Goal: Information Seeking & Learning: Learn about a topic

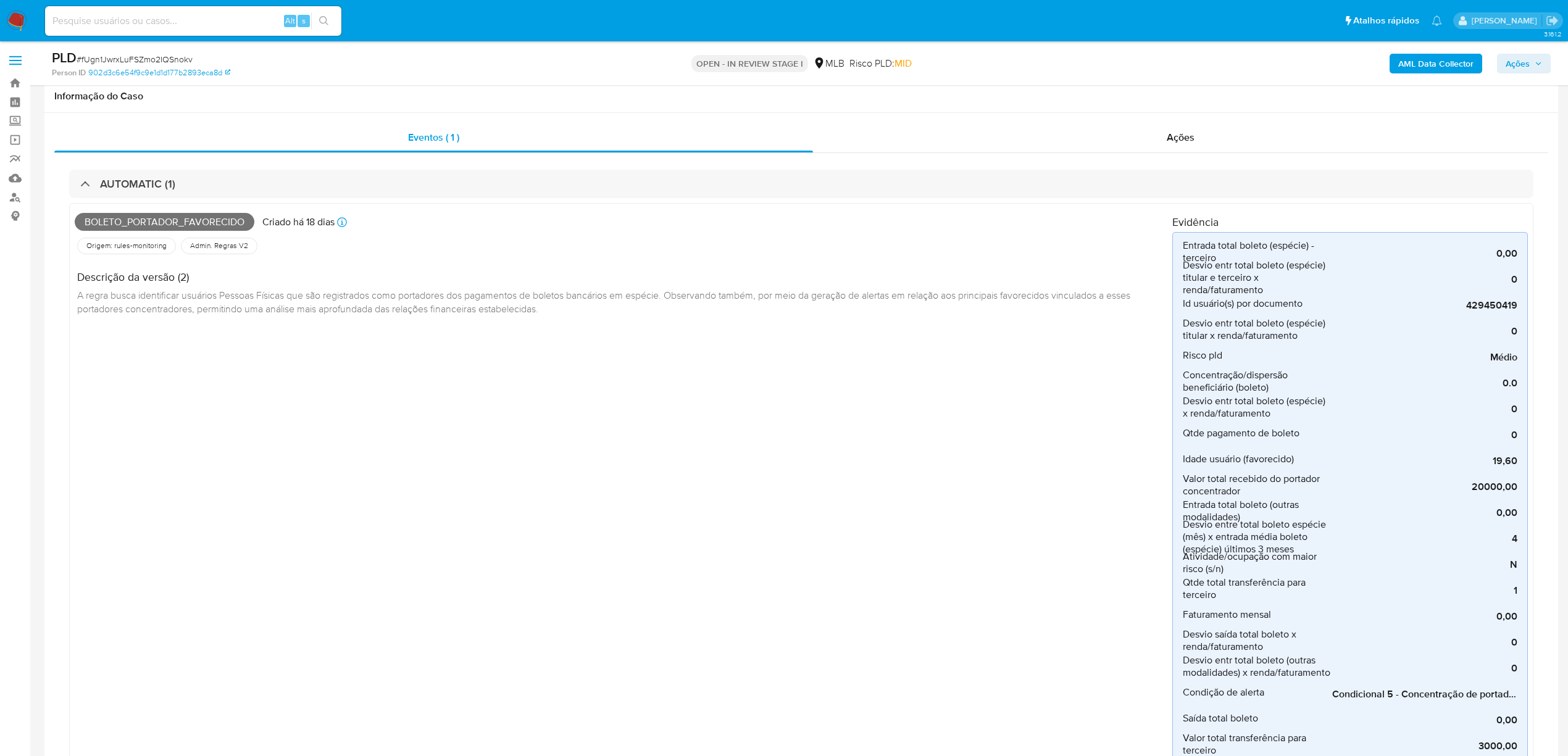
select select "10"
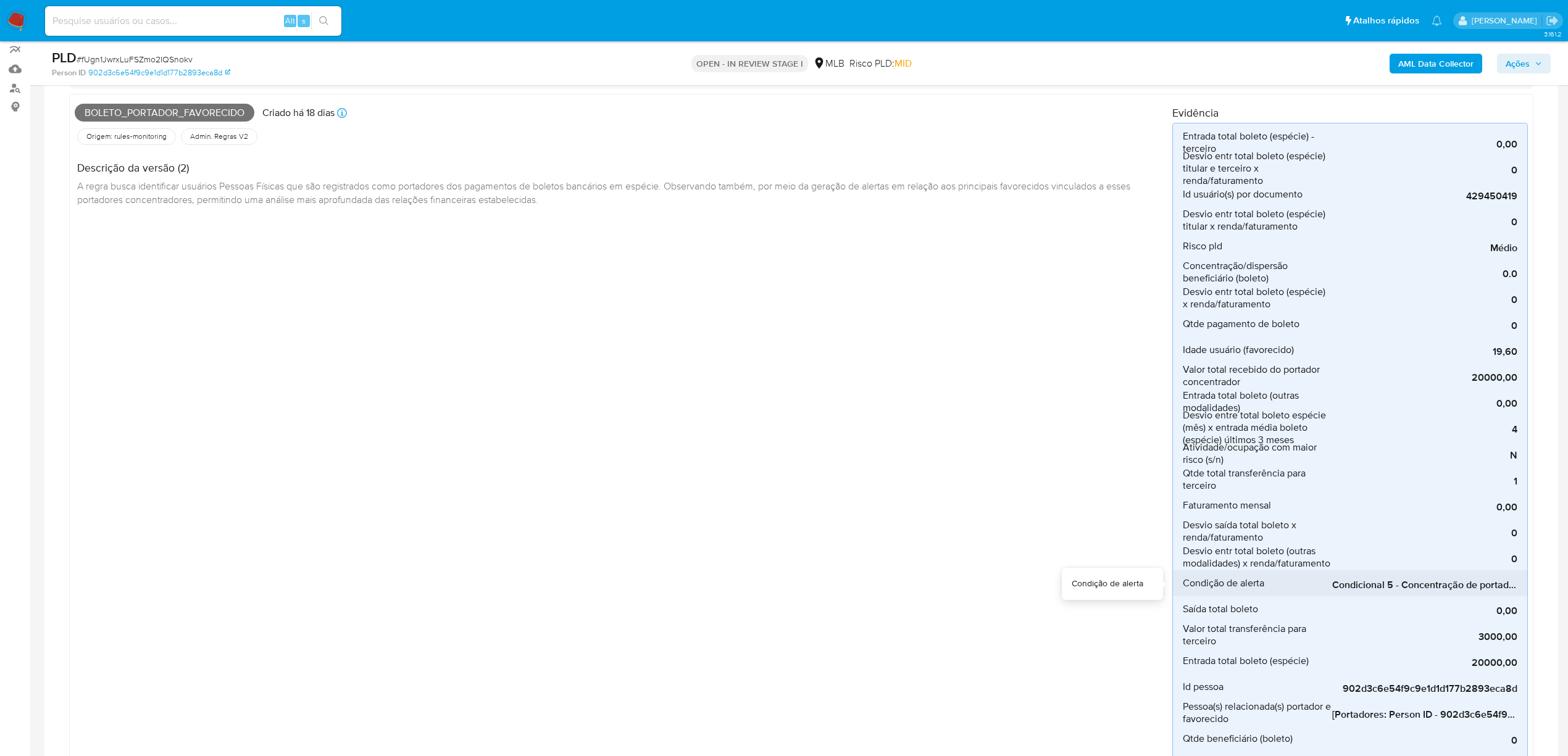
click at [1380, 585] on span "Condicional 5 - Concentração de portador_espécie (Visão Favorecido),Condicional…" at bounding box center [1424, 585] width 185 height 12
click at [1359, 583] on span "Condicional 5 - Concentração de portador_espécie (Visão Favorecido),Condicional…" at bounding box center [1424, 585] width 185 height 12
click at [1368, 585] on span "Condicional 5 - Concentração de portador_espécie (Visão Favorecido),Condicional…" at bounding box center [1424, 585] width 185 height 12
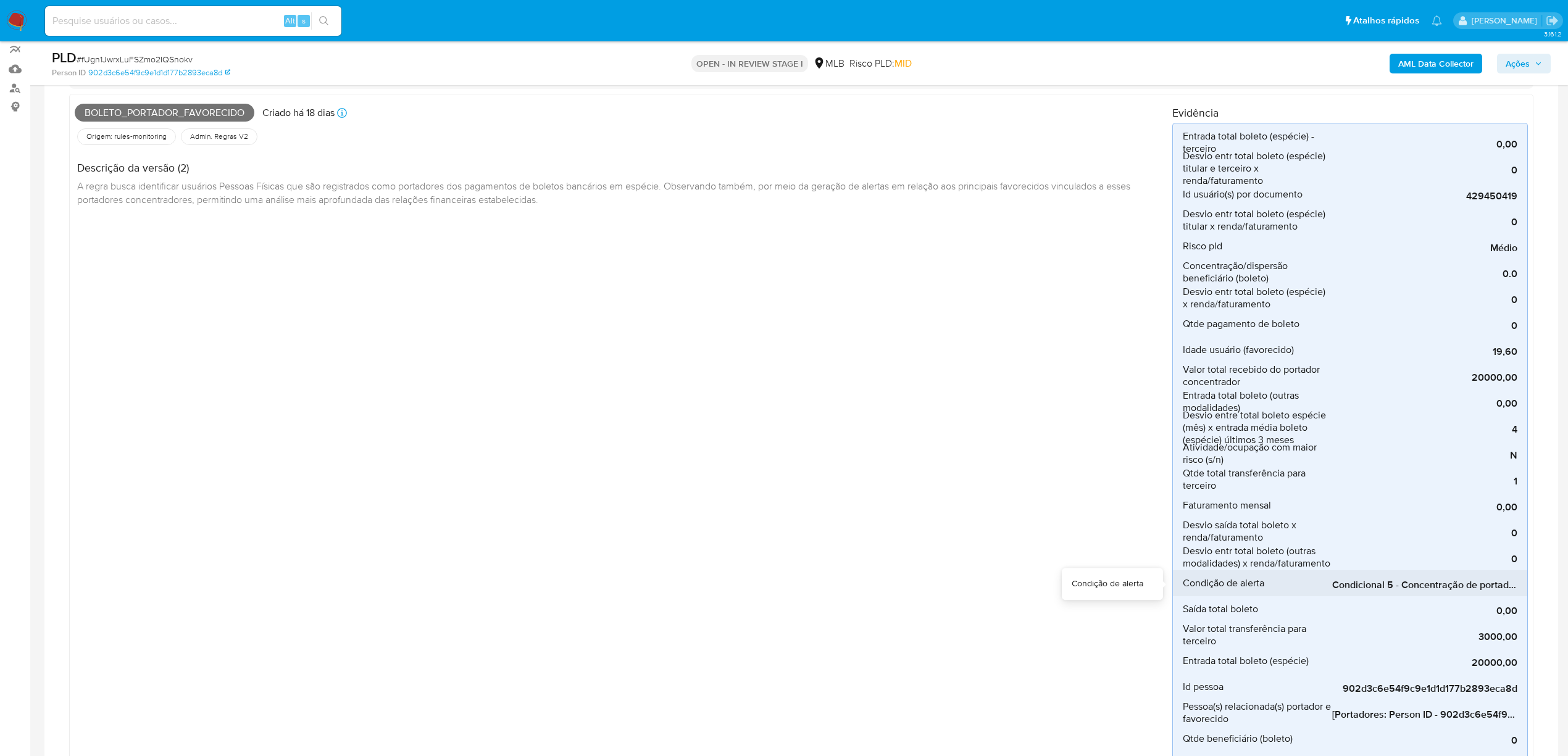
click at [1368, 585] on span "Condicional 5 - Concentração de portador_espécie (Visão Favorecido),Condicional…" at bounding box center [1424, 585] width 185 height 12
drag, startPoint x: 1361, startPoint y: 596, endPoint x: 1449, endPoint y: 597, distance: 88.0
click at [1443, 597] on div "0,00" at bounding box center [1424, 608] width 185 height 26
click at [1465, 597] on div "0,00" at bounding box center [1424, 608] width 185 height 26
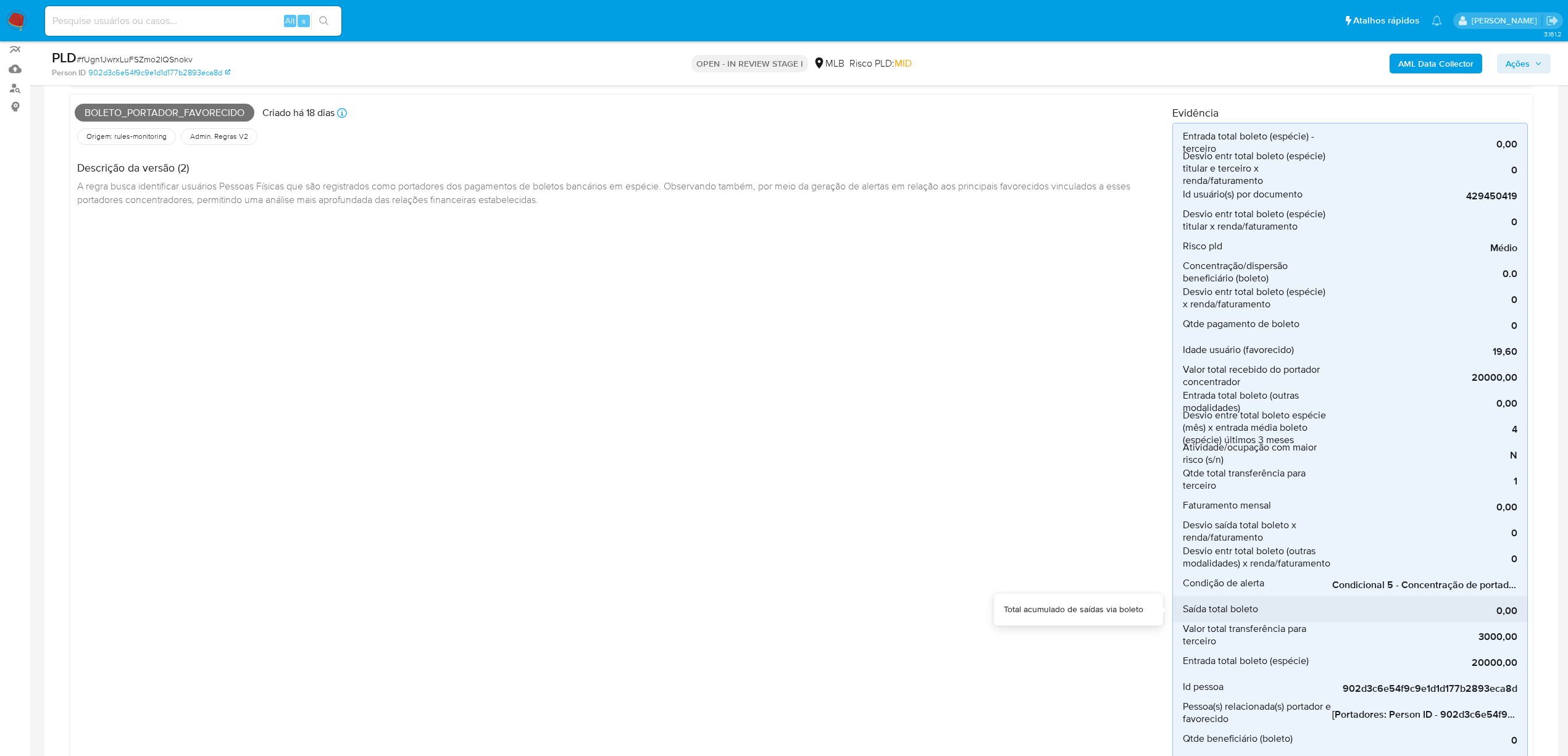
click at [1508, 600] on div "0,00" at bounding box center [1424, 608] width 185 height 26
click at [1492, 598] on div "0,00" at bounding box center [1424, 608] width 185 height 26
drag, startPoint x: 1386, startPoint y: 595, endPoint x: 1368, endPoint y: 600, distance: 18.7
click at [1368, 600] on div "0,00" at bounding box center [1424, 608] width 185 height 26
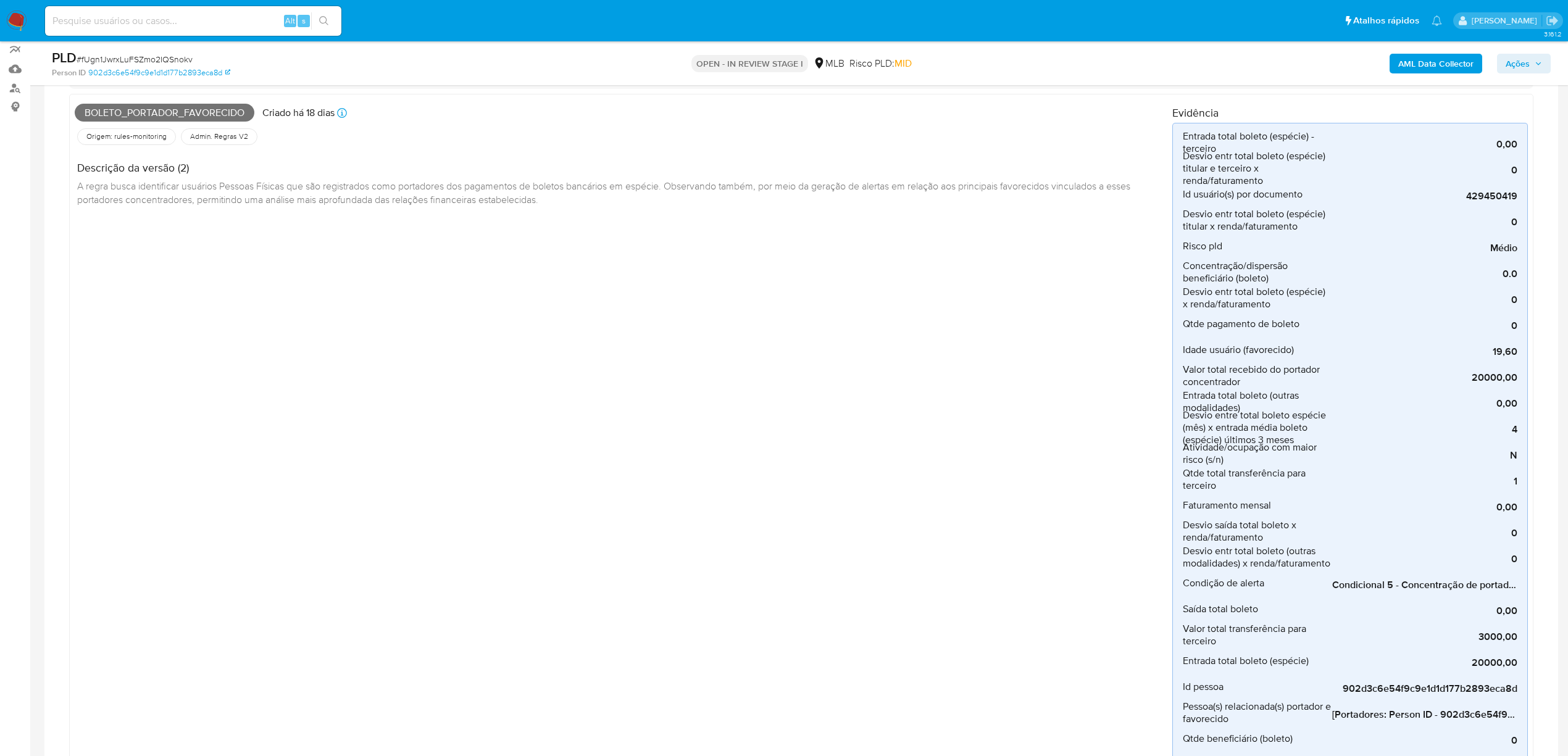
click at [133, 57] on span "# fUgn1JwrxLuFSZmo2IQSnokv" at bounding box center [135, 59] width 116 height 12
copy span "fUgn1JwrxLuFSZmo2IQSnokv"
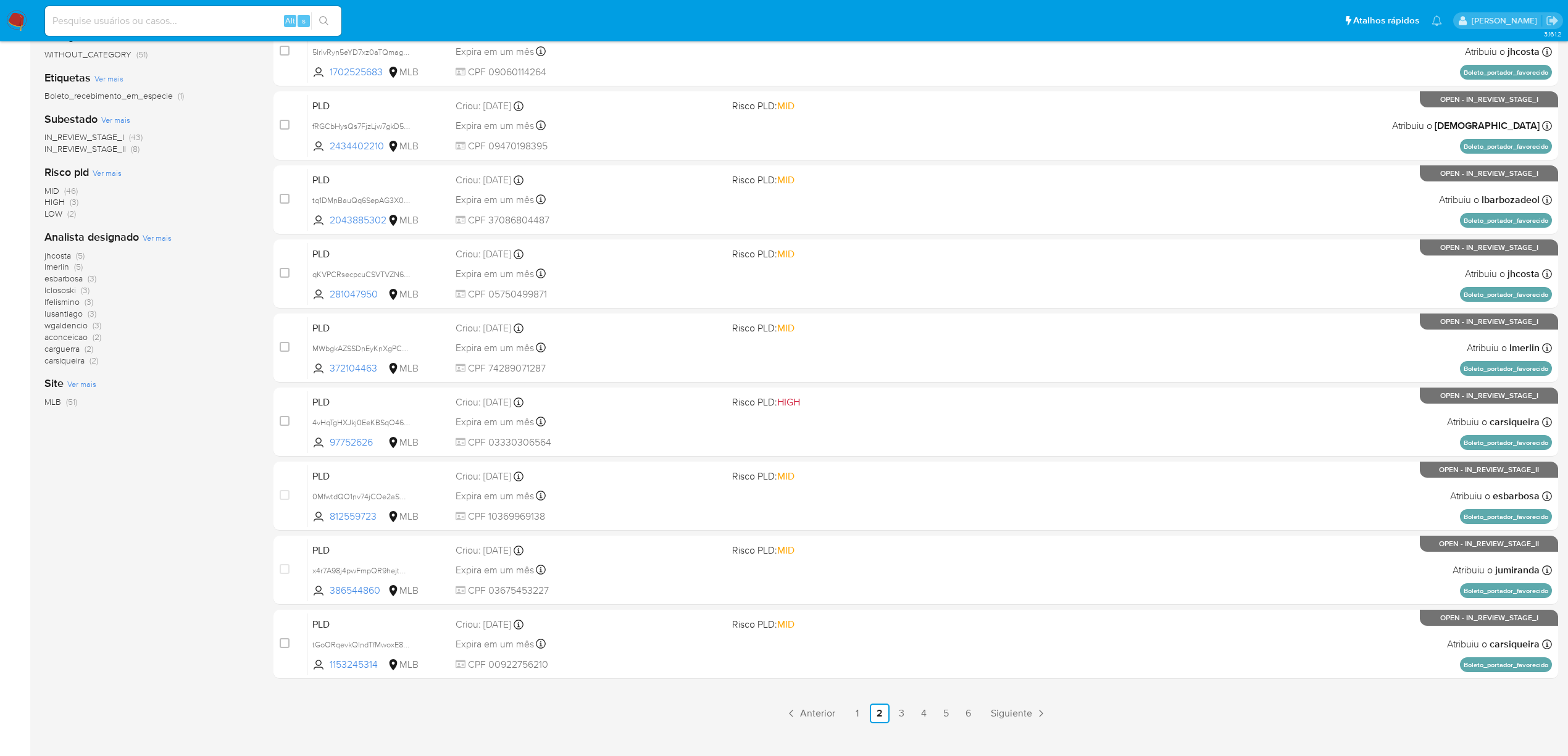
scroll to position [262, 0]
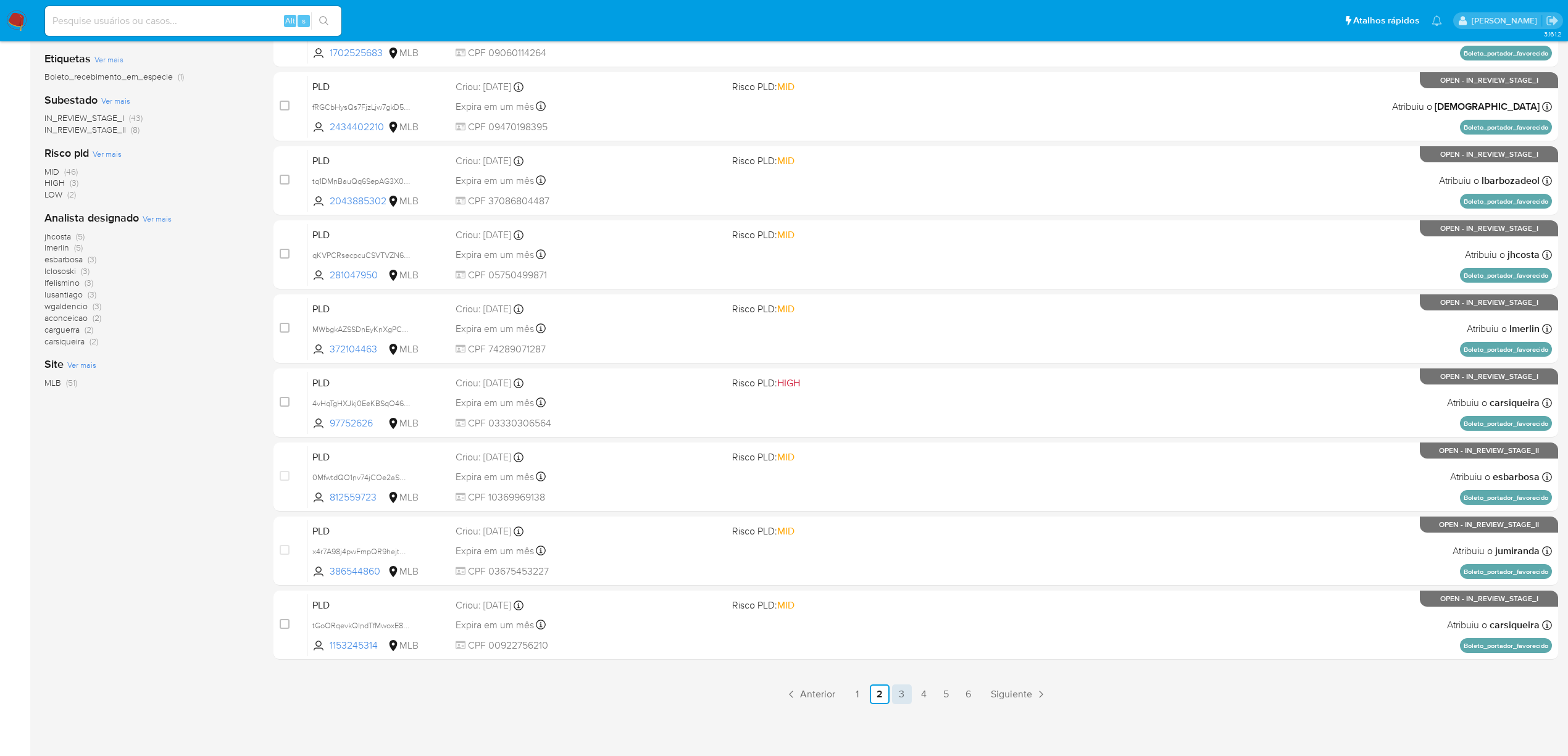
click at [904, 692] on link "3" at bounding box center [902, 694] width 20 height 20
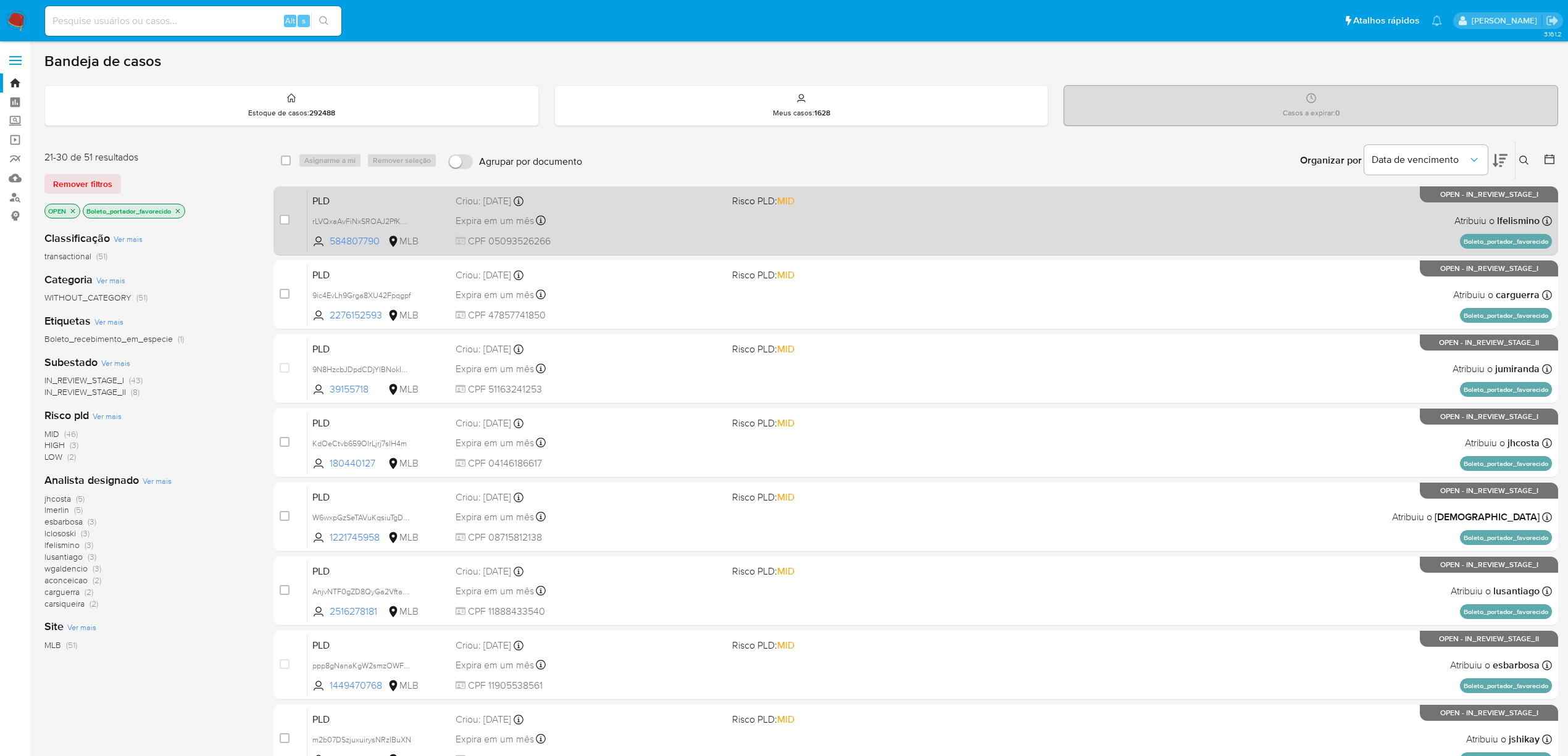
click at [643, 238] on span "CPF 05093526266" at bounding box center [589, 241] width 266 height 14
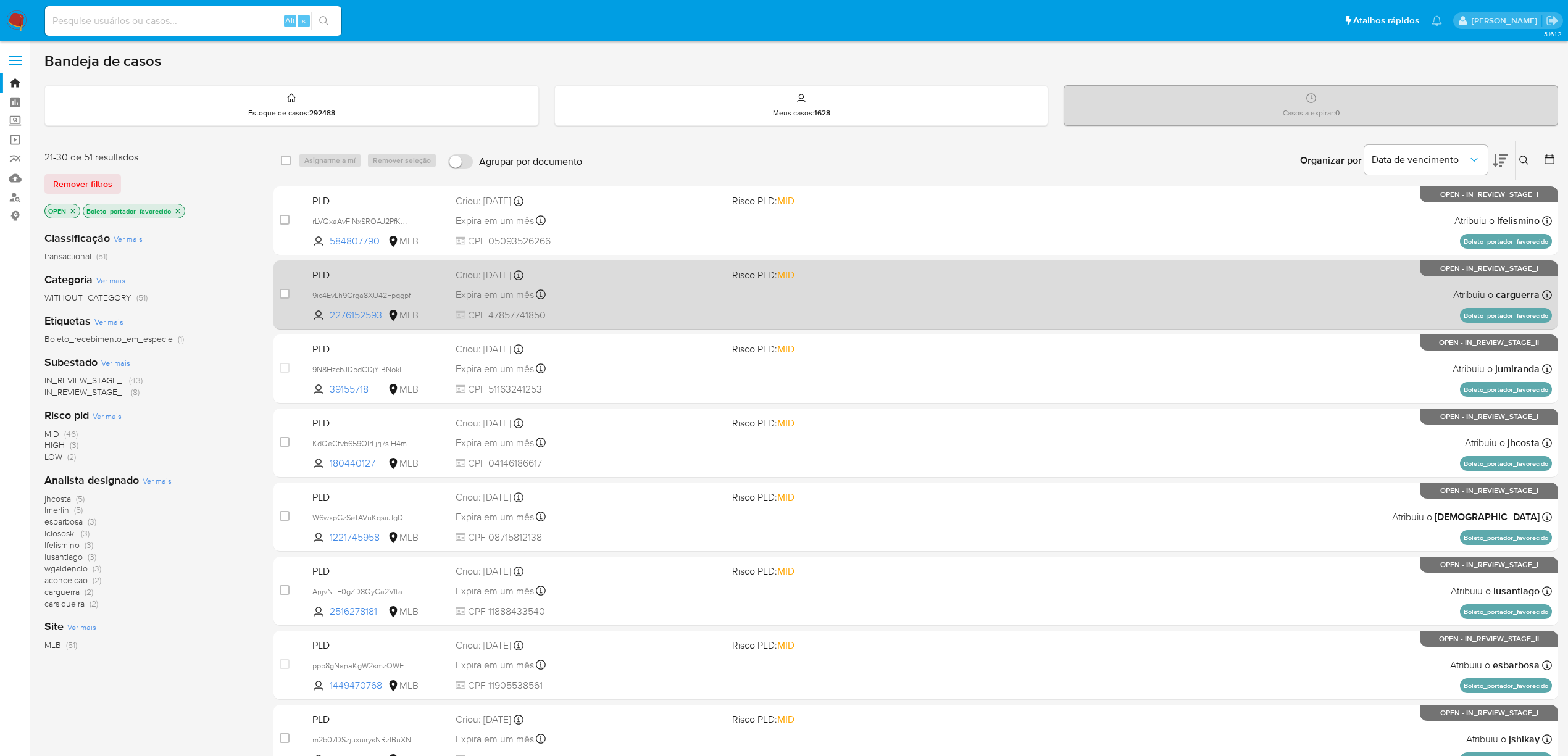
click at [646, 301] on div "Expira em um mês Expira em 27/10/2025 00:17:15" at bounding box center [589, 294] width 266 height 16
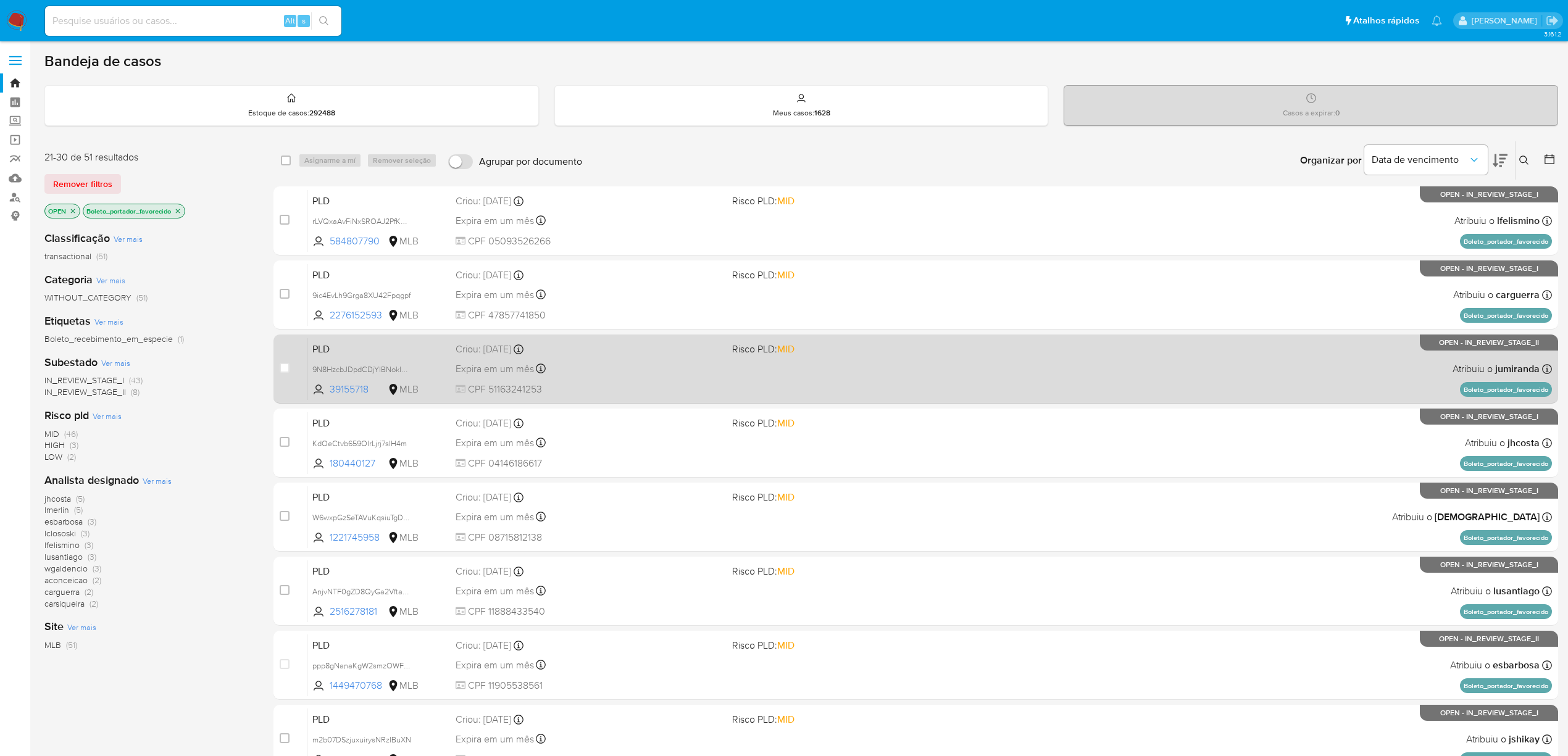
click at [613, 364] on div "Expira em um mês Expira em 27/10/2025 00:14:03" at bounding box center [589, 368] width 266 height 16
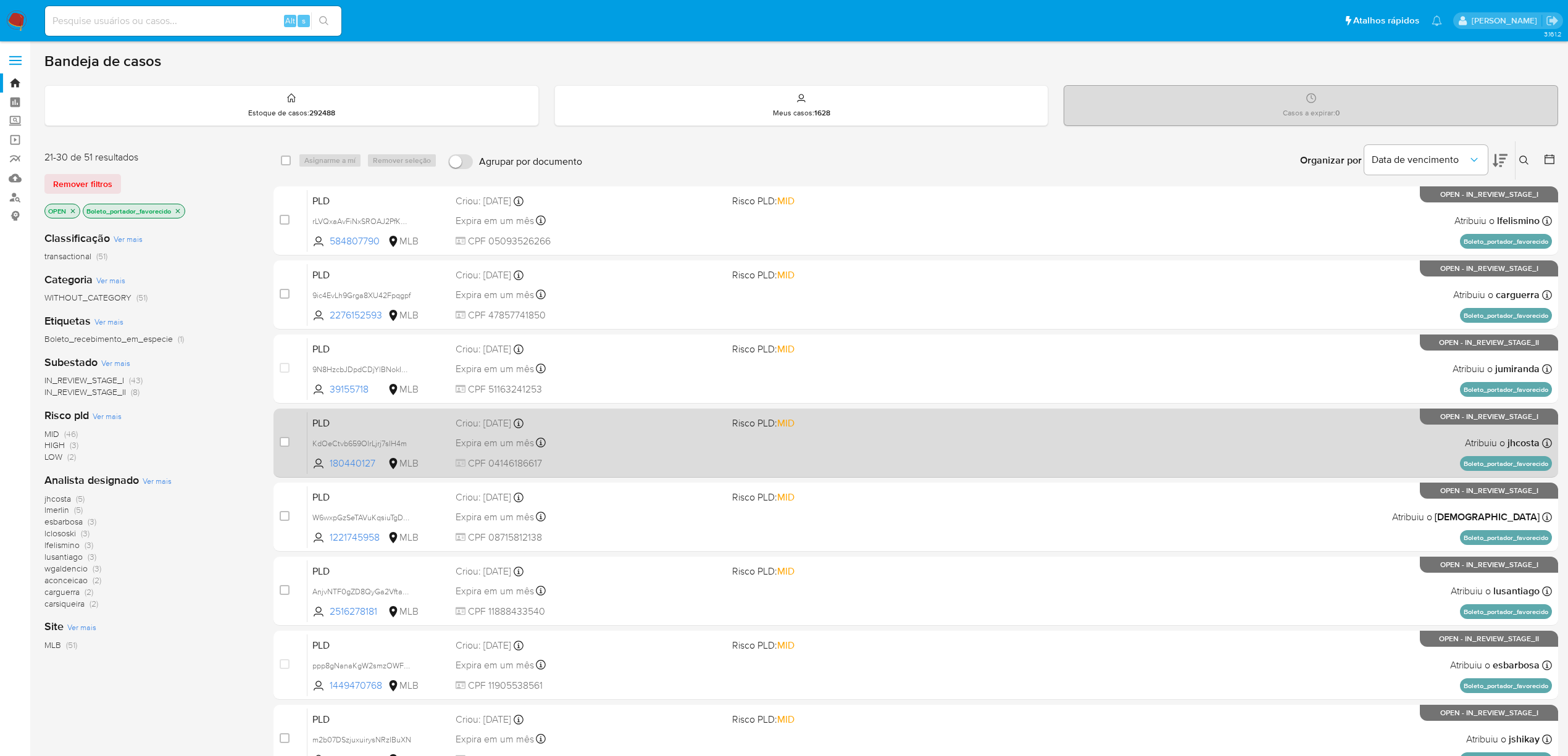
click at [667, 444] on div "Expira em um mês Expira em 27/10/2025 00:12:11" at bounding box center [589, 442] width 266 height 16
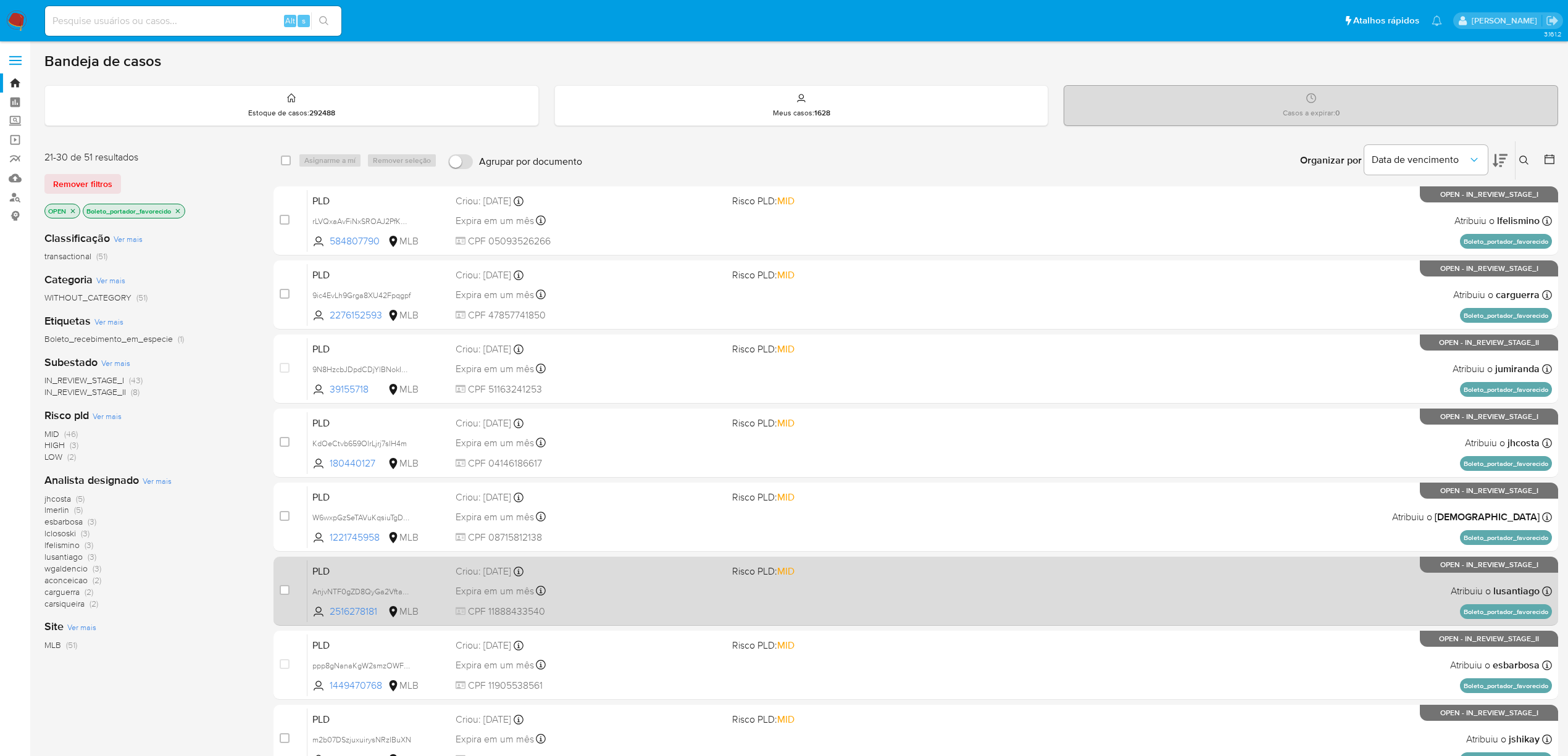
click at [658, 569] on div "Criou: 12/09/2025 Criou: 12/09/2025 00:12:02" at bounding box center [589, 571] width 266 height 14
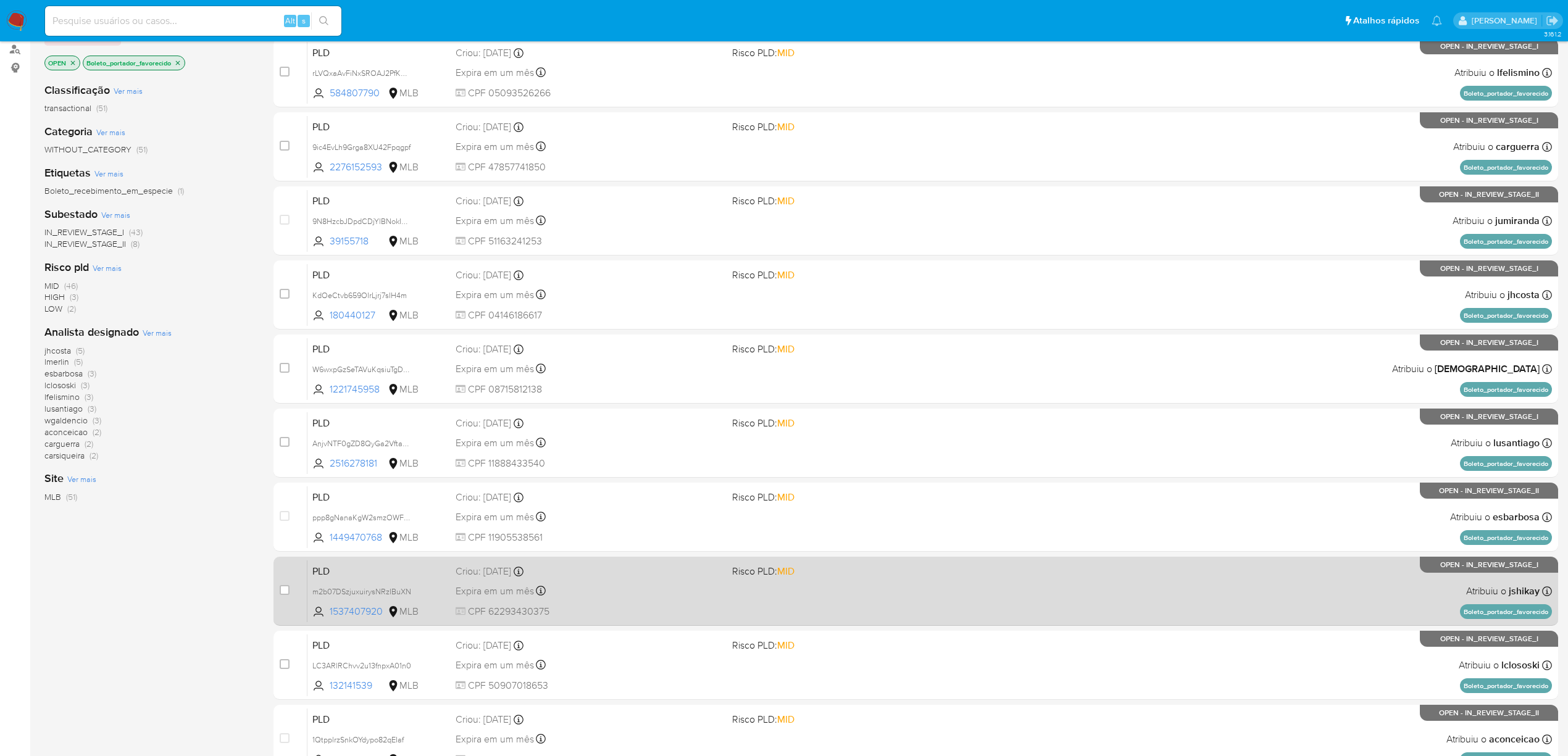
scroll to position [220, 0]
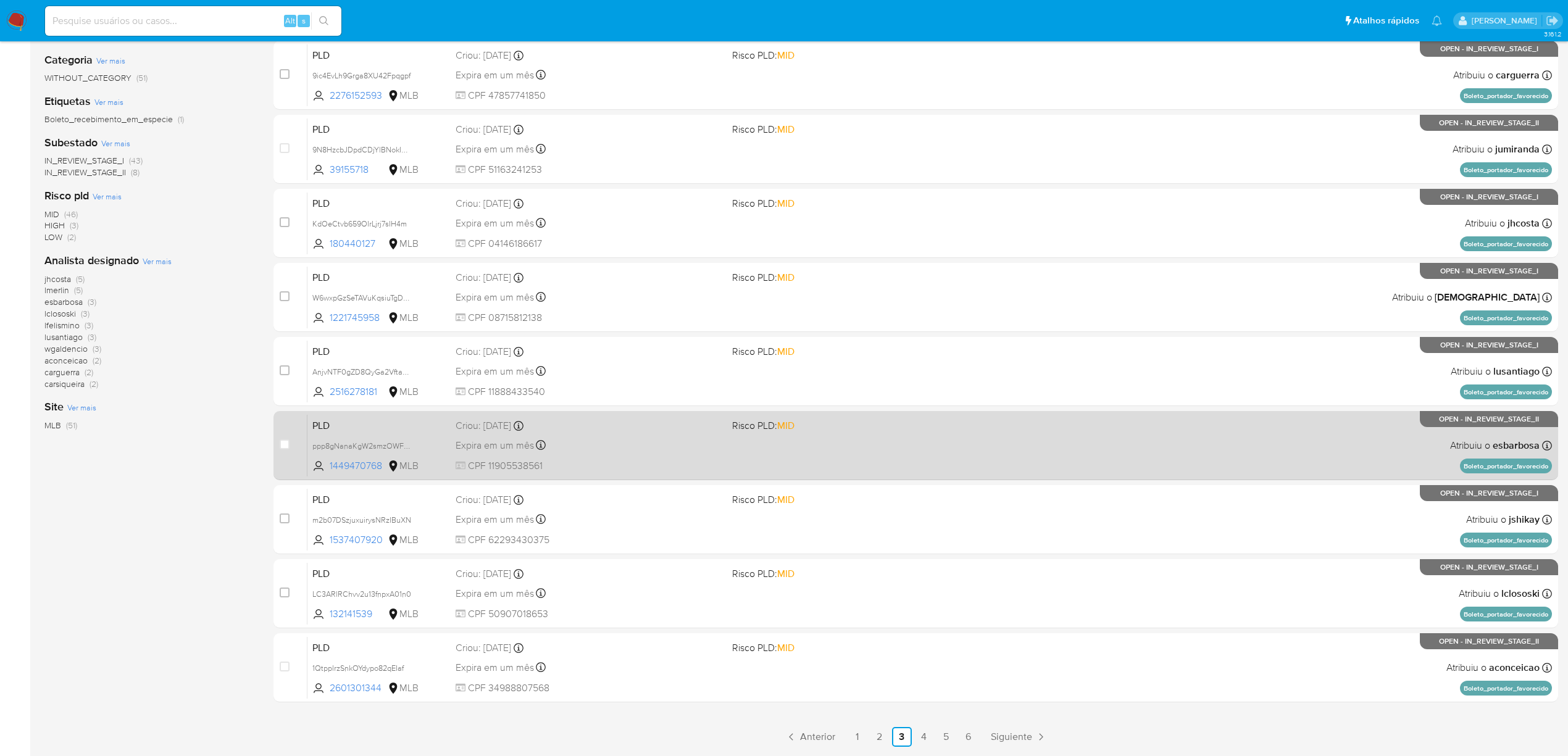
click at [643, 465] on span "CPF 11905538561" at bounding box center [589, 466] width 266 height 14
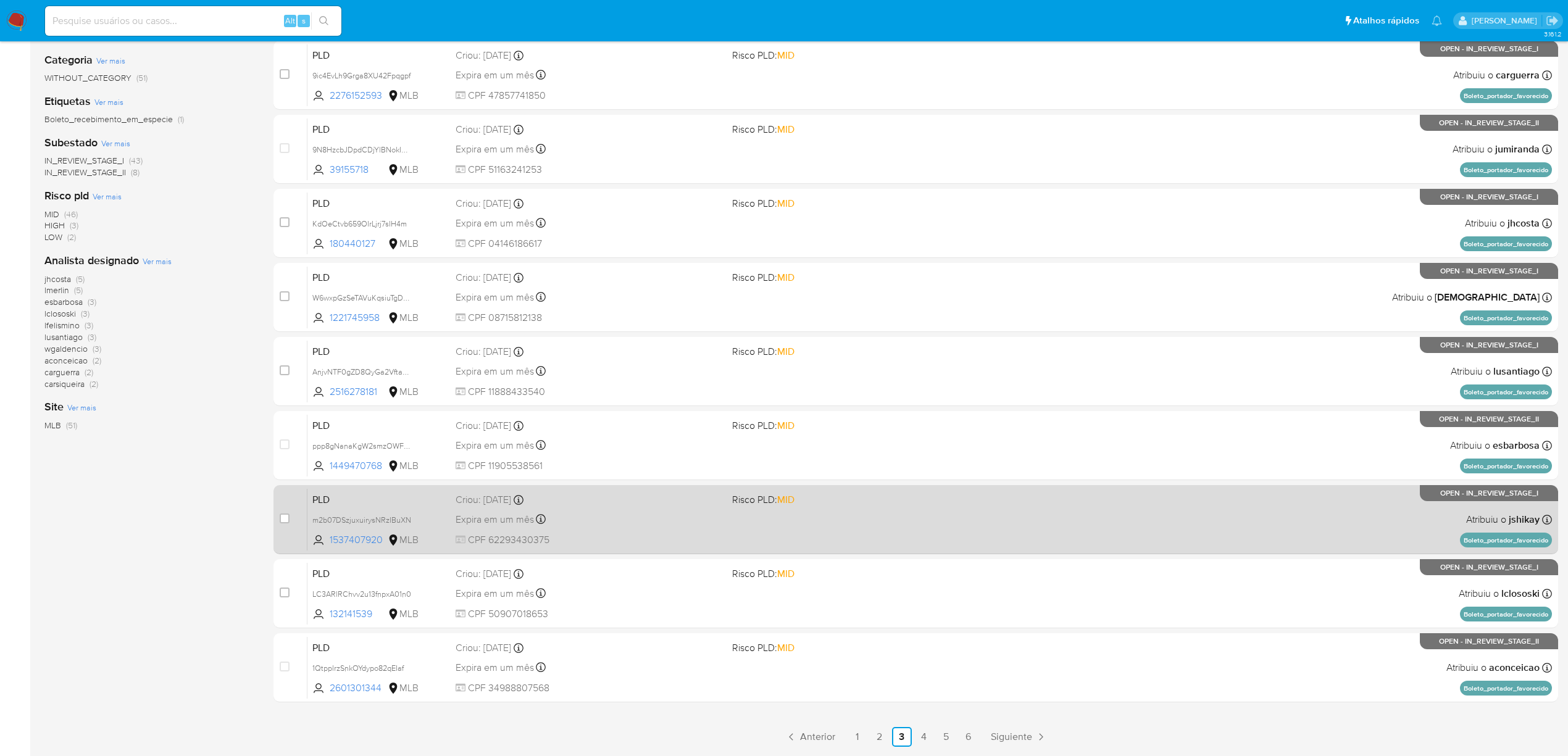
click at [655, 511] on div "Expira em um mês Expira em 27/10/2025 00:11:48" at bounding box center [589, 519] width 266 height 16
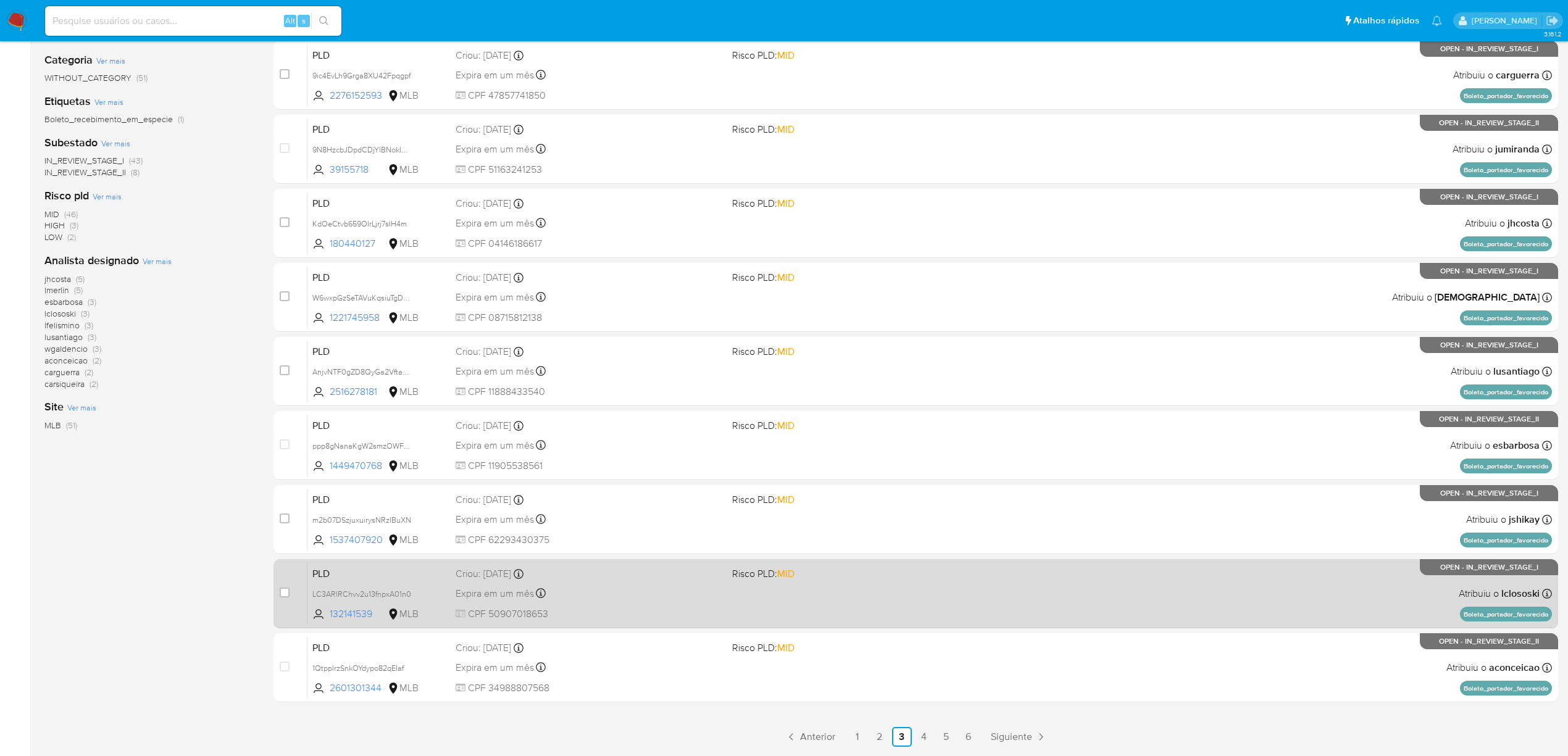
click at [643, 595] on div "Expira em um mês Expira em 27/10/2025 00:11:23" at bounding box center [589, 593] width 266 height 16
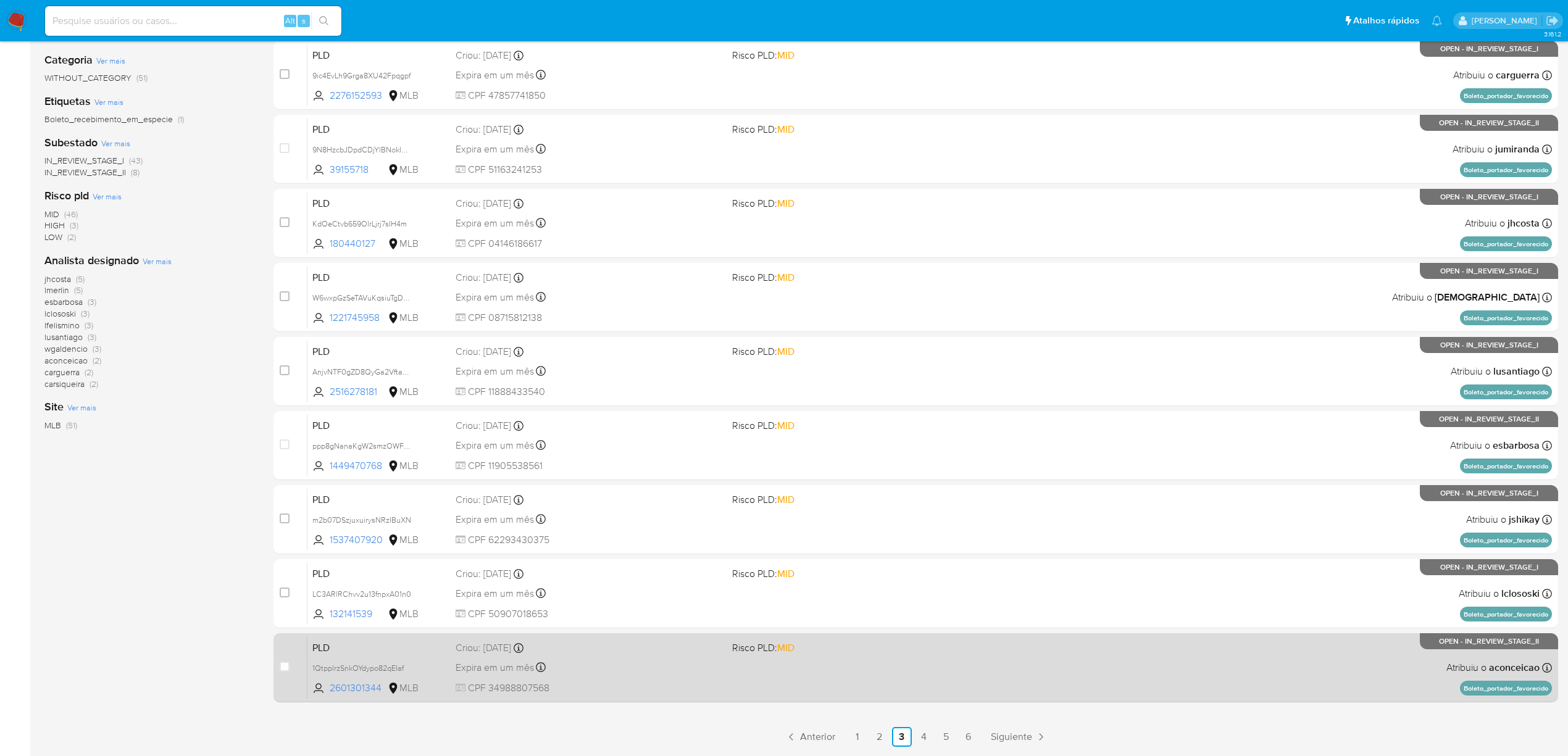
click at [663, 675] on div "PLD 1QtpplrzSnkOYdypo82qEIaf 2601301344 MLB Risco PLD: MID Criou: 12/09/2025 Cr…" at bounding box center [929, 667] width 1244 height 62
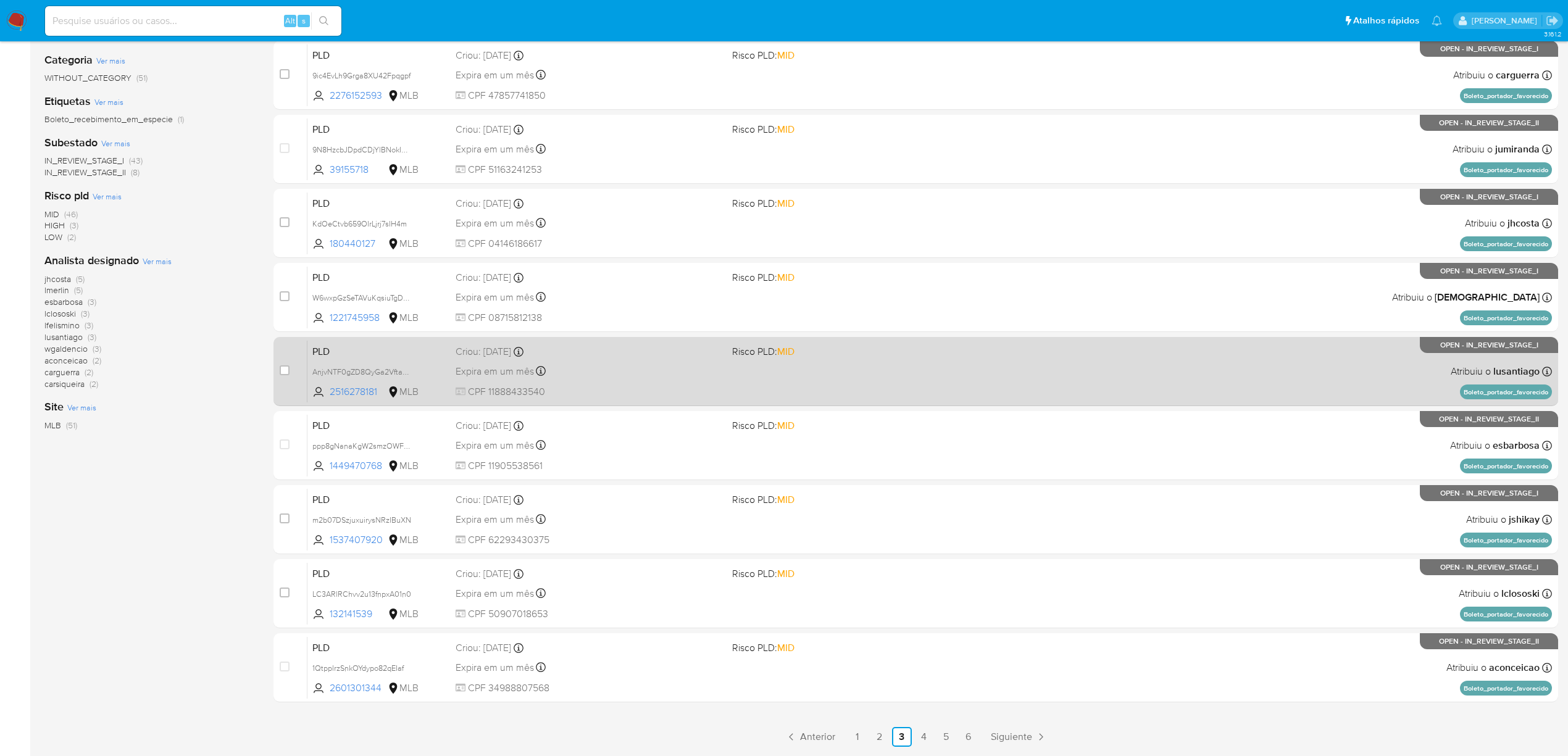
click at [650, 375] on div "Expira em um mês Expira em 27/10/2025 00:12:02" at bounding box center [589, 371] width 266 height 16
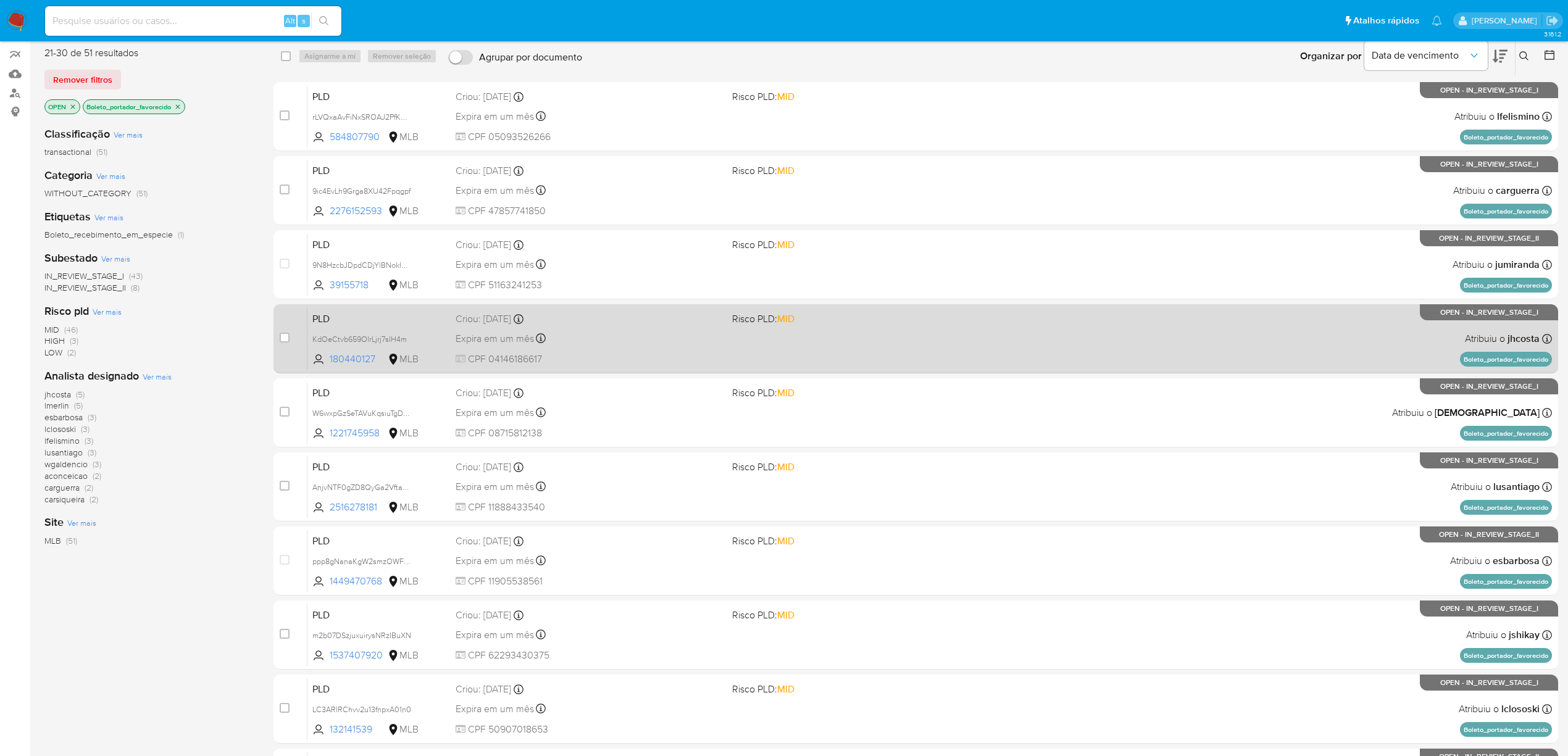
scroll to position [0, 0]
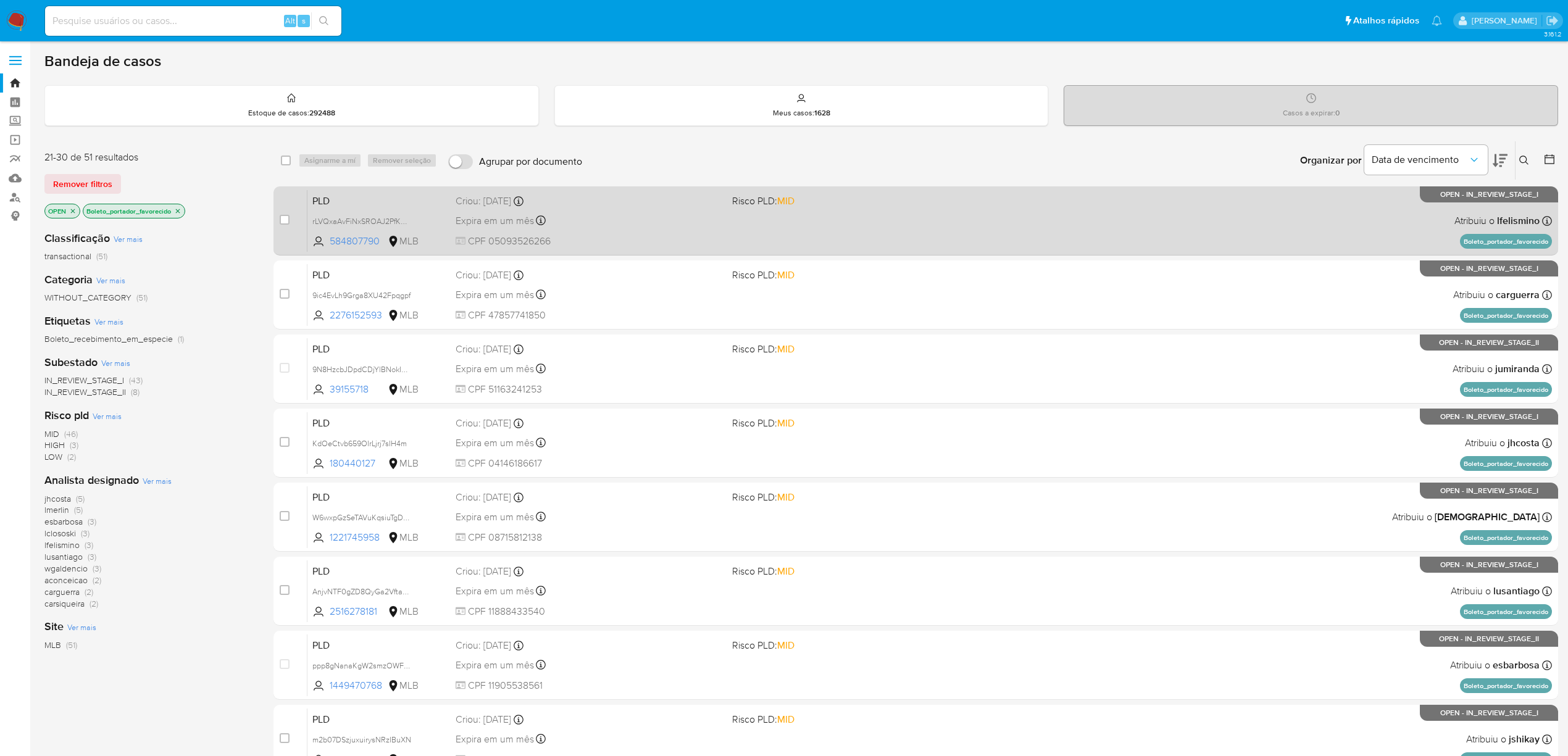
click at [631, 254] on div "case-item-checkbox Incapaz de atribuir o caso PLD rLVQxaAvFiNxSROAJ2PfKDLr 5848…" at bounding box center [916, 220] width 1284 height 69
click at [636, 238] on span "CPF 05093526266" at bounding box center [589, 241] width 266 height 14
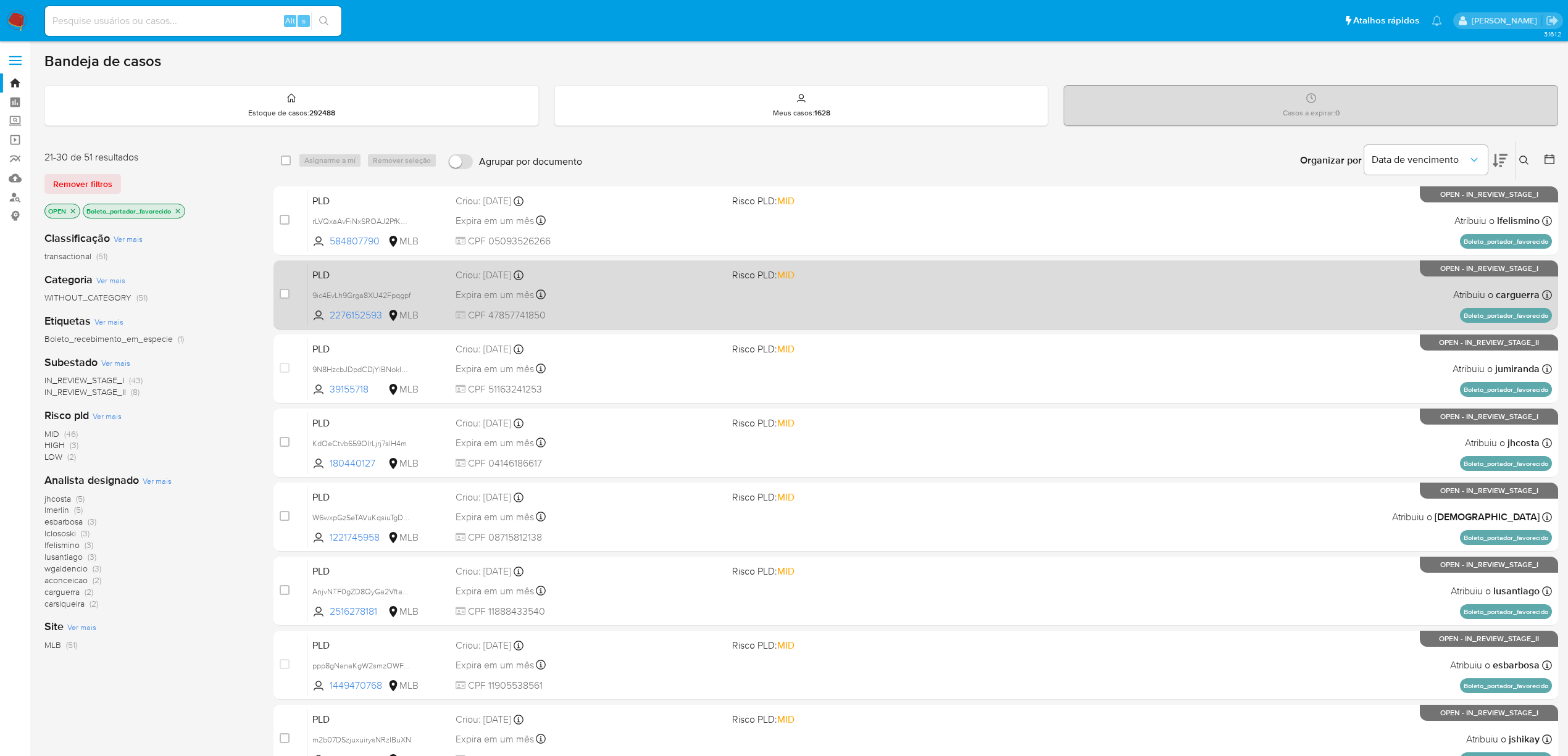
click at [618, 294] on div "Expira em um mês Expira em 27/10/2025 00:17:15" at bounding box center [589, 294] width 266 height 16
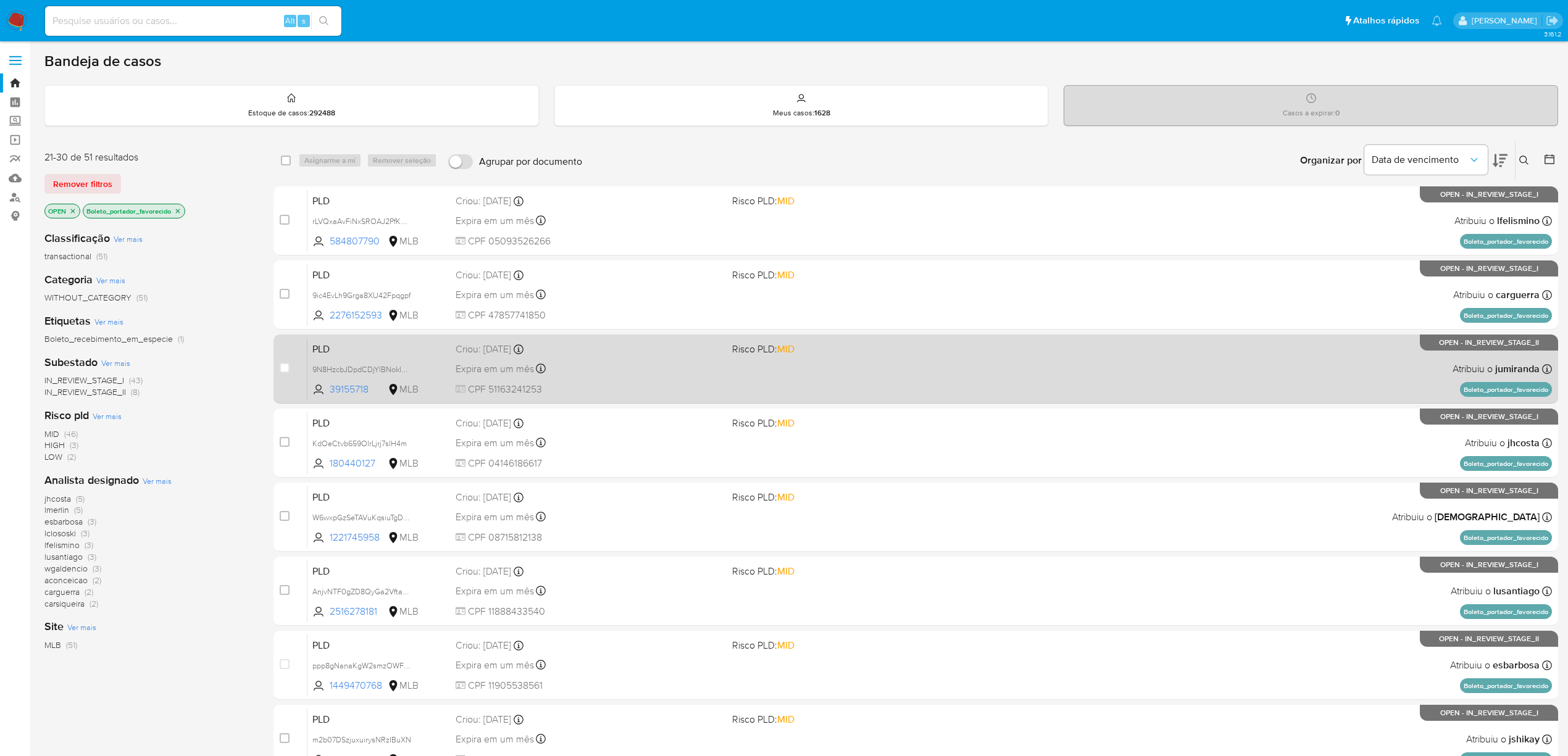
drag, startPoint x: 614, startPoint y: 381, endPoint x: 586, endPoint y: 388, distance: 28.9
click at [586, 388] on span "CPF 51163241253" at bounding box center [589, 389] width 266 height 14
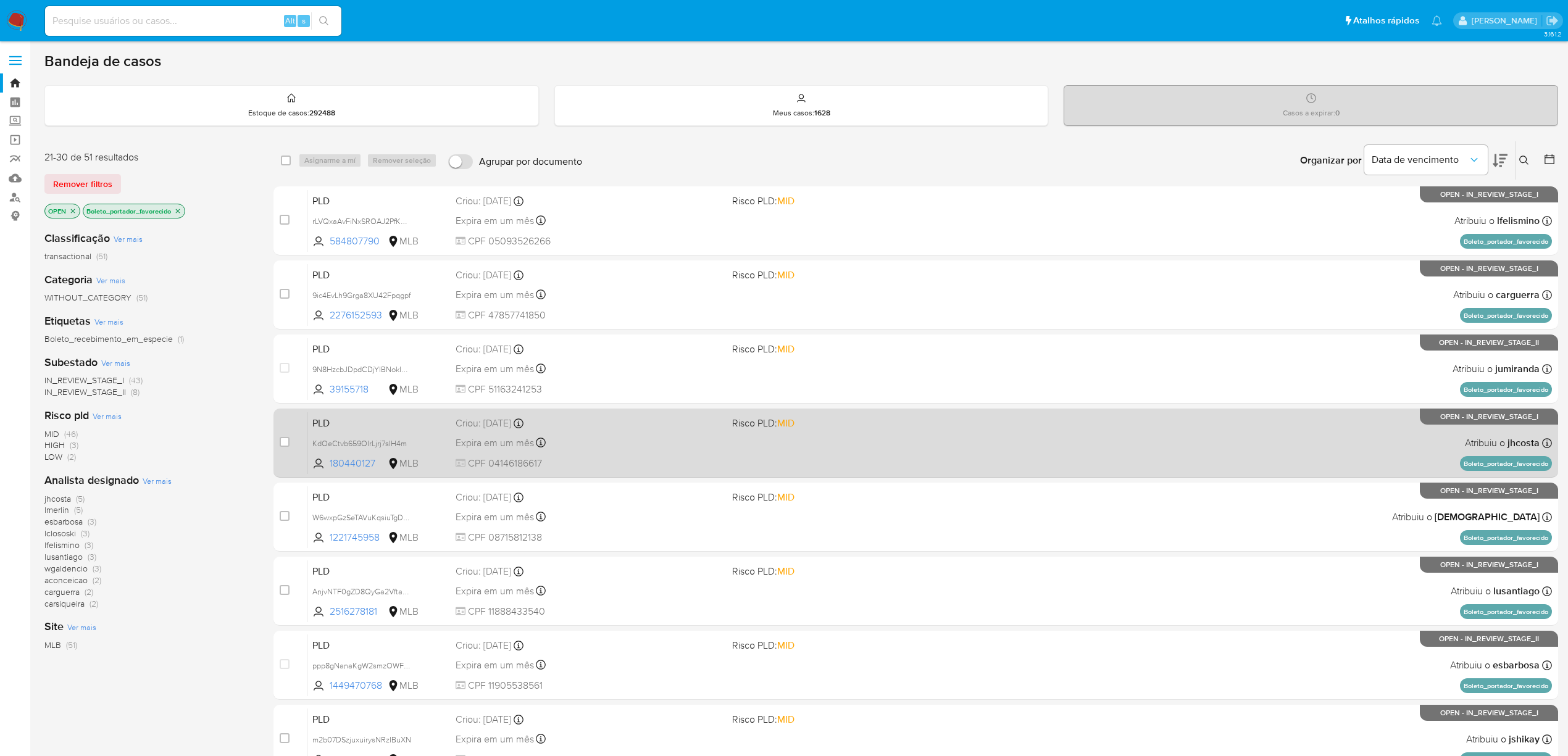
click at [643, 443] on div "Expira em um mês Expira em 27/10/2025 00:12:11" at bounding box center [589, 442] width 266 height 16
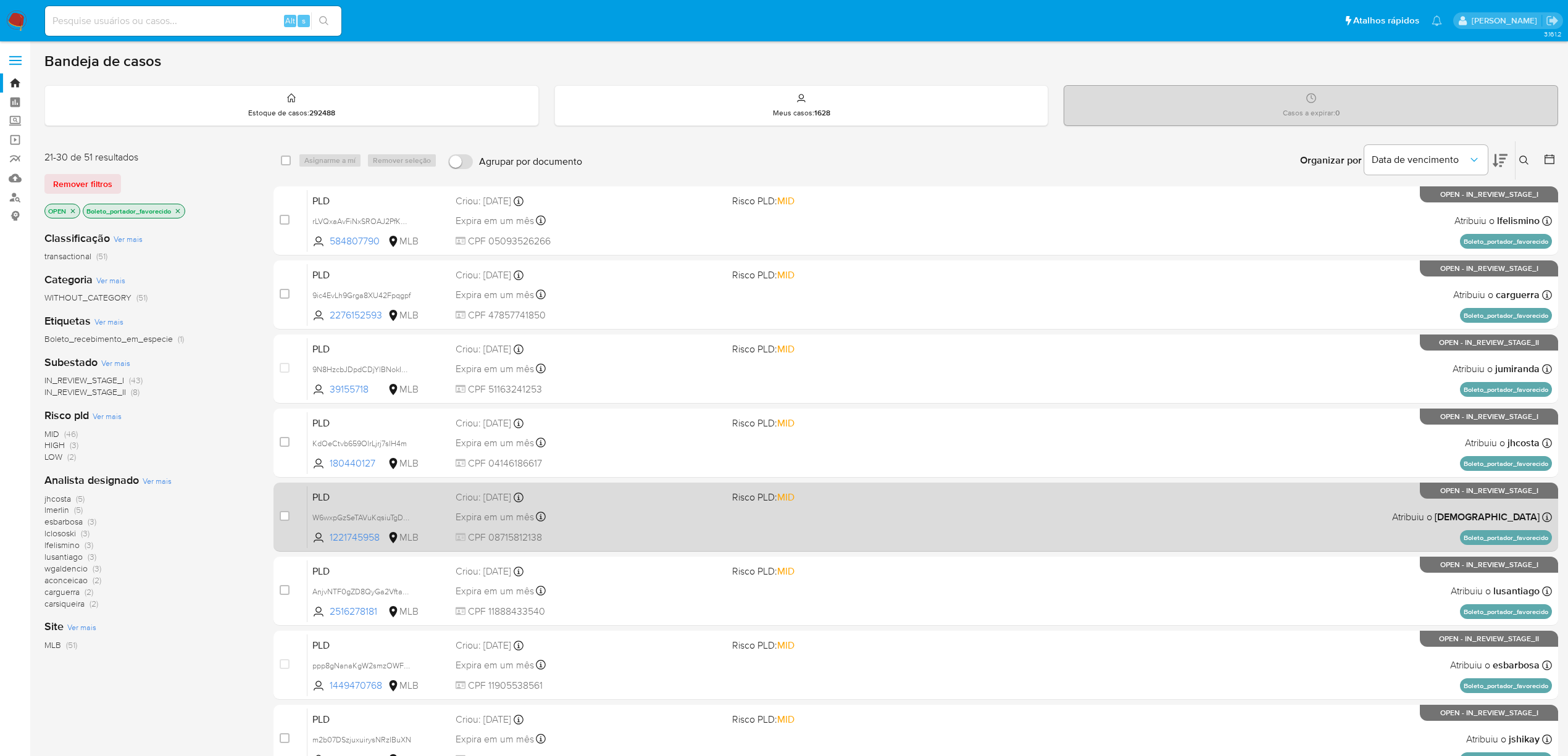
click at [624, 495] on div "Criou: 12/09/2025 Criou: 12/09/2025 00:12:05" at bounding box center [589, 497] width 266 height 14
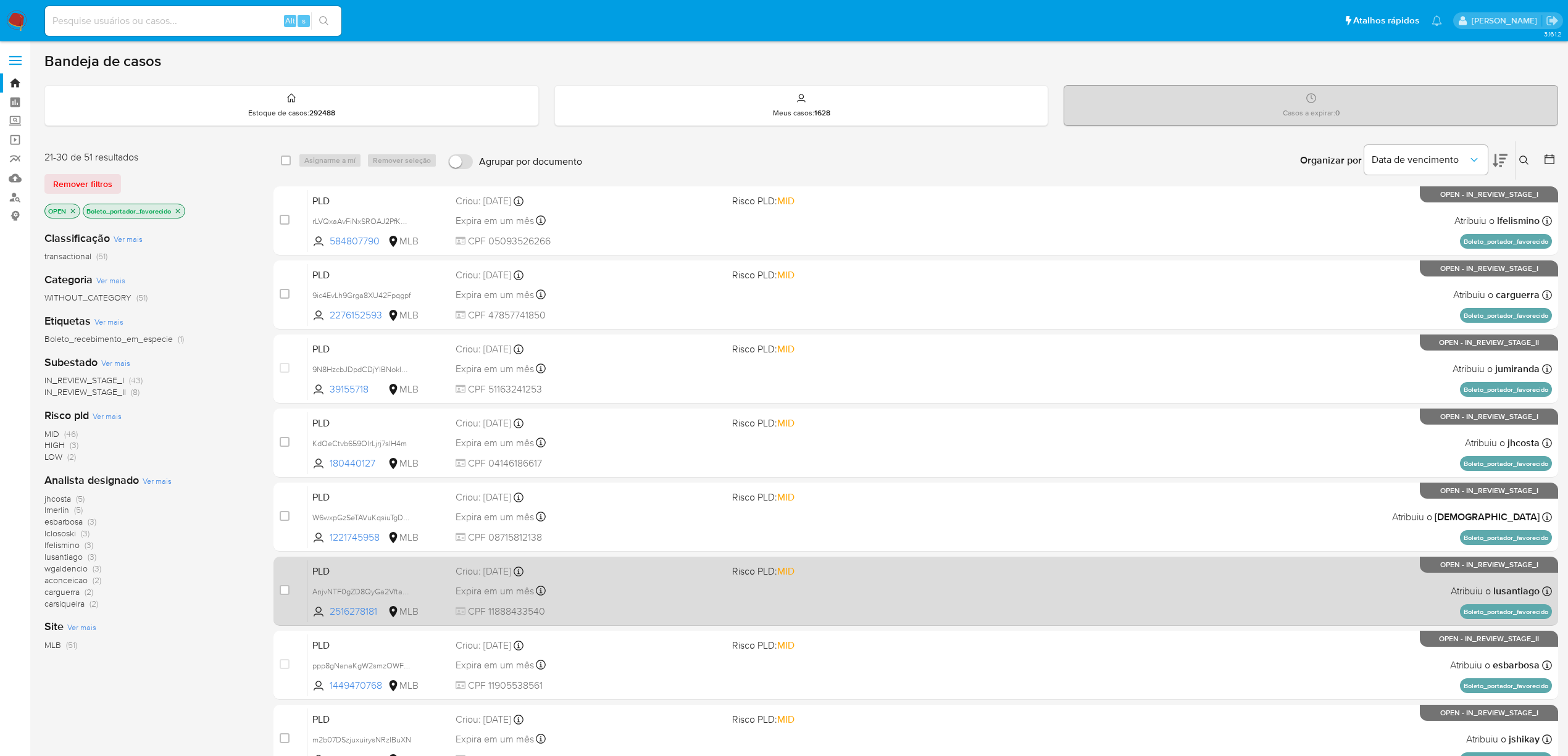
click at [637, 576] on div "Criou: 12/09/2025 Criou: 12/09/2025 00:12:02" at bounding box center [589, 571] width 266 height 14
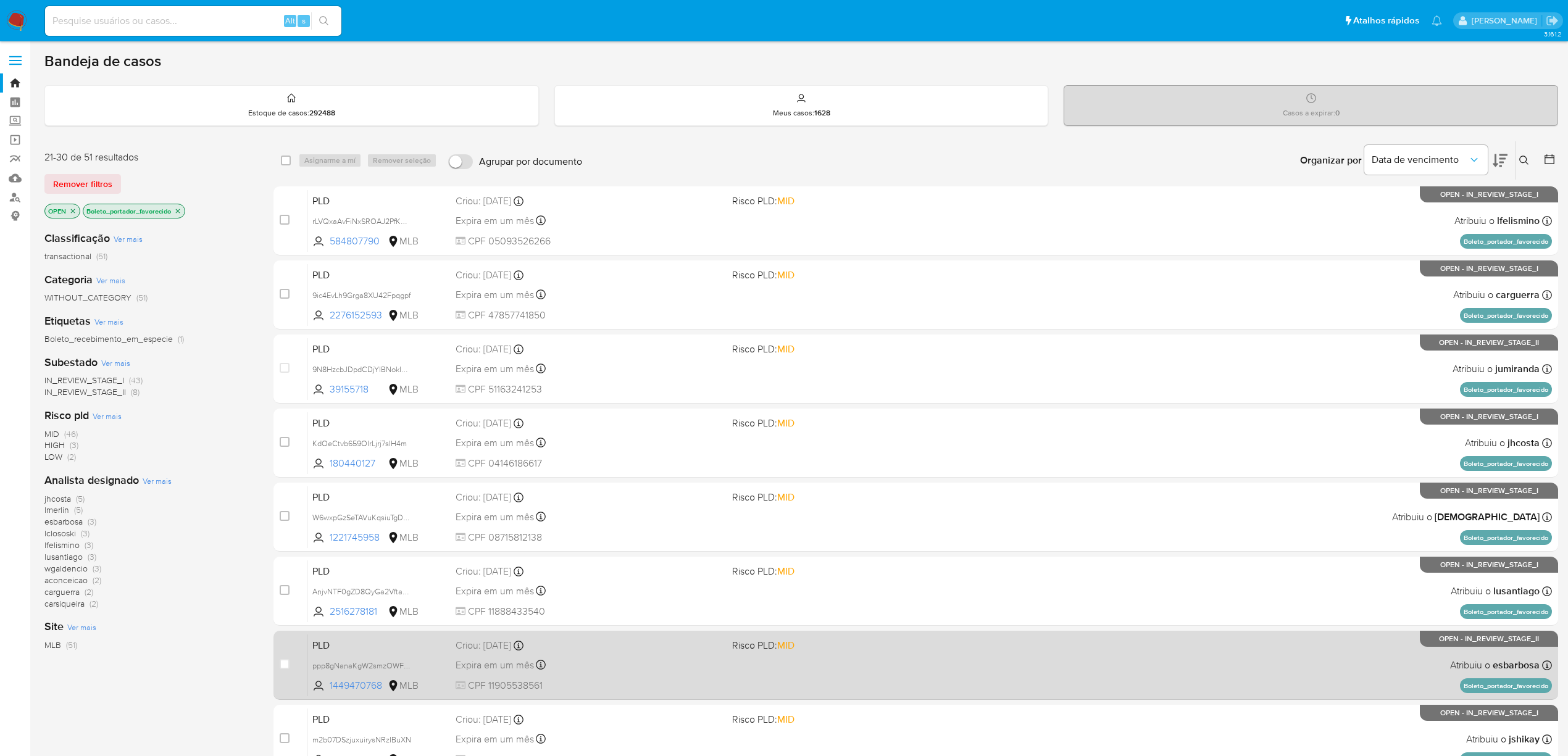
click at [642, 648] on div "Criou: 12/09/2025 Criou: 12/09/2025 00:12:00" at bounding box center [589, 645] width 266 height 14
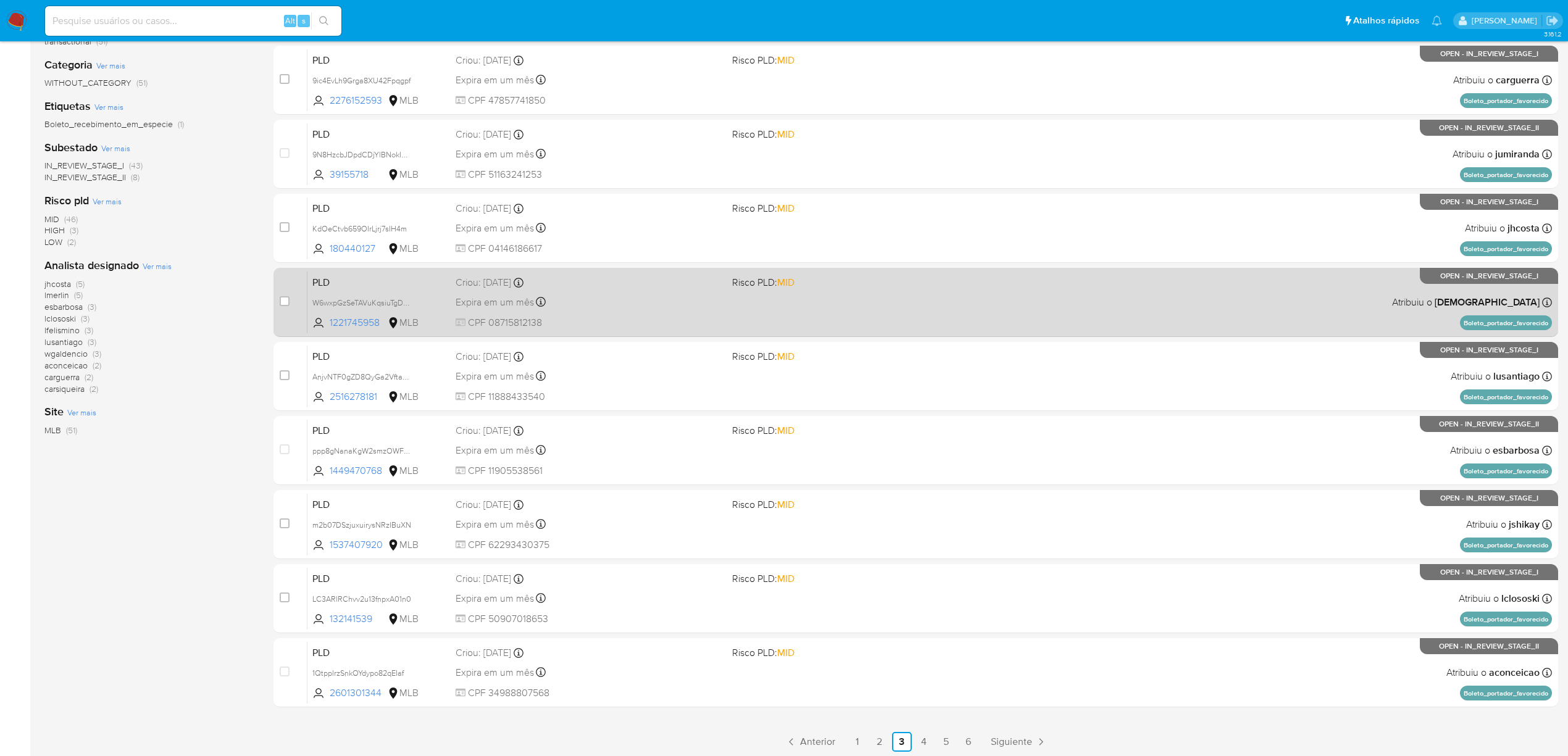
scroll to position [220, 0]
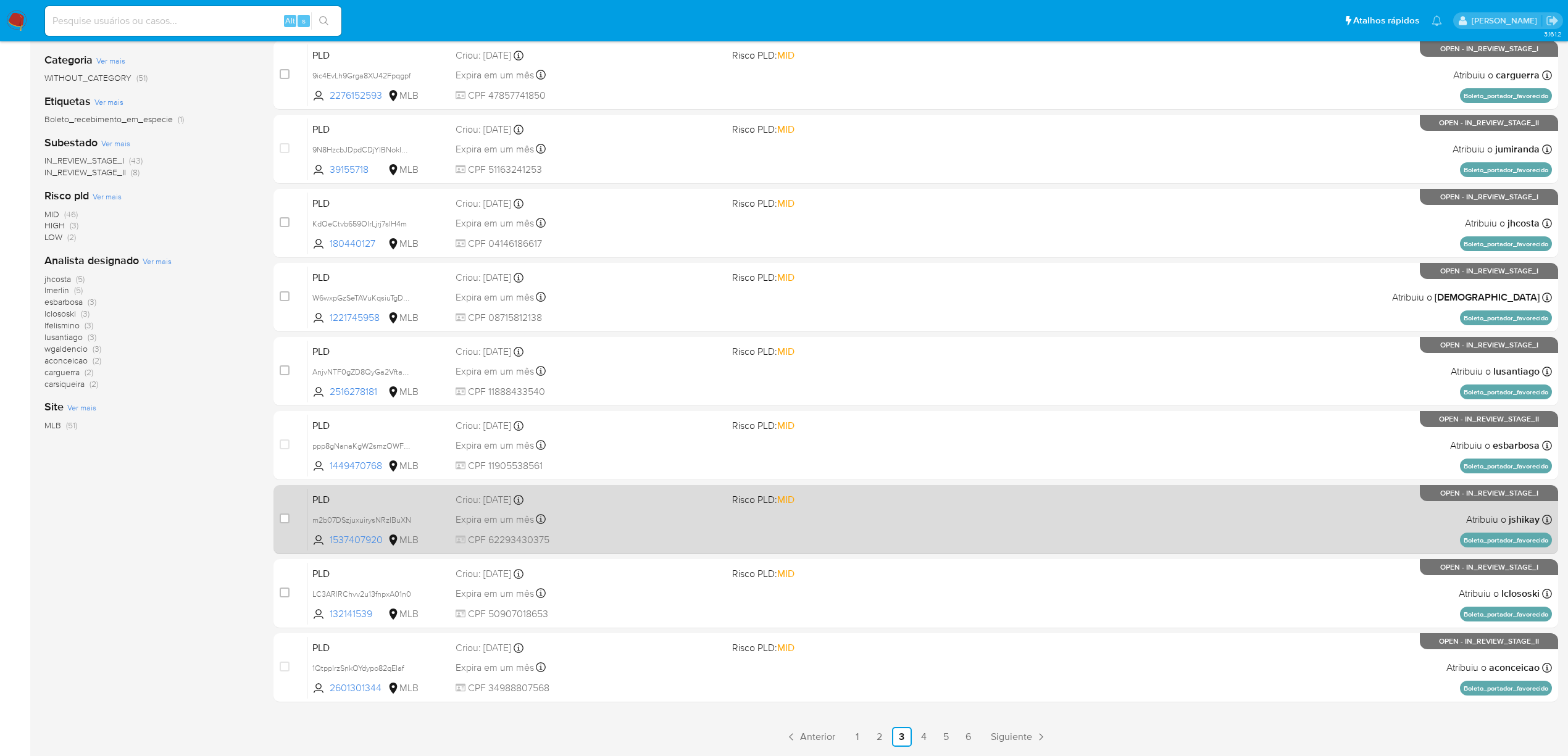
click at [618, 528] on div "PLD m2b07DSzjuxuirysNRzIBuXN 1537407920 MLB Risco PLD: MID Criou: 12/09/2025 Cr…" at bounding box center [929, 519] width 1244 height 62
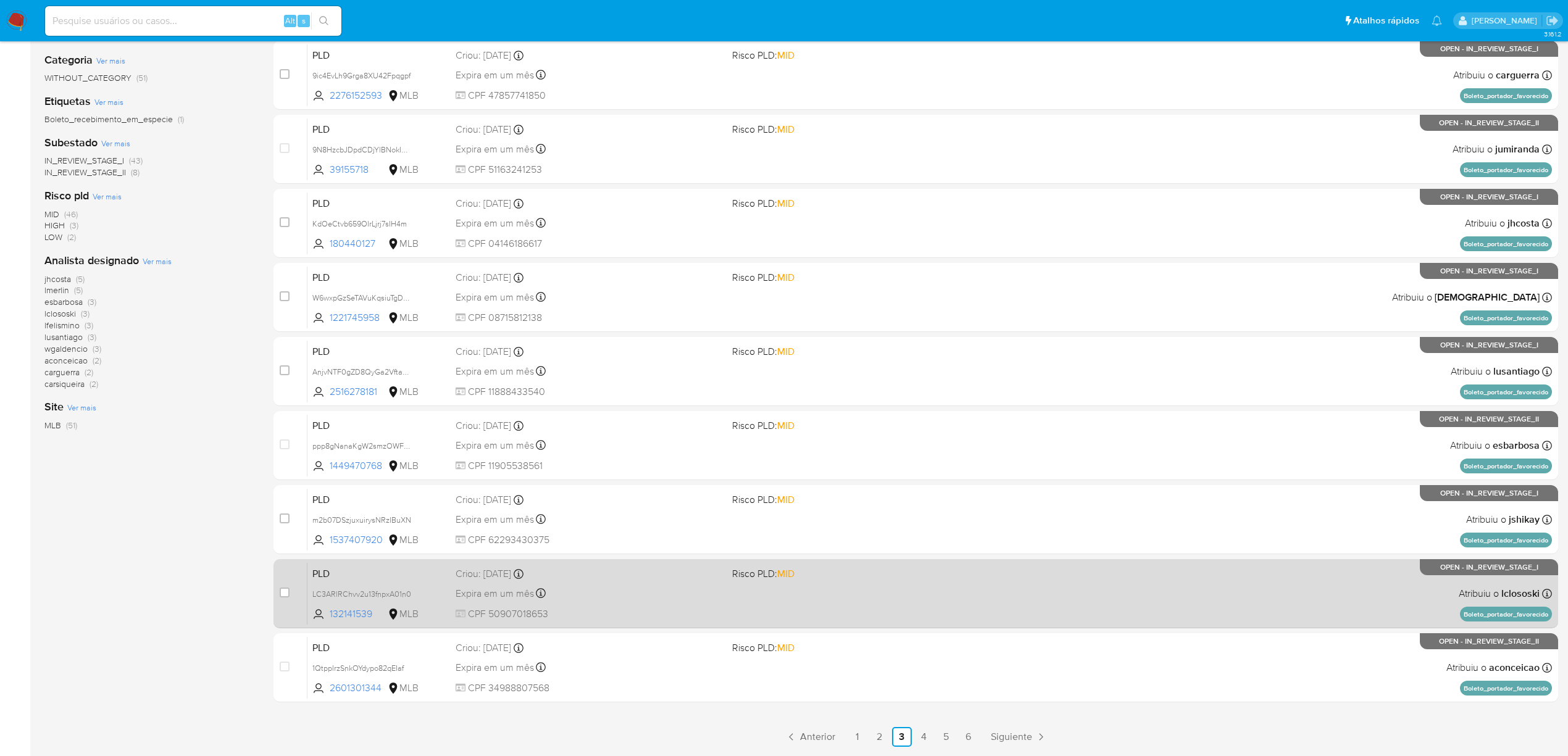
click at [631, 603] on div "PLD LC3ARlRChvv2u13fnpxA01n0 132141539 MLB Risco PLD: MID Criou: 12/09/2025 Cri…" at bounding box center [929, 593] width 1244 height 62
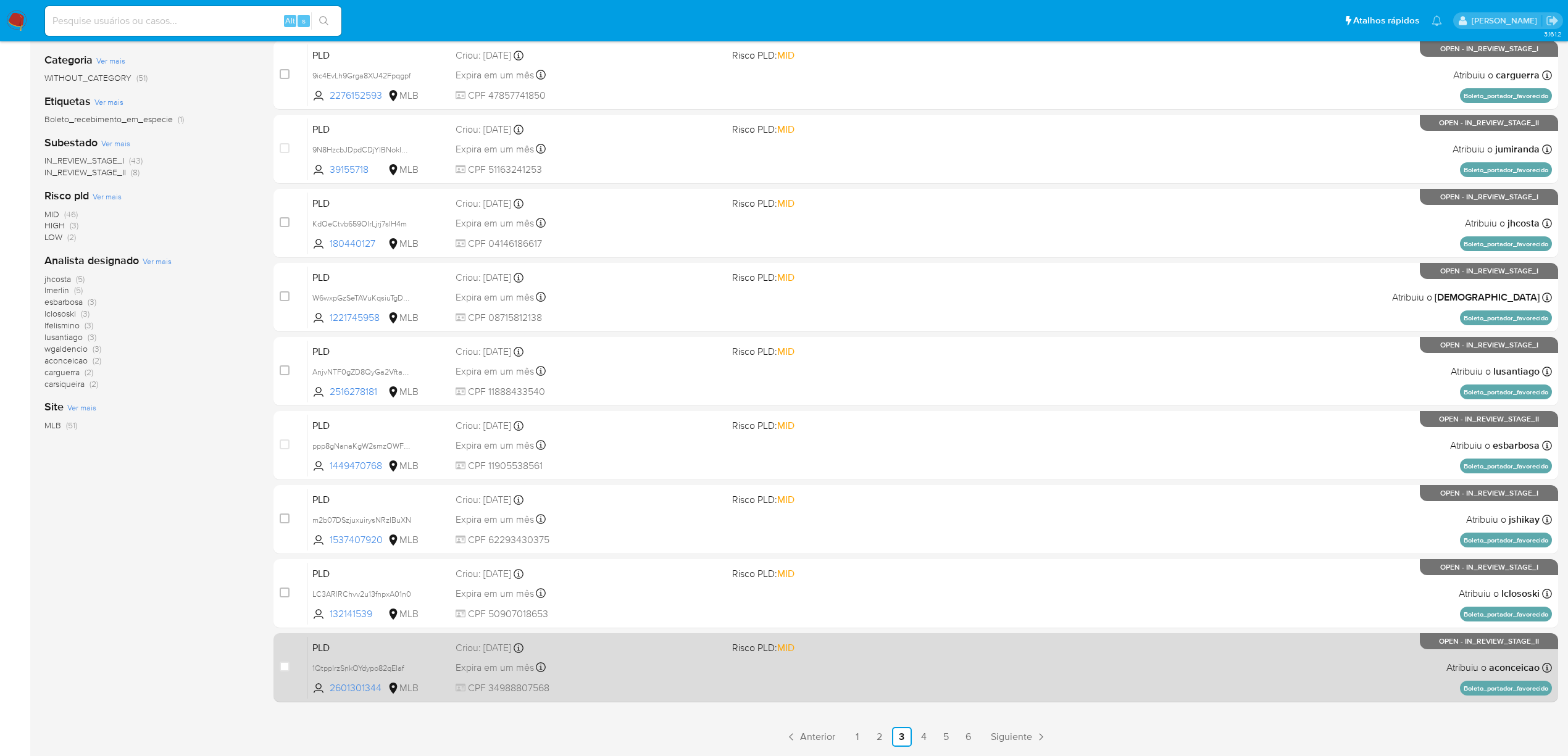
click at [617, 660] on div "Expira em um mês Expira em 27/10/2025 00:11:20" at bounding box center [589, 667] width 266 height 16
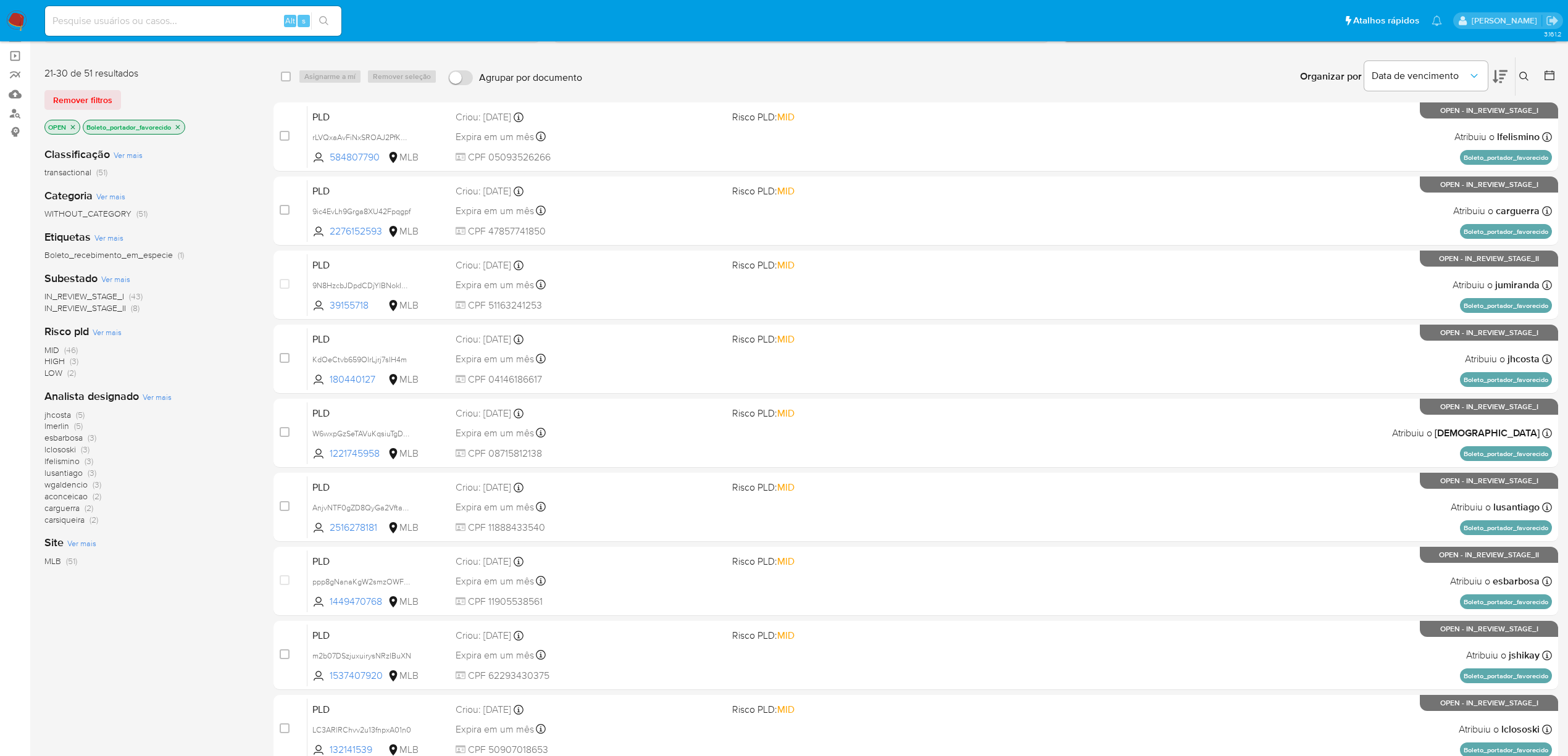
scroll to position [0, 0]
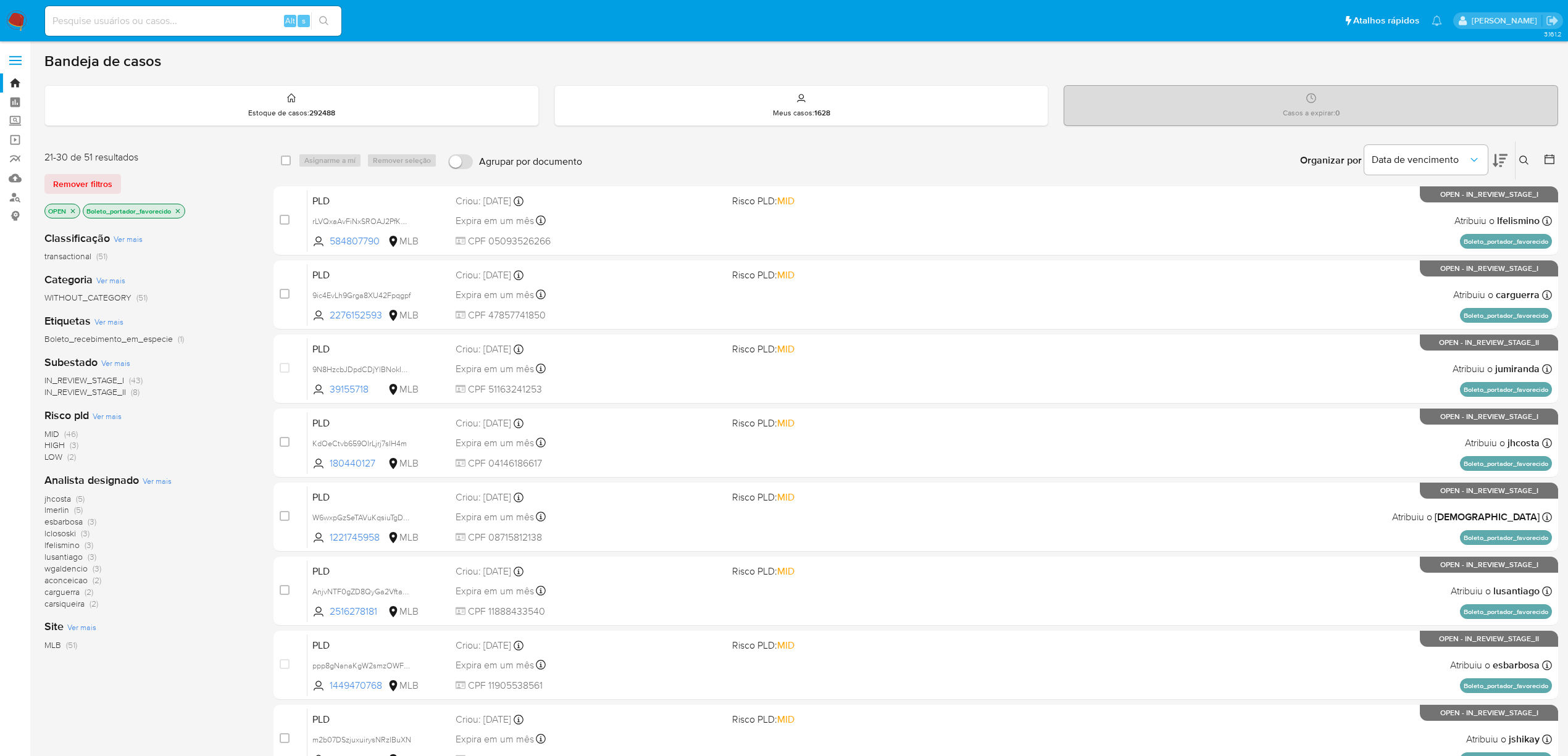
click at [17, 27] on img at bounding box center [16, 21] width 21 height 21
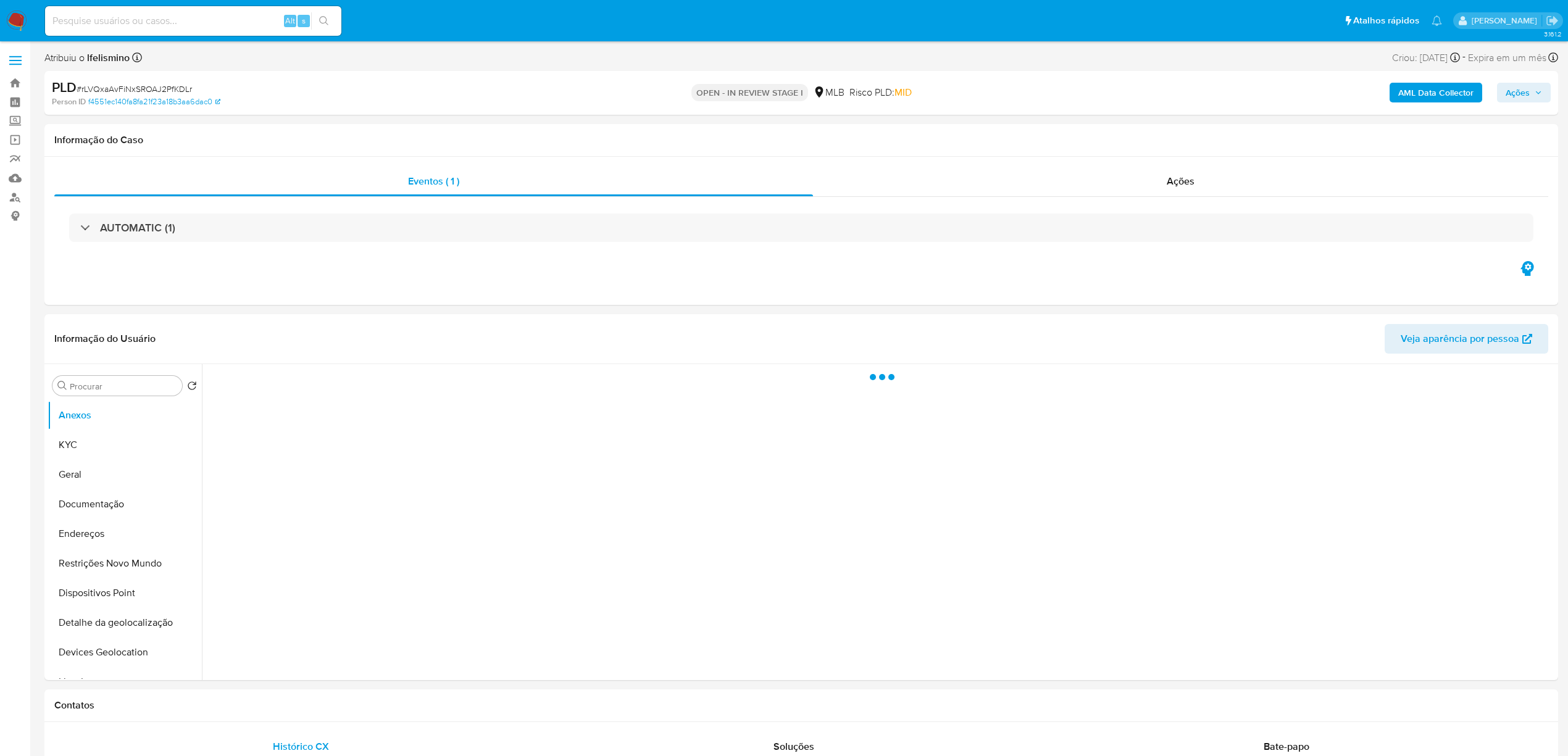
select select "10"
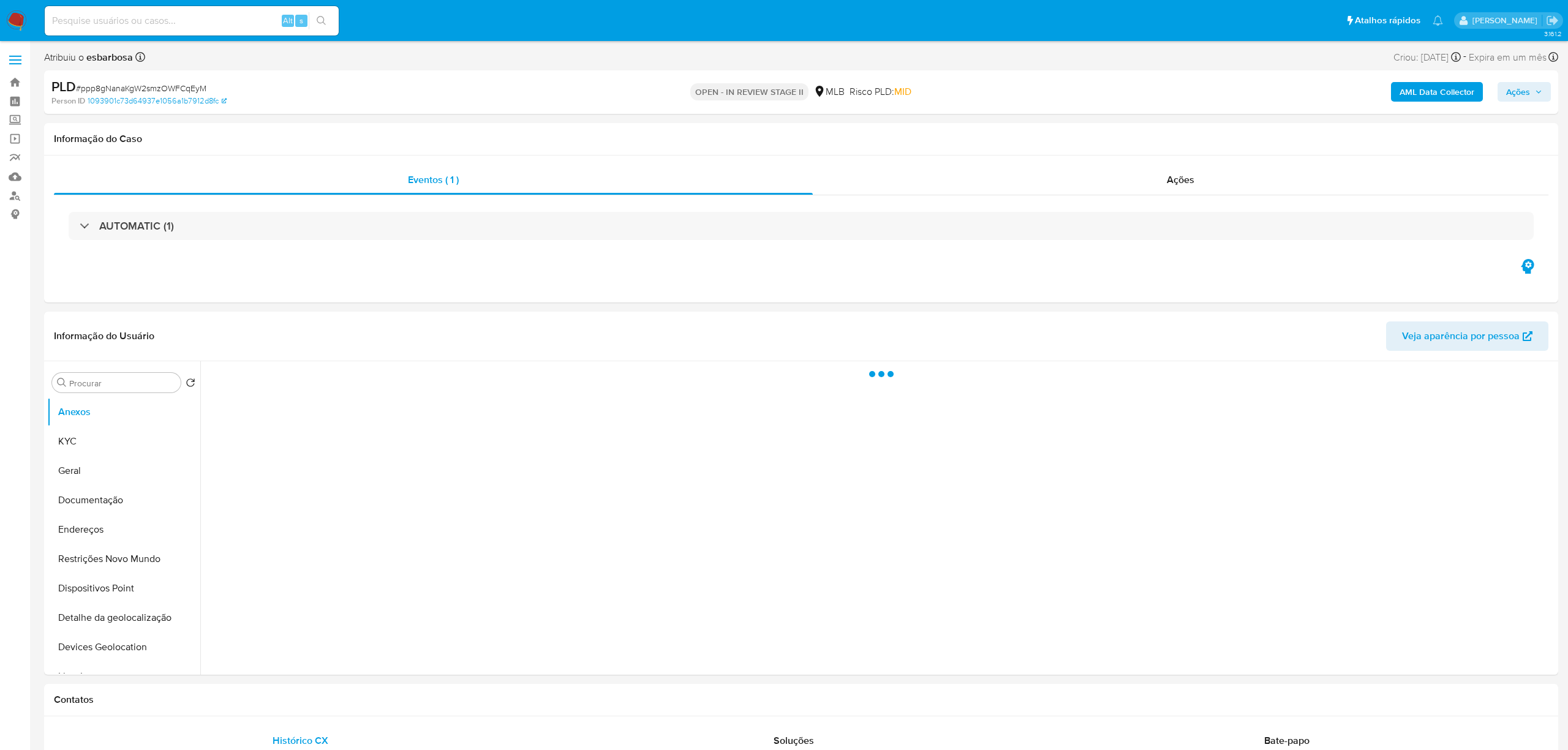
select select "10"
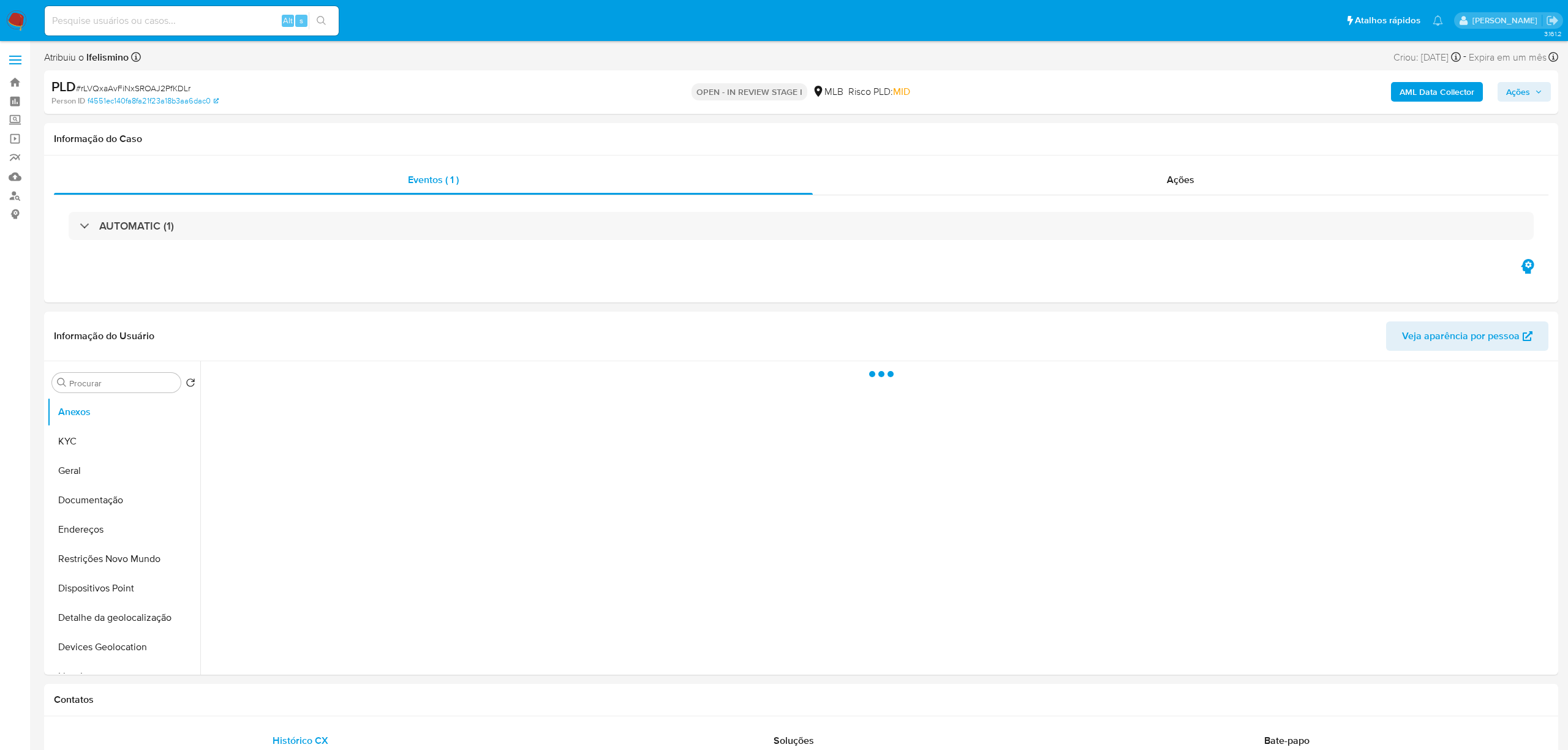
select select "10"
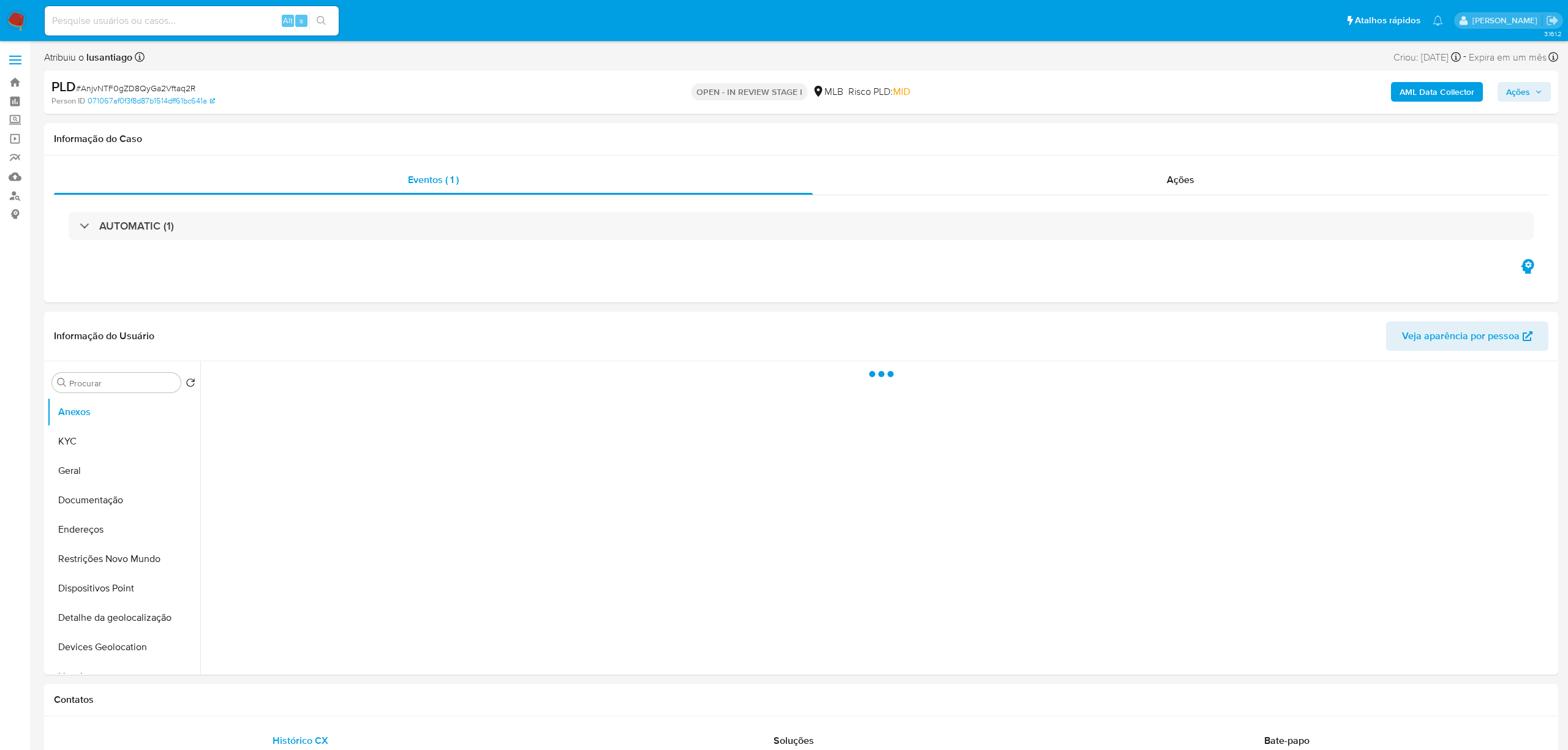
select select "10"
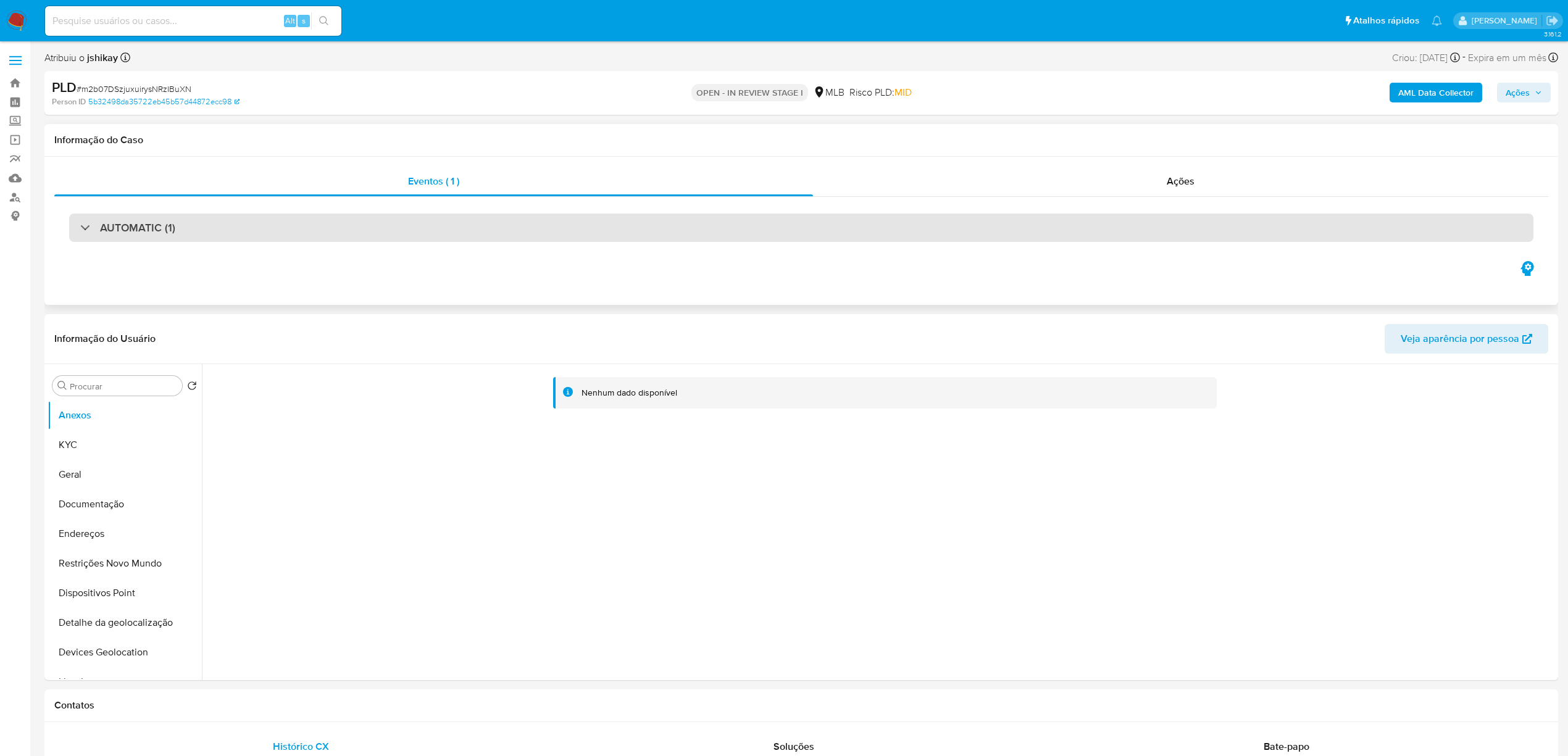
click at [633, 235] on div "AUTOMATIC (1)" at bounding box center [801, 227] width 1464 height 28
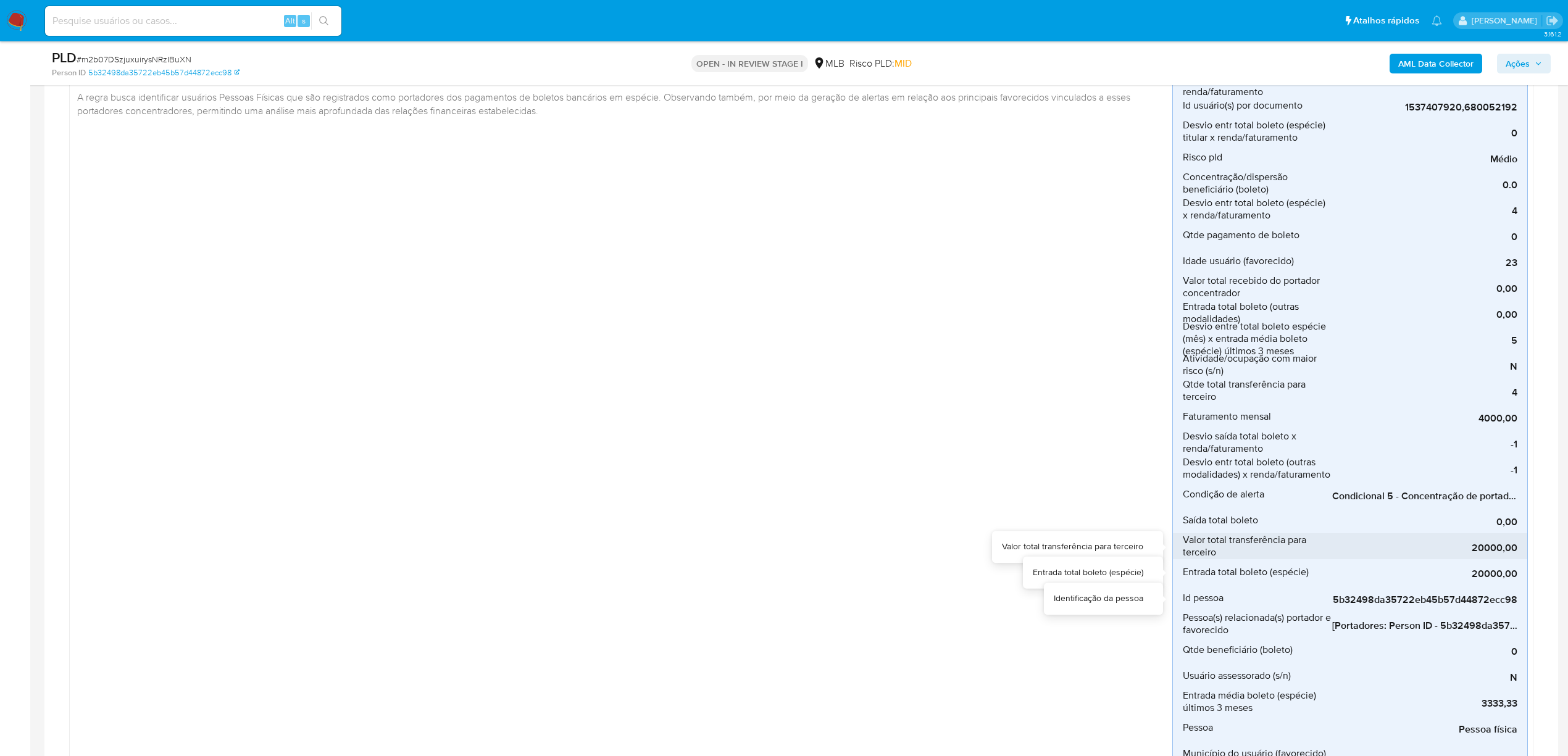
scroll to position [220, 0]
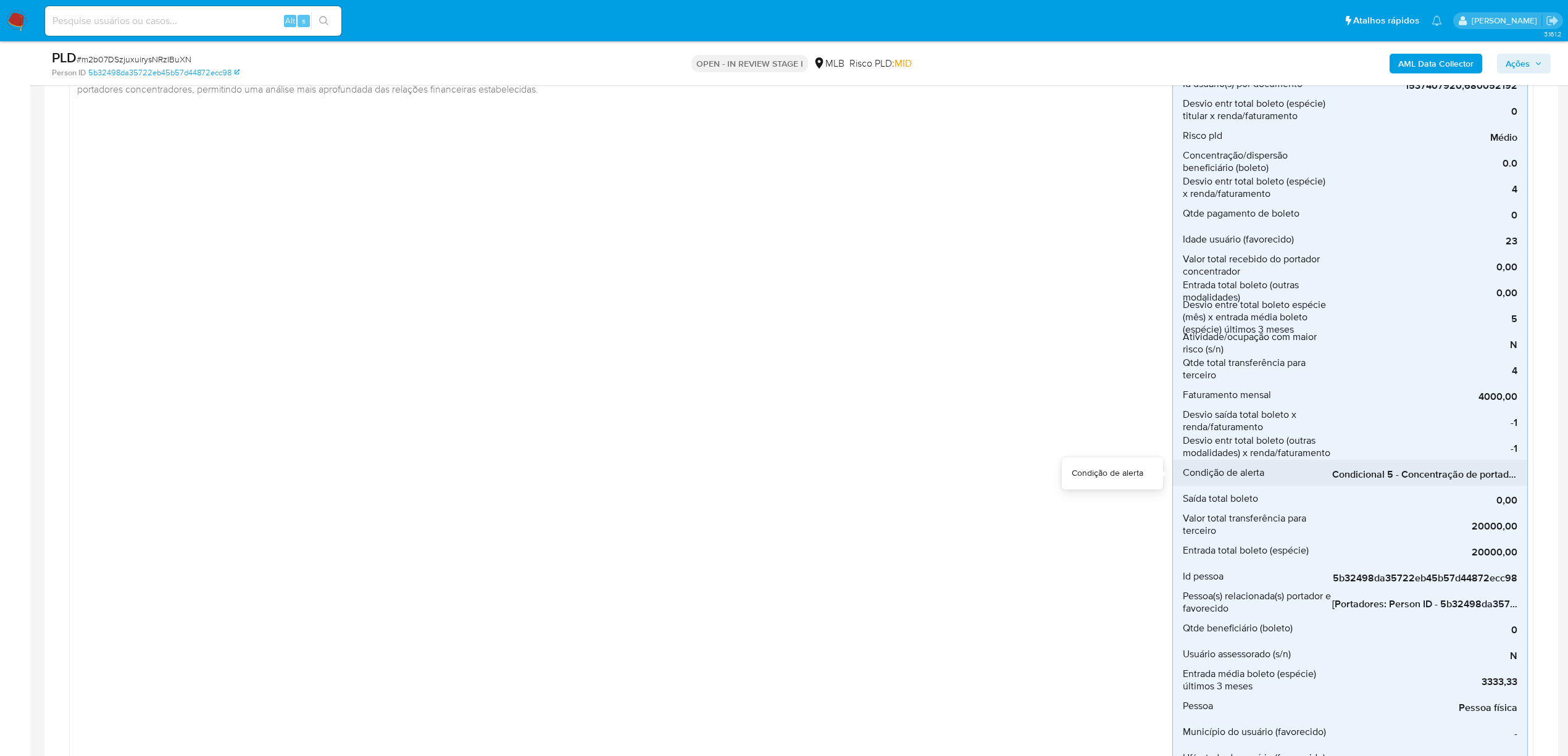
click at [1368, 472] on span "Condicional 5 - Concentração de portador_espécie (Visão Portador)" at bounding box center [1424, 474] width 185 height 12
click at [359, 171] on div "Boleto_portador_favorecido Criado há 19 dias Criado: 12/09/2025 00:11:47 Origem…" at bounding box center [624, 409] width 1097 height 841
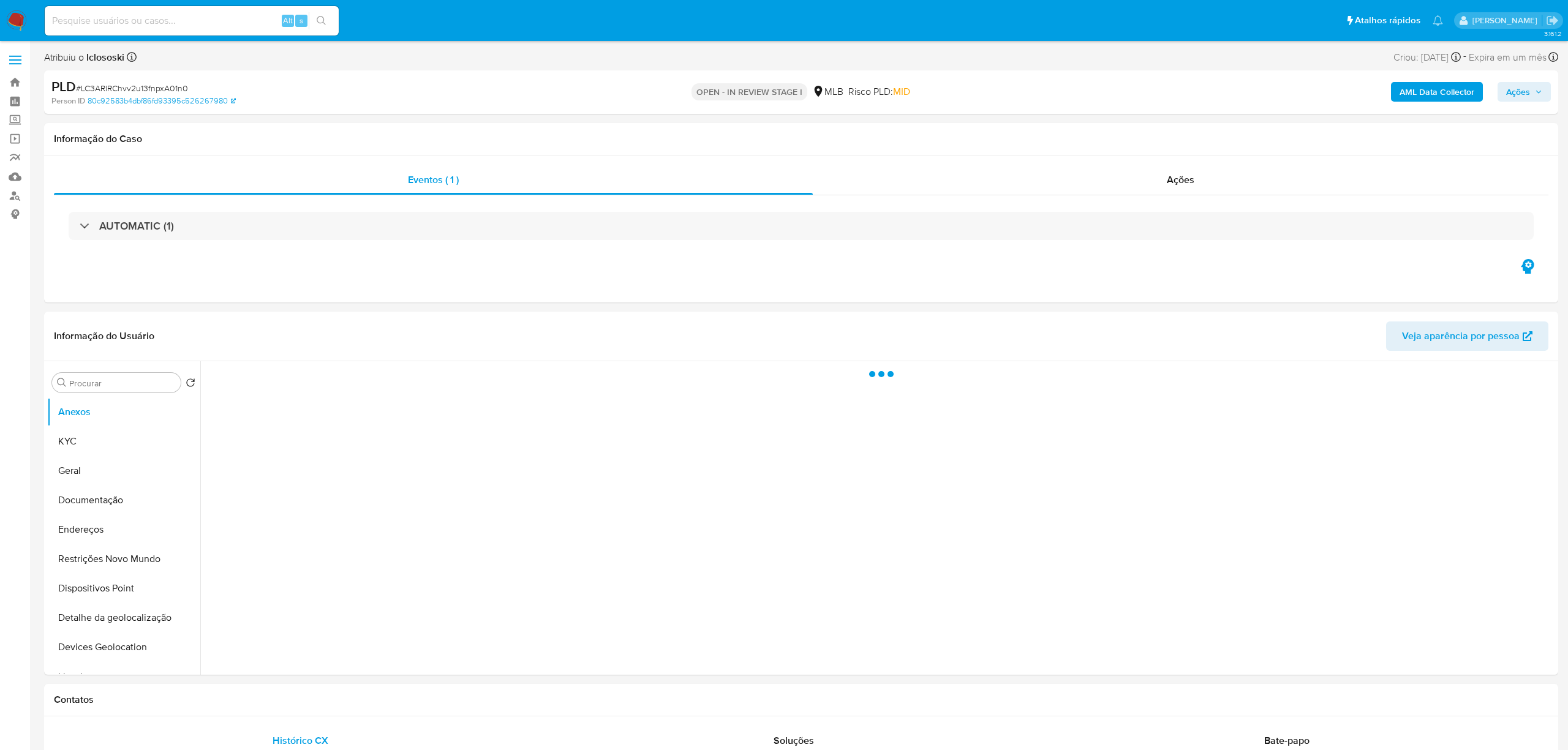
select select "10"
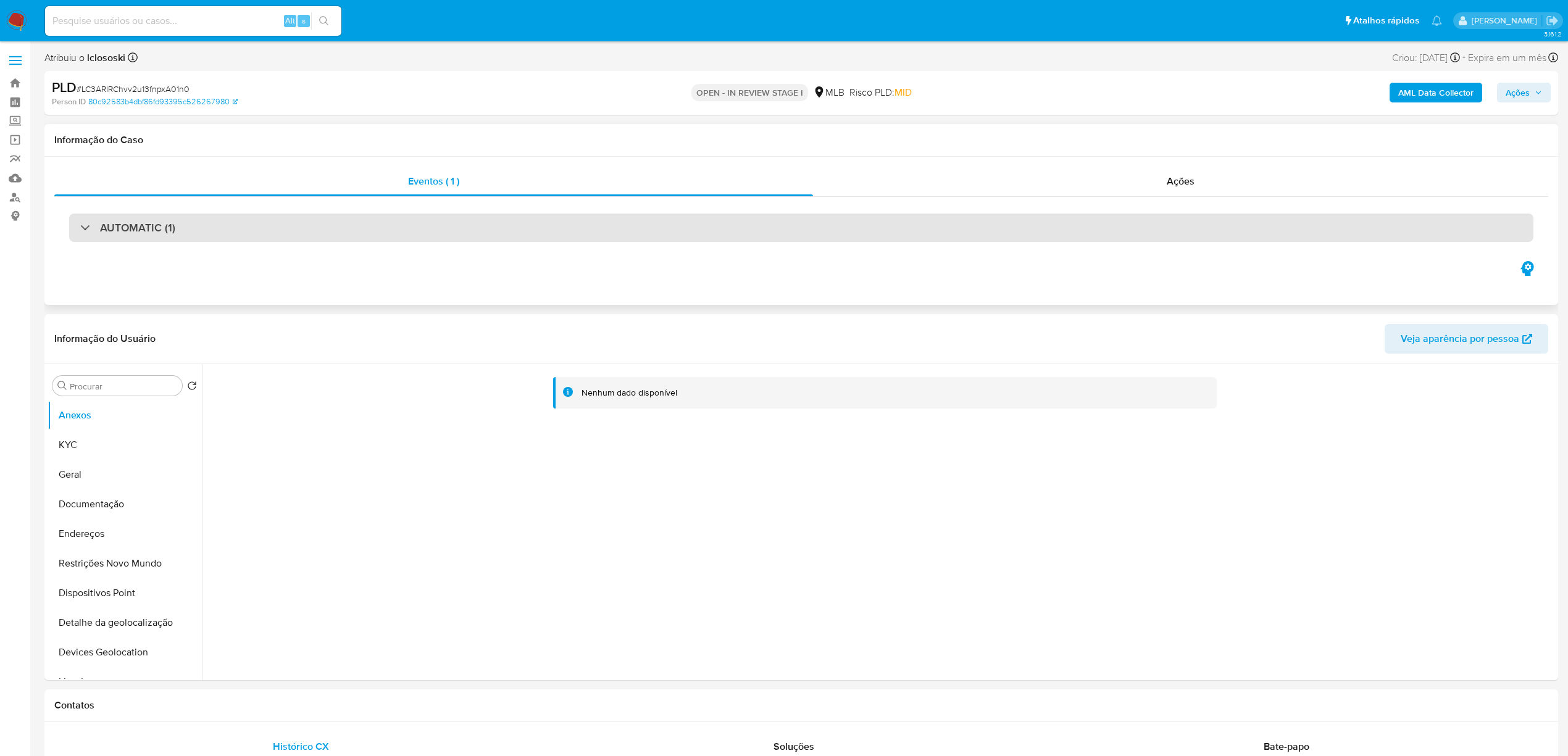
click at [447, 213] on div "AUTOMATIC (1)" at bounding box center [801, 227] width 1464 height 28
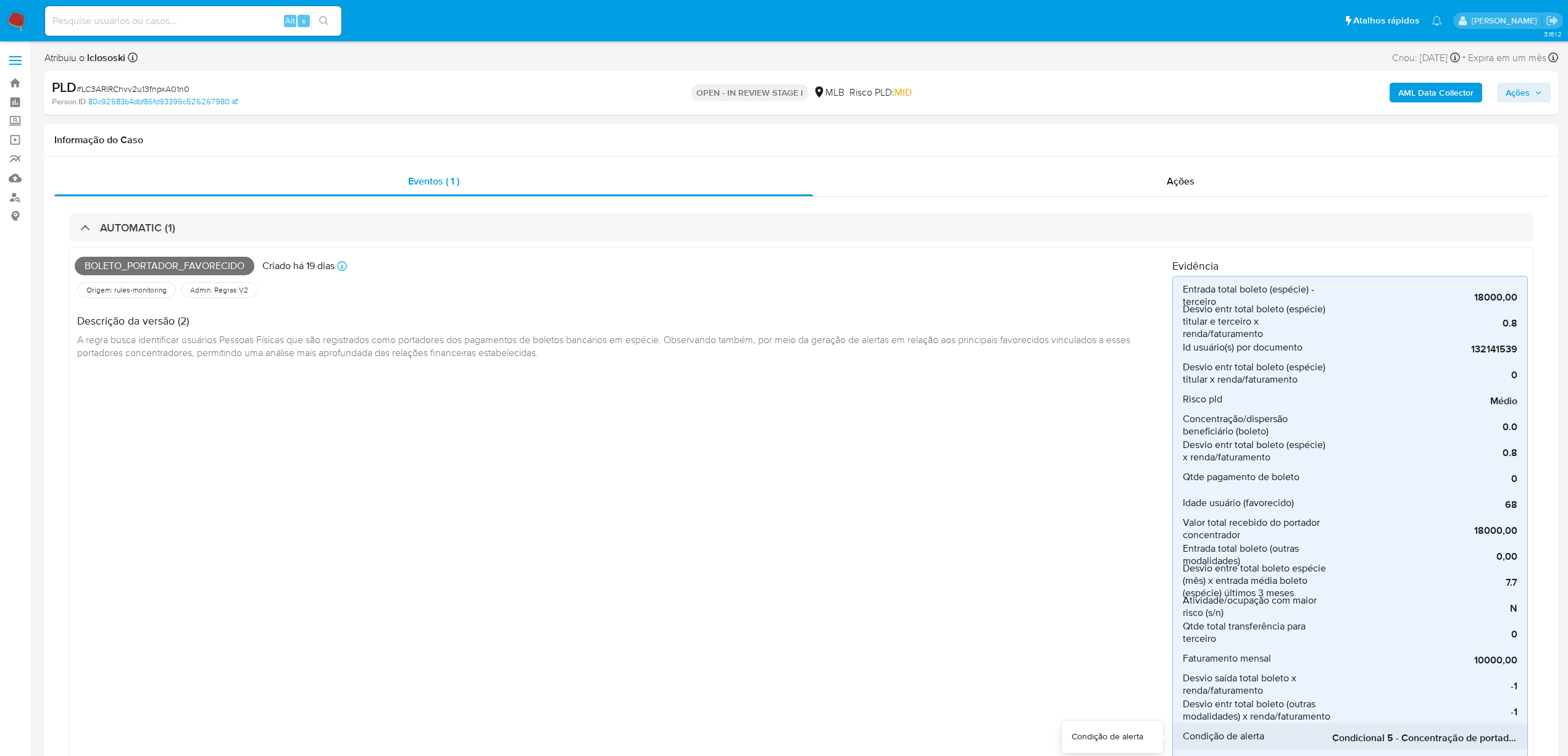
click at [1390, 740] on span "Condicional 5 - Concentração de portador_espécie (Visão Favorecido)" at bounding box center [1424, 738] width 185 height 12
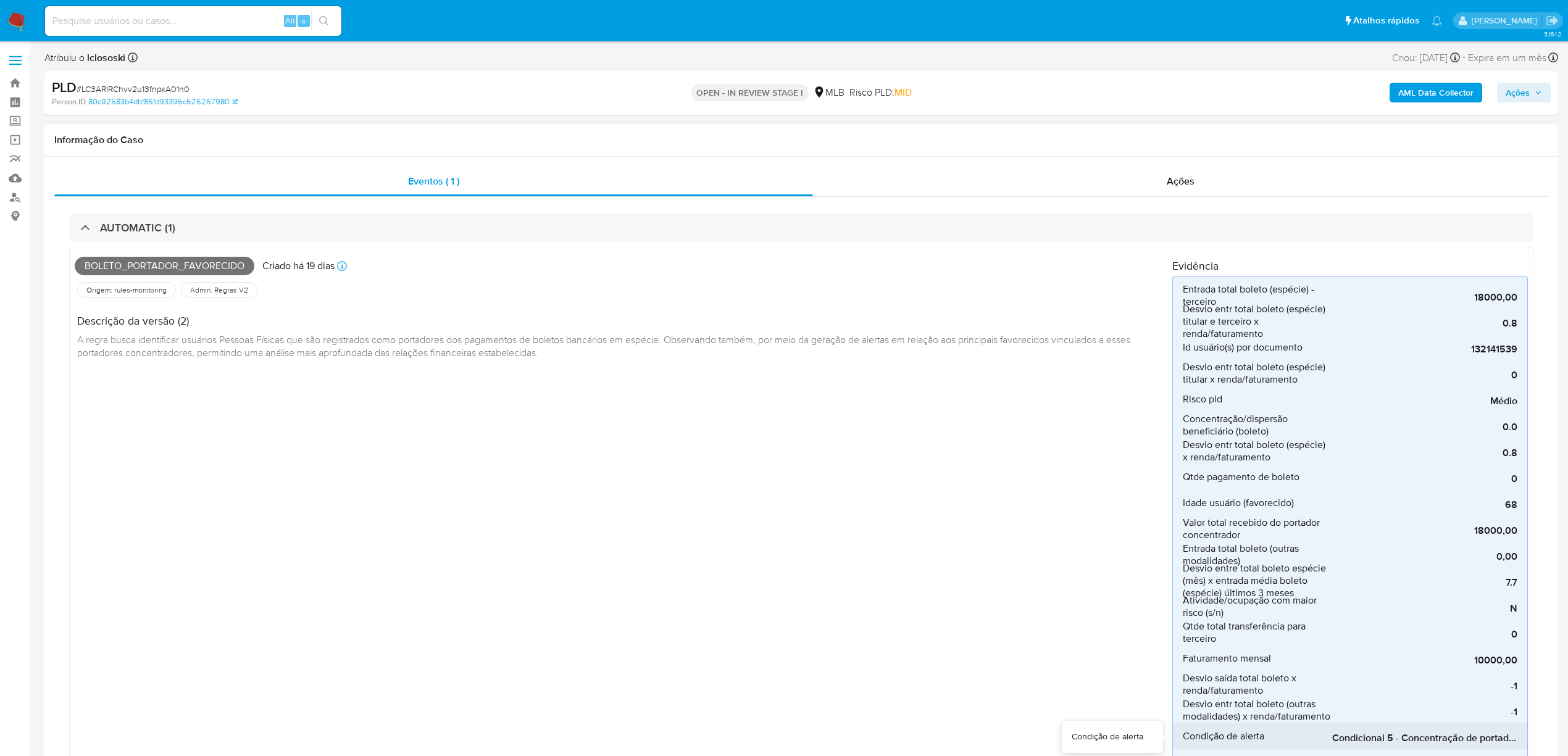
click at [1390, 740] on span "Condicional 5 - Concentração de portador_espécie (Visão Favorecido)" at bounding box center [1424, 738] width 185 height 12
click at [1389, 740] on span "Condicional 5 - Concentração de portador_espécie (Visão Favorecido)" at bounding box center [1424, 738] width 185 height 12
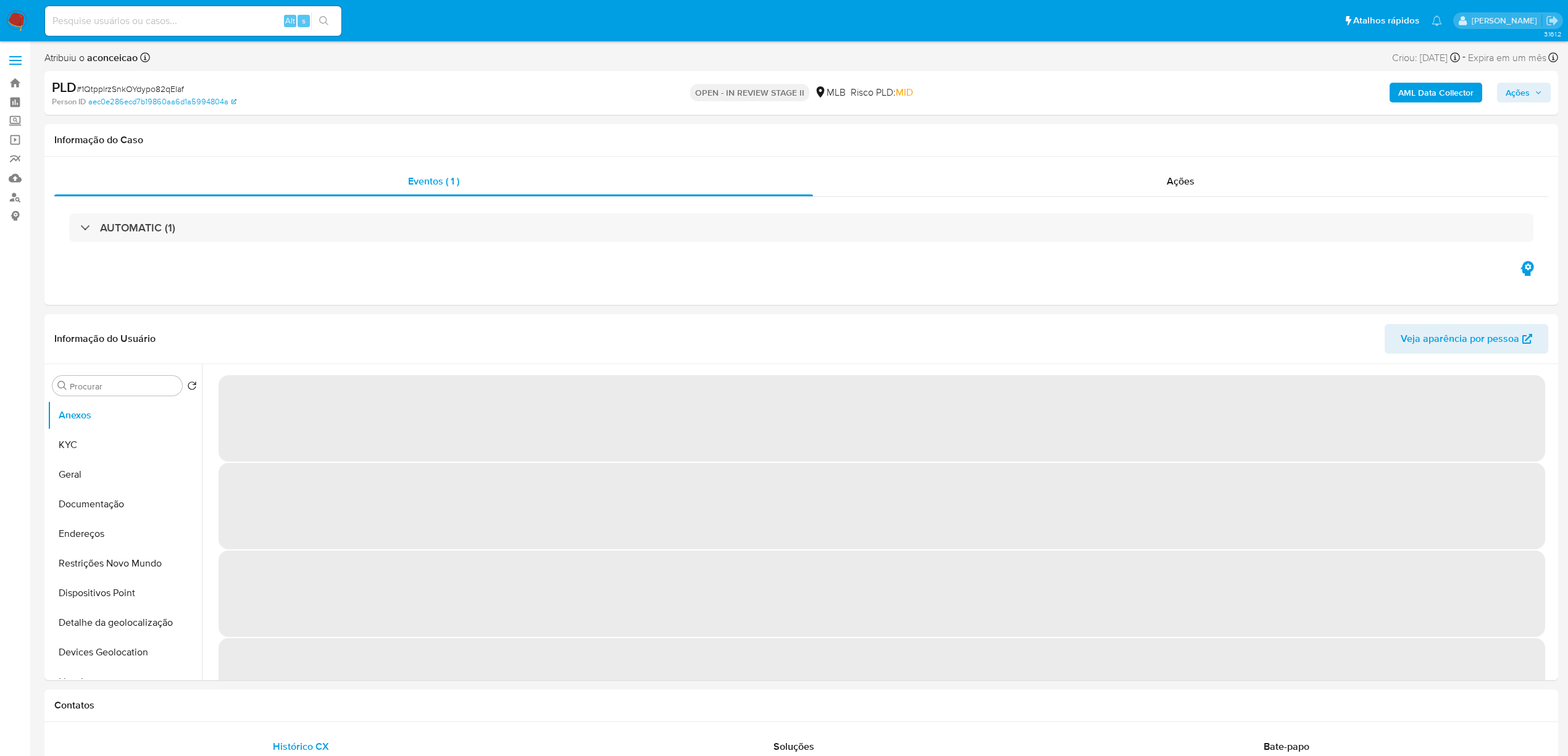
select select "10"
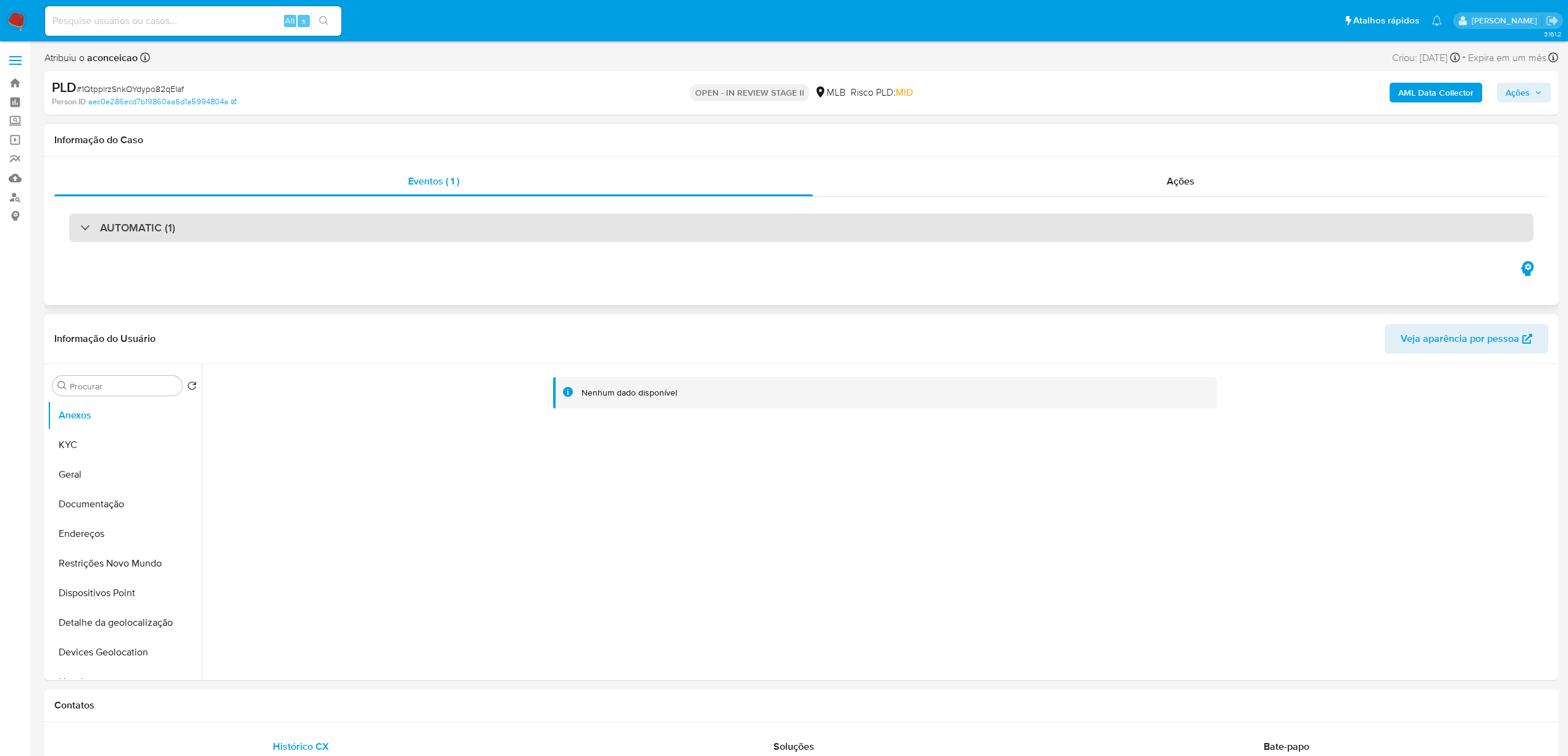
click at [293, 236] on div "AUTOMATIC (1)" at bounding box center [801, 227] width 1464 height 28
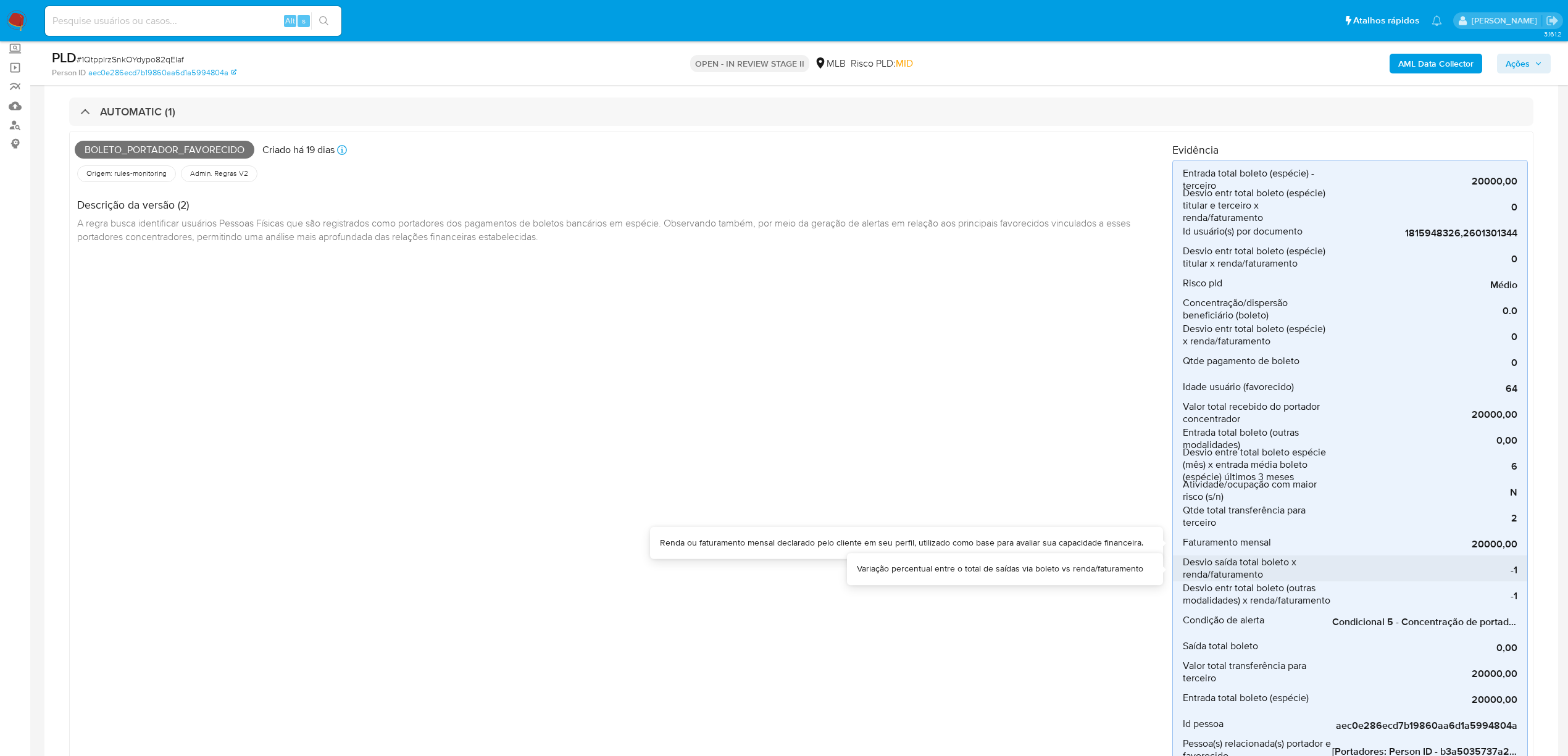
scroll to position [109, 0]
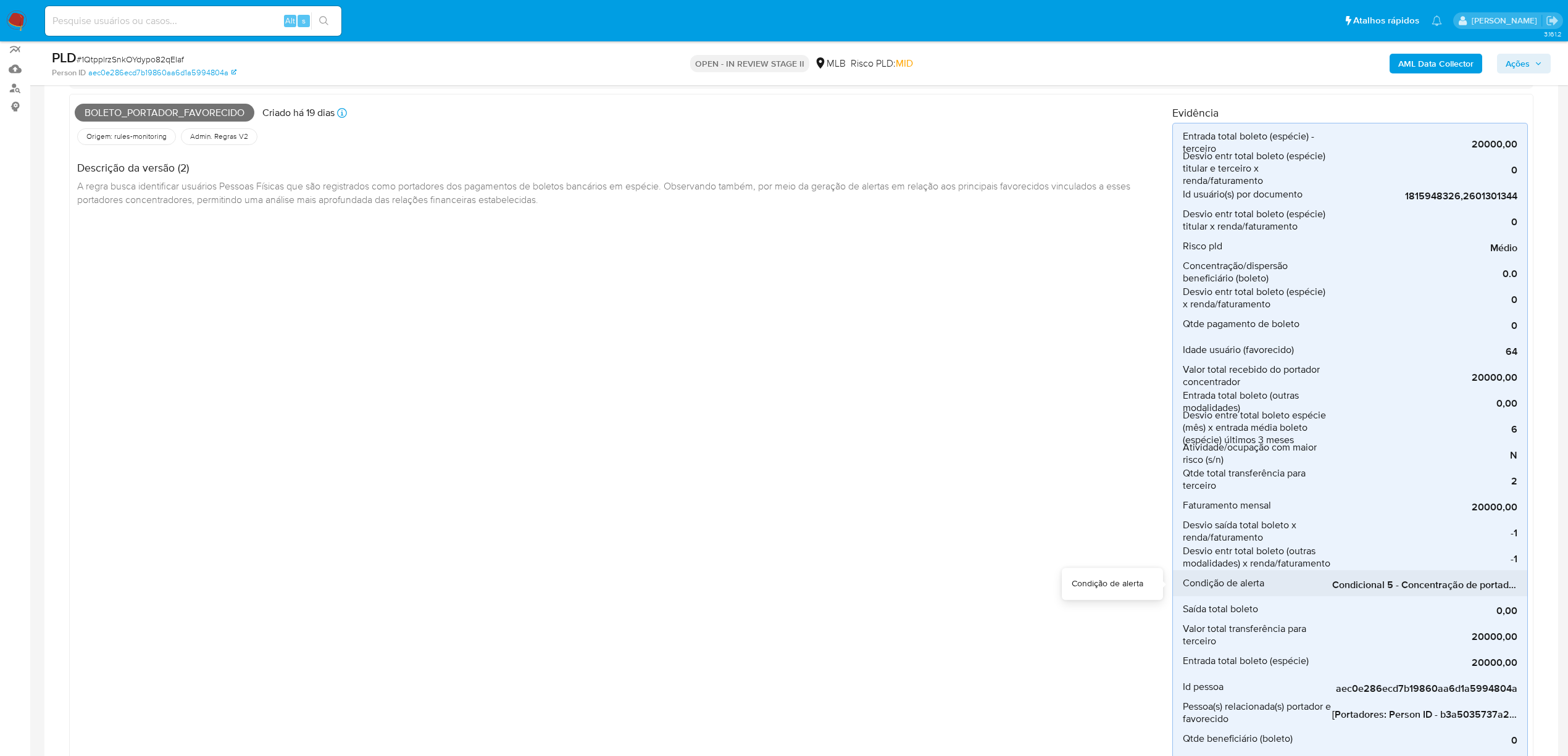
click at [1359, 584] on span "Condicional 5 - Concentração de portador_espécie (Visão Favorecido)" at bounding box center [1424, 585] width 185 height 12
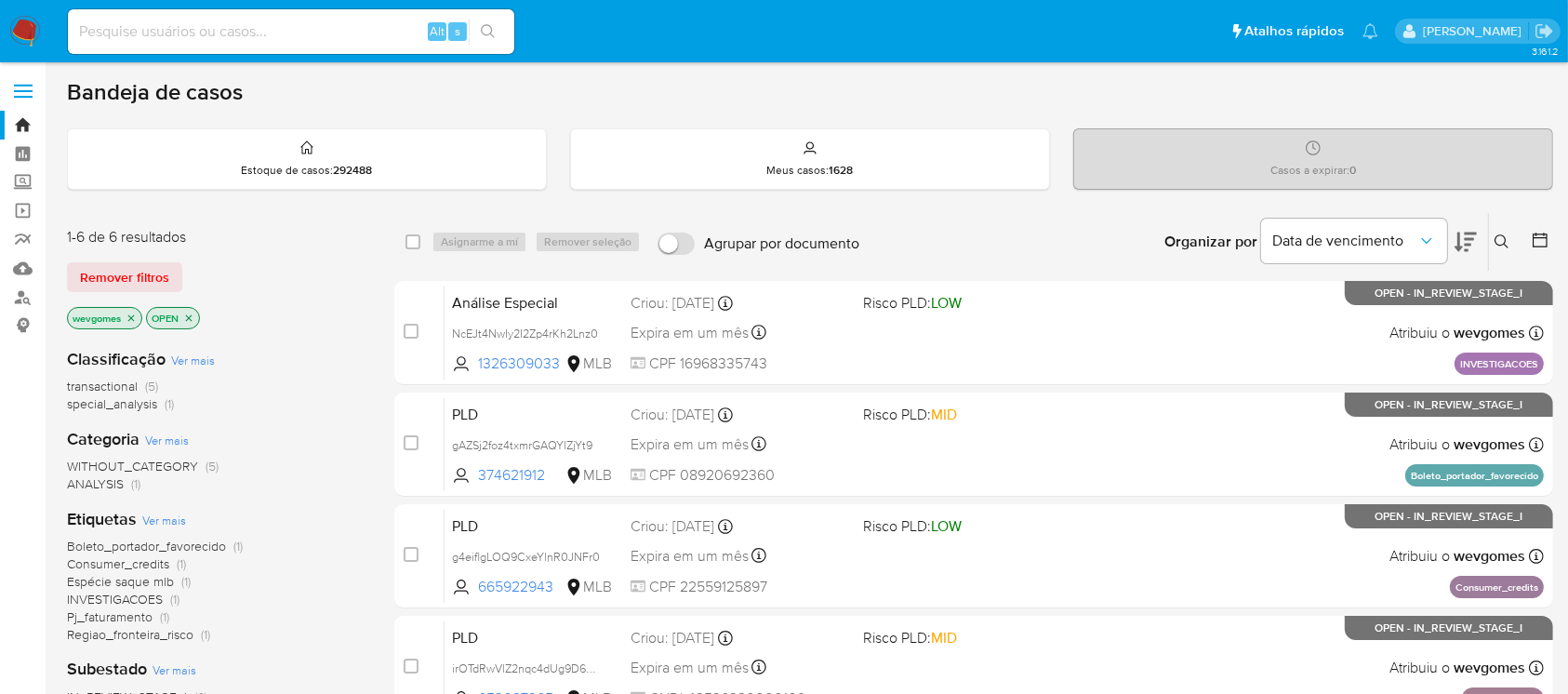
click at [194, 35] on input at bounding box center [291, 32] width 446 height 24
paste input "3227728"
type input "3227728"
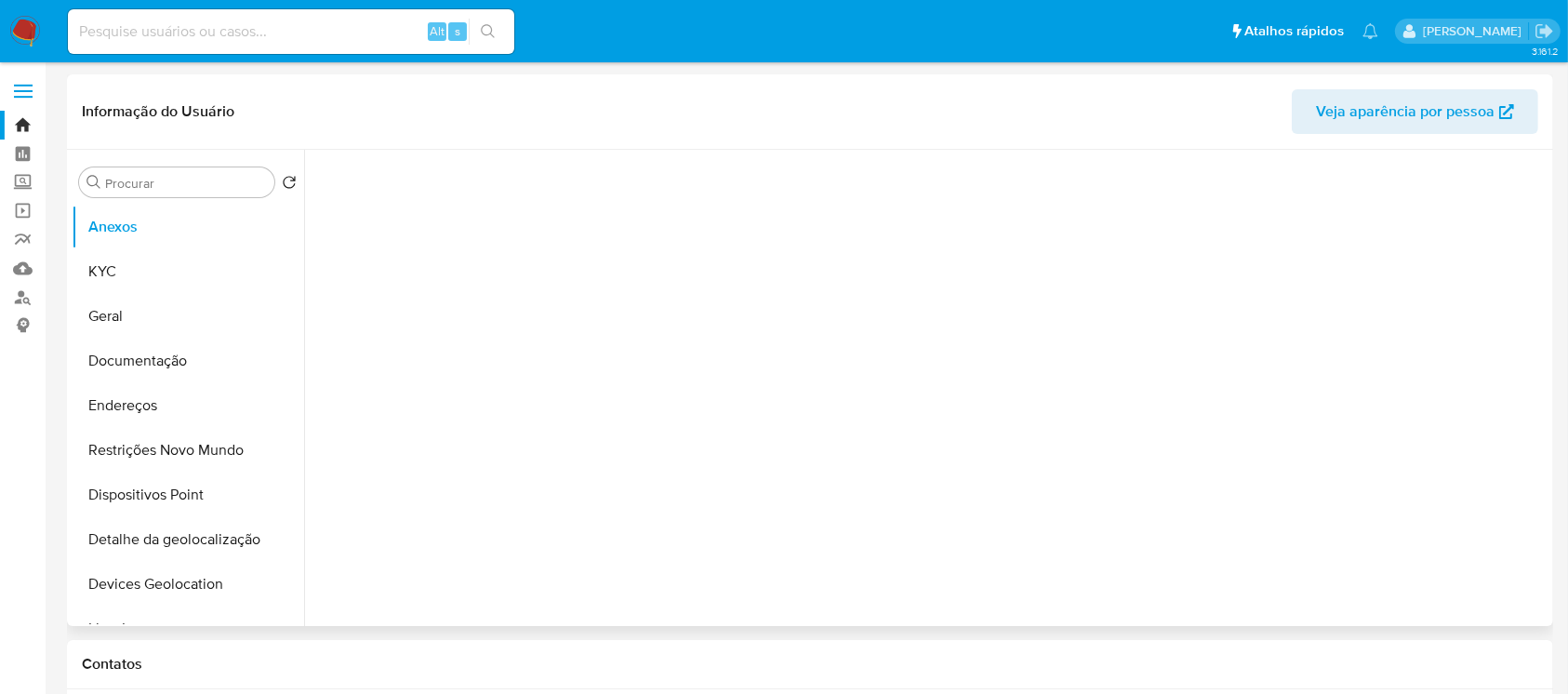
select select "10"
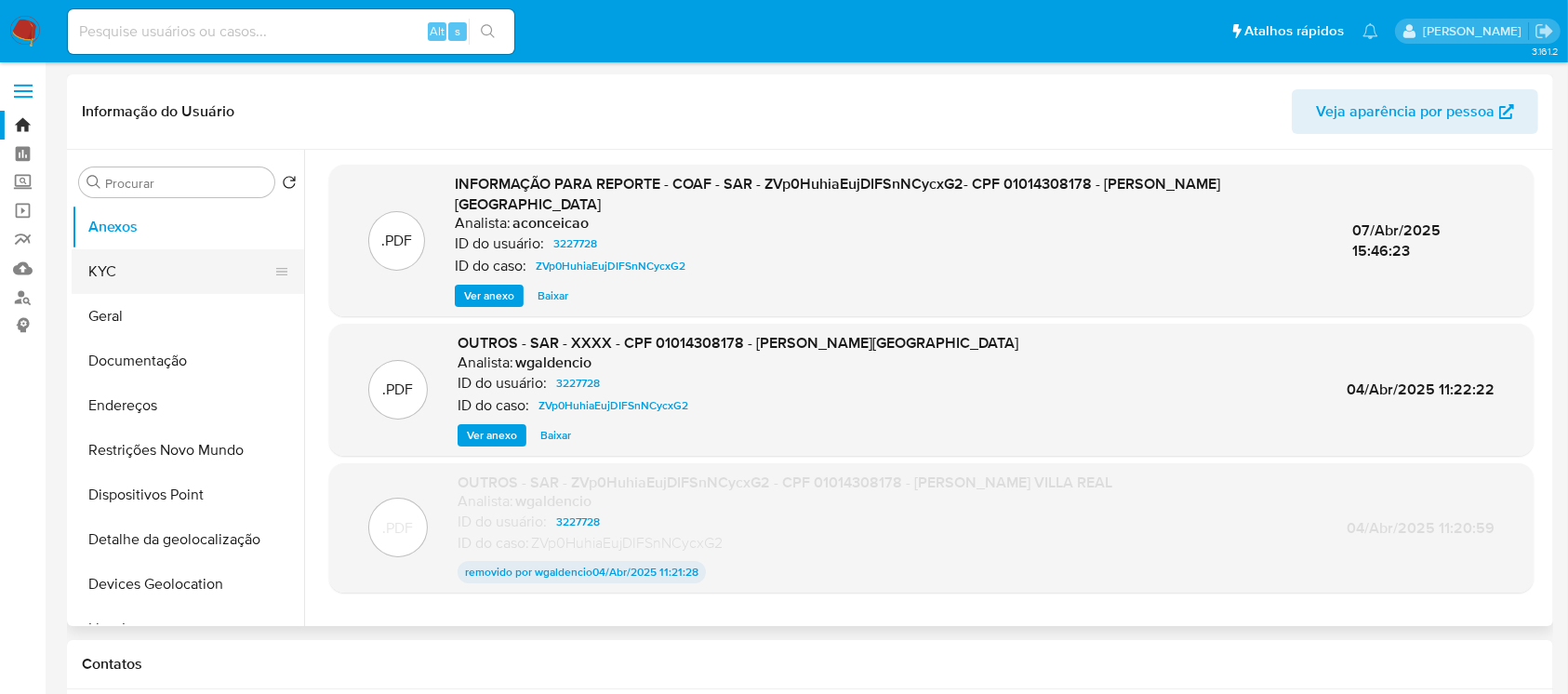
click at [107, 279] on button "KYC" at bounding box center [180, 271] width 218 height 44
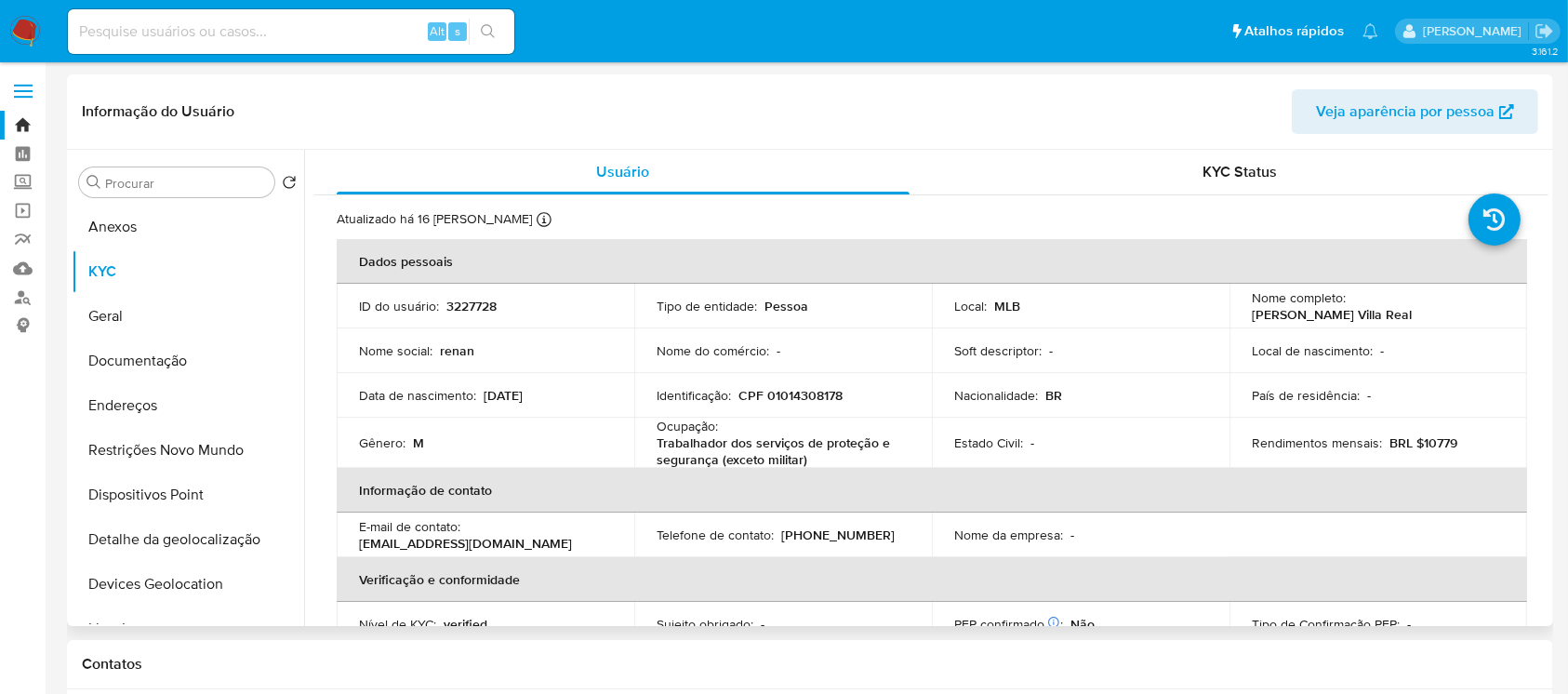
click at [802, 393] on p "CPF 01014308178" at bounding box center [790, 394] width 104 height 17
copy p "01014308178"
click at [243, 39] on input at bounding box center [291, 32] width 446 height 24
paste input "1563051222"
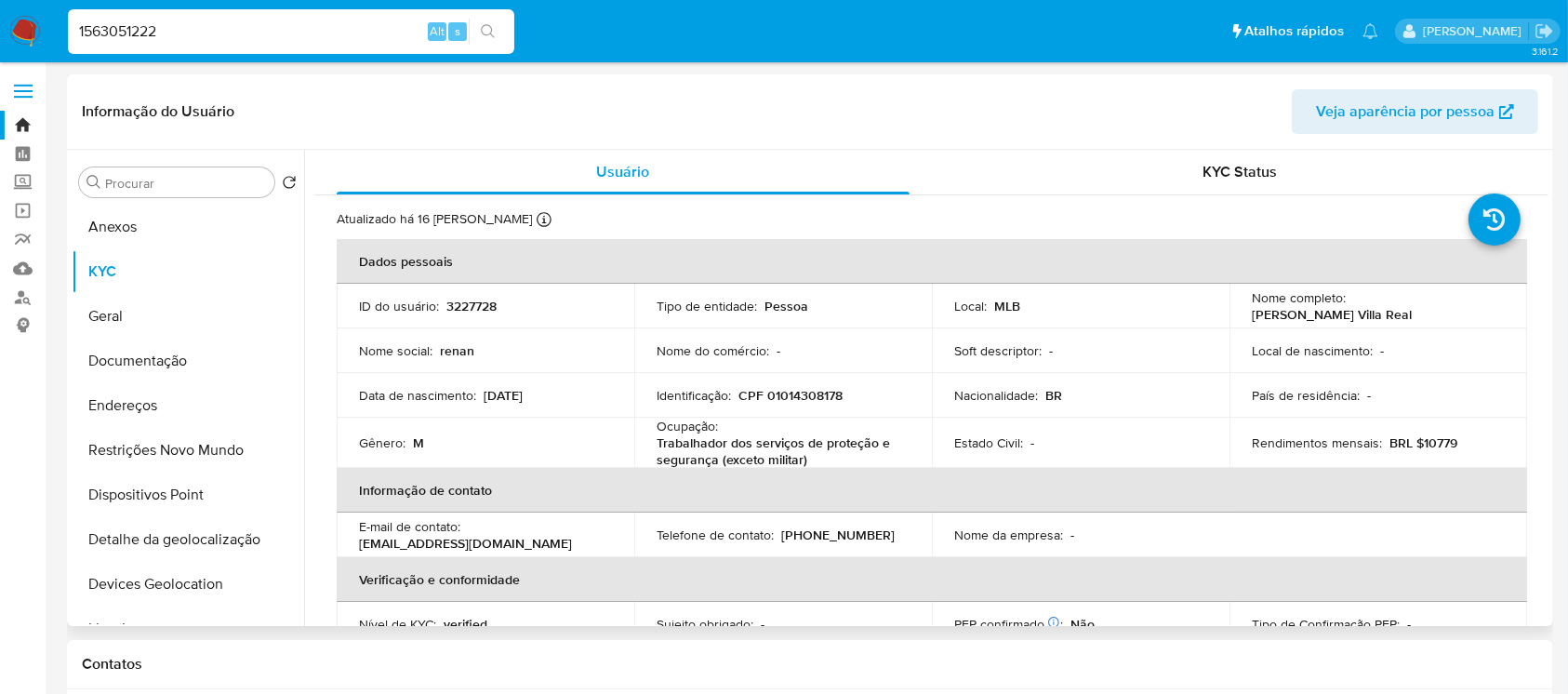
type input "1563051222"
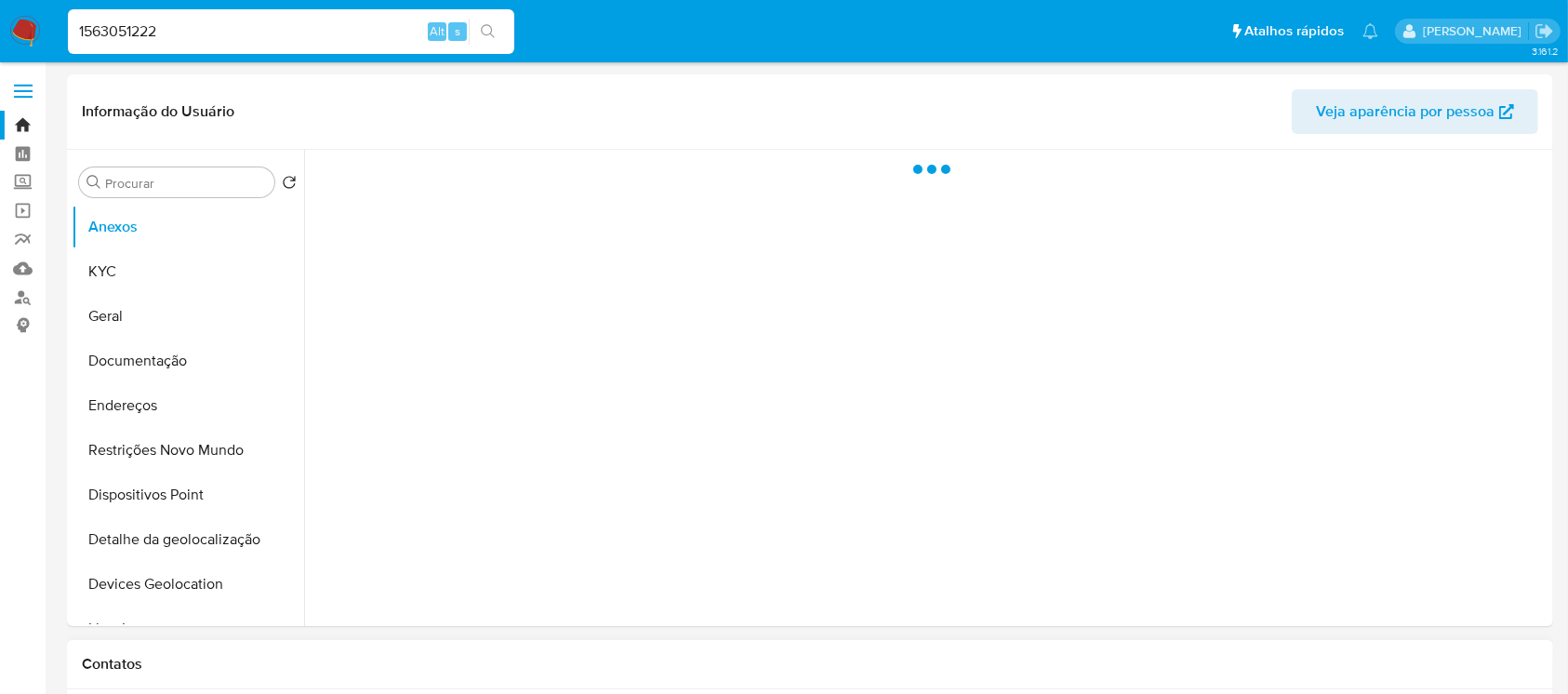
select select "10"
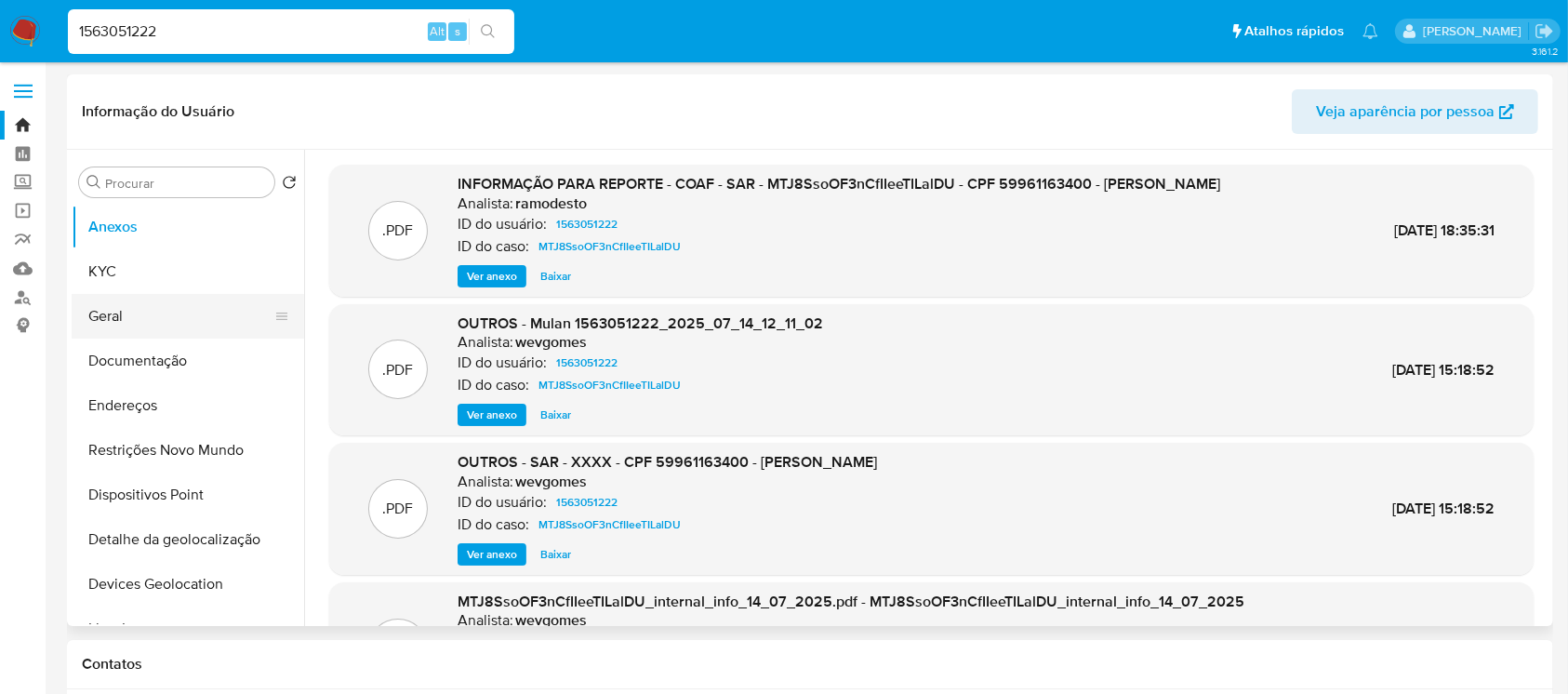
click at [120, 306] on button "Geral" at bounding box center [180, 315] width 218 height 44
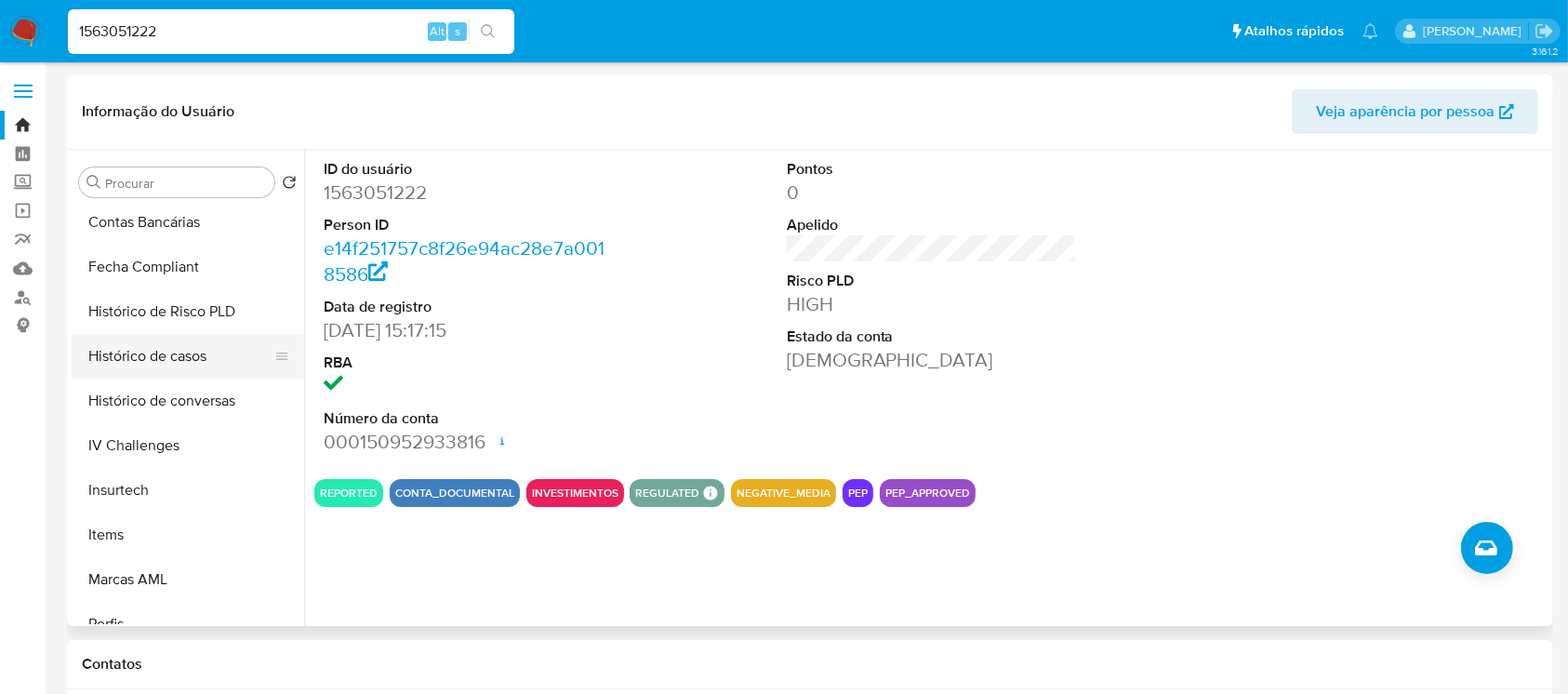
scroll to position [633, 0]
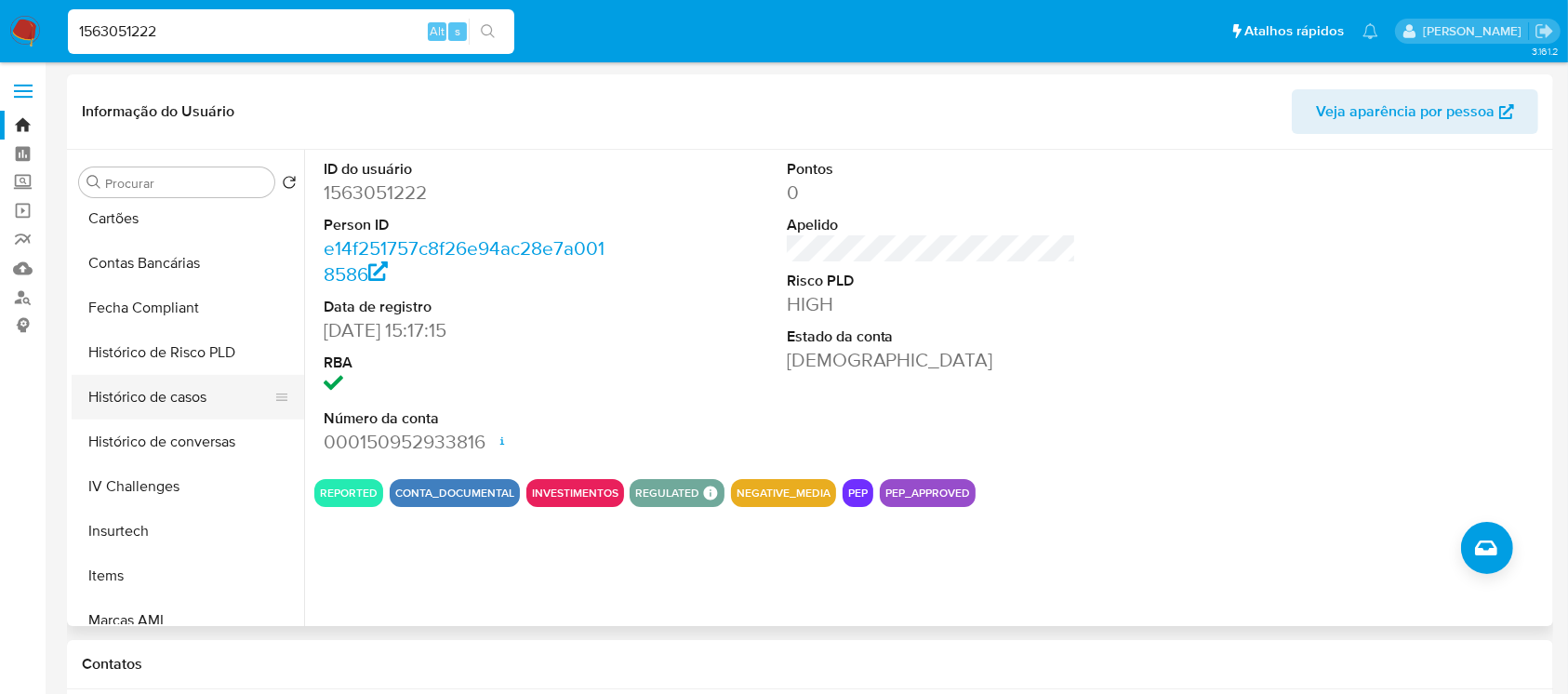
click at [138, 392] on button "Histórico de casos" at bounding box center [180, 396] width 218 height 44
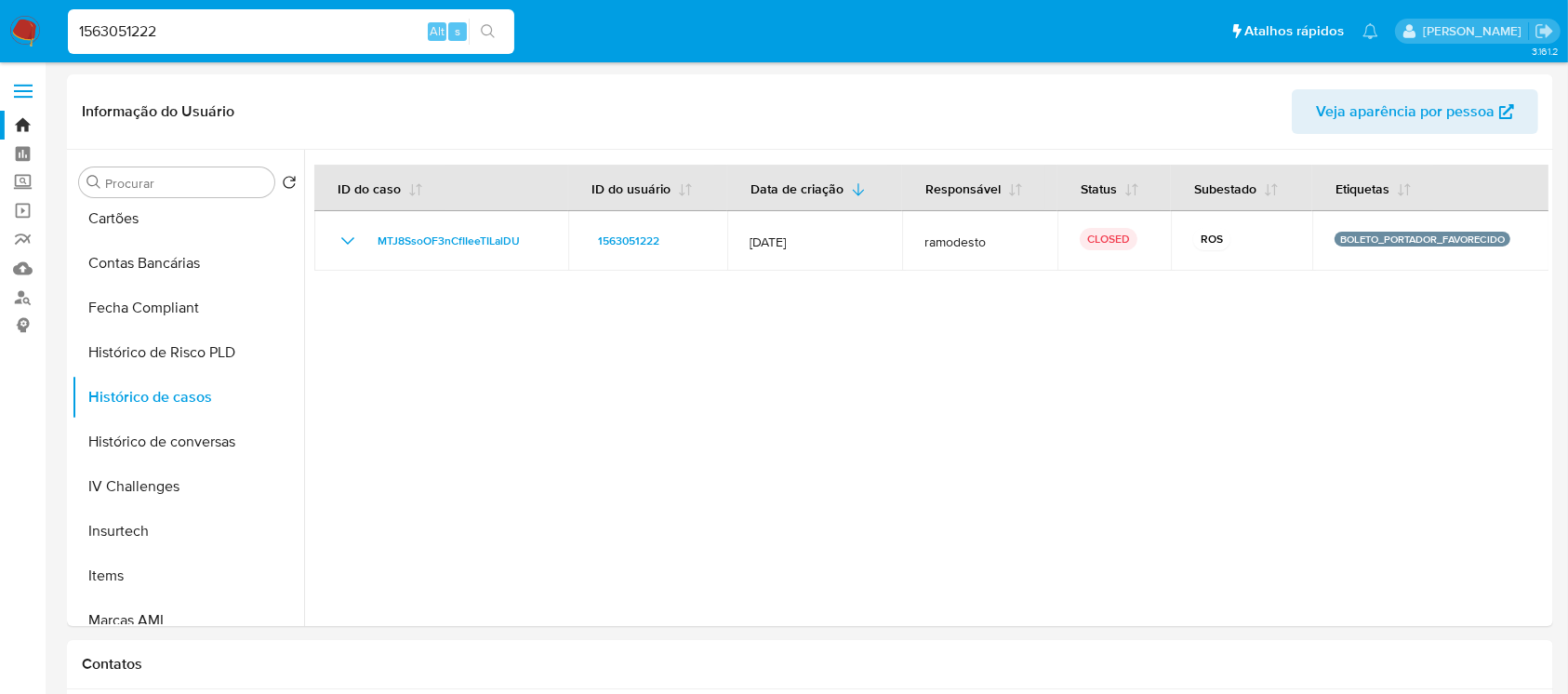
click at [327, 26] on input "1563051222" at bounding box center [291, 32] width 446 height 24
paste input "3227728"
type input "3227728"
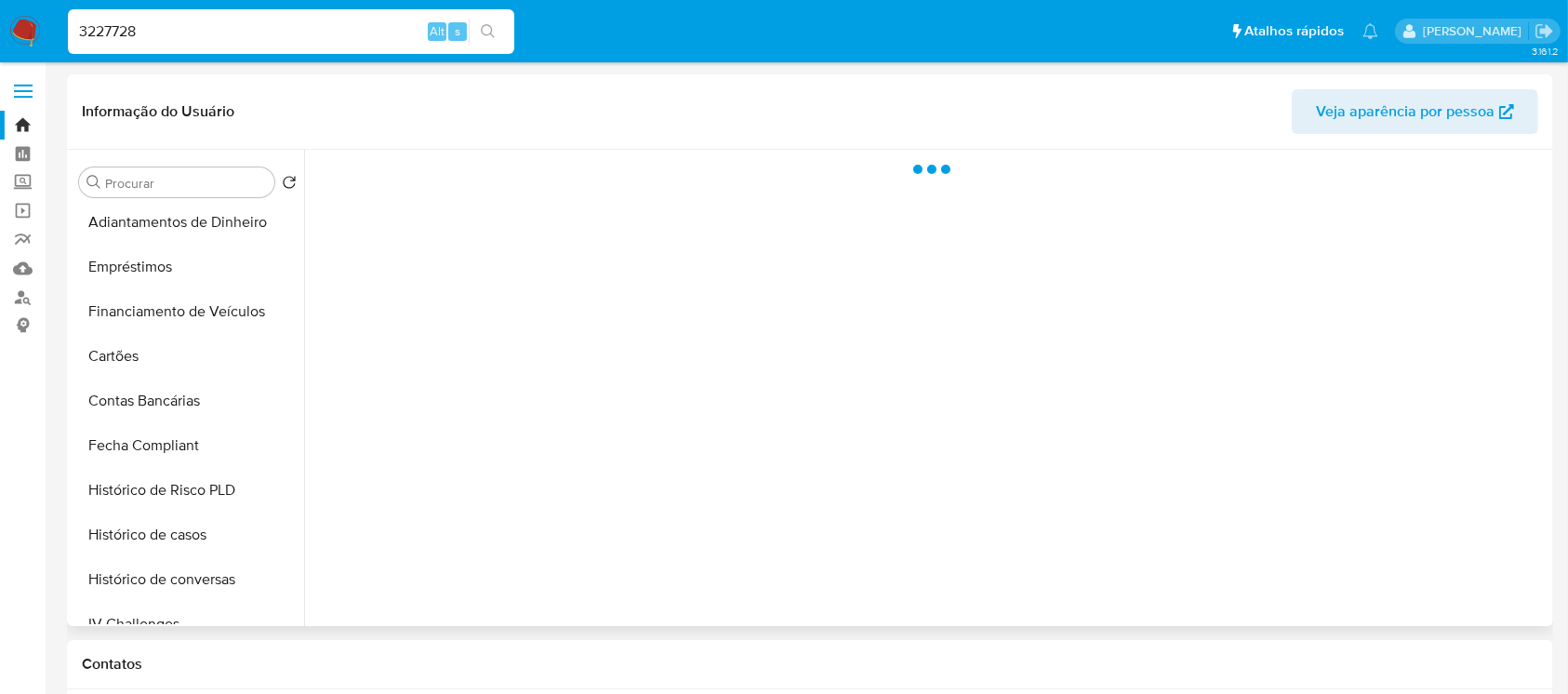
select select "10"
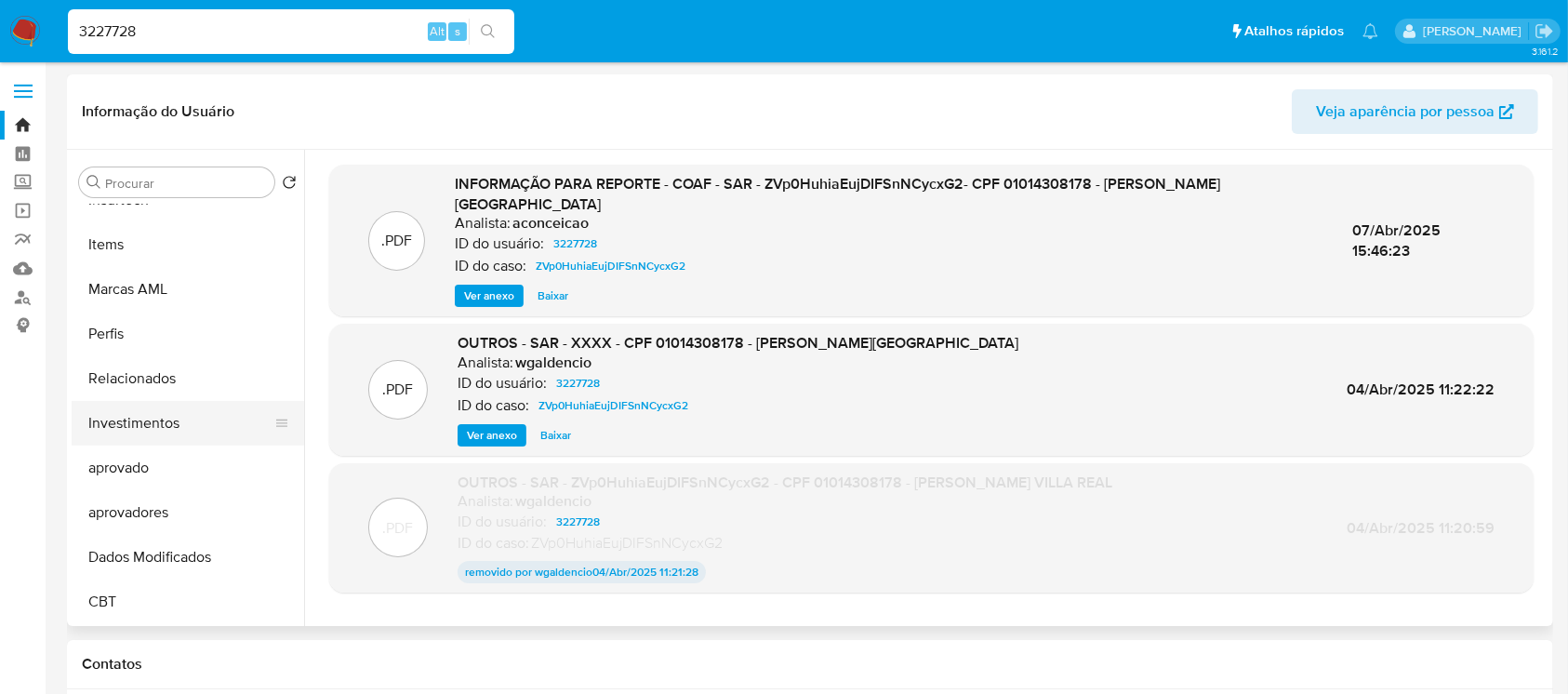
scroll to position [799, 0]
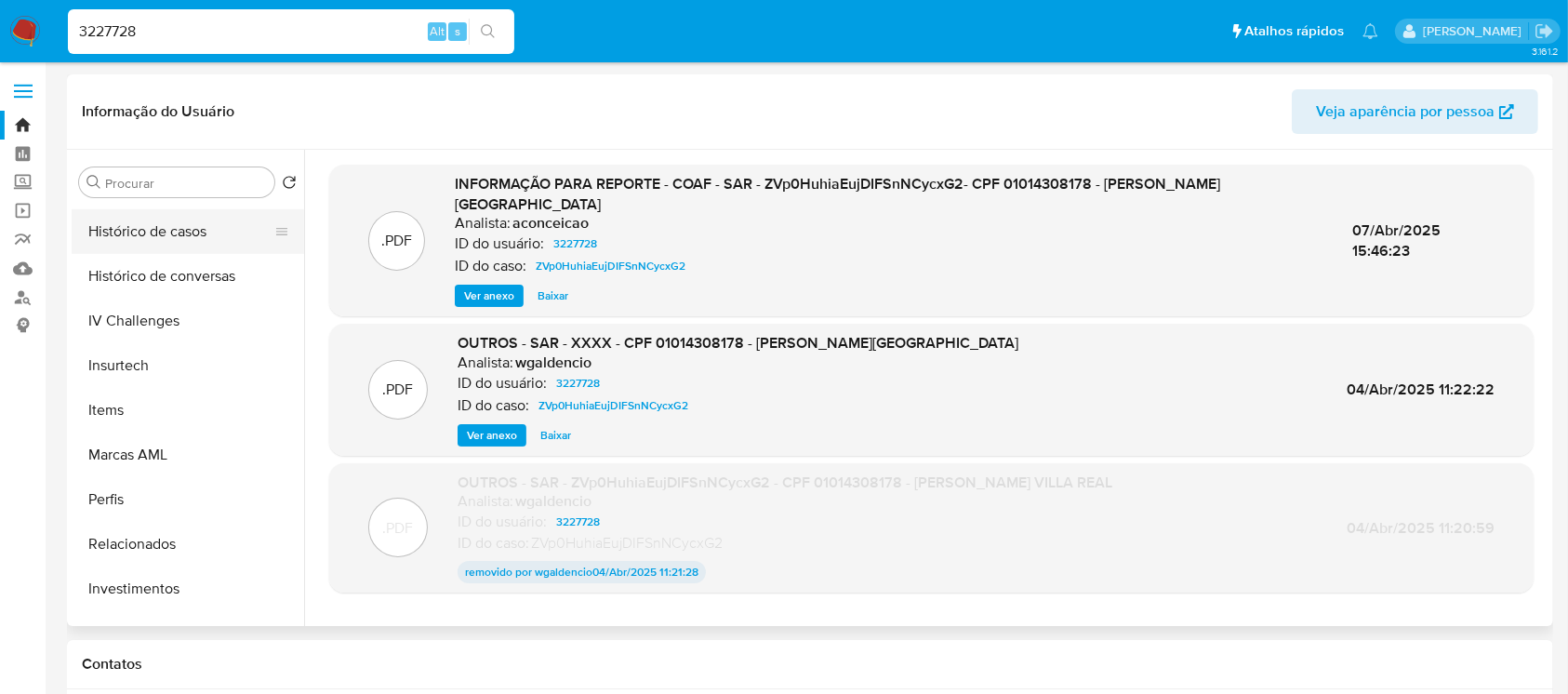
click at [114, 241] on button "Histórico de casos" at bounding box center [180, 231] width 218 height 44
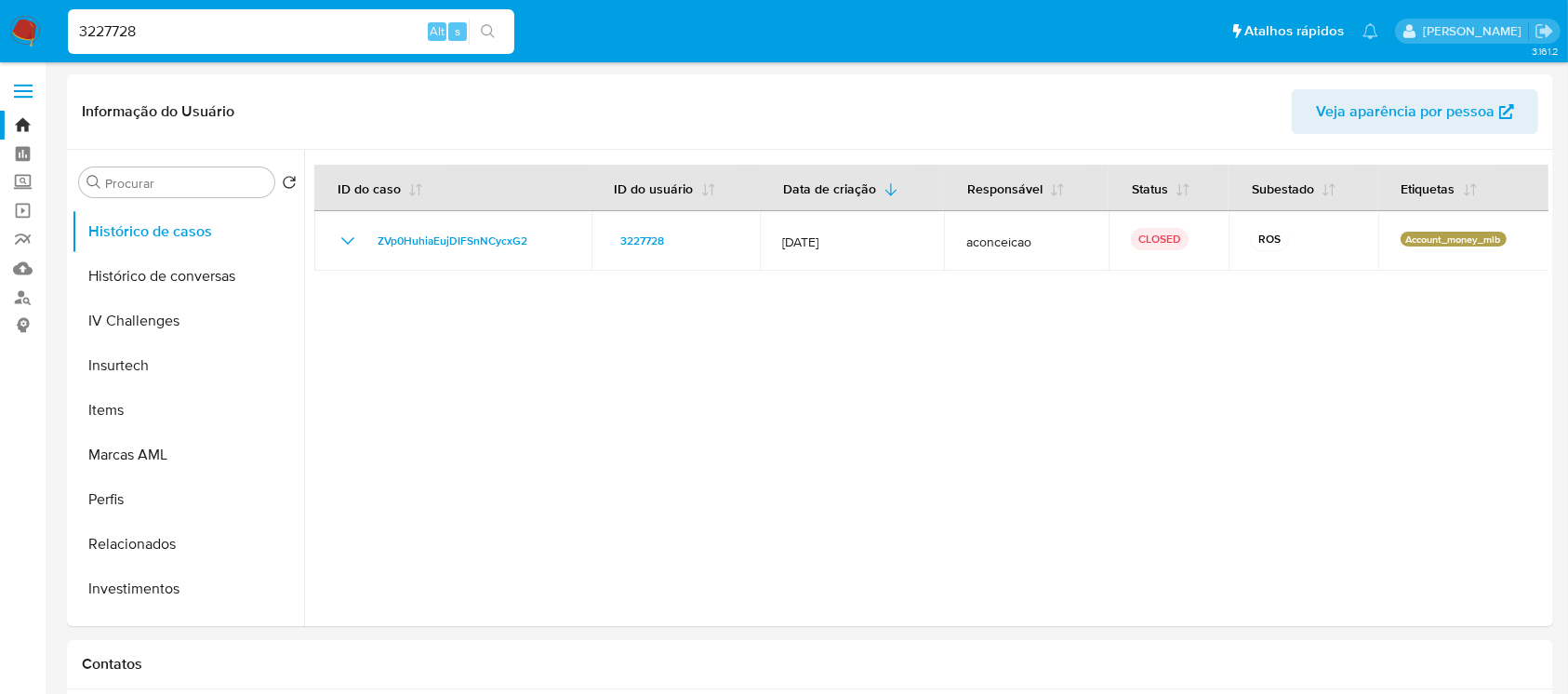
click at [211, 39] on input "3227728" at bounding box center [291, 32] width 446 height 24
paste input "60211772"
type input "360211772"
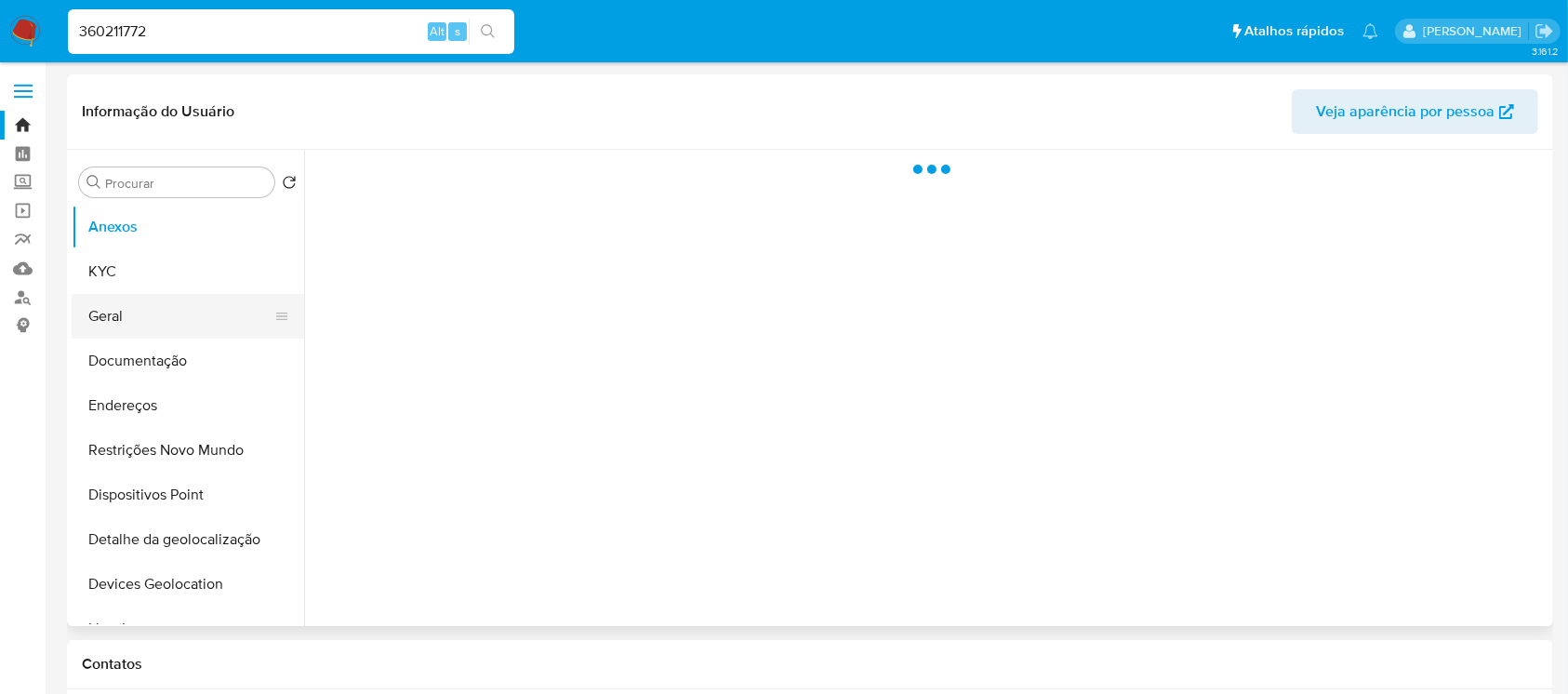
select select "10"
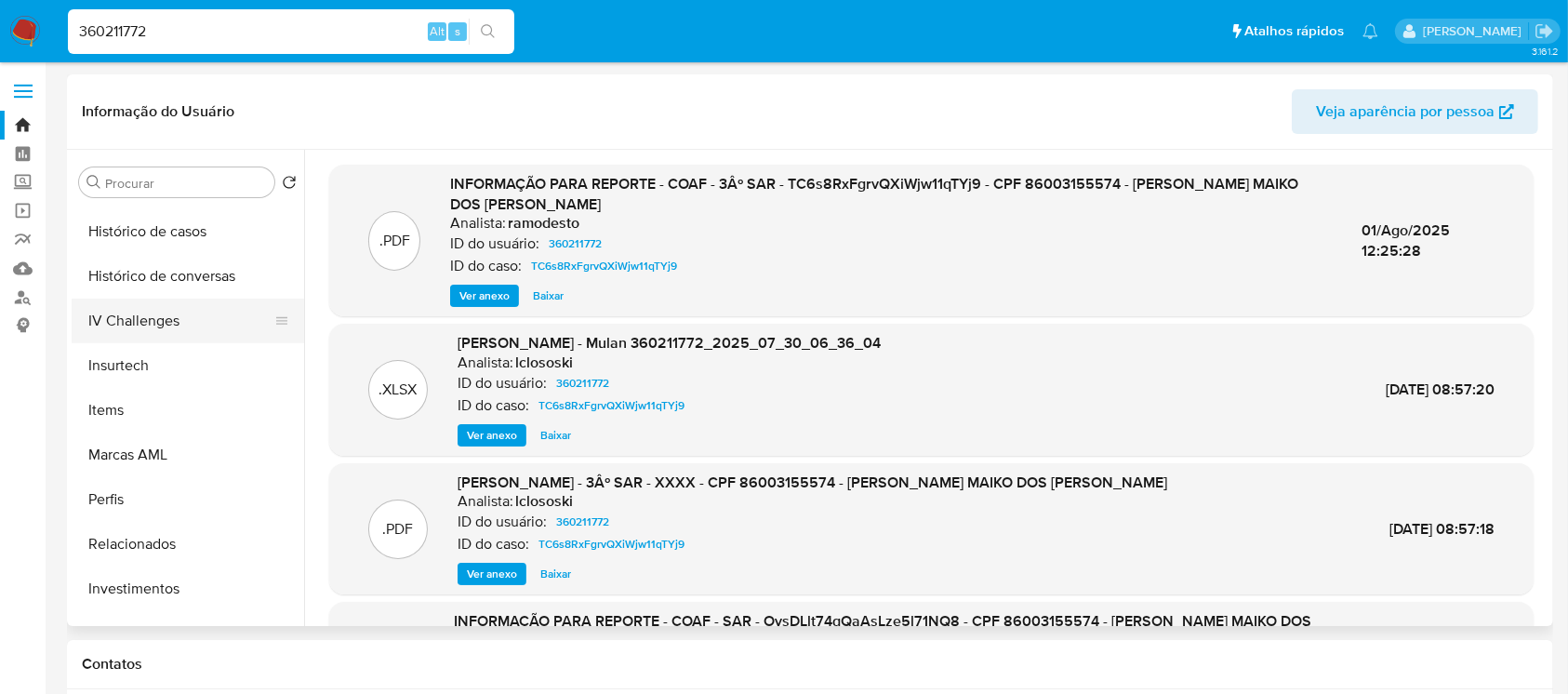
scroll to position [633, 0]
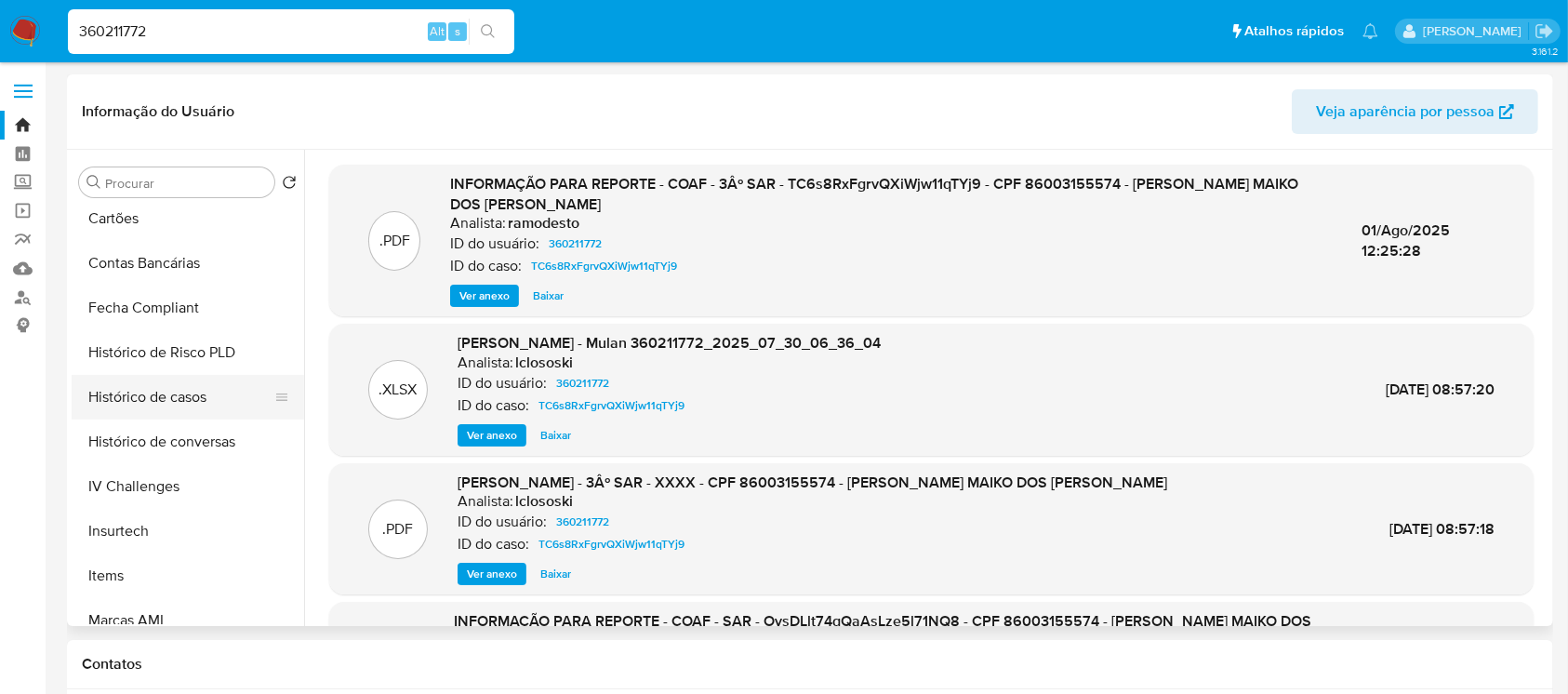
click at [127, 397] on button "Histórico de casos" at bounding box center [180, 396] width 218 height 44
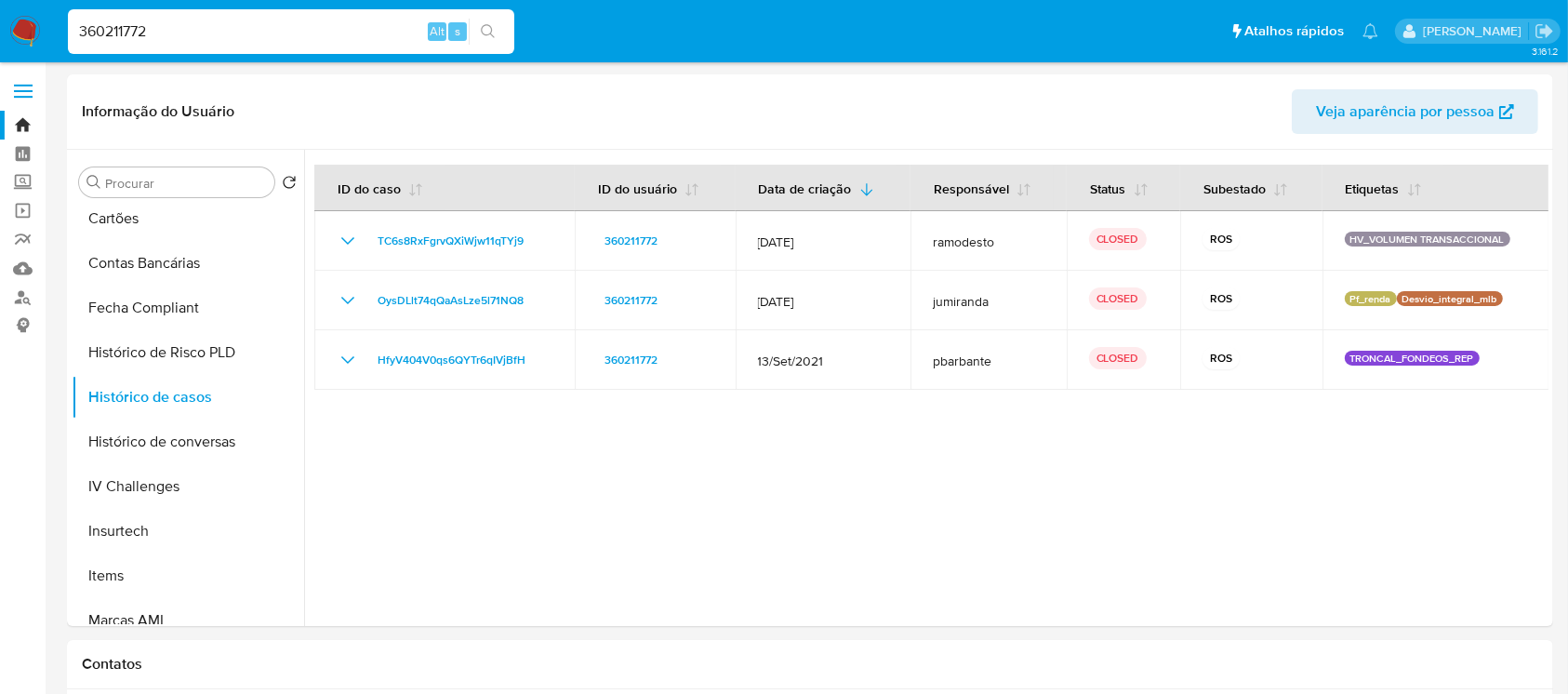
click at [189, 38] on input "360211772" at bounding box center [291, 32] width 446 height 24
paste input "11902981"
type input "119029812"
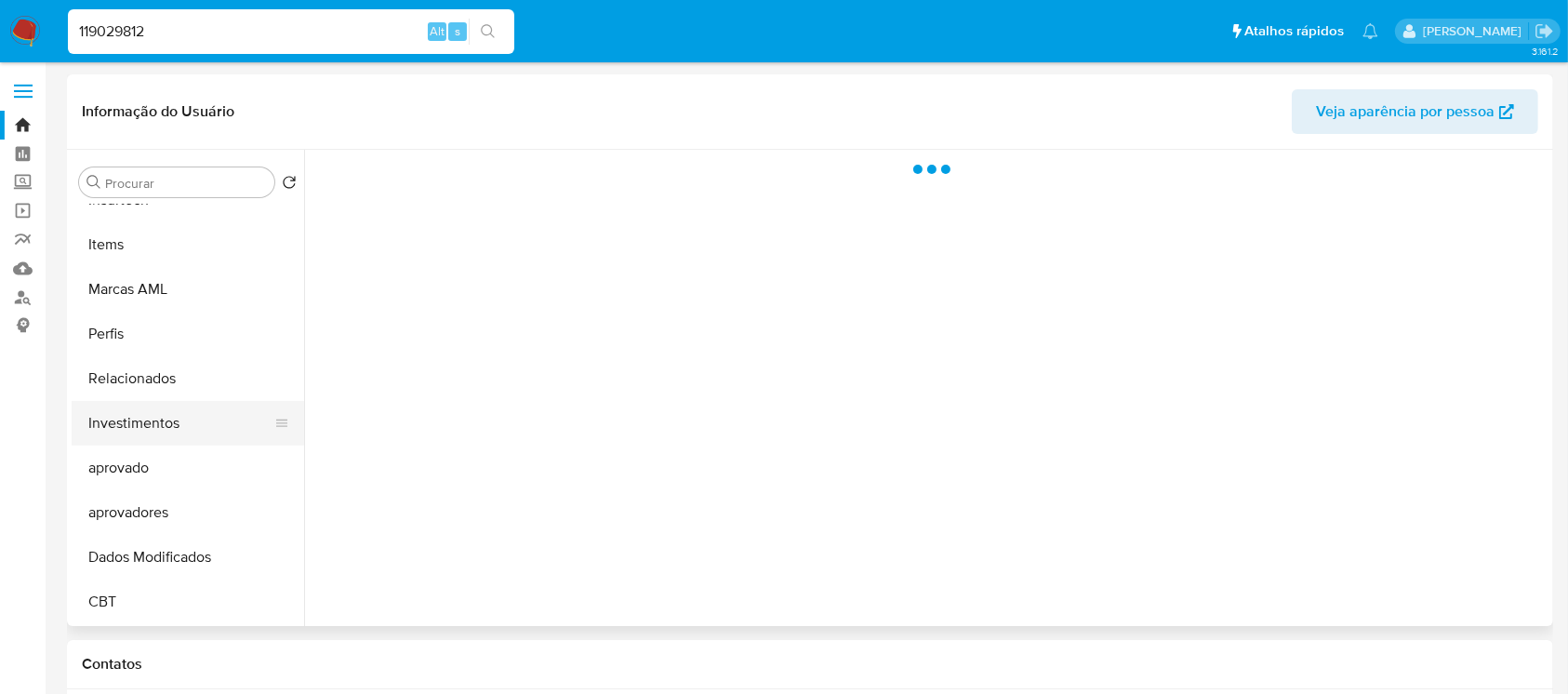
select select "10"
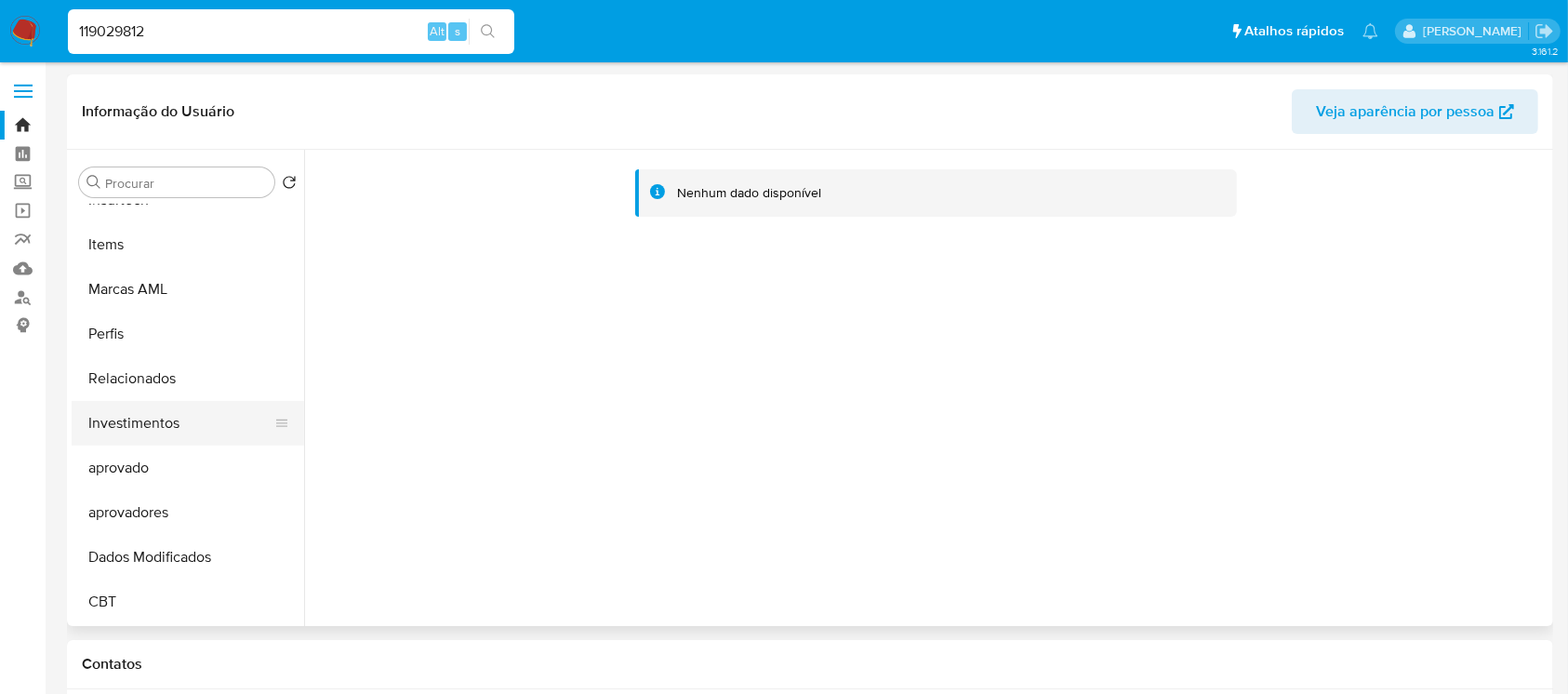
scroll to position [799, 0]
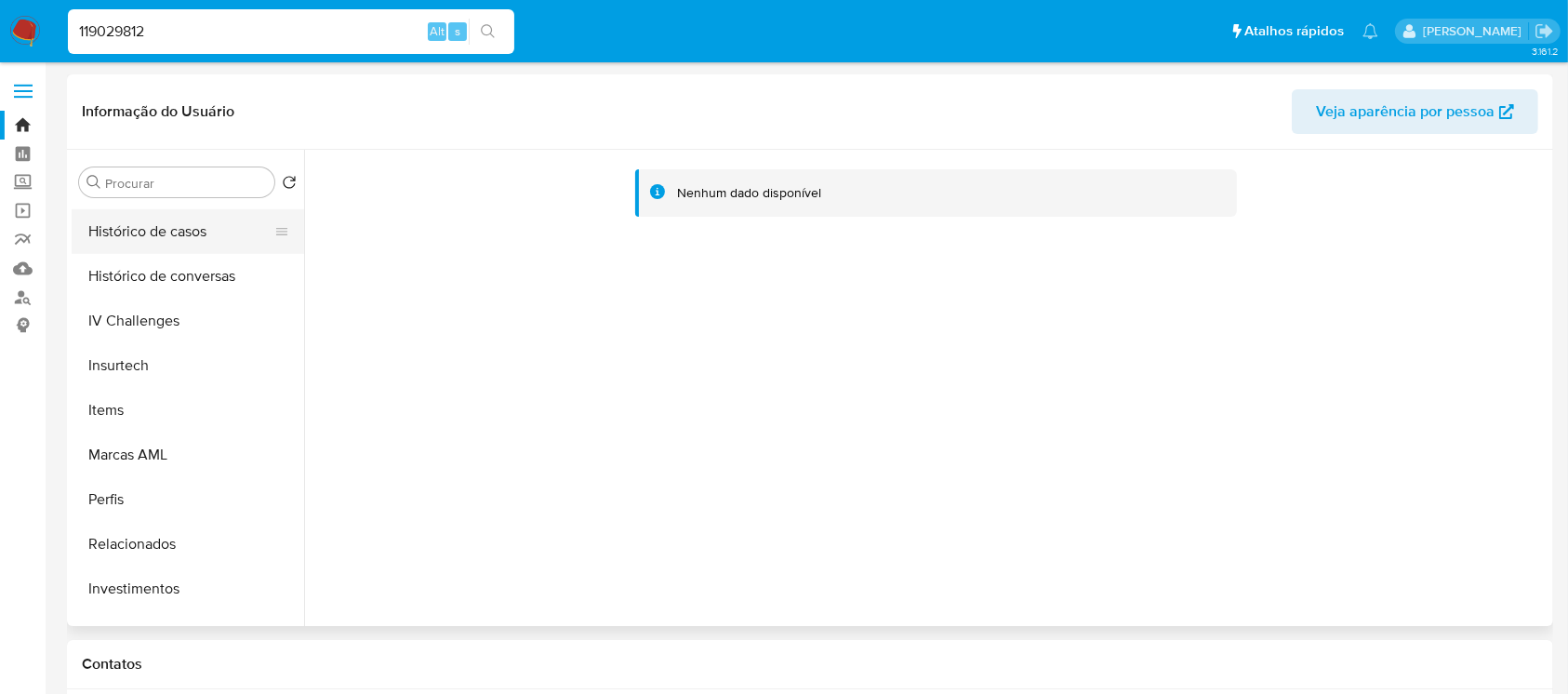
click at [101, 236] on button "Histórico de casos" at bounding box center [180, 231] width 218 height 44
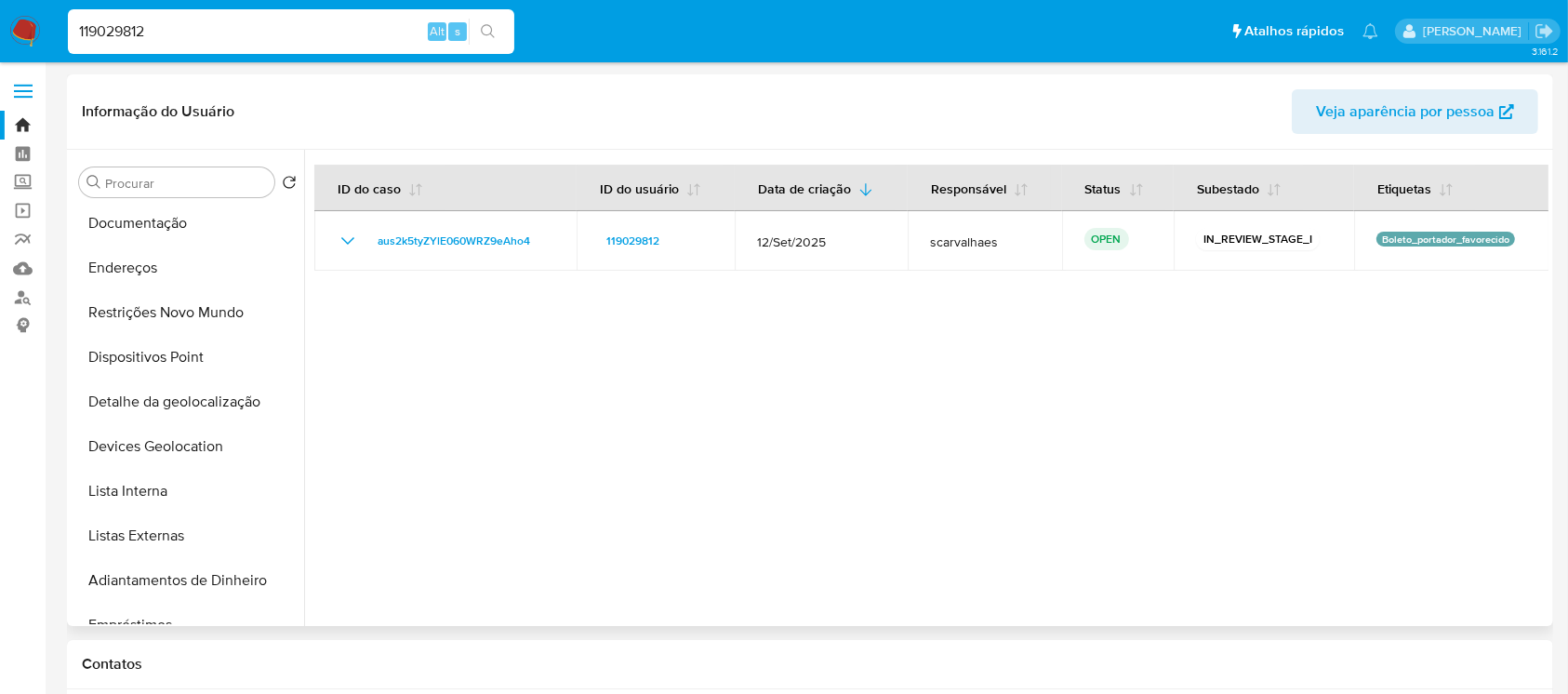
scroll to position [0, 0]
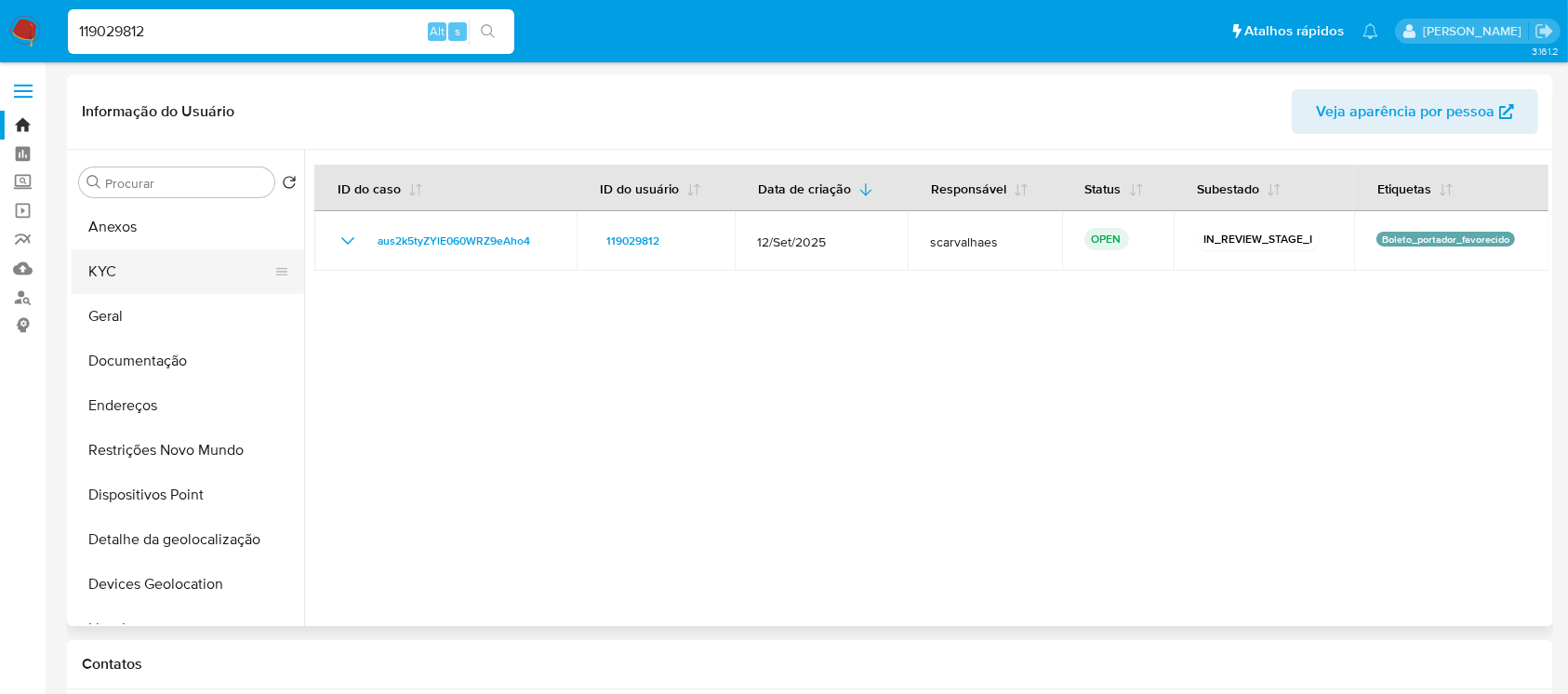
click at [123, 286] on button "KYC" at bounding box center [180, 271] width 218 height 44
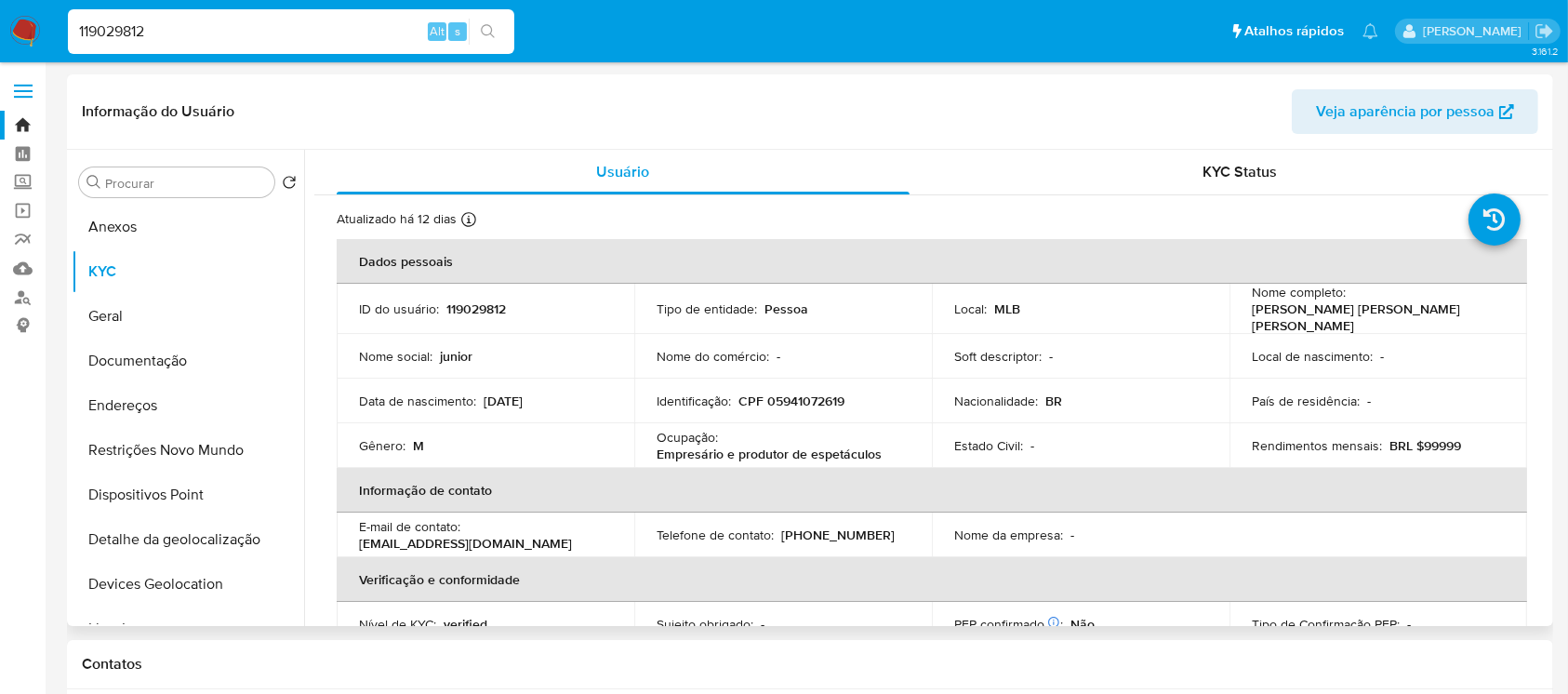
click at [794, 397] on p "CPF 05941072619" at bounding box center [791, 400] width 106 height 17
copy p "05941072619"
click at [274, 27] on input "119029812" at bounding box center [291, 32] width 446 height 24
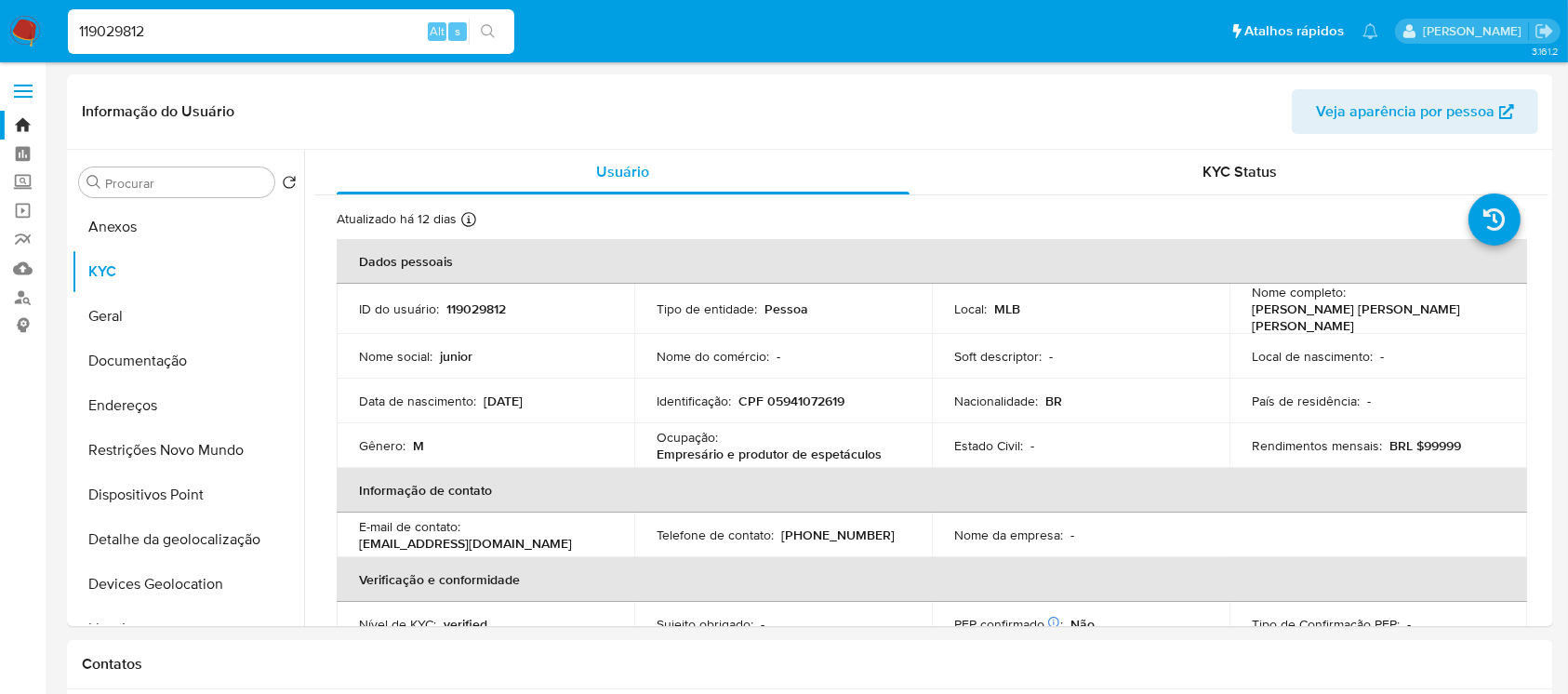
click at [274, 27] on input "119029812" at bounding box center [291, 32] width 446 height 24
paste input "429450419"
type input "429450419"
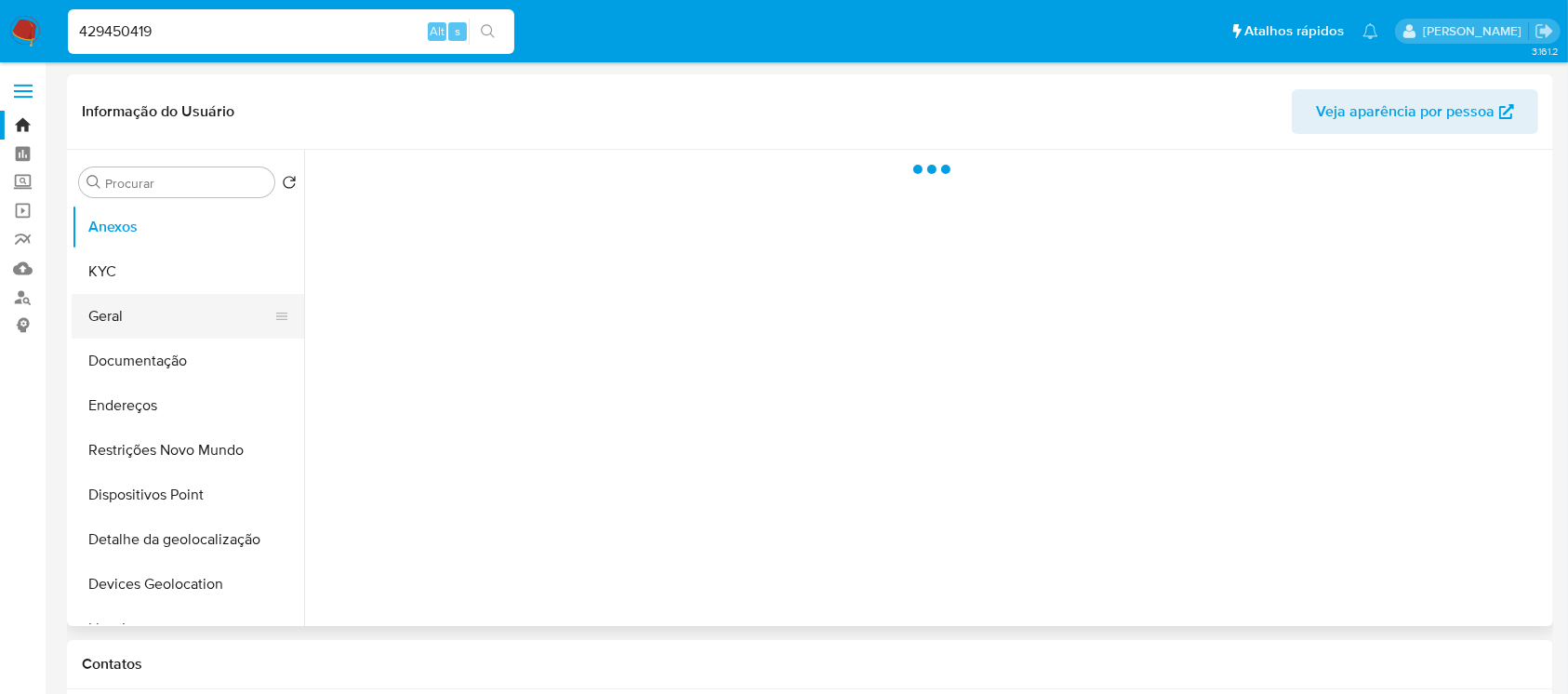
select select "10"
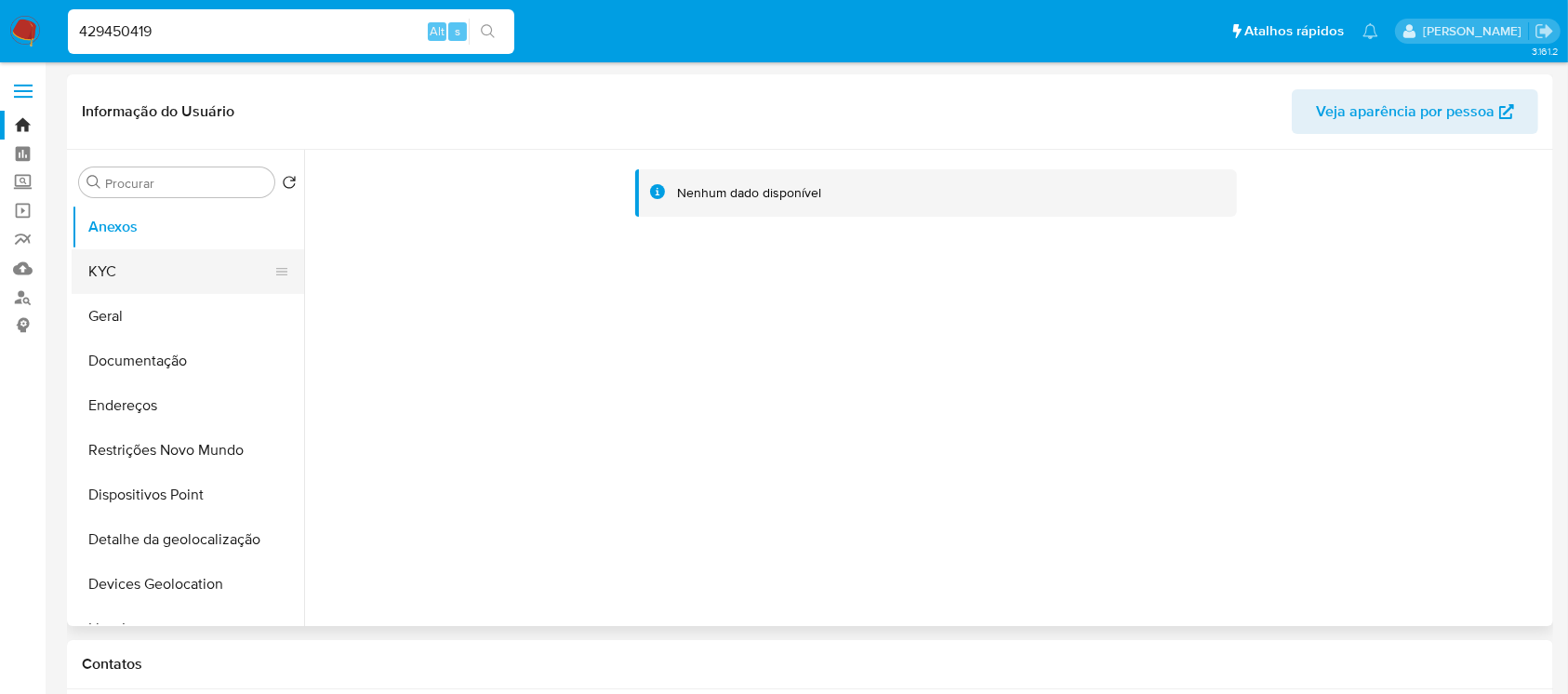
click at [112, 285] on button "KYC" at bounding box center [180, 271] width 218 height 44
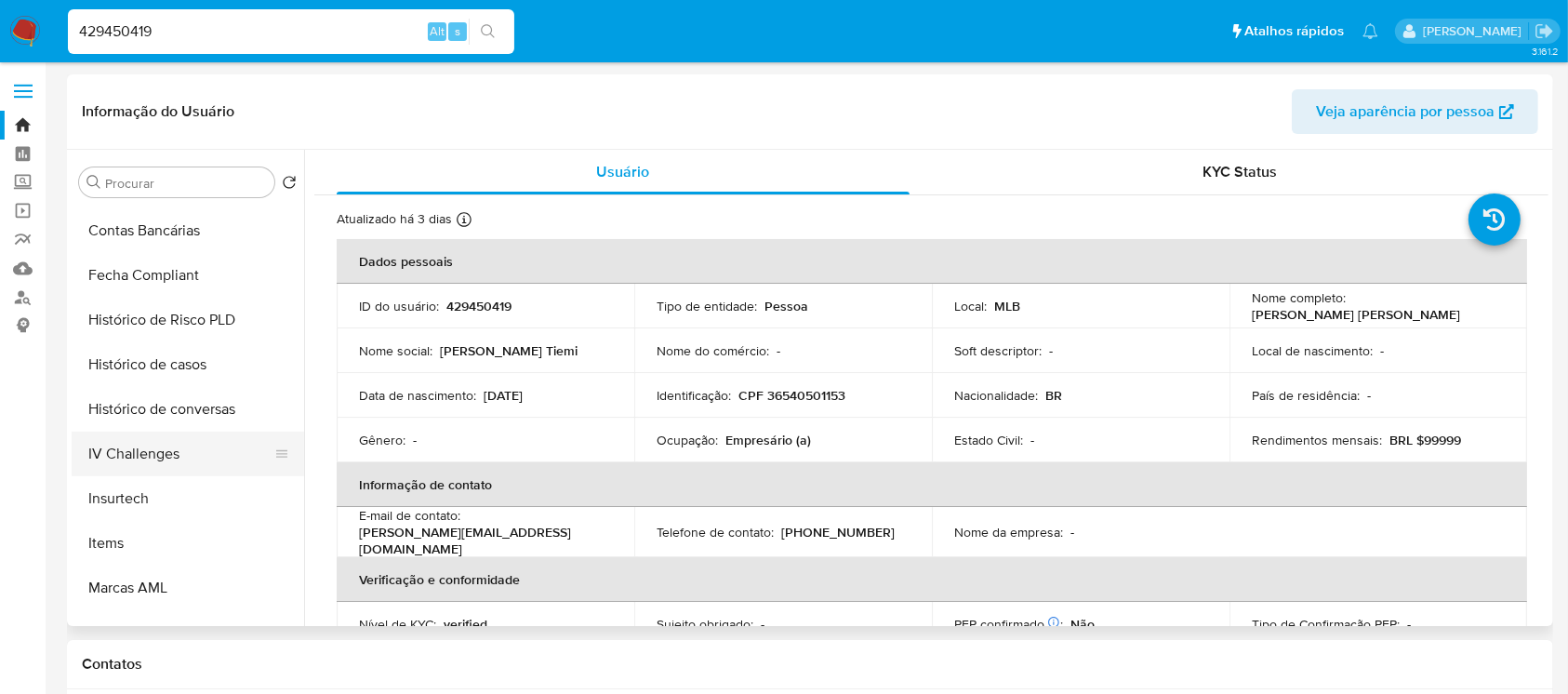
scroll to position [633, 0]
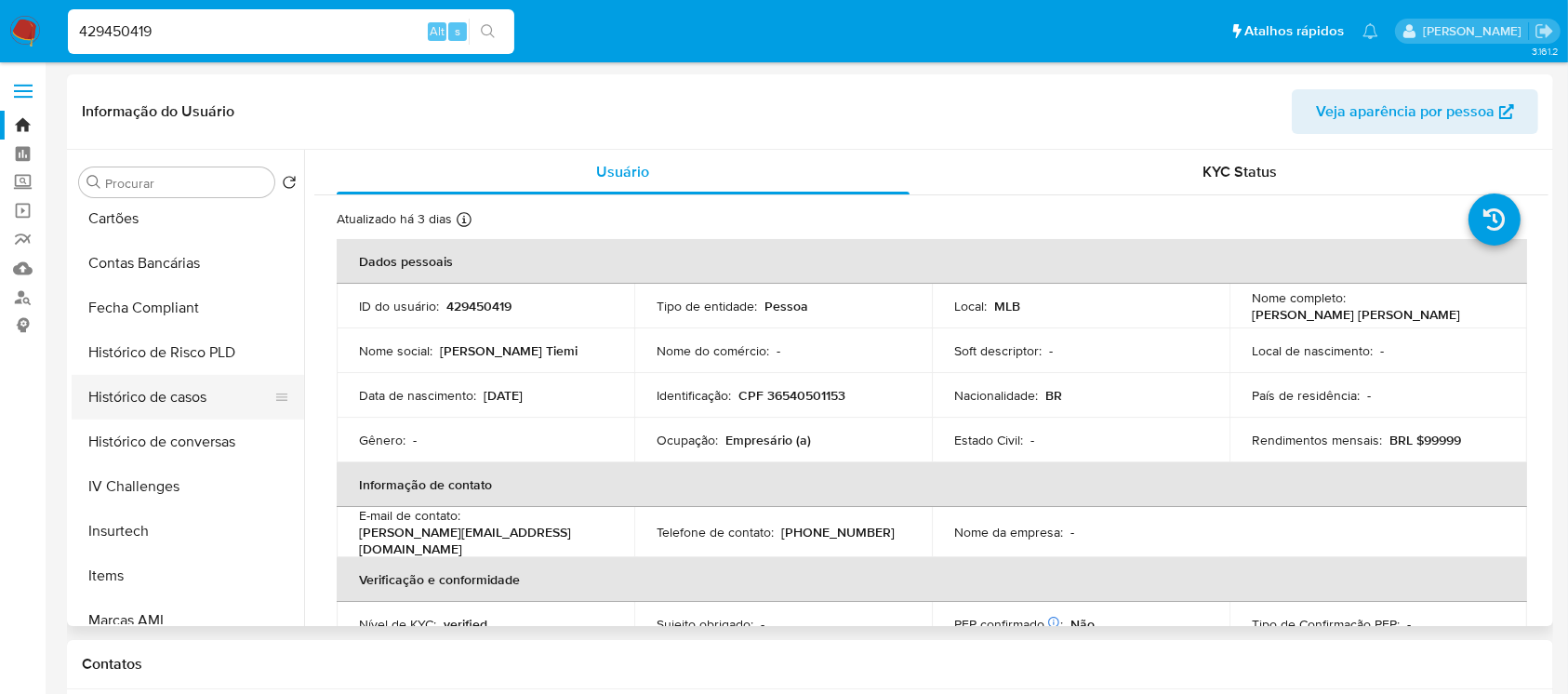
click at [147, 398] on button "Histórico de casos" at bounding box center [180, 396] width 218 height 44
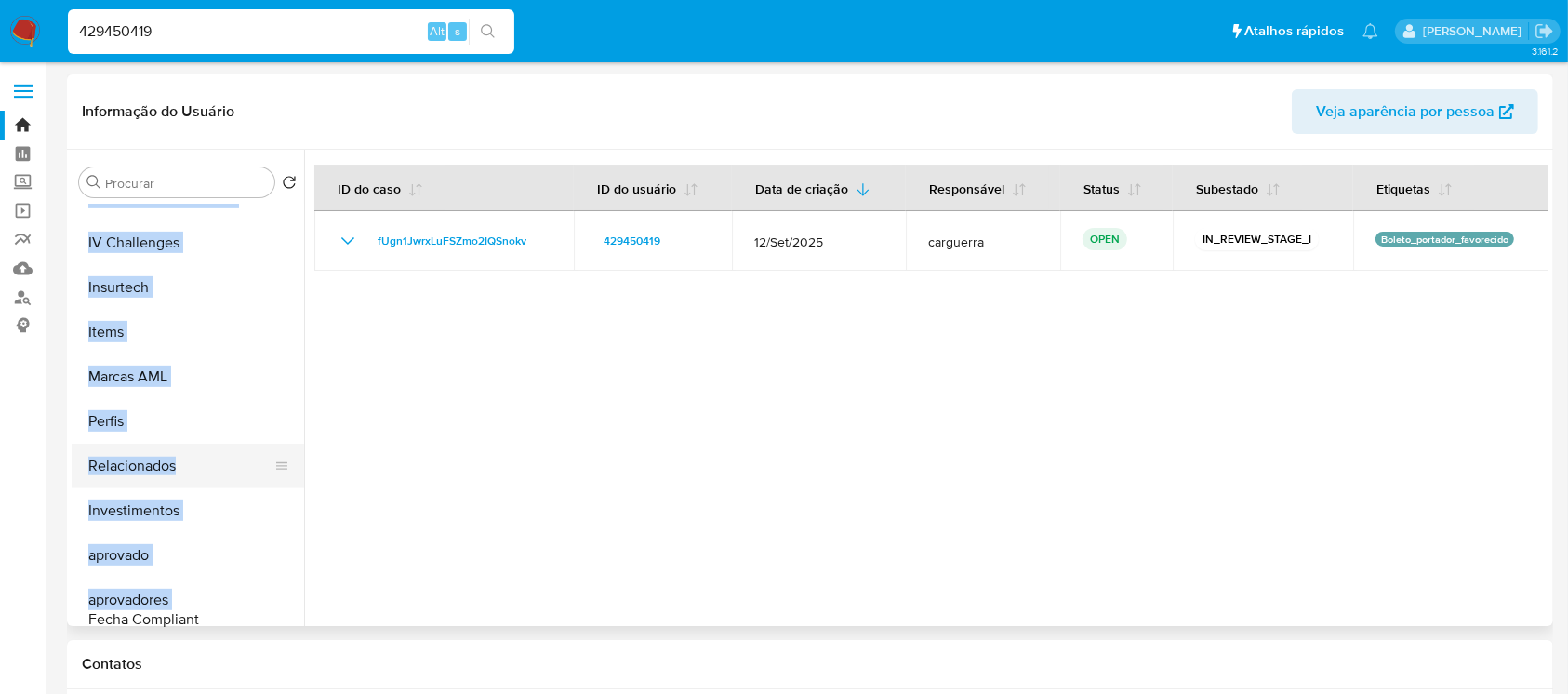
scroll to position [964, 0]
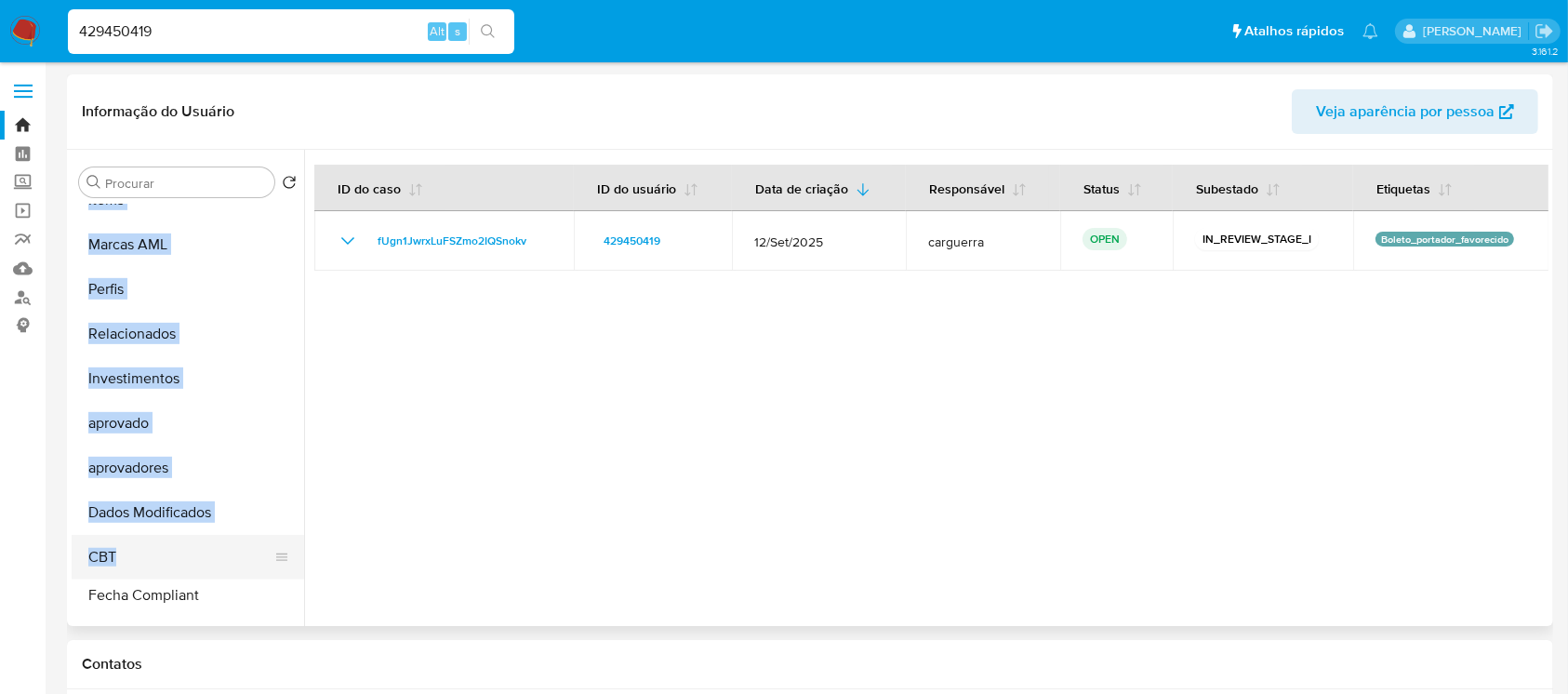
drag, startPoint x: 276, startPoint y: 304, endPoint x: 246, endPoint y: 591, distance: 288.6
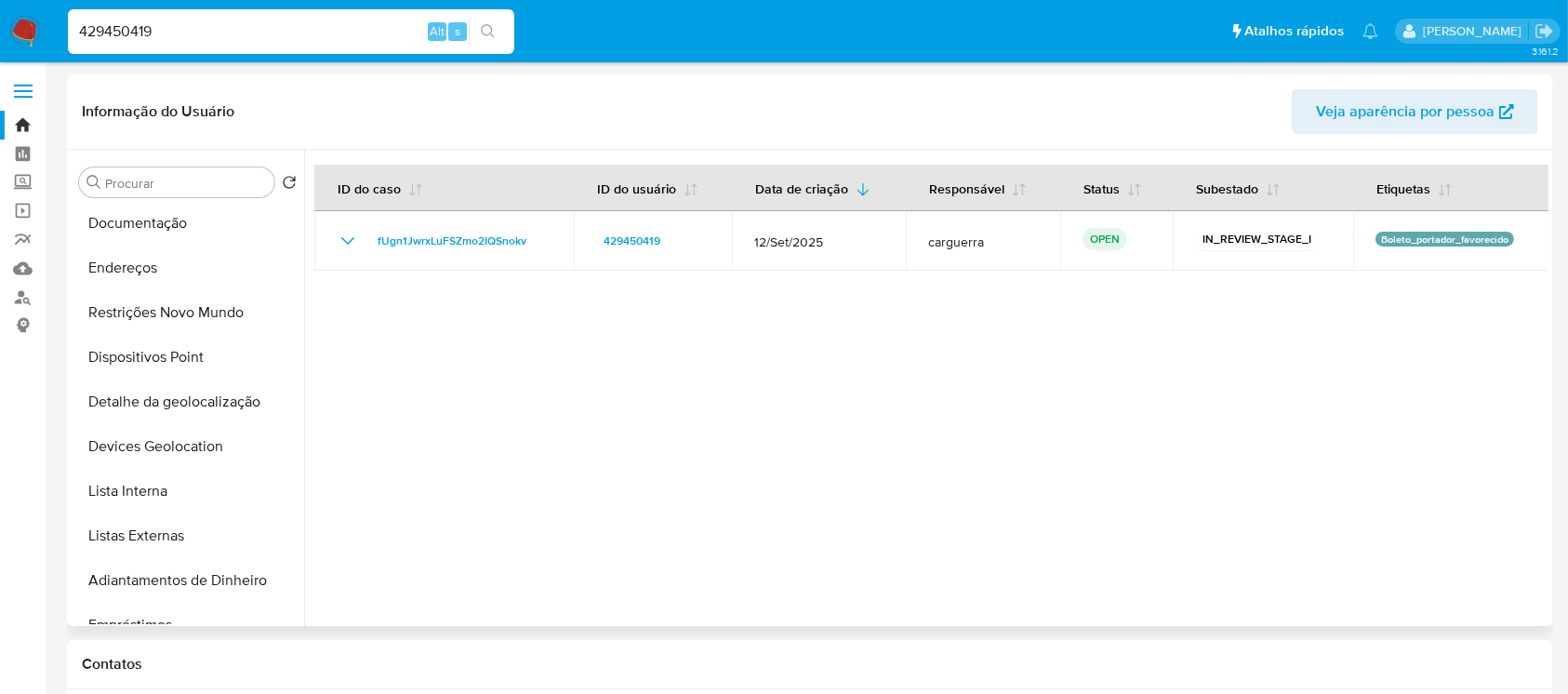
scroll to position [0, 0]
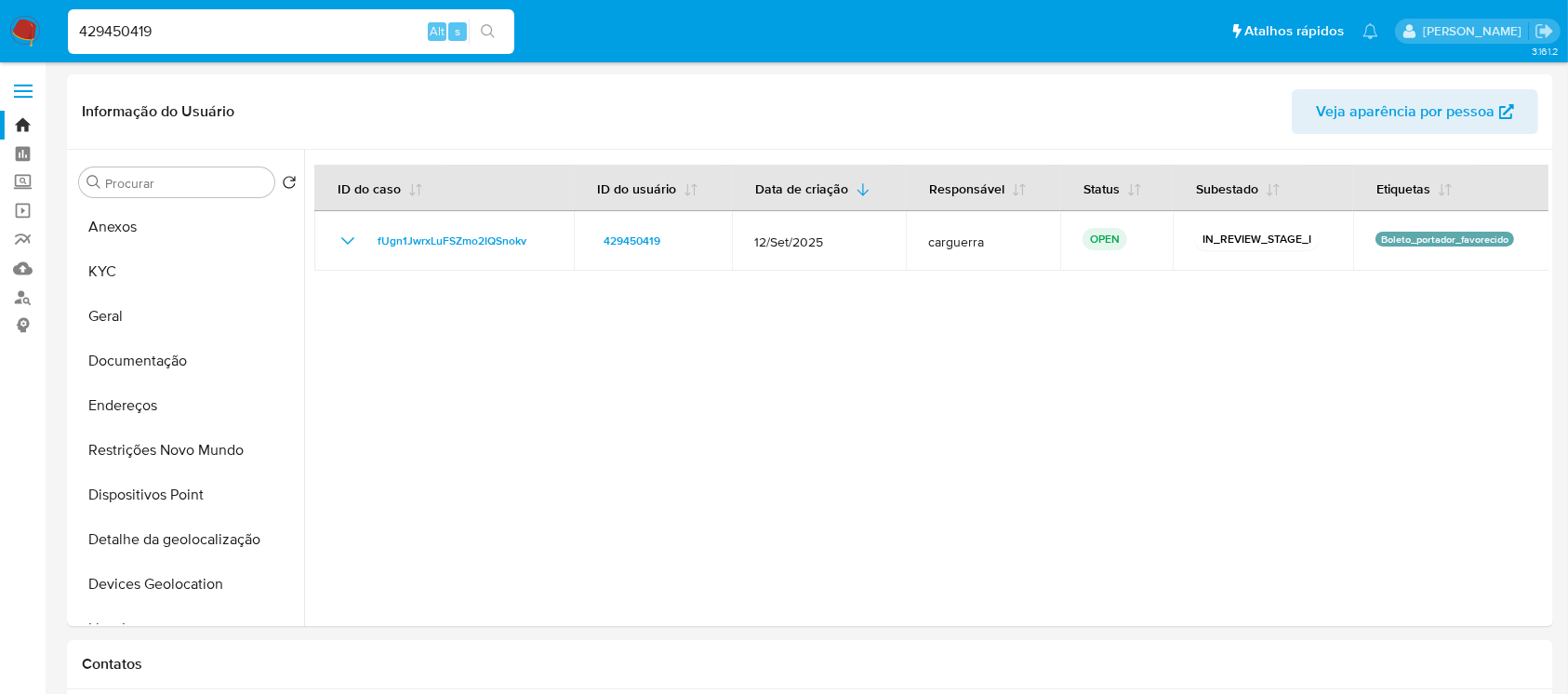
click at [198, 36] on input "429450419" at bounding box center [291, 32] width 446 height 24
click at [112, 287] on button "KYC" at bounding box center [180, 271] width 218 height 44
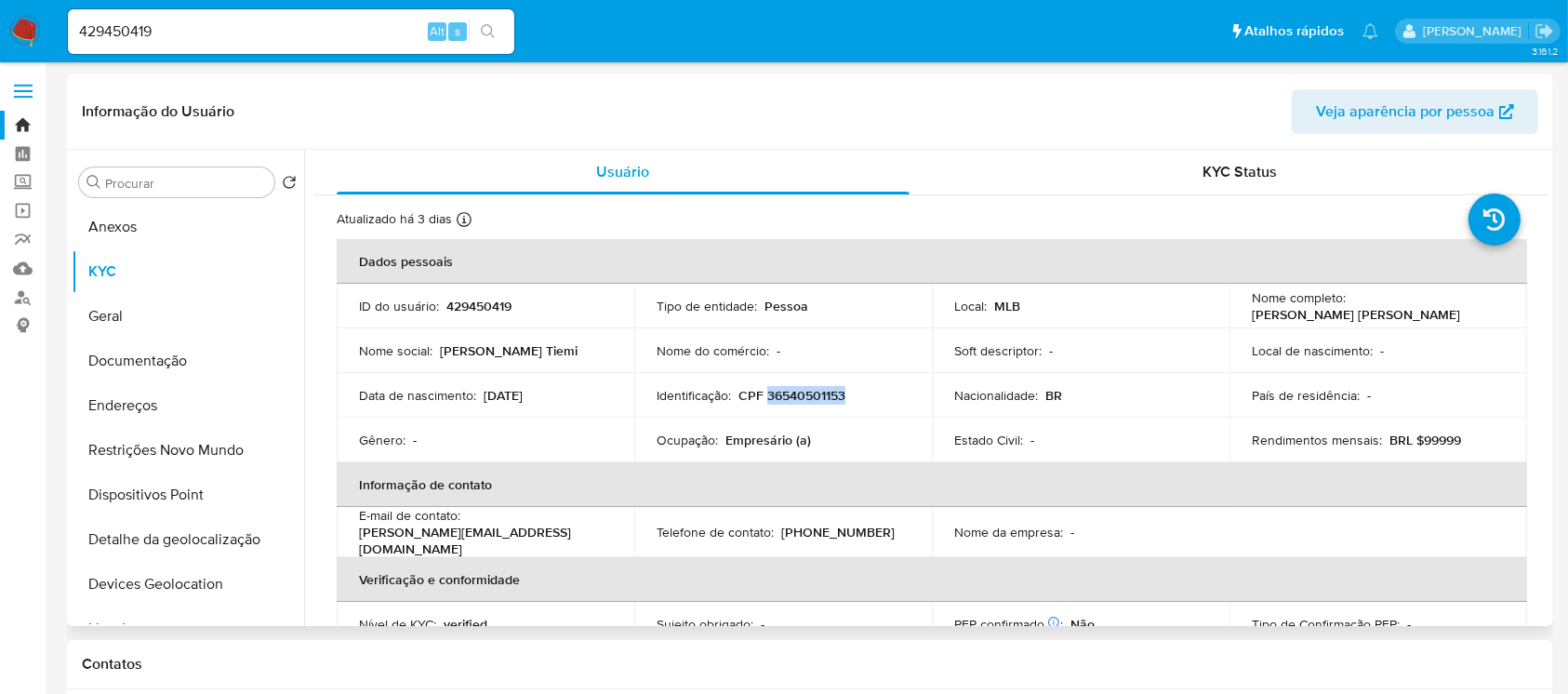
drag, startPoint x: 763, startPoint y: 394, endPoint x: 844, endPoint y: 396, distance: 81.0
click at [844, 396] on p "CPF 36540501153" at bounding box center [792, 394] width 107 height 17
copy p "36540501153"
click at [342, 40] on input "429450419" at bounding box center [291, 32] width 446 height 24
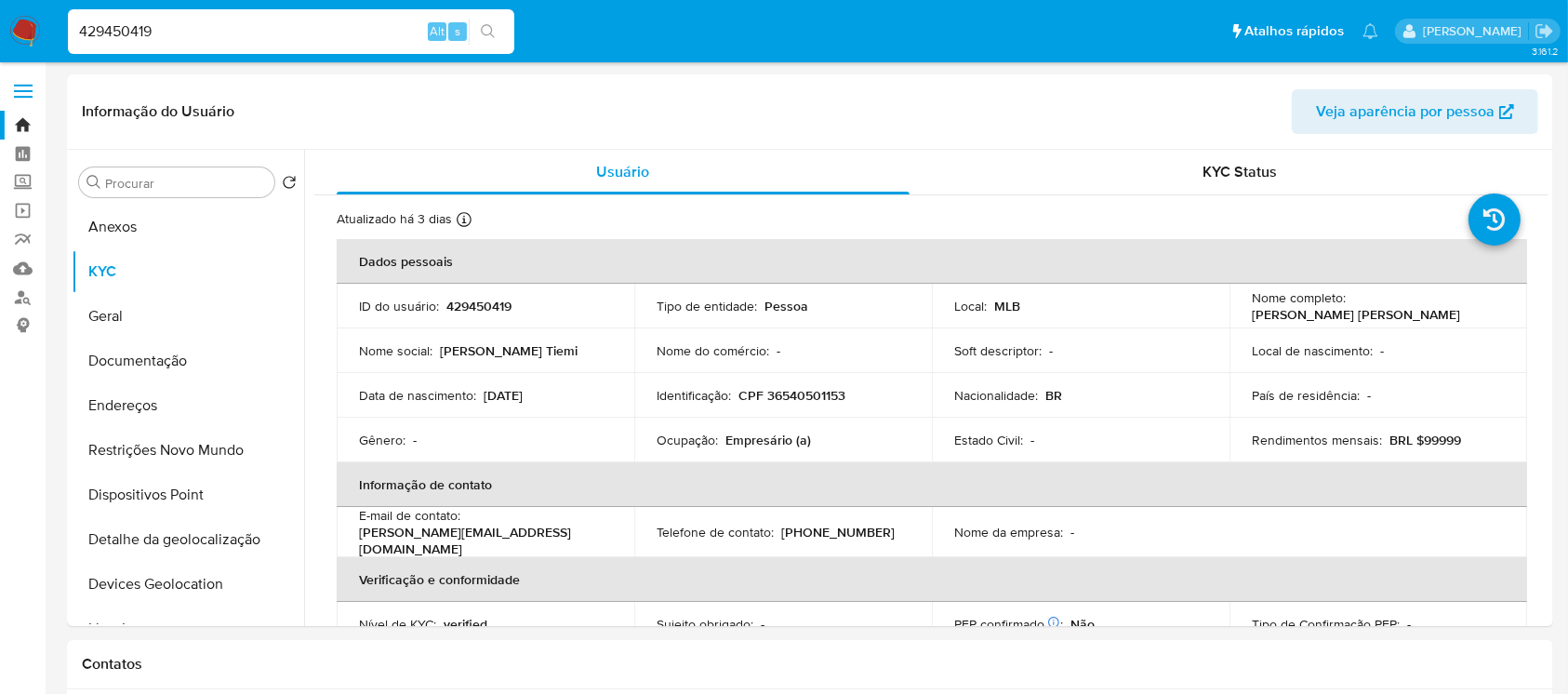
click at [342, 40] on input "429450419" at bounding box center [291, 32] width 446 height 24
paste input "266944232"
type input "266944232"
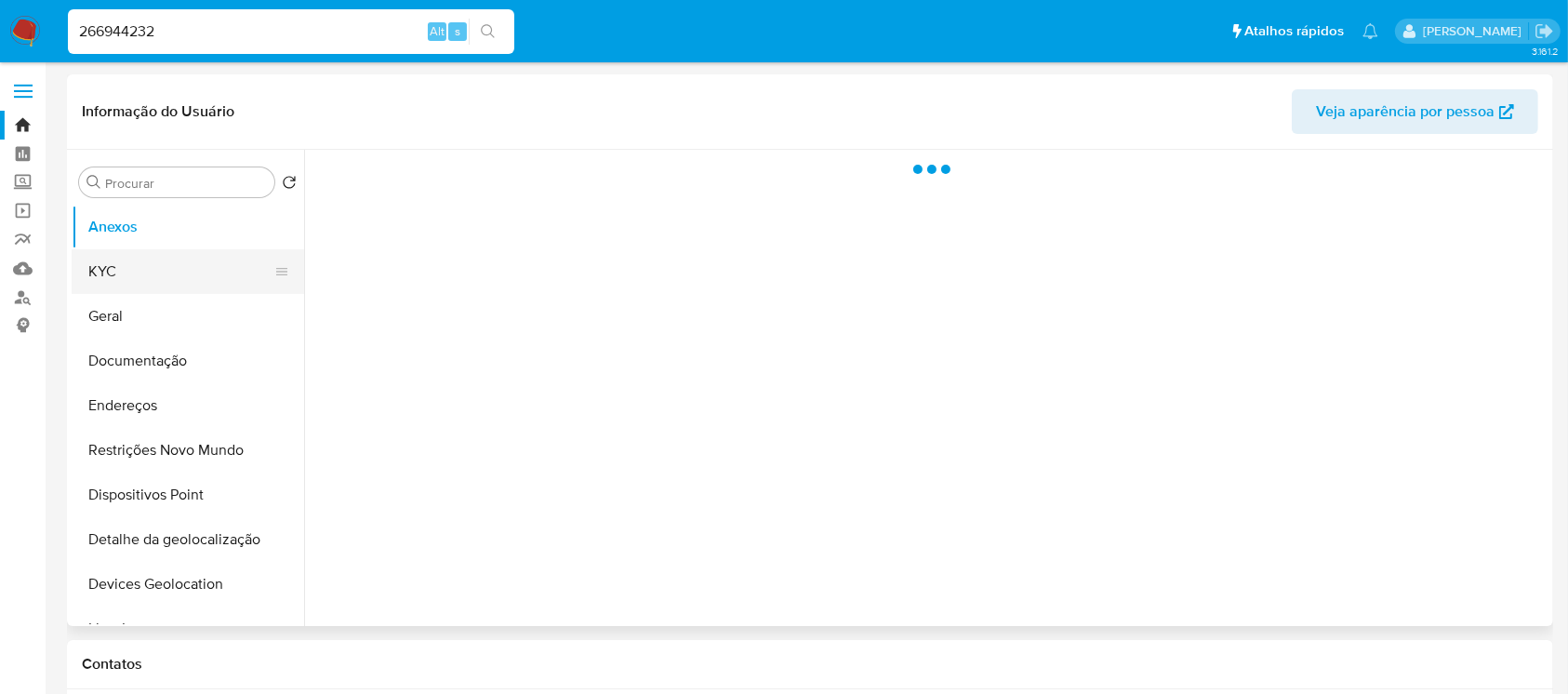
click at [95, 281] on button "KYC" at bounding box center [180, 271] width 218 height 44
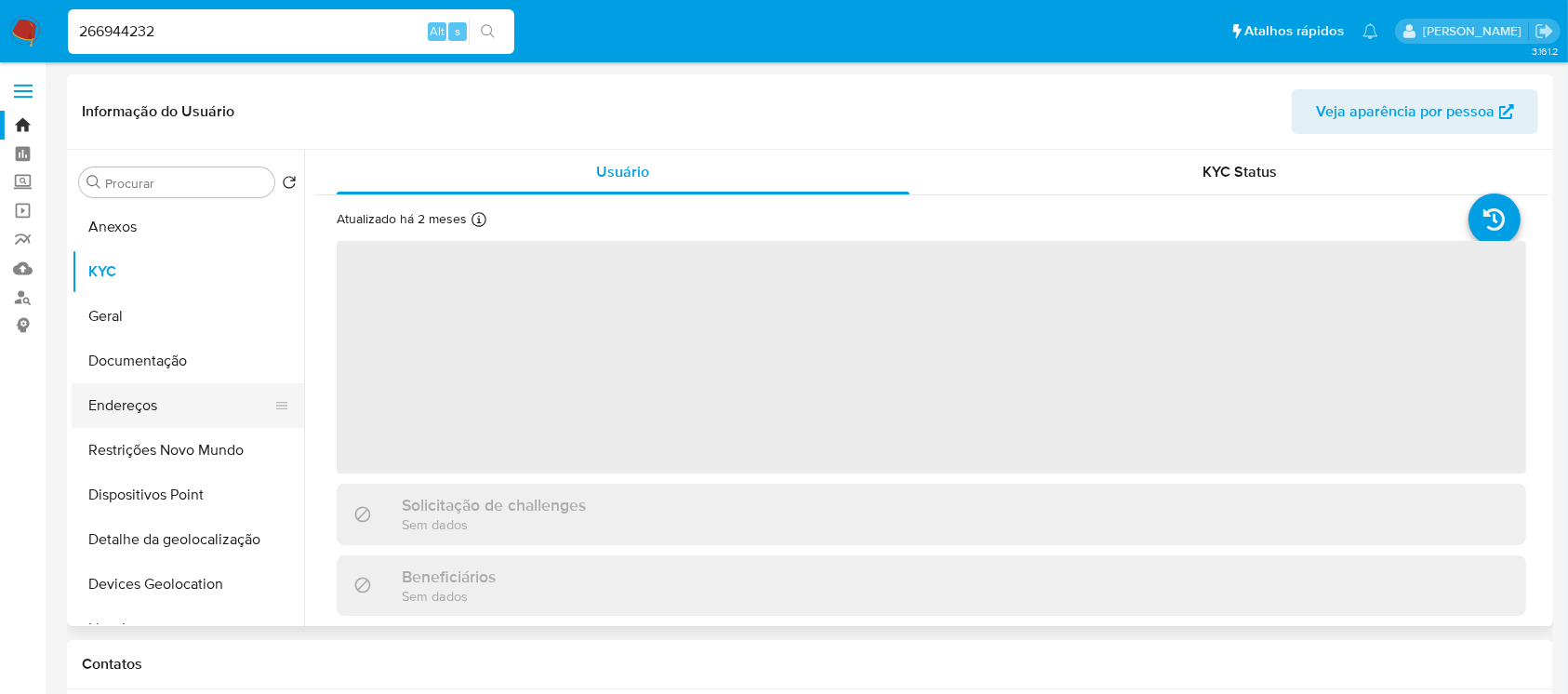
select select "10"
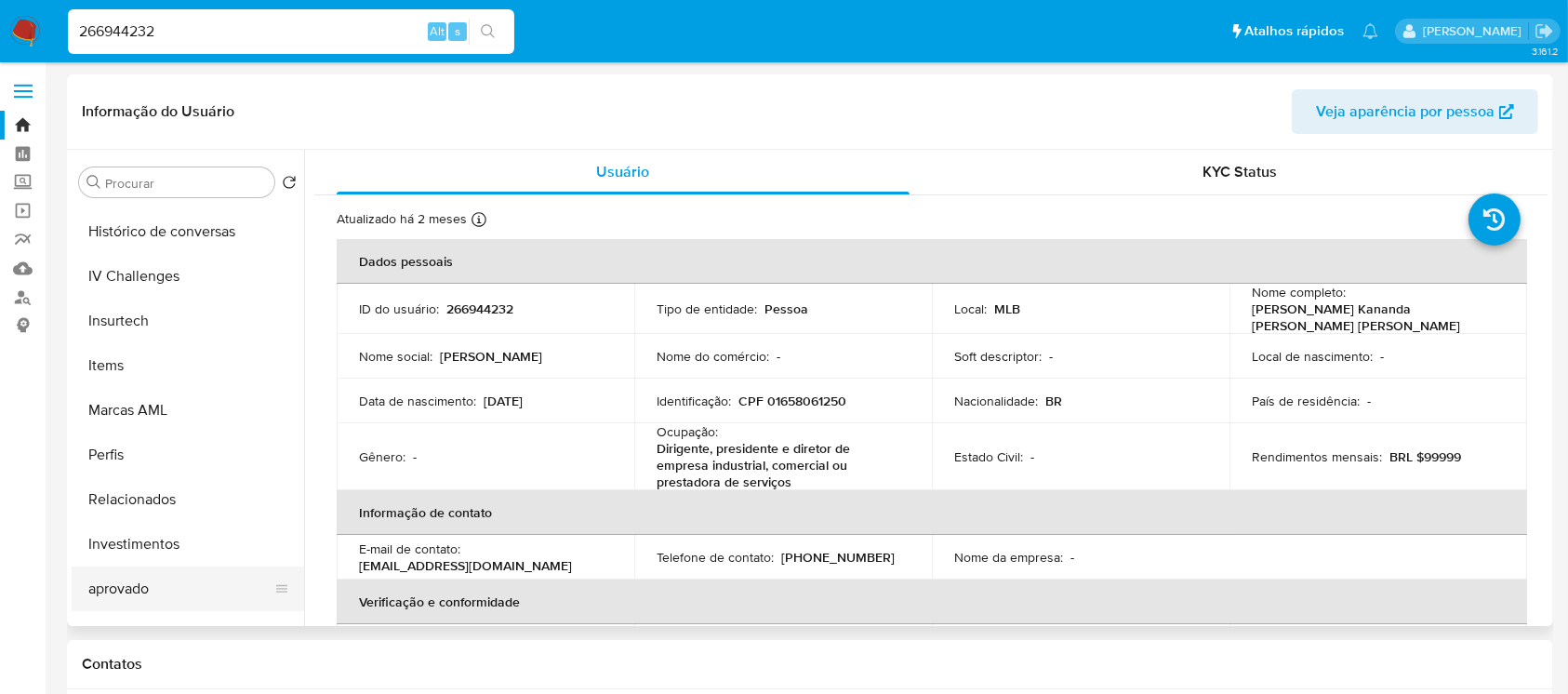
scroll to position [633, 0]
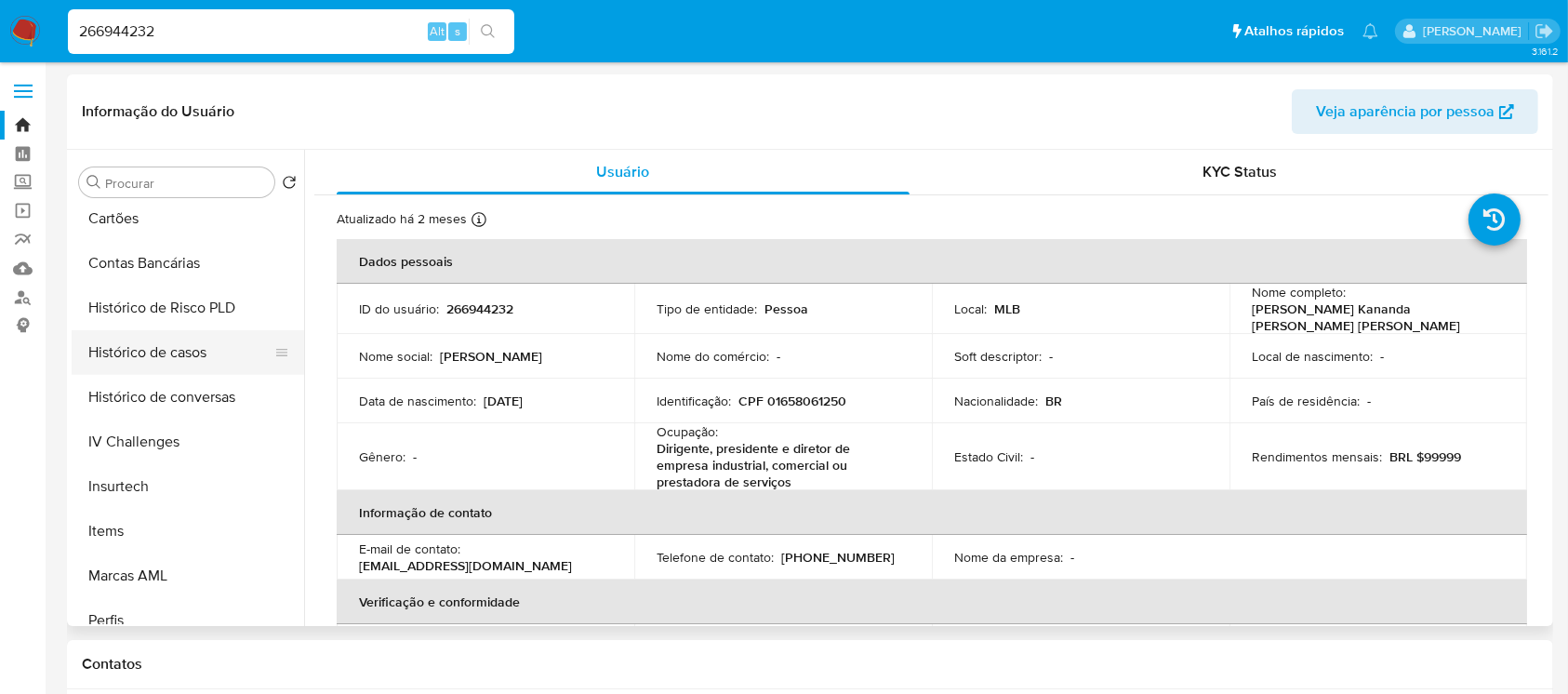
click at [116, 349] on button "Histórico de casos" at bounding box center [180, 352] width 218 height 44
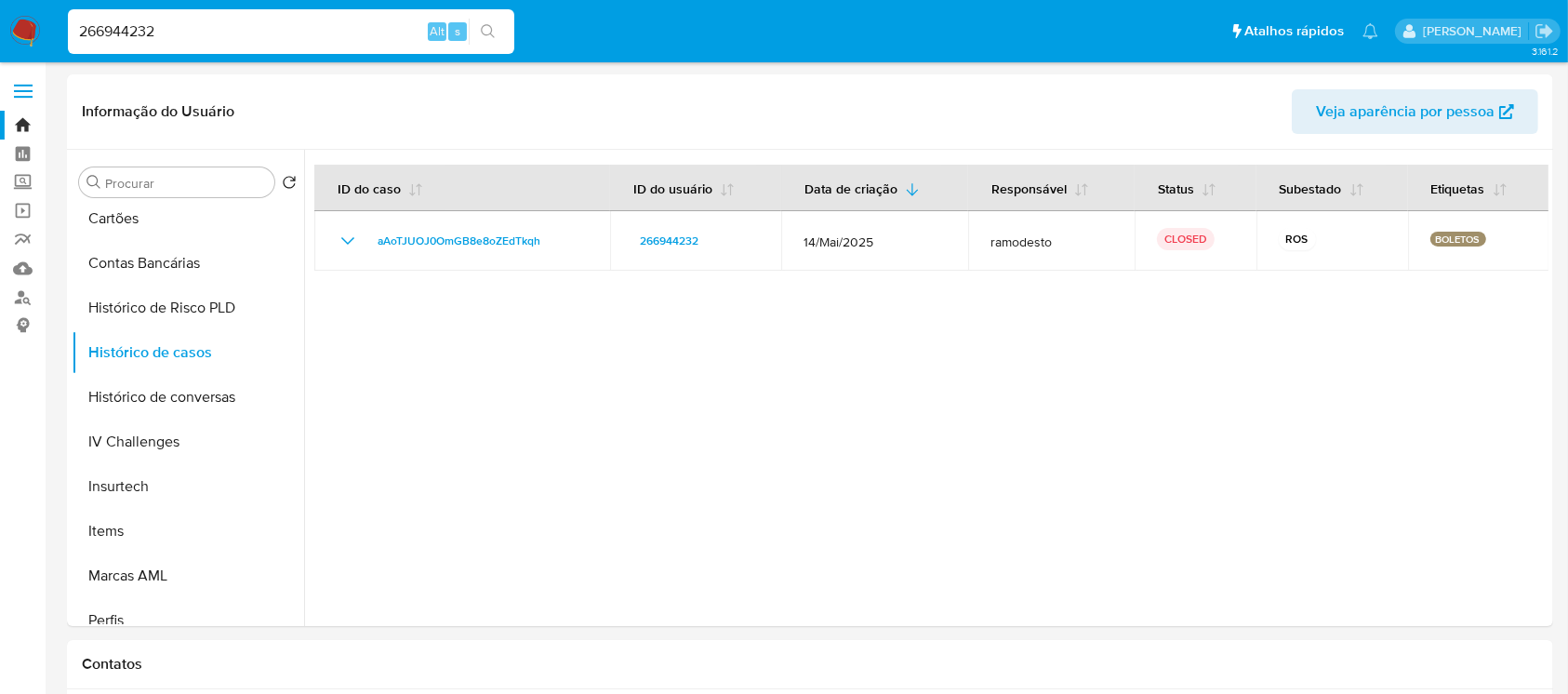
click at [167, 44] on div "266944232 Alt s" at bounding box center [291, 31] width 446 height 44
click at [189, 29] on input "266944232" at bounding box center [291, 32] width 446 height 24
click at [188, 29] on input "266944232" at bounding box center [291, 32] width 446 height 24
click at [187, 29] on input "266944232" at bounding box center [291, 32] width 446 height 24
paste input "97752626"
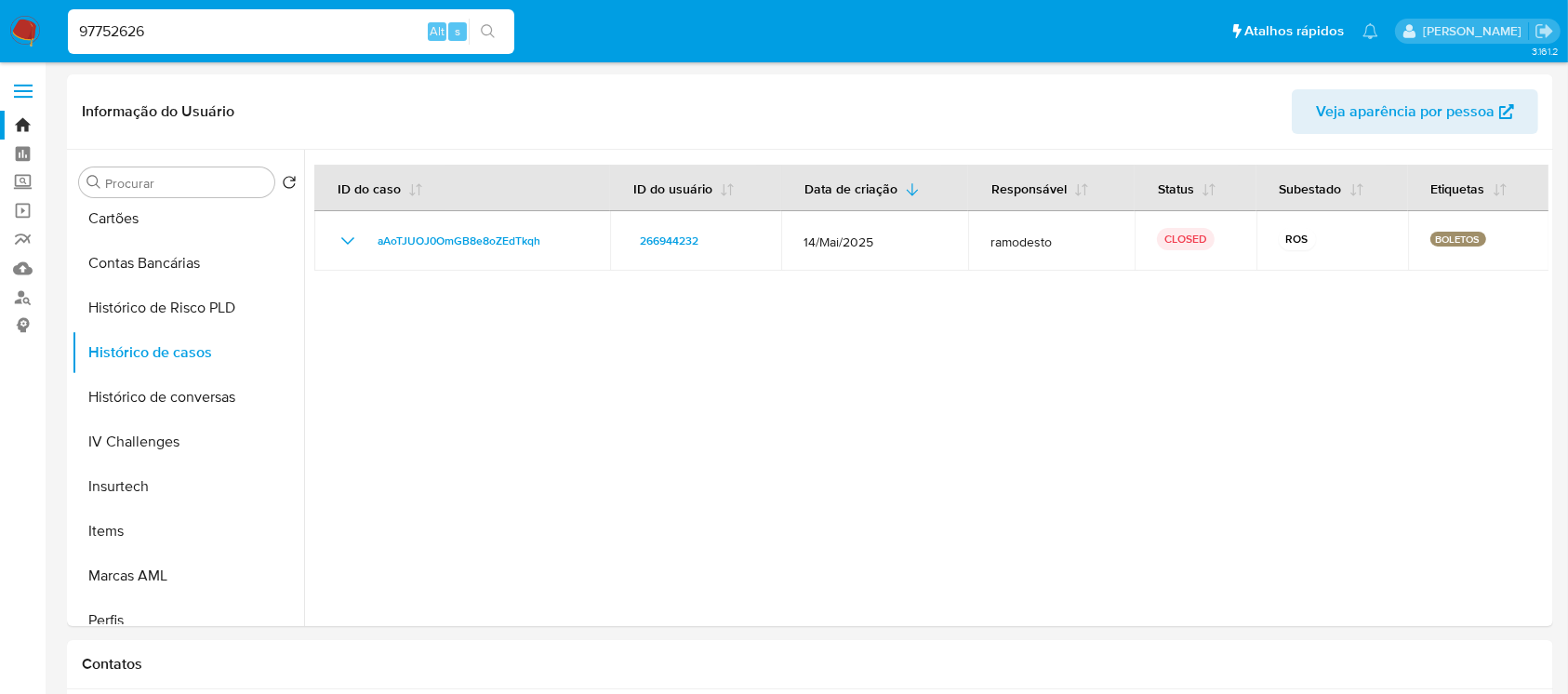
type input "97752626"
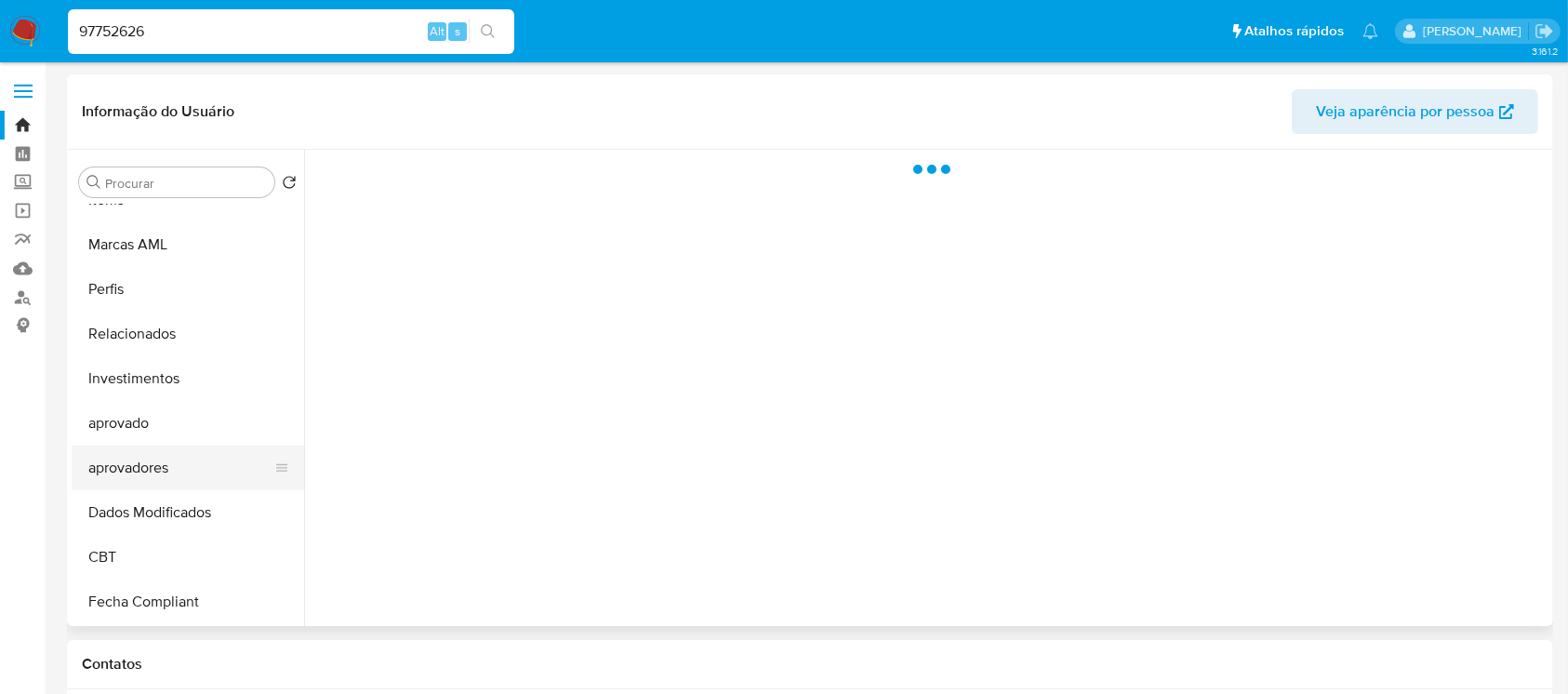
select select "10"
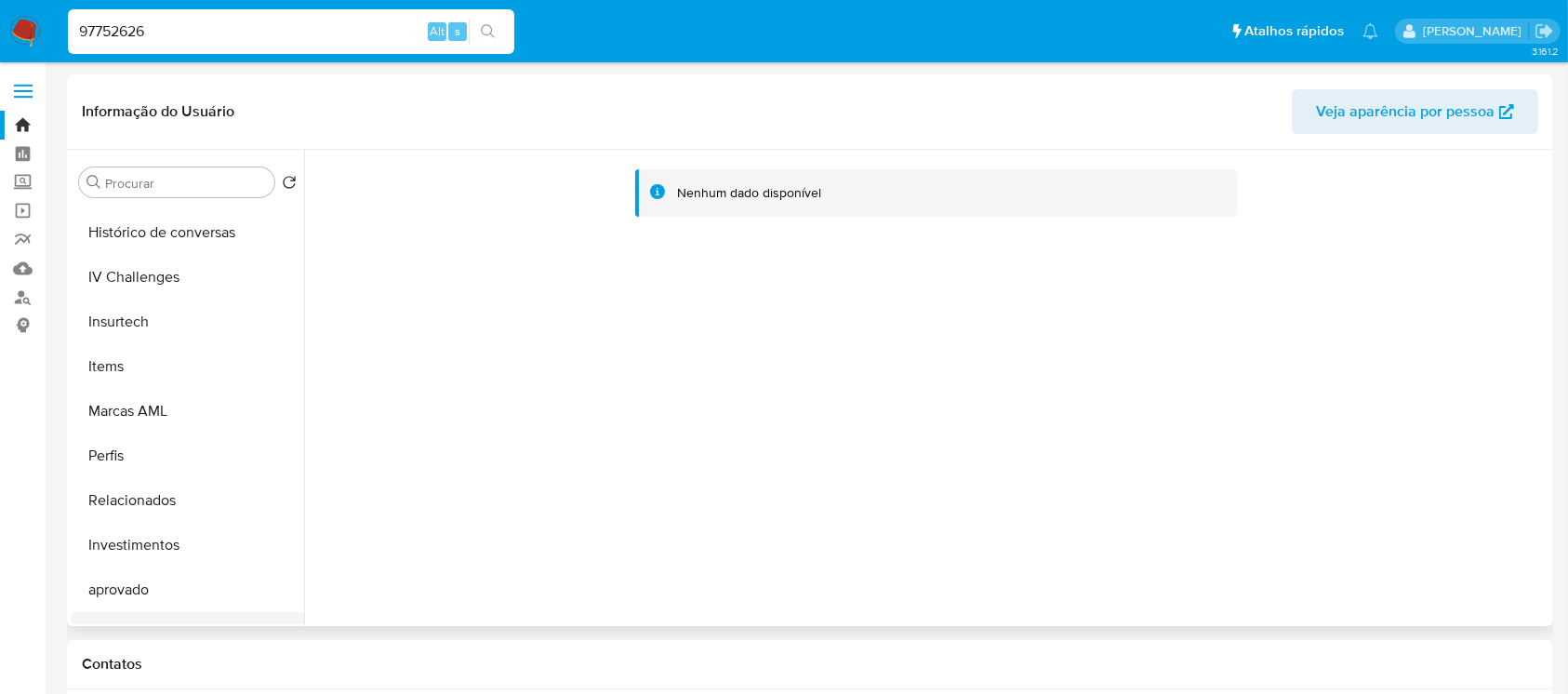
scroll to position [633, 0]
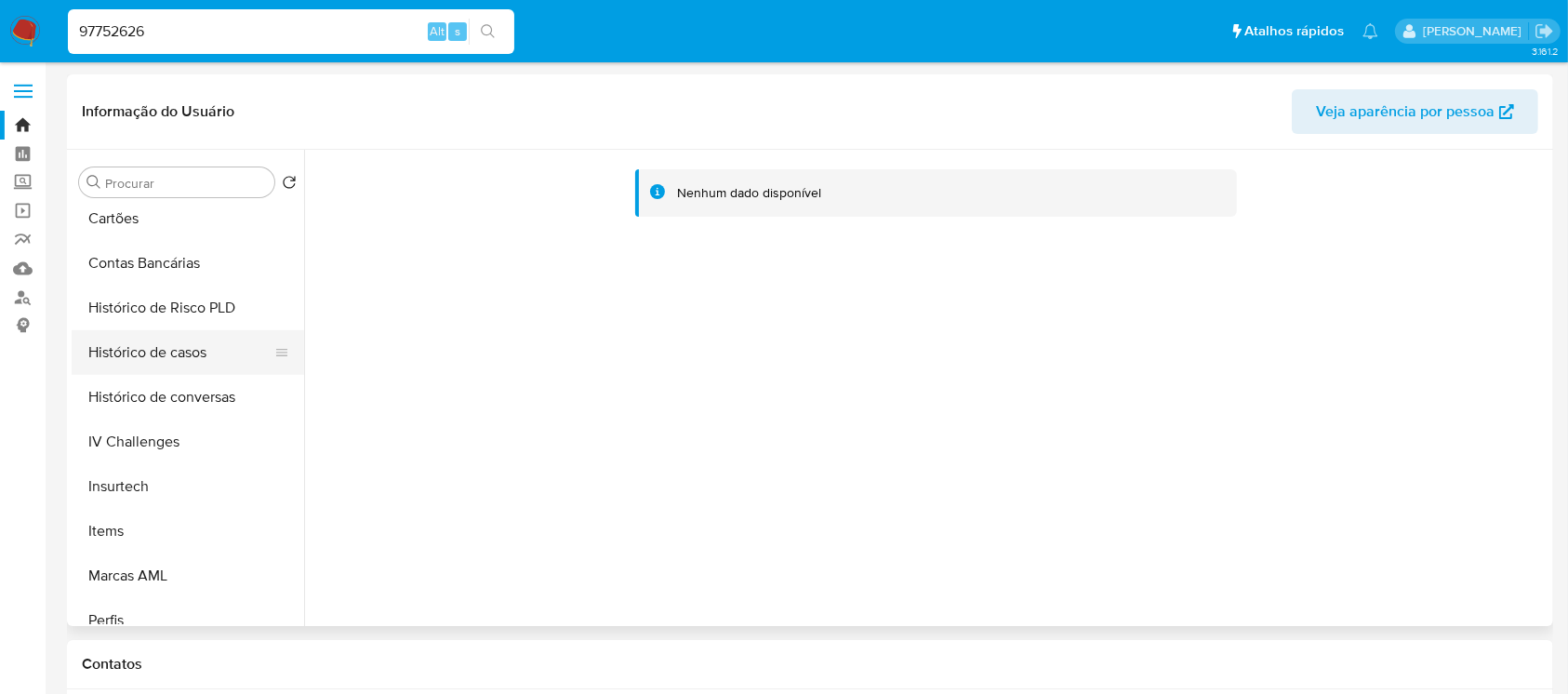
click at [121, 354] on button "Histórico de casos" at bounding box center [180, 352] width 218 height 44
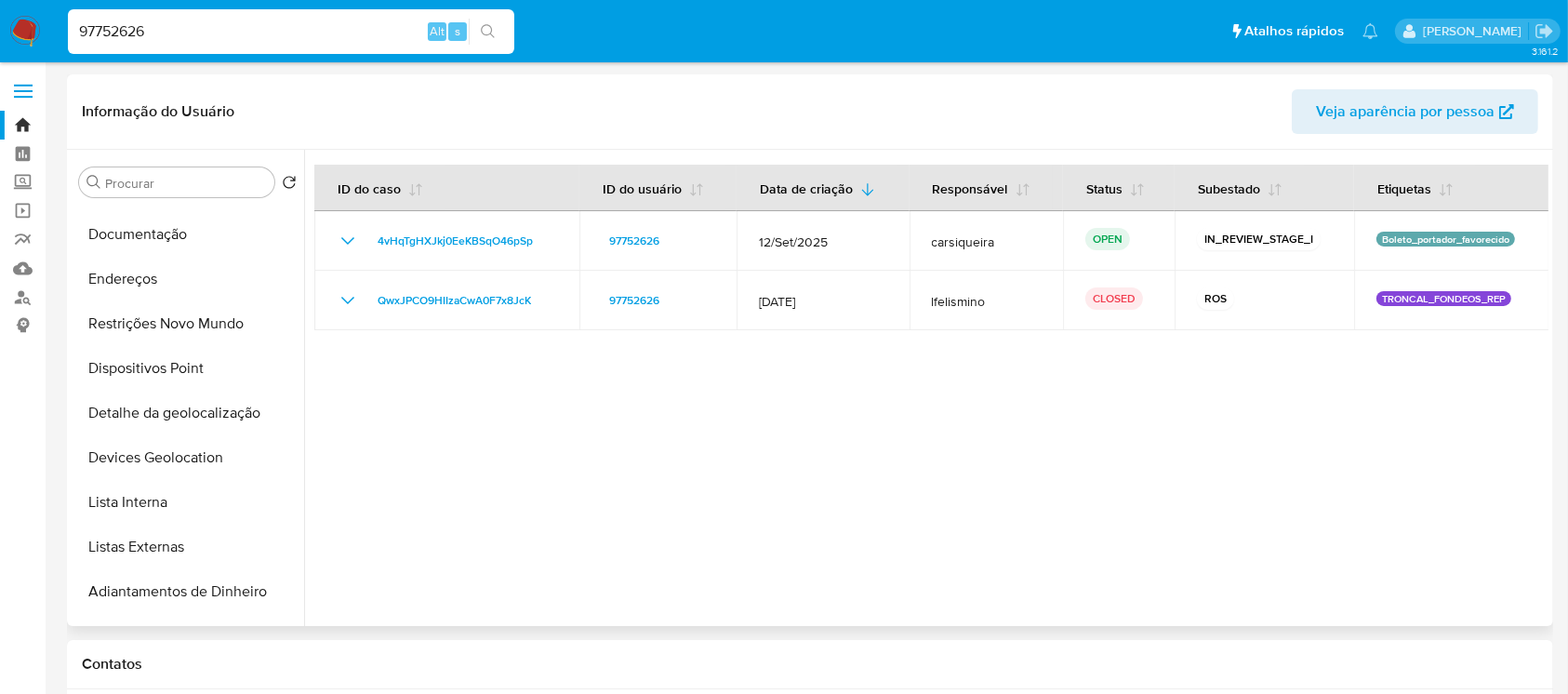
scroll to position [0, 0]
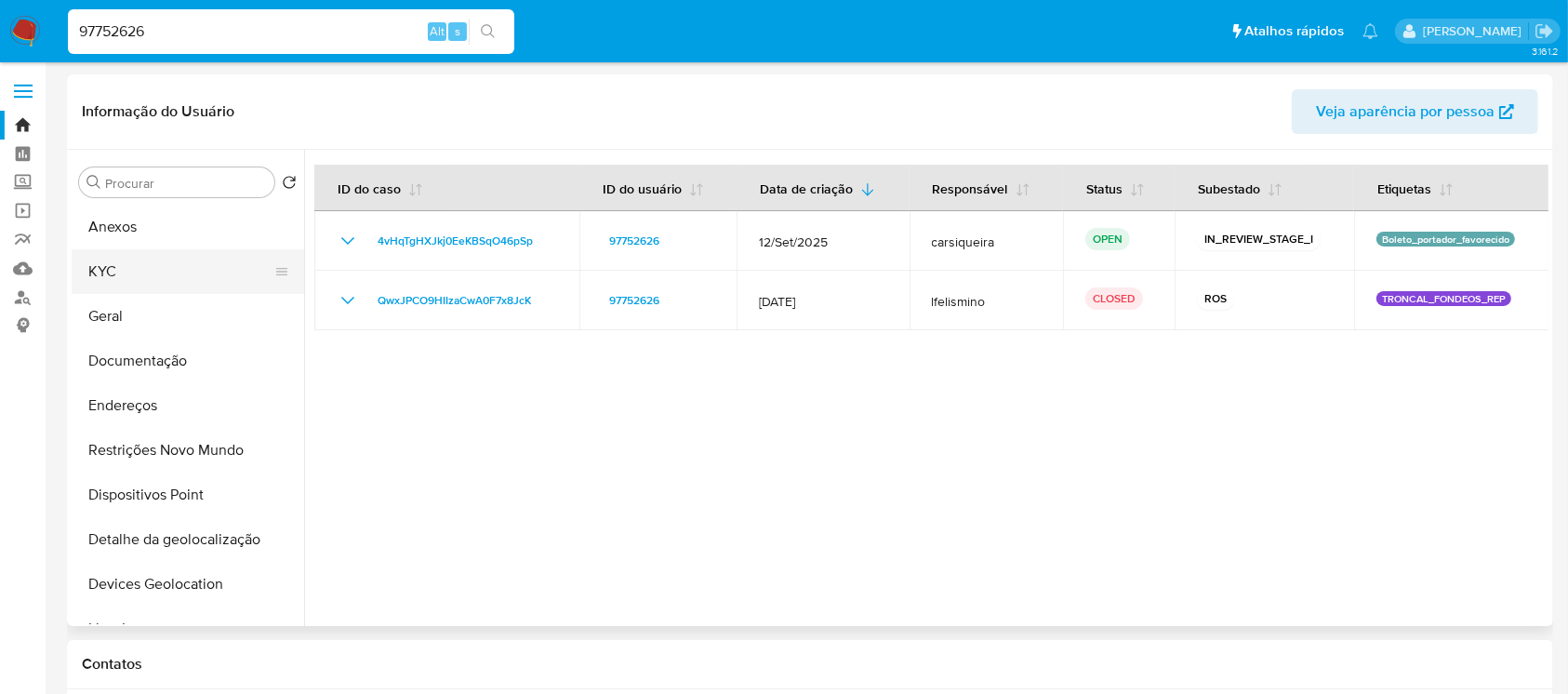
click at [134, 285] on button "KYC" at bounding box center [180, 271] width 218 height 44
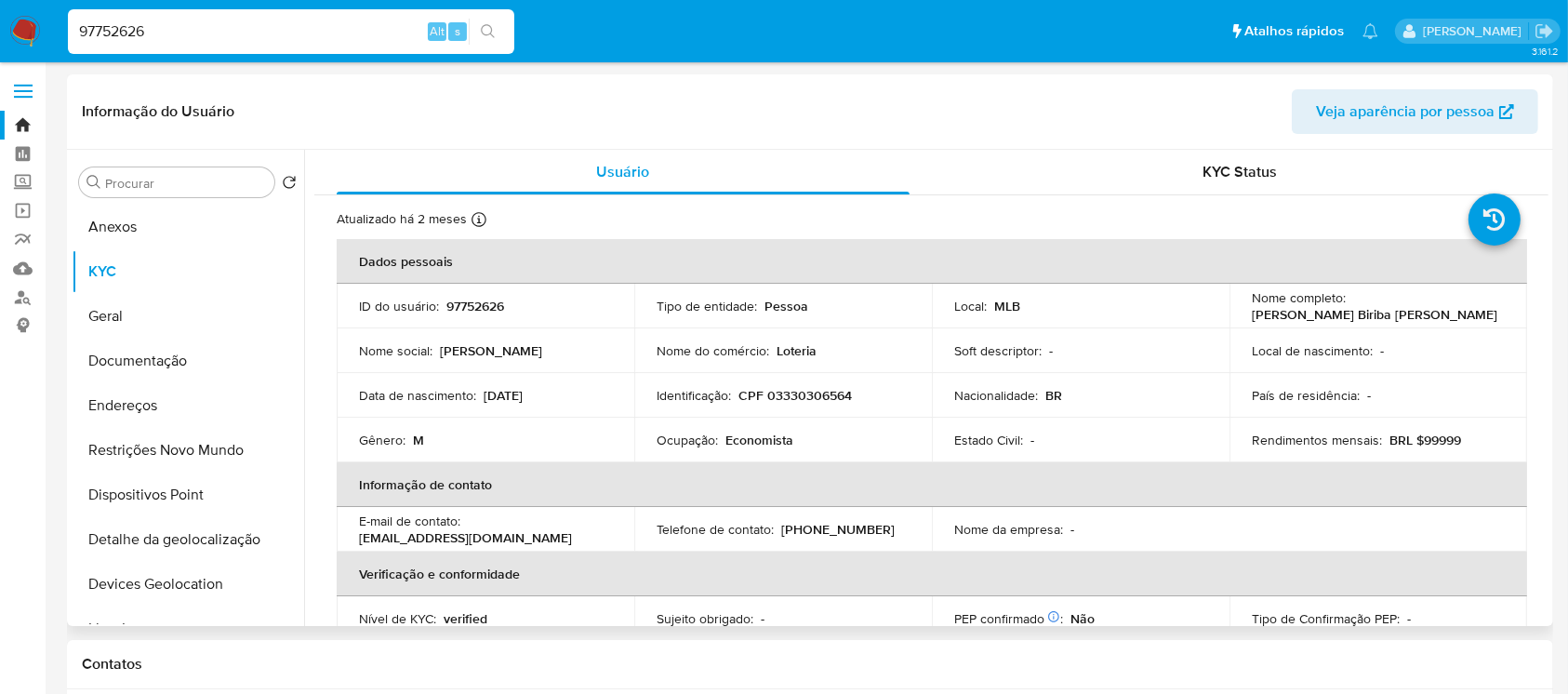
click at [795, 397] on p "CPF 03330306564" at bounding box center [795, 394] width 114 height 17
copy p "03330306564"
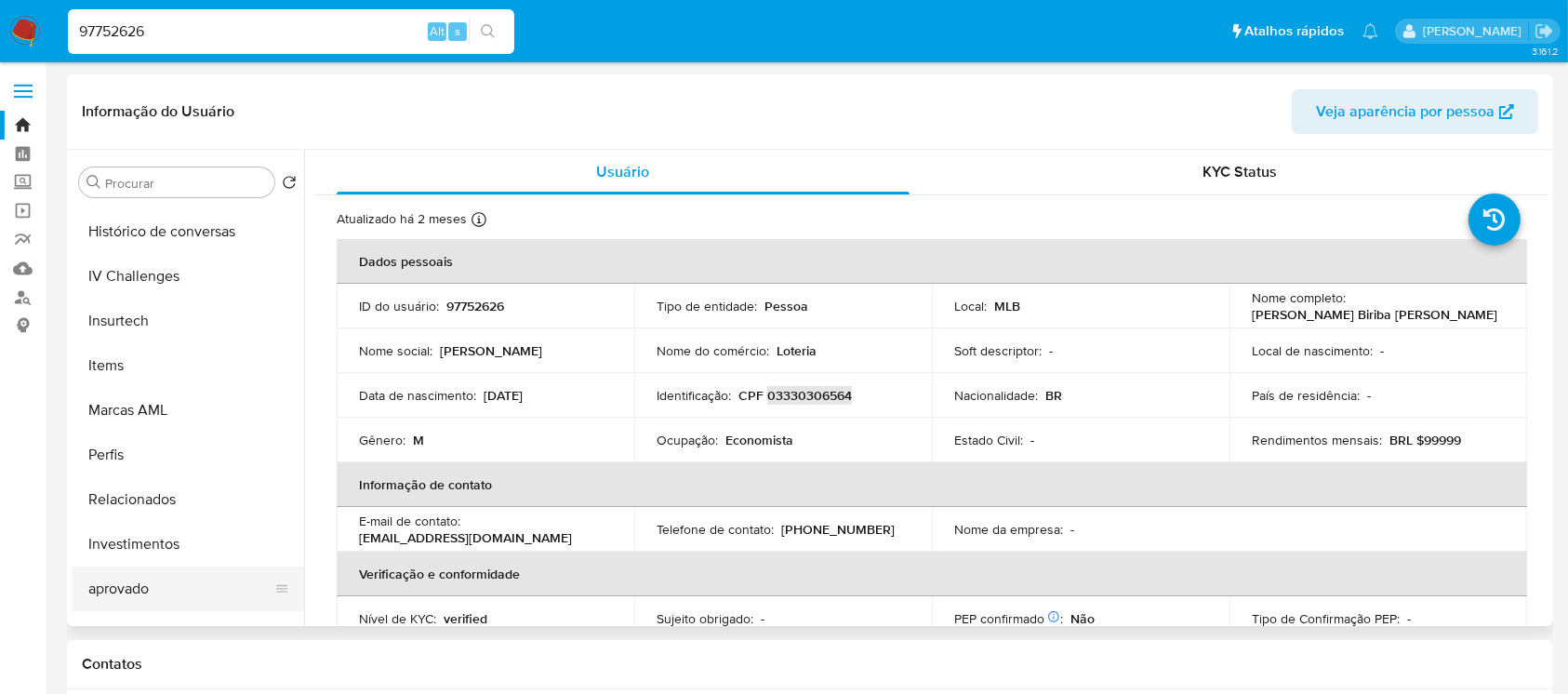
scroll to position [633, 0]
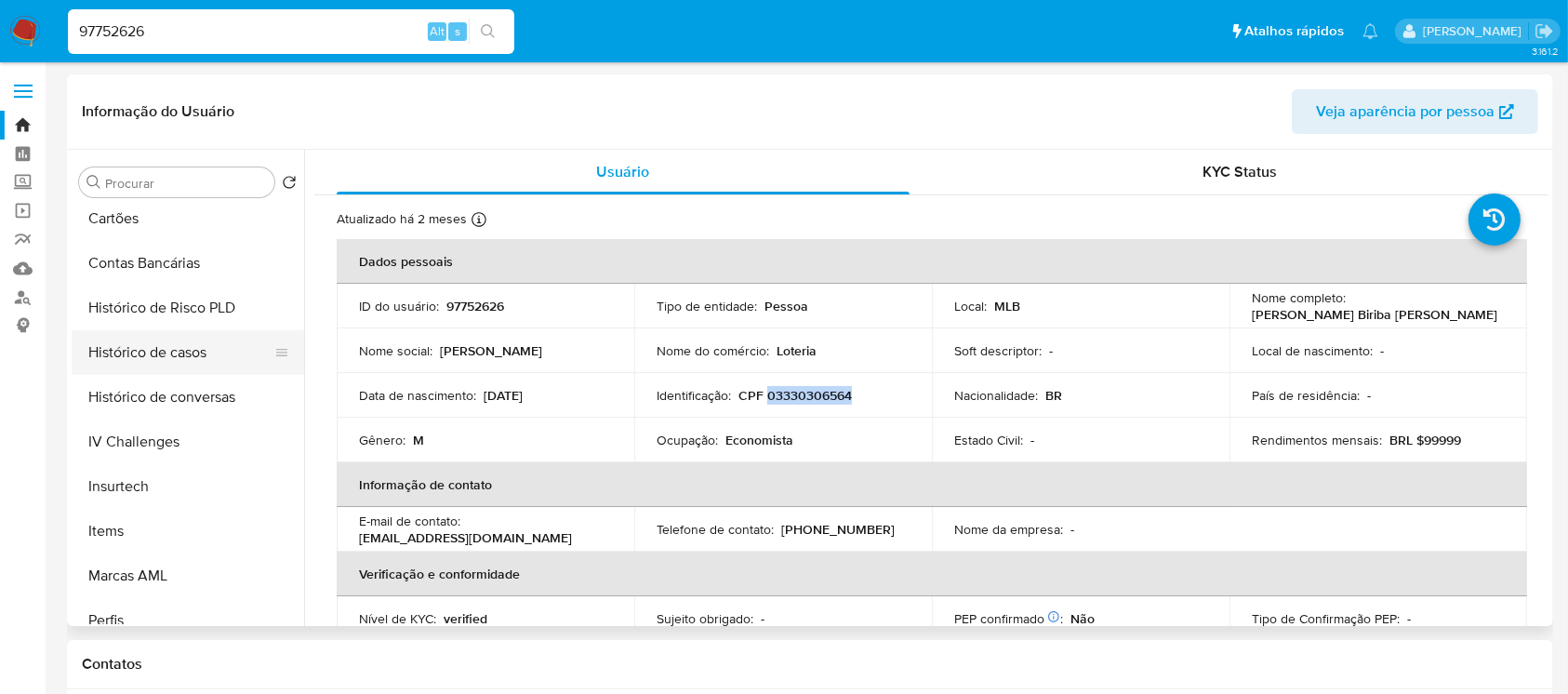
click at [132, 349] on button "Histórico de casos" at bounding box center [180, 352] width 218 height 44
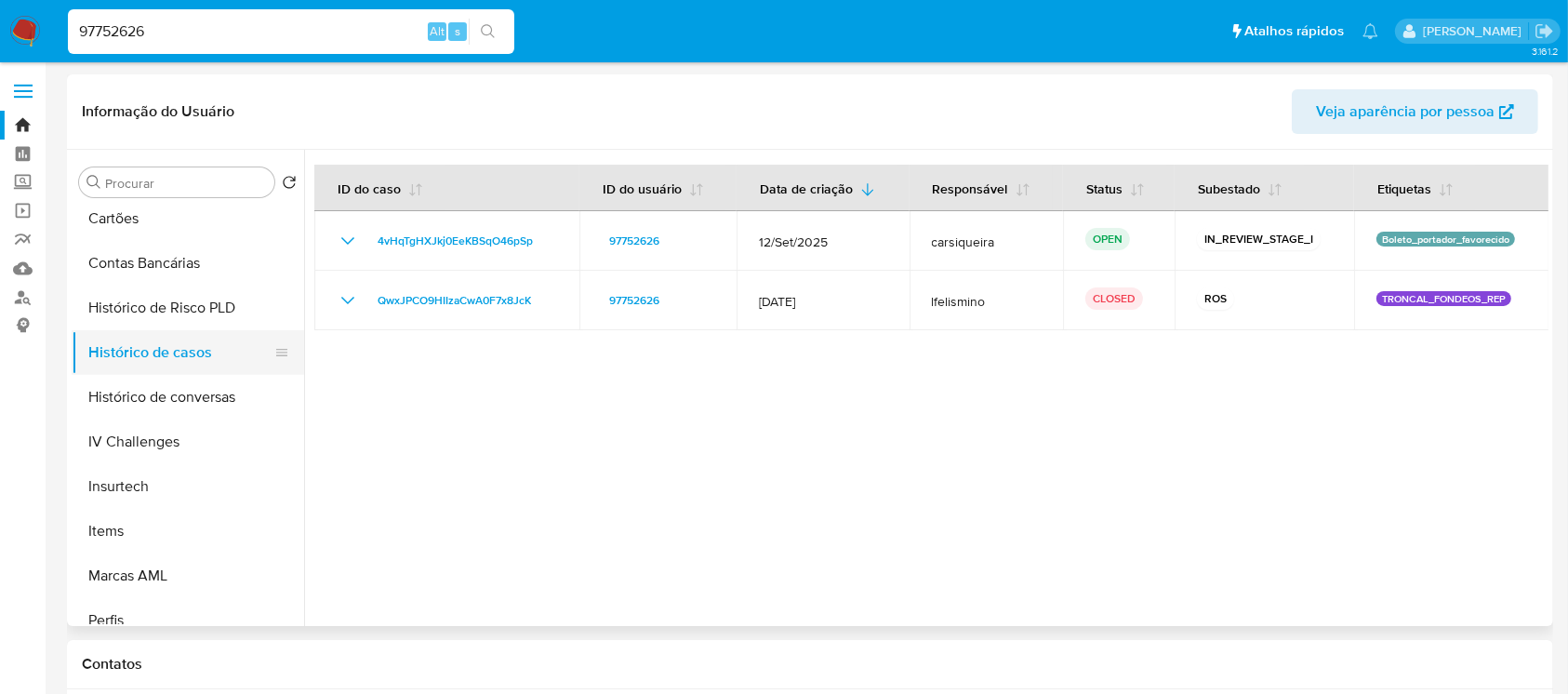
scroll to position [0, 0]
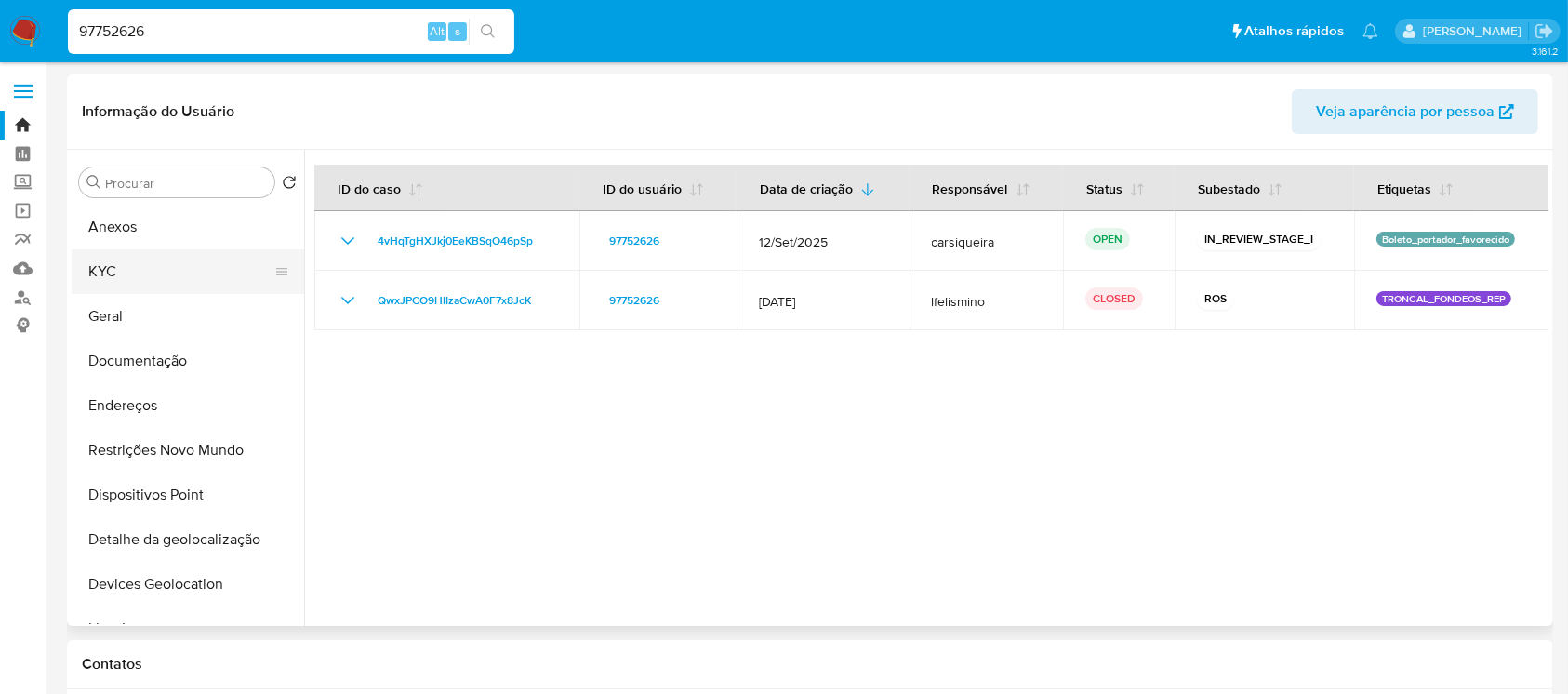
click at [108, 281] on button "KYC" at bounding box center [180, 271] width 218 height 44
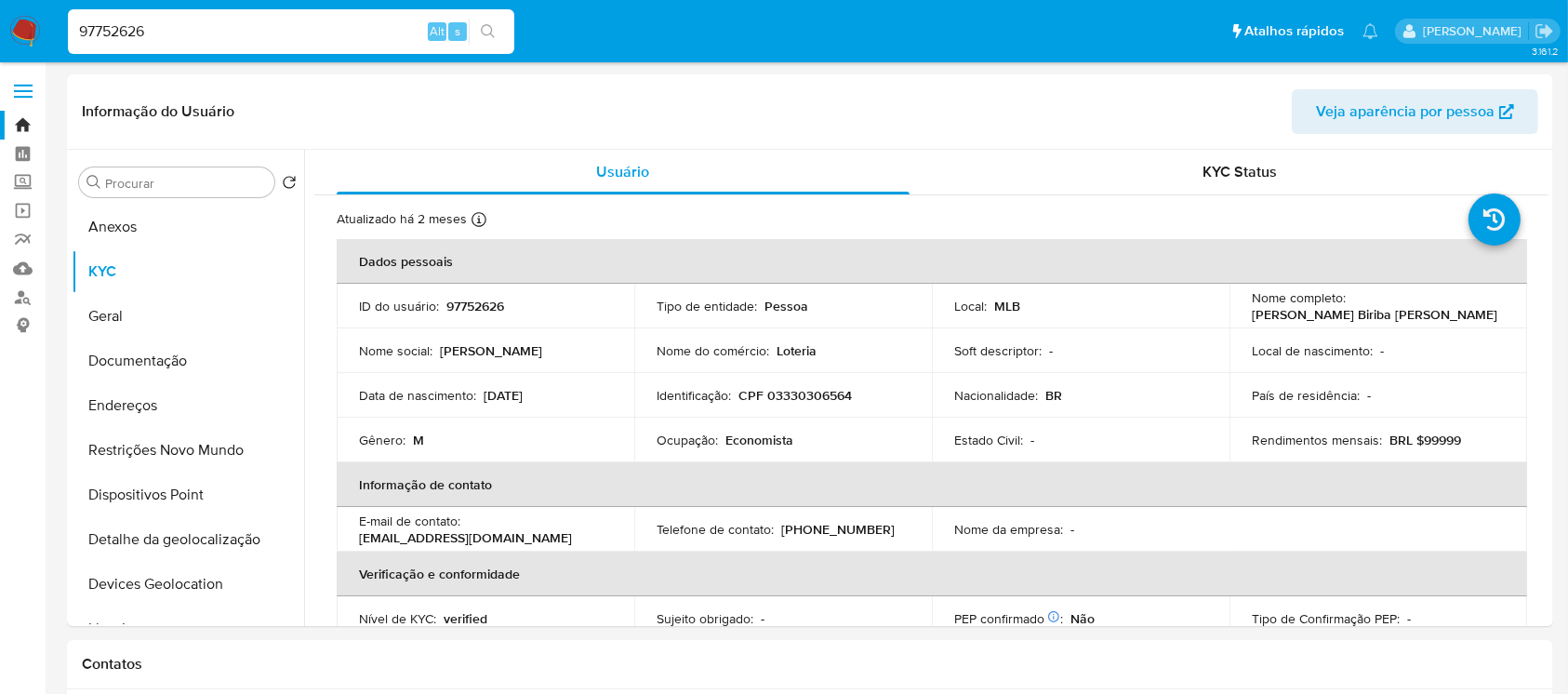
click at [178, 30] on input "97752626" at bounding box center [291, 32] width 446 height 24
paste input "84113232"
type input "84113232"
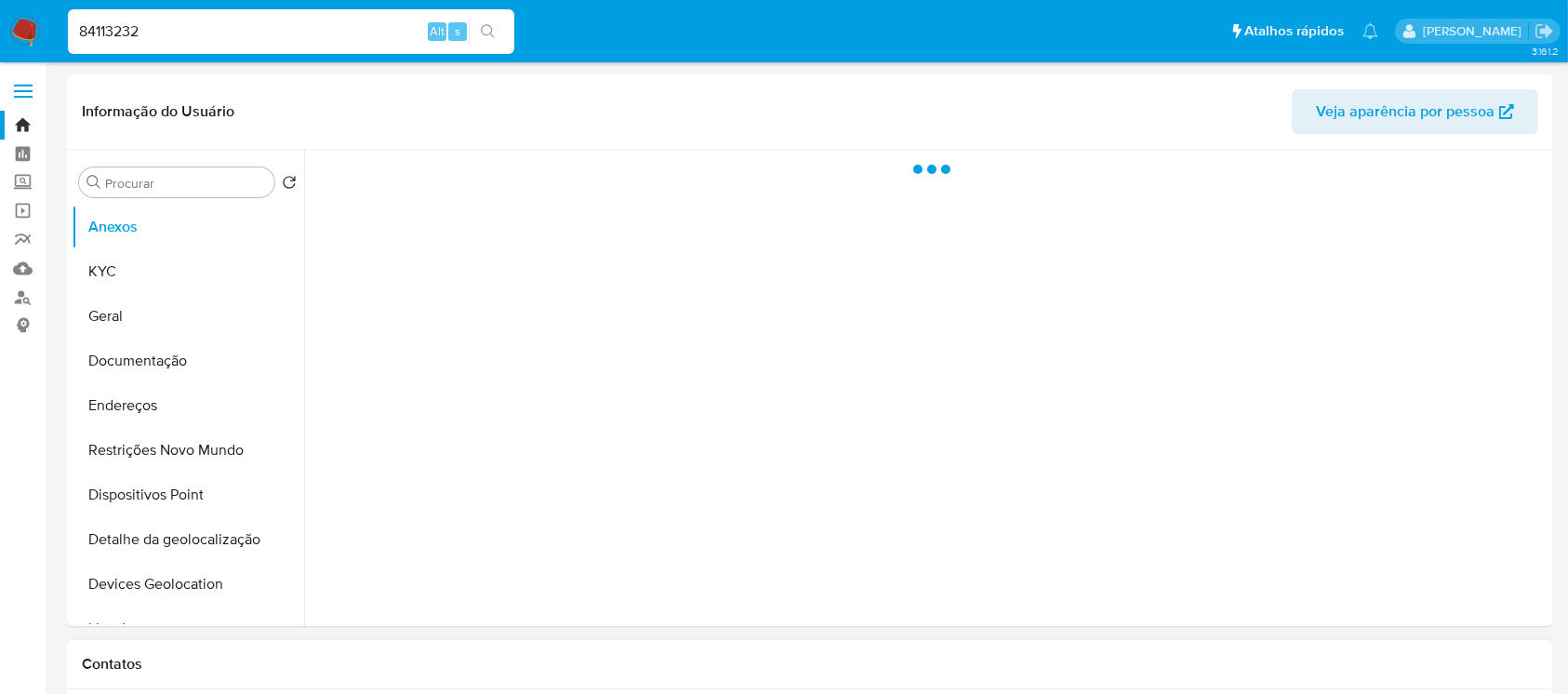
select select "10"
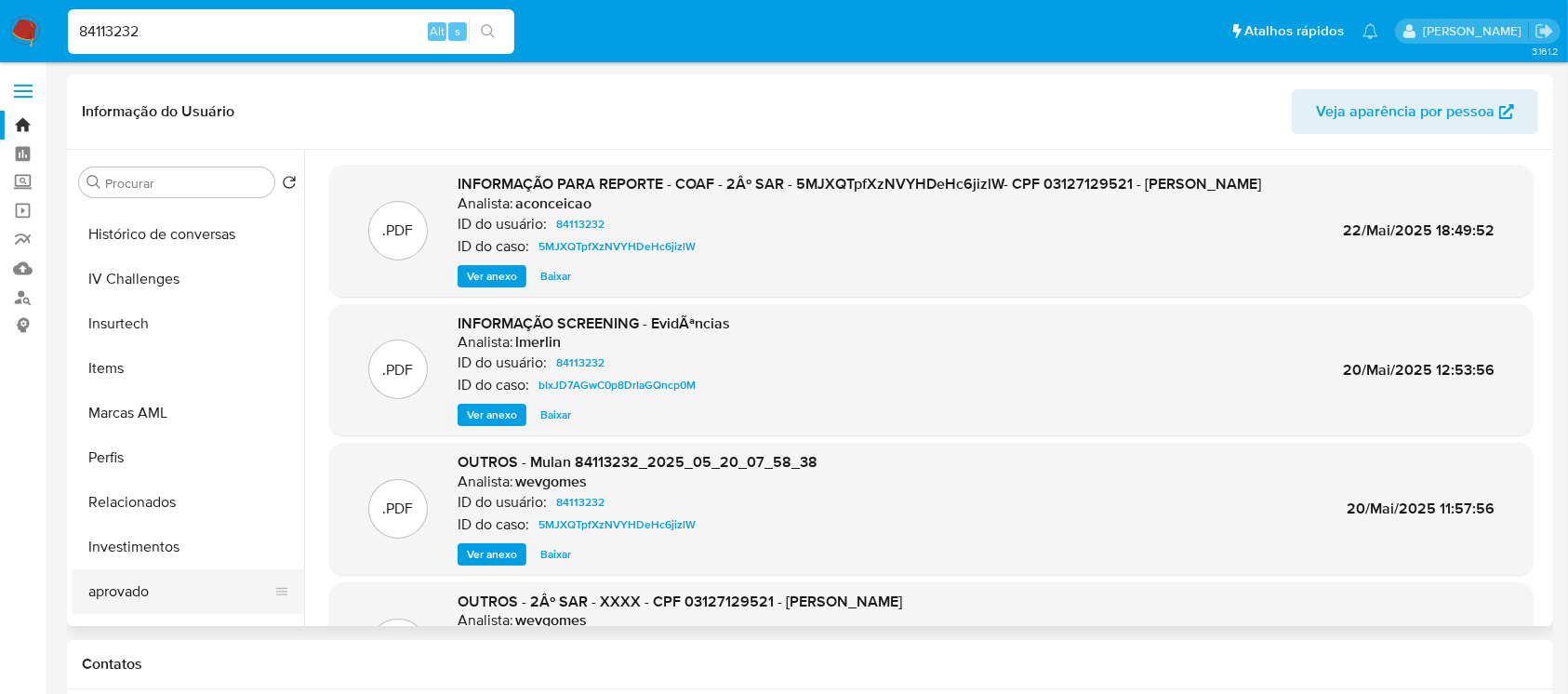
scroll to position [633, 0]
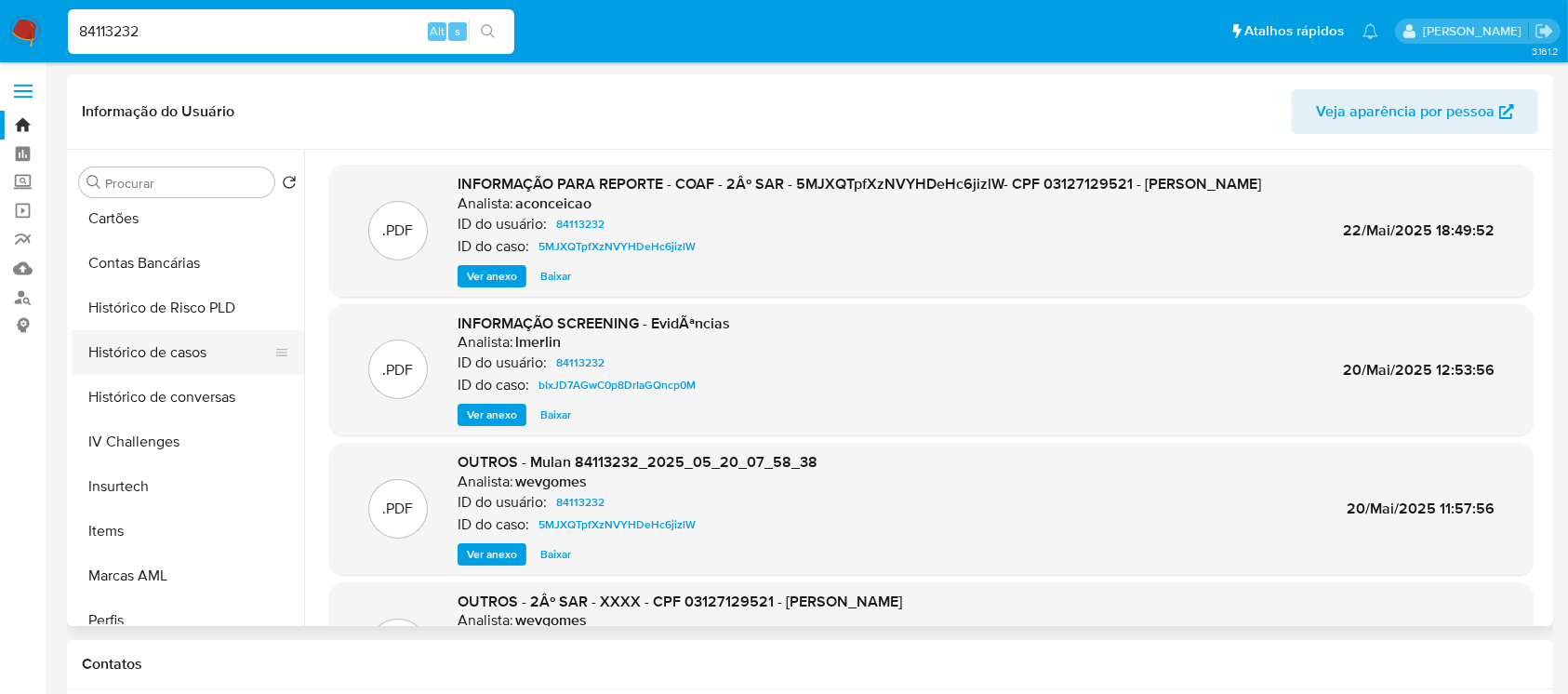
click at [125, 346] on button "Histórico de casos" at bounding box center [180, 352] width 218 height 44
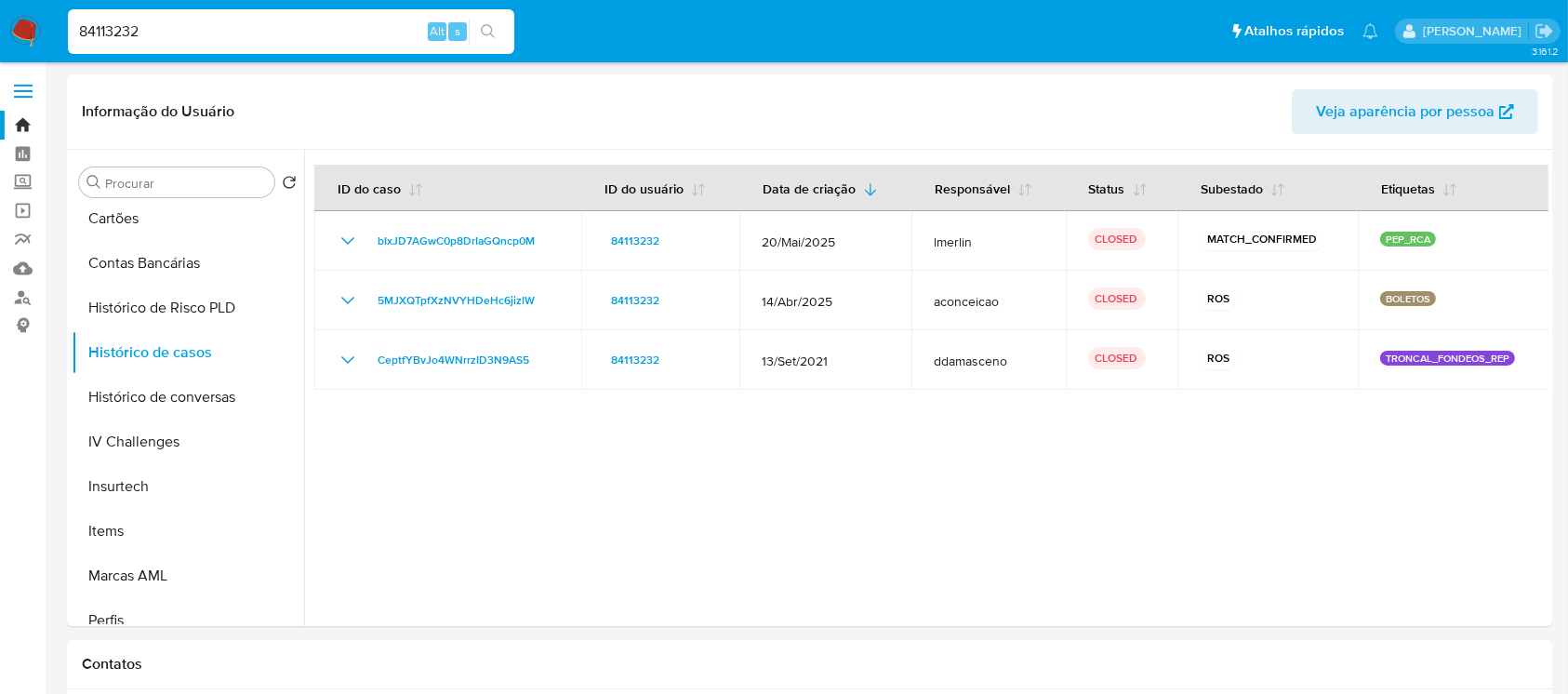
click at [164, 46] on div "84113232 Alt s" at bounding box center [291, 31] width 446 height 44
click at [164, 39] on input "84113232" at bounding box center [291, 32] width 446 height 24
click at [136, 21] on input "84113232" at bounding box center [291, 32] width 446 height 24
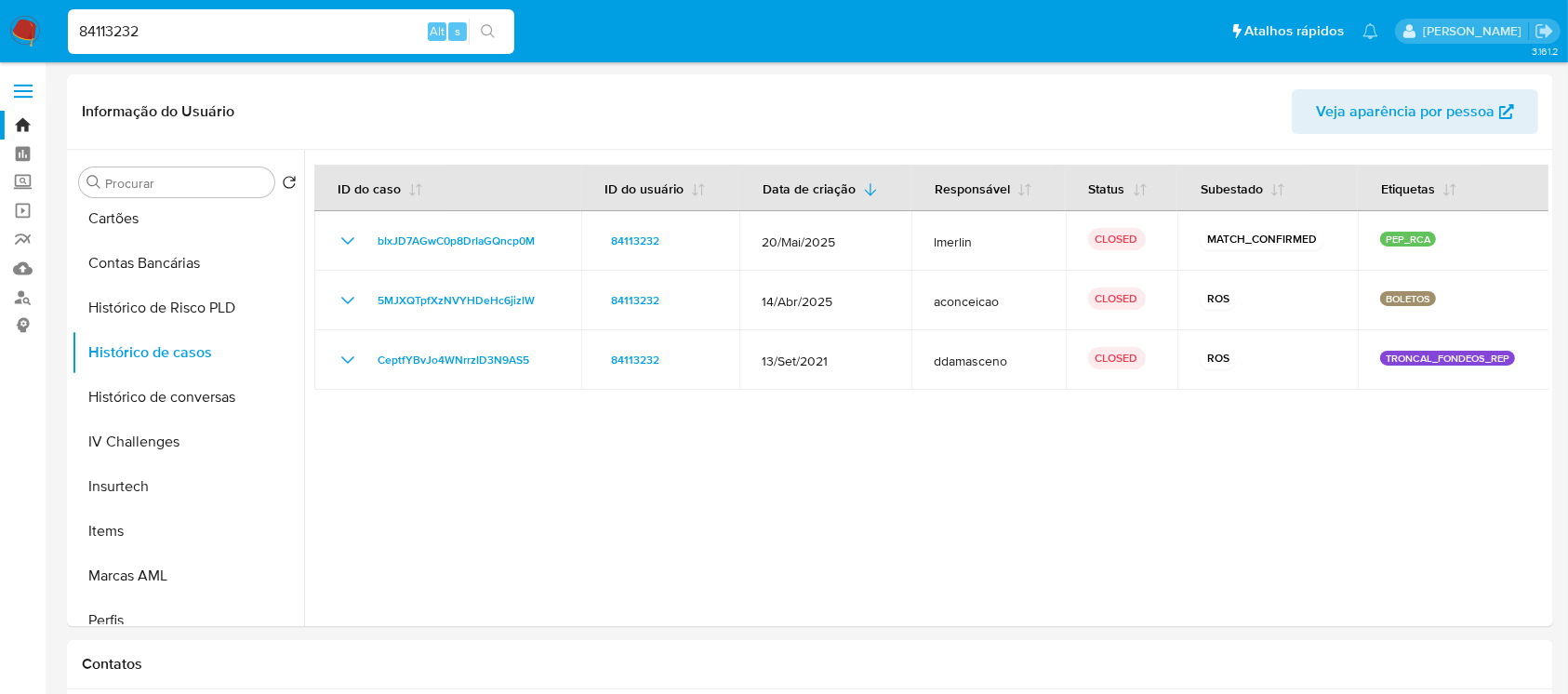
click at [149, 29] on input "84113232" at bounding box center [291, 32] width 446 height 24
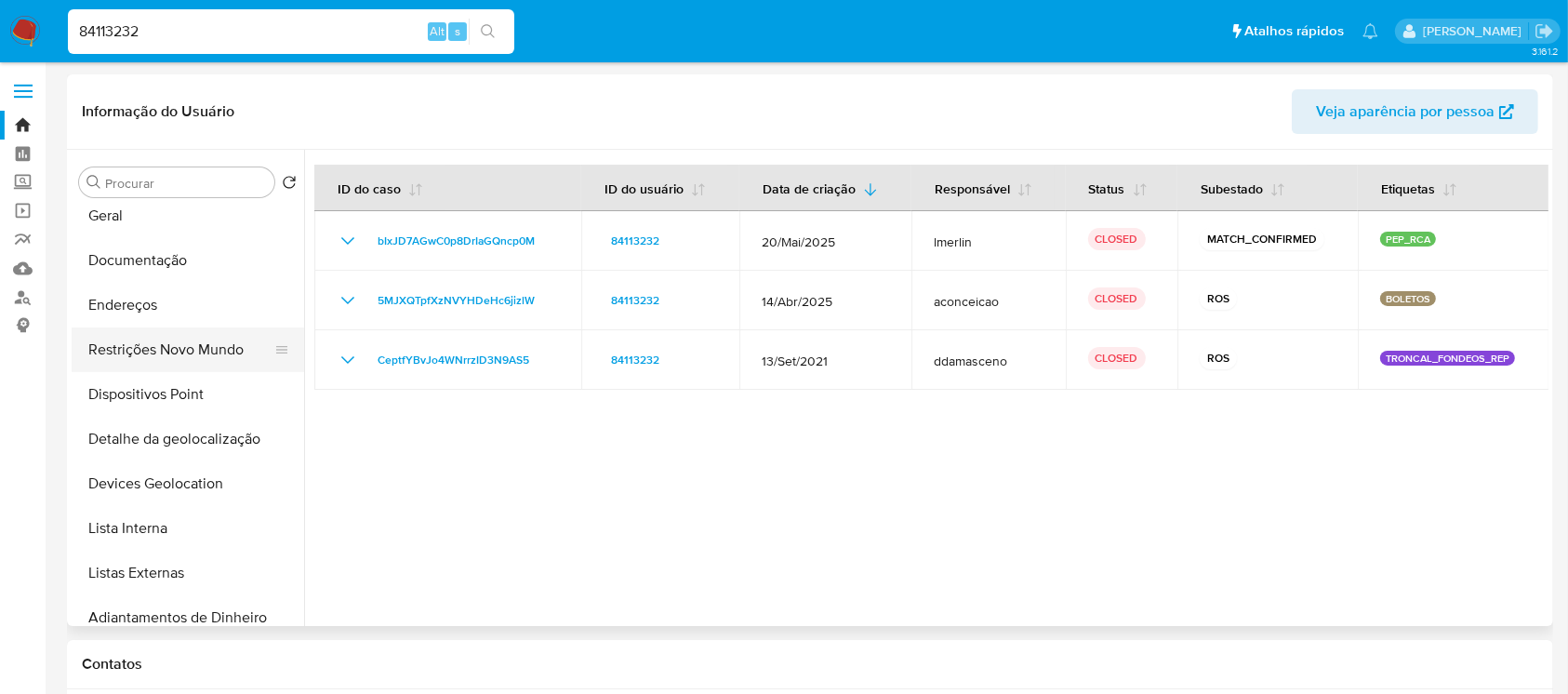
scroll to position [0, 0]
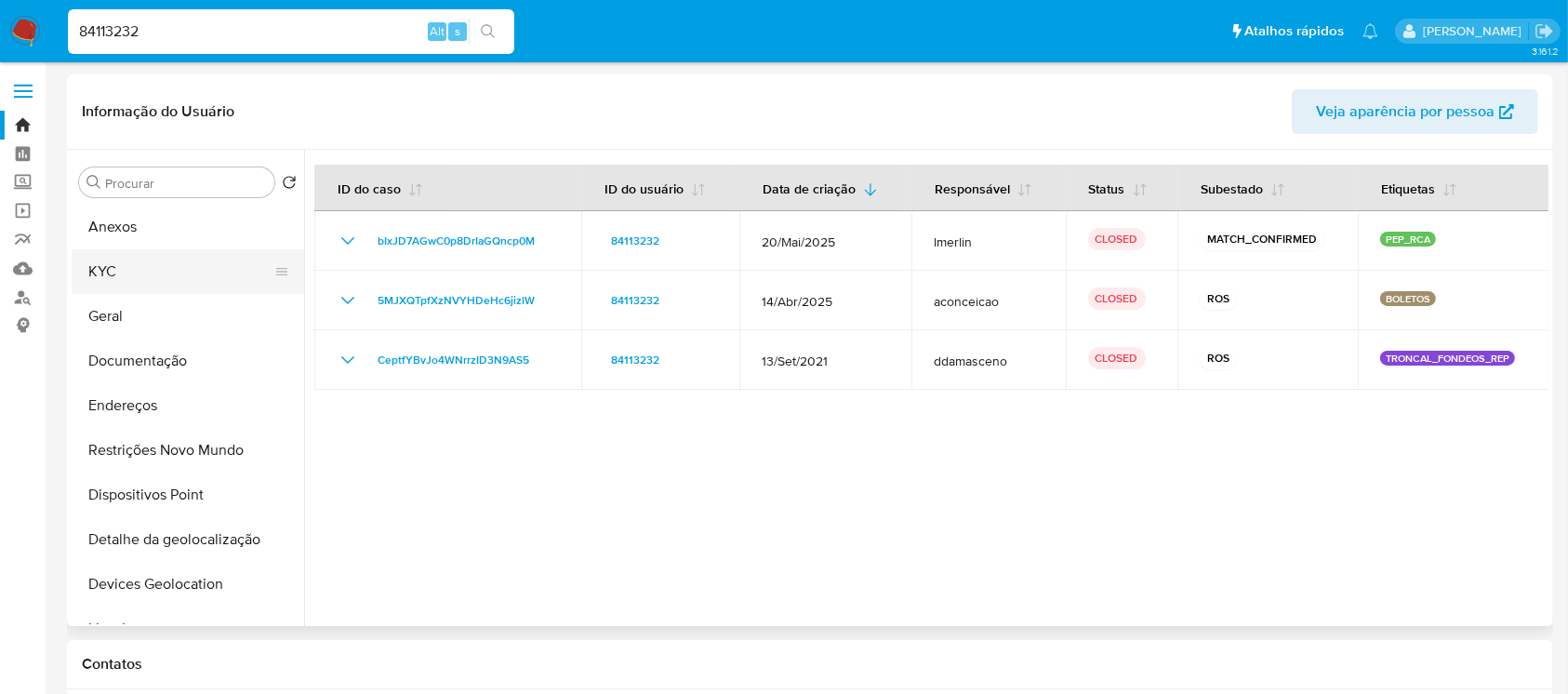
click at [103, 271] on button "KYC" at bounding box center [180, 271] width 218 height 44
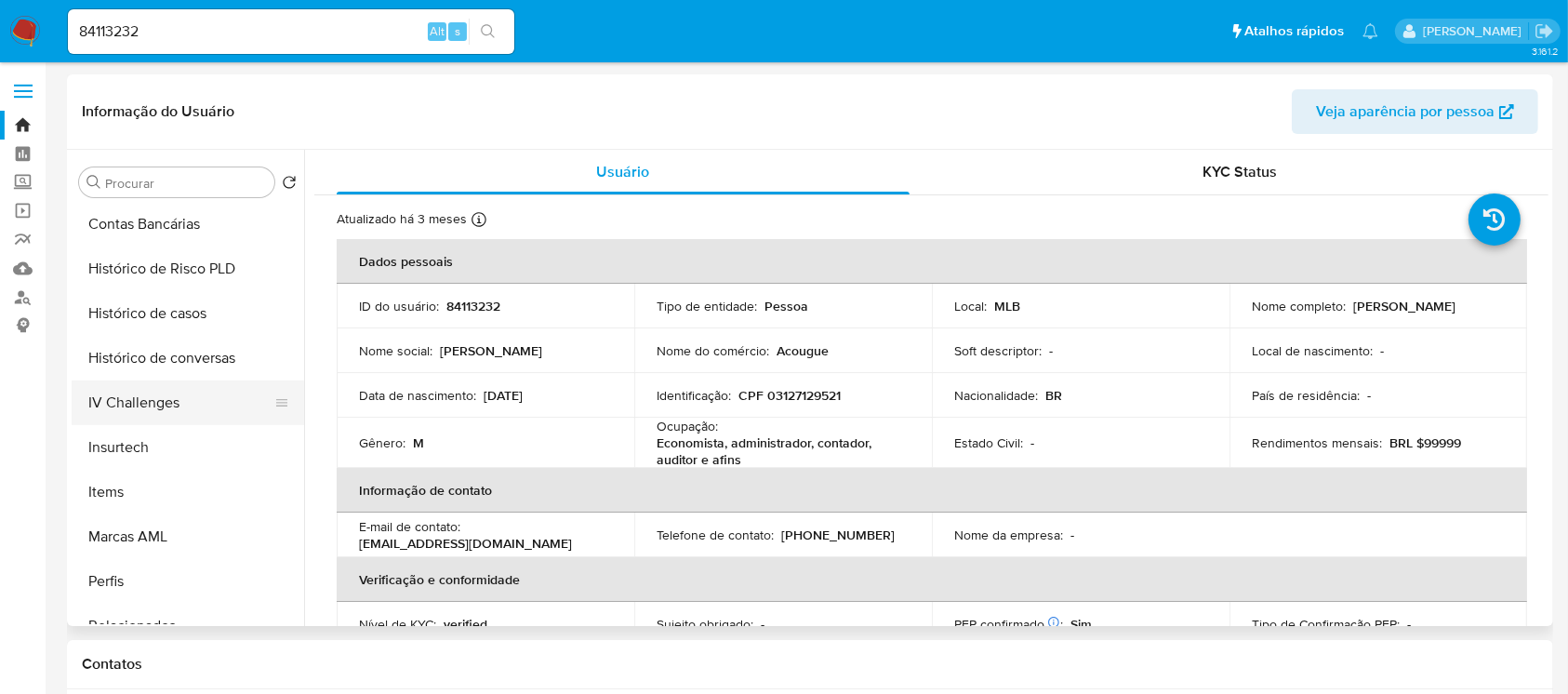
scroll to position [633, 0]
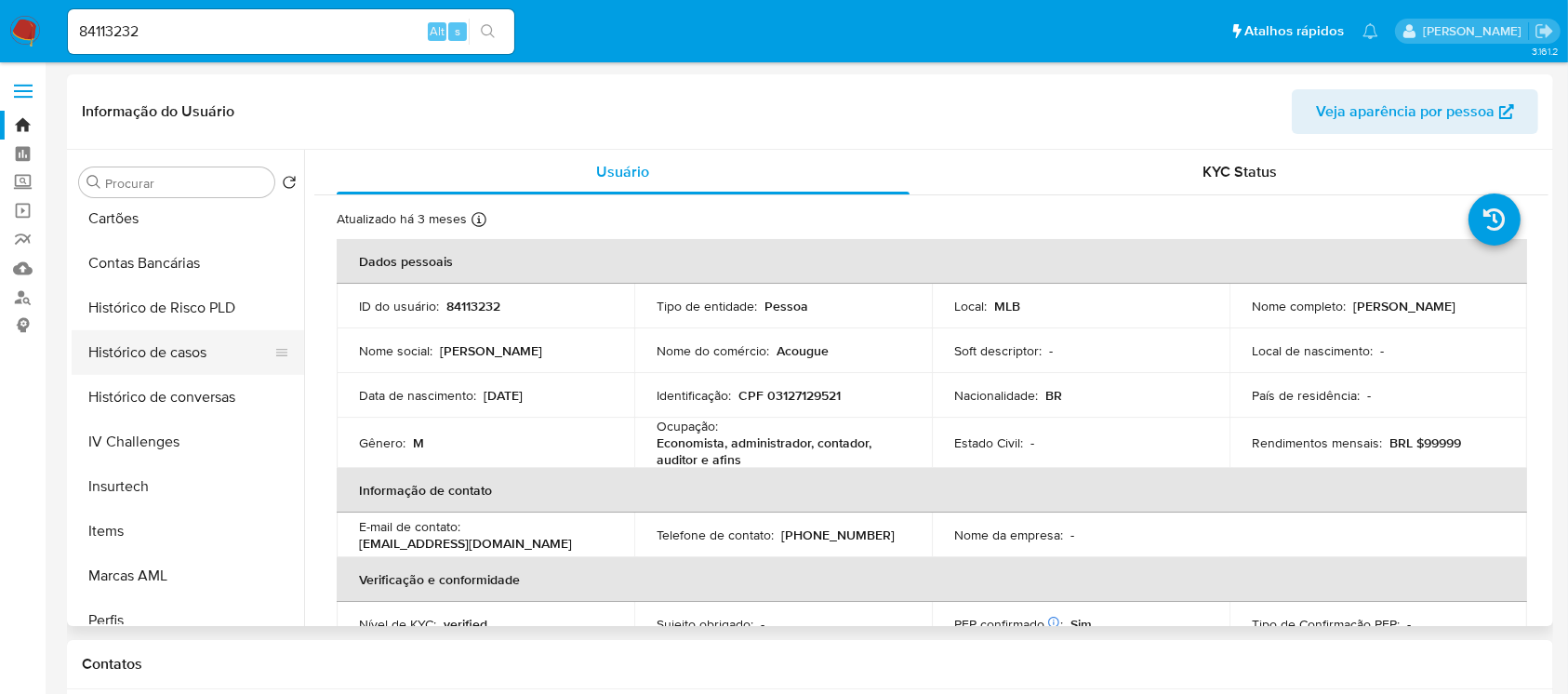
click at [136, 352] on button "Histórico de casos" at bounding box center [180, 352] width 218 height 44
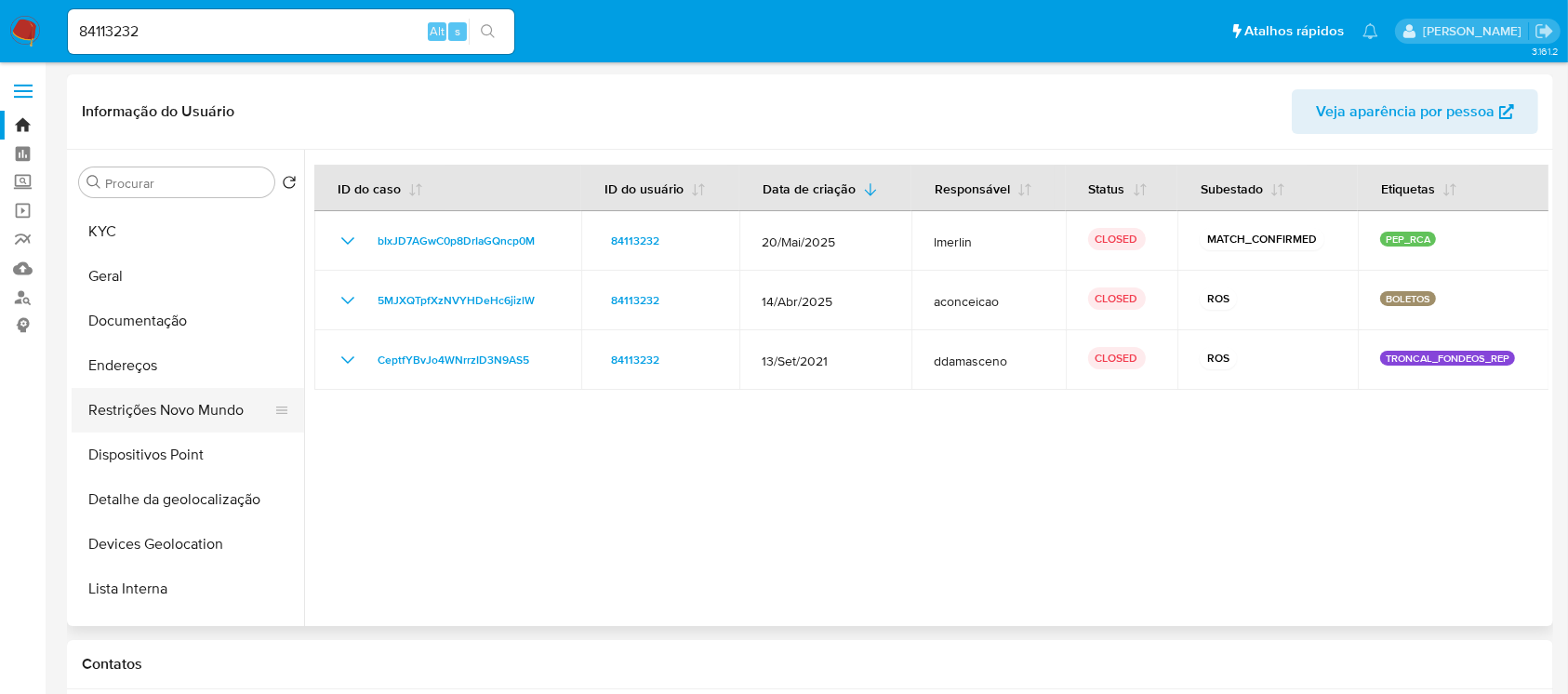
scroll to position [0, 0]
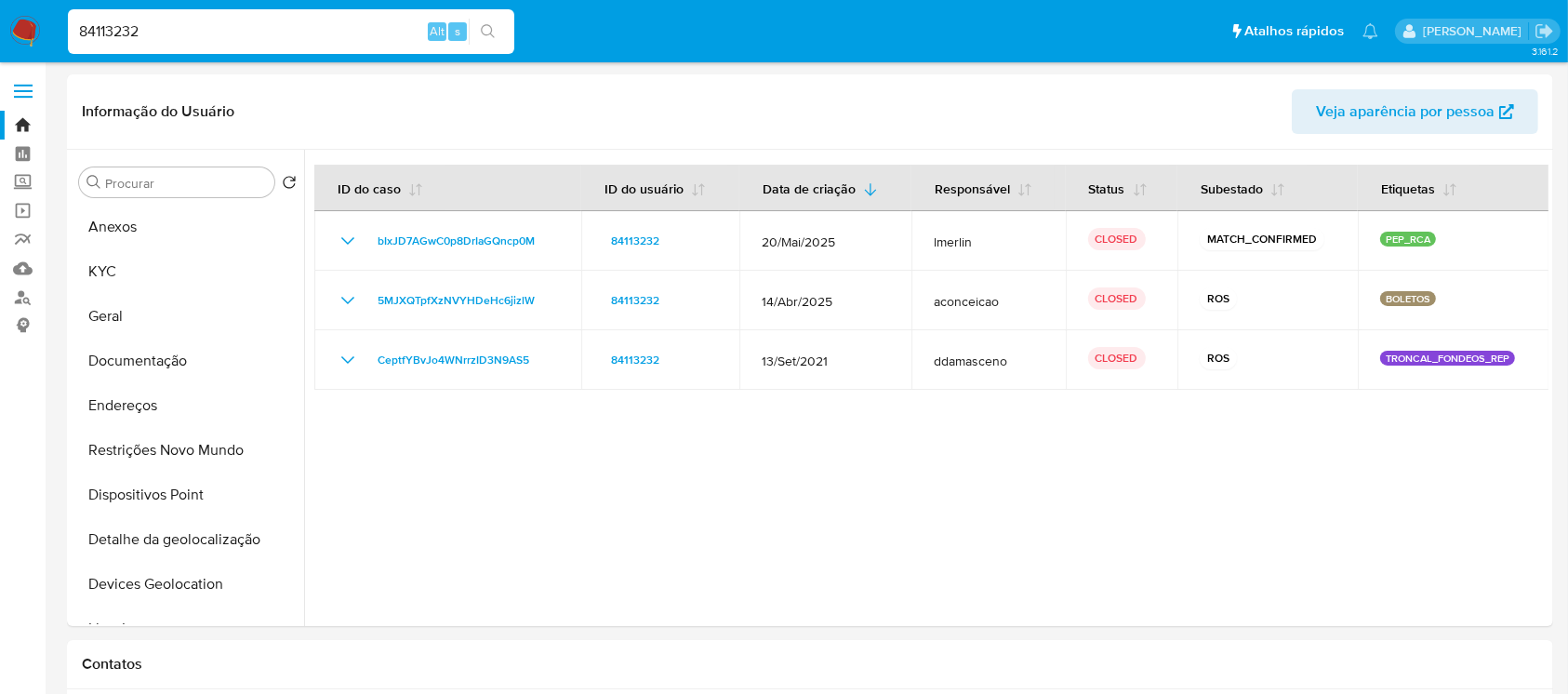
click at [190, 37] on input "84113232" at bounding box center [291, 32] width 446 height 24
paste input "1537407920"
type input "1537407920"
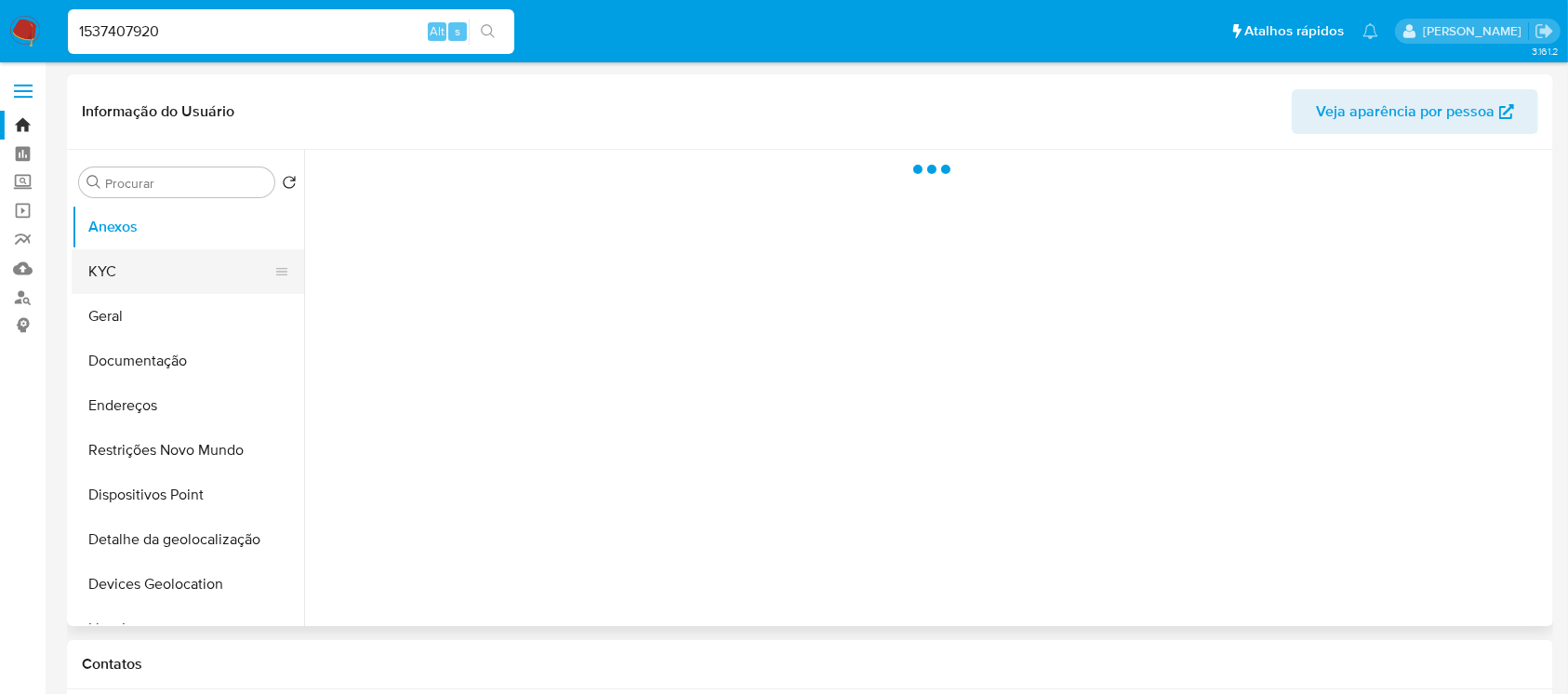
select select "10"
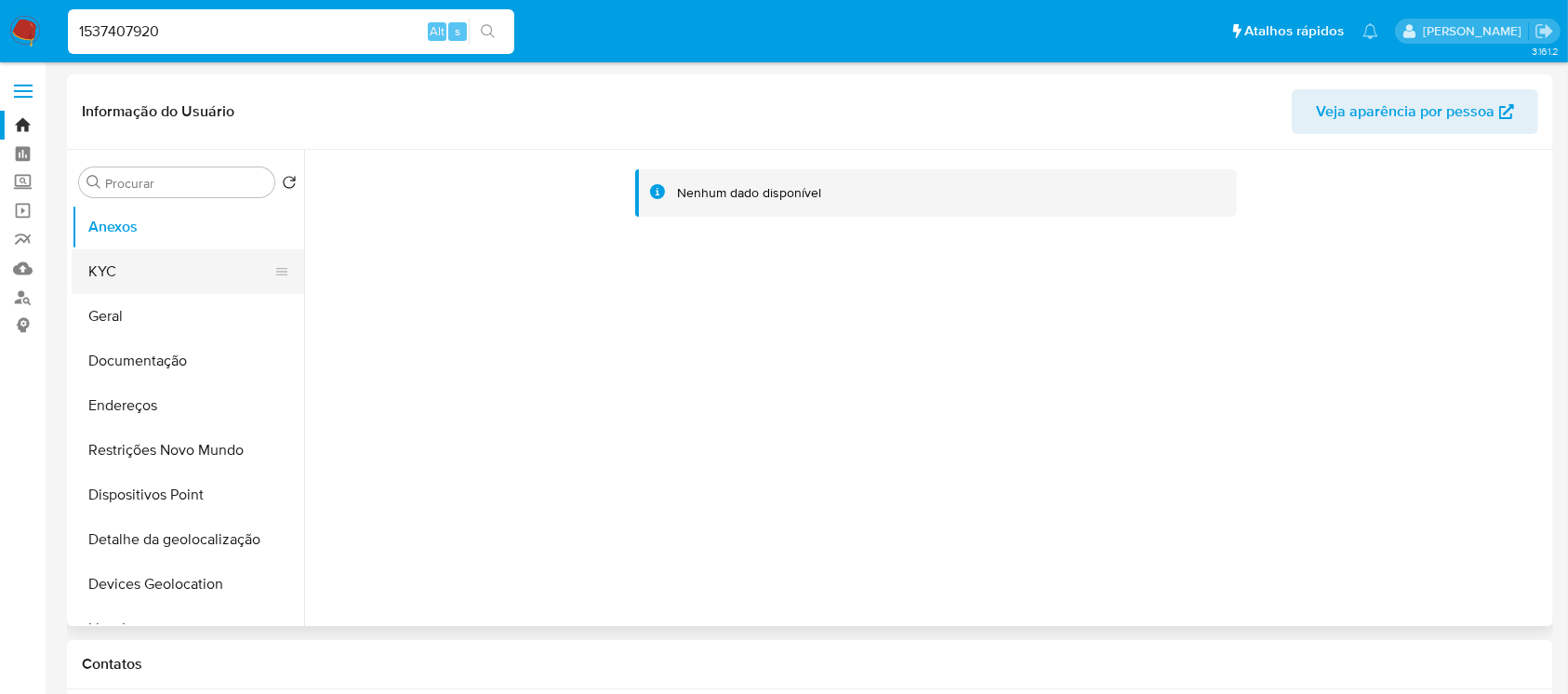
click at [128, 282] on button "KYC" at bounding box center [180, 271] width 218 height 44
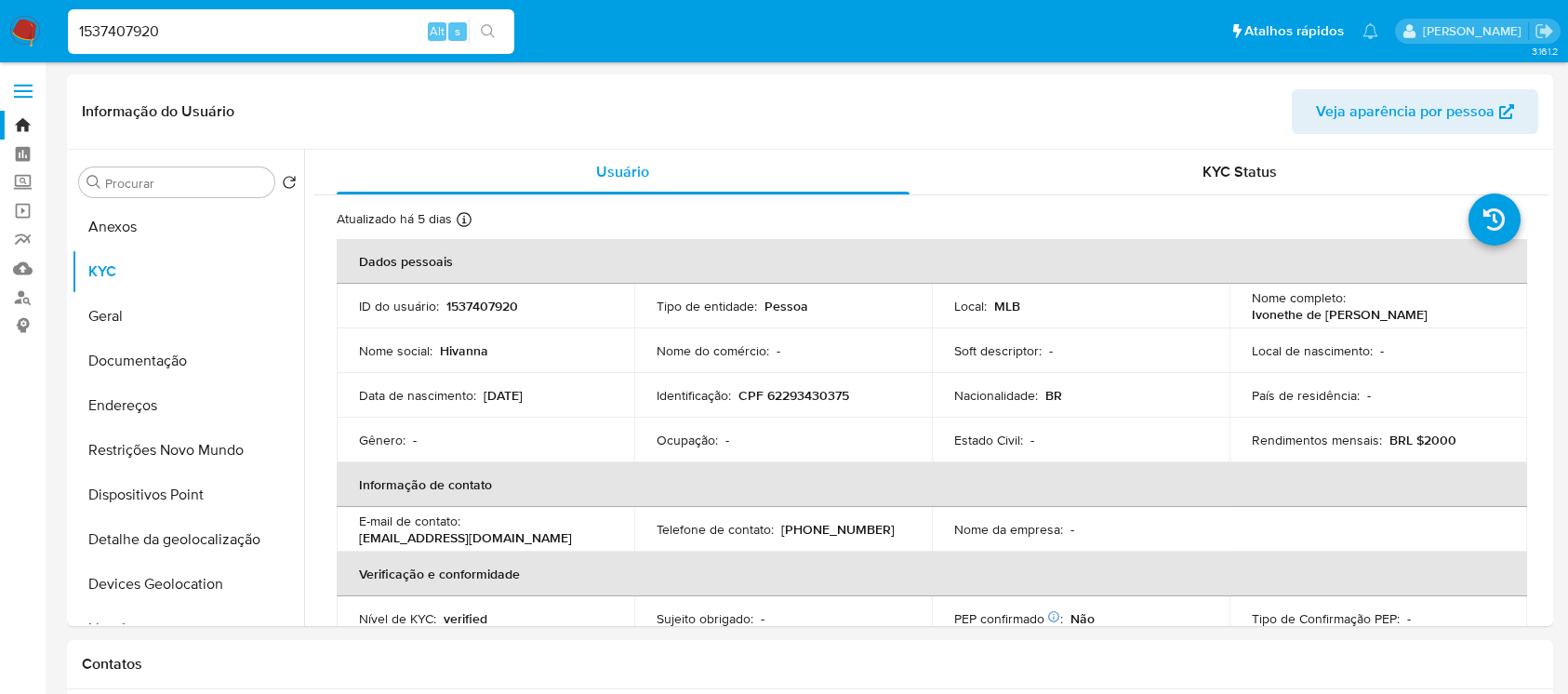
select select "10"
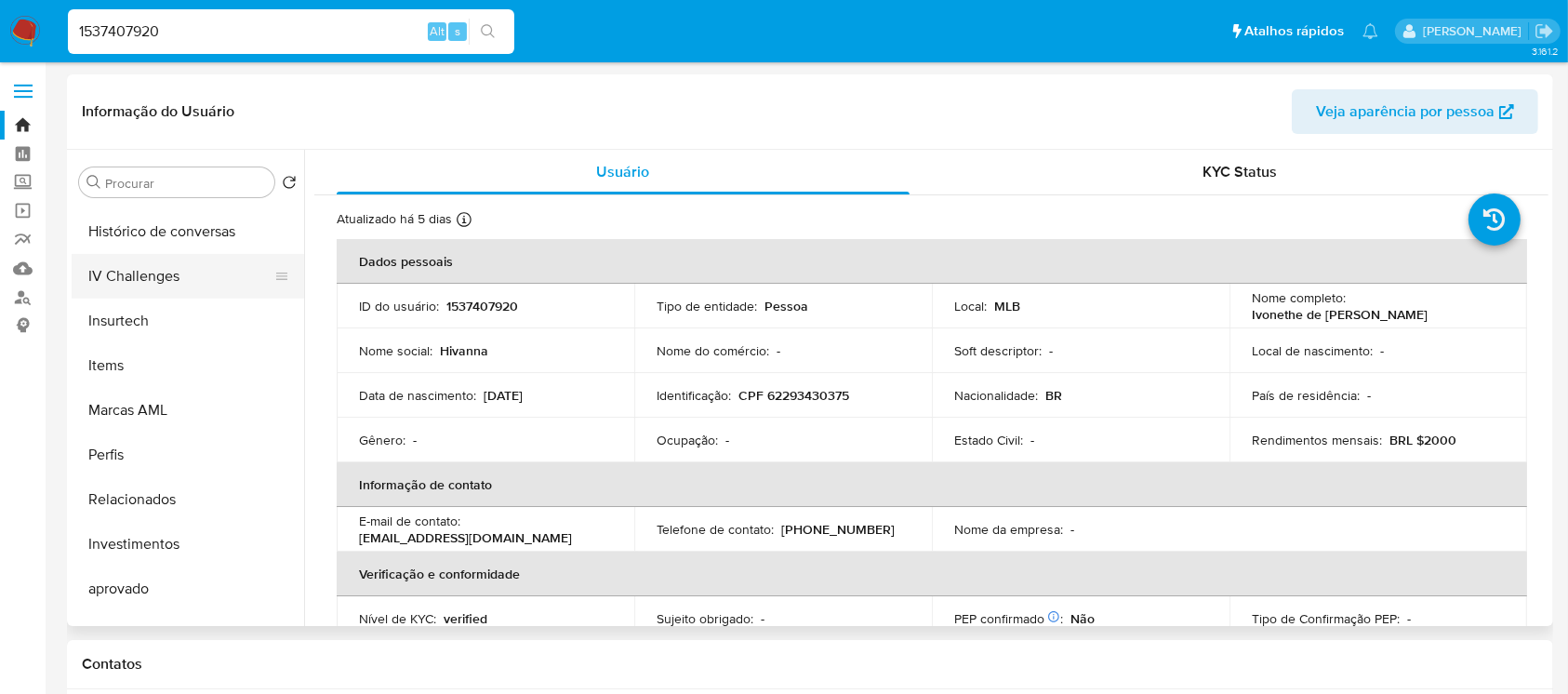
scroll to position [633, 0]
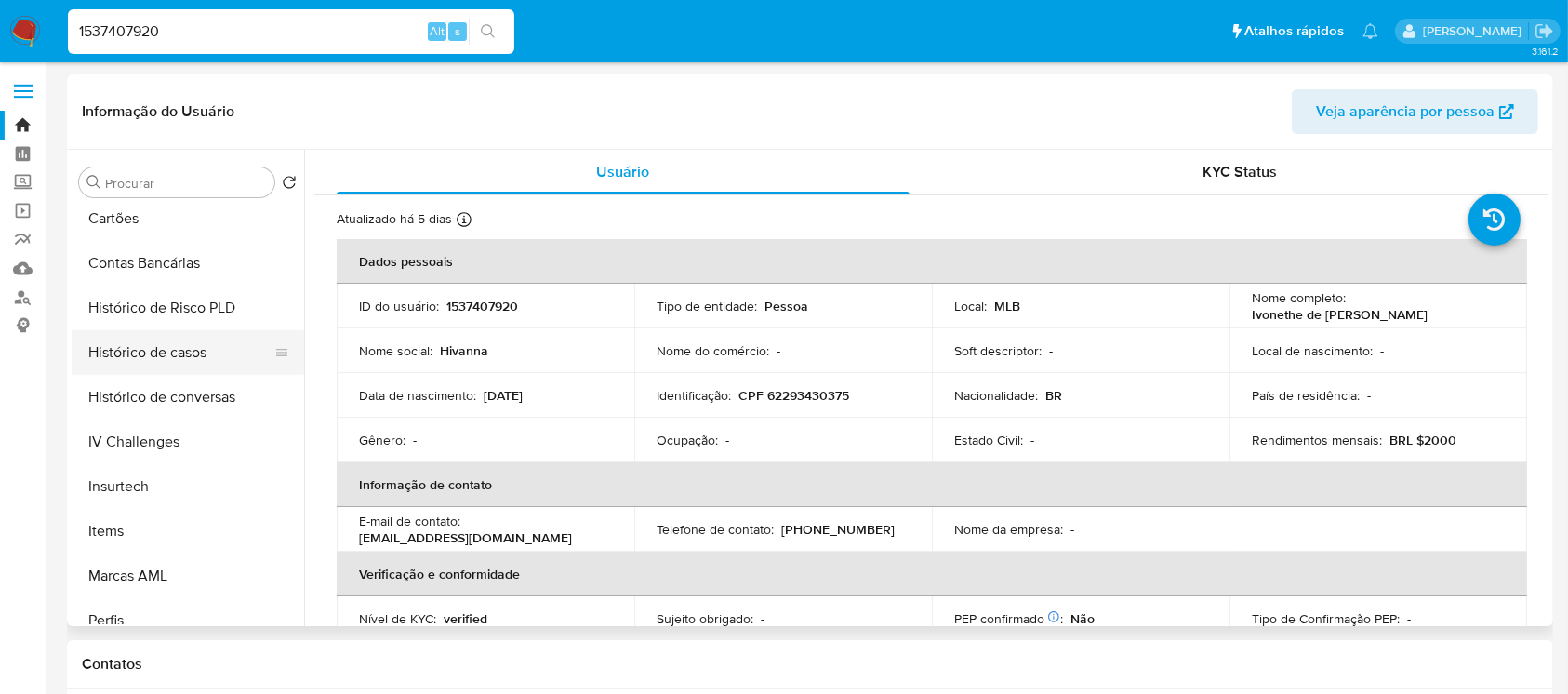
click at [138, 359] on button "Histórico de casos" at bounding box center [180, 352] width 218 height 44
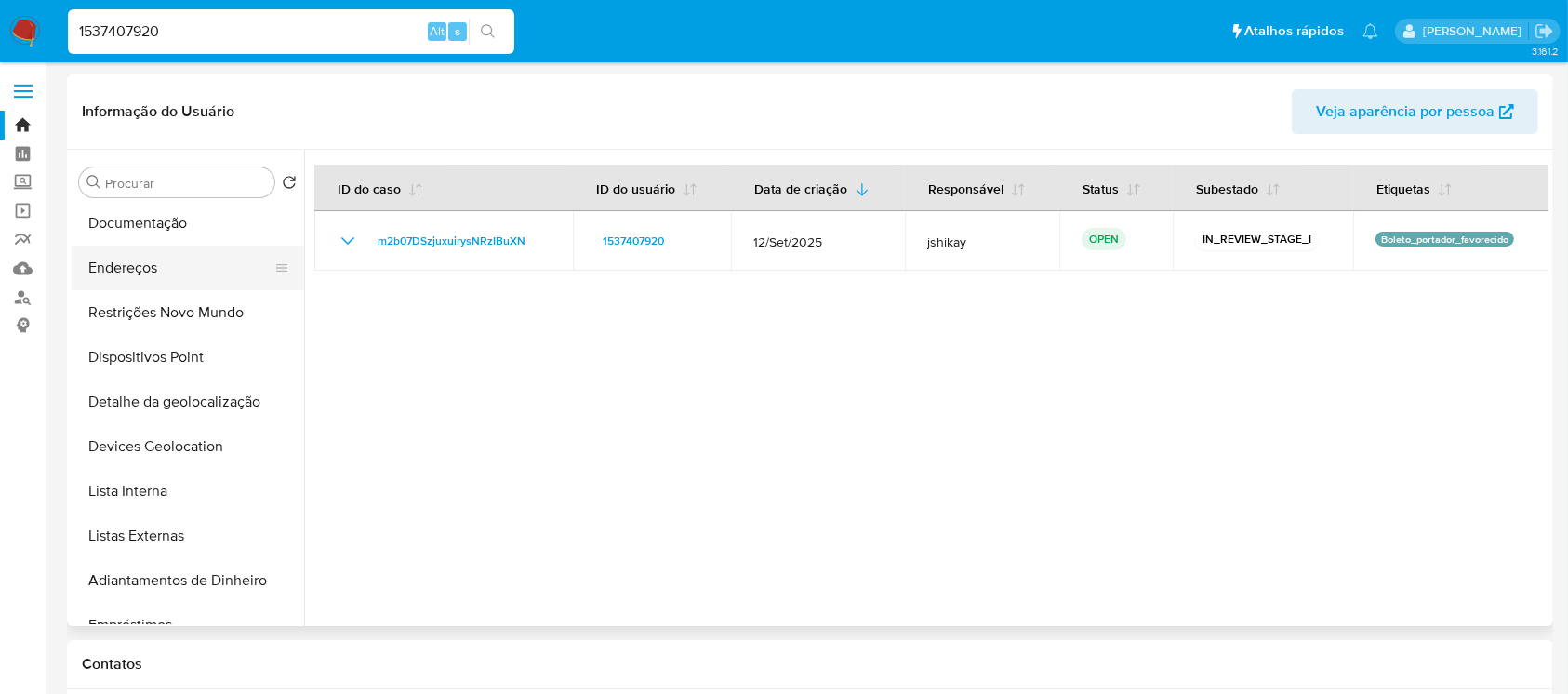
scroll to position [0, 0]
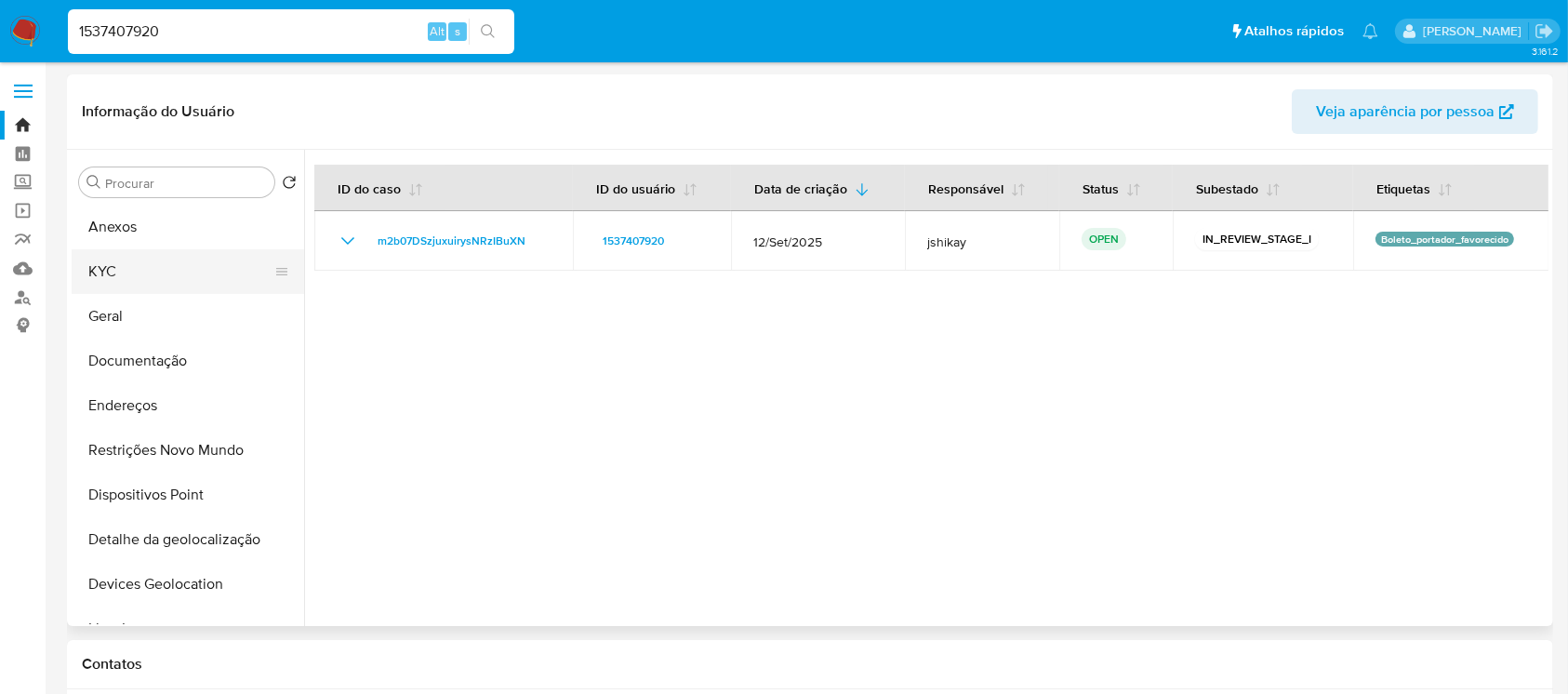
click at [106, 287] on button "KYC" at bounding box center [180, 271] width 218 height 44
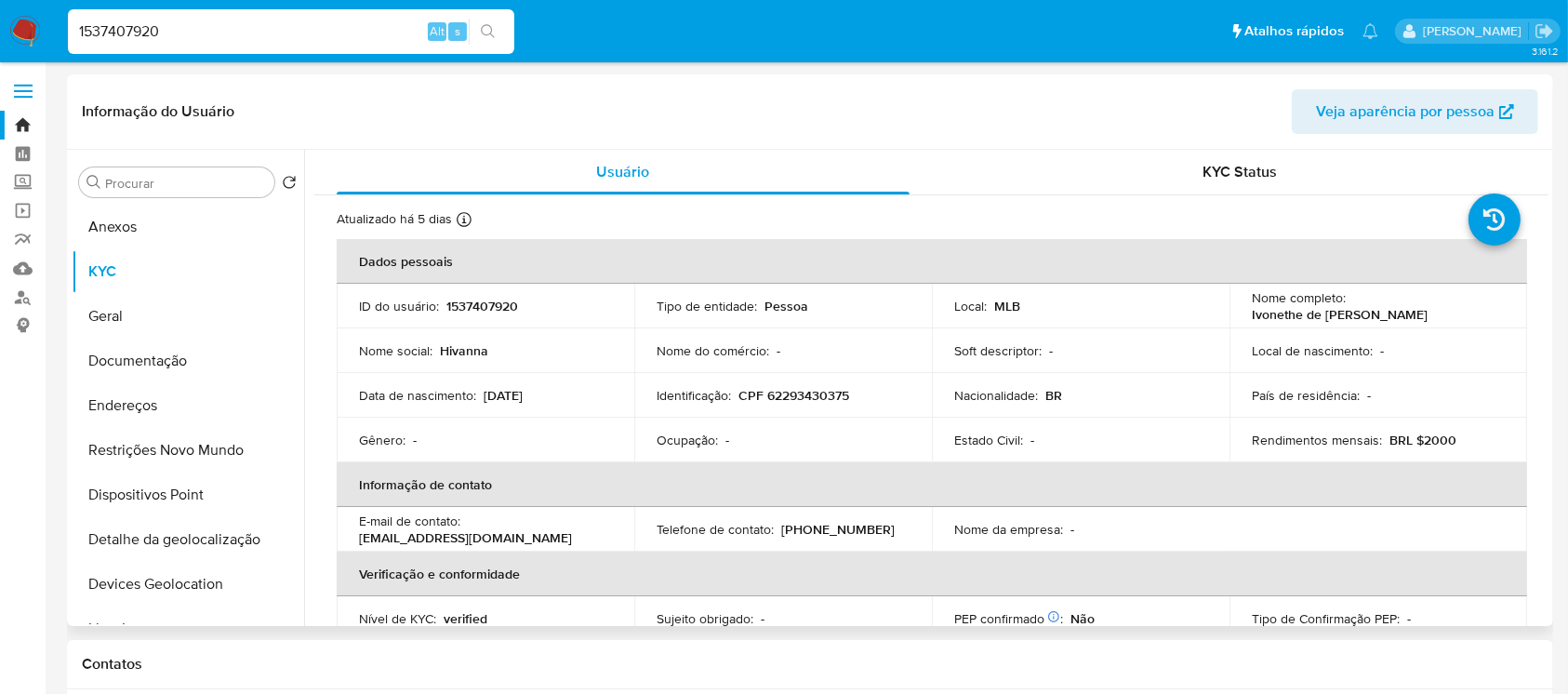
click at [788, 397] on p "CPF 62293430375" at bounding box center [794, 394] width 111 height 17
click at [788, 396] on p "CPF 62293430375" at bounding box center [794, 394] width 111 height 17
copy p "62293430375"
click at [190, 31] on input "1537407920" at bounding box center [291, 32] width 446 height 24
click at [190, 30] on input "1537407920" at bounding box center [291, 32] width 446 height 24
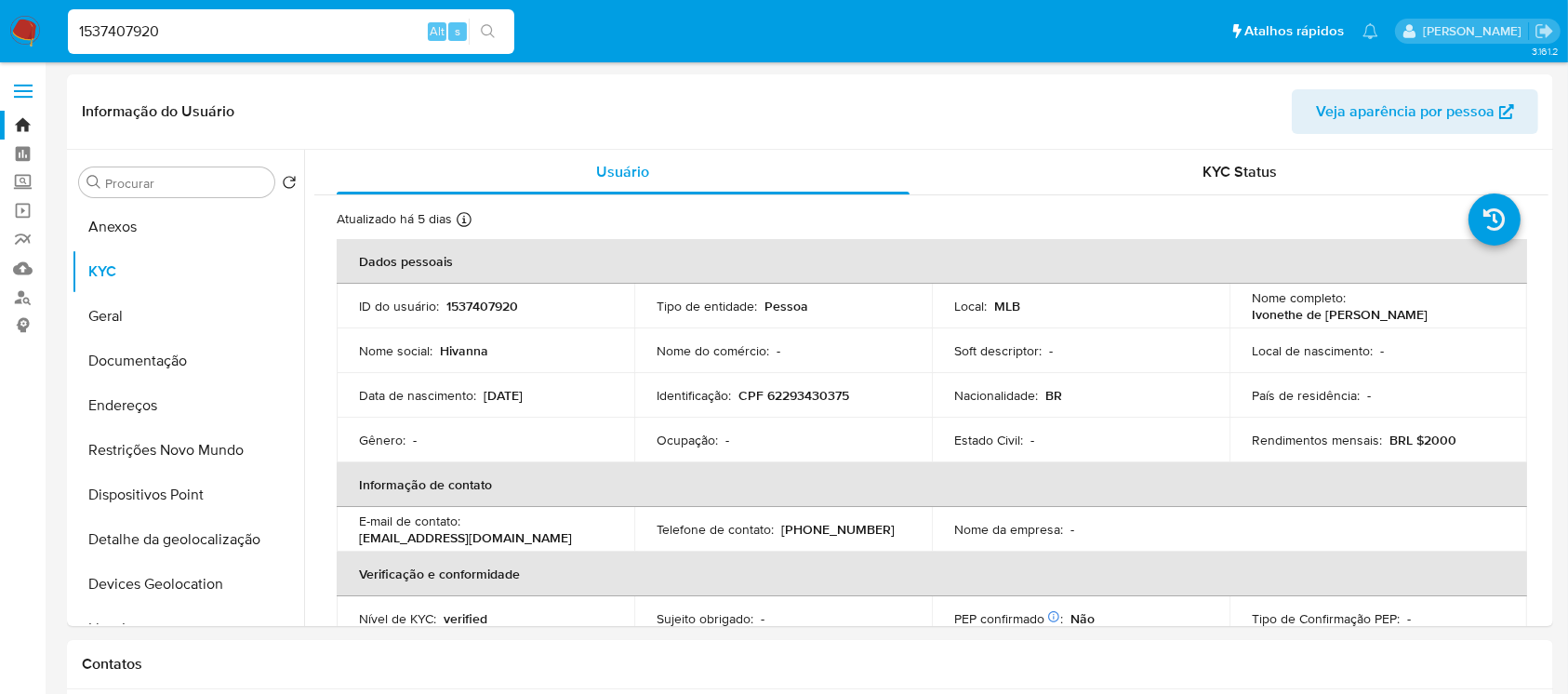
click at [190, 30] on input "1537407920" at bounding box center [291, 32] width 446 height 24
paste input "490747107"
type input "1490747107"
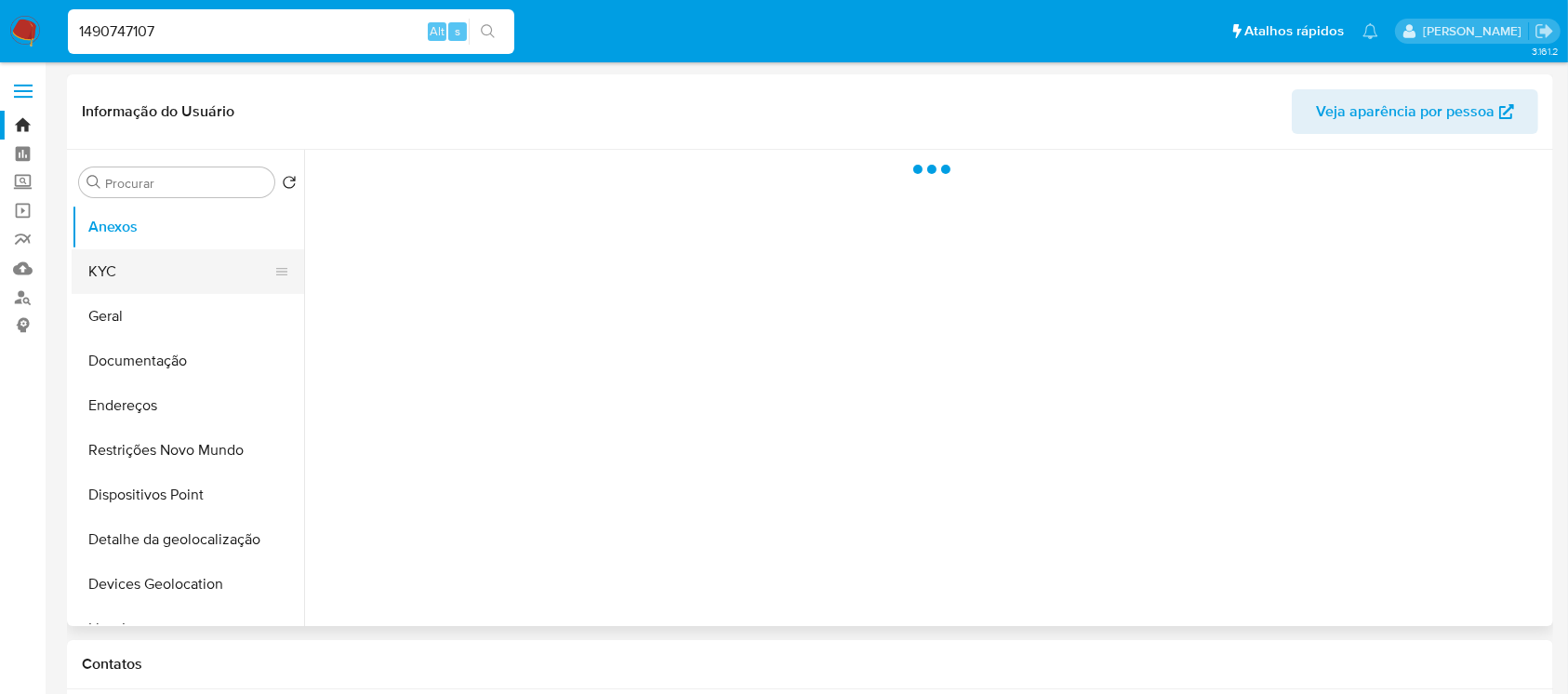
select select "10"
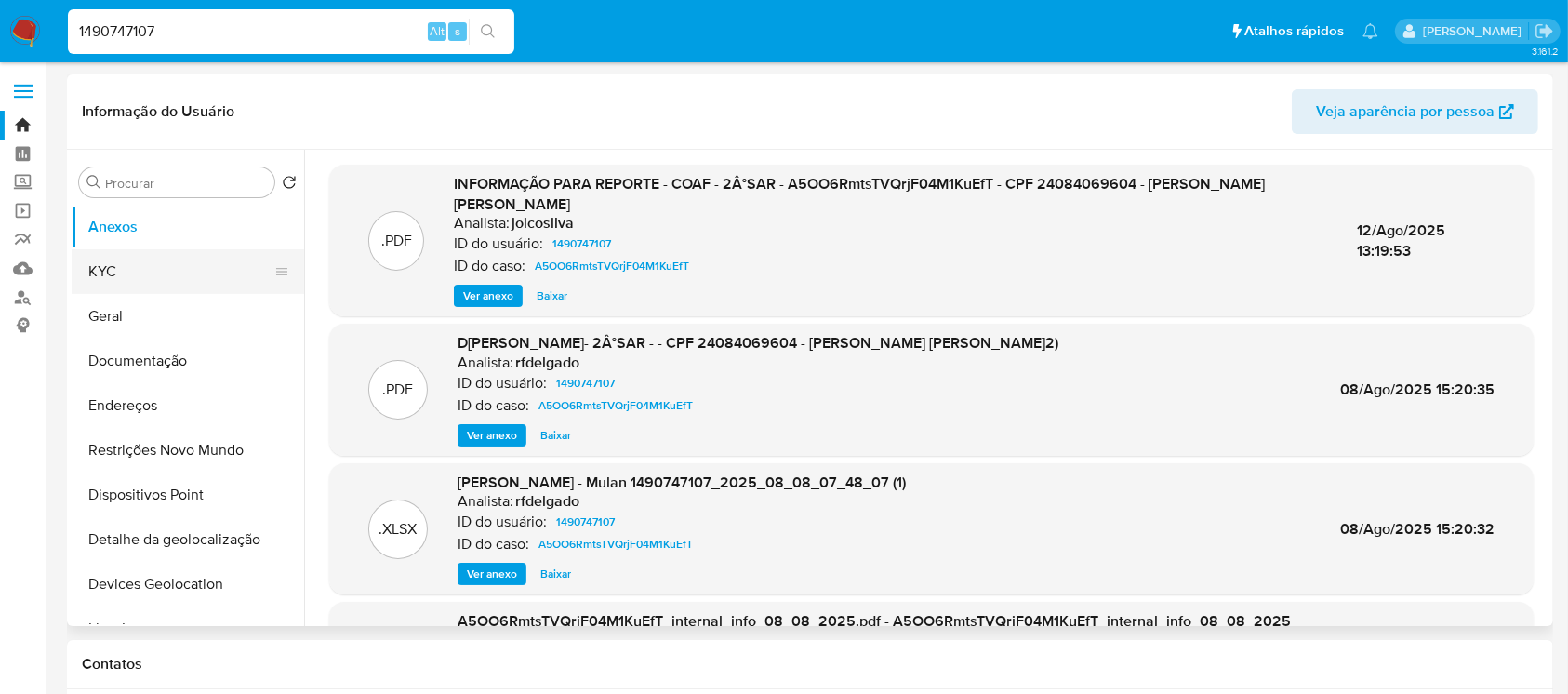
click at [121, 285] on button "KYC" at bounding box center [180, 271] width 218 height 44
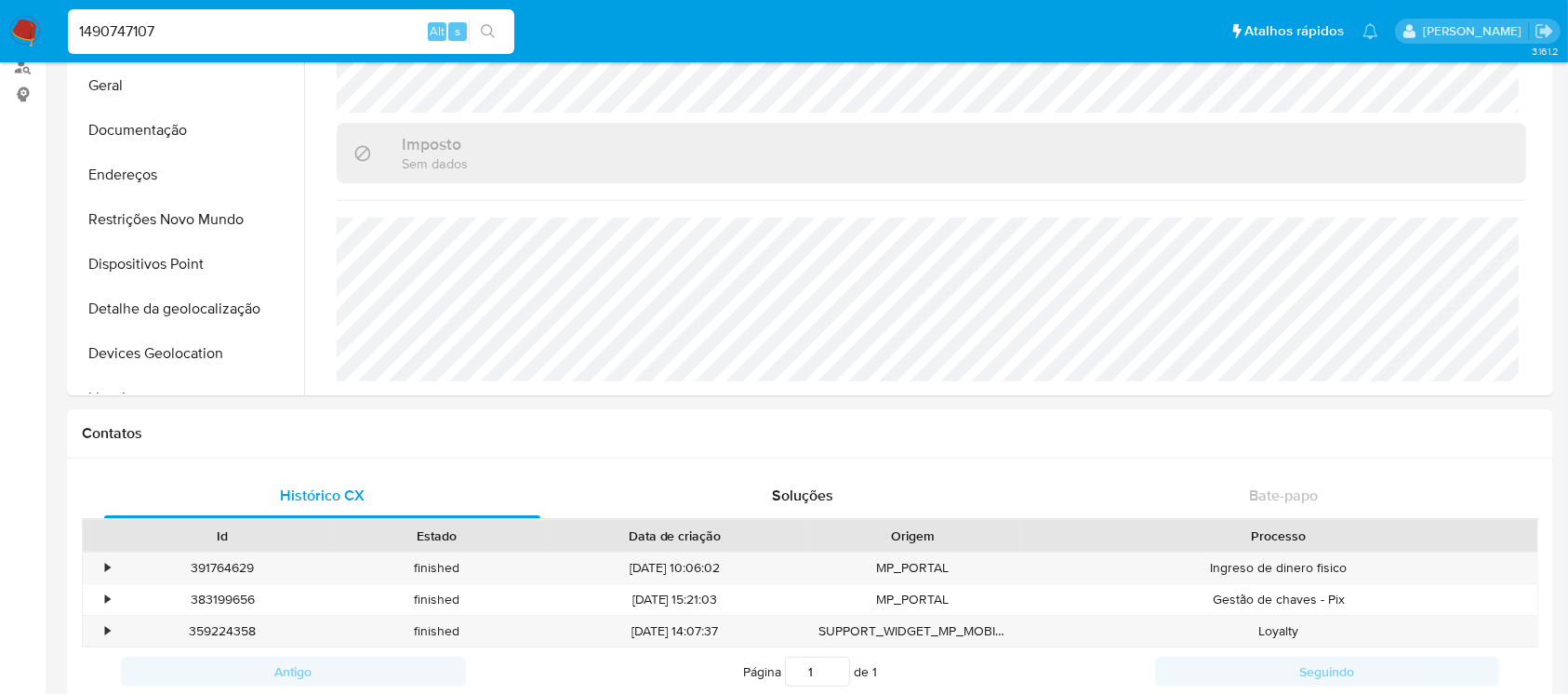
scroll to position [164, 0]
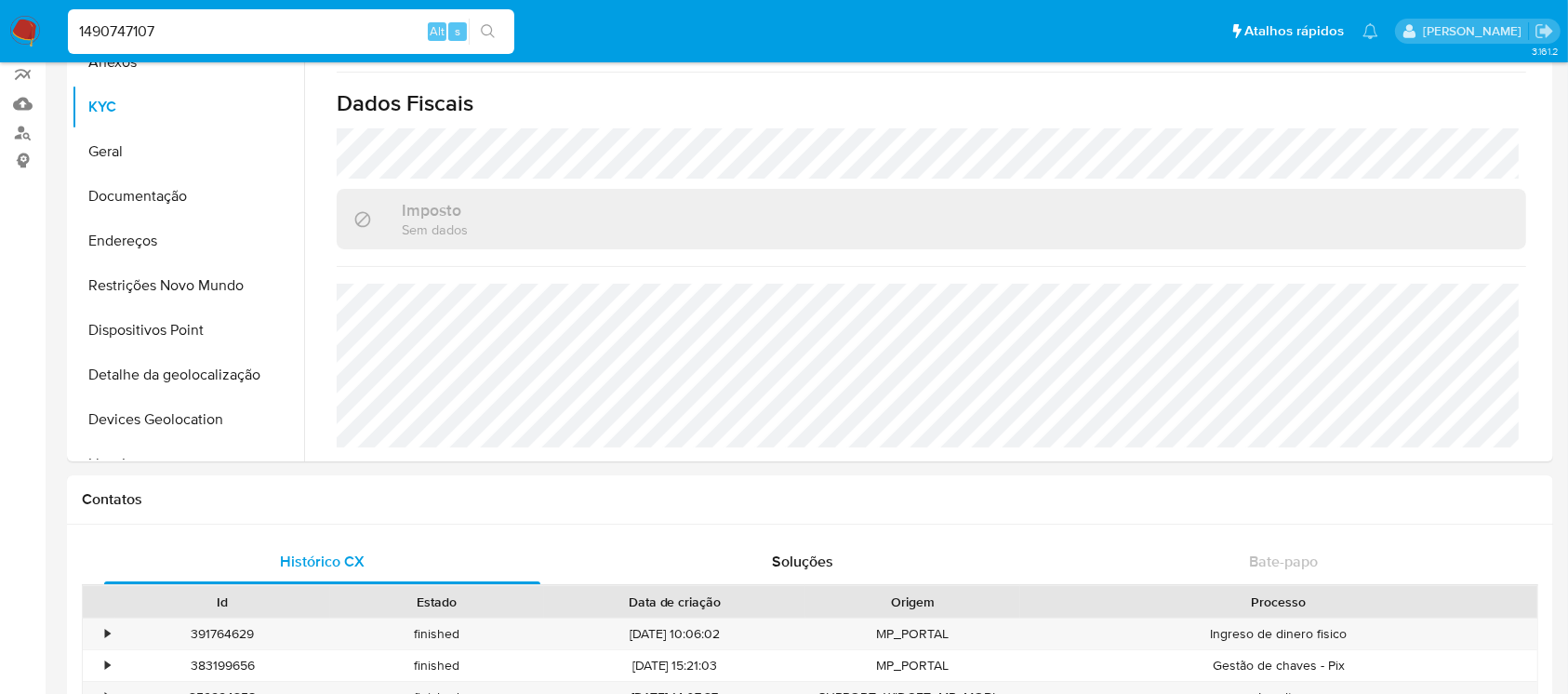
click at [239, 34] on input "1490747107" at bounding box center [291, 32] width 446 height 24
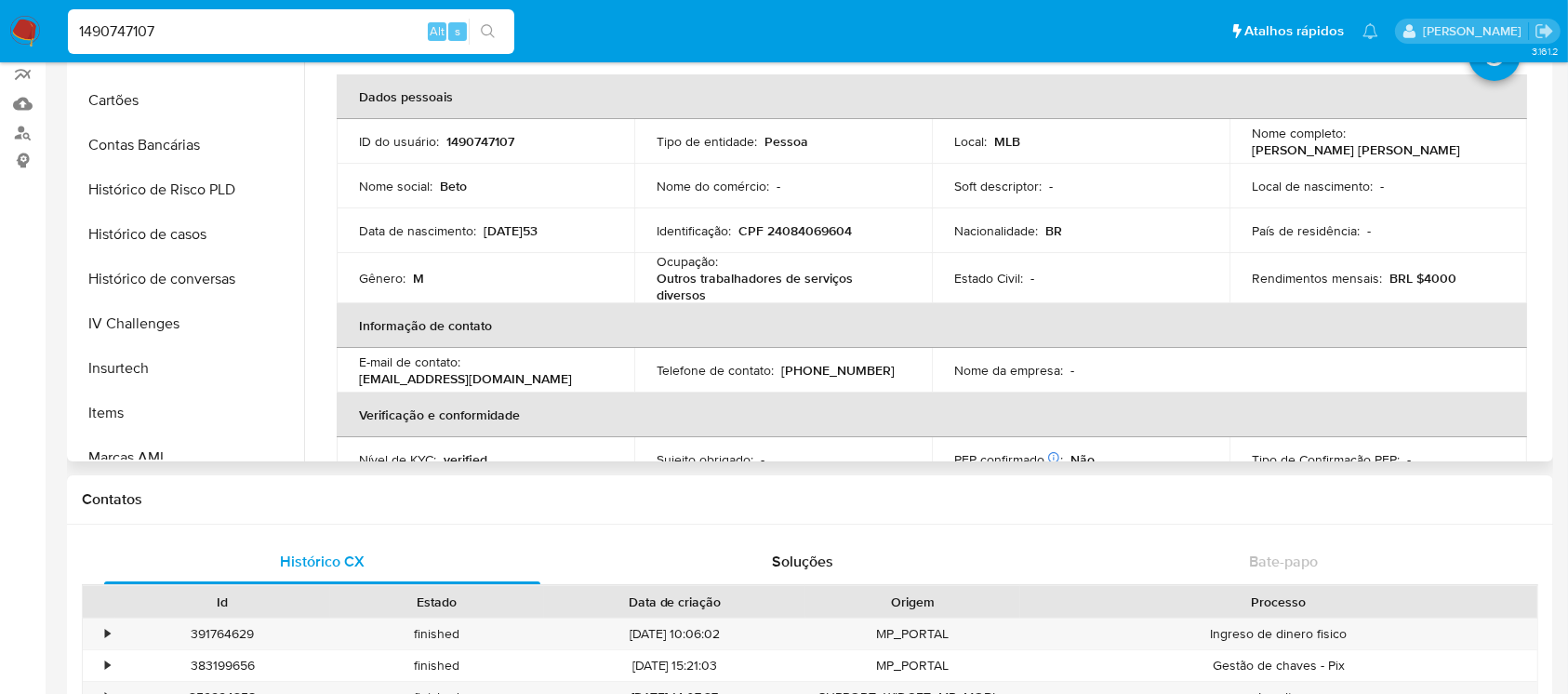
scroll to position [469, 0]
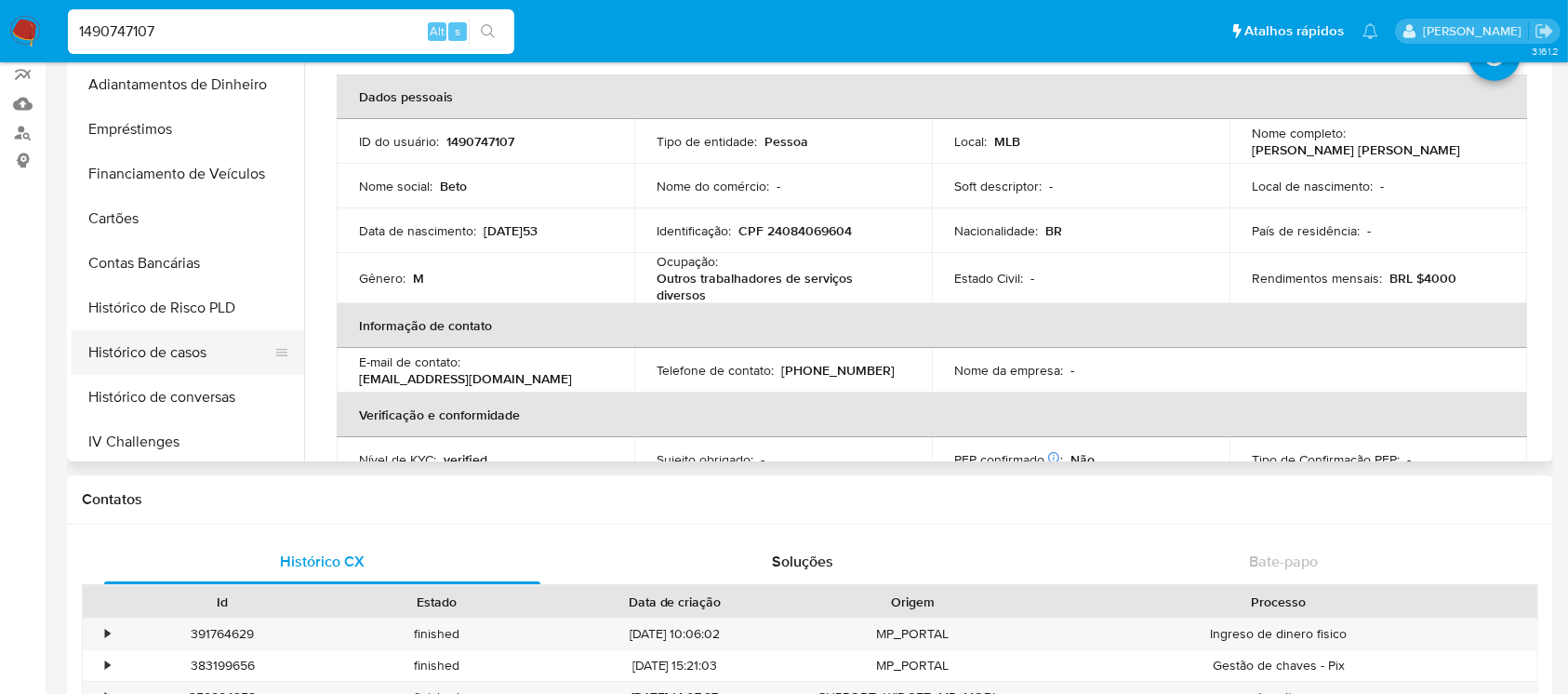
click at [127, 359] on button "Histórico de casos" at bounding box center [180, 352] width 218 height 44
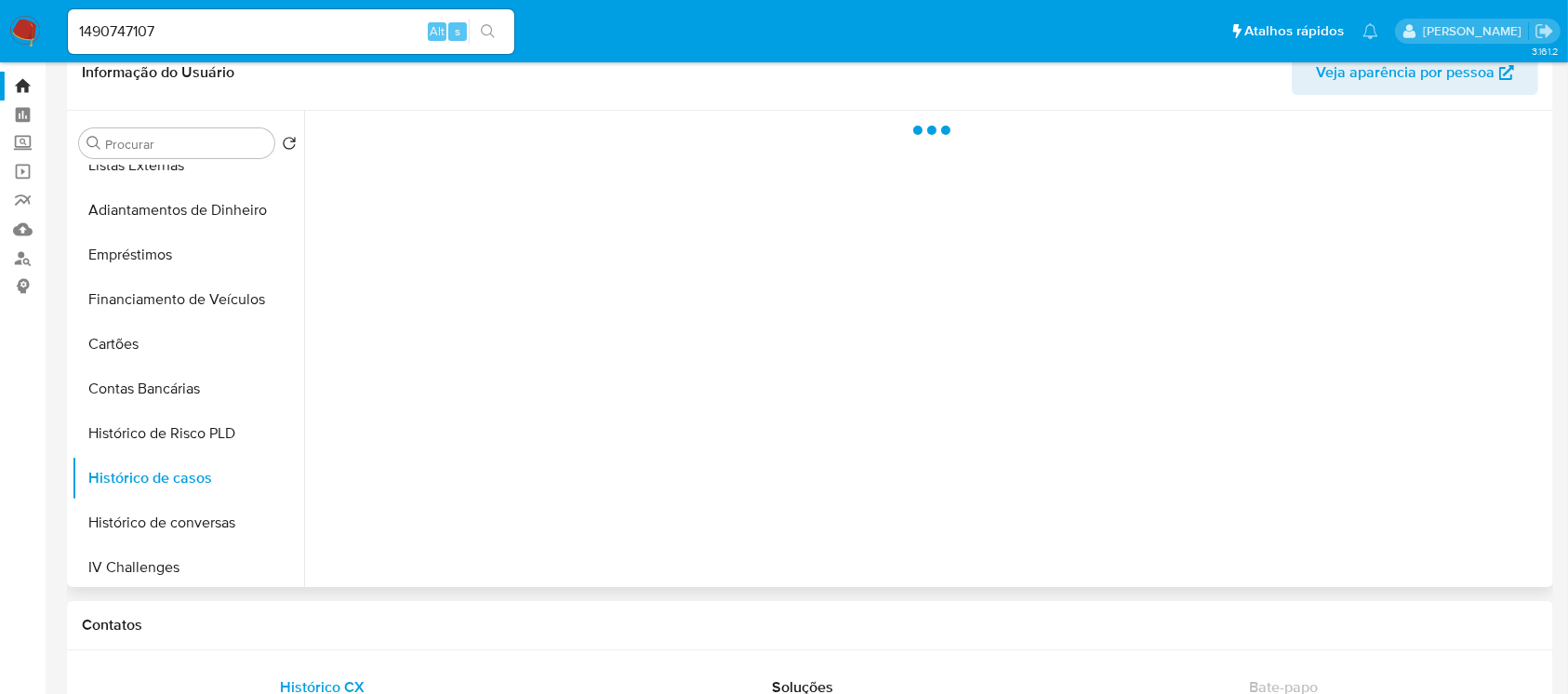
scroll to position [0, 0]
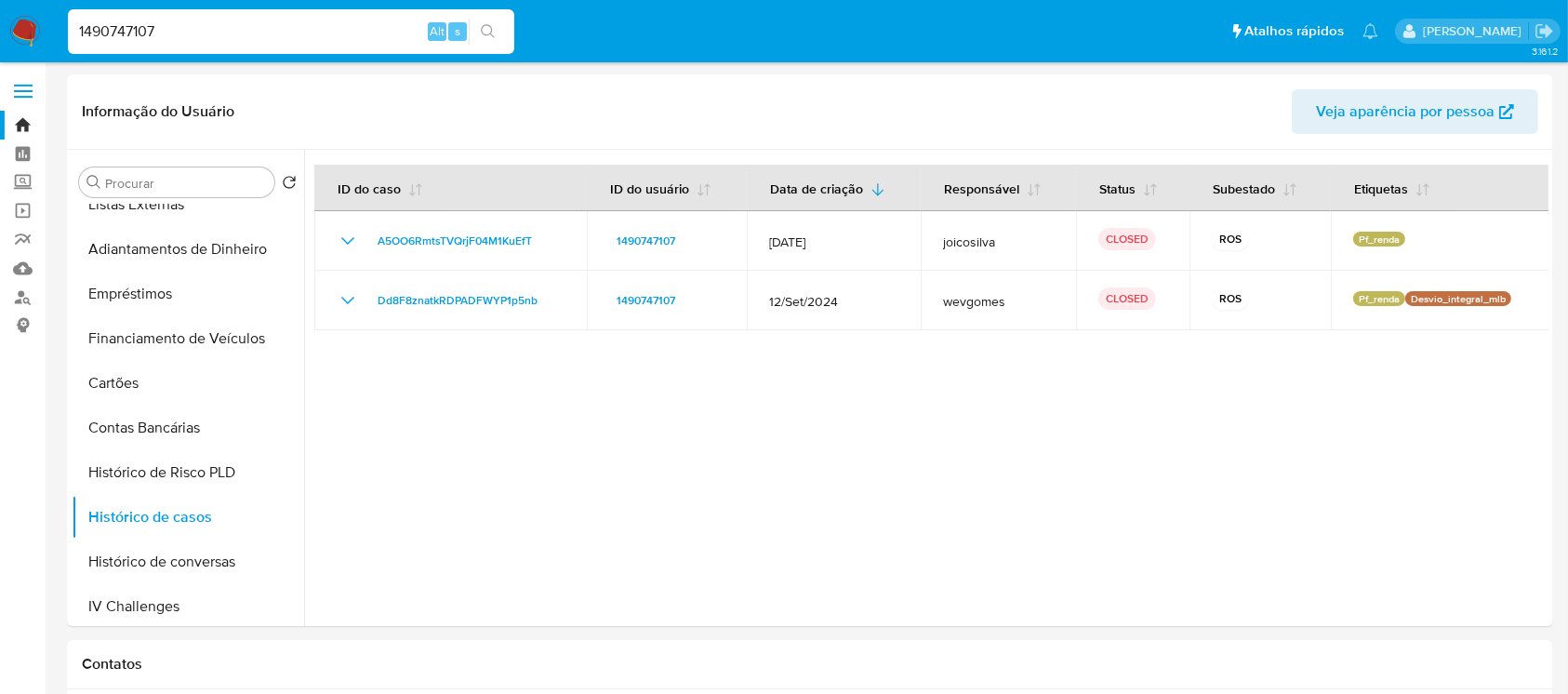
click at [180, 33] on input "1490747107" at bounding box center [291, 32] width 446 height 24
paste input "50743966"
type input "50743966"
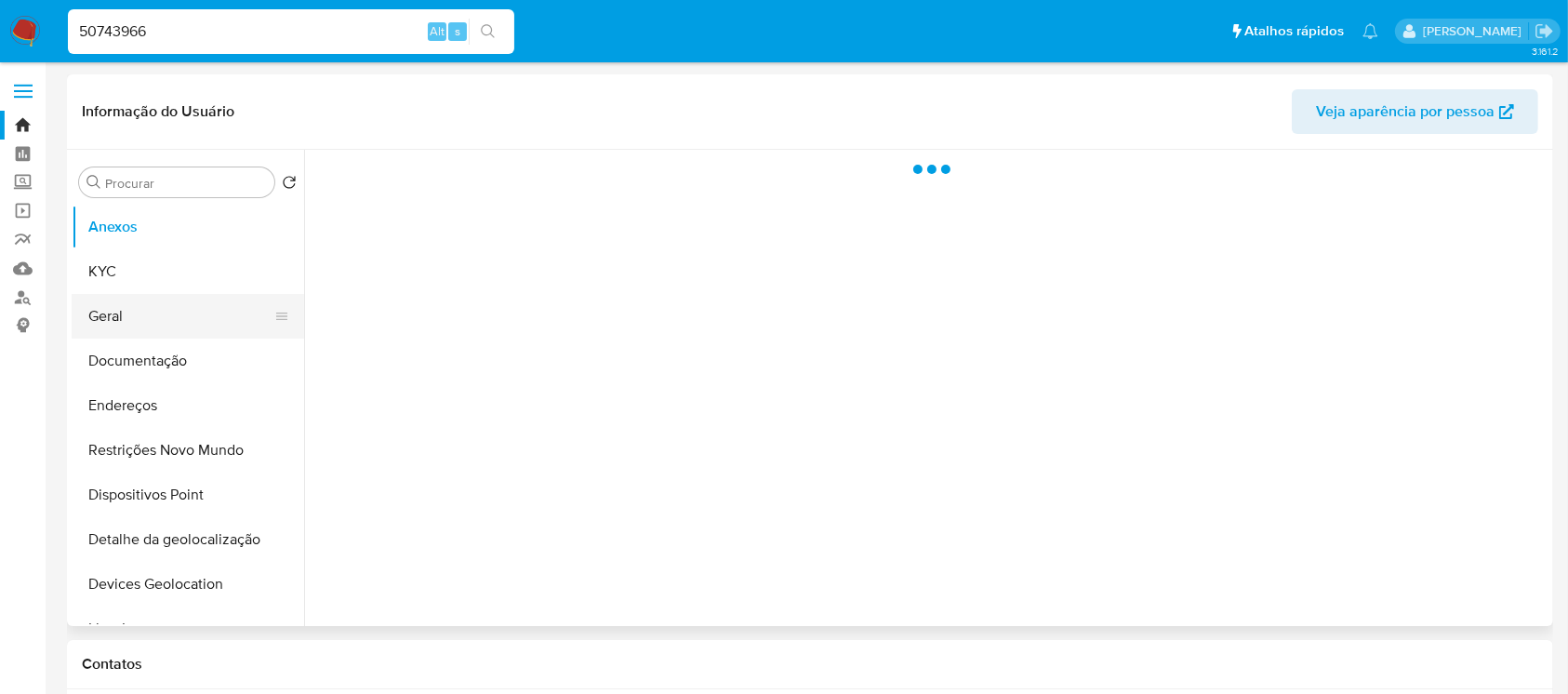
select select "10"
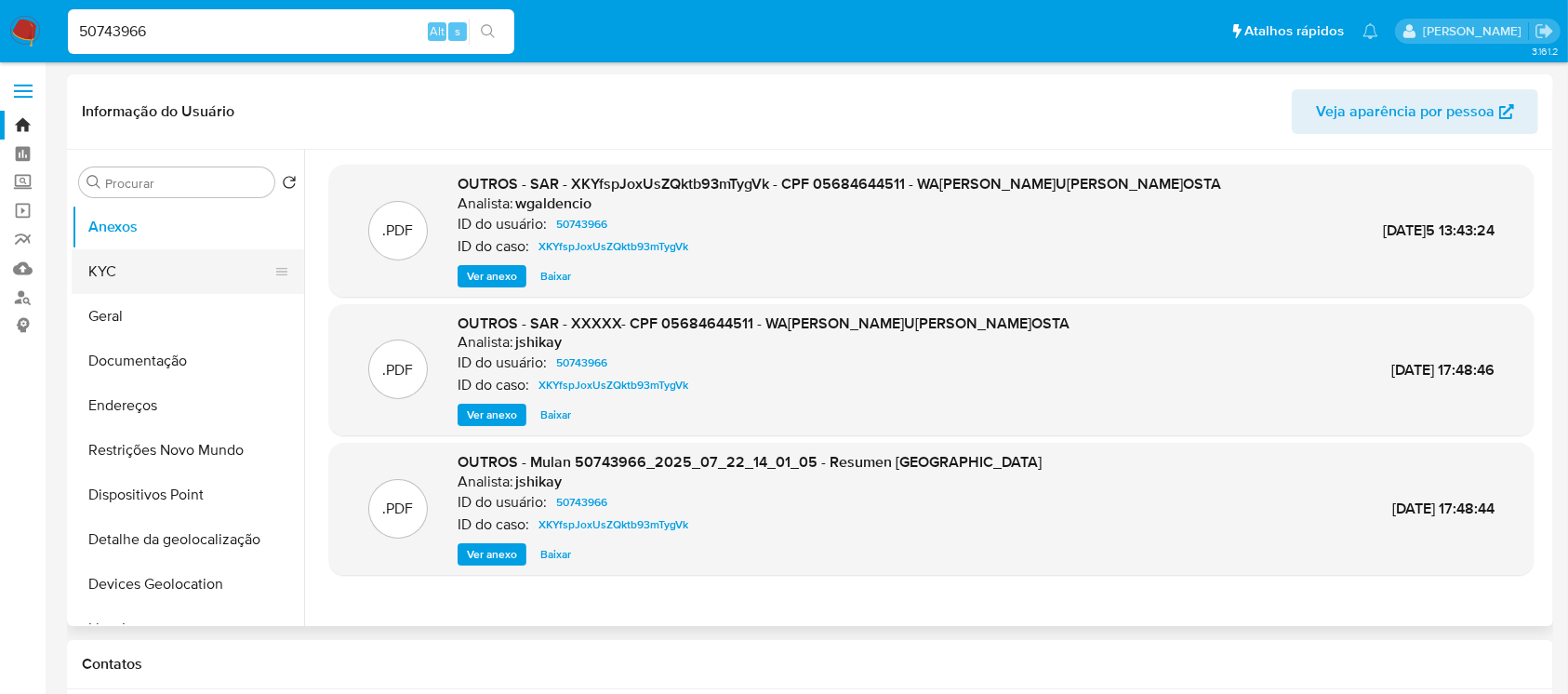
click at [102, 285] on button "KYC" at bounding box center [180, 271] width 218 height 44
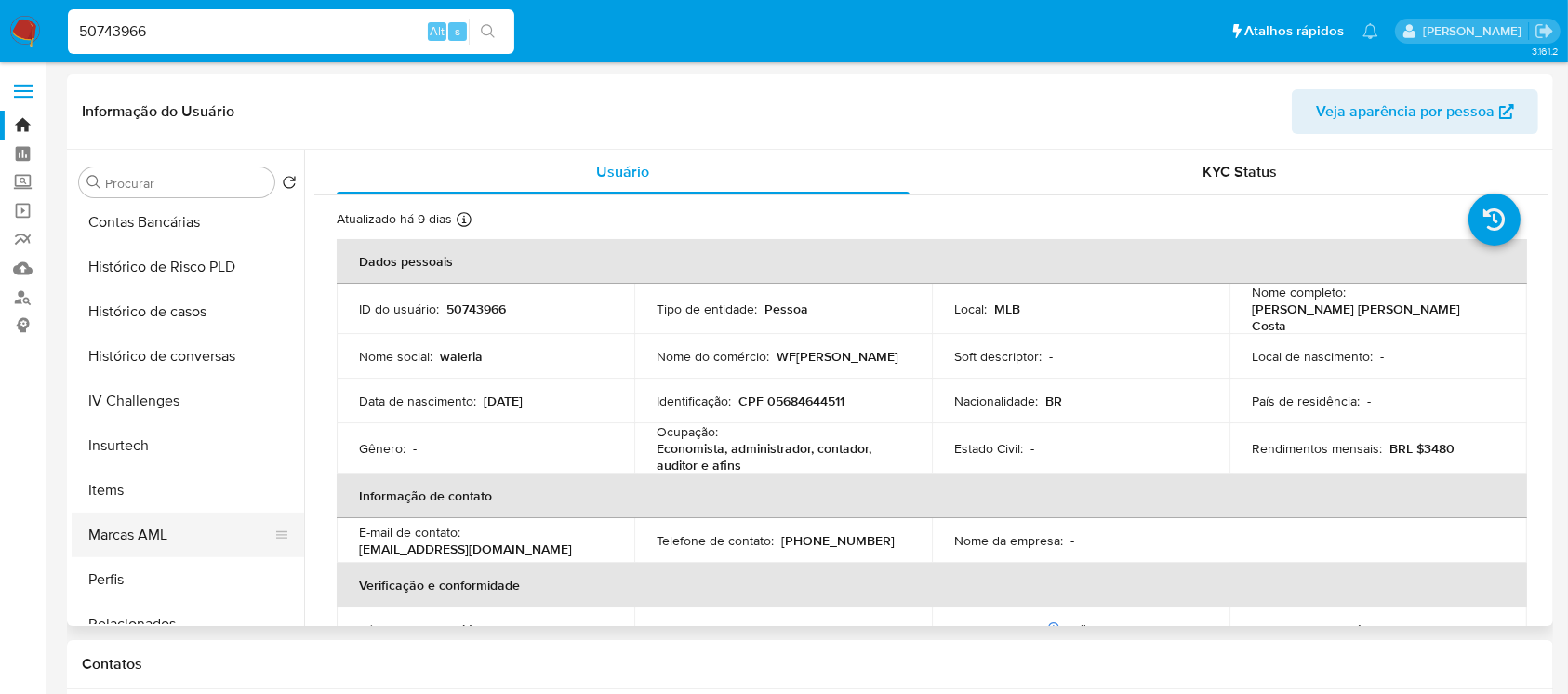
scroll to position [633, 0]
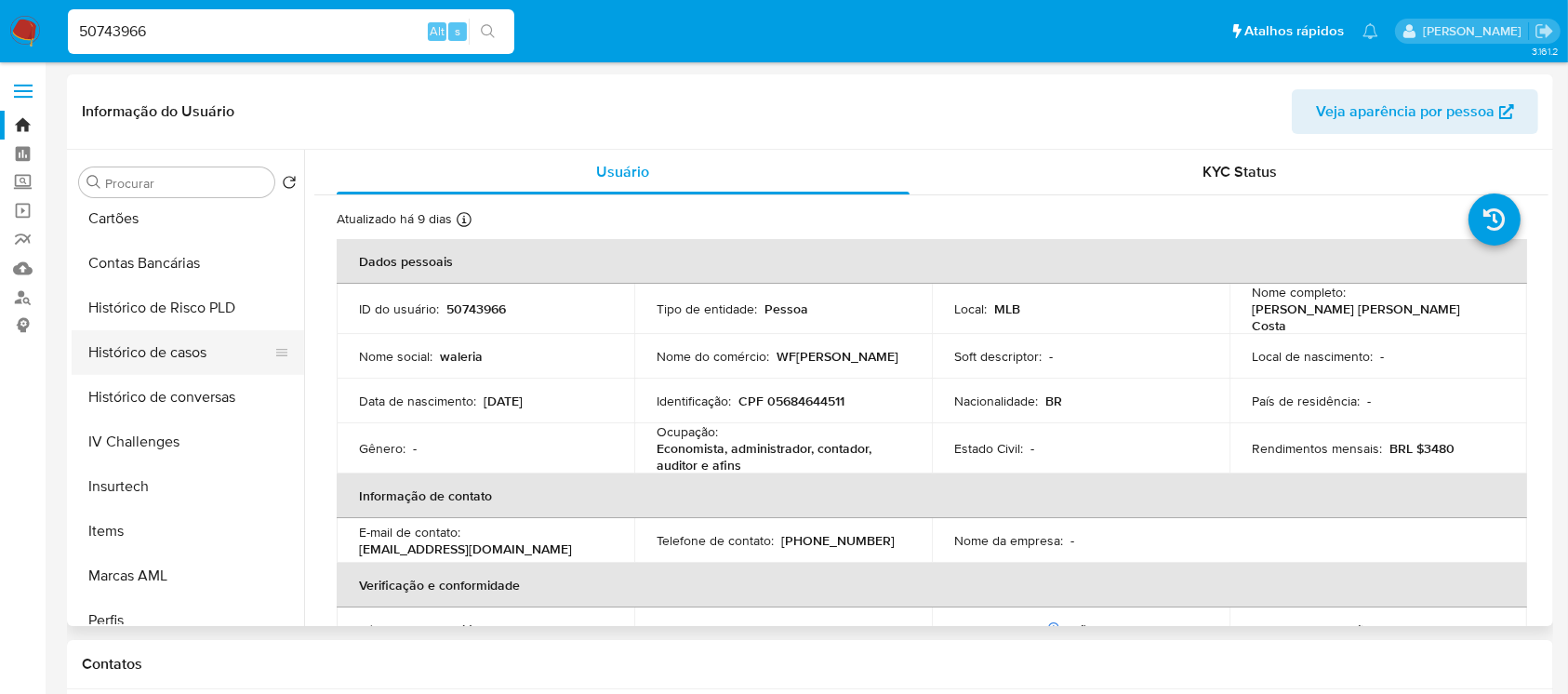
click at [142, 358] on button "Histórico de casos" at bounding box center [180, 352] width 218 height 44
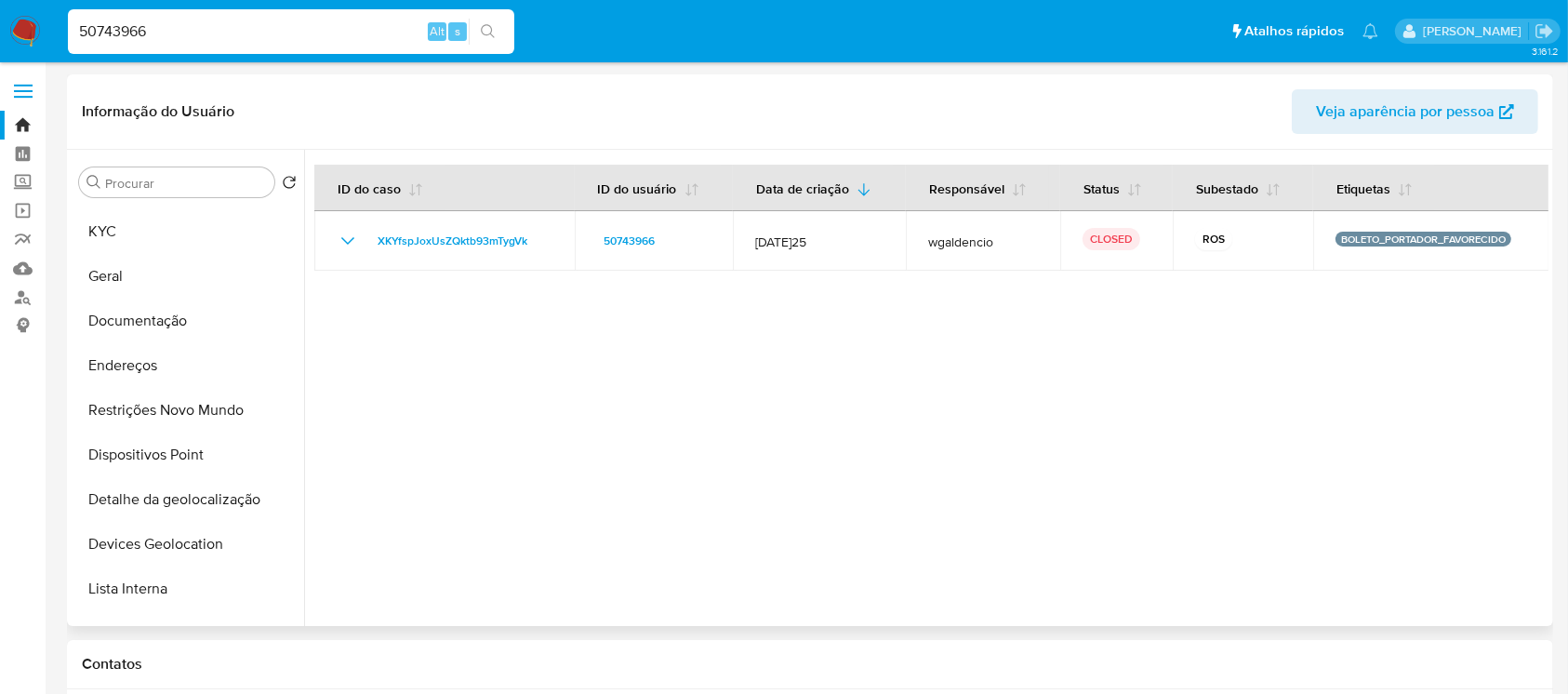
scroll to position [0, 0]
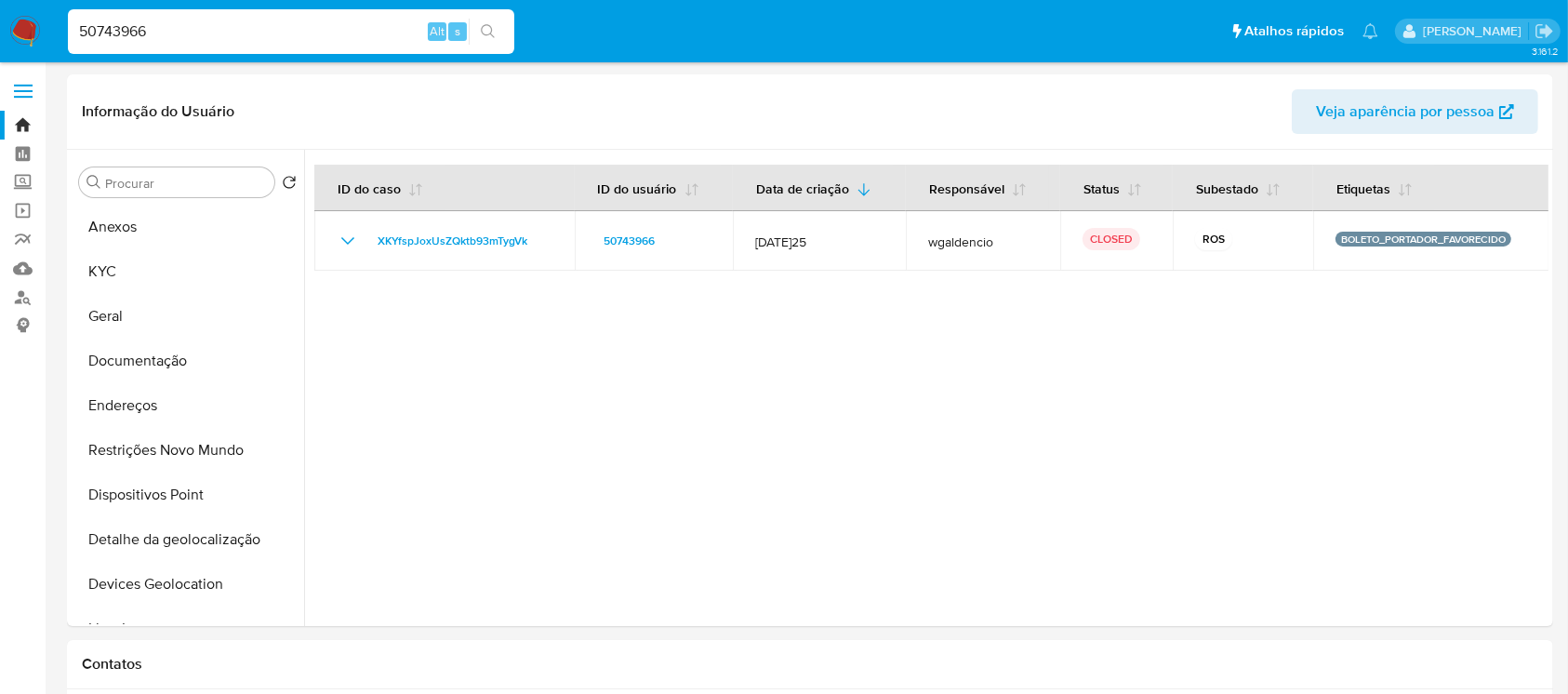
click at [194, 45] on div "50743966 Alt s" at bounding box center [291, 31] width 446 height 44
click at [166, 35] on input "50743966" at bounding box center [291, 32] width 446 height 24
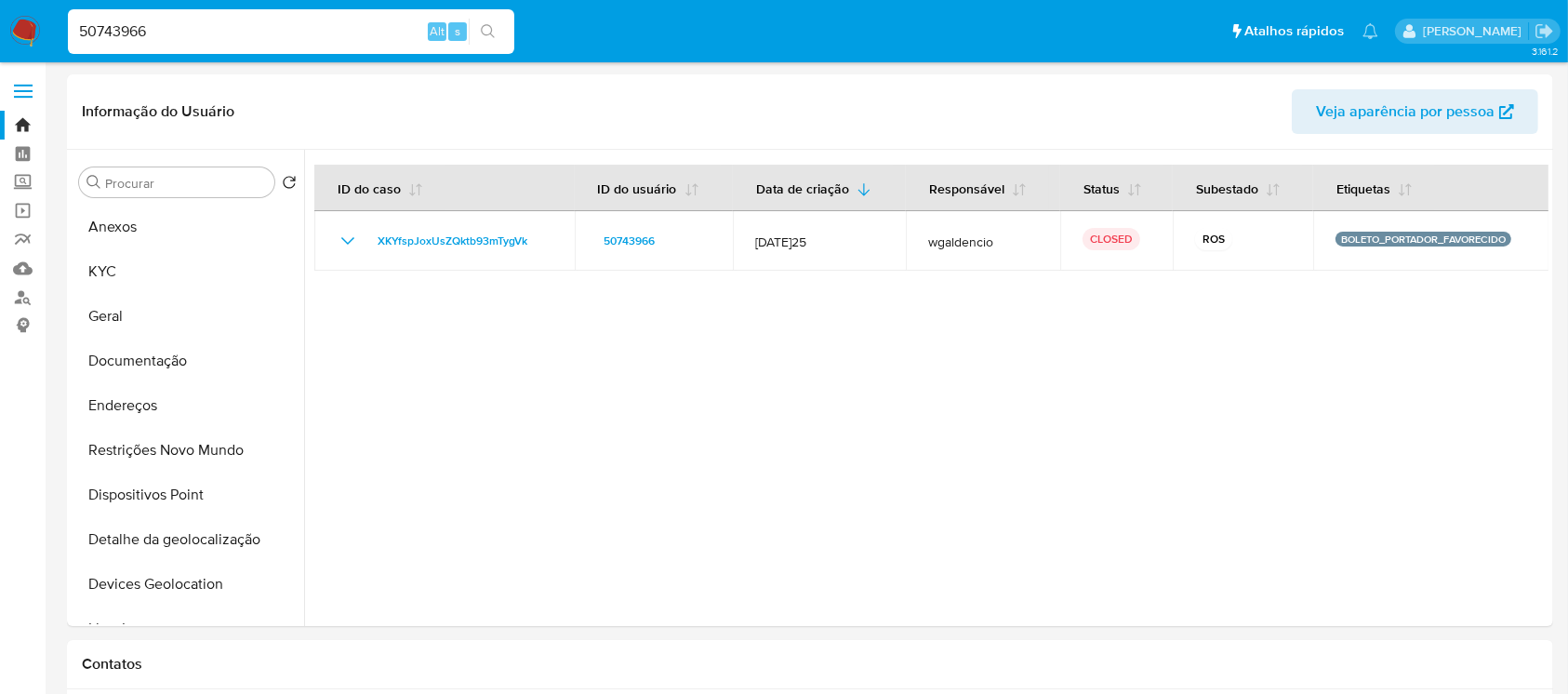
paste input "236295135"
type input "236295135"
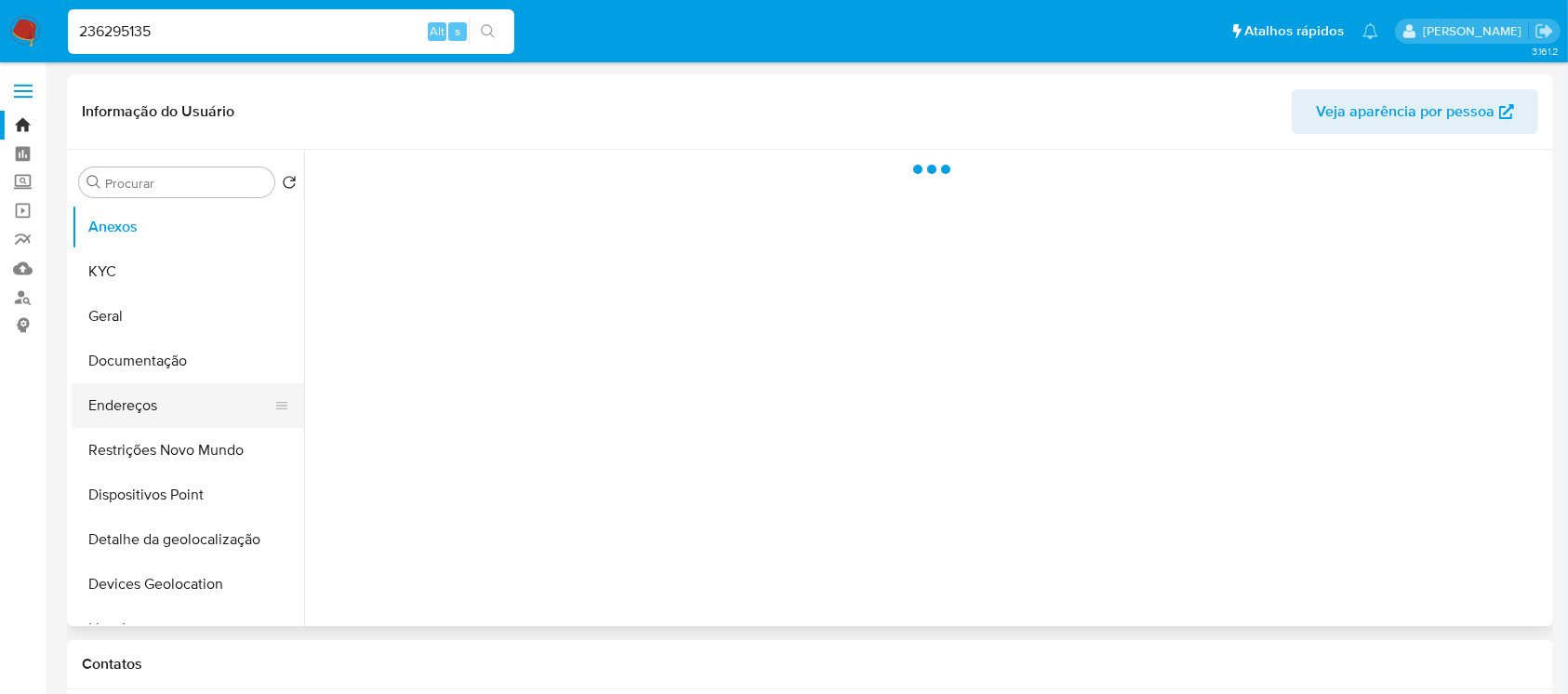
select select "10"
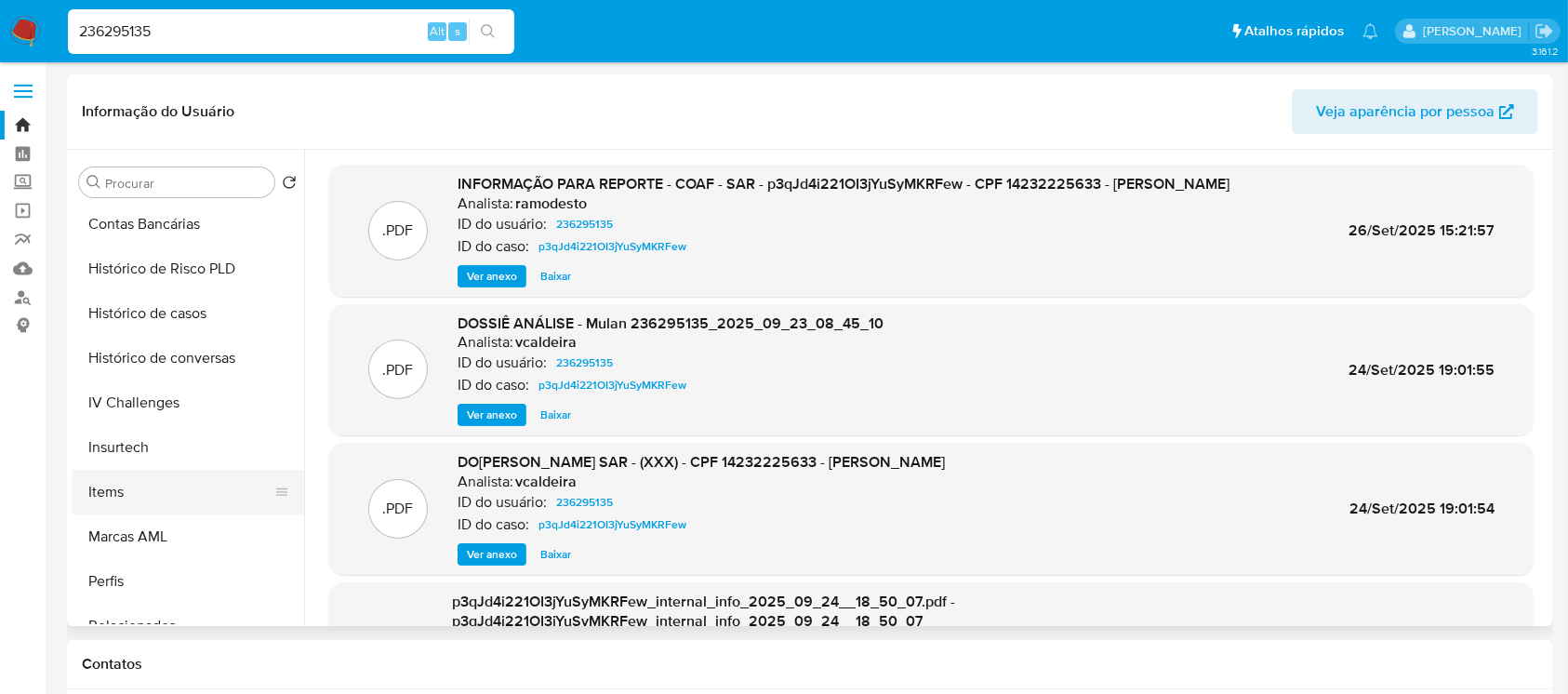
scroll to position [633, 0]
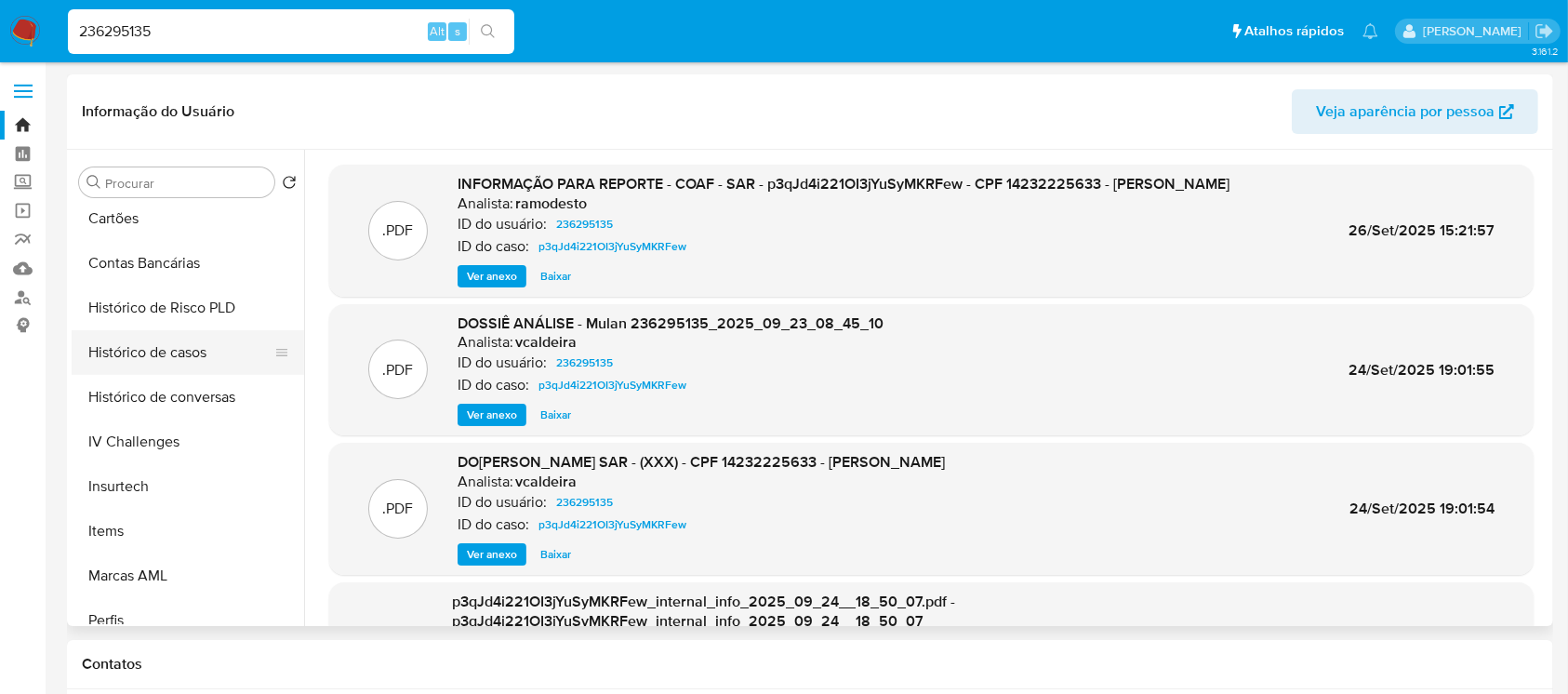
click at [128, 362] on button "Histórico de casos" at bounding box center [180, 352] width 218 height 44
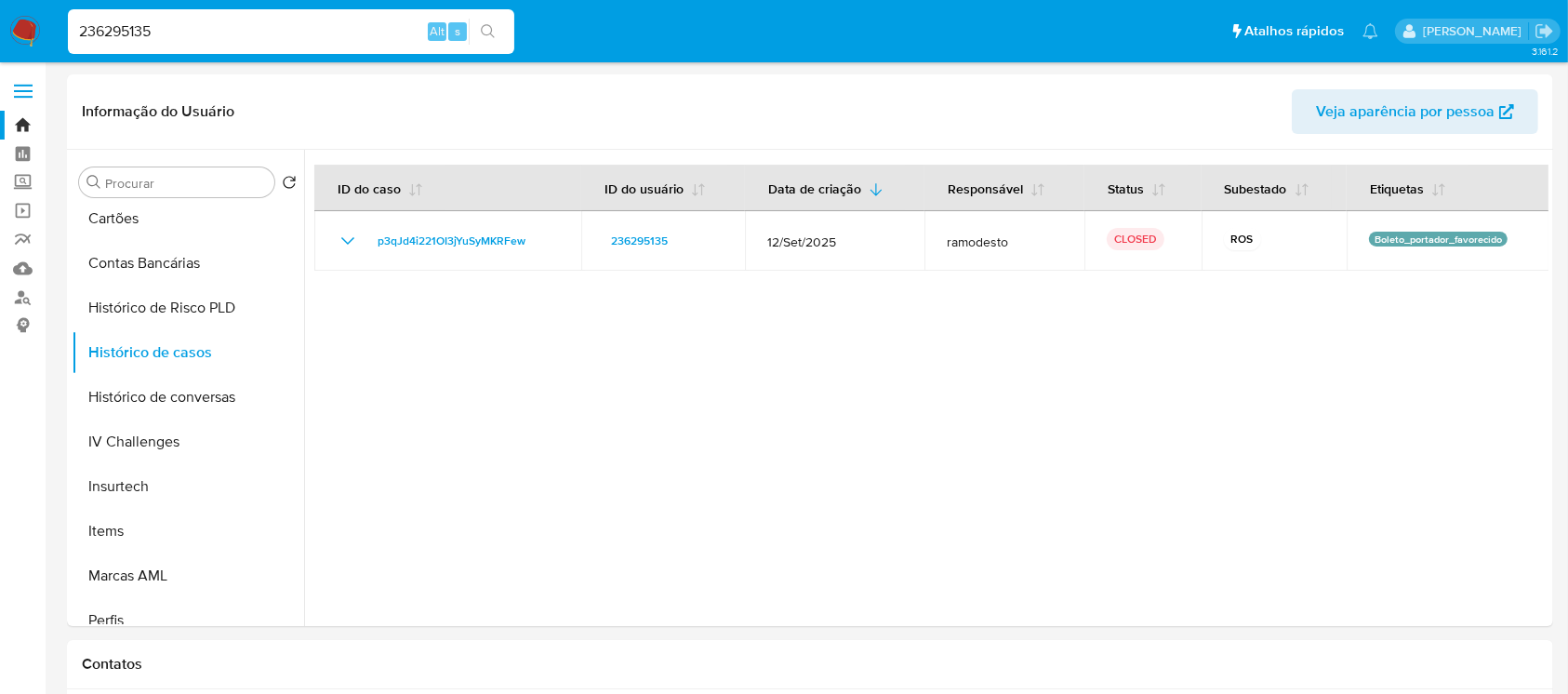
click at [207, 21] on input "236295135" at bounding box center [291, 32] width 446 height 24
paste input "48572402"
type input "48572402"
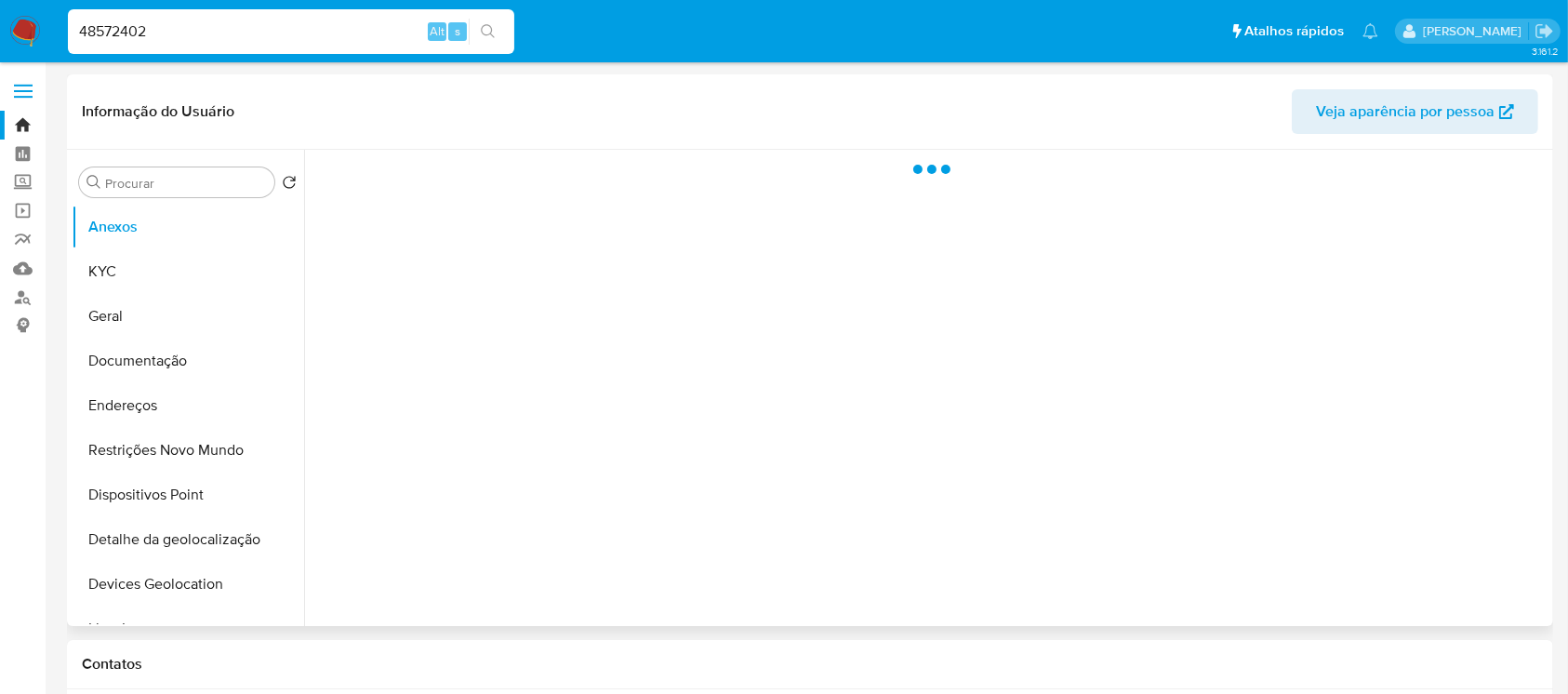
select select "10"
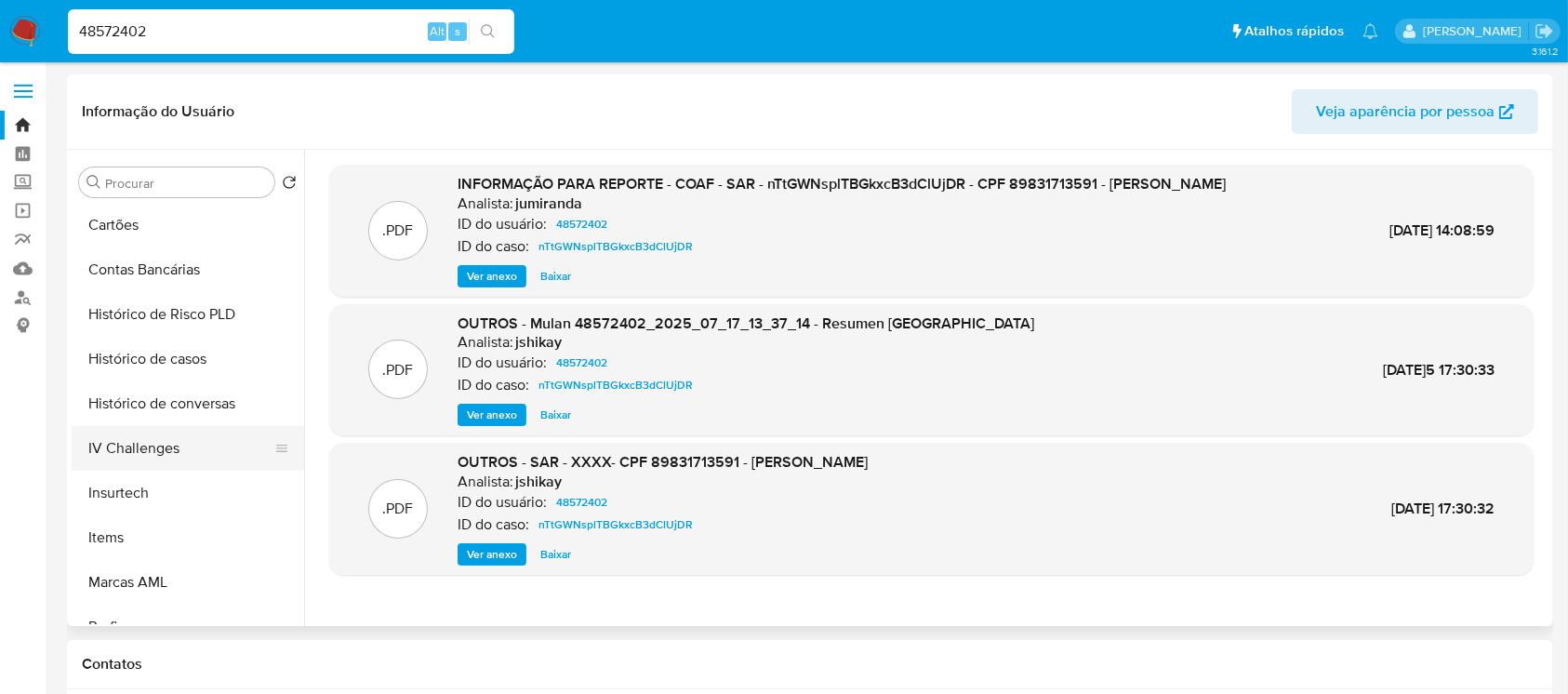
scroll to position [661, 0]
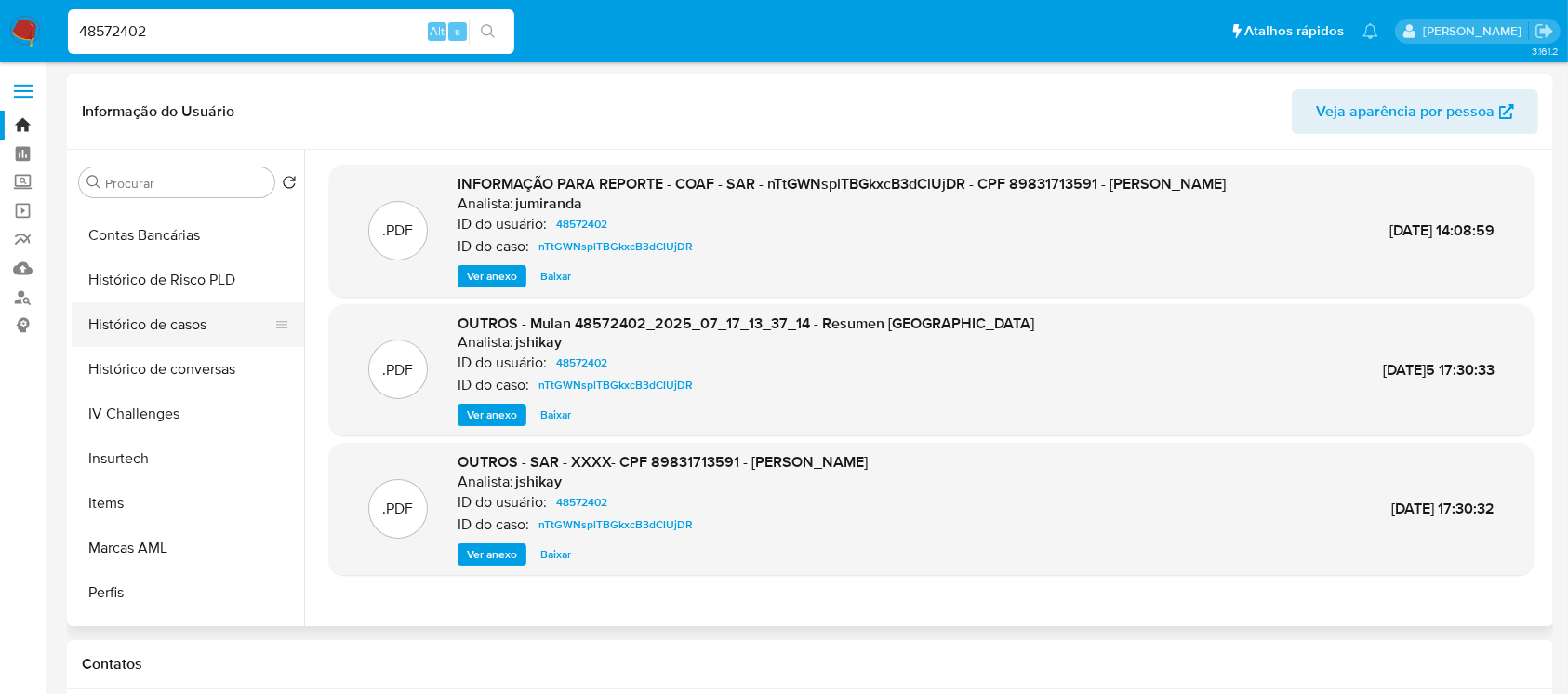
click at [107, 336] on button "Histórico de casos" at bounding box center [180, 324] width 218 height 44
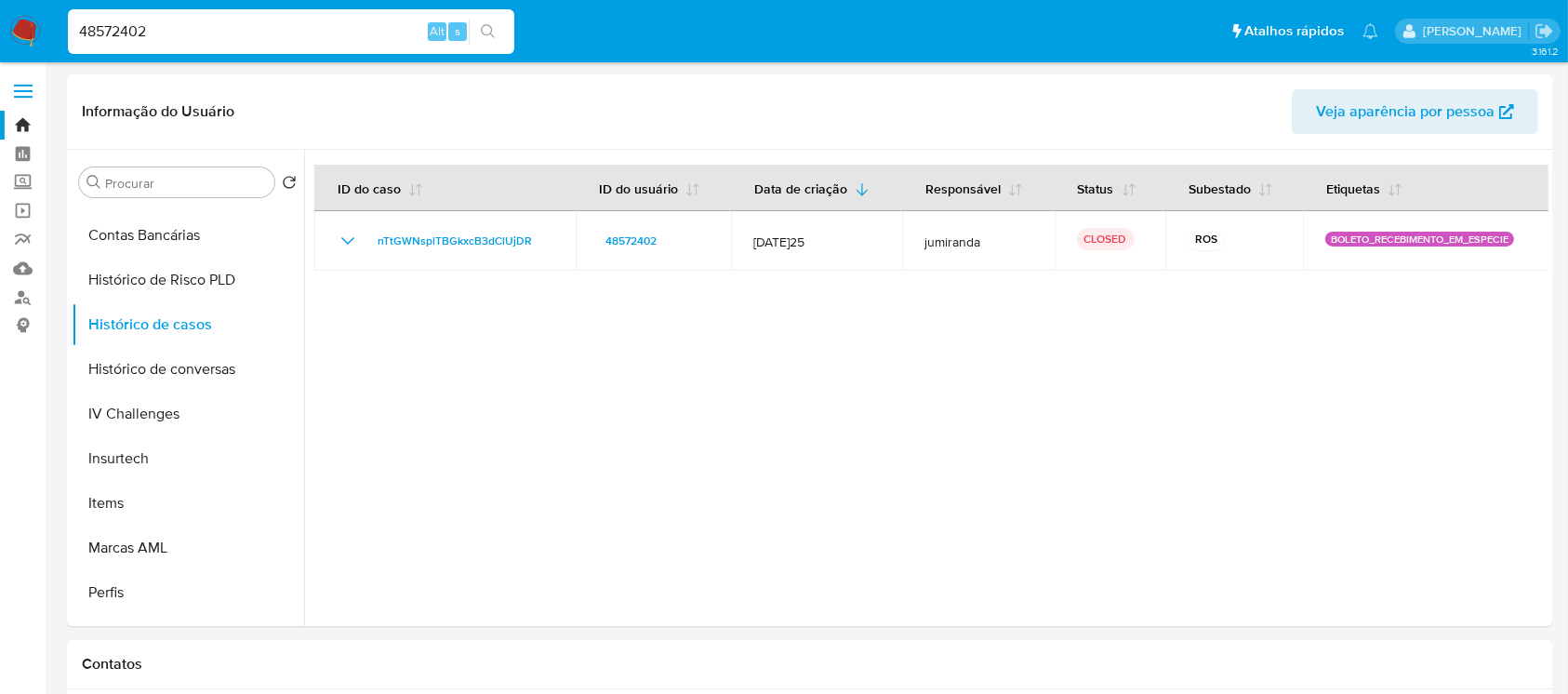
click at [273, 41] on input "48572402" at bounding box center [291, 32] width 446 height 24
paste input "2003380583"
type input "2003380583"
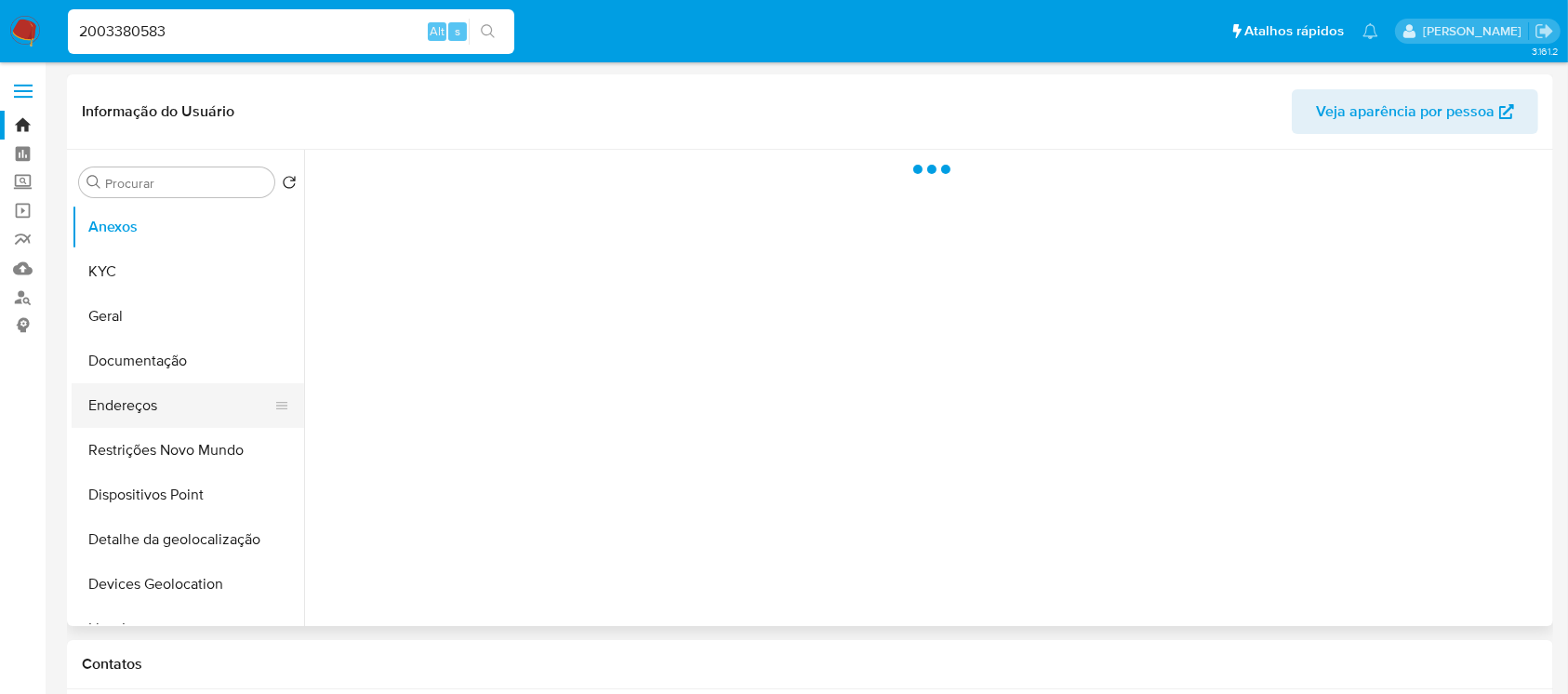
select select "10"
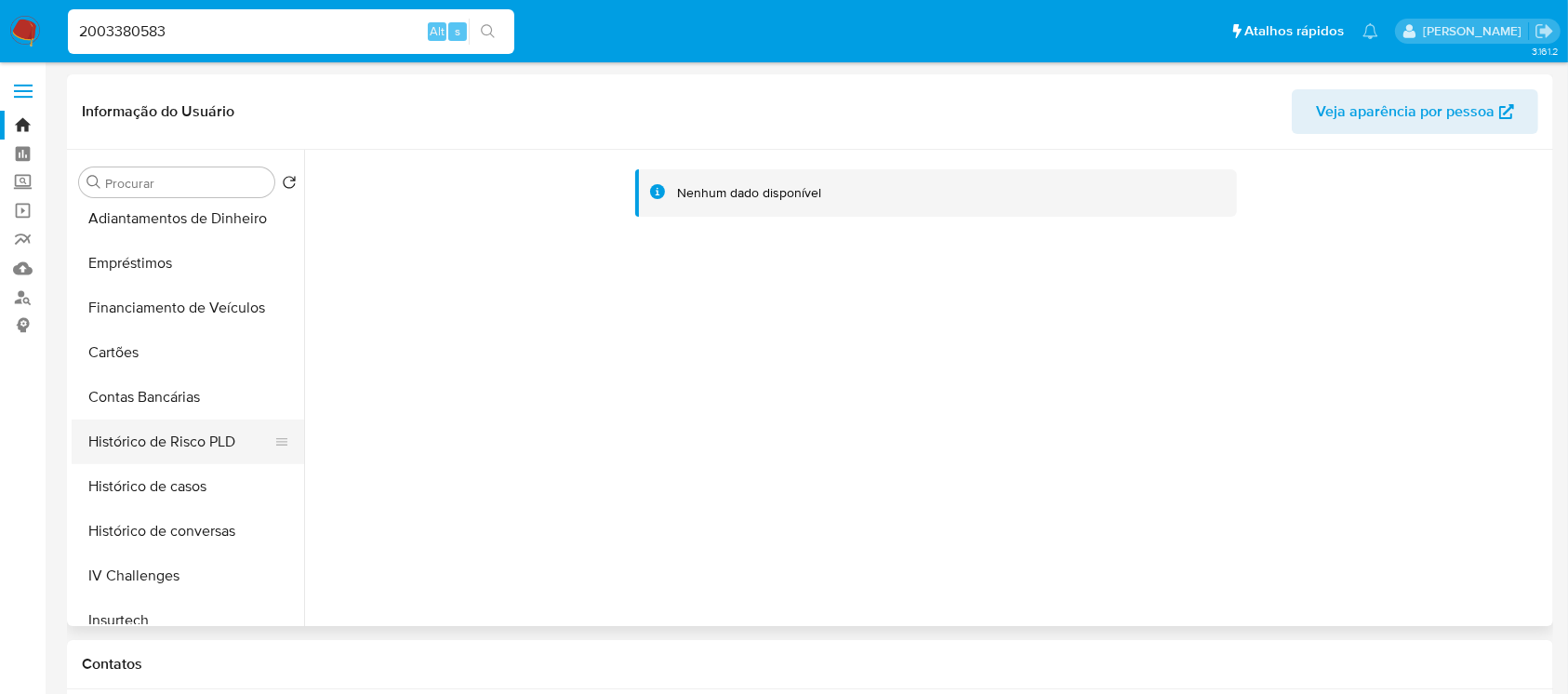
scroll to position [469, 0]
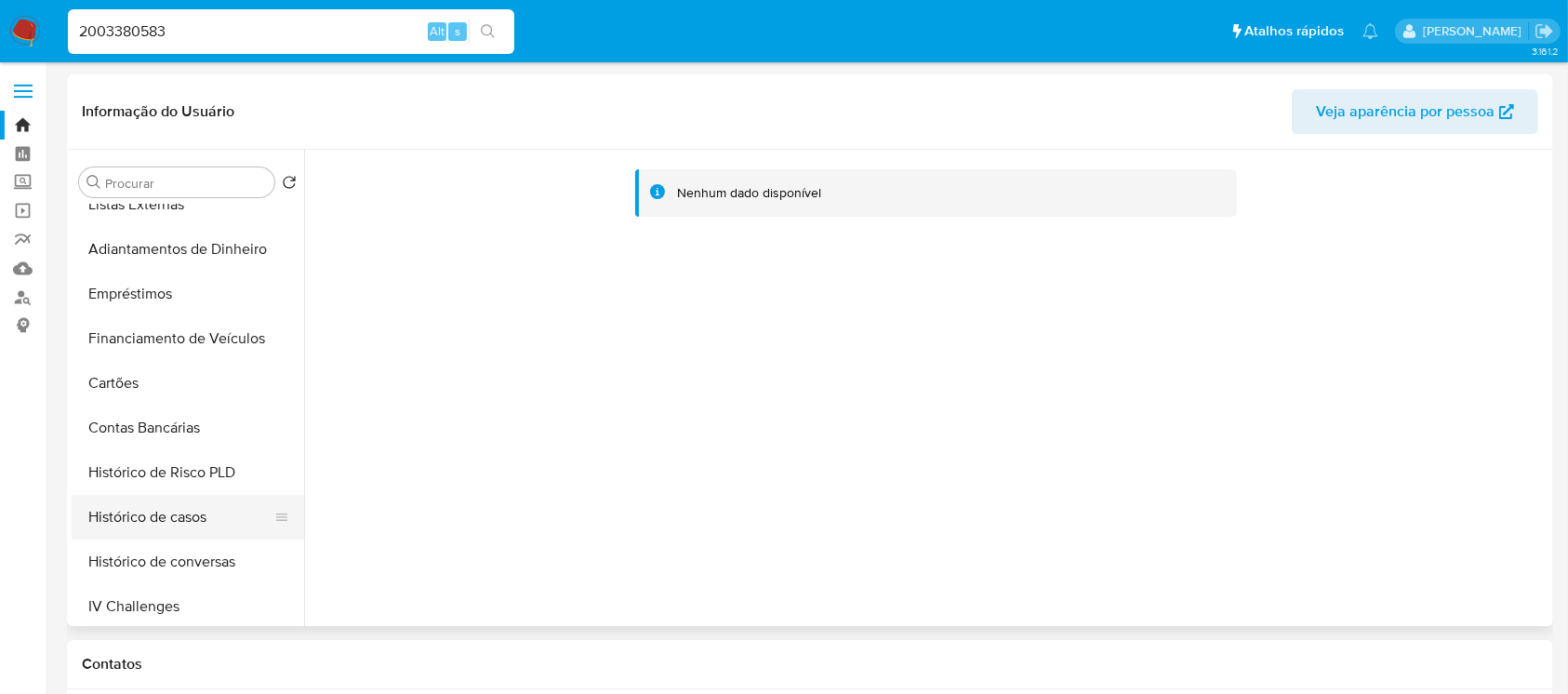
click at [119, 521] on button "Histórico de casos" at bounding box center [180, 516] width 218 height 44
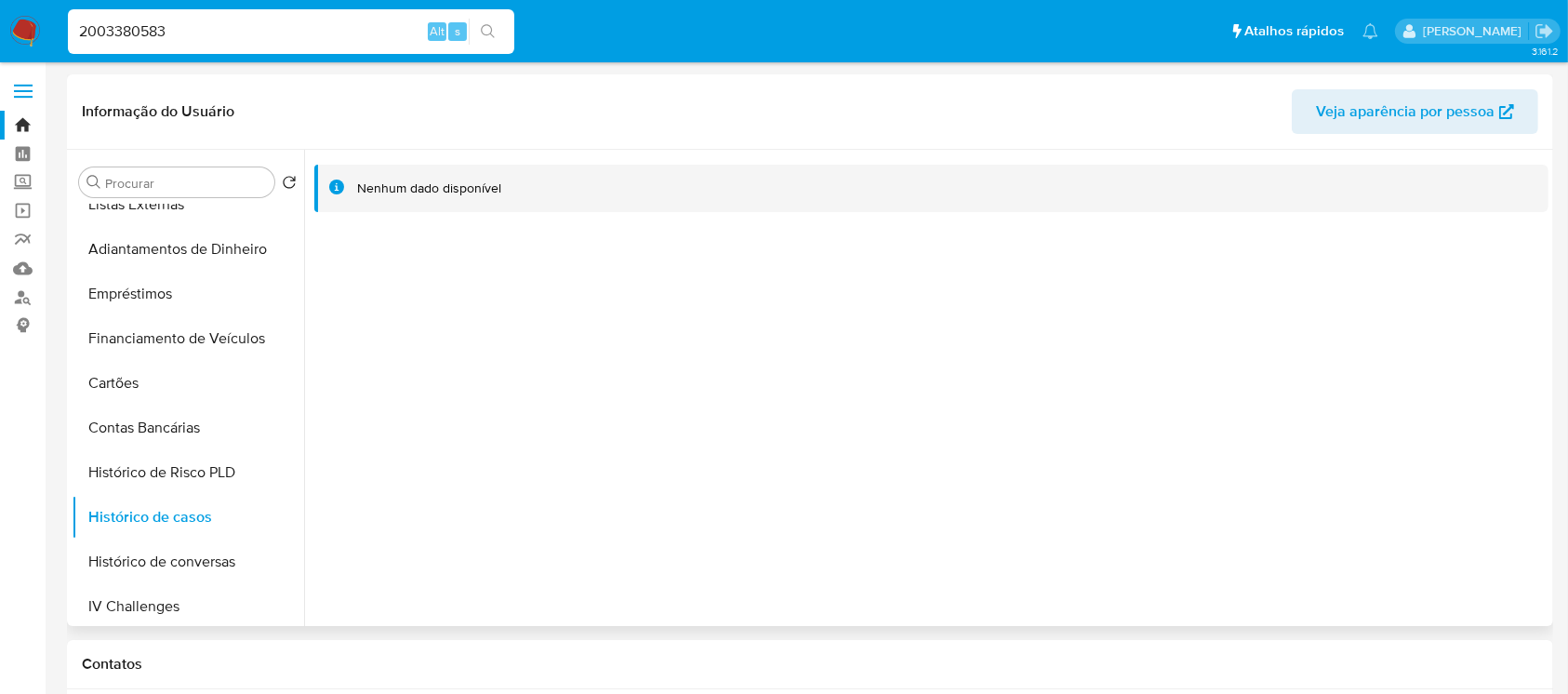
scroll to position [0, 0]
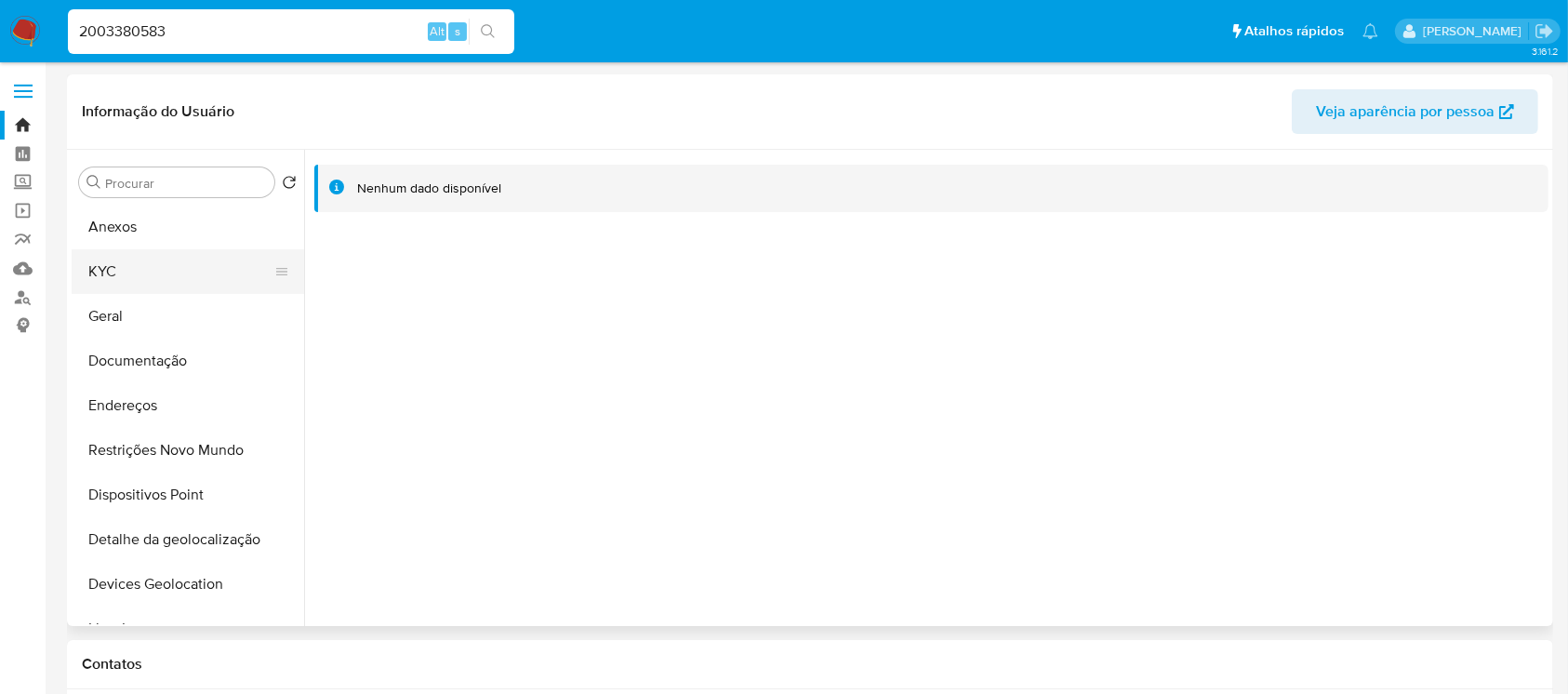
click at [133, 277] on button "KYC" at bounding box center [180, 271] width 218 height 44
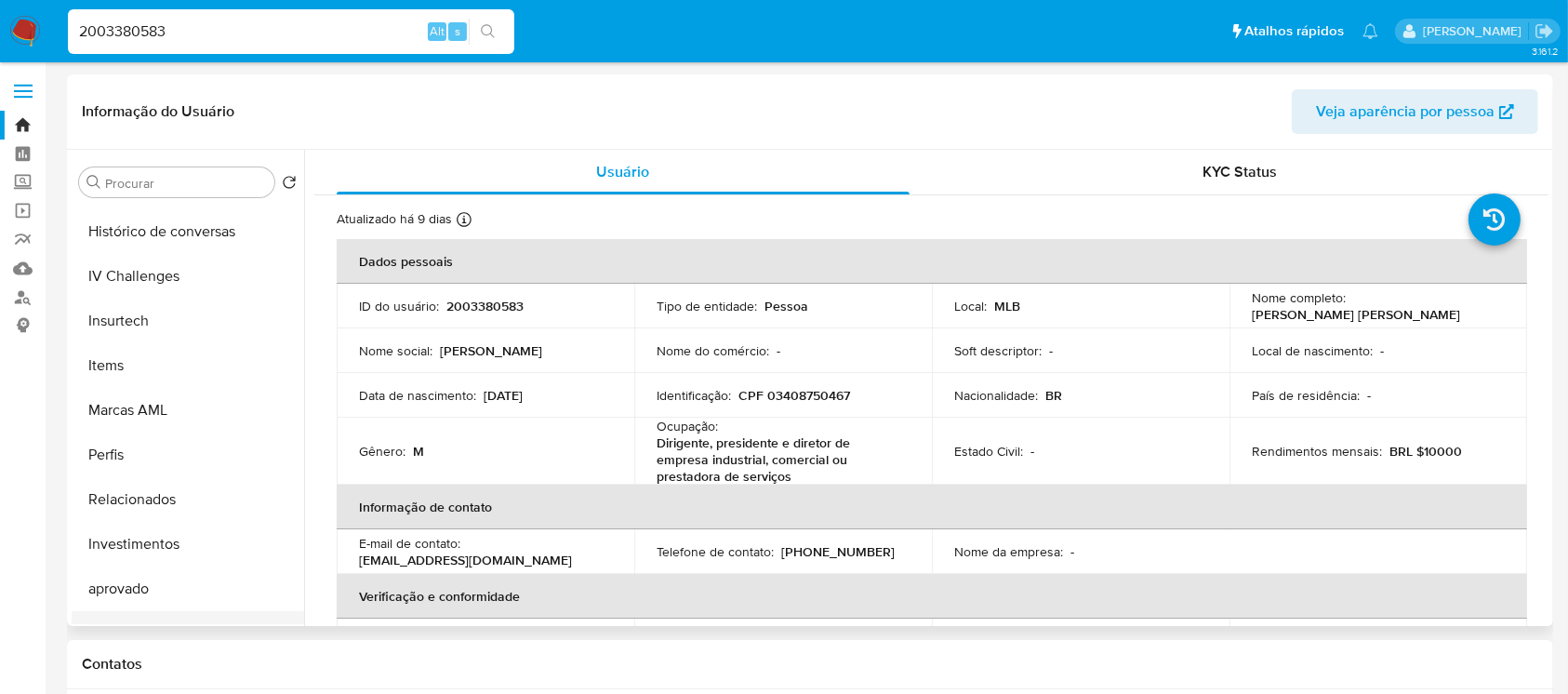
scroll to position [633, 0]
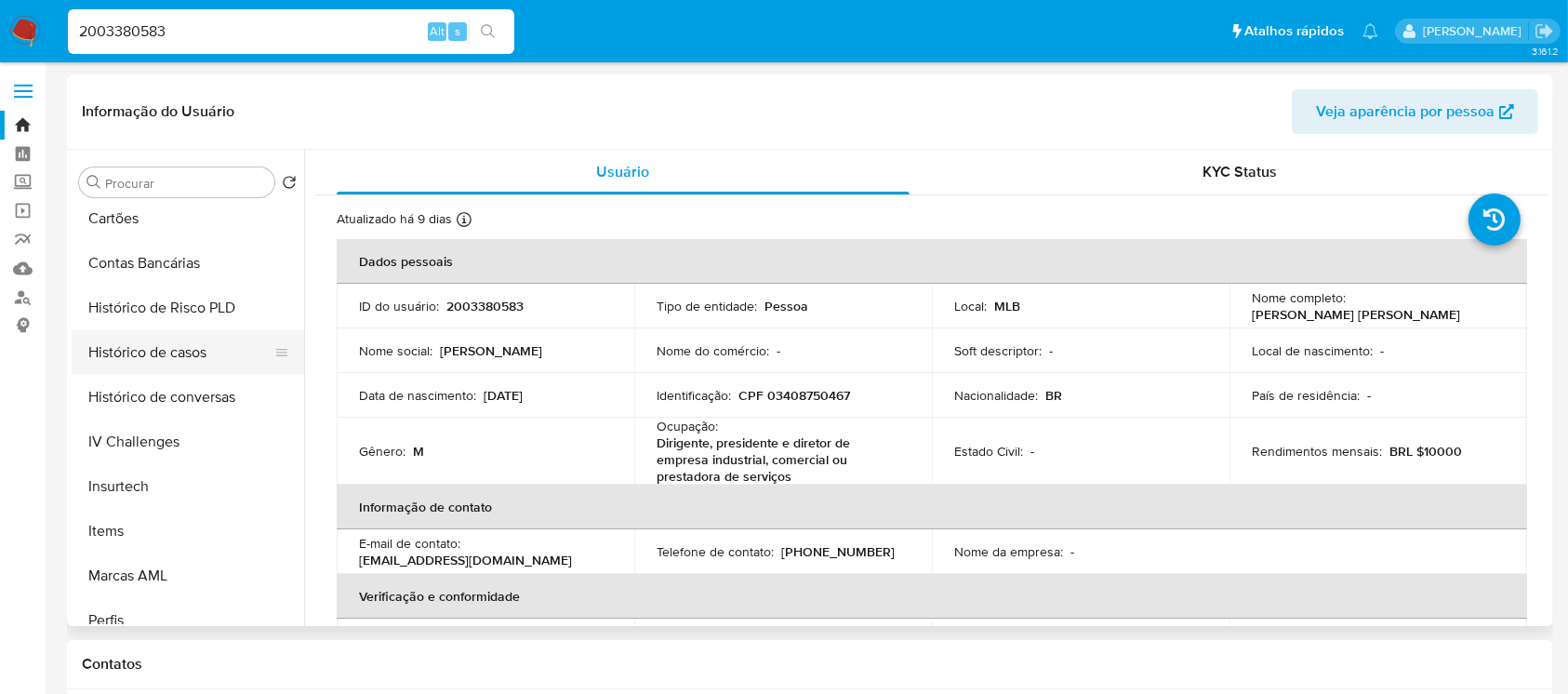
click at [127, 362] on button "Histórico de casos" at bounding box center [180, 352] width 218 height 44
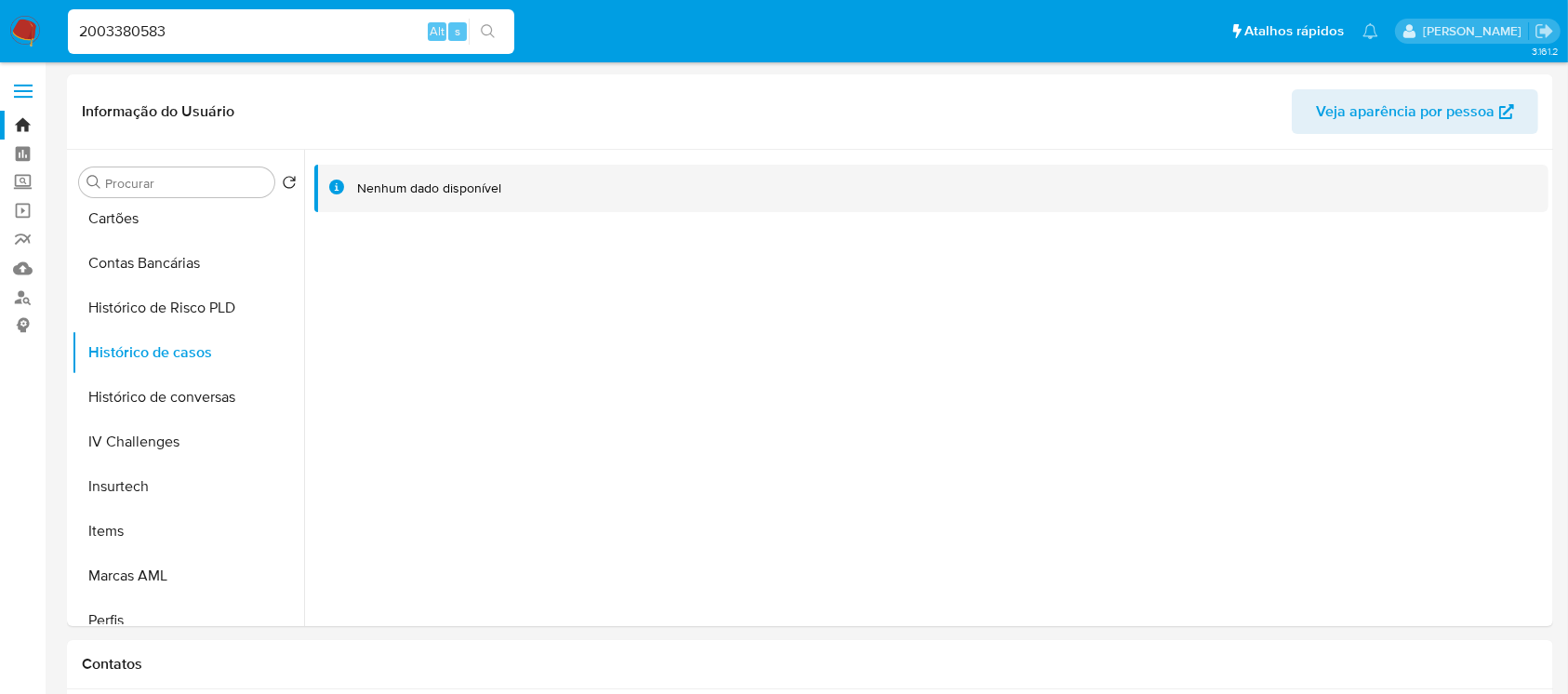
click at [195, 41] on input "2003380583" at bounding box center [291, 32] width 446 height 24
paste input "180440127"
type input "180440127"
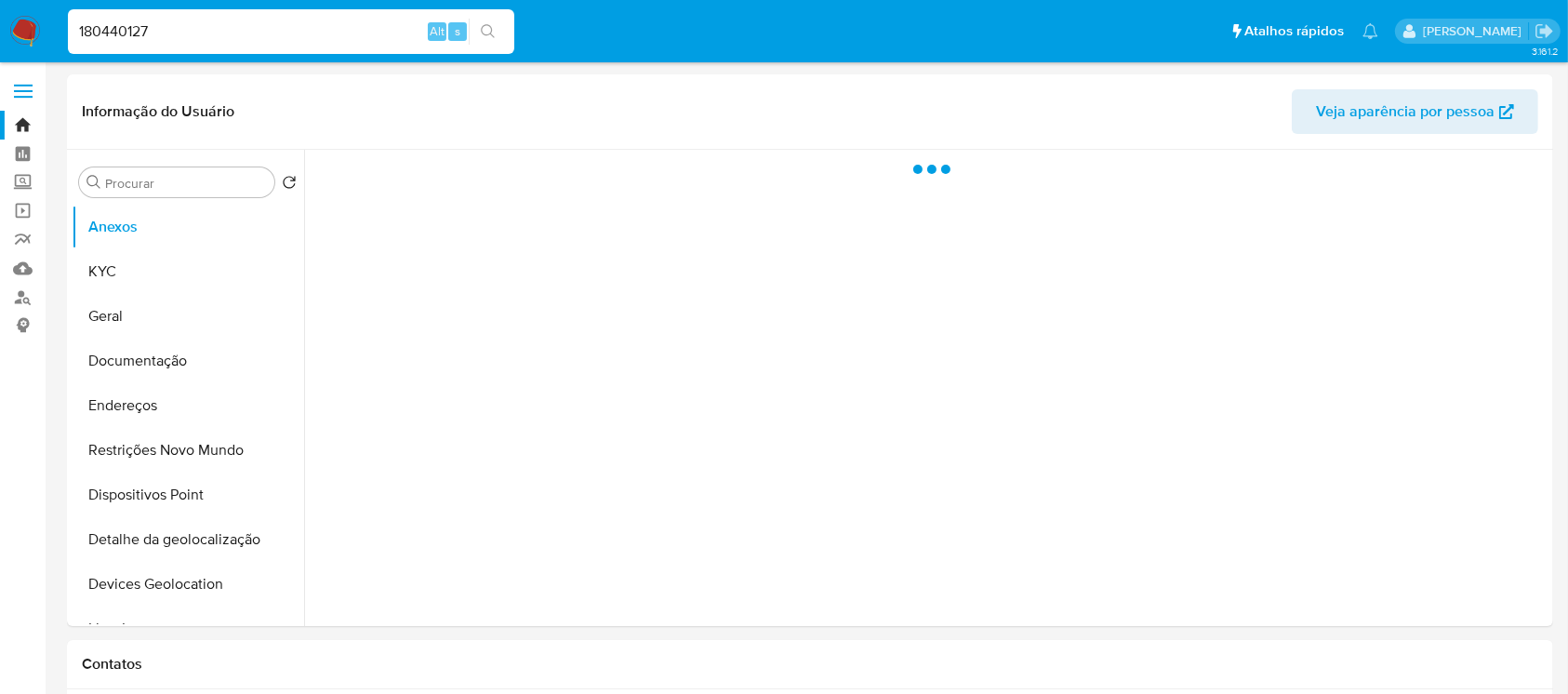
select select "10"
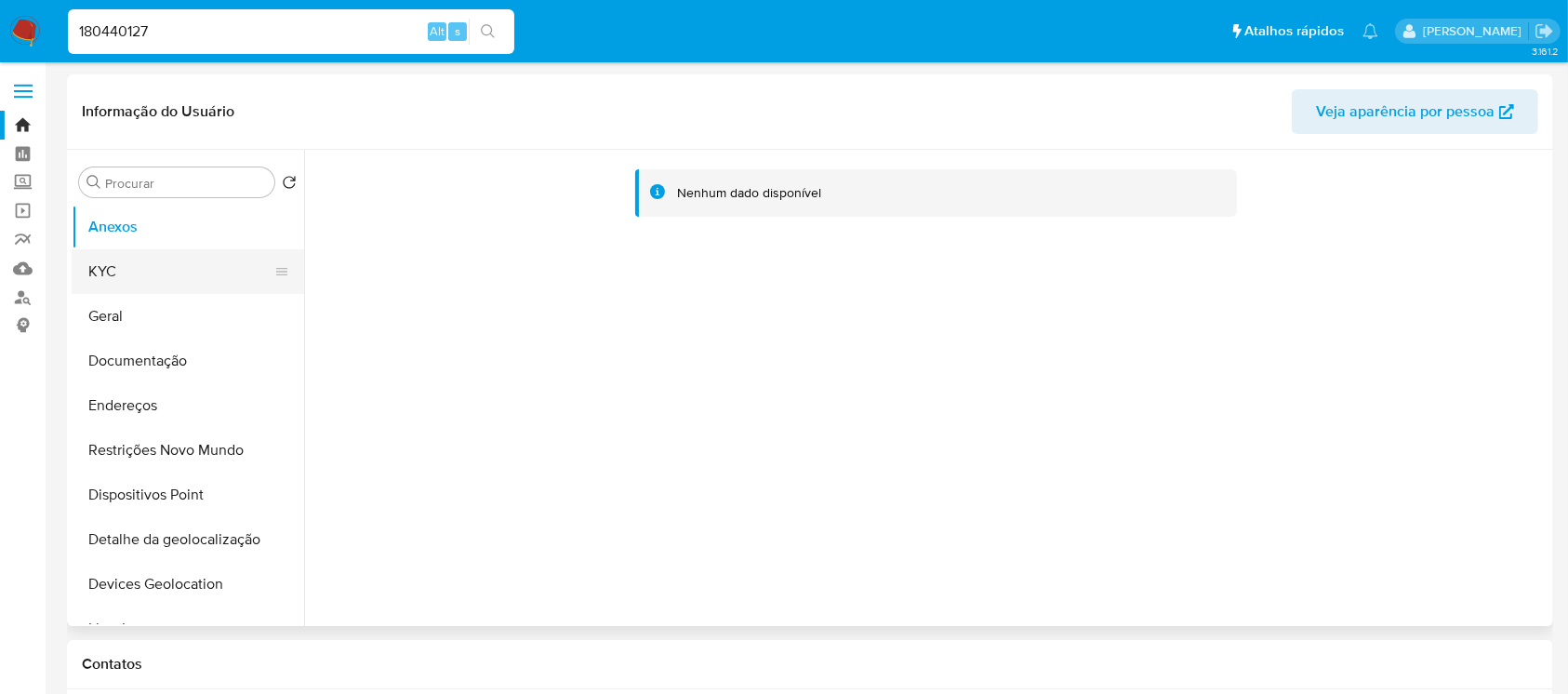
click at [163, 272] on button "KYC" at bounding box center [180, 271] width 218 height 44
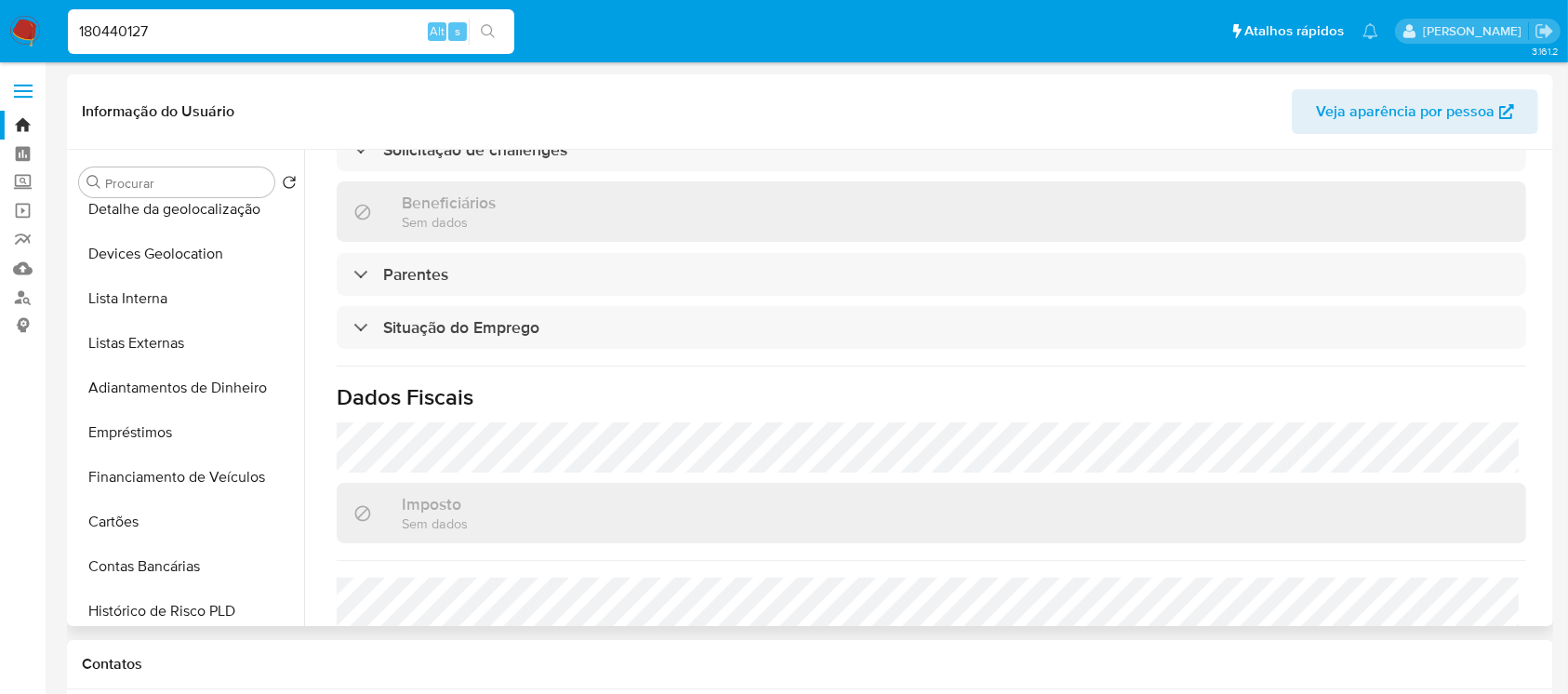
scroll to position [495, 0]
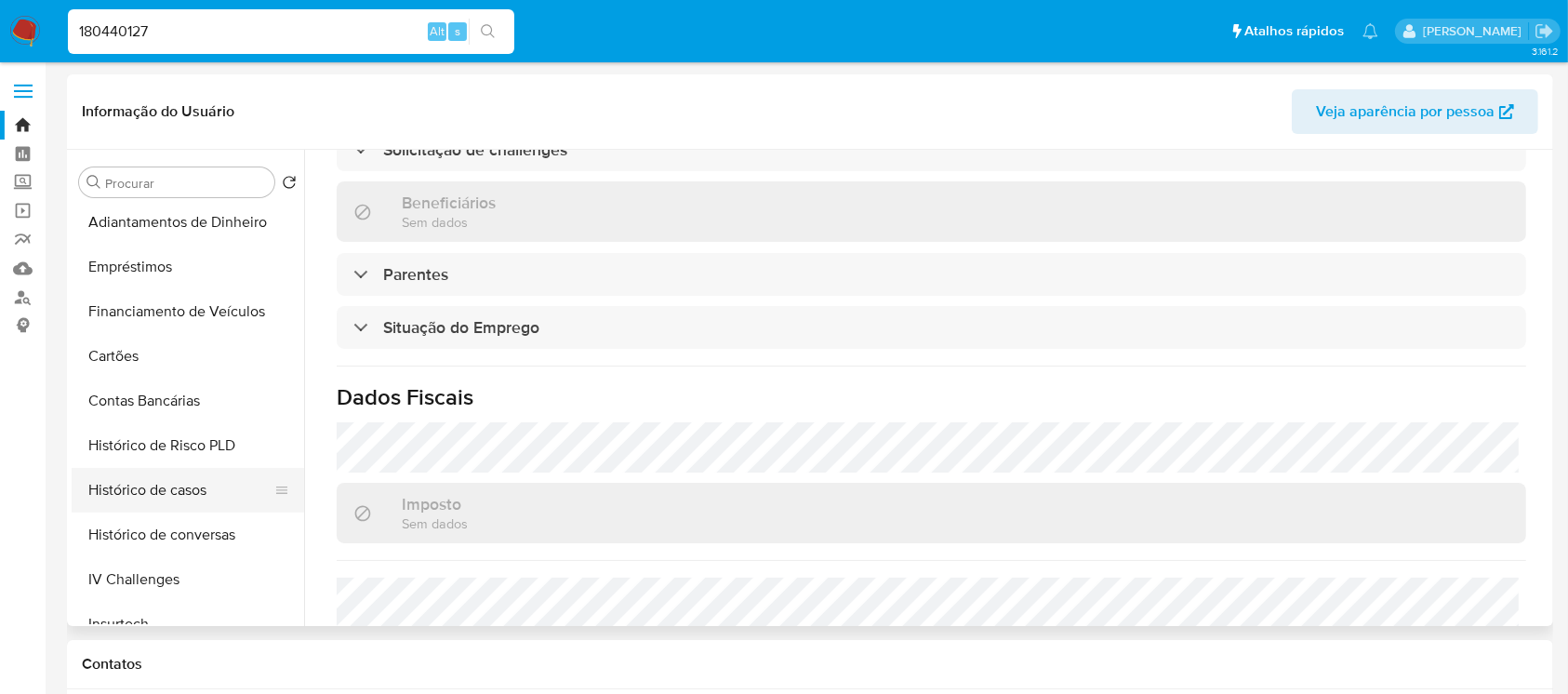
click at [87, 483] on button "Histórico de casos" at bounding box center [180, 489] width 218 height 44
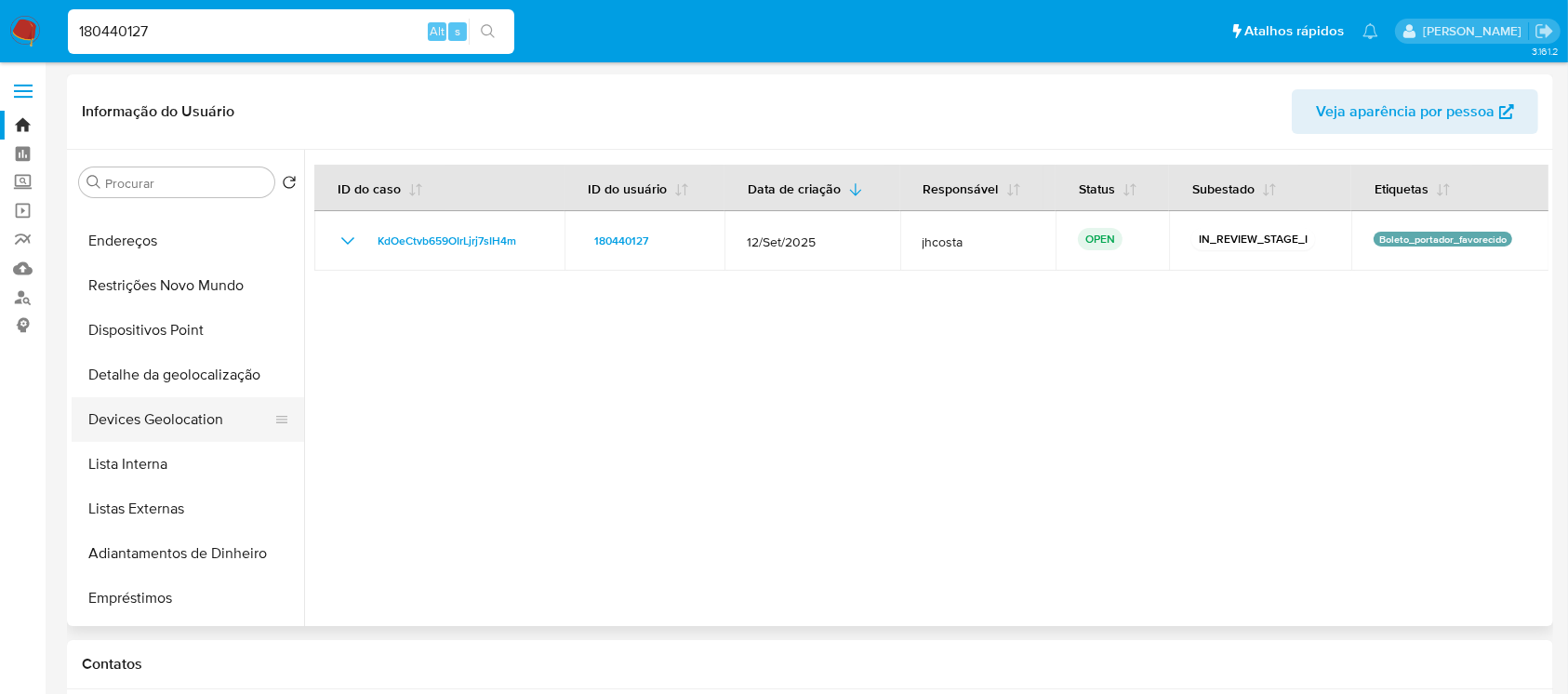
scroll to position [0, 0]
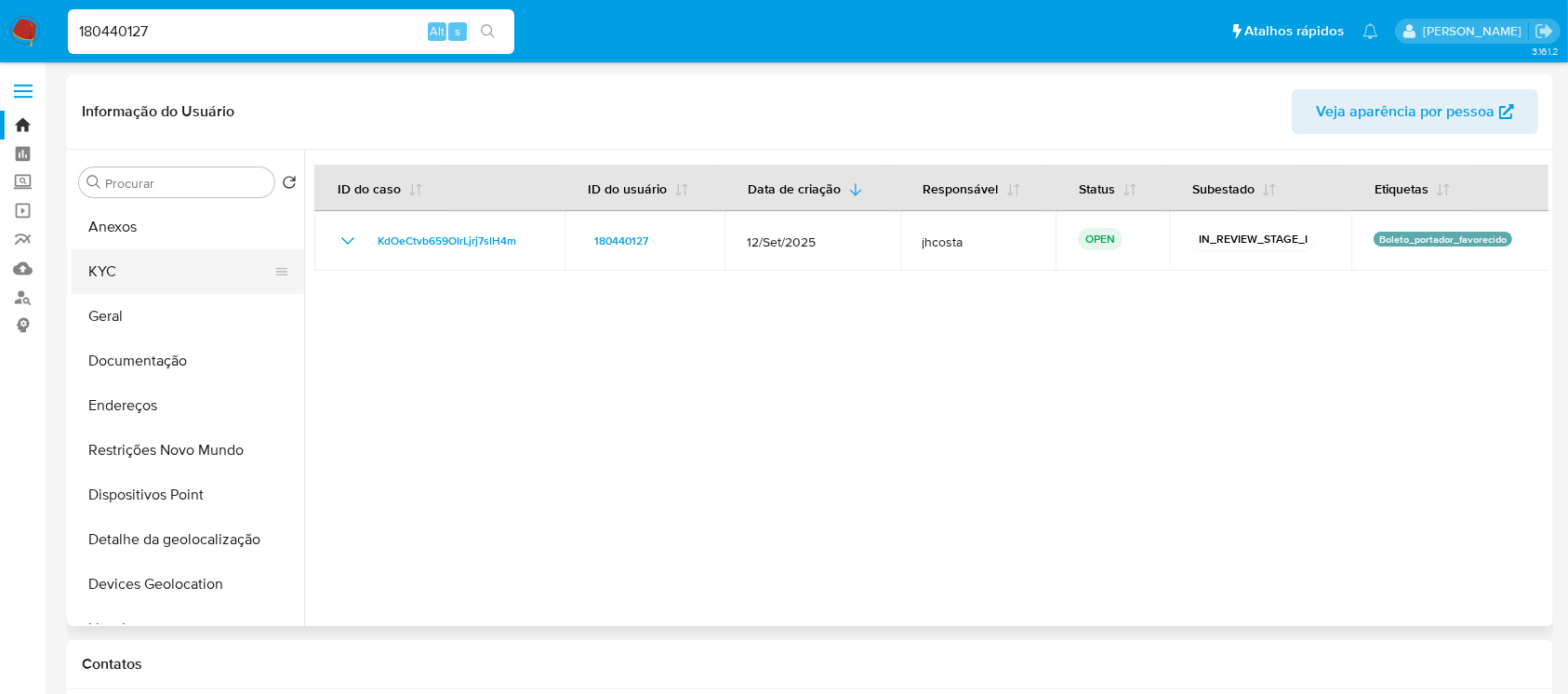
click at [116, 285] on button "KYC" at bounding box center [180, 271] width 218 height 44
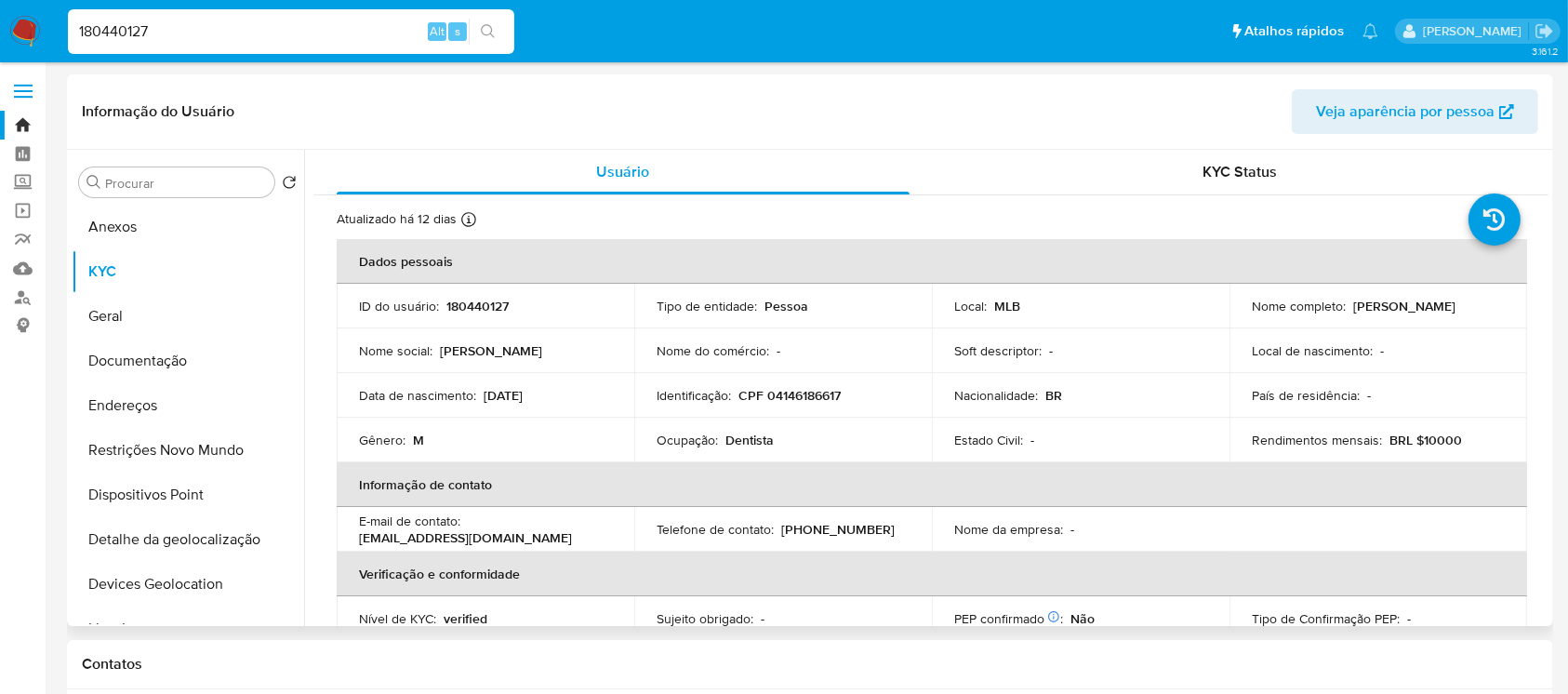
click at [791, 395] on p "CPF 04146186617" at bounding box center [789, 394] width 102 height 17
copy p "04146186617"
click at [162, 20] on input "180440127" at bounding box center [291, 32] width 446 height 24
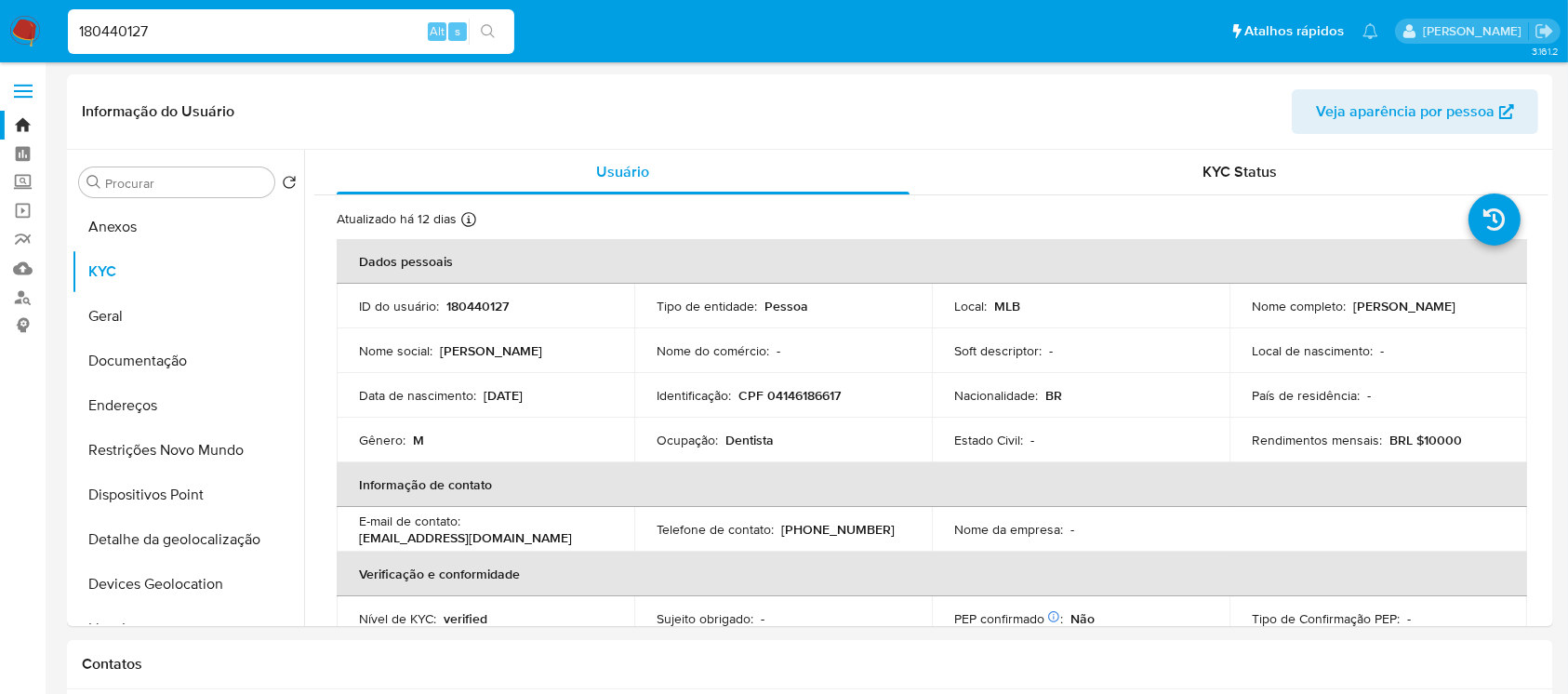
click at [162, 20] on input "180440127" at bounding box center [291, 32] width 446 height 24
paste input "623804908"
type input "623804908"
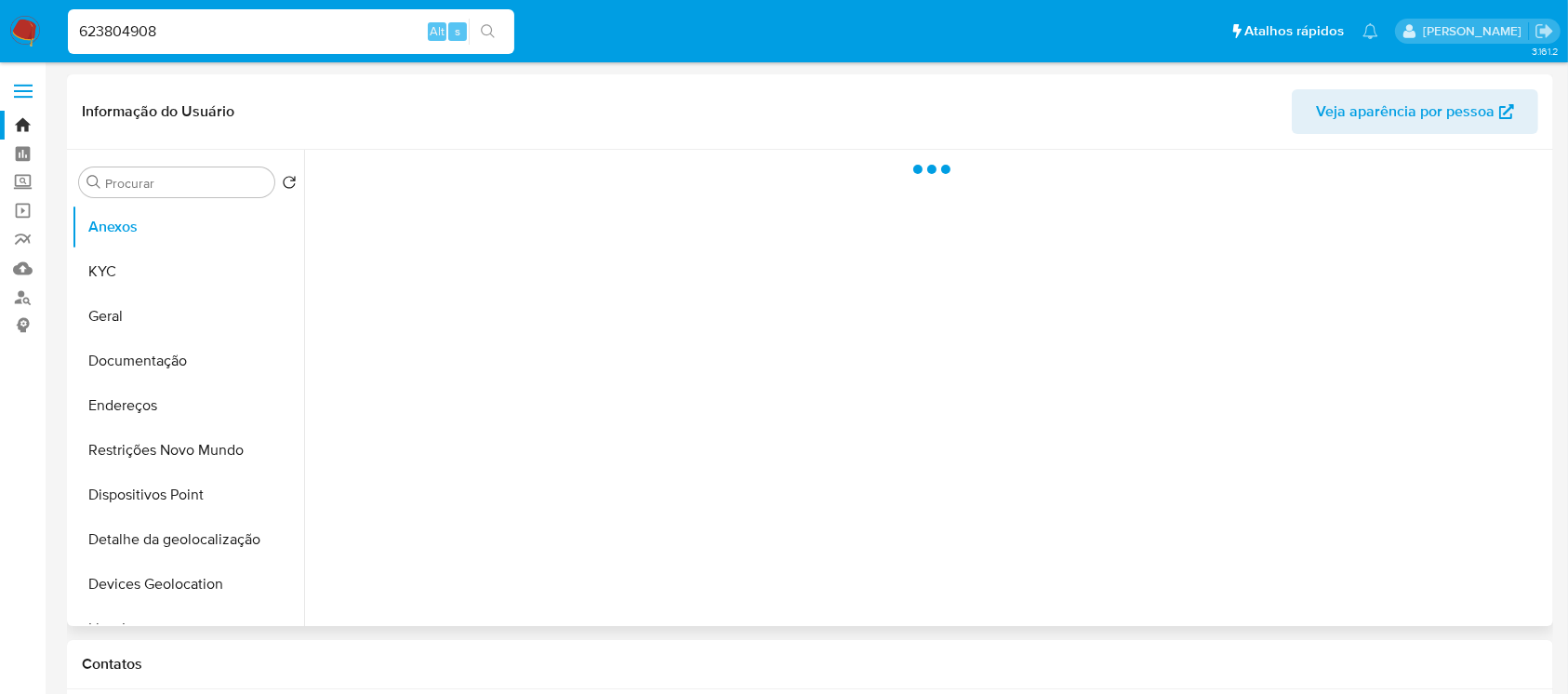
select select "10"
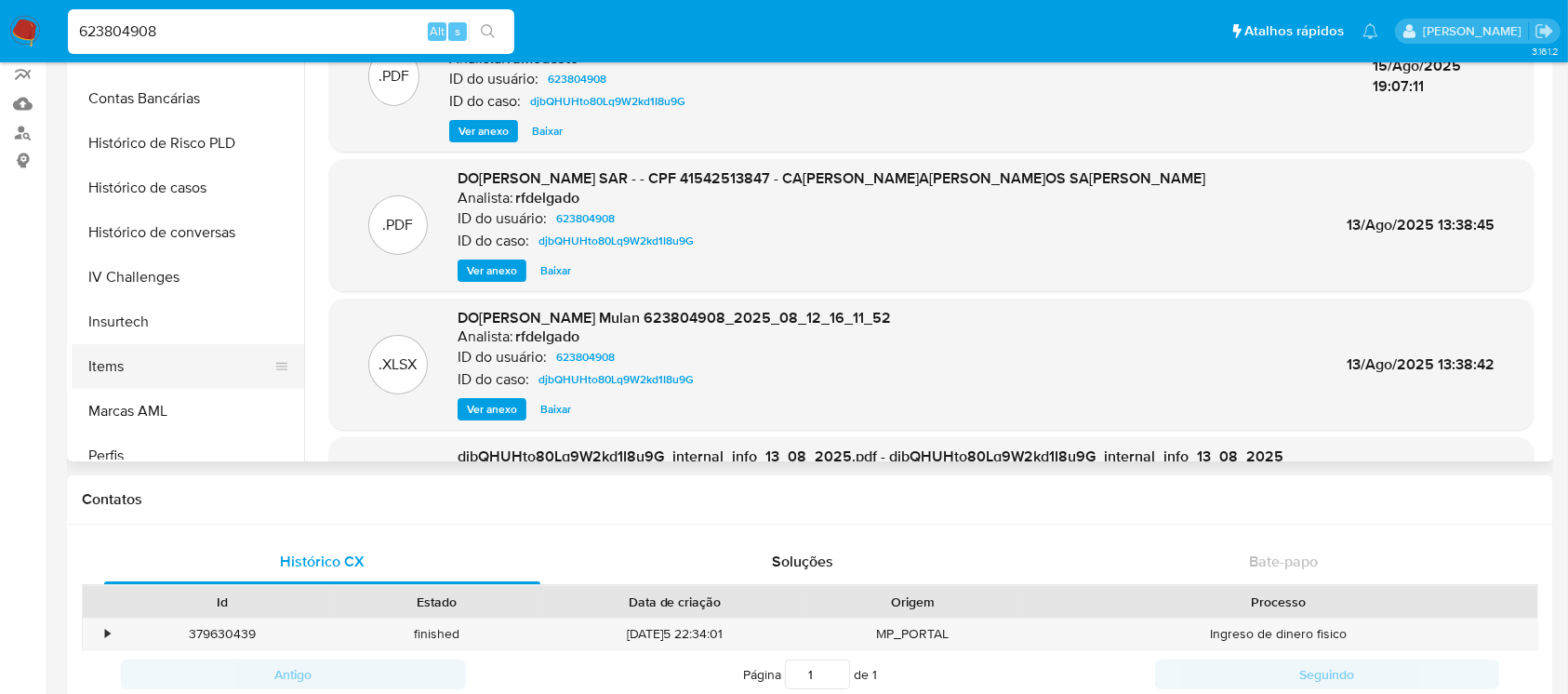
scroll to position [469, 0]
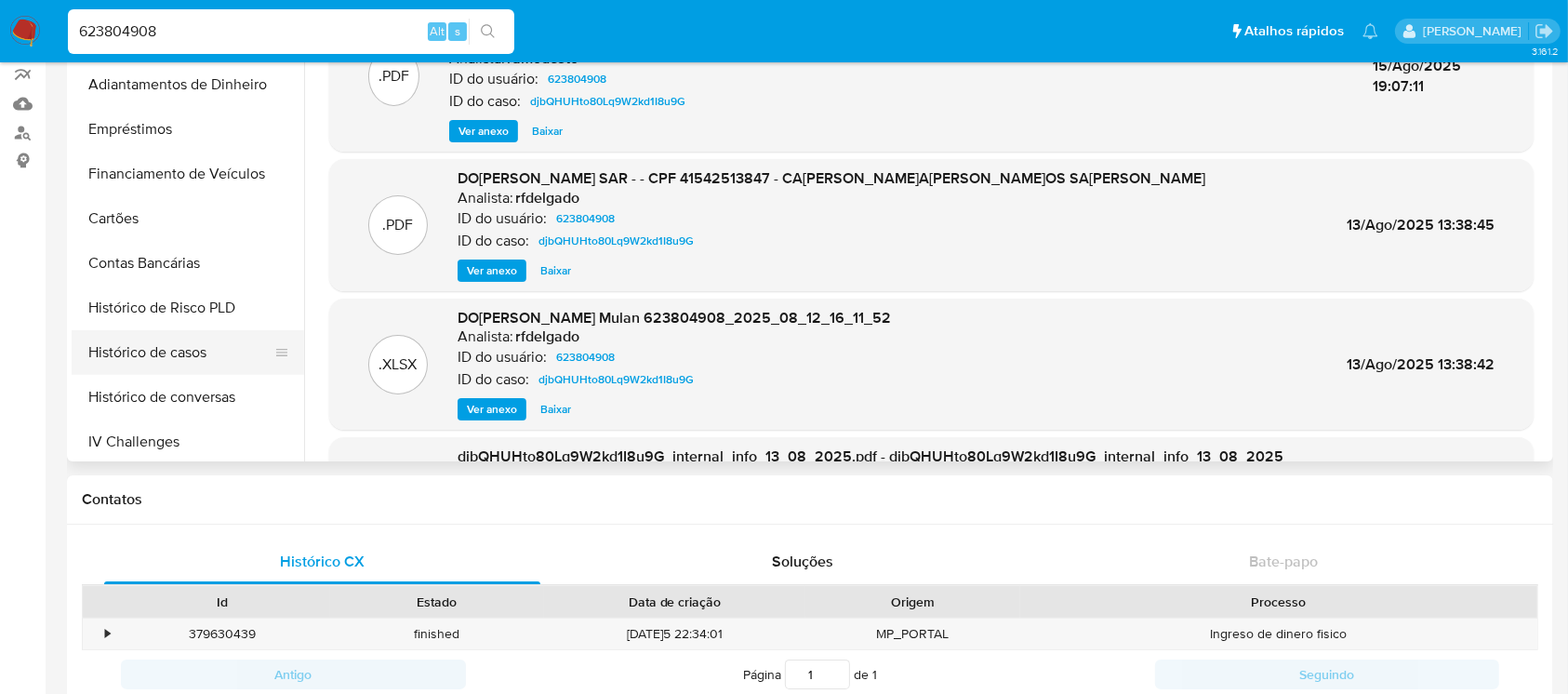
click at [114, 362] on button "Histórico de casos" at bounding box center [180, 352] width 218 height 44
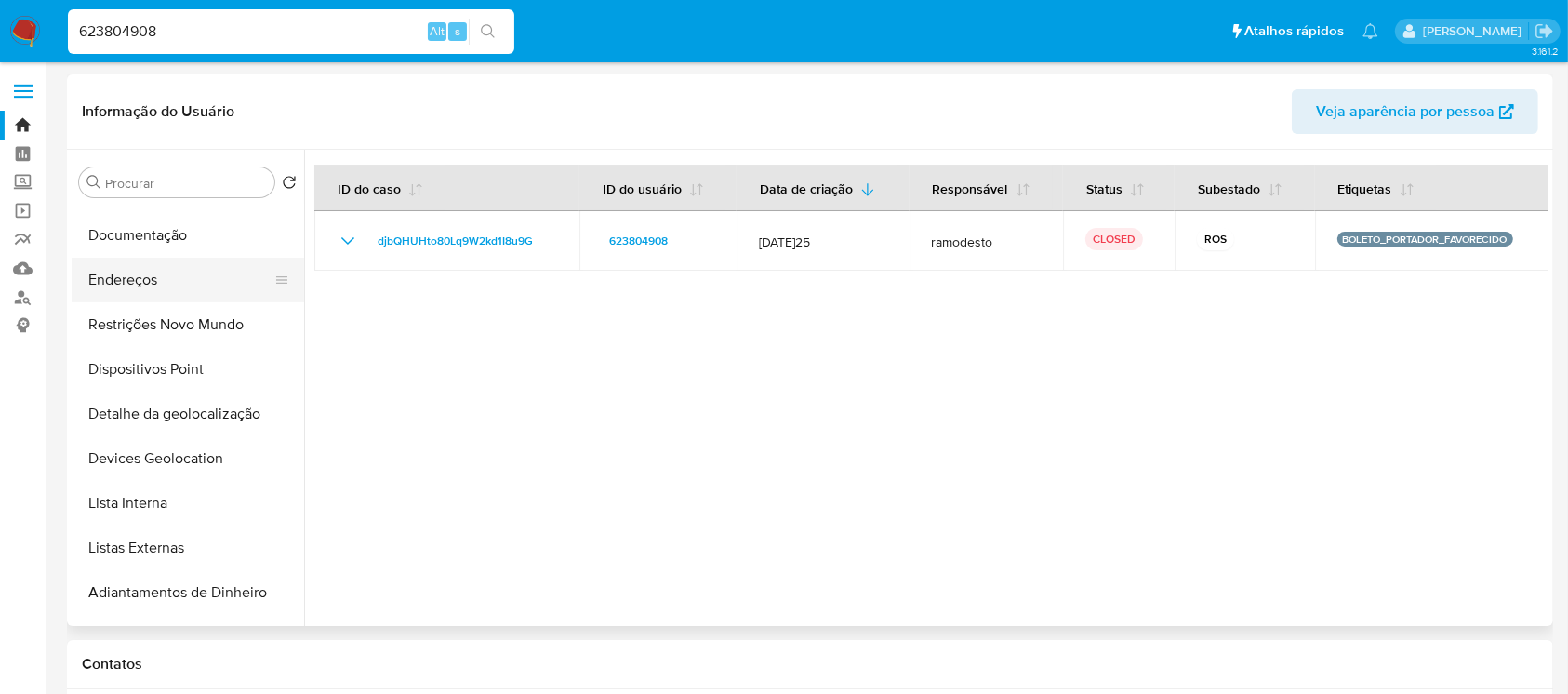
scroll to position [164, 0]
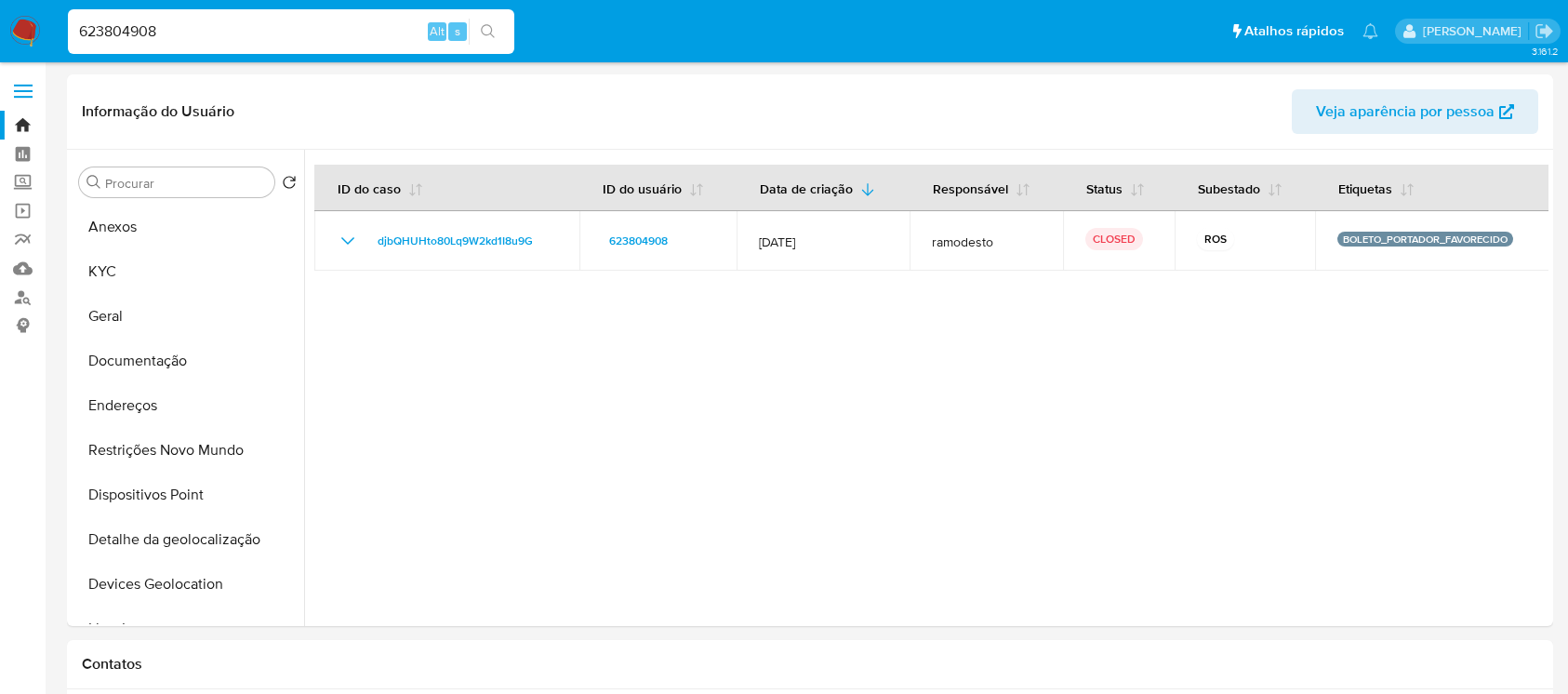
select select "10"
click at [109, 275] on button "KYC" at bounding box center [180, 271] width 218 height 44
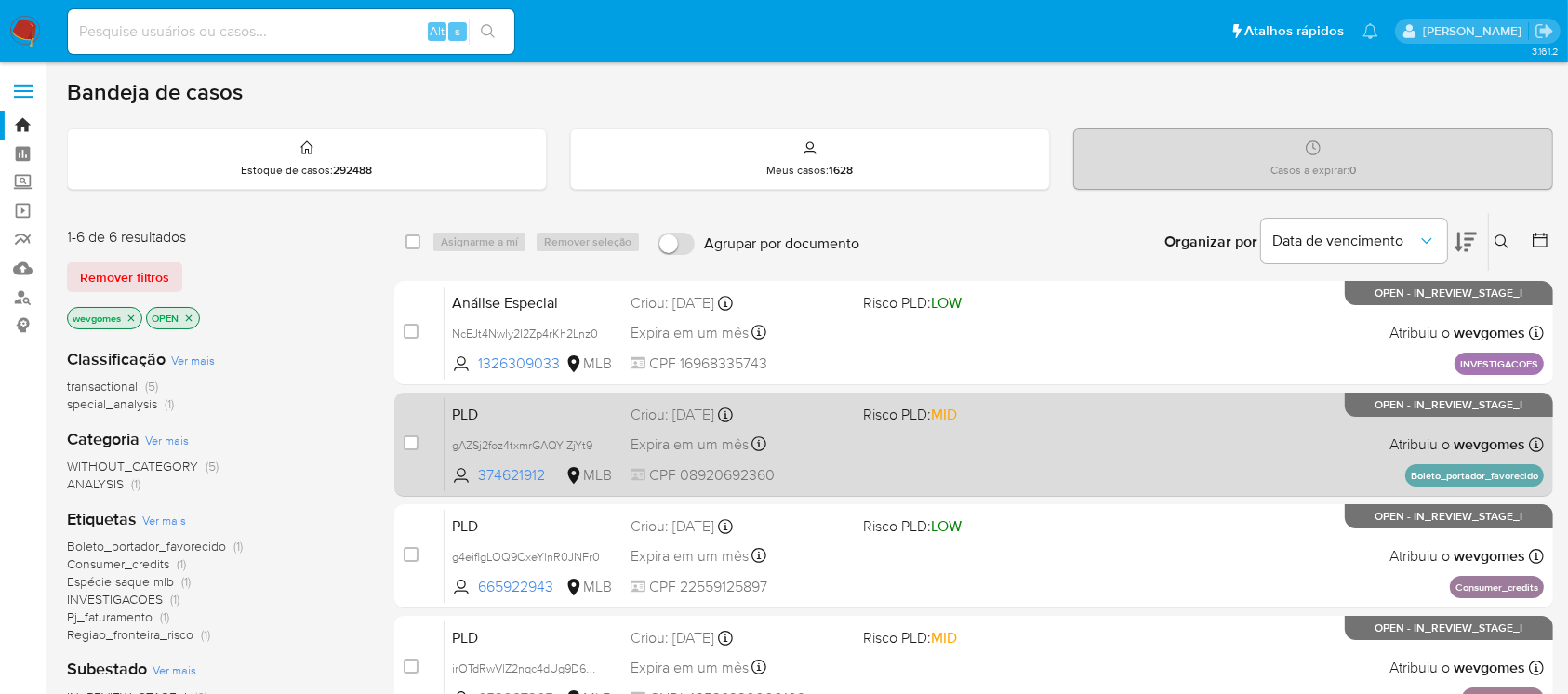
click at [1114, 455] on div "PLD gAZSj2foz4txmrGAQYlZjYt9 374621912 MLB Risco PLD: MID Criou: [DATE] Criou: …" at bounding box center [995, 444] width 1100 height 94
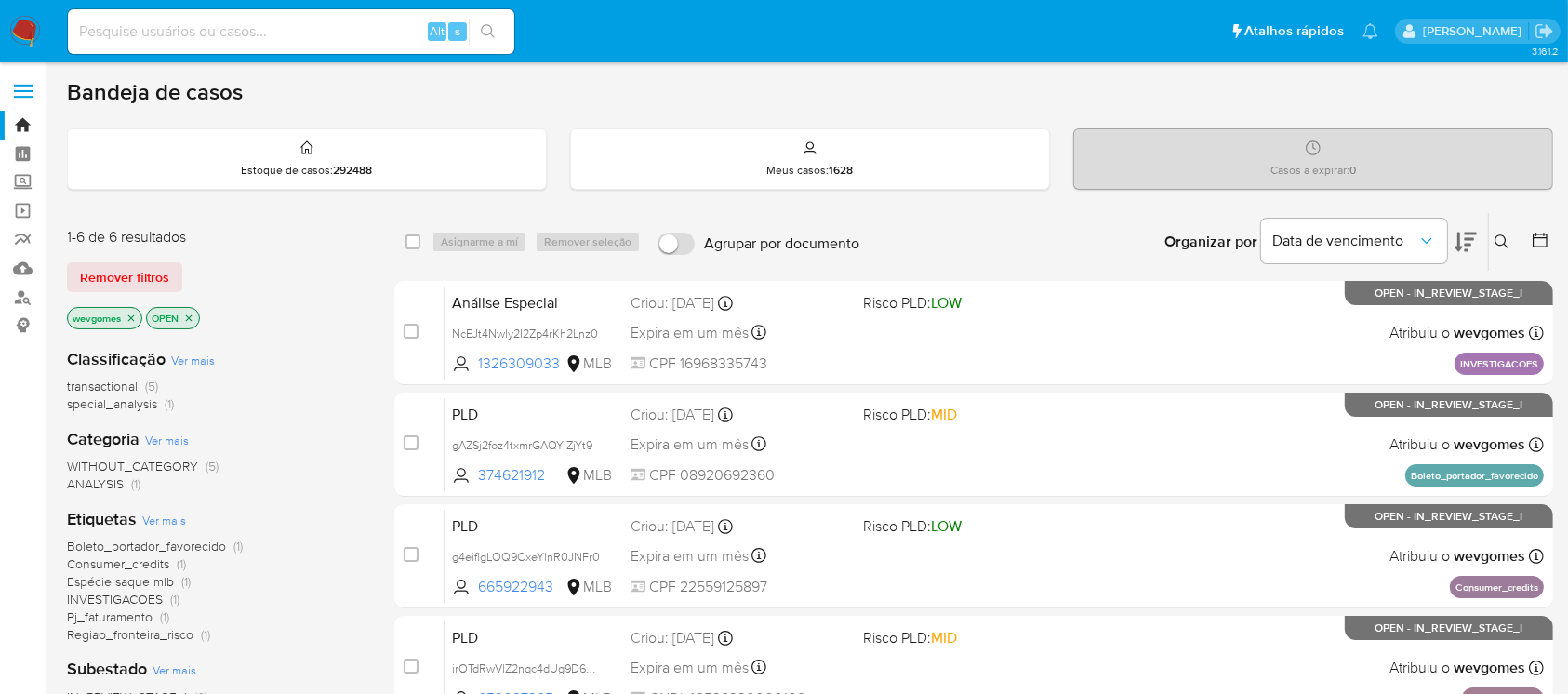
click at [15, 41] on img at bounding box center [25, 32] width 32 height 32
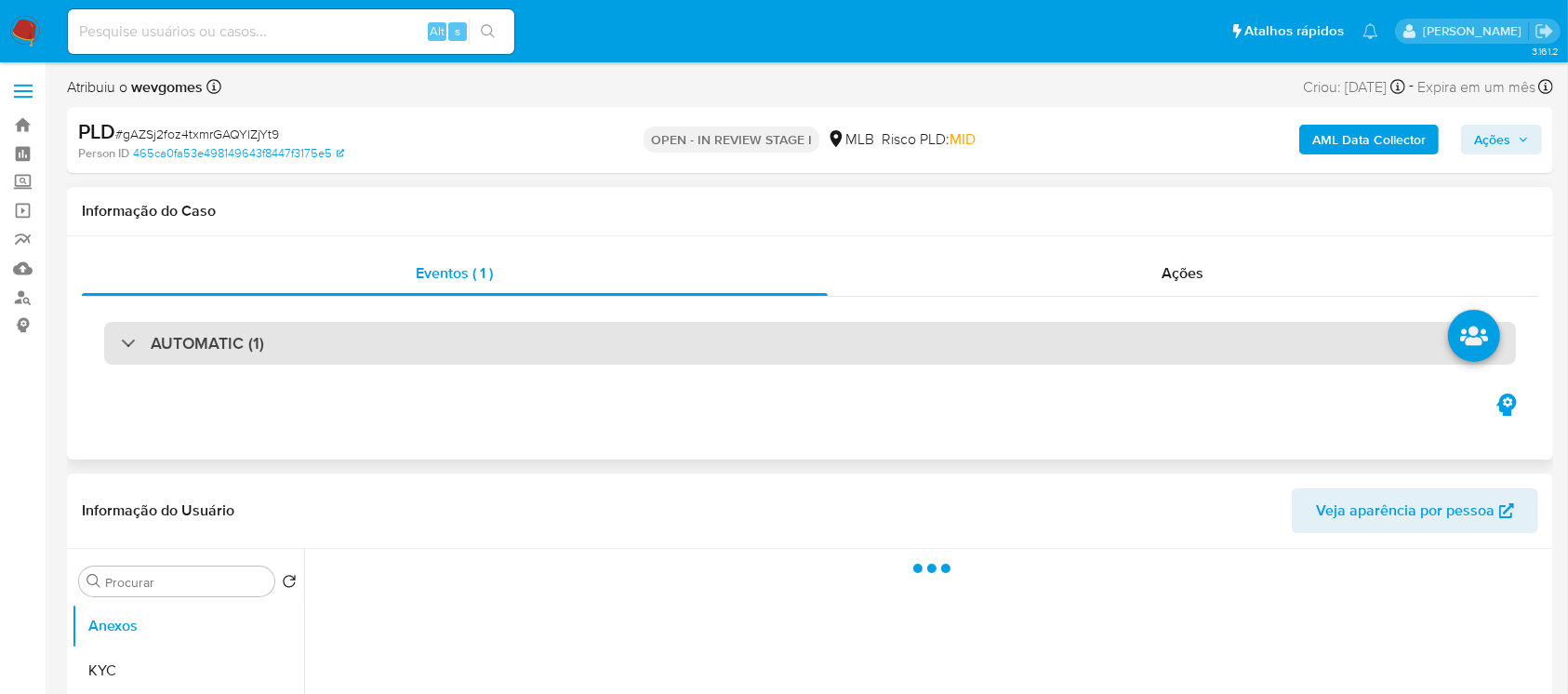
click at [227, 337] on h3 "AUTOMATIC (1)" at bounding box center [207, 343] width 114 height 21
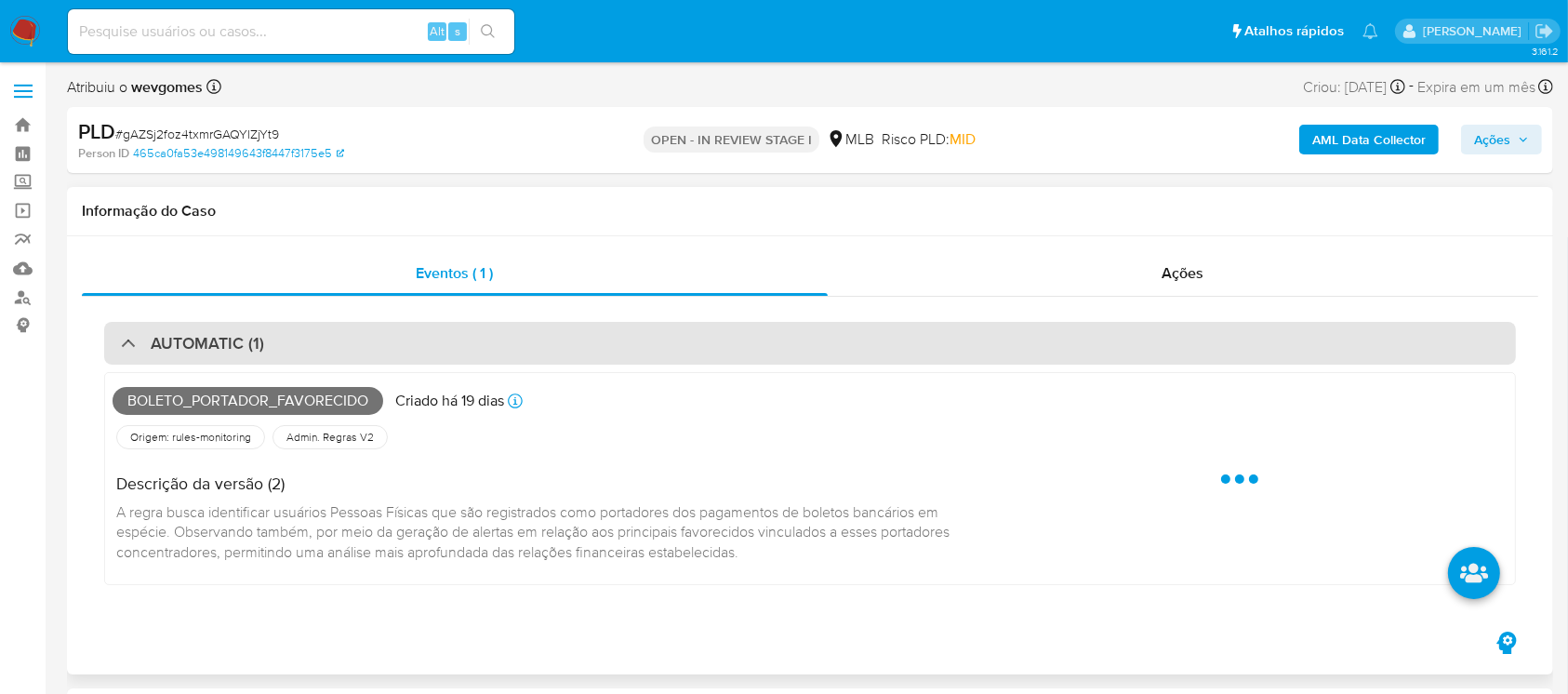
select select "10"
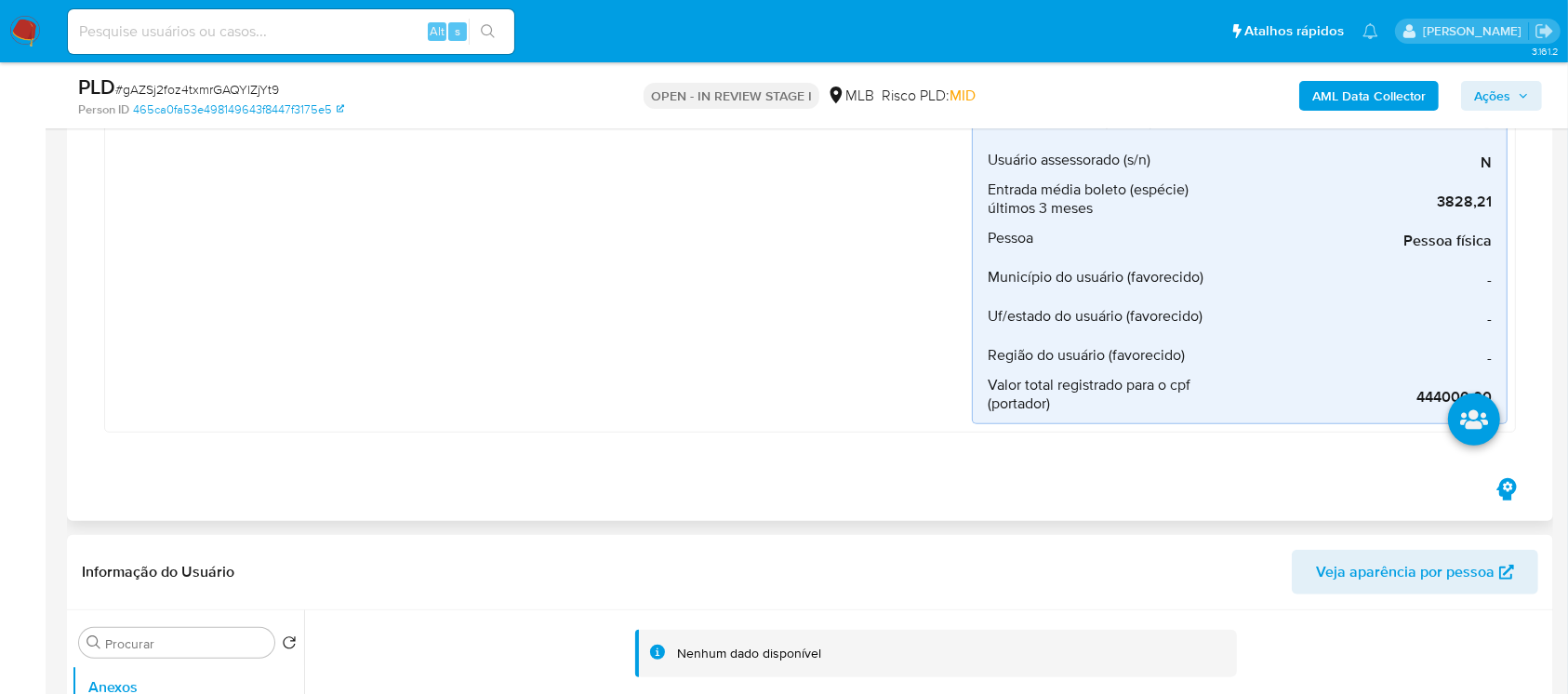
scroll to position [1488, 0]
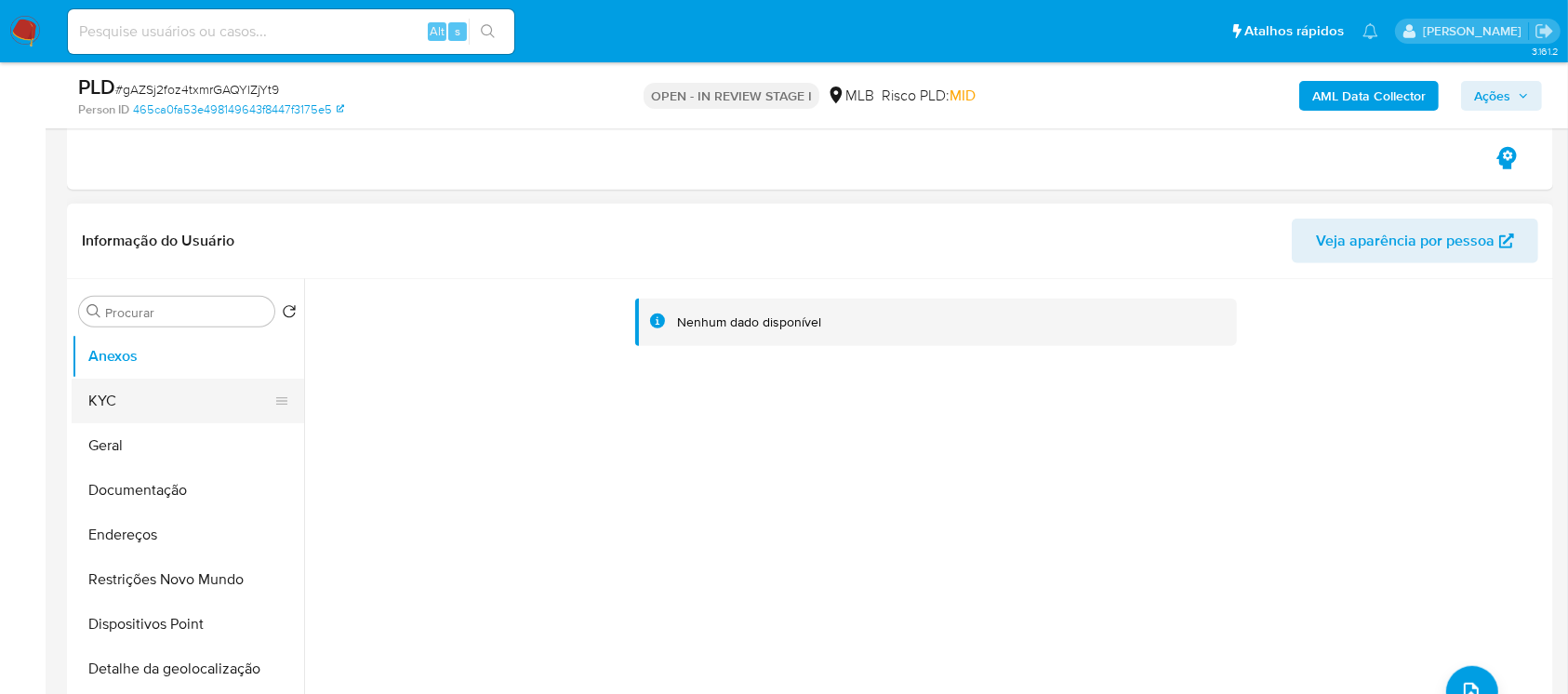
click at [119, 400] on button "KYC" at bounding box center [180, 400] width 218 height 44
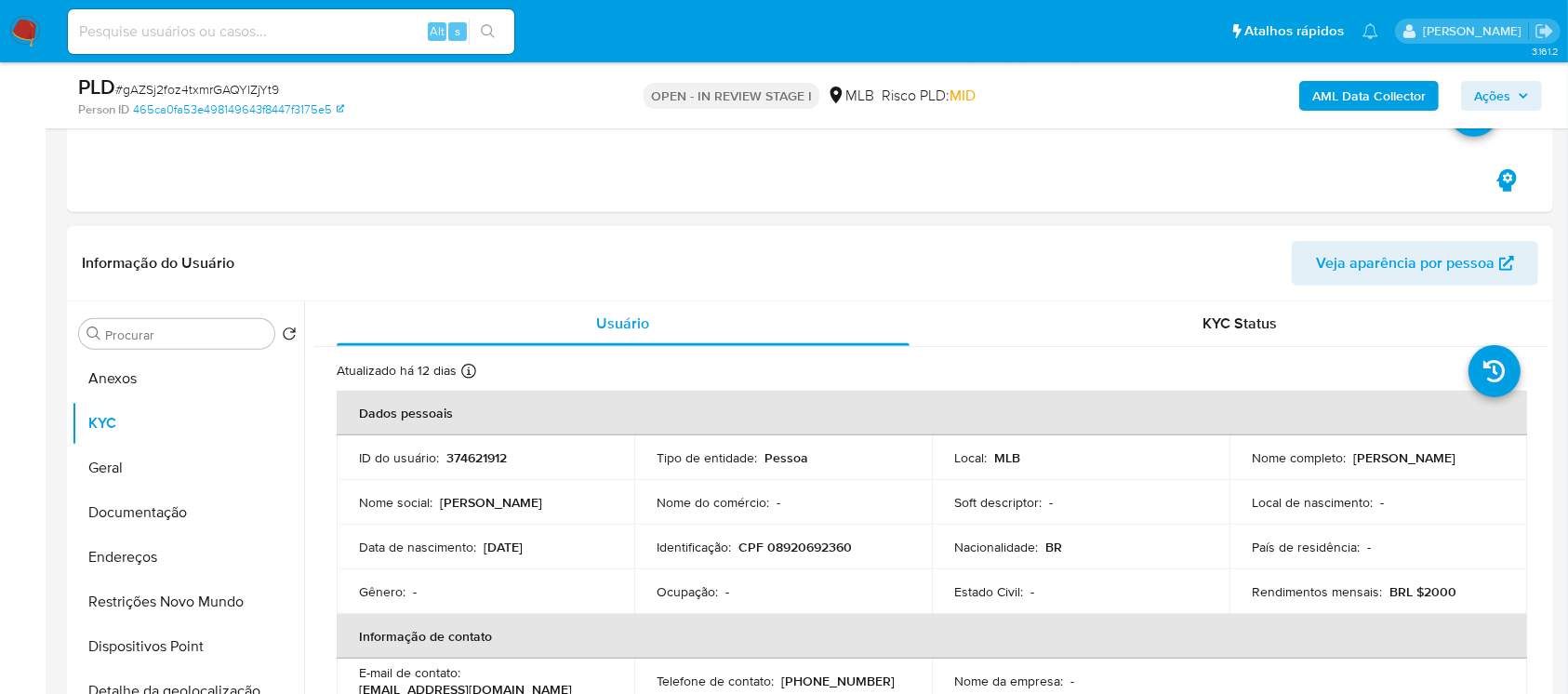
click at [473, 453] on p "374621912" at bounding box center [476, 457] width 60 height 17
copy p "374621912"
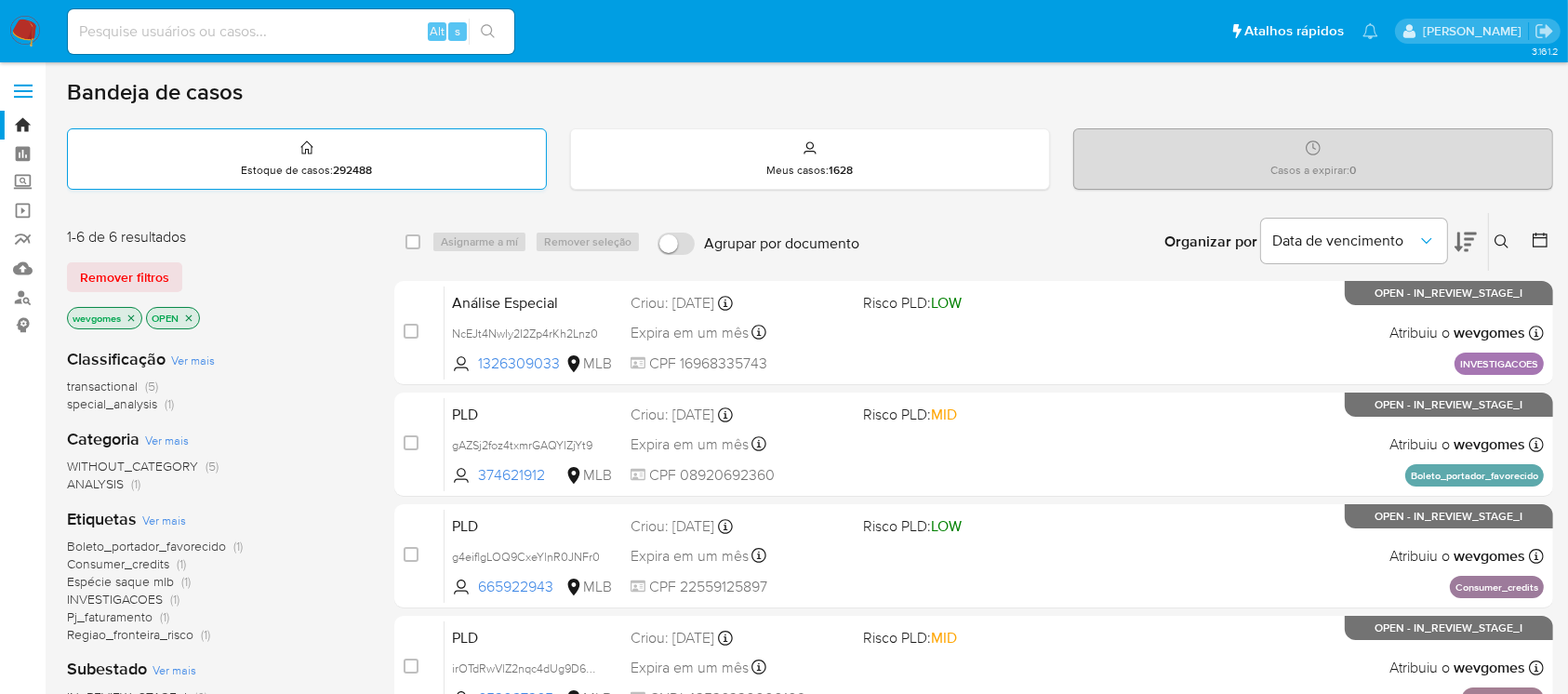
click at [298, 151] on div "Estoque de casos : 292488" at bounding box center [307, 159] width 478 height 59
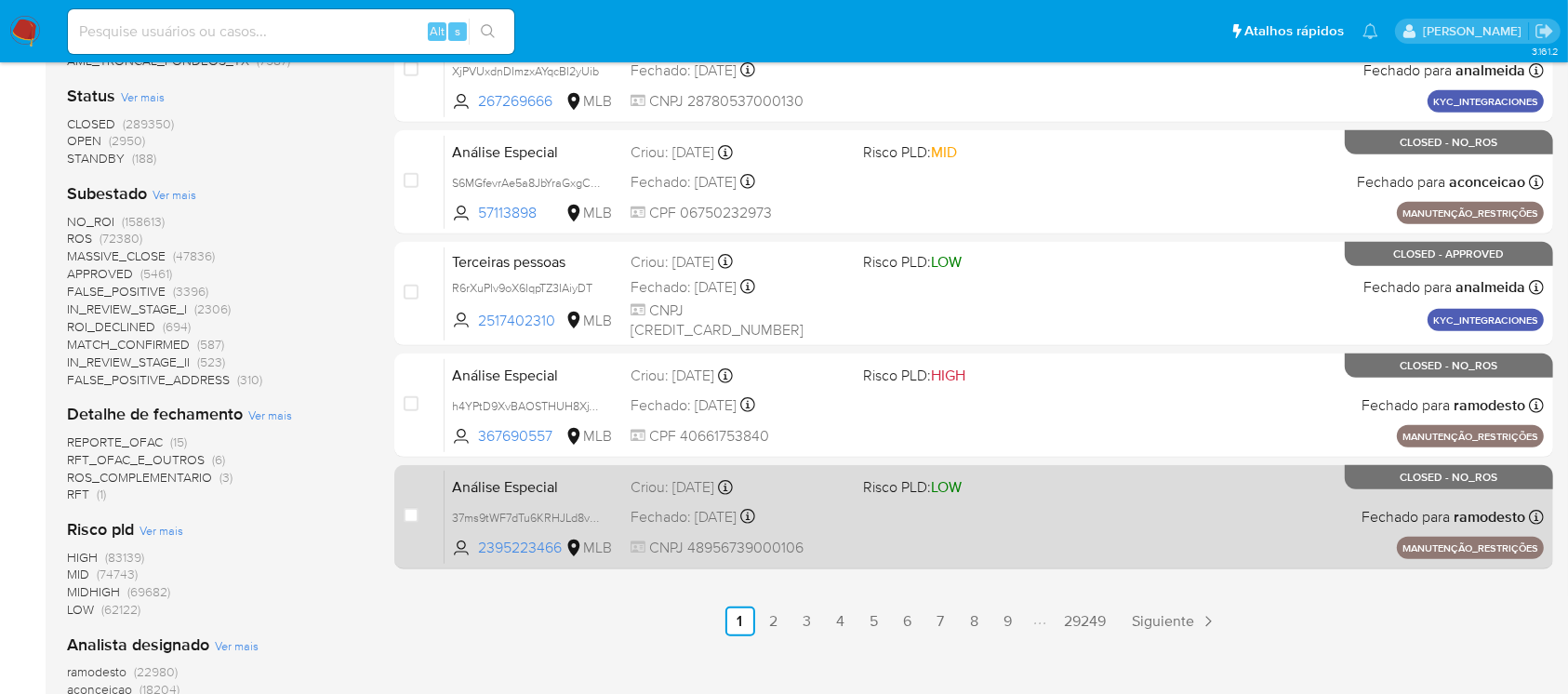
scroll to position [825, 0]
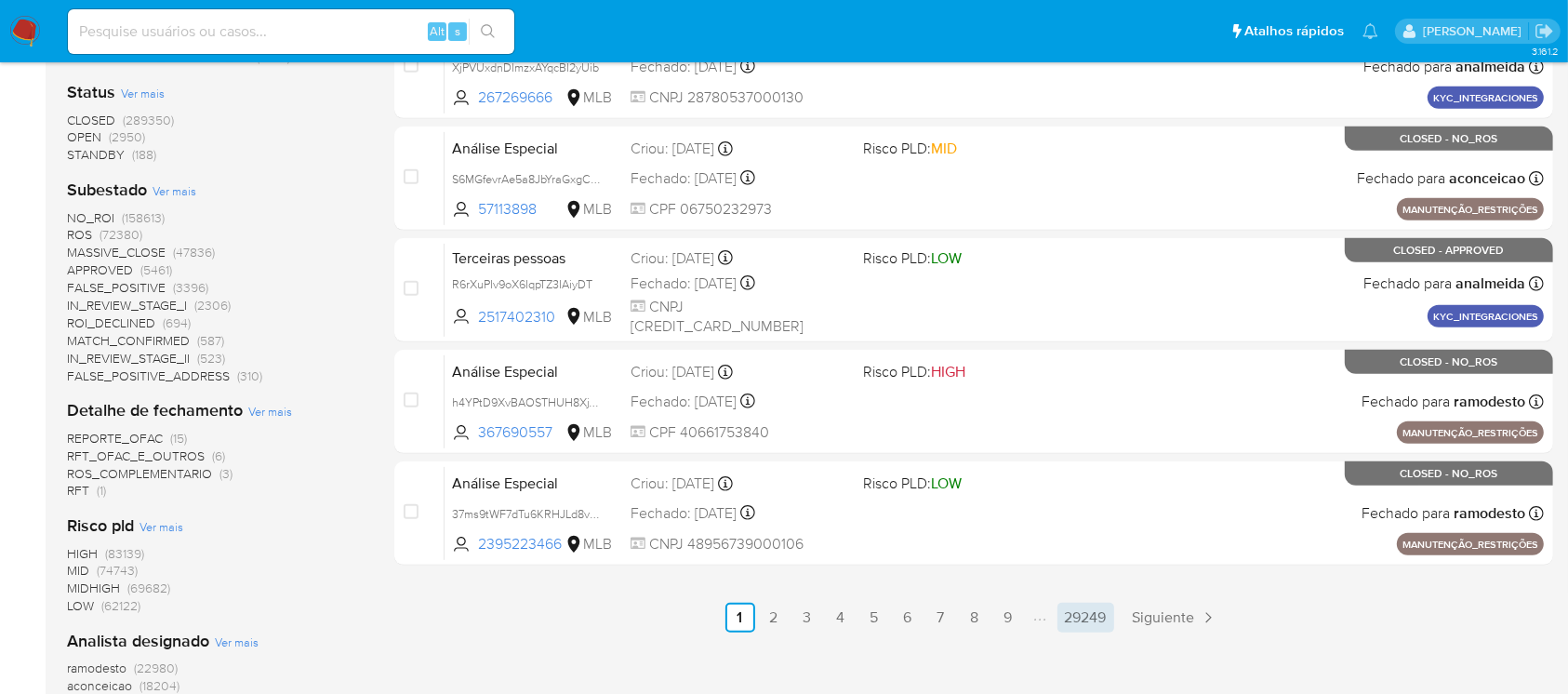
click at [1107, 615] on link "29249" at bounding box center [1085, 617] width 56 height 30
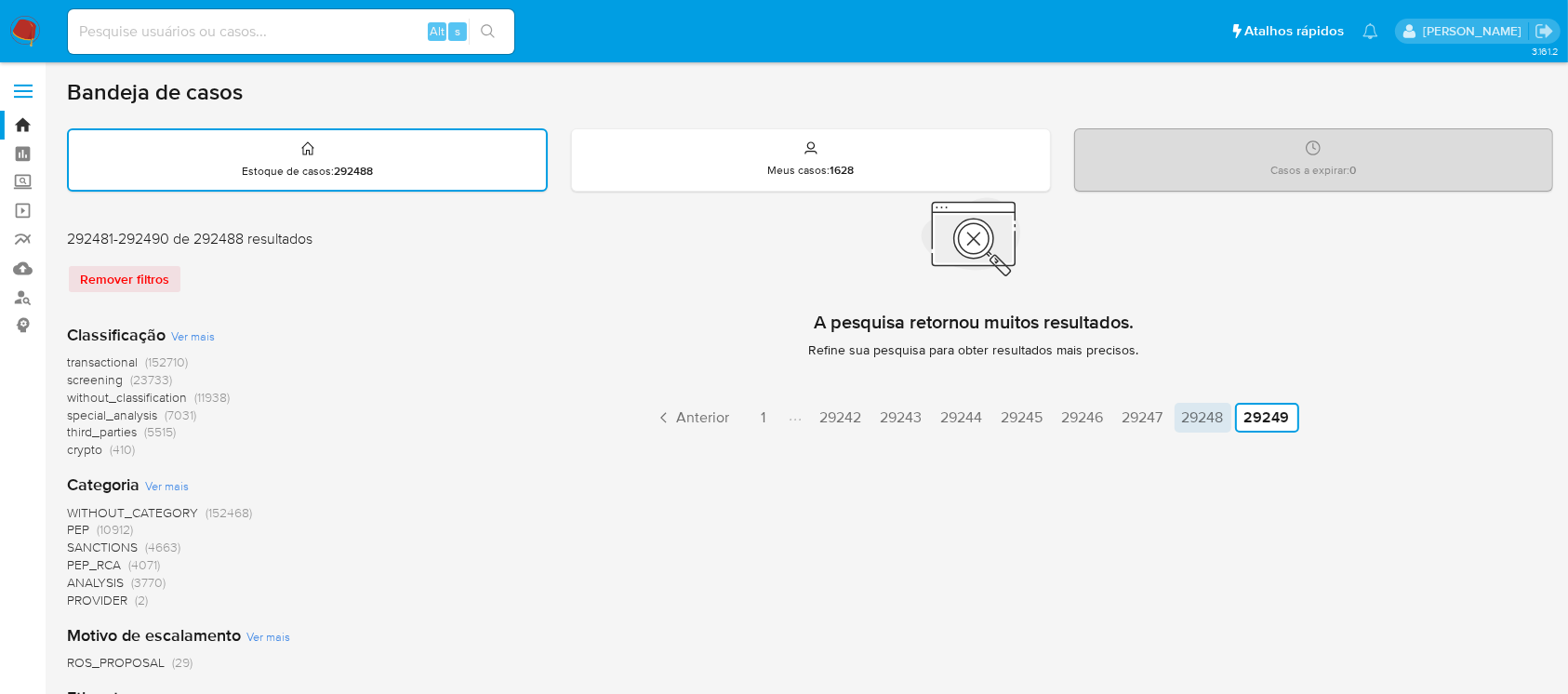
click at [1207, 413] on link "29248" at bounding box center [1203, 417] width 56 height 30
click at [1093, 429] on link "29247" at bounding box center [1088, 417] width 55 height 30
click at [924, 419] on link "29244" at bounding box center [907, 417] width 56 height 30
click at [827, 420] on link "29243" at bounding box center [847, 417] width 56 height 30
click at [710, 422] on link "1" at bounding box center [709, 417] width 30 height 30
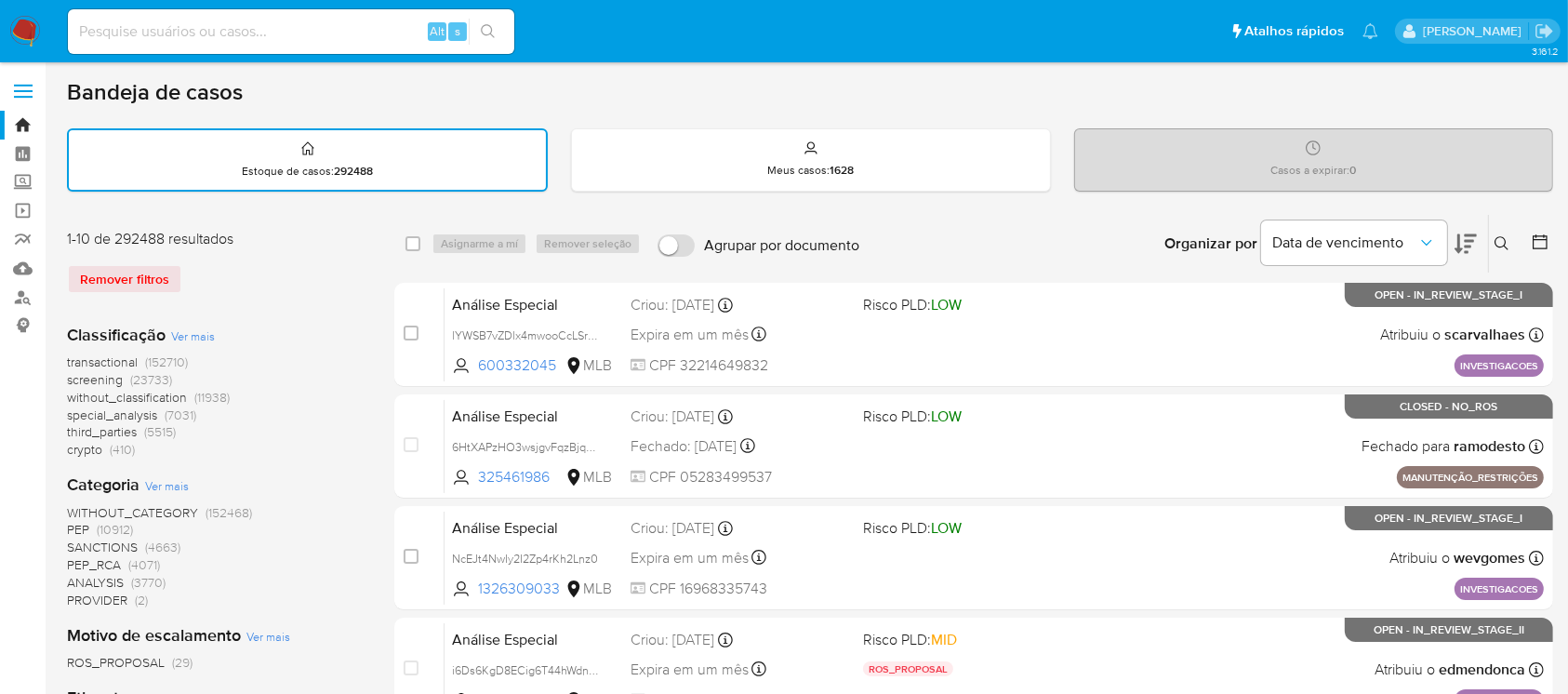
click at [18, 39] on img at bounding box center [25, 32] width 32 height 32
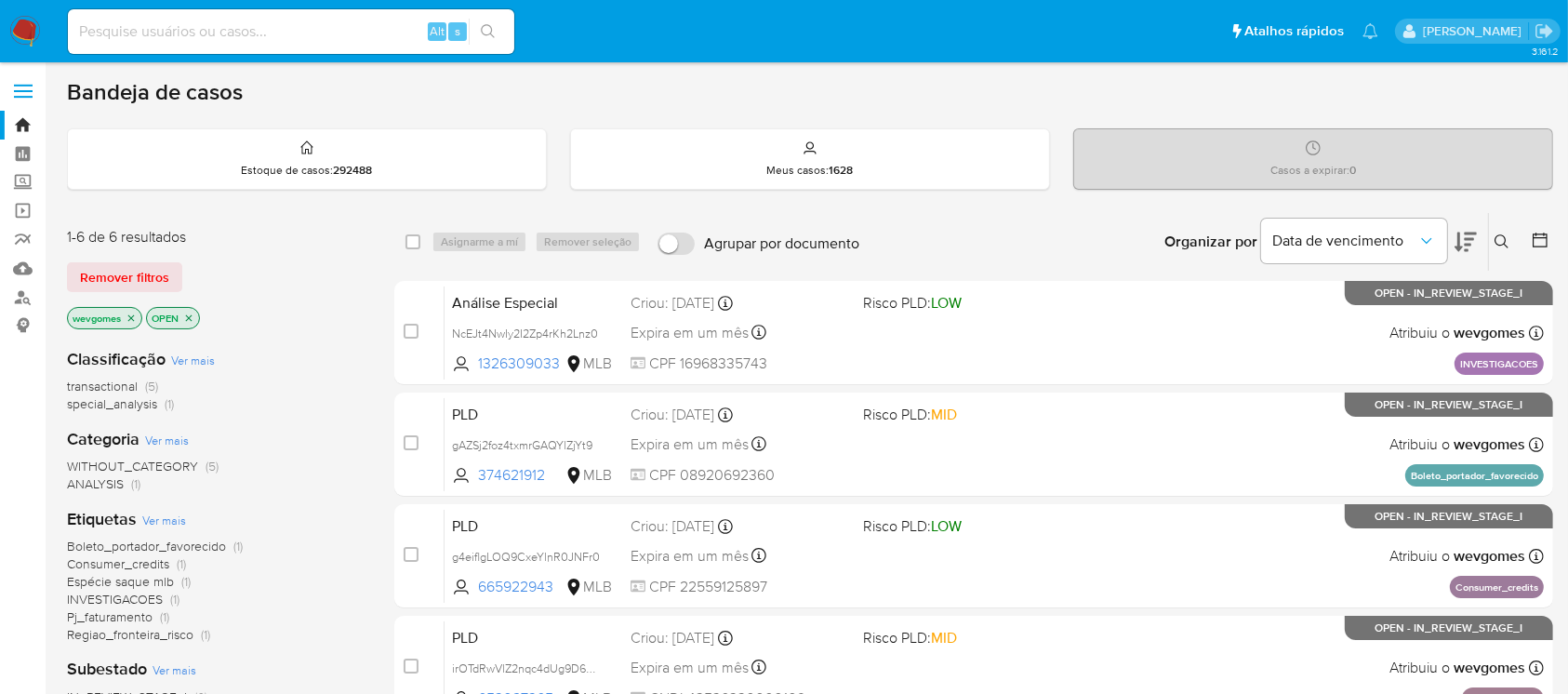
click at [116, 385] on span "transactional" at bounding box center [102, 386] width 70 height 19
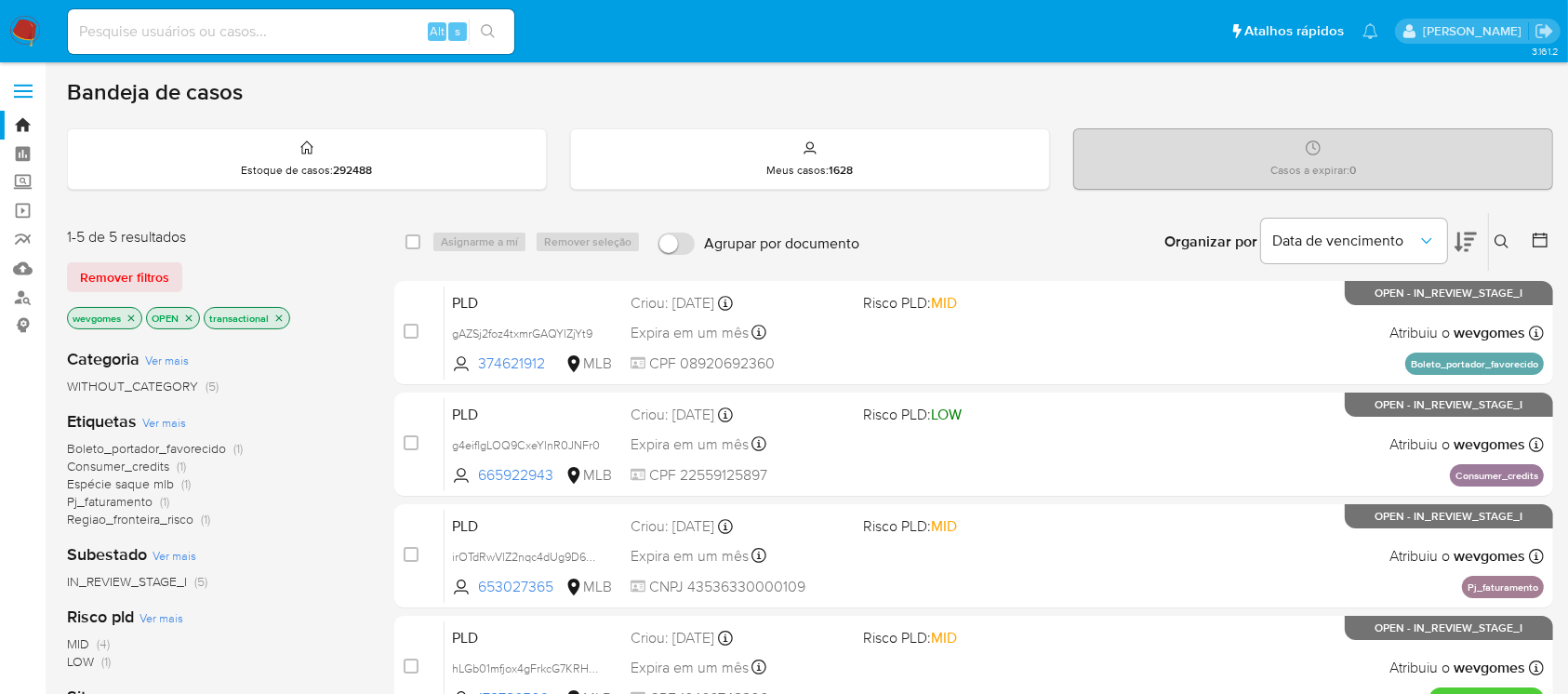
click at [680, 241] on input "Agrupar por documento" at bounding box center [677, 243] width 38 height 23
click at [669, 239] on input "Agrupar por documento" at bounding box center [677, 243] width 38 height 23
click at [681, 242] on input "Agrupar por documento" at bounding box center [677, 243] width 38 height 23
click at [682, 242] on input "Agrupar por documento" at bounding box center [677, 243] width 38 height 23
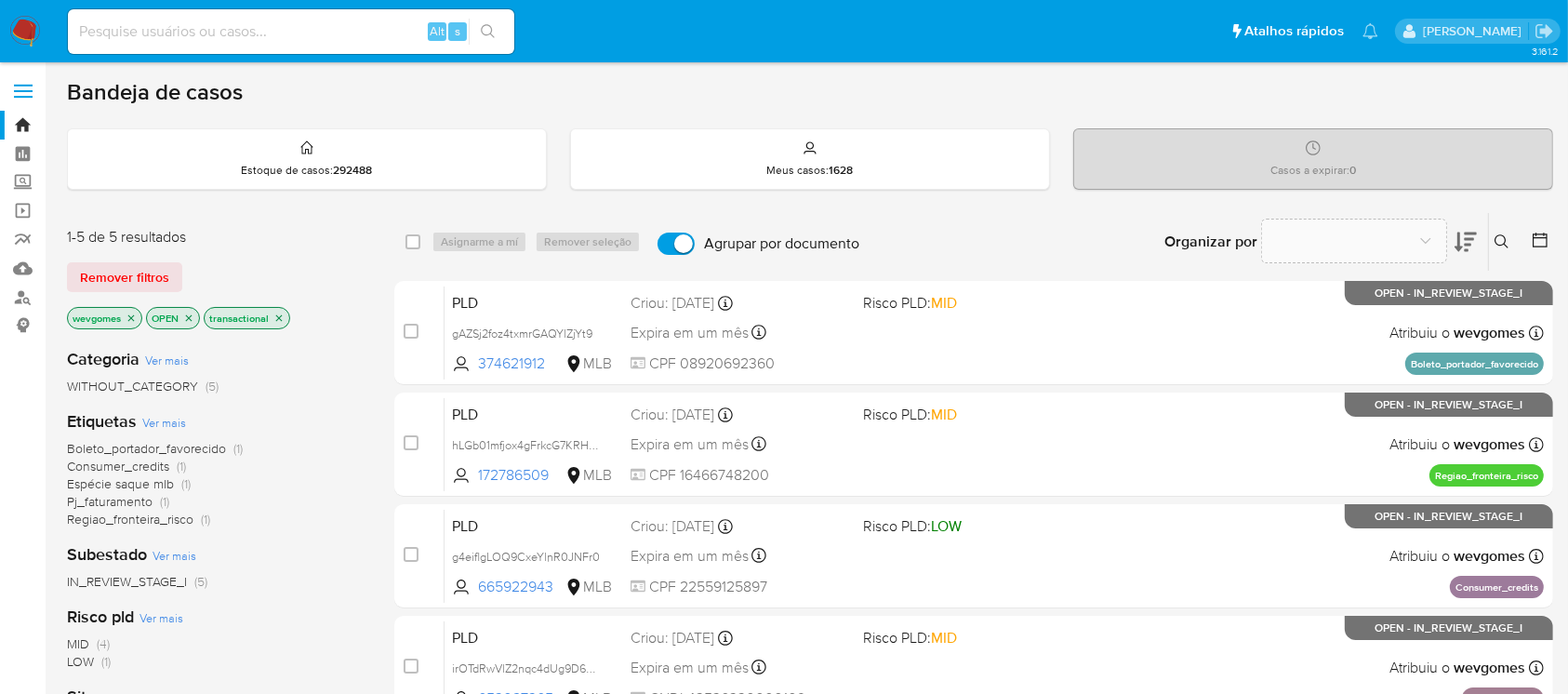
click at [682, 242] on input "Agrupar por documento" at bounding box center [677, 243] width 38 height 23
click at [685, 243] on input "Agrupar por documento" at bounding box center [677, 243] width 38 height 23
click at [684, 241] on input "Agrupar por documento" at bounding box center [677, 243] width 38 height 23
checkbox input "false"
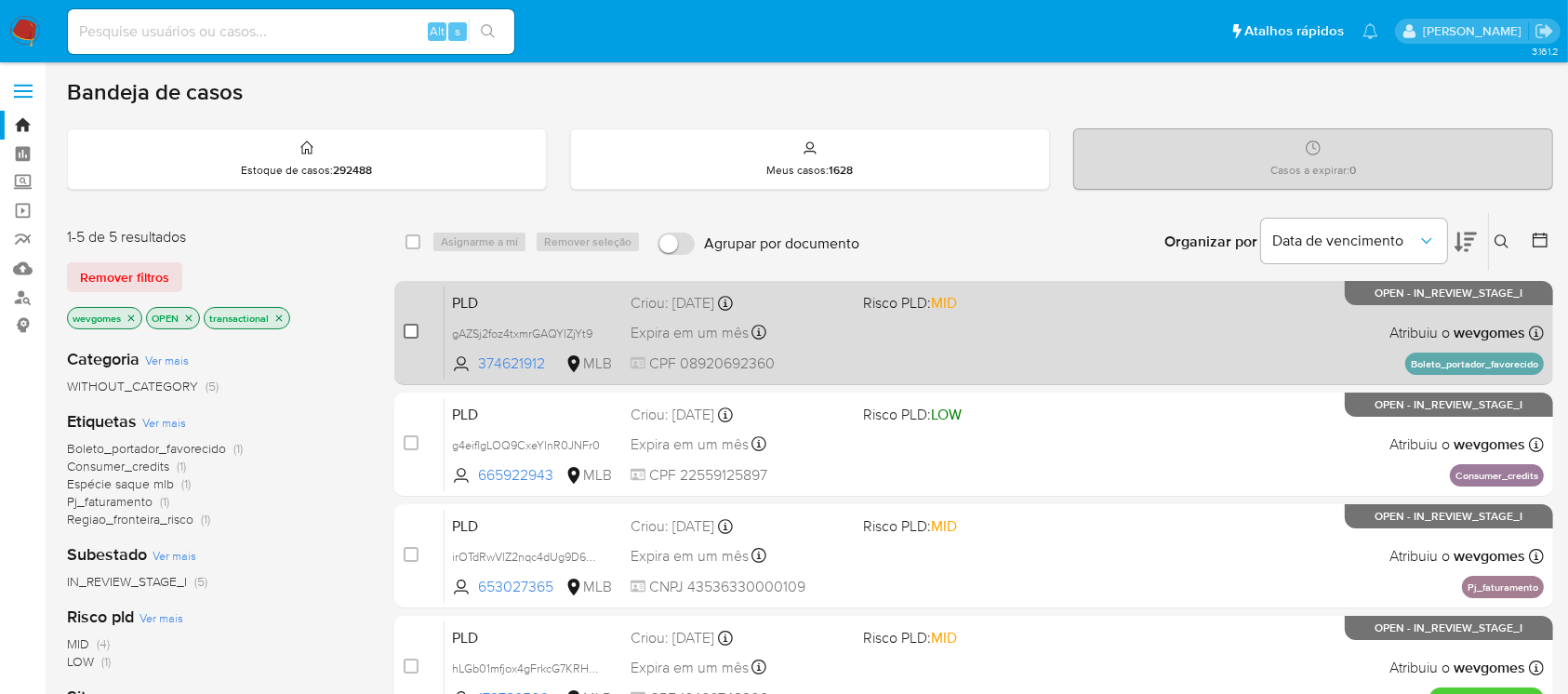
click at [408, 330] on input "checkbox" at bounding box center [411, 330] width 15 height 15
checkbox input "true"
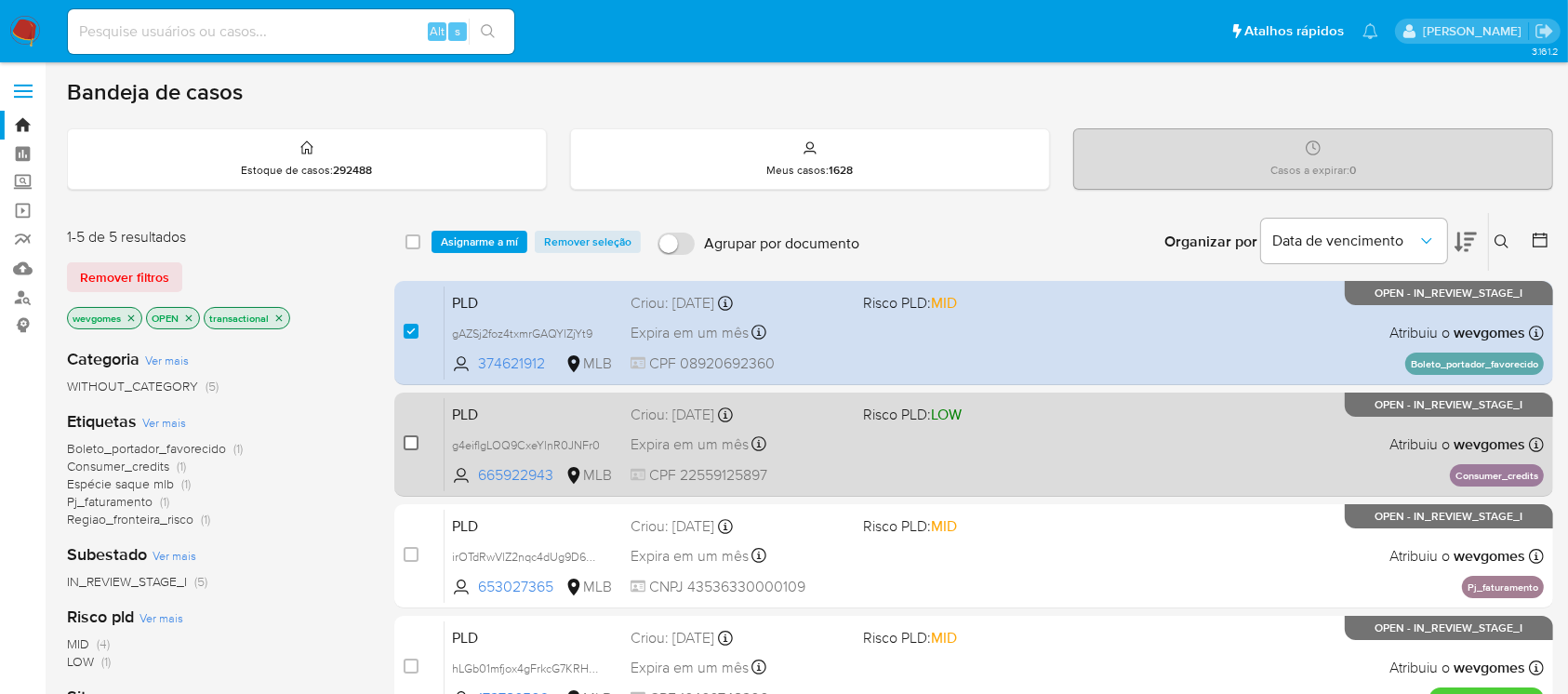
click at [404, 447] on input "checkbox" at bounding box center [411, 442] width 15 height 15
checkbox input "true"
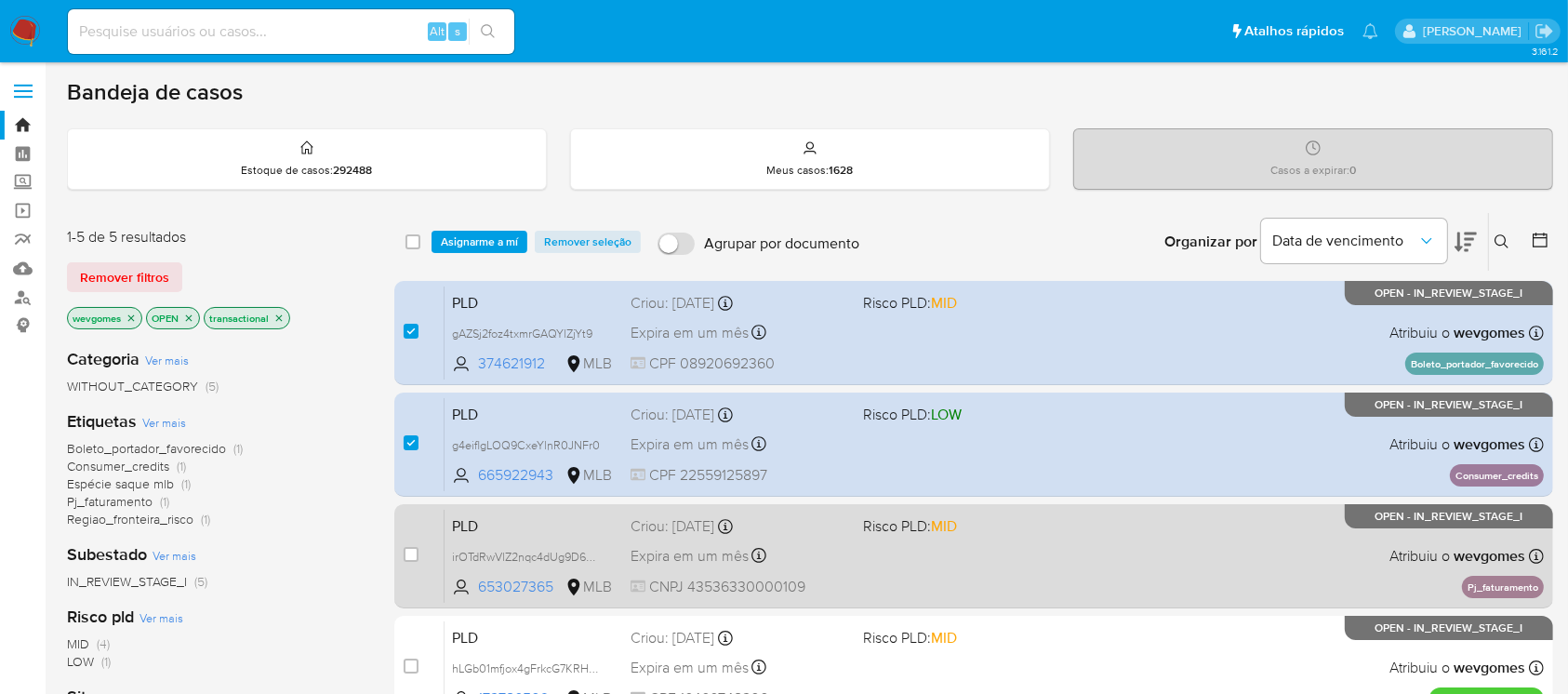
drag, startPoint x: 402, startPoint y: 556, endPoint x: 416, endPoint y: 559, distance: 14.3
click at [402, 556] on div "case-item-checkbox Incapaz de atribuir o caso PLD irOTdRwVlZ2nqc4dUg9D6Jpx 6530…" at bounding box center [974, 556] width 1159 height 104
click at [407, 561] on div "case-item-checkbox" at bounding box center [411, 554] width 15 height 19
click at [410, 558] on input "checkbox" at bounding box center [411, 554] width 15 height 15
checkbox input "true"
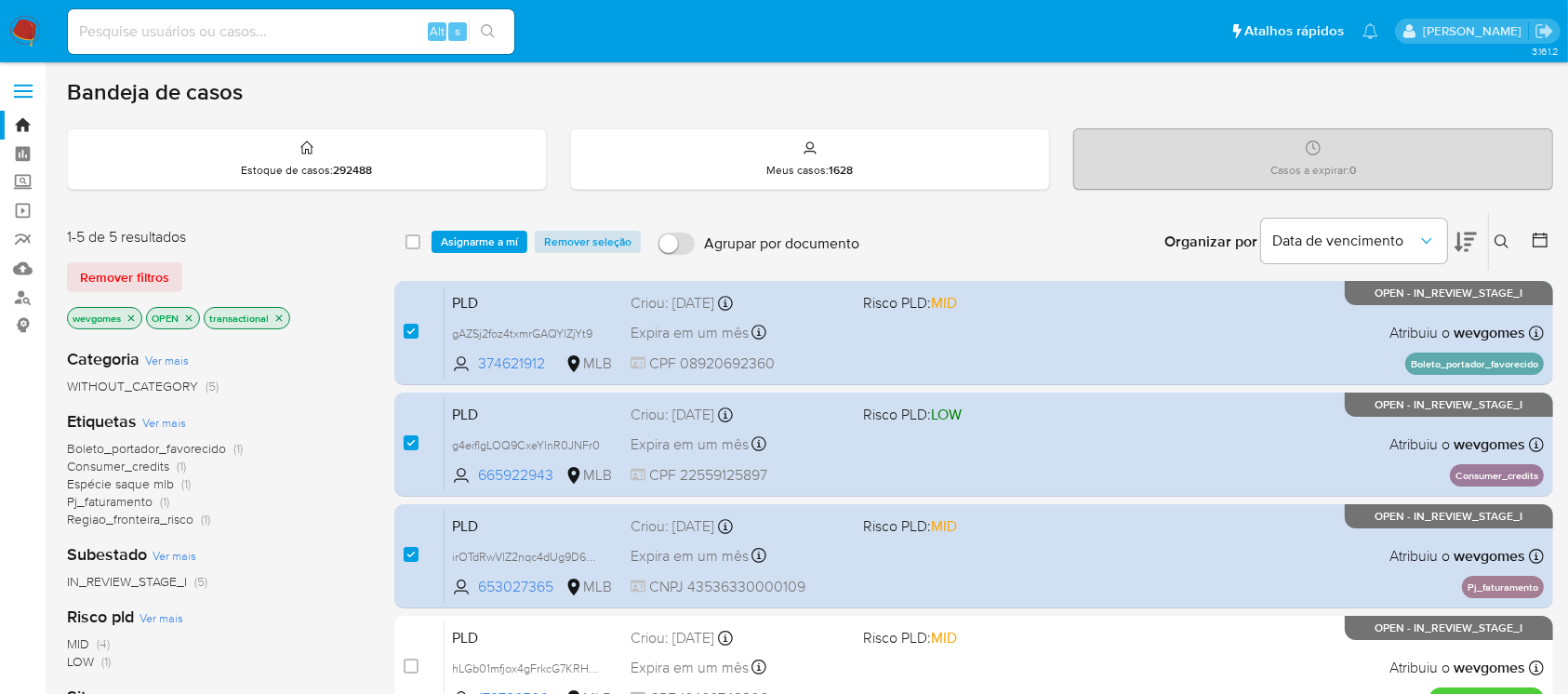
click at [573, 239] on span "Remover seleção" at bounding box center [588, 241] width 87 height 19
checkbox input "false"
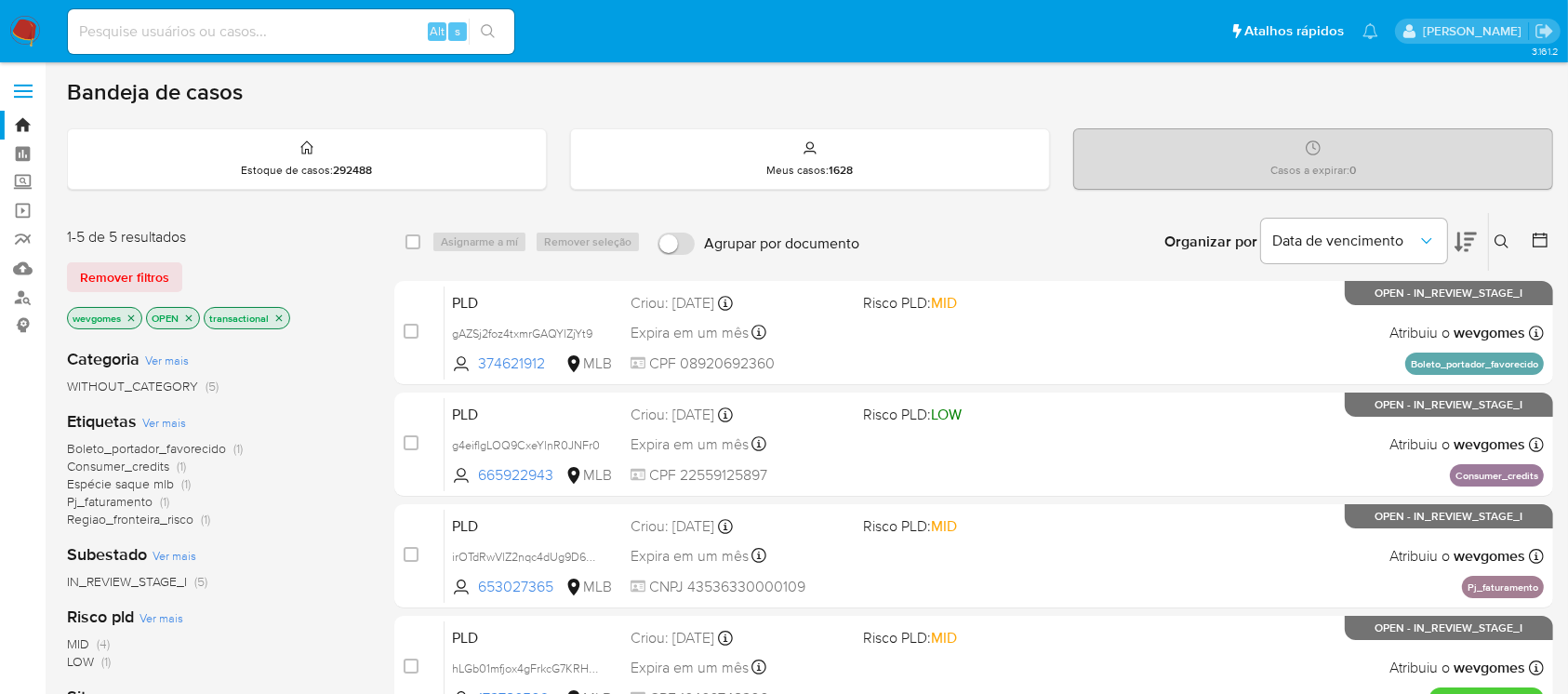
click at [927, 249] on div "Organizar por Data de vencimento Os resultados não podem ser classificados enqu…" at bounding box center [1211, 241] width 685 height 57
click at [1336, 241] on span "Data de vencimento" at bounding box center [1344, 240] width 145 height 19
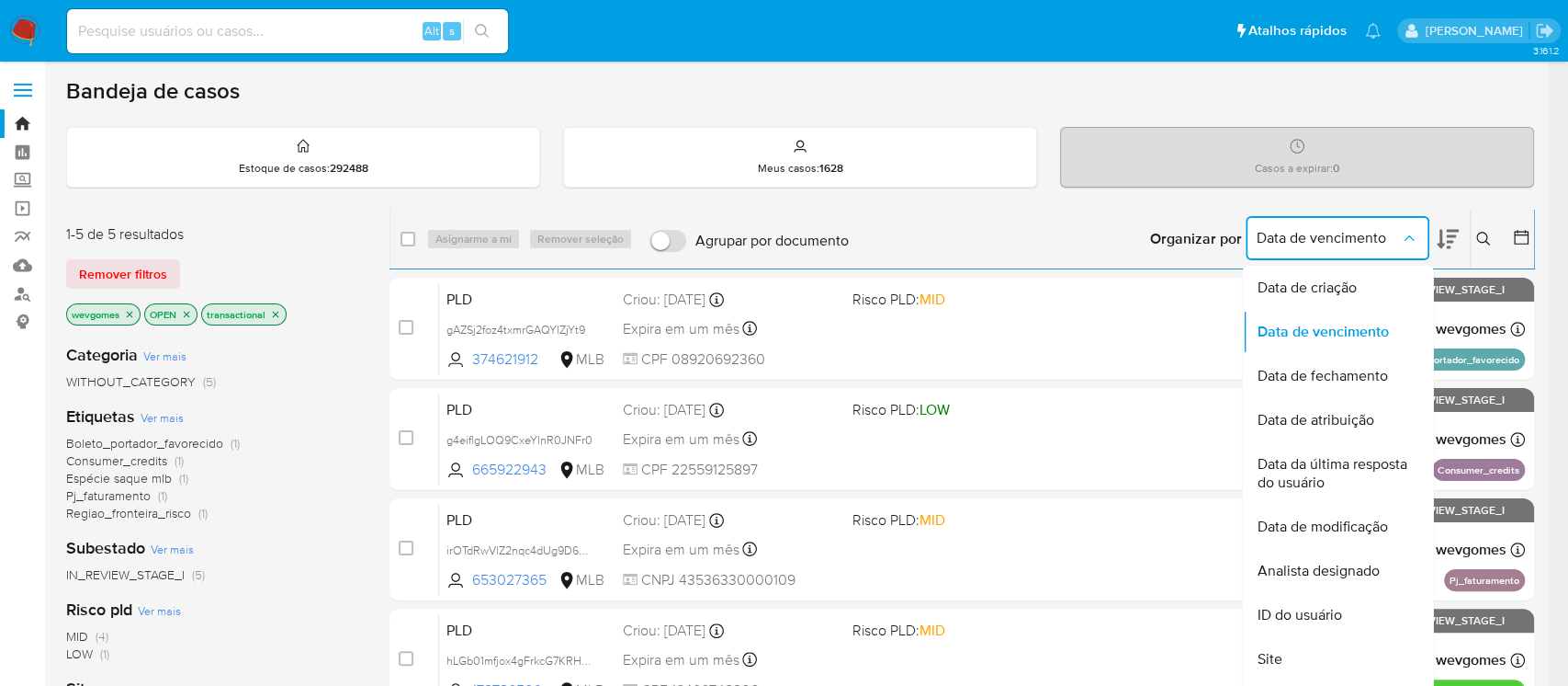
click at [1487, 233] on icon at bounding box center [1483, 238] width 15 height 15
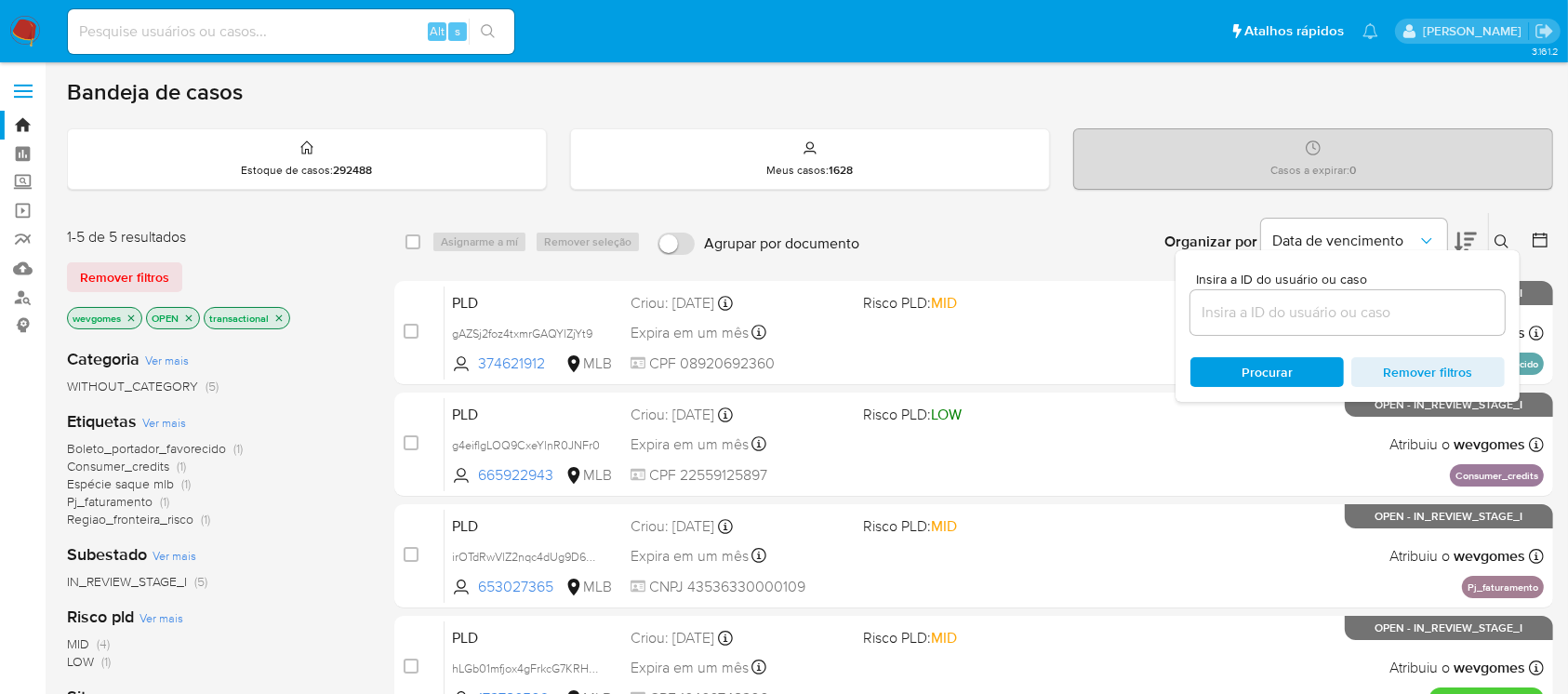
click at [1543, 239] on icon at bounding box center [1540, 239] width 19 height 19
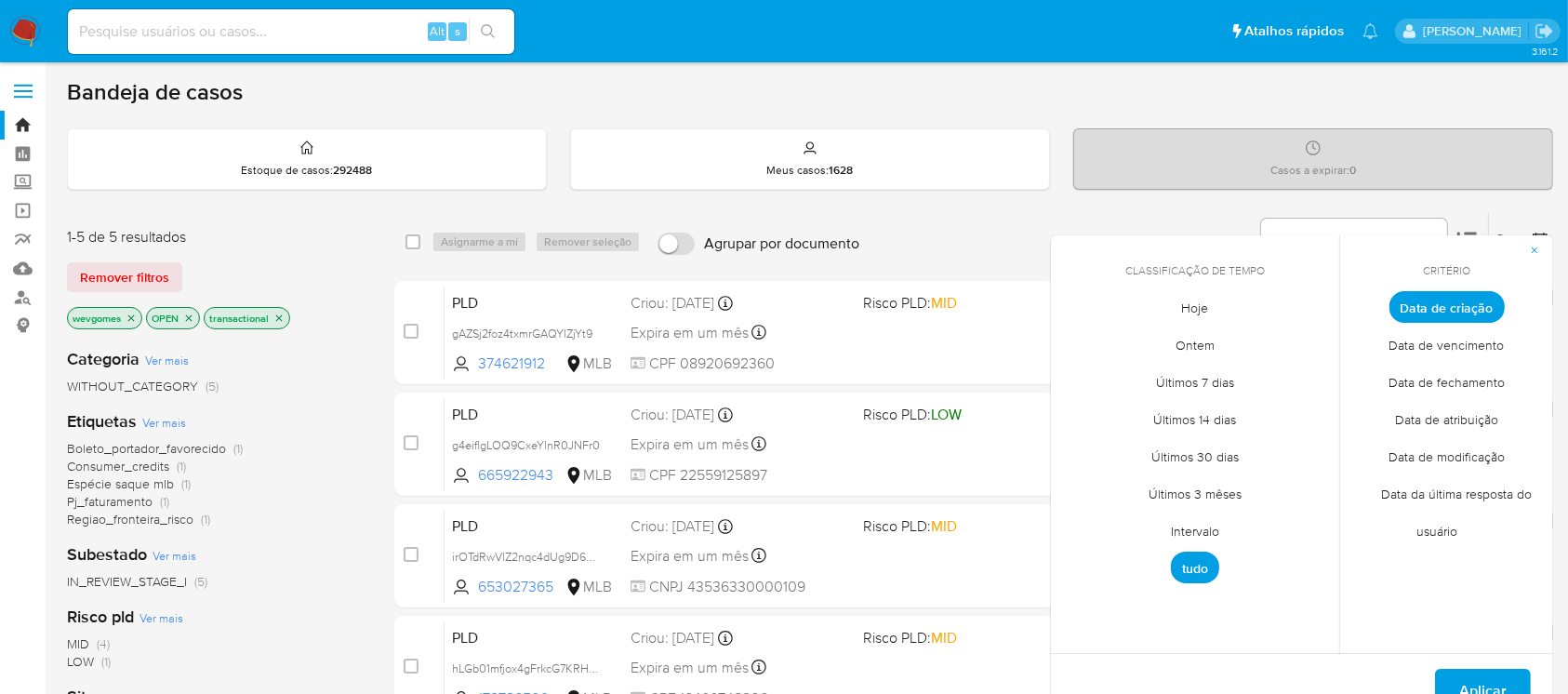
click at [1193, 352] on span "Ontem" at bounding box center [1195, 345] width 78 height 39
click at [1477, 676] on span "Aplicar" at bounding box center [1483, 690] width 47 height 41
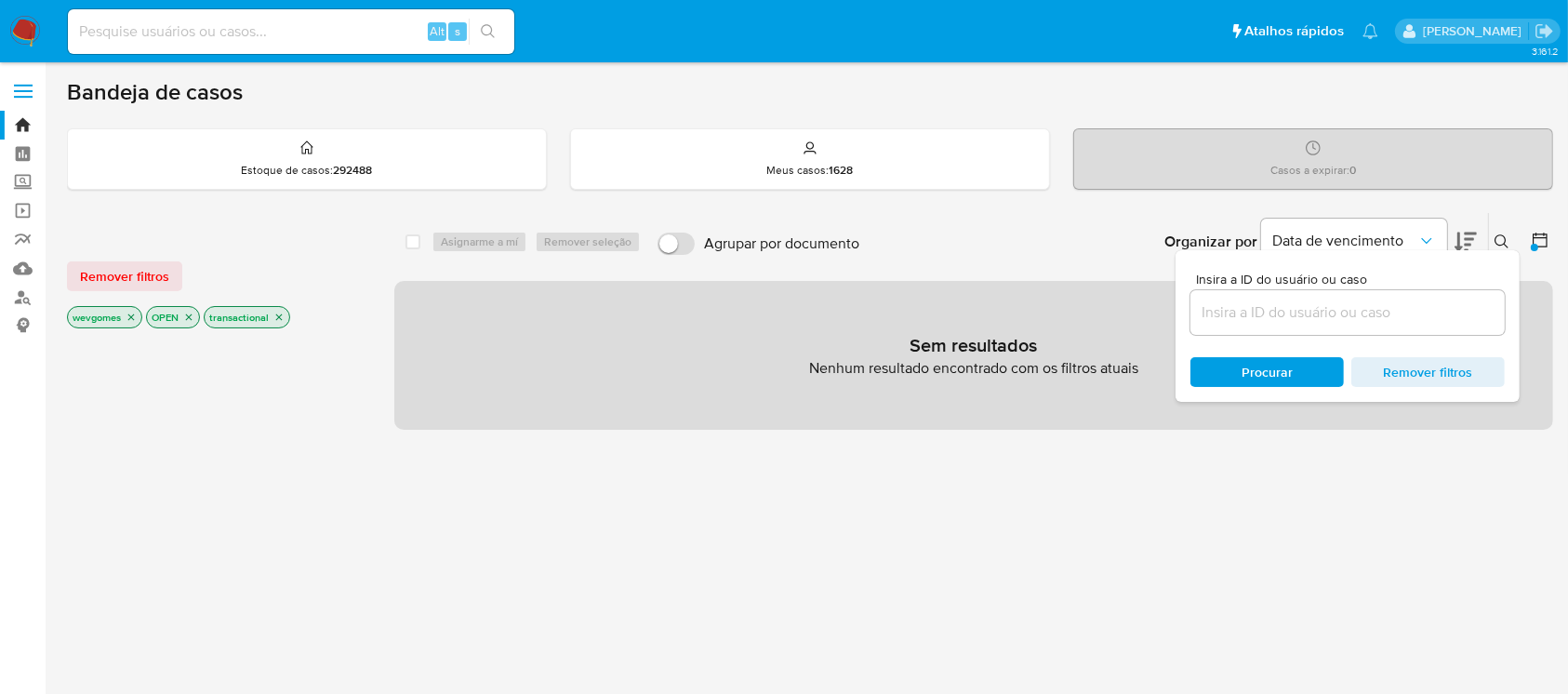
click at [1549, 240] on icon at bounding box center [1540, 239] width 19 height 19
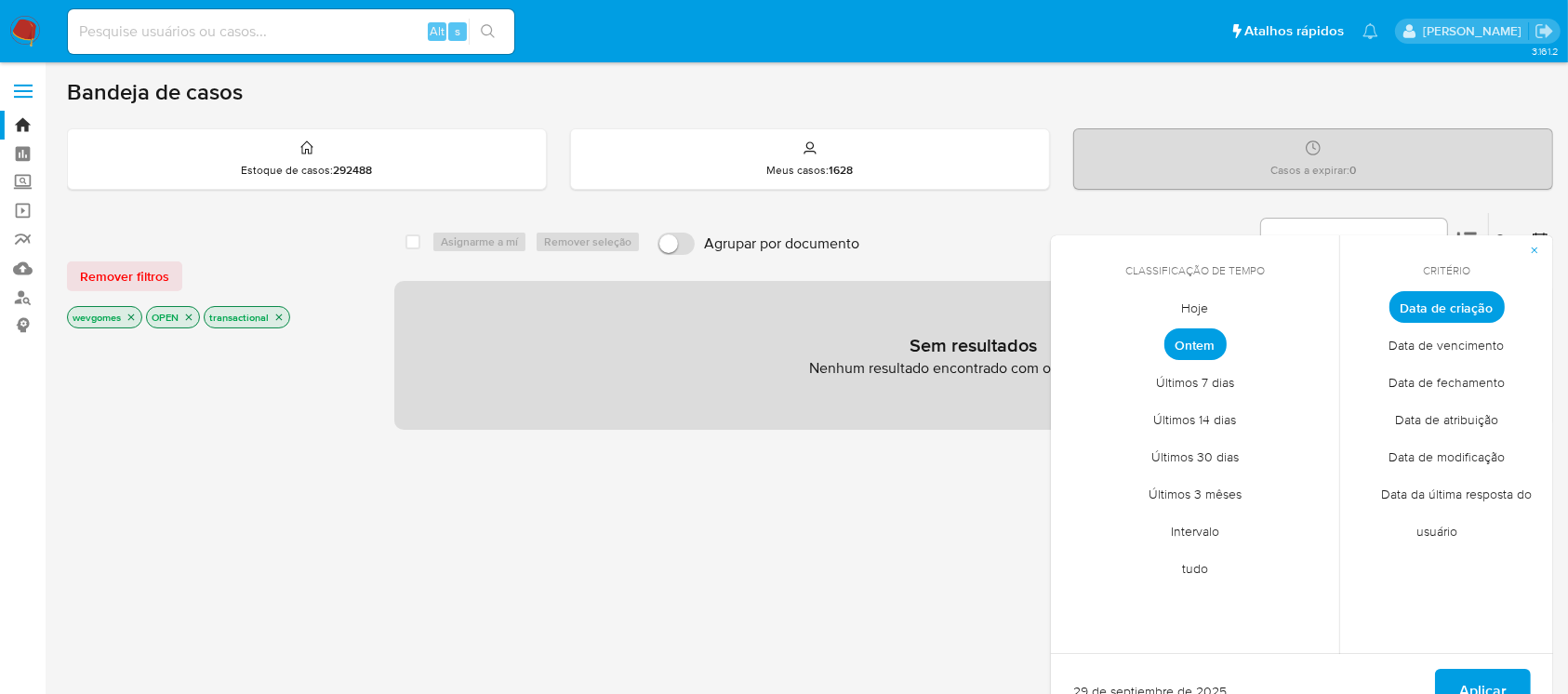
click at [852, 508] on div "select-all-cases-checkbox Asignarme a mí Remover seleção Agrupar por documento …" at bounding box center [974, 632] width 1159 height 841
click at [14, 39] on img at bounding box center [25, 32] width 32 height 32
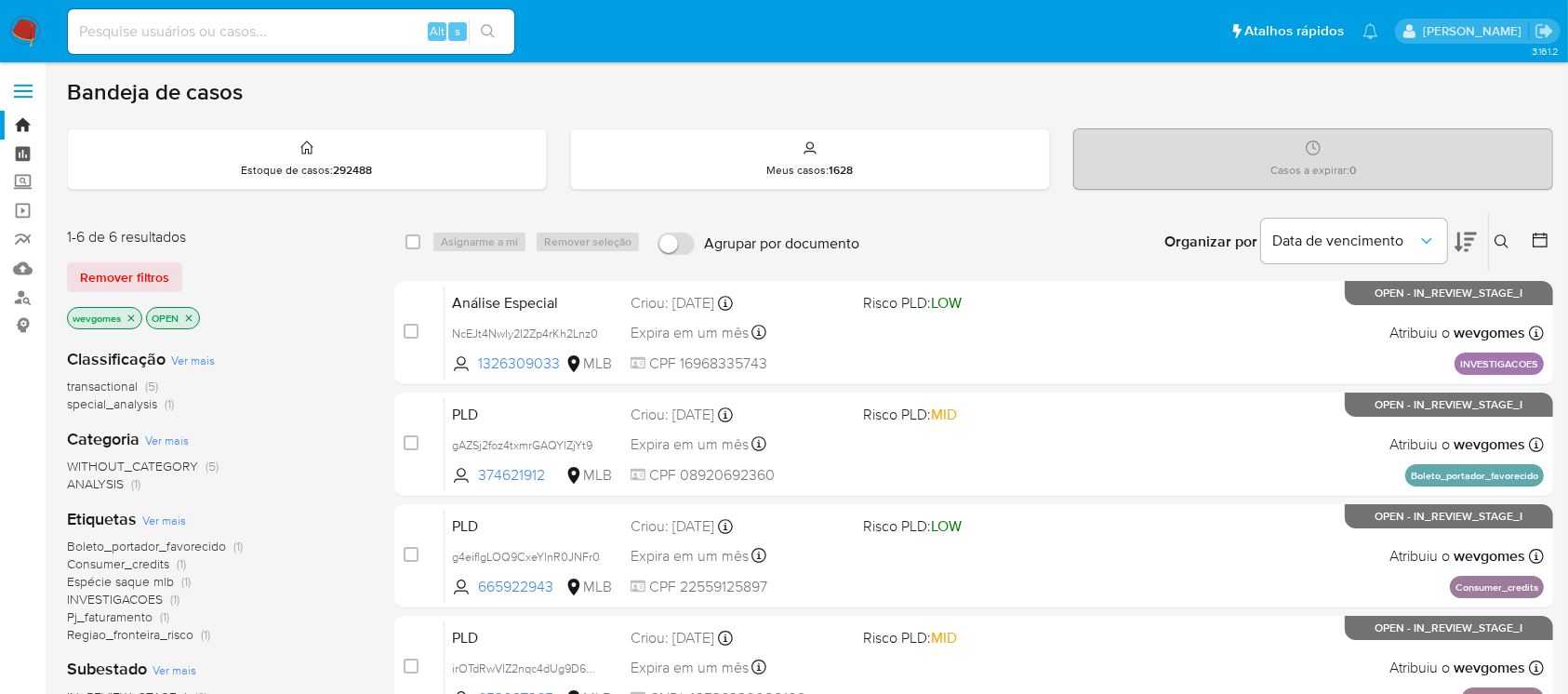
click at [25, 157] on link "Painel" at bounding box center [111, 153] width 222 height 29
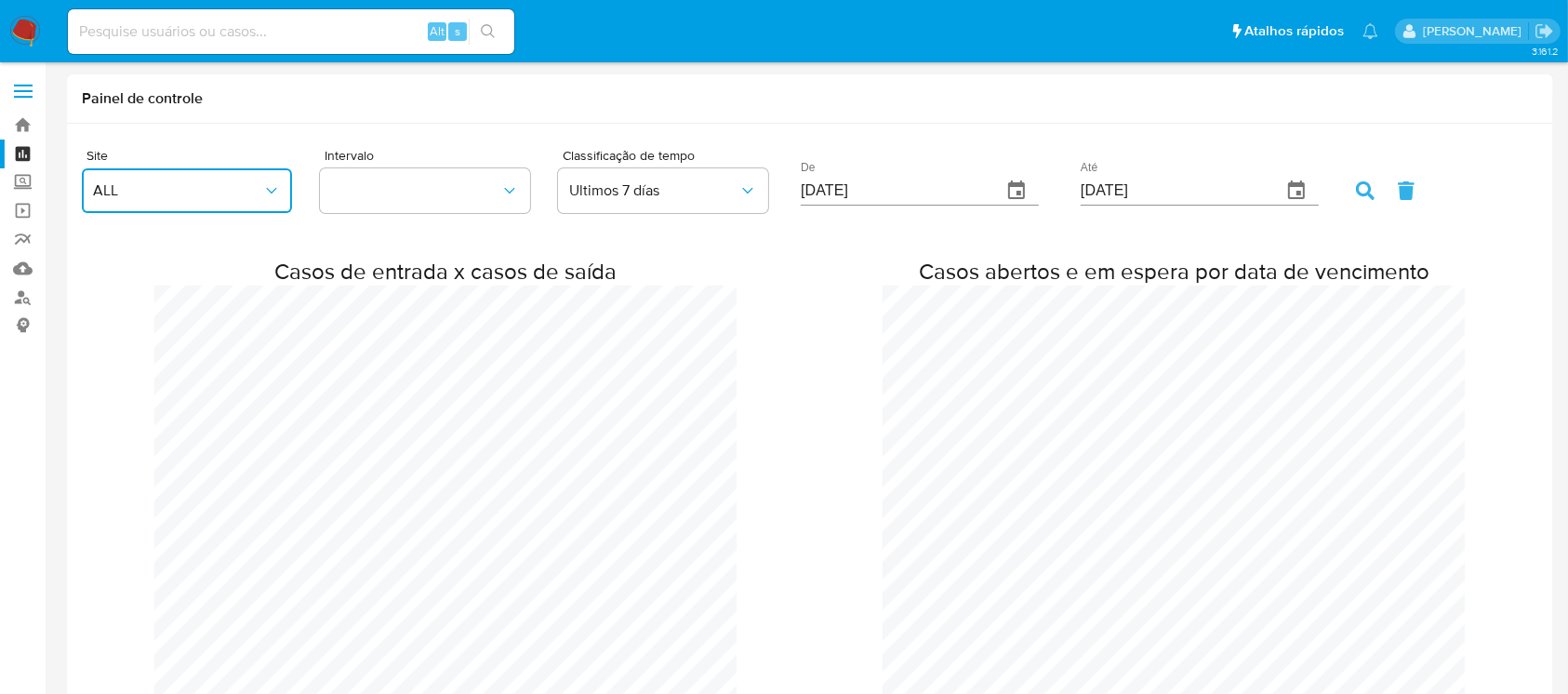
click at [266, 182] on icon "button" at bounding box center [271, 190] width 19 height 19
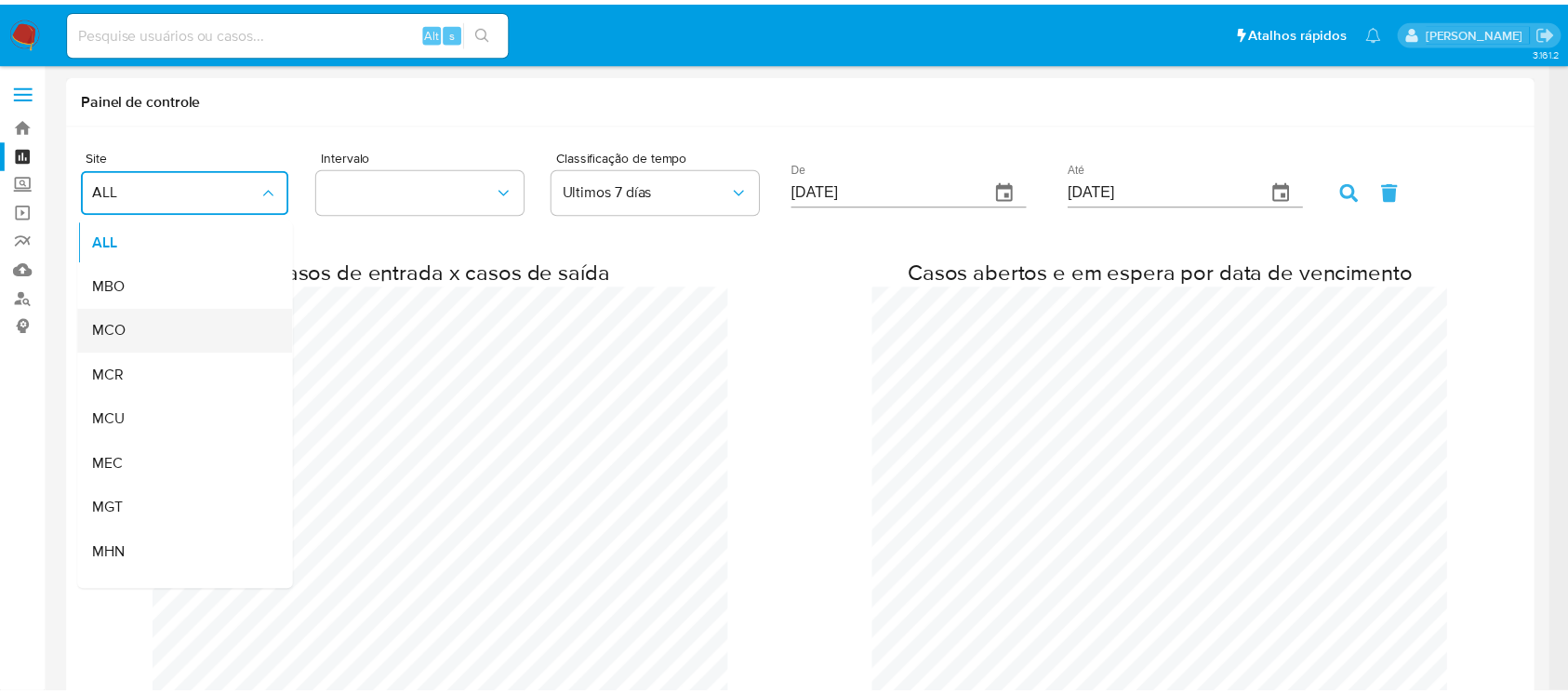
scroll to position [330, 0]
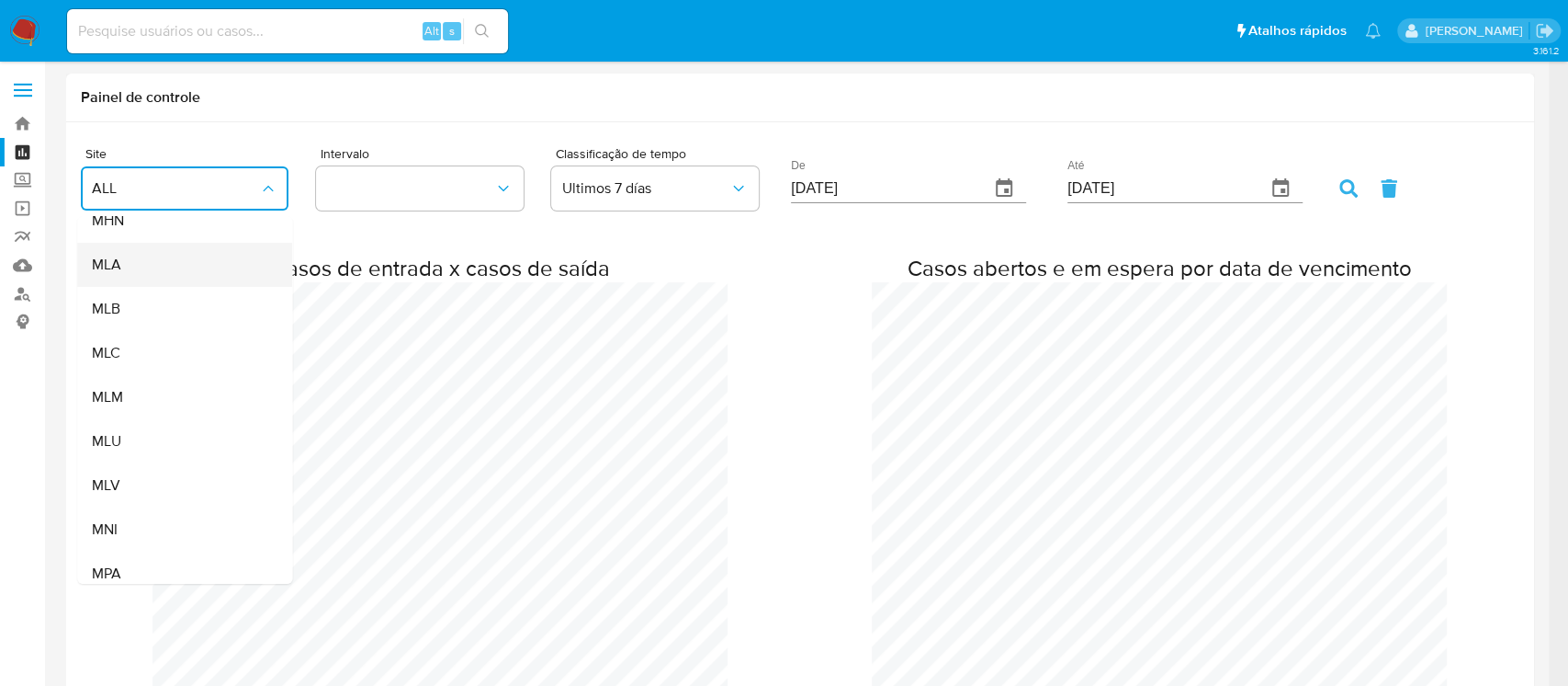
click at [100, 279] on div "MLA" at bounding box center [179, 264] width 175 height 44
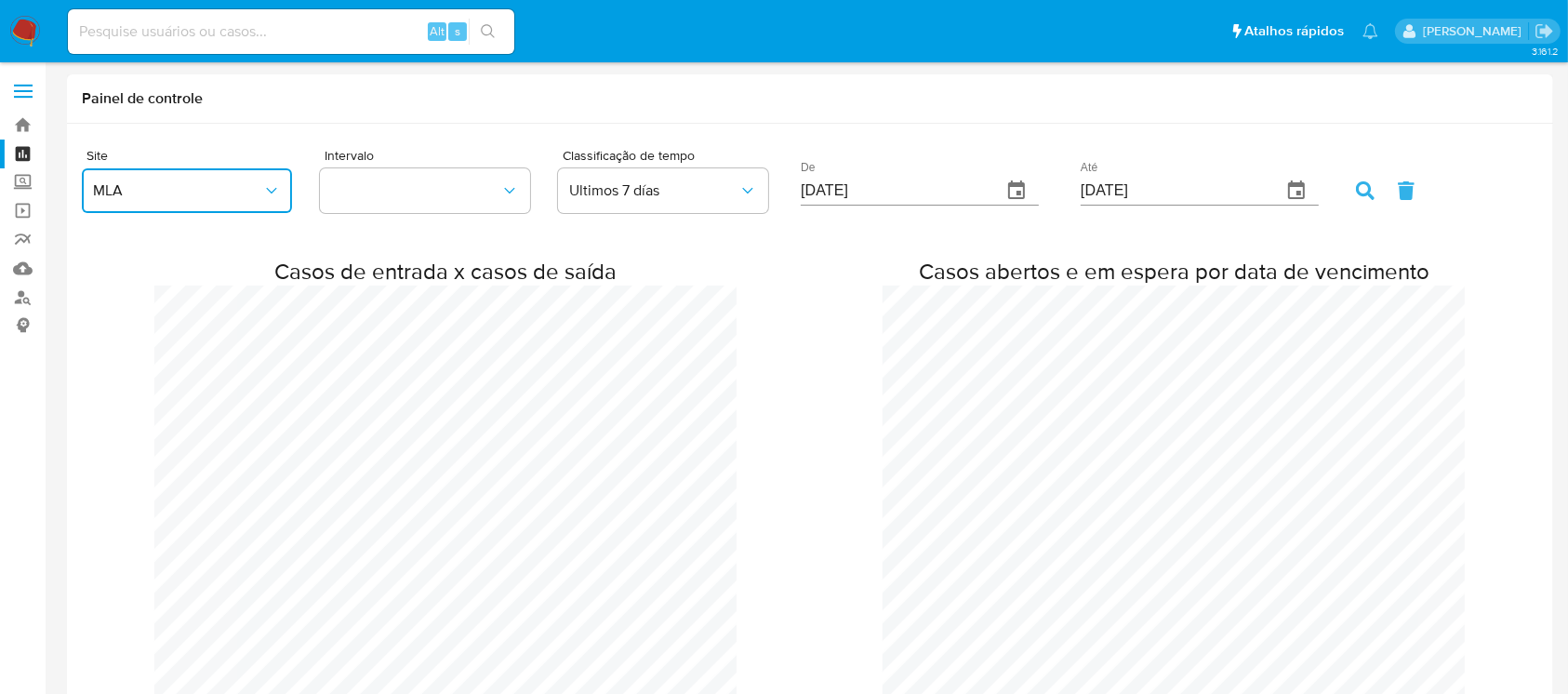
click at [194, 184] on span "MLA" at bounding box center [177, 190] width 169 height 19
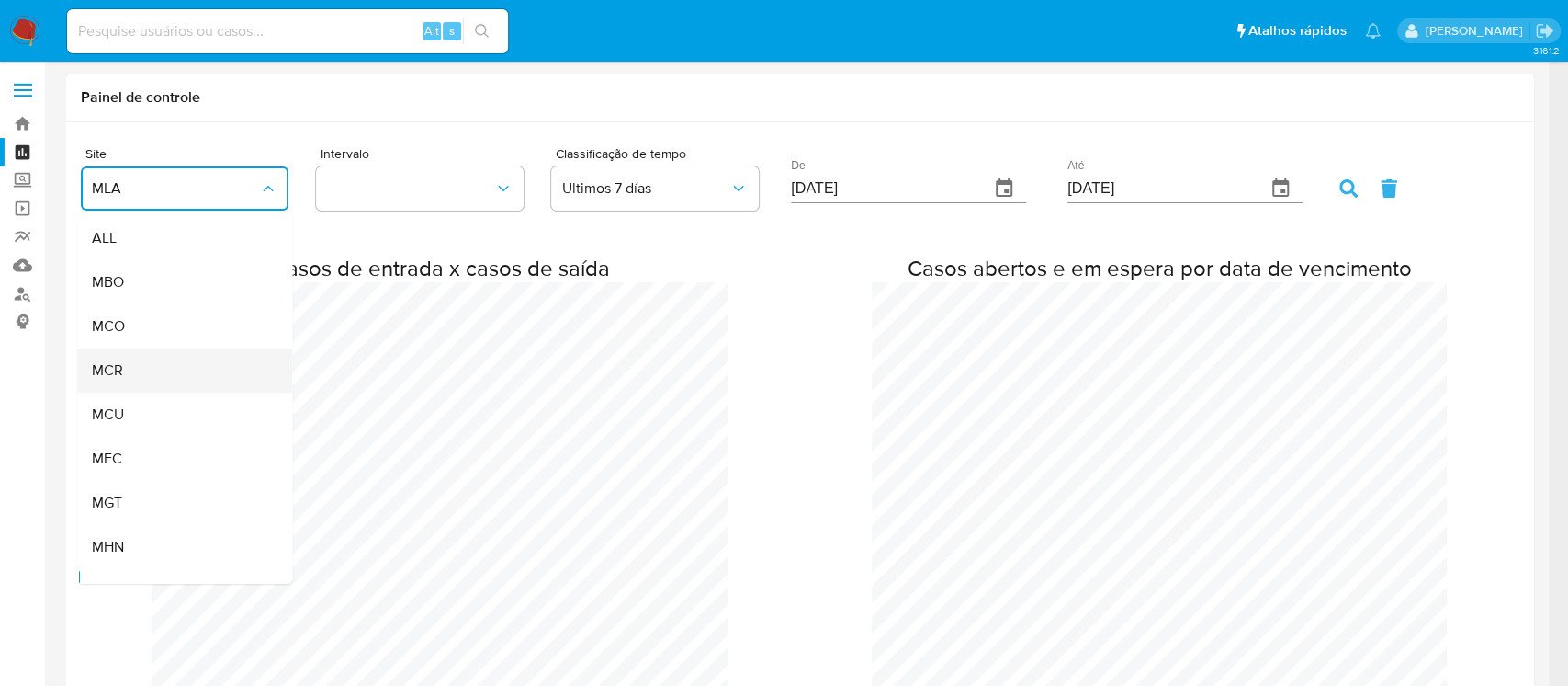
scroll to position [29, 0]
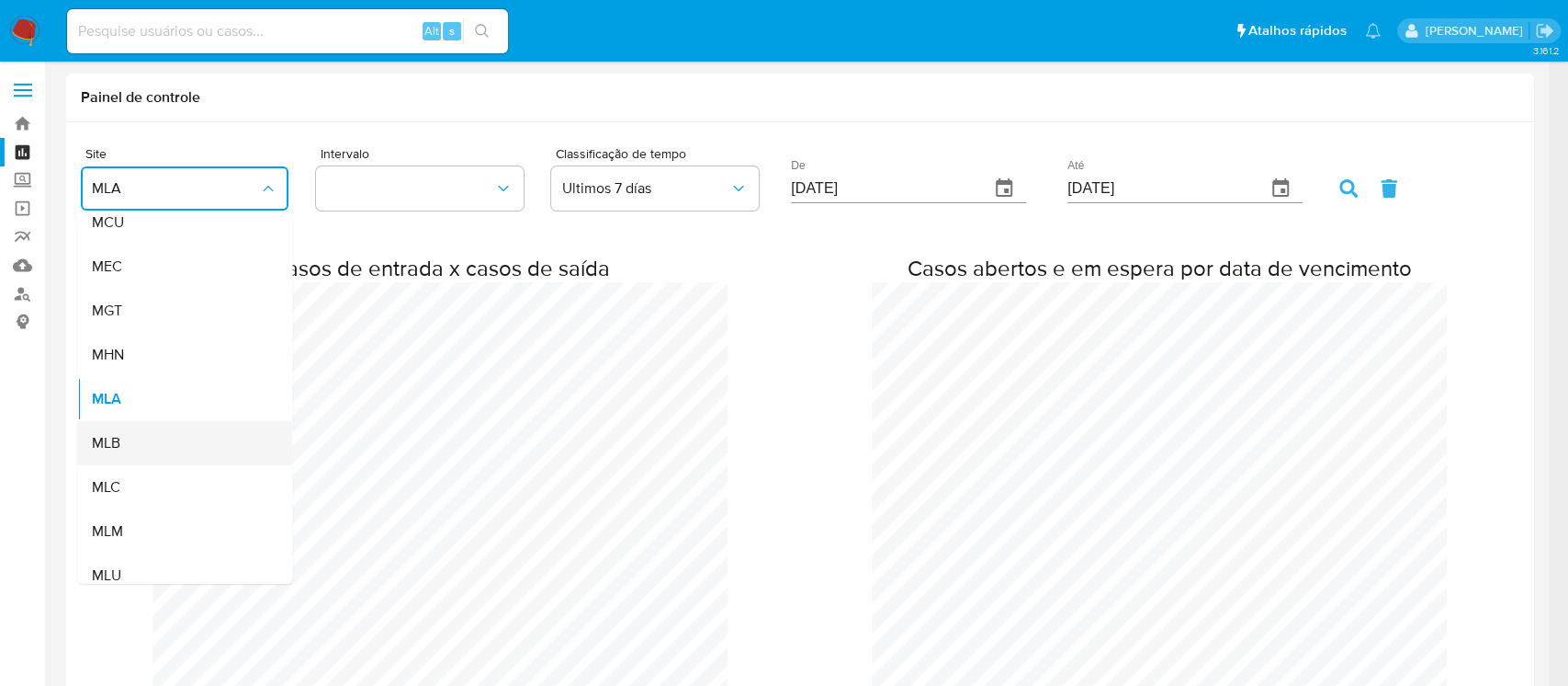
click at [132, 424] on div "MLB" at bounding box center [179, 443] width 175 height 44
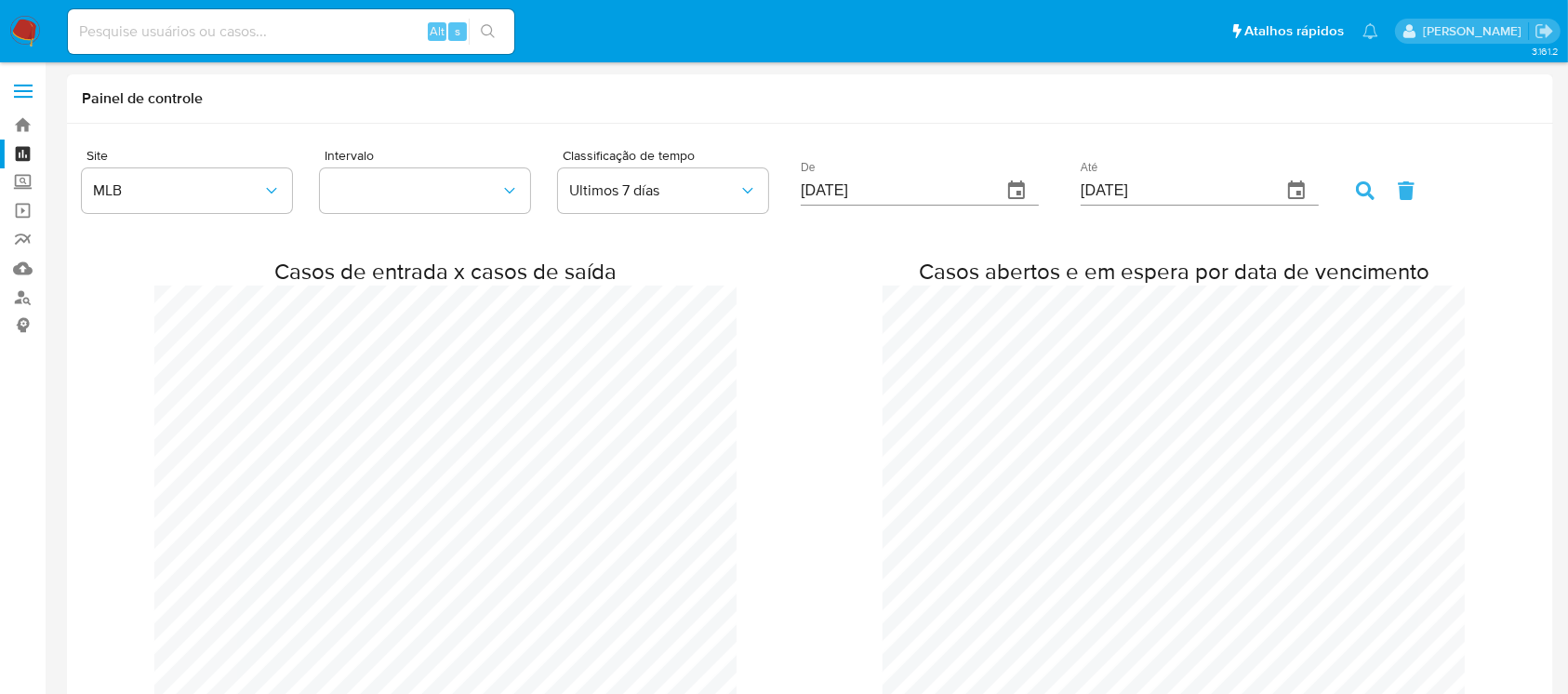
click at [1354, 179] on form "Site MLB Intervalo Classificação de tempo Ultimos 7 [PERSON_NAME] De [DATE] Até…" at bounding box center [810, 183] width 1457 height 74
click at [1356, 193] on icon at bounding box center [1365, 190] width 19 height 19
click at [18, 34] on img at bounding box center [25, 32] width 32 height 32
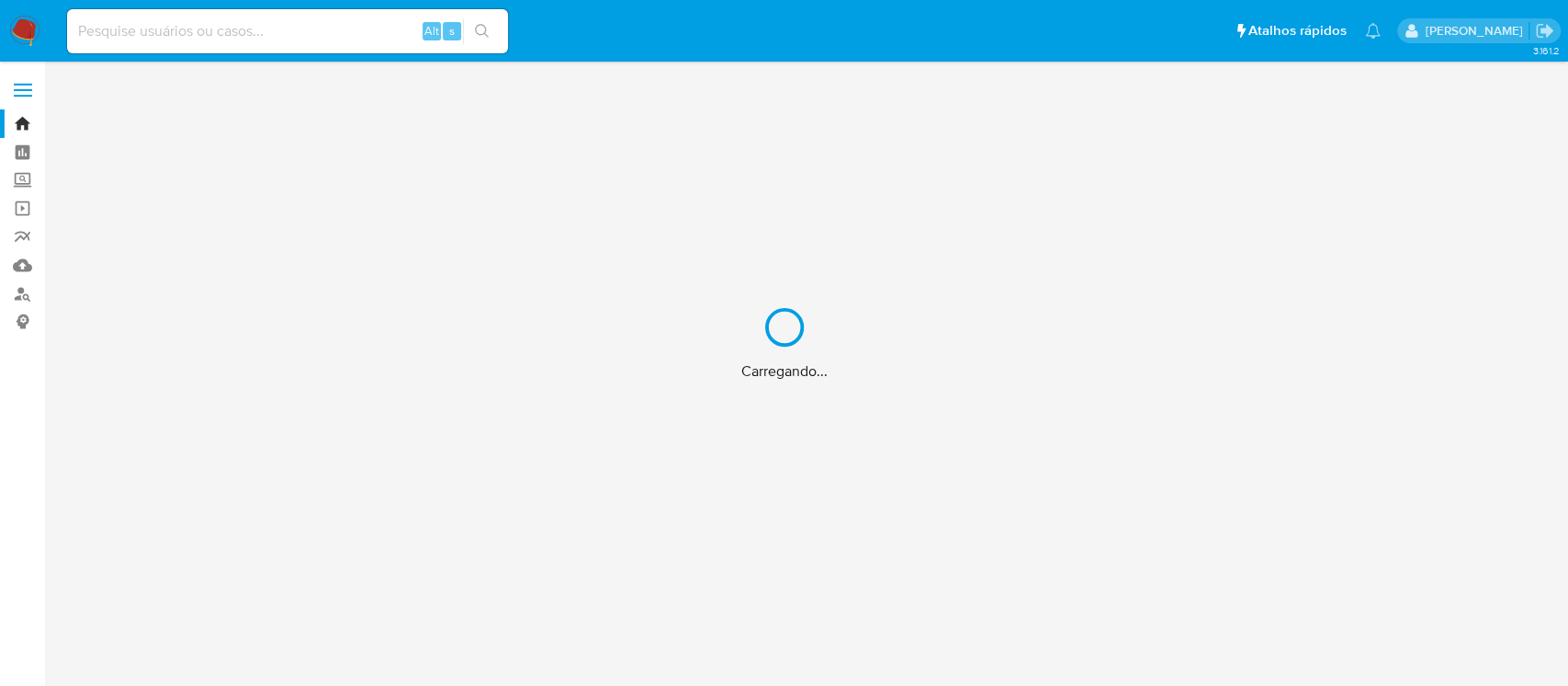
click at [18, 127] on div "Carregando..." at bounding box center [784, 343] width 1568 height 686
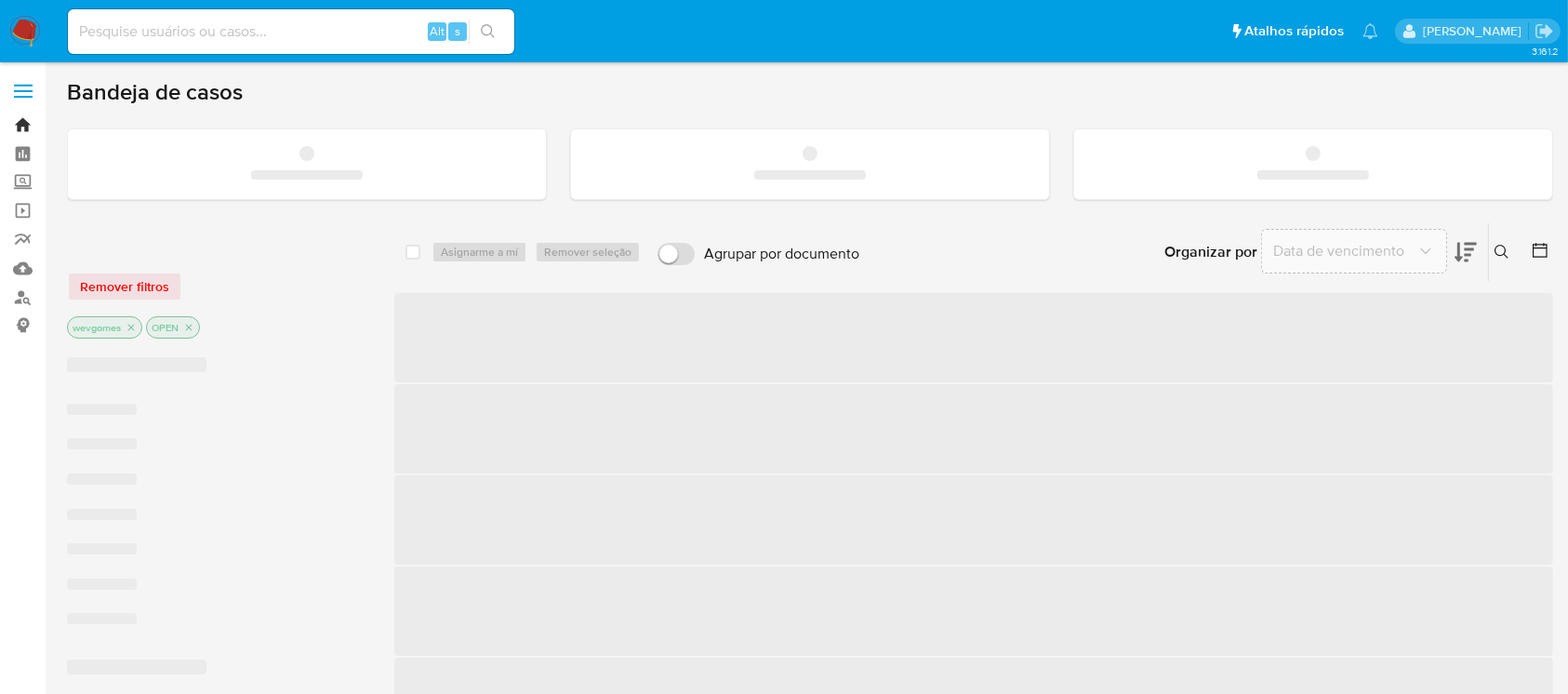
click at [23, 123] on link "Bandeja" at bounding box center [111, 125] width 222 height 29
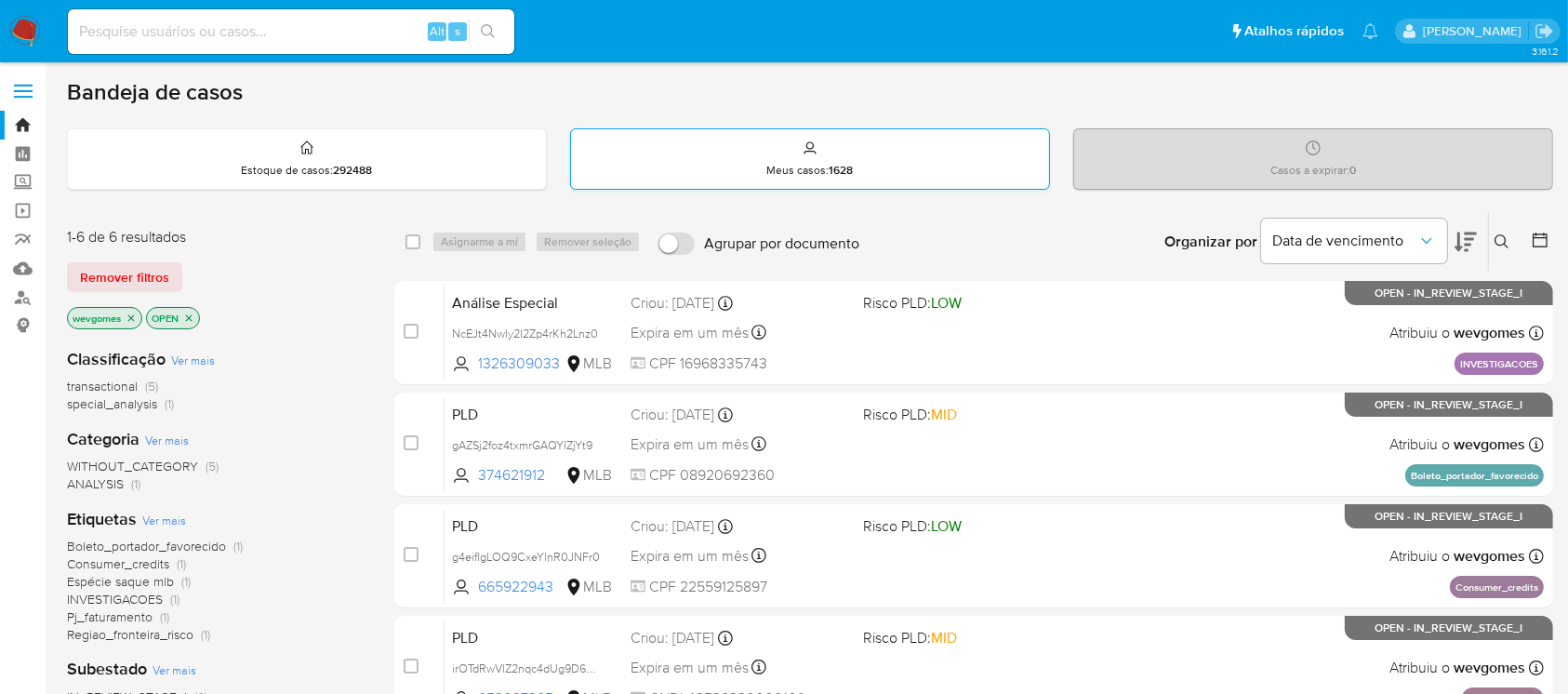
click at [828, 163] on p "Meus casos : 1628" at bounding box center [810, 170] width 86 height 15
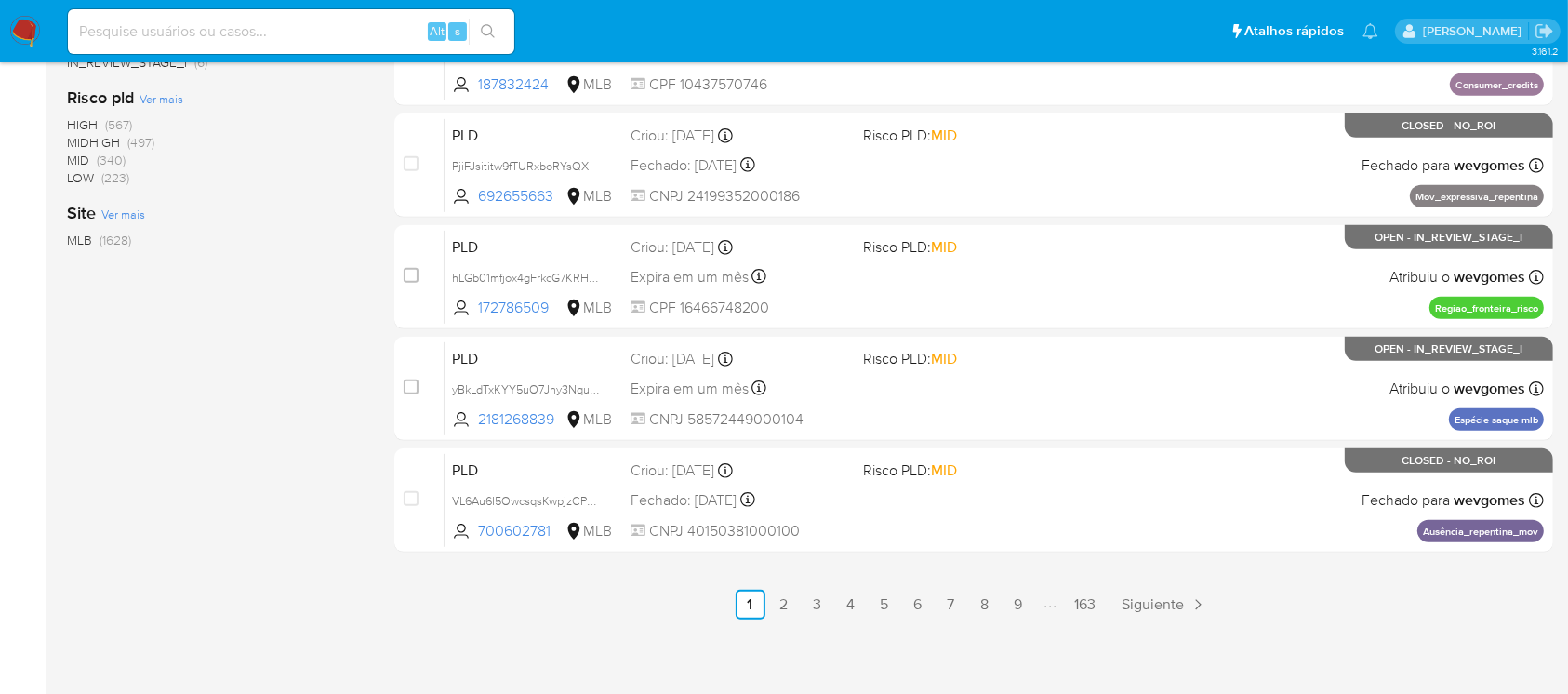
scroll to position [841, 0]
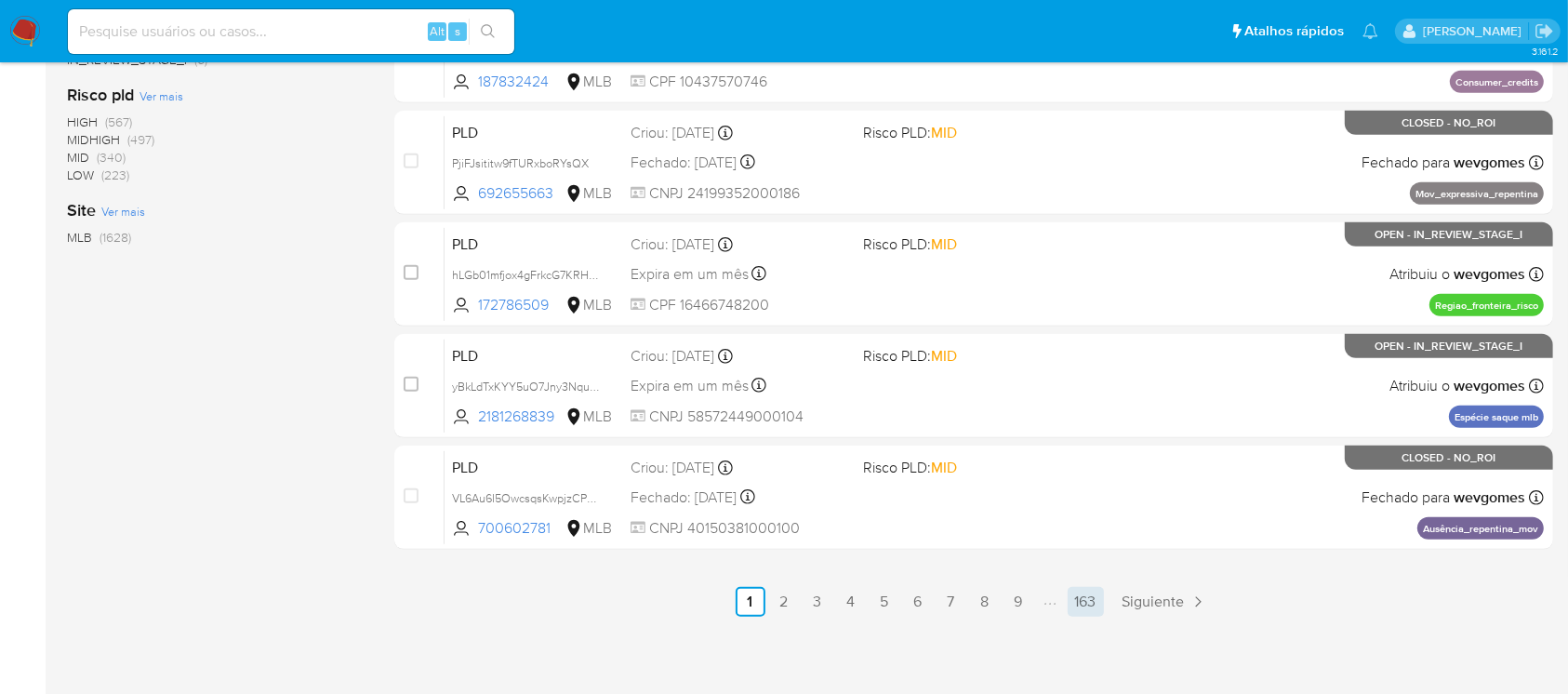
click at [1090, 603] on link "163" at bounding box center [1086, 601] width 37 height 30
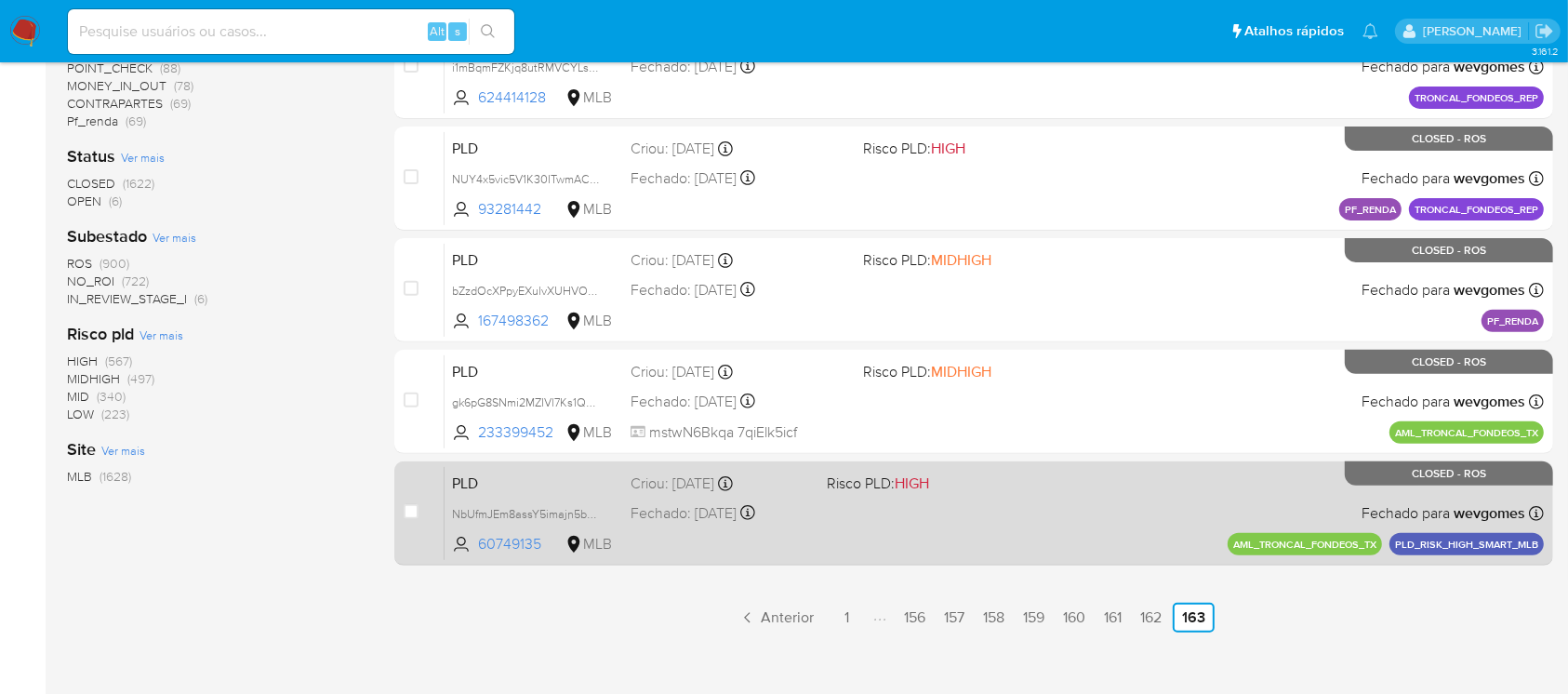
scroll to position [618, 0]
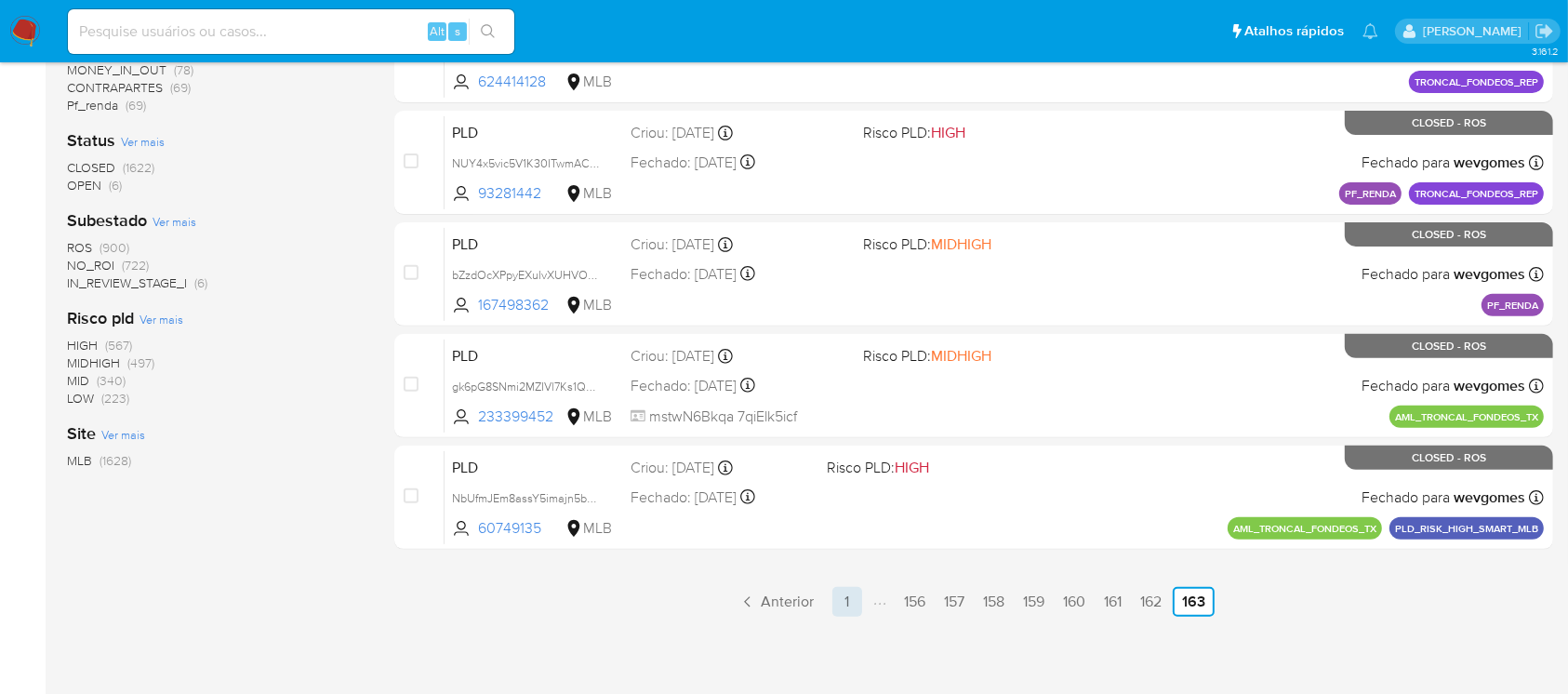
click at [838, 604] on link "1" at bounding box center [848, 601] width 30 height 30
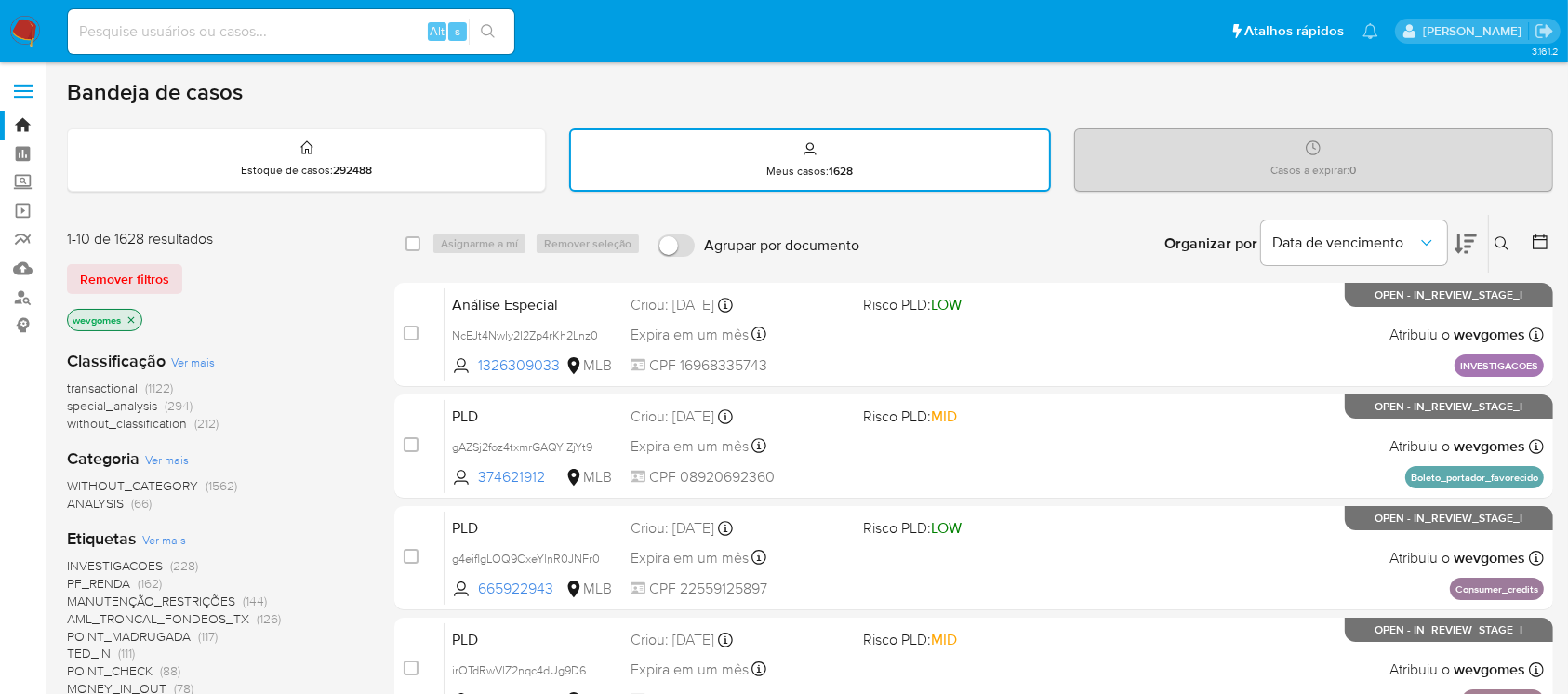
click at [103, 382] on span "transactional" at bounding box center [102, 388] width 70 height 19
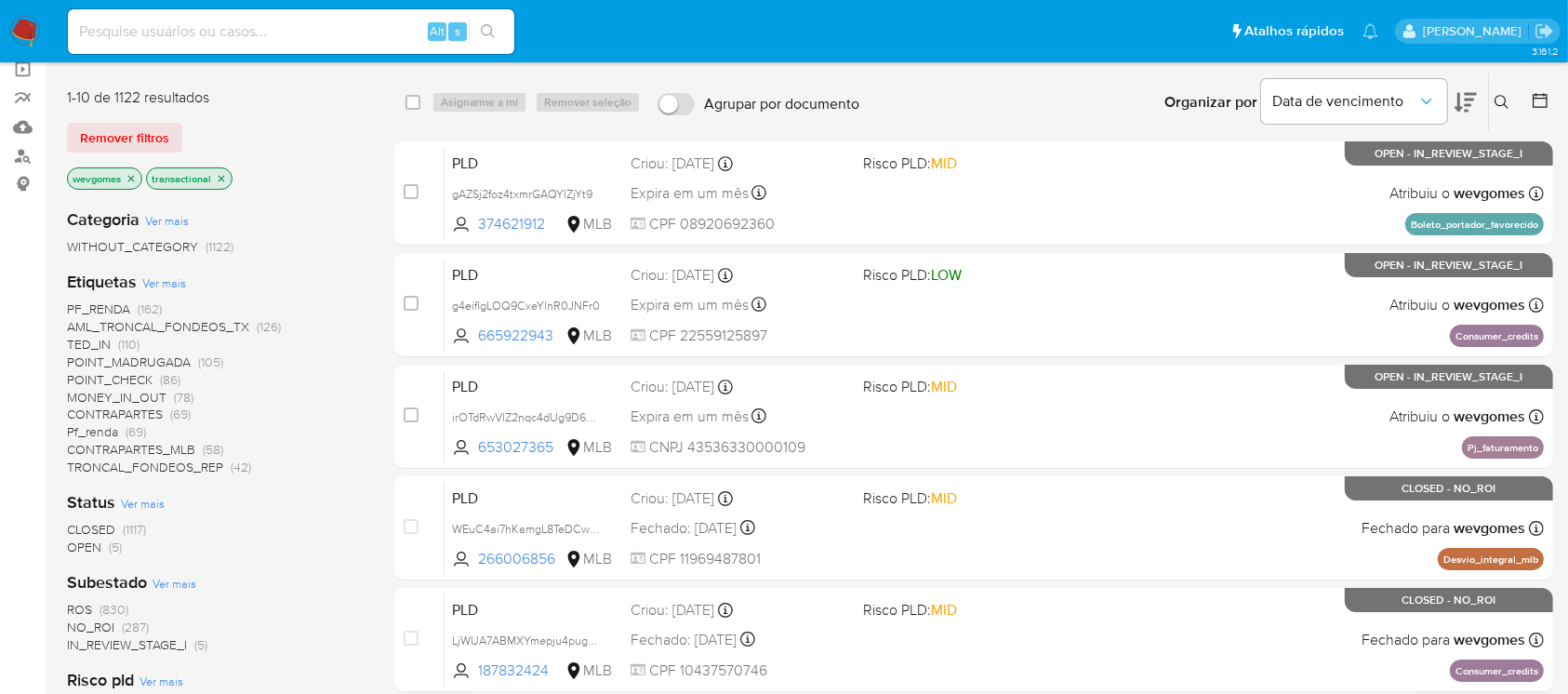
scroll to position [495, 0]
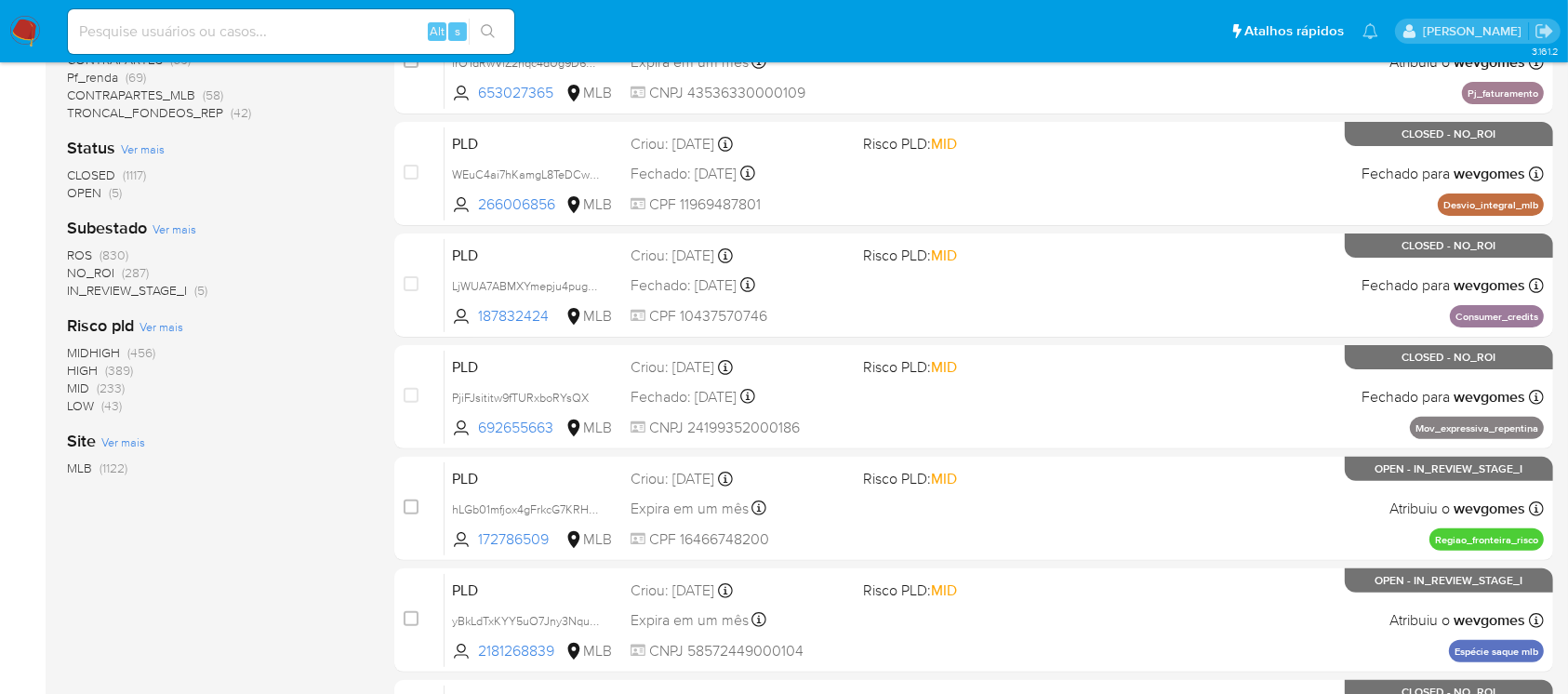
click at [136, 356] on span "(456)" at bounding box center [141, 352] width 28 height 19
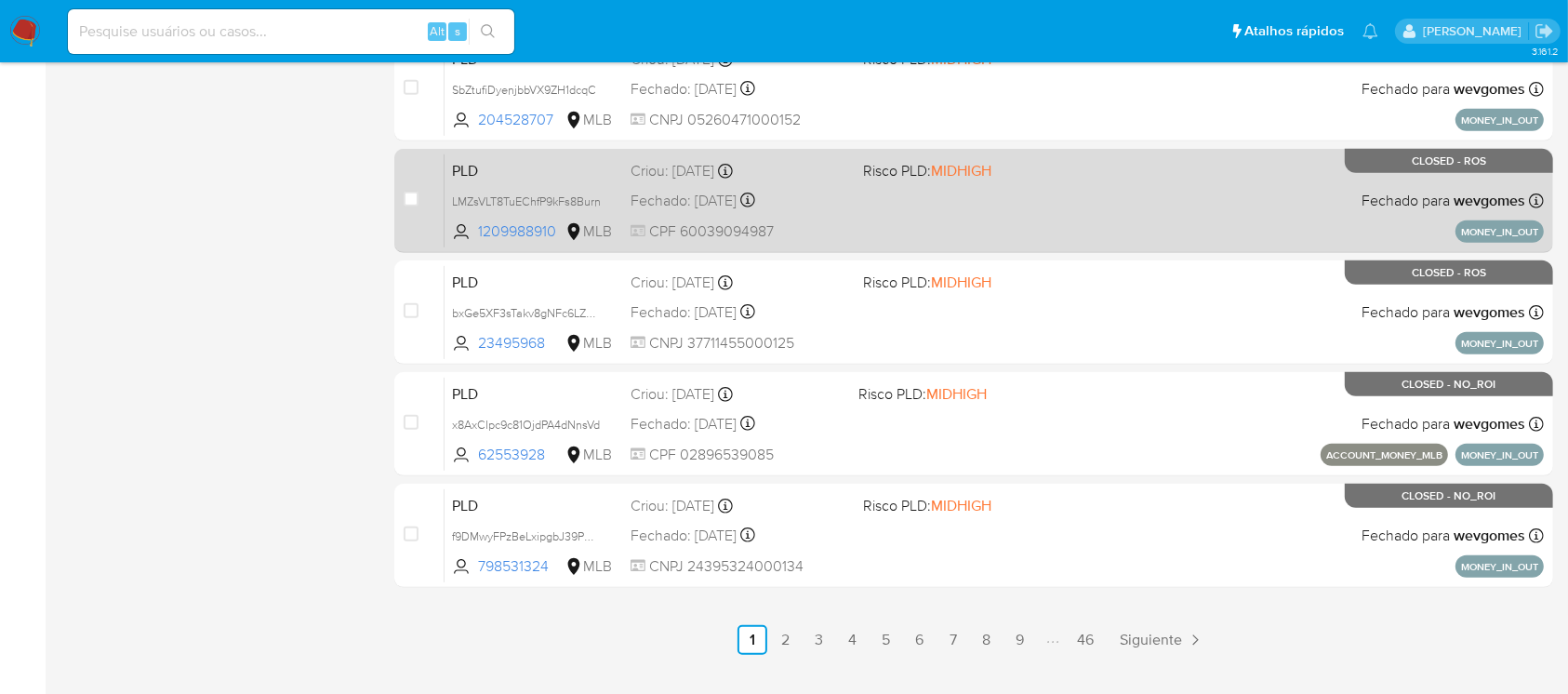
scroll to position [841, 0]
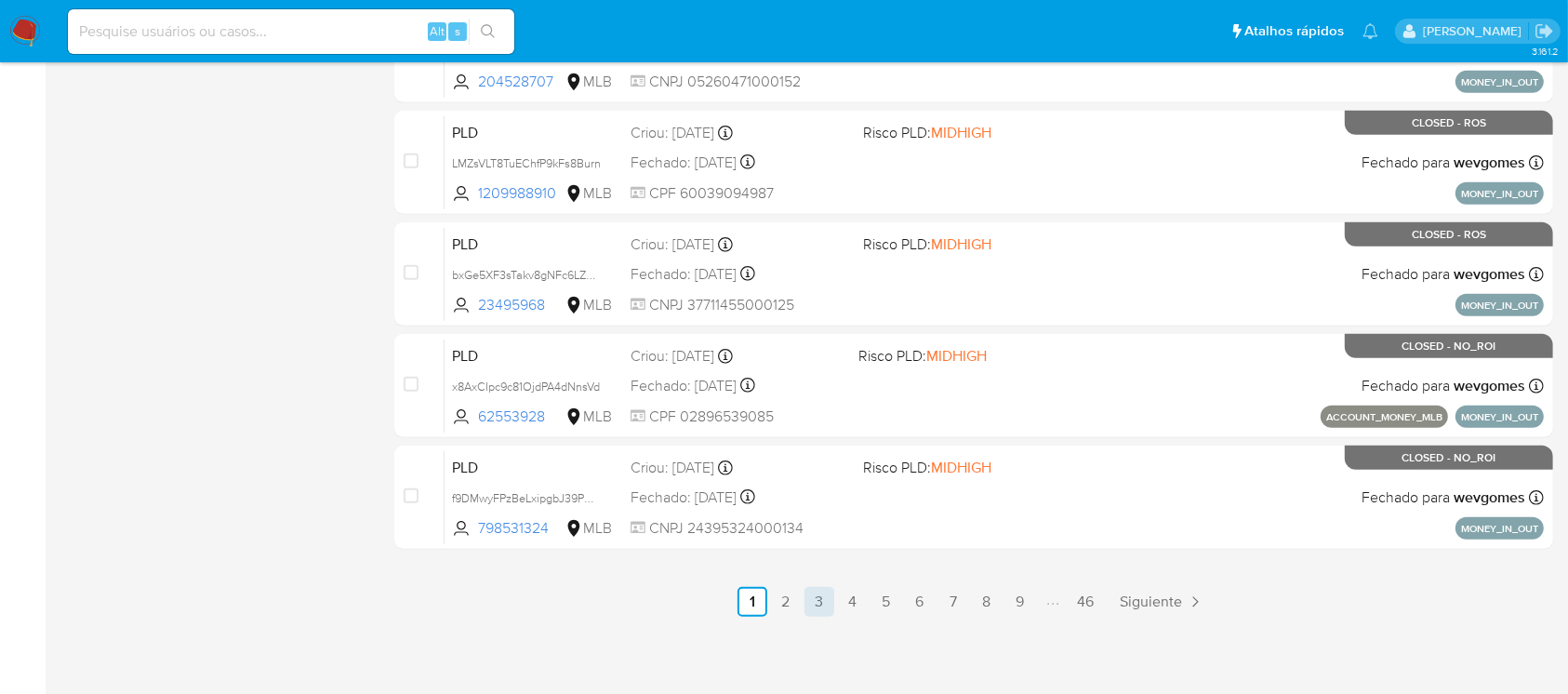
click at [806, 602] on link "3" at bounding box center [819, 601] width 30 height 30
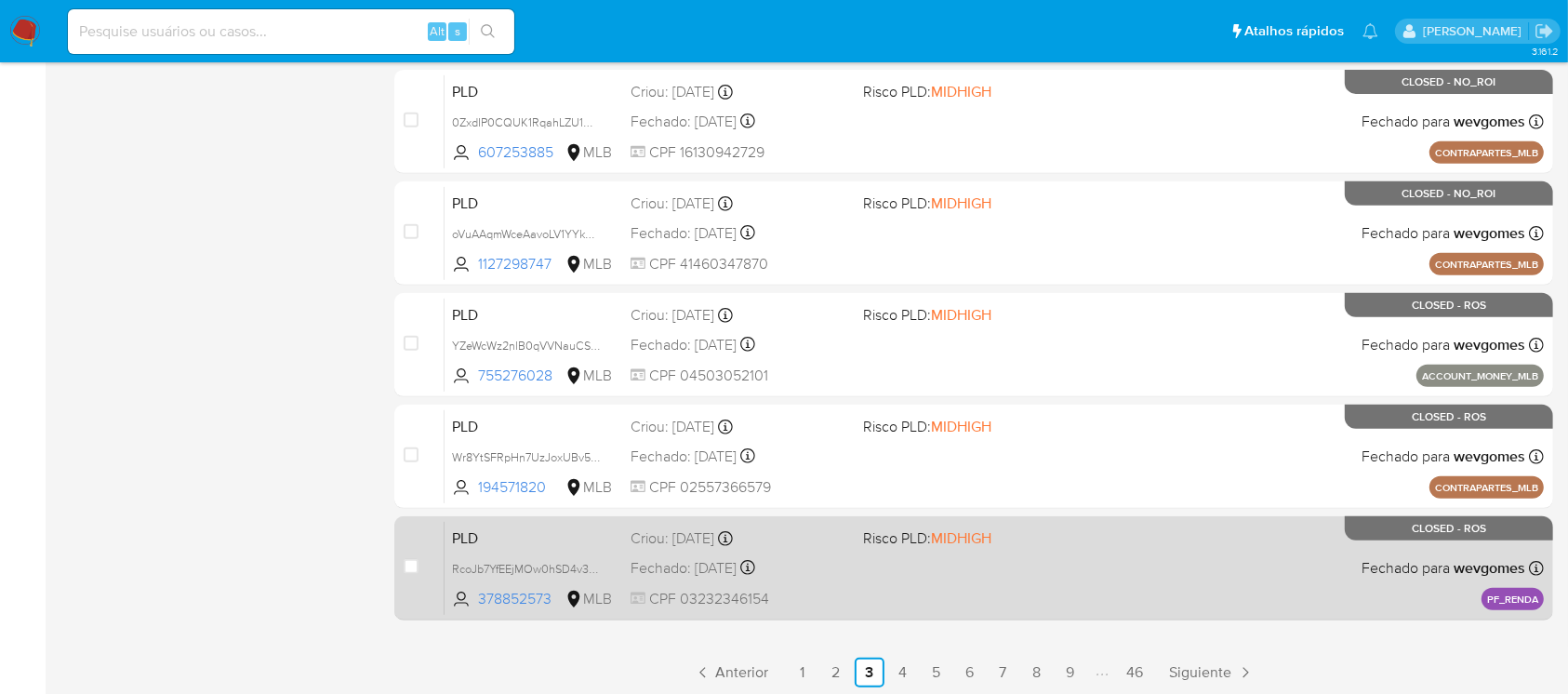
scroll to position [841, 0]
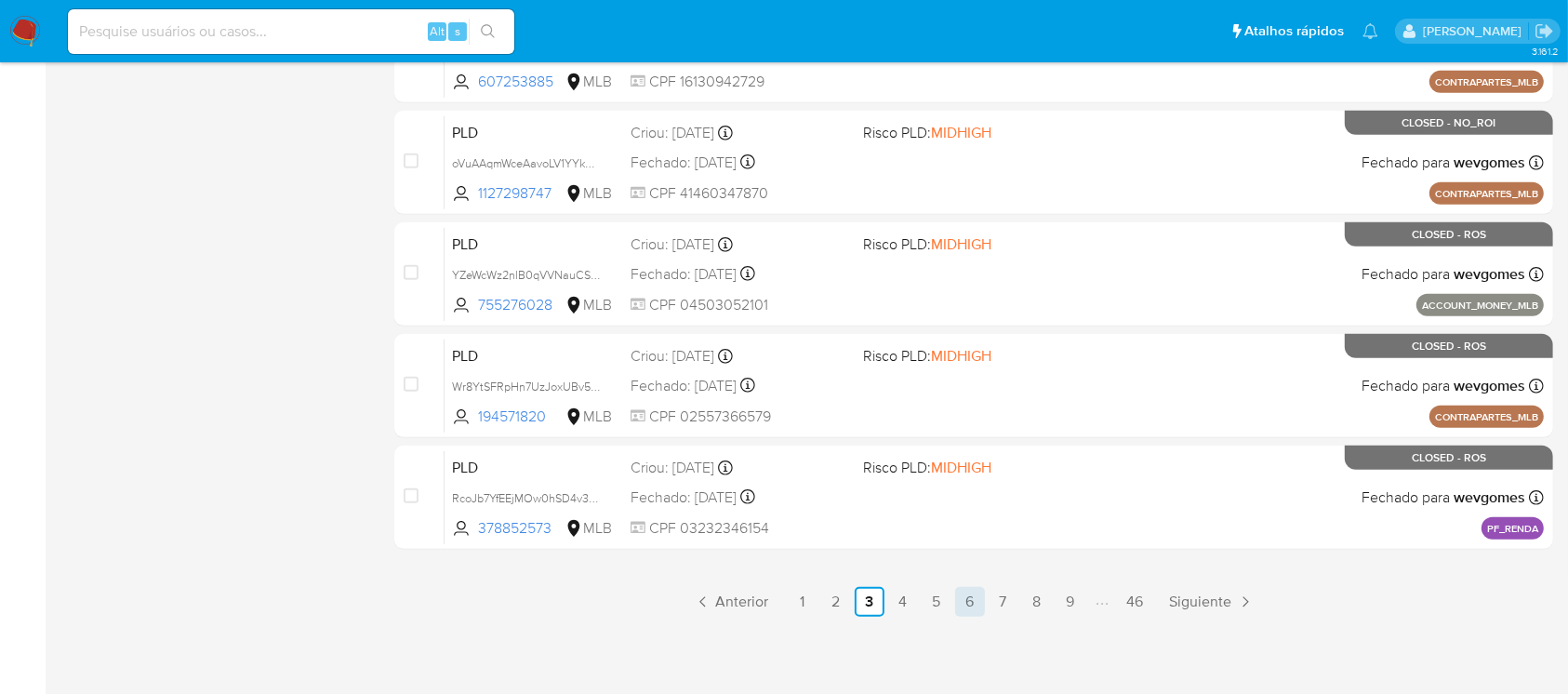
click at [982, 608] on link "6" at bounding box center [970, 601] width 30 height 30
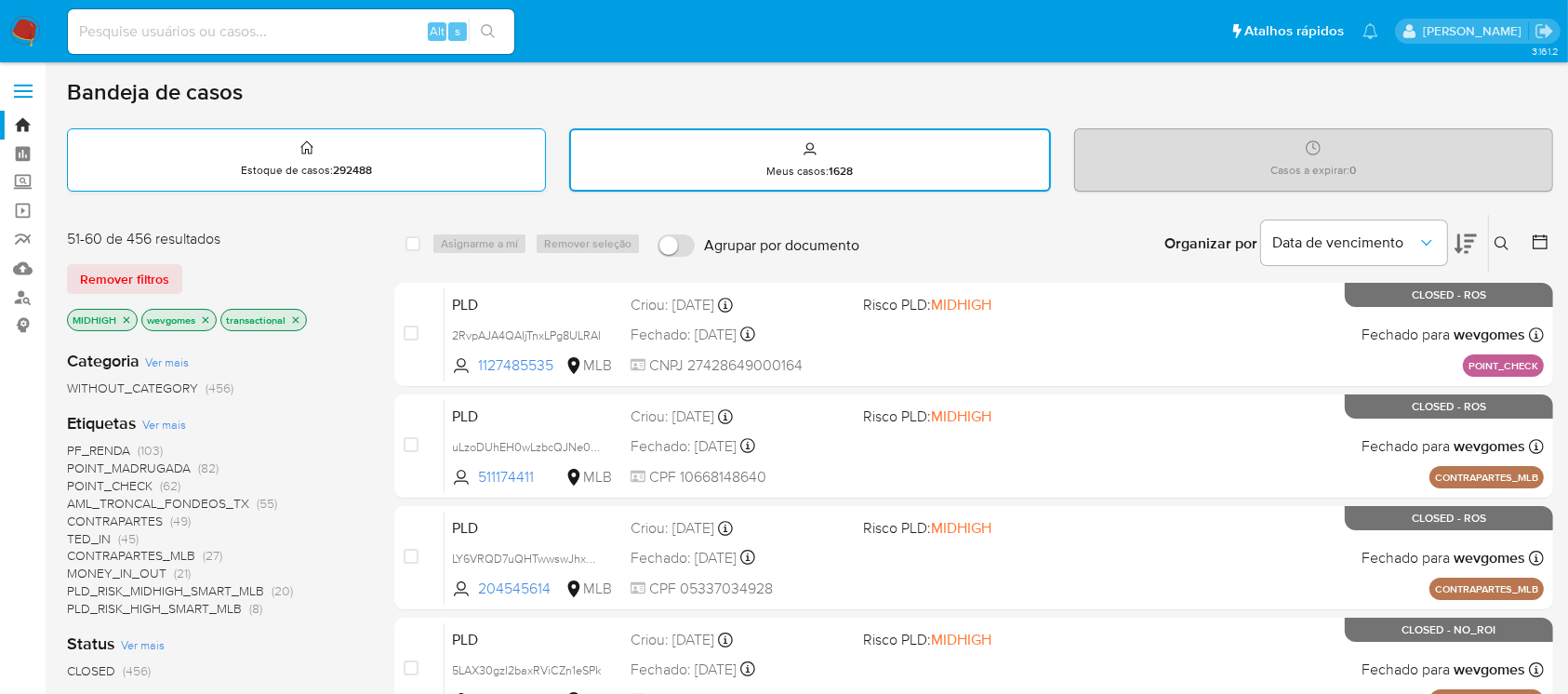
click at [150, 175] on div "Estoque de casos : 292488" at bounding box center [307, 159] width 477 height 59
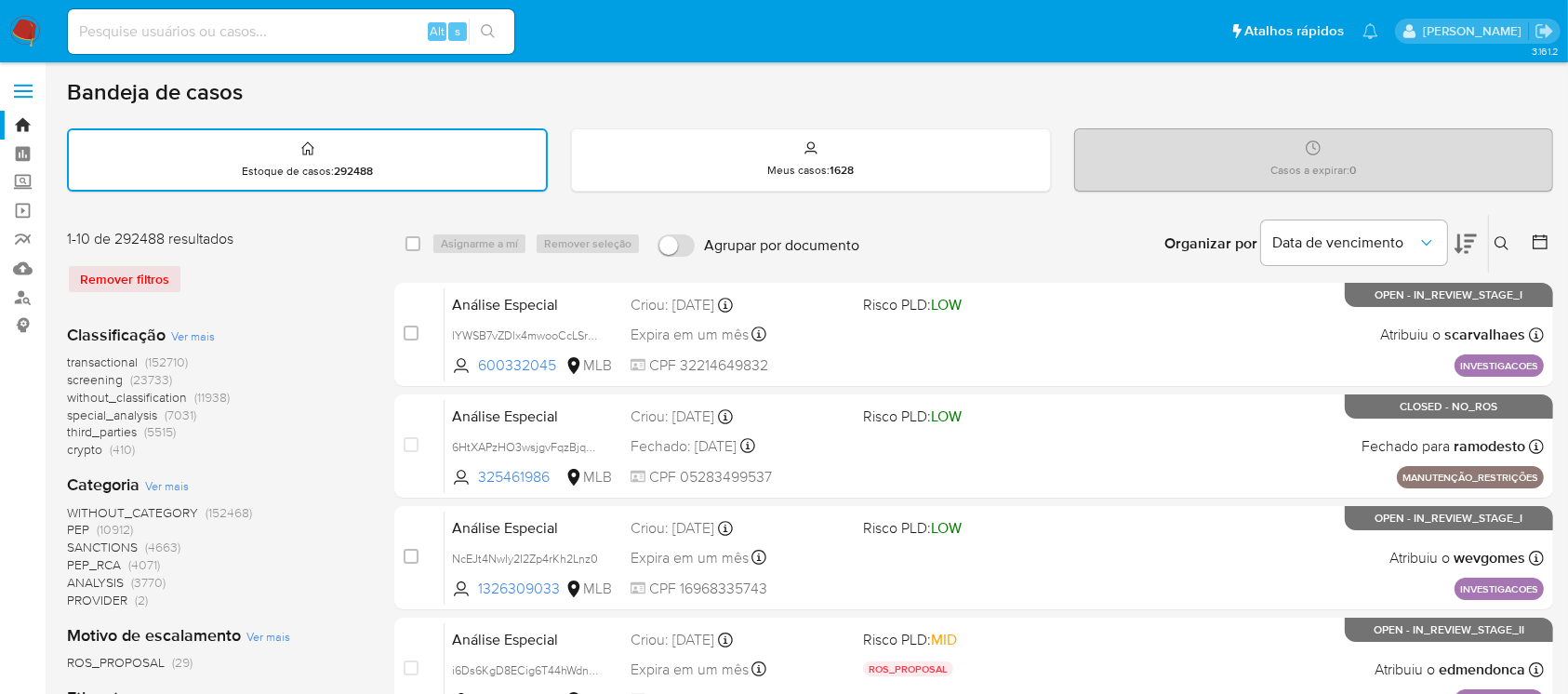
click at [38, 35] on img at bounding box center [25, 32] width 32 height 32
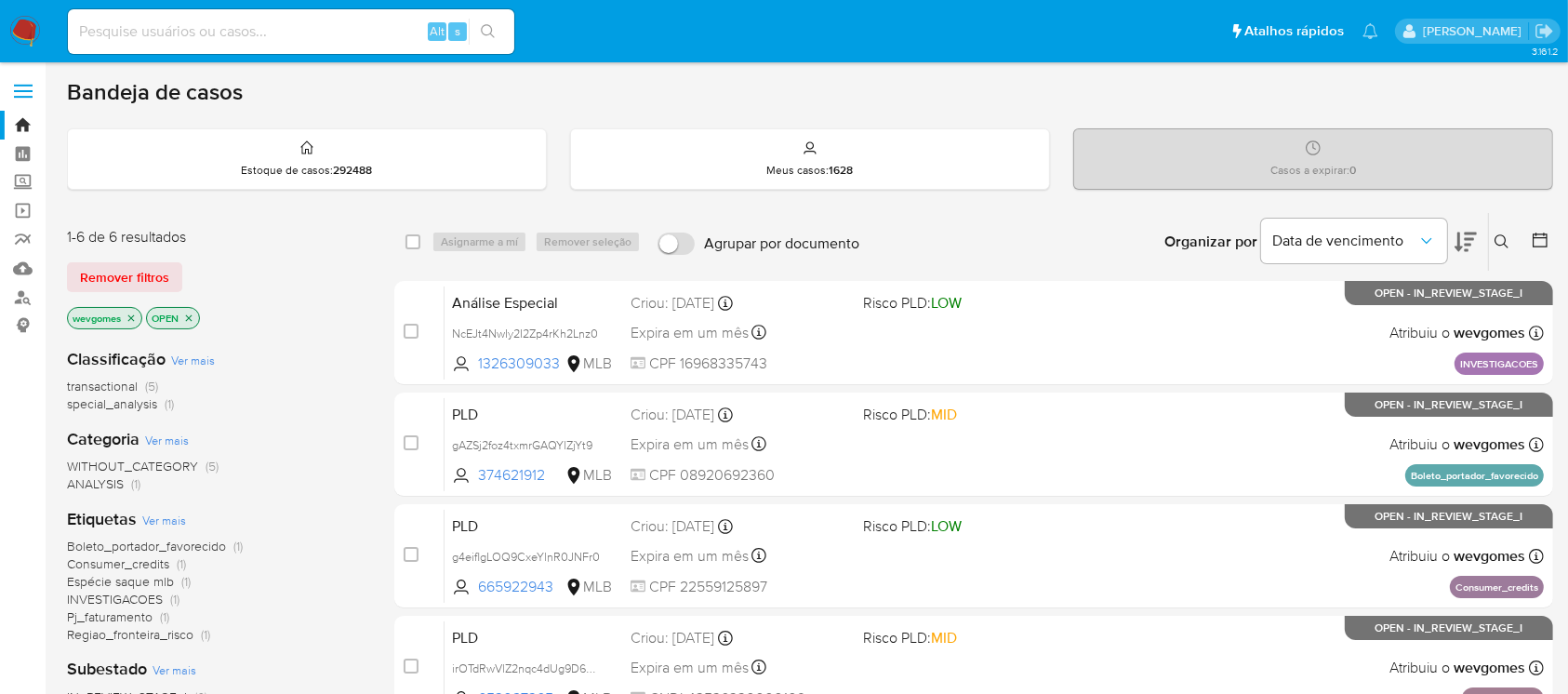
click at [1012, 240] on div "Organizar por Data de vencimento Os resultados não podem ser classificados enqu…" at bounding box center [1211, 241] width 685 height 57
drag, startPoint x: 230, startPoint y: 36, endPoint x: 221, endPoint y: 37, distance: 9.1
click at [230, 36] on input at bounding box center [291, 32] width 446 height 24
paste input "zGDG2gzUhnaYo9Ix0gF5FOL8"
type input "zGDG2gzUhnaYo9Ix0gF5FOL8"
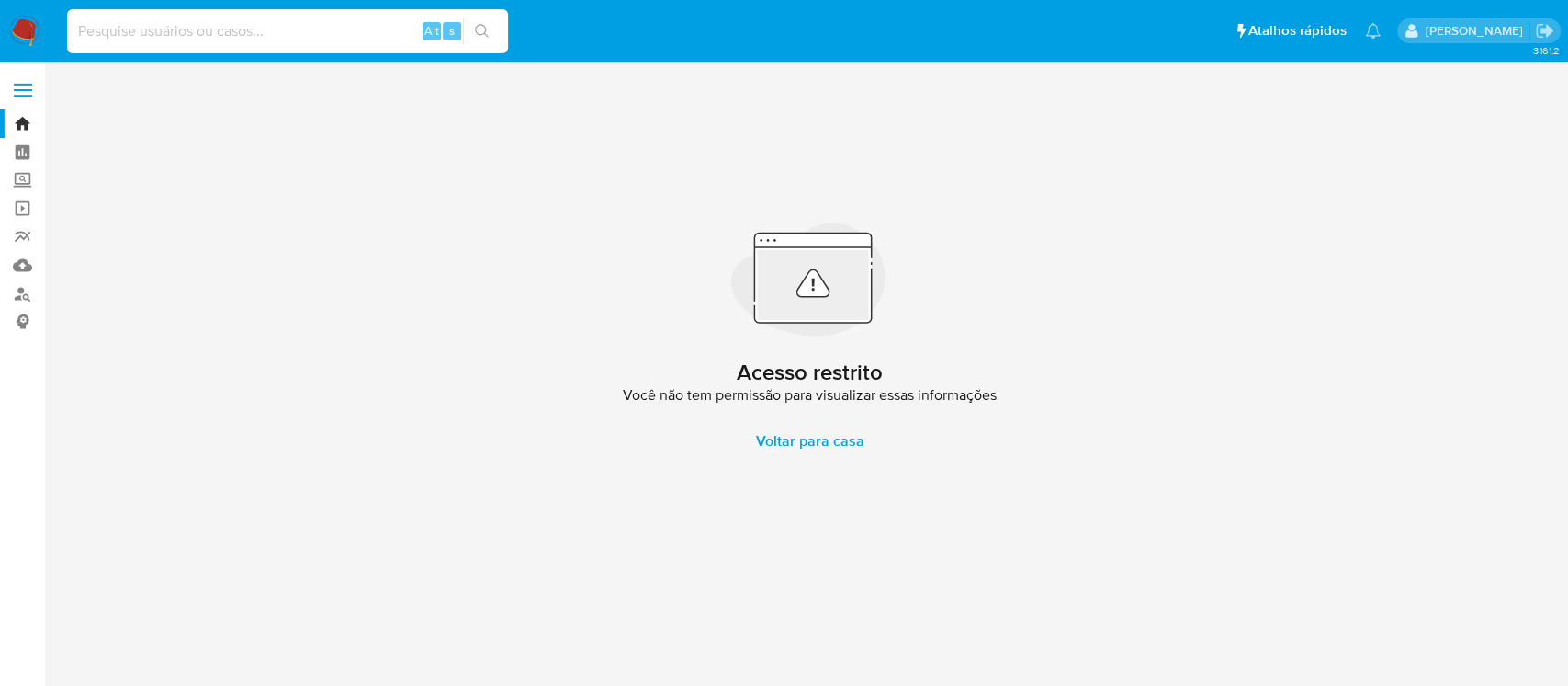
click at [104, 31] on input at bounding box center [287, 31] width 441 height 23
click at [179, 40] on input at bounding box center [287, 31] width 441 height 23
paste input "zGDG2gzUhnaYo9Ix0gF5FOL8"
type input "zGDG2gzUhnaYo9Ix0gF5FOL8"
click at [18, 17] on img at bounding box center [24, 31] width 31 height 31
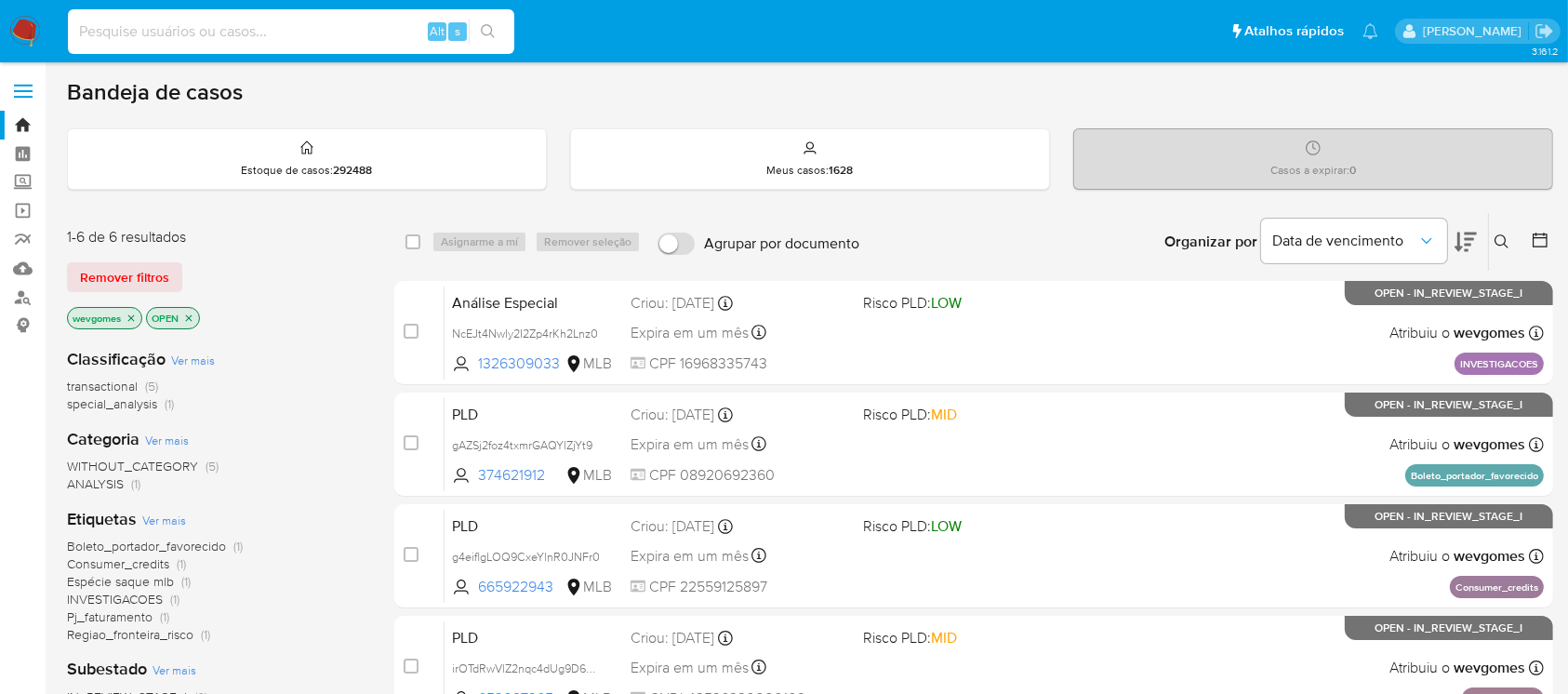
click at [129, 33] on input at bounding box center [291, 32] width 446 height 24
paste input "zGDG2gzUhnaYo9Ix0gF5FOL8"
type input "zGDG2gzUhnaYo9Ix0gF5FOL8"
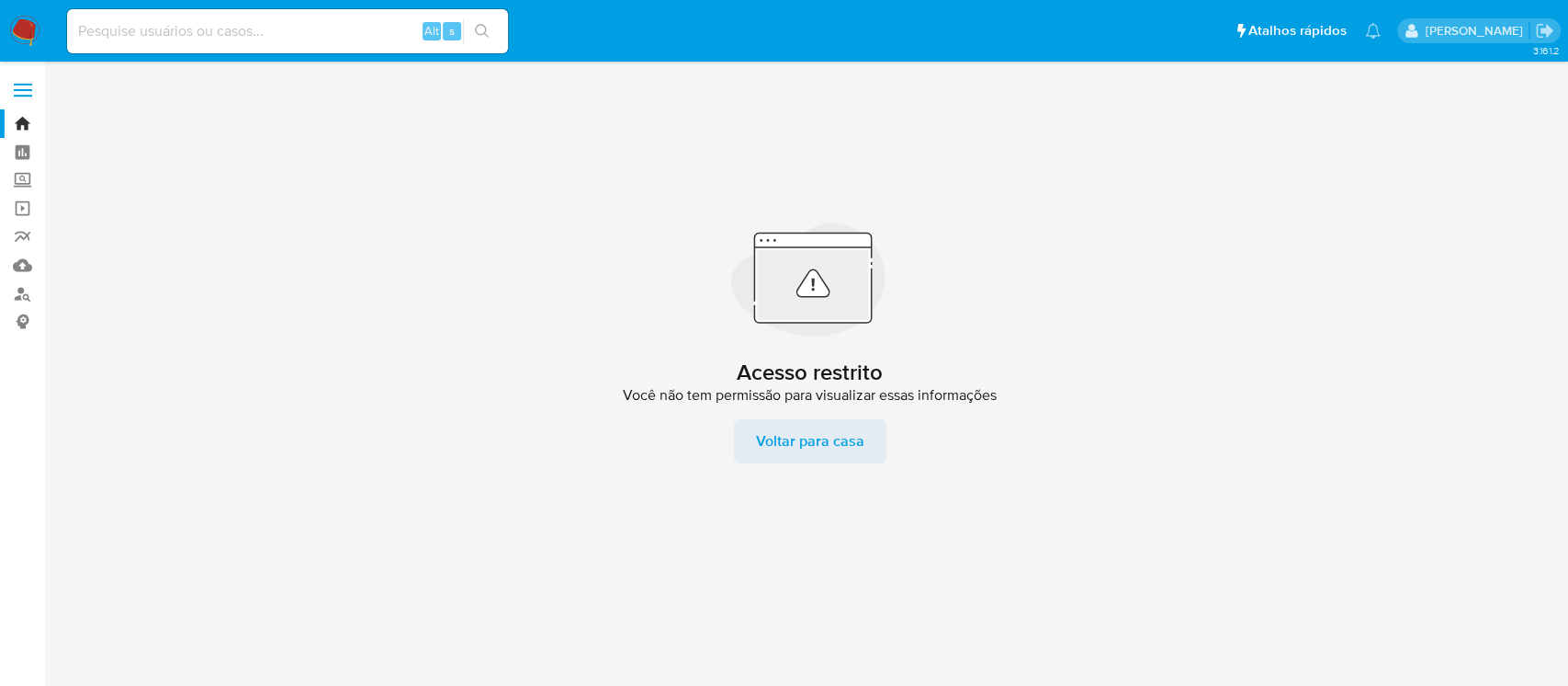
click at [796, 447] on span "Voltar para casa" at bounding box center [810, 441] width 108 height 44
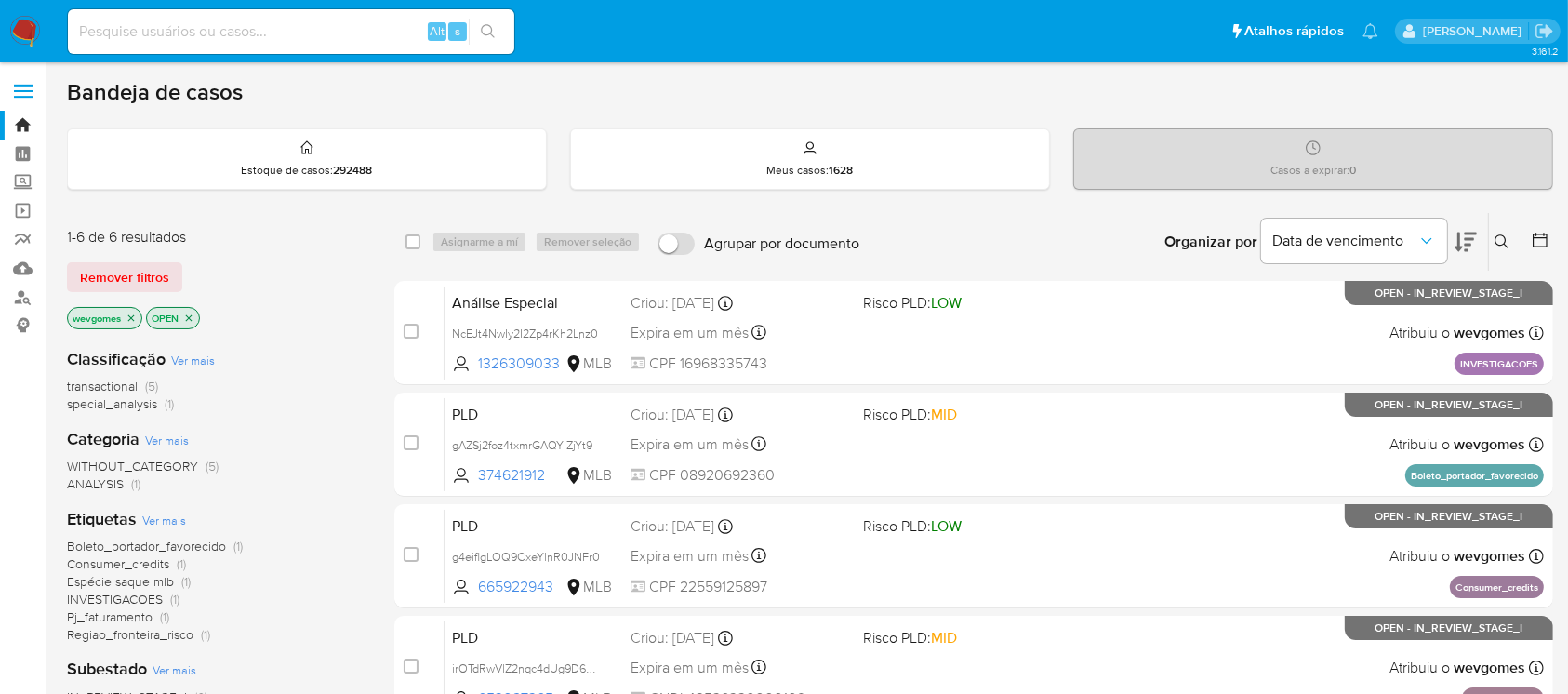
click at [211, 26] on input at bounding box center [291, 32] width 446 height 24
paste input "zGDG2gzUhnaYo9Ix0gF5FOL8"
type input "zGDG2gzUhnaYo9Ix0gF5FOL8"
click at [143, 35] on input at bounding box center [291, 32] width 446 height 24
paste input "zGDG2gzUhnaYo9Ix0gF5FOL8"
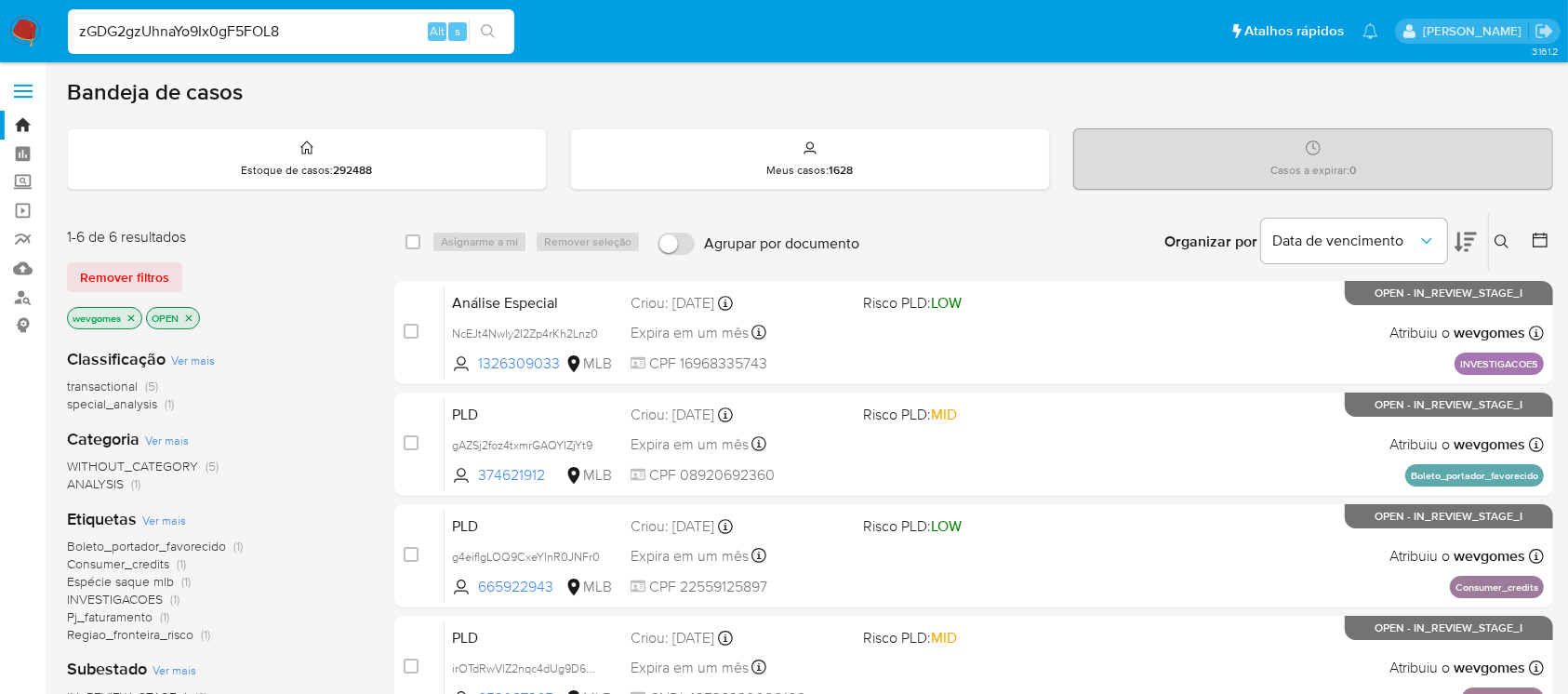
type input "zGDG2gzUhnaYo9Ix0gF5FOL8"
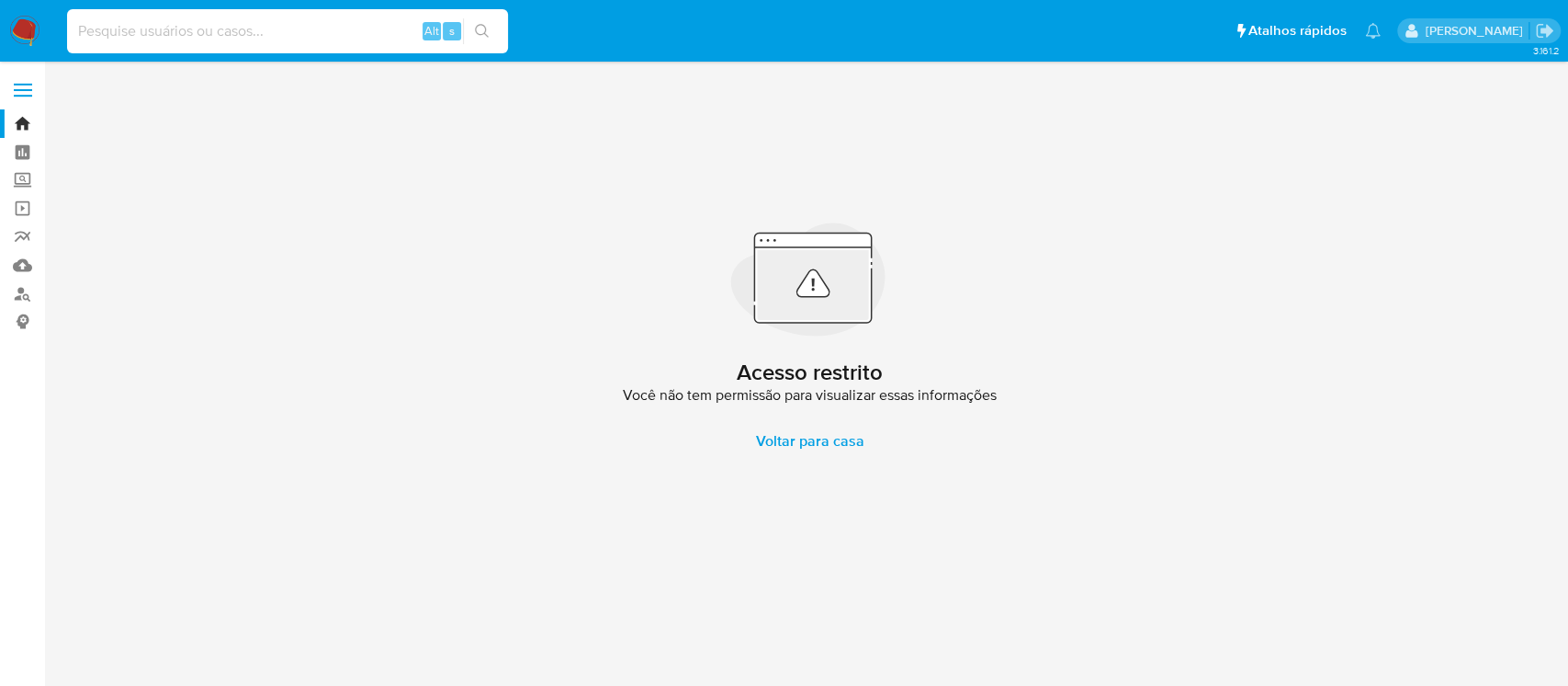
click at [146, 20] on input at bounding box center [287, 31] width 441 height 23
paste input "zGDG2gzUhnaYo9Ix0gF5FOL8"
drag, startPoint x: 83, startPoint y: 33, endPoint x: 83, endPoint y: 54, distance: 21.0
click at [83, 32] on input "zGDG2gzUhnaYo9Ix0gF5FOL8" at bounding box center [287, 31] width 441 height 23
type input "zGDG2gzUhnaYo9Ix0gF5FOL8"
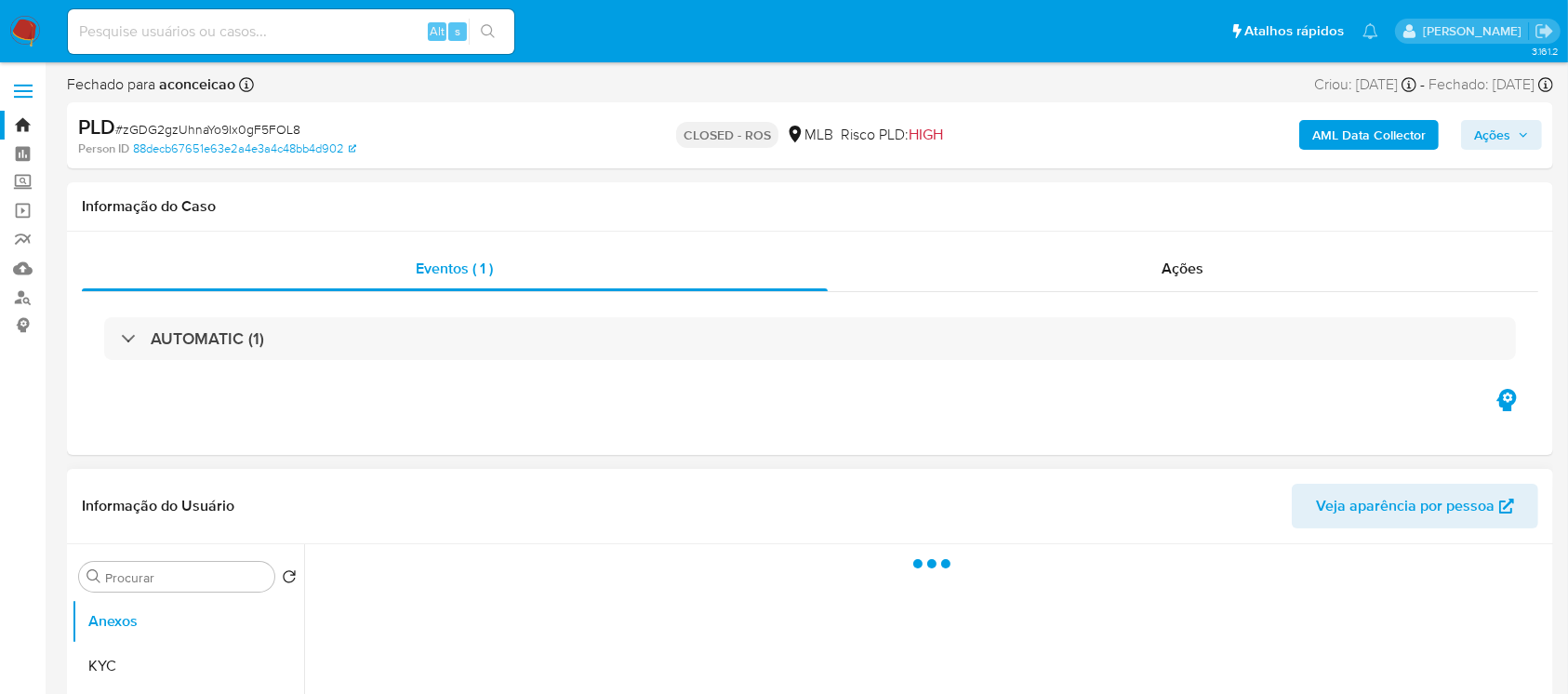
select select "10"
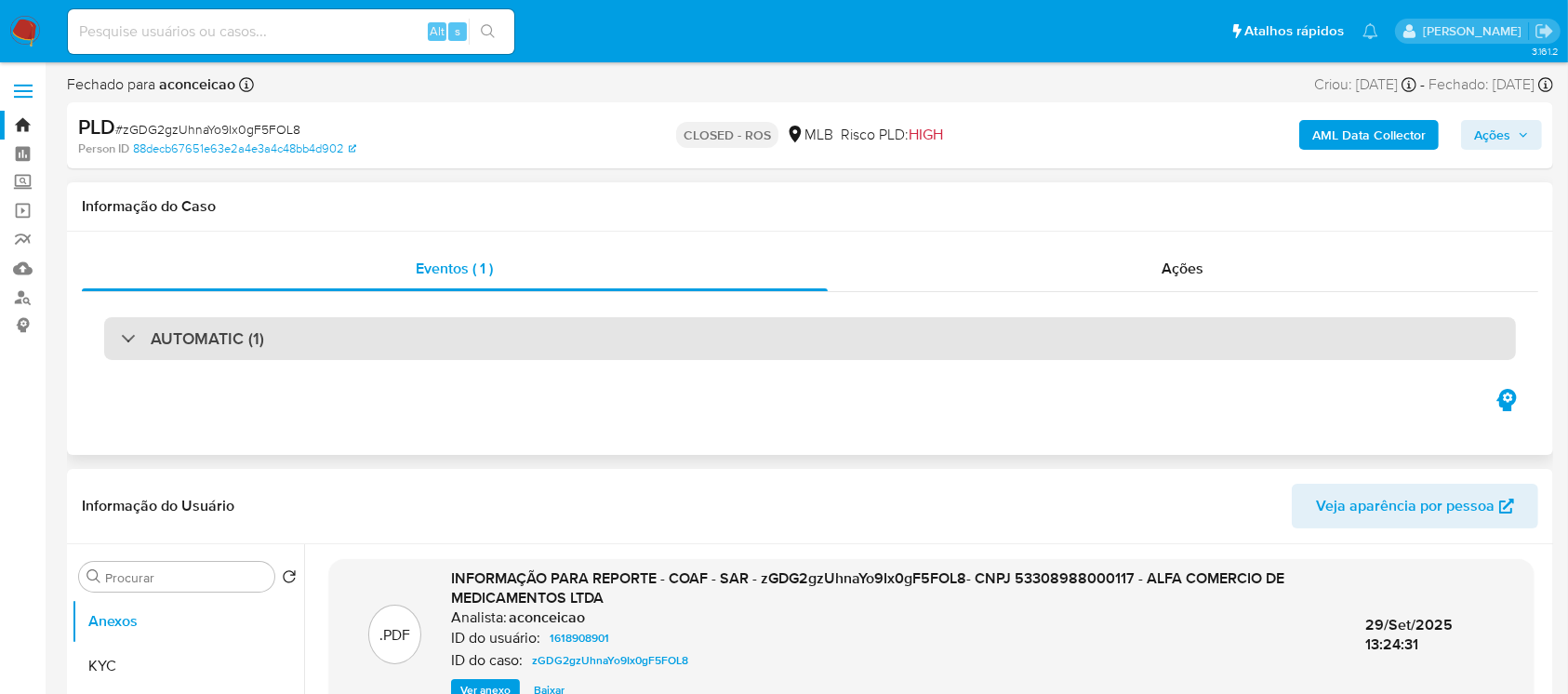
click at [320, 331] on div "AUTOMATIC (1)" at bounding box center [810, 338] width 1413 height 43
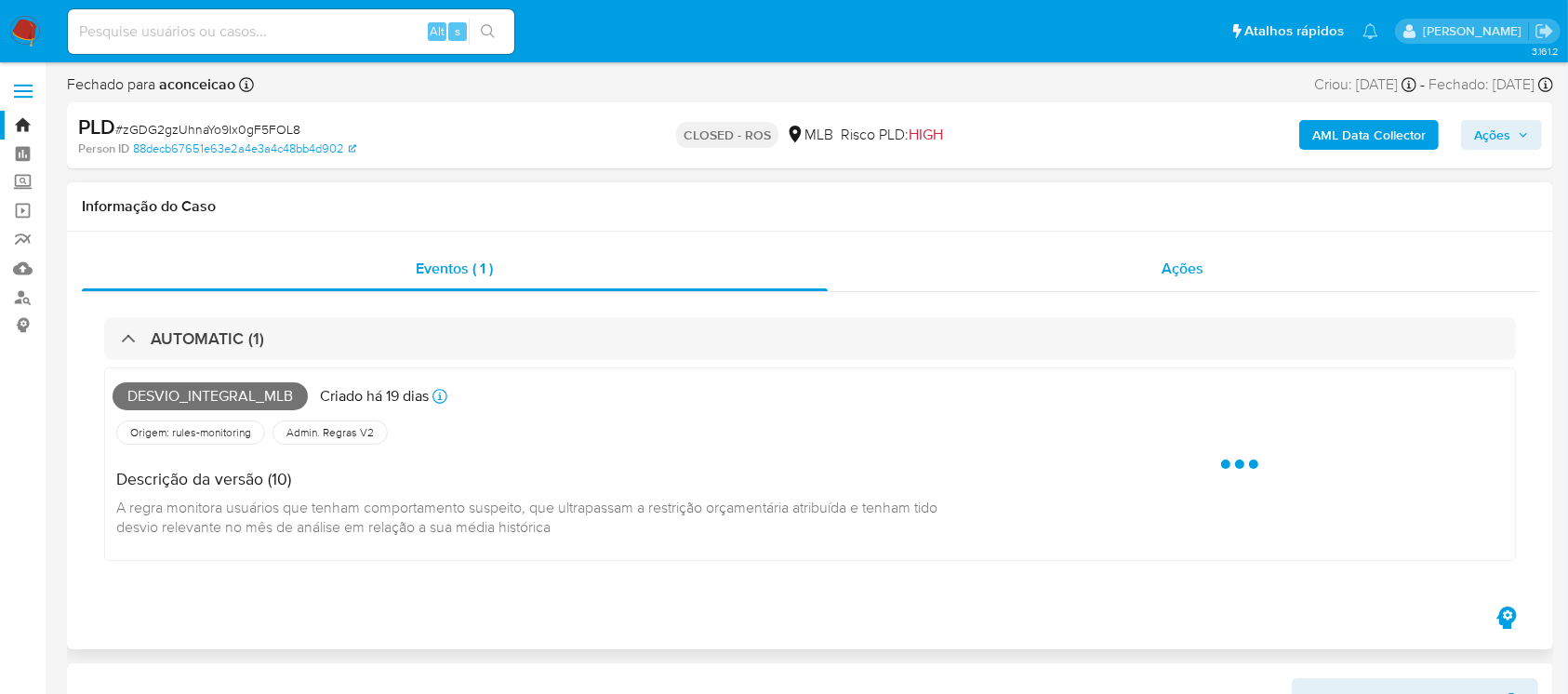
click at [895, 247] on div "Ações" at bounding box center [1183, 268] width 710 height 44
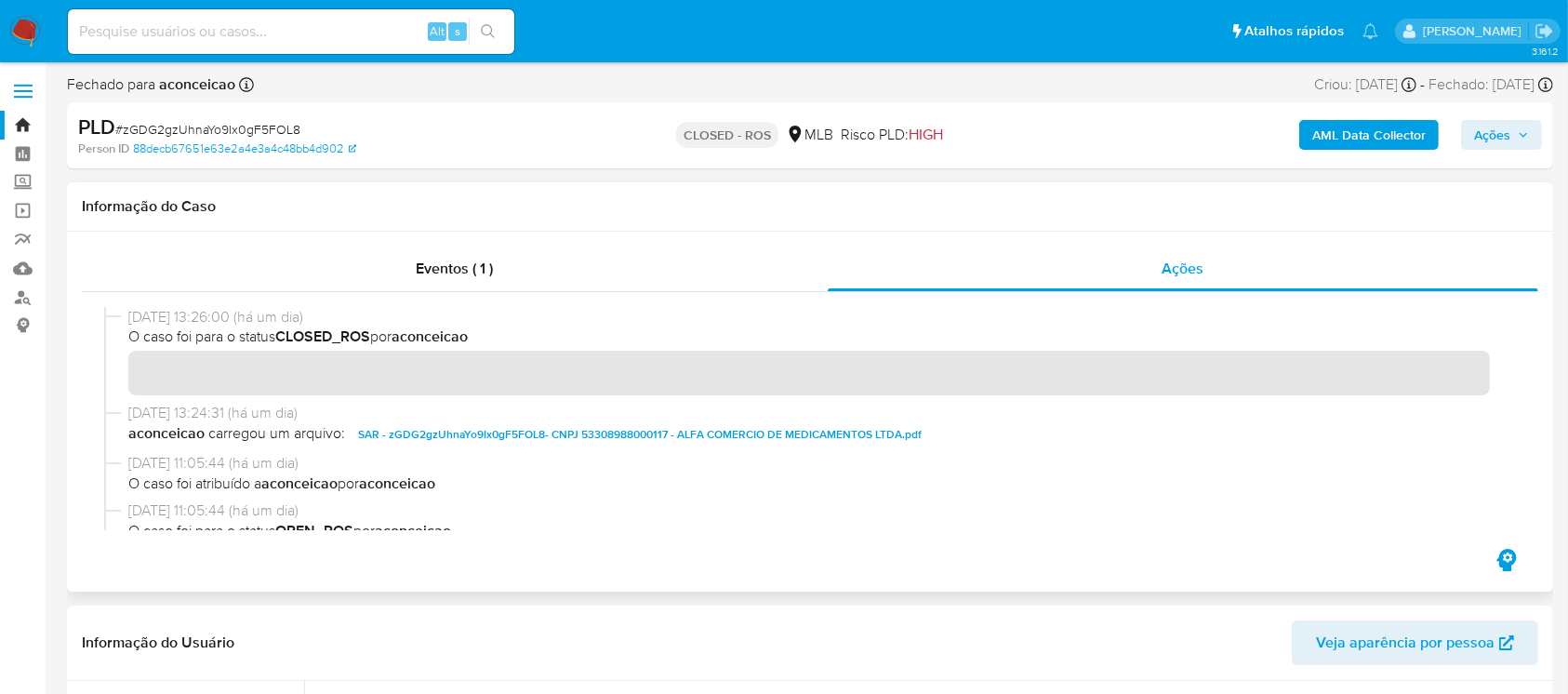
click at [546, 435] on span "SAR - zGDG2gzUhnaYo9Ix0gF5FOL8- CNPJ 53308988000117 - ALFA COMERCIO DE MEDICAME…" at bounding box center [640, 434] width 564 height 23
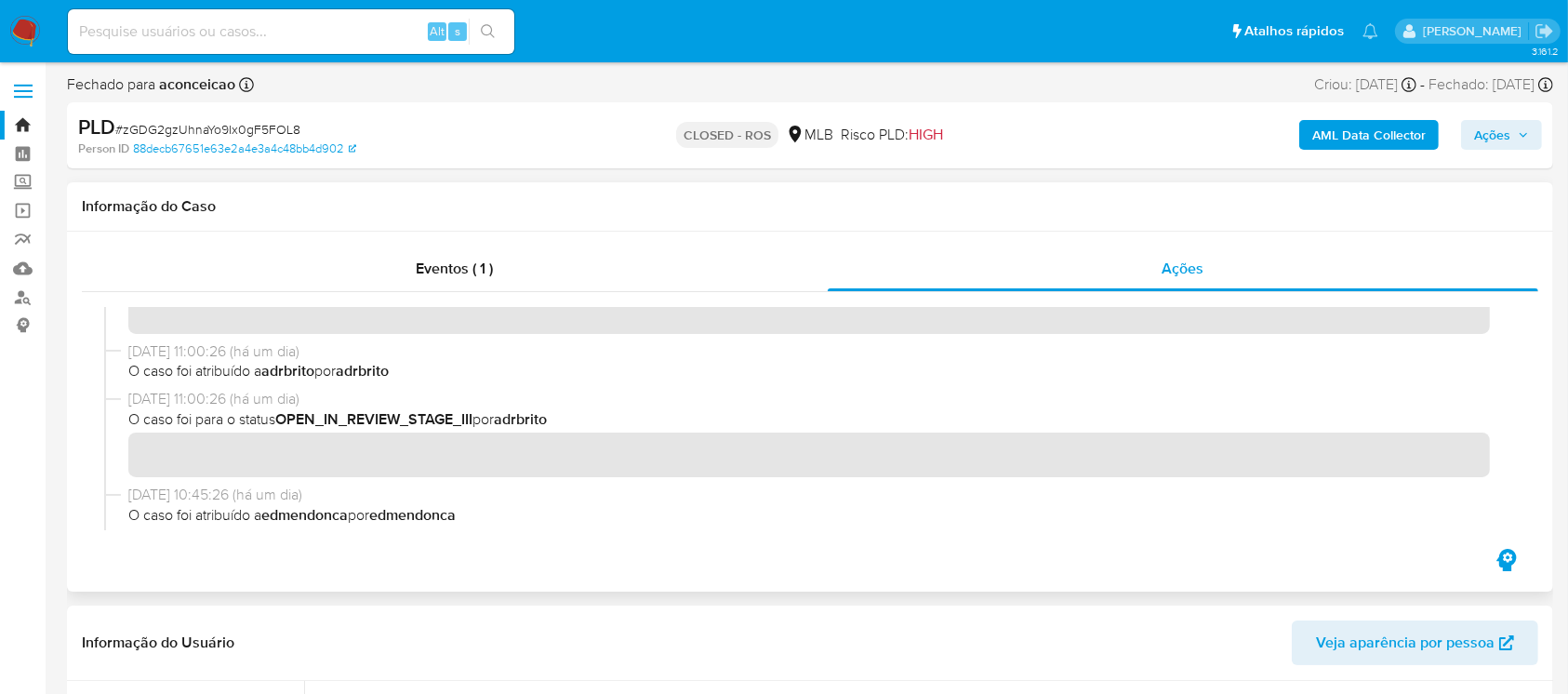
scroll to position [330, 0]
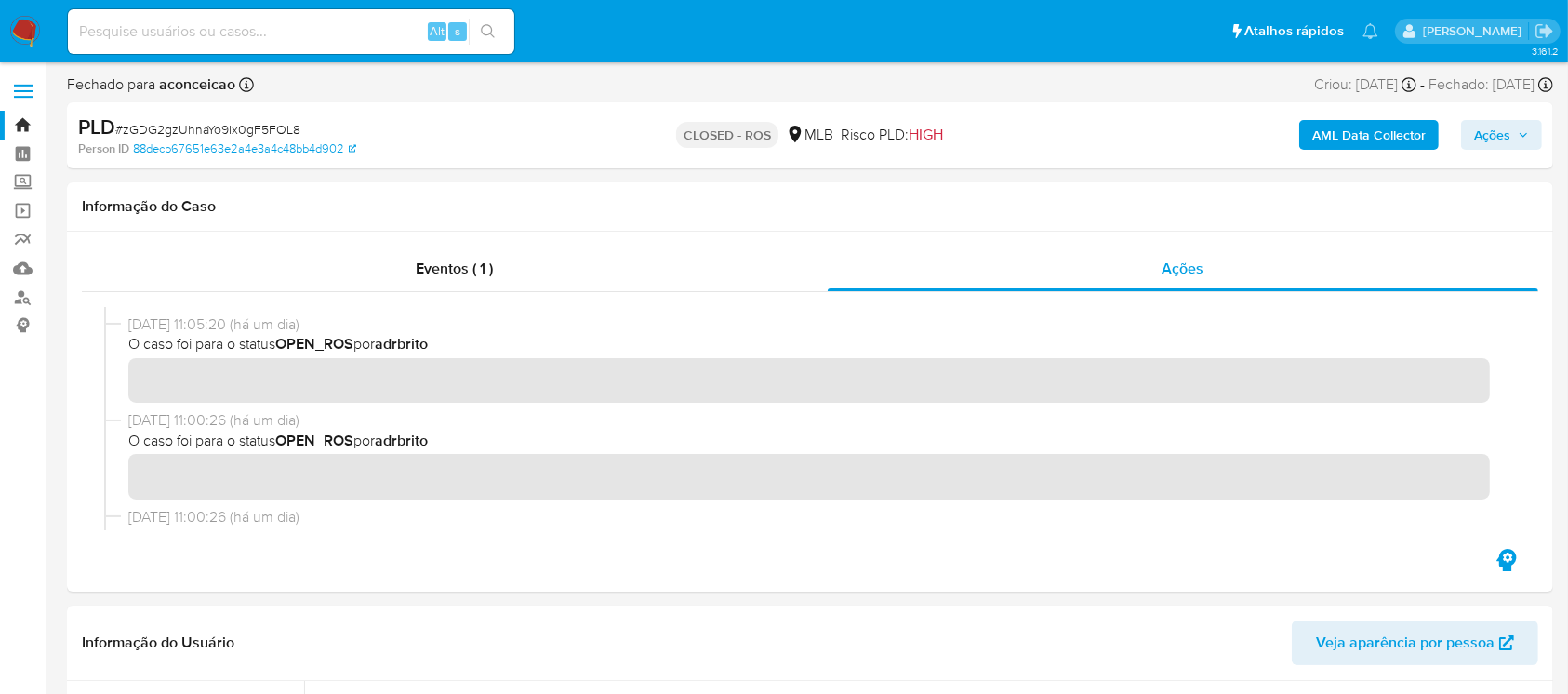
click at [38, 31] on img at bounding box center [25, 32] width 32 height 32
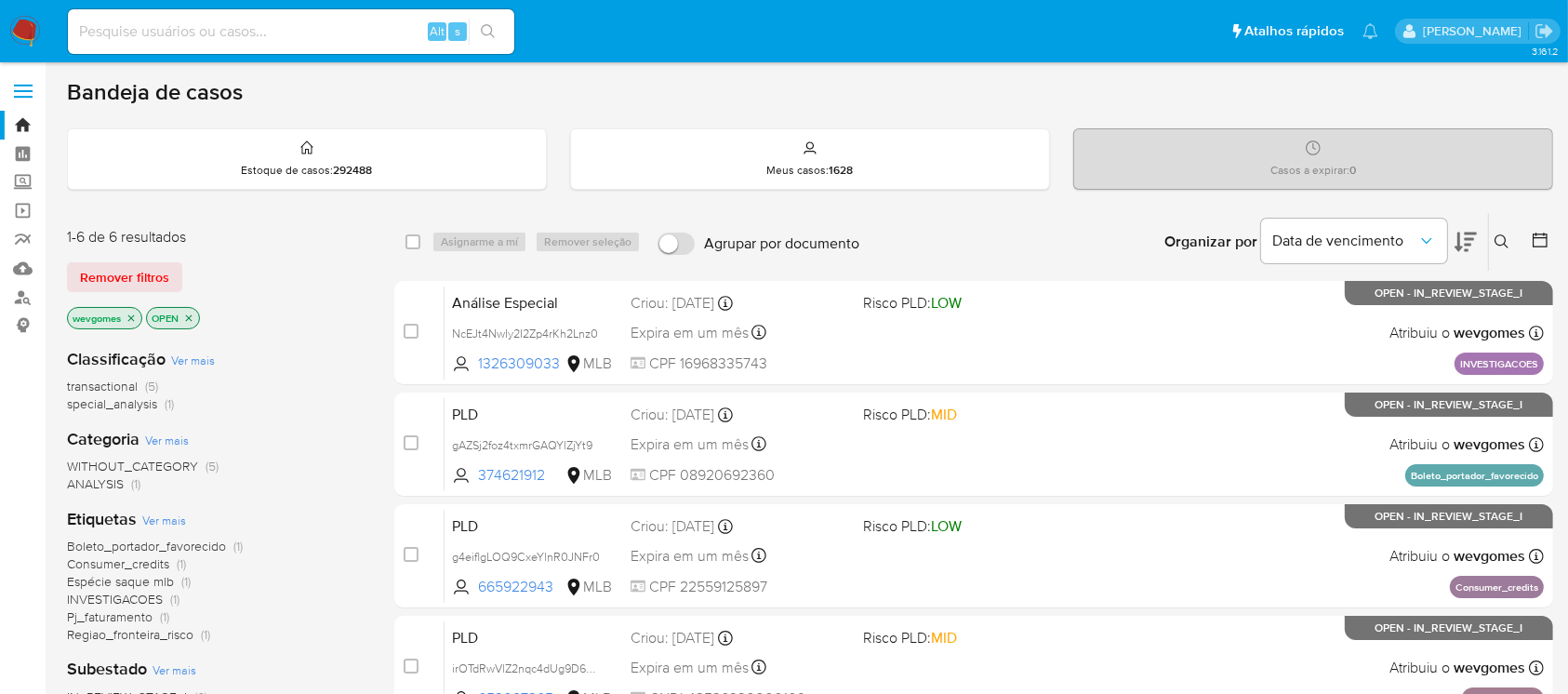
click at [101, 382] on span "transactional" at bounding box center [102, 386] width 70 height 19
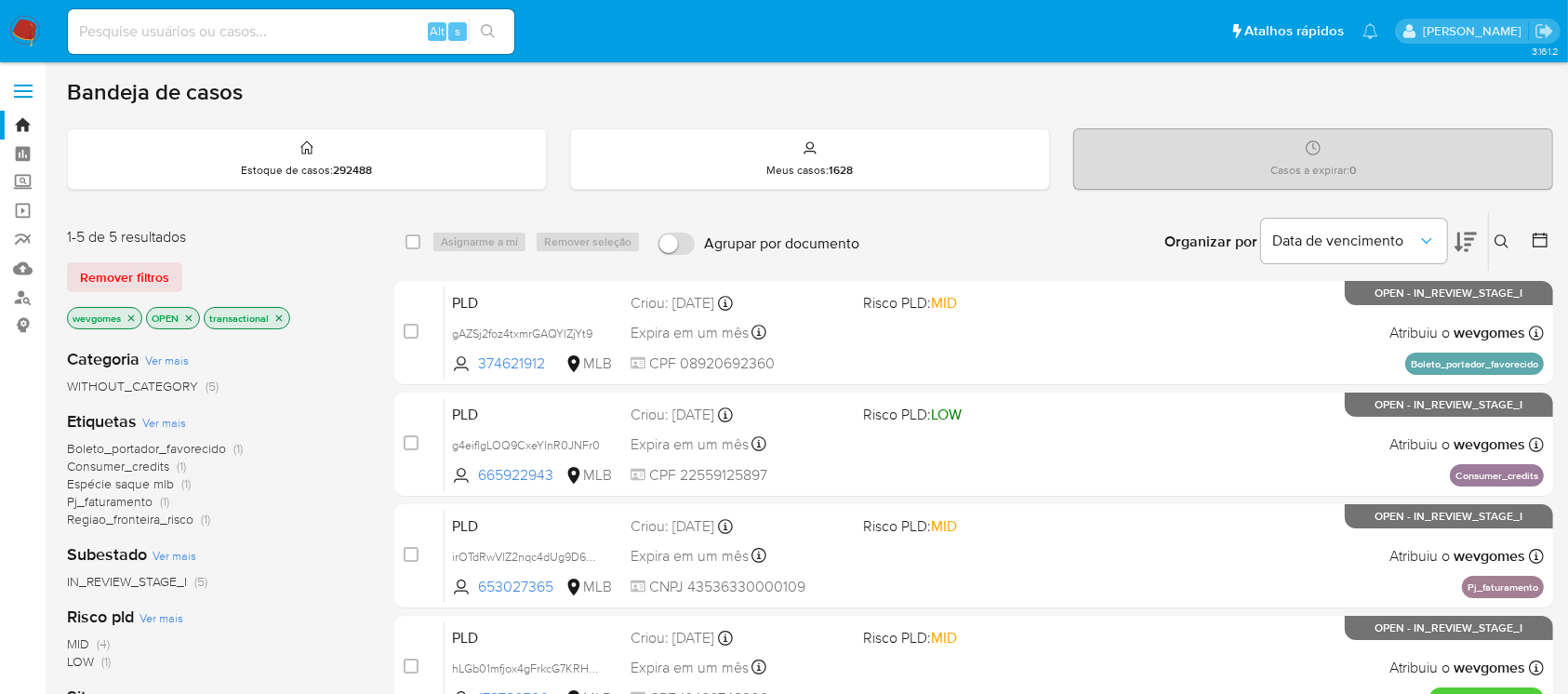
click at [20, 30] on img at bounding box center [25, 32] width 32 height 32
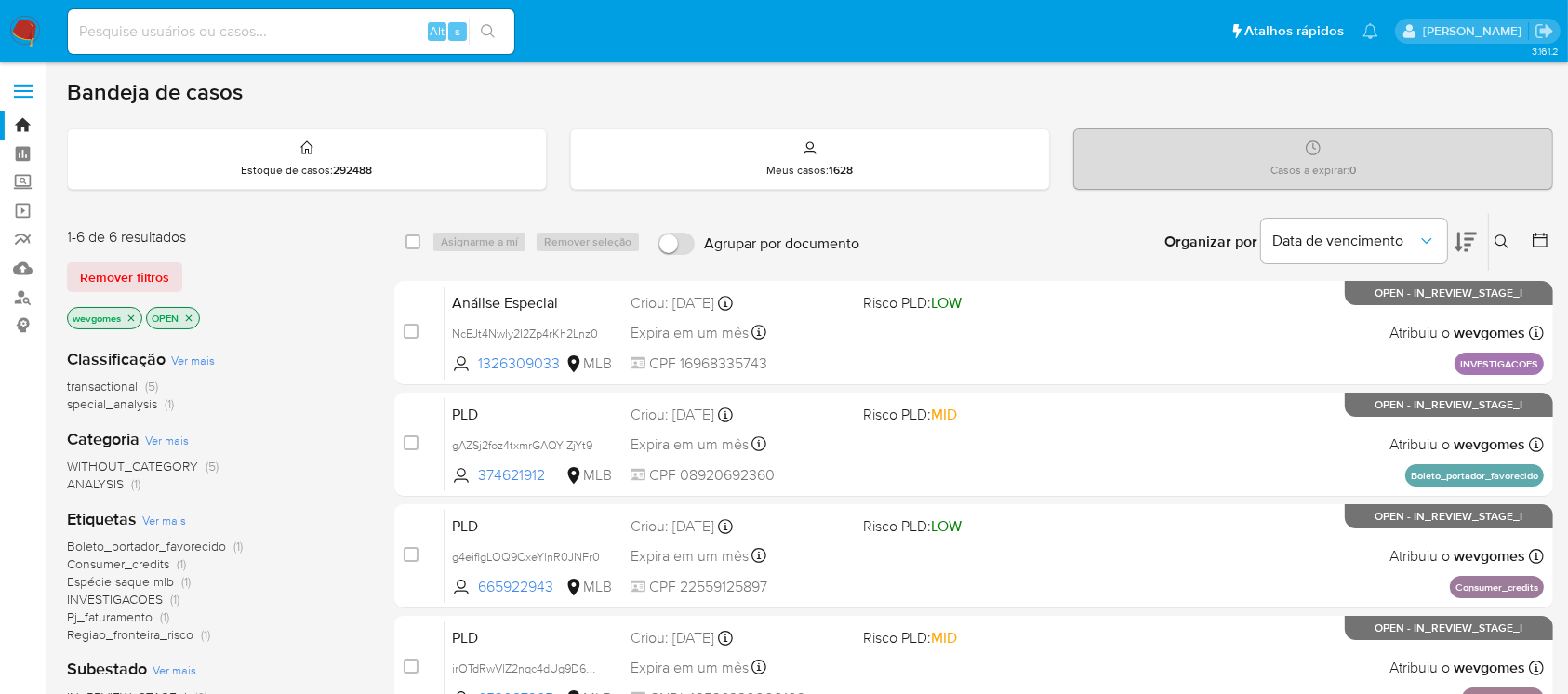
click at [25, 18] on img at bounding box center [25, 32] width 32 height 32
click at [28, 26] on img at bounding box center [25, 32] width 32 height 32
click at [117, 388] on span "transactional" at bounding box center [102, 386] width 70 height 19
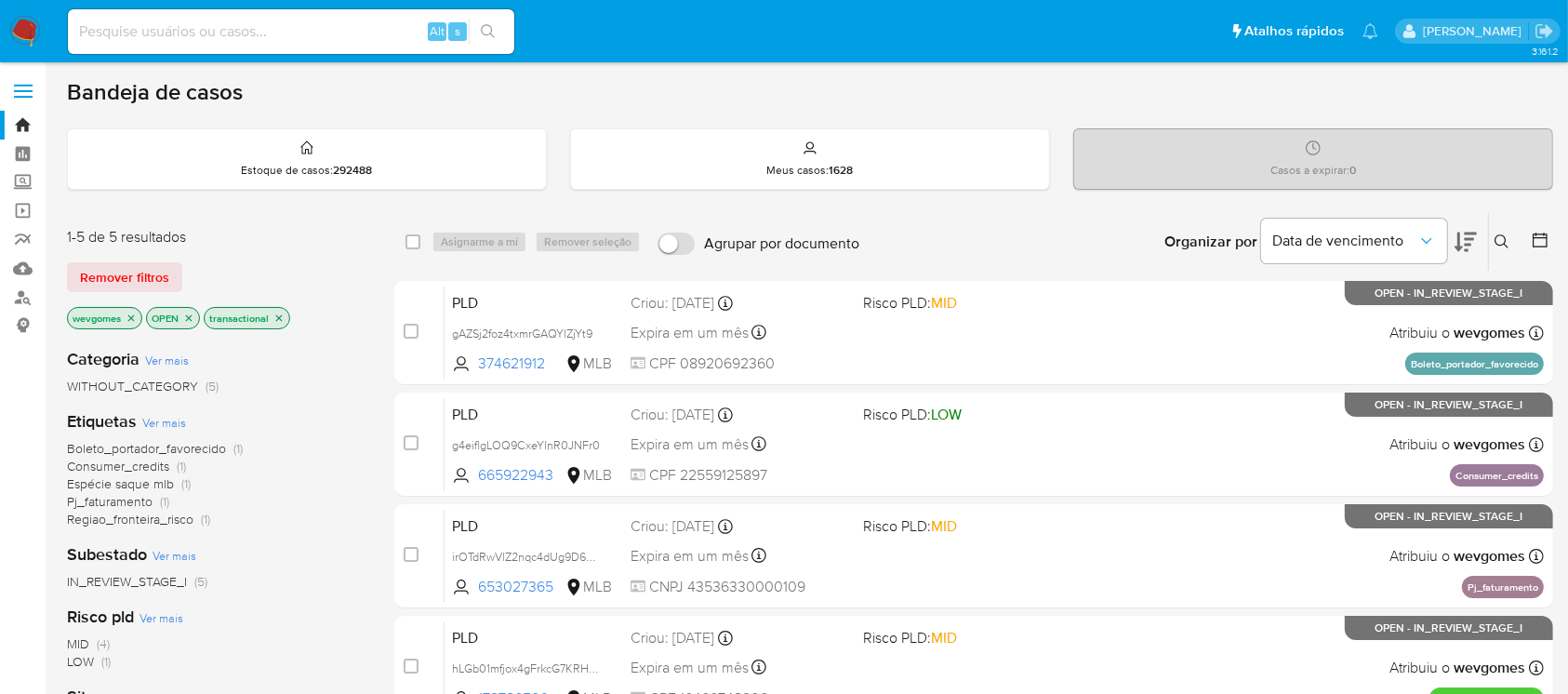
click at [174, 36] on input at bounding box center [291, 32] width 446 height 24
paste input "WEuC4ai7hKamgL8TeDCwdZep"
type input "WEuC4ai7hKamgL8TeDCwdZep"
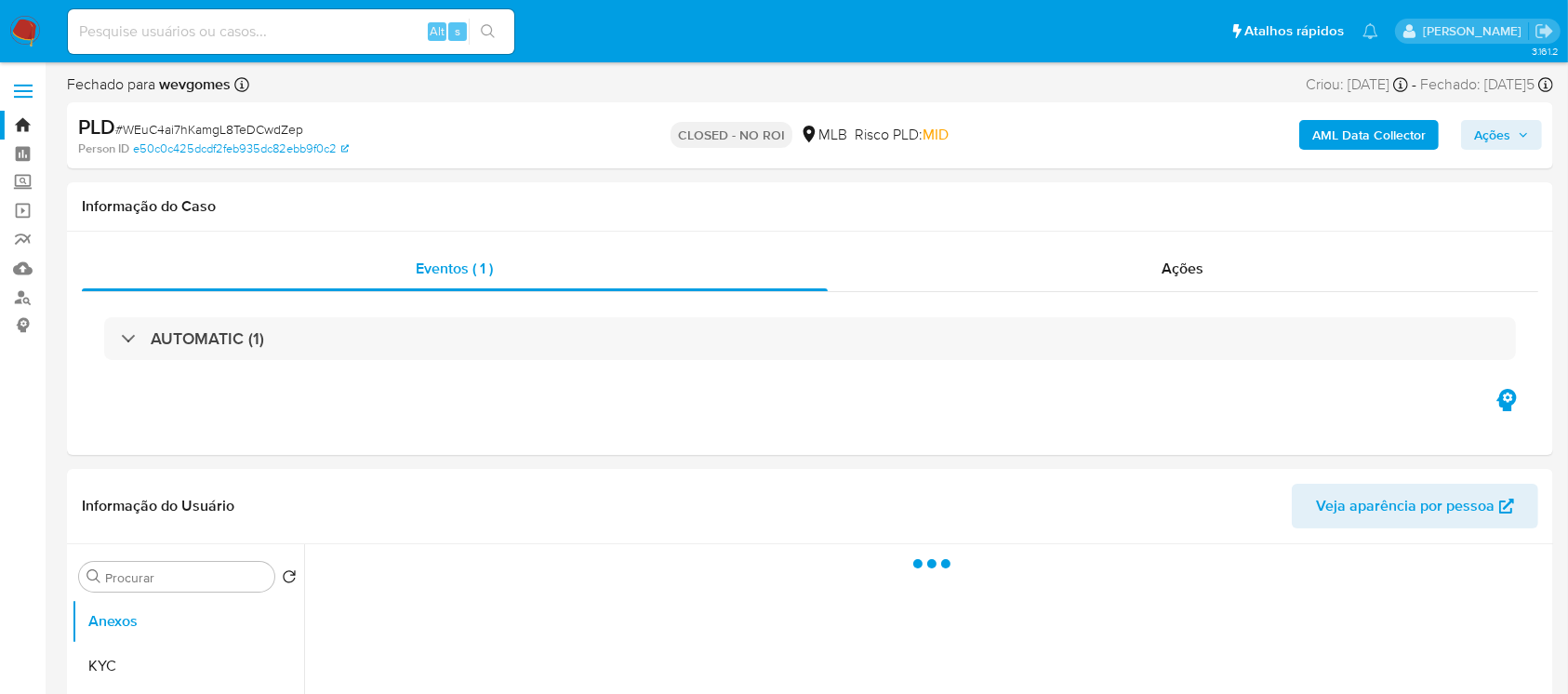
select select "10"
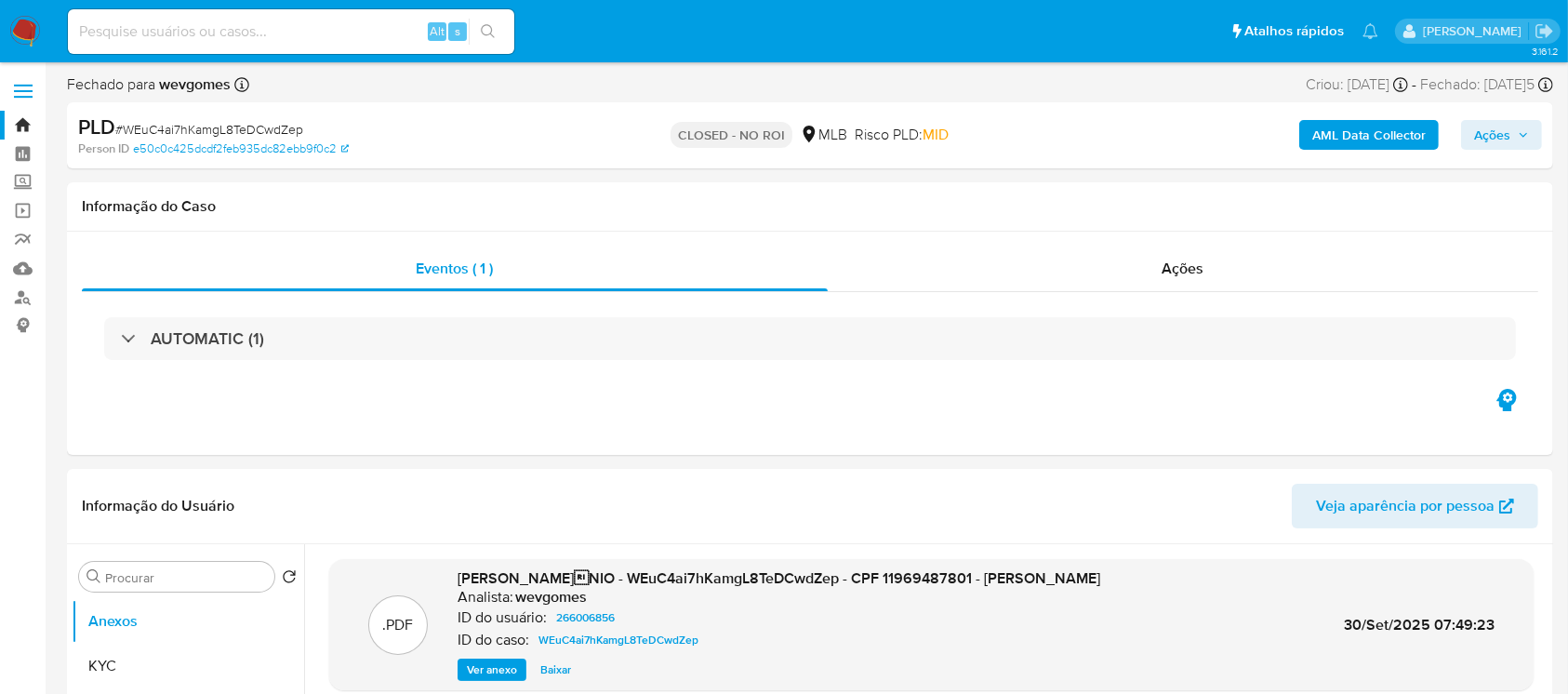
click at [31, 26] on img at bounding box center [25, 32] width 32 height 32
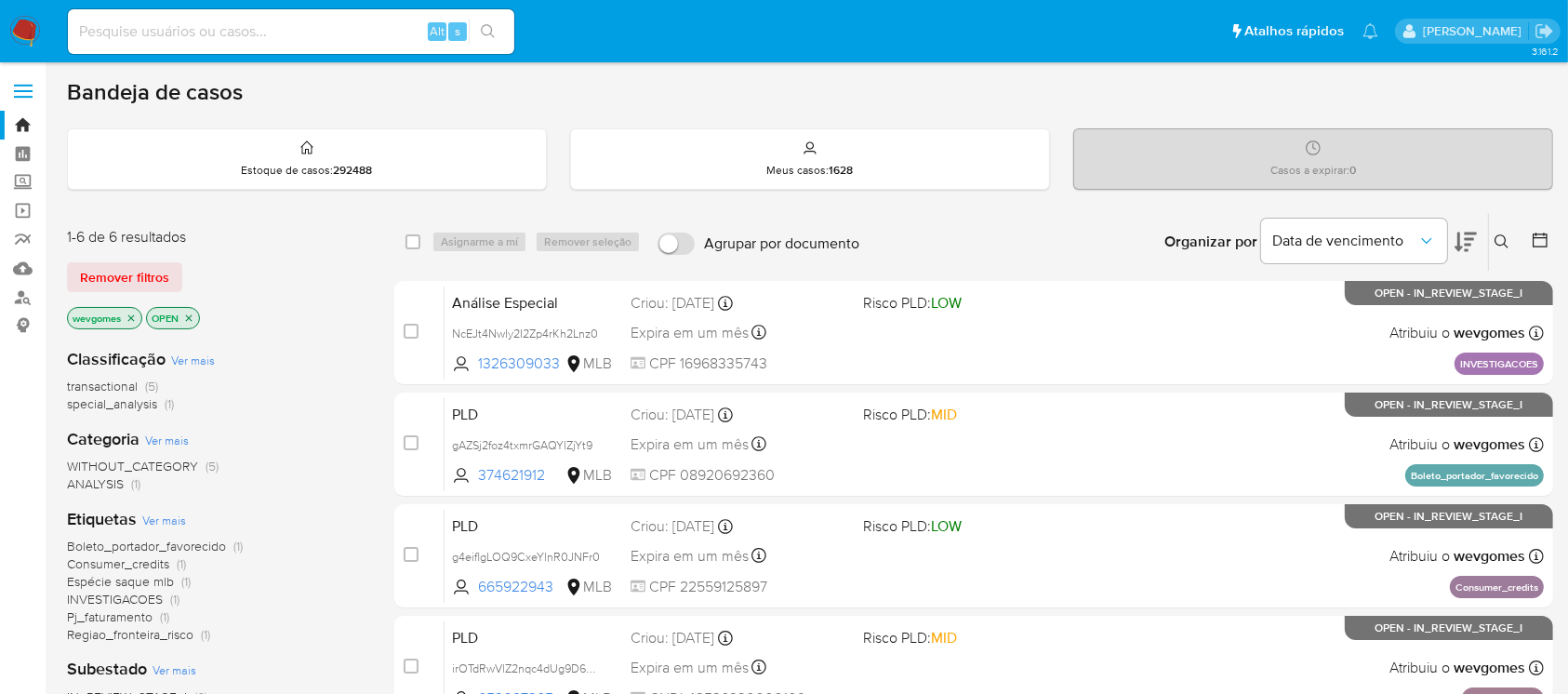
click at [112, 381] on span "transactional" at bounding box center [102, 386] width 70 height 19
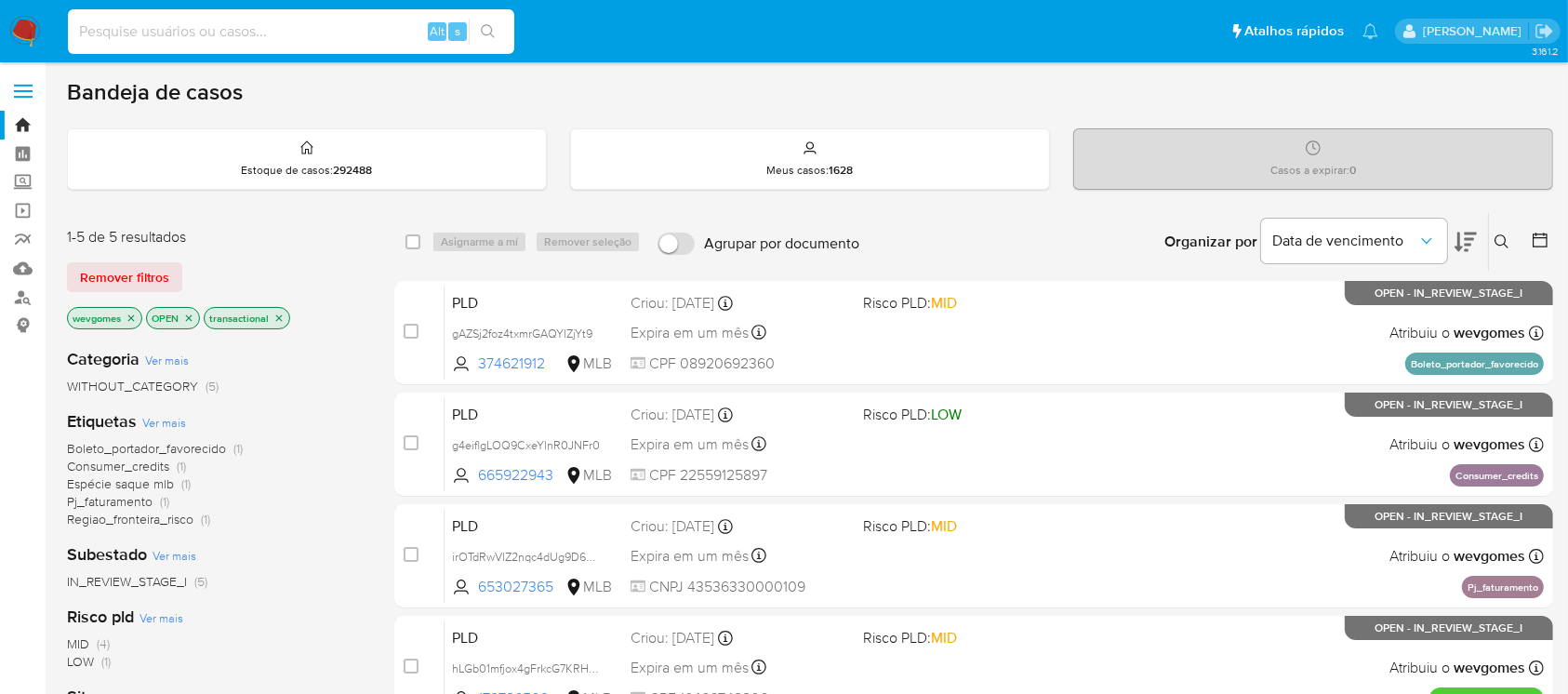
click at [283, 25] on input at bounding box center [291, 32] width 446 height 24
paste input "PjiFJsititw9fTURxboRYsQX"
type input "PjiFJsititw9fTURxboRYsQX"
click at [278, 238] on div "1-5 de 5 resultados" at bounding box center [216, 236] width 298 height 21
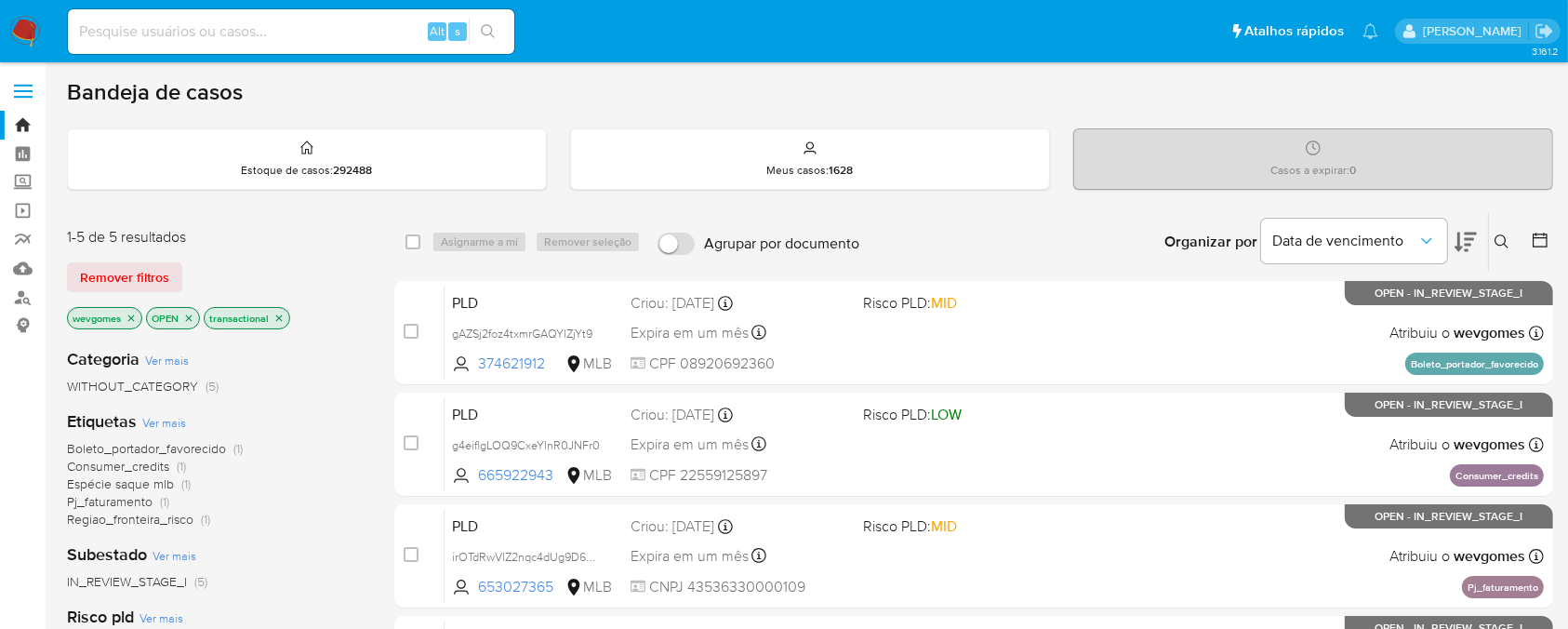
click at [167, 27] on input at bounding box center [291, 32] width 446 height 24
paste input "PjiFJsititw9fTURxboRYsQX"
type input "PjiFJsititw9fTURxboRYsQX"
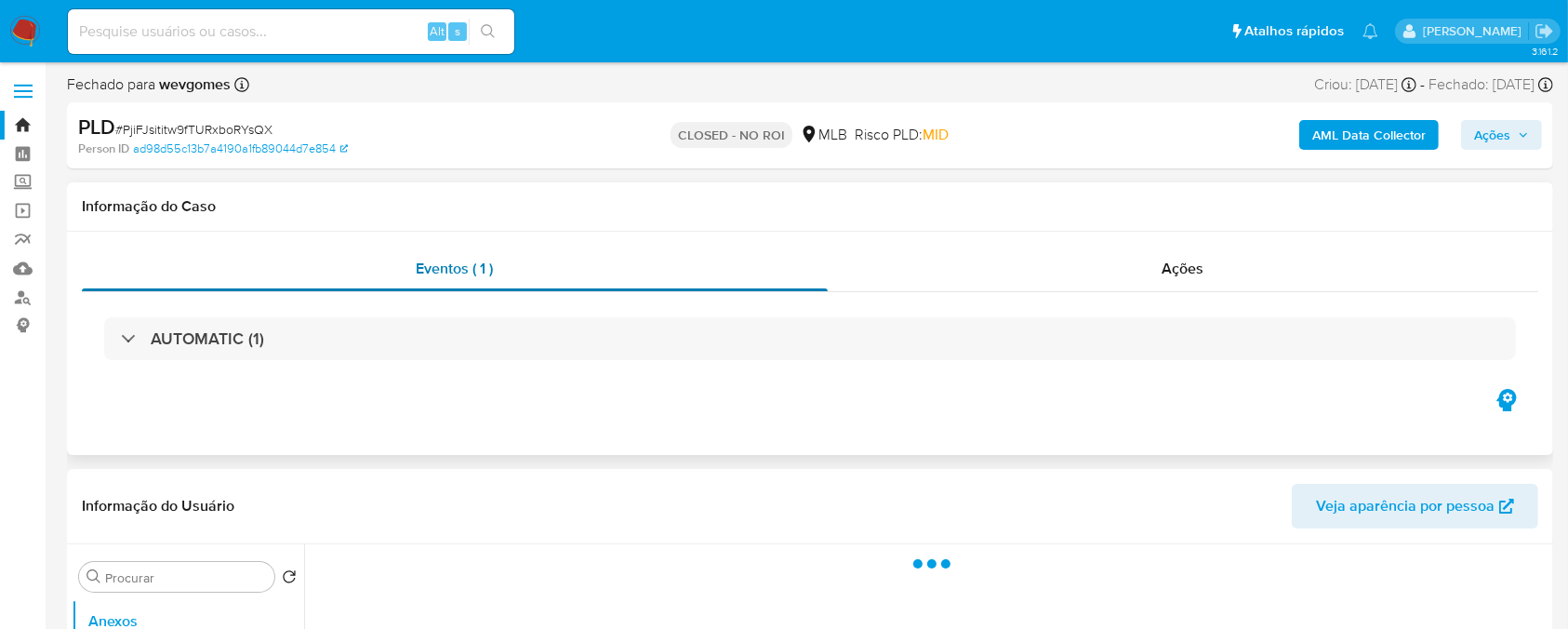
select select "10"
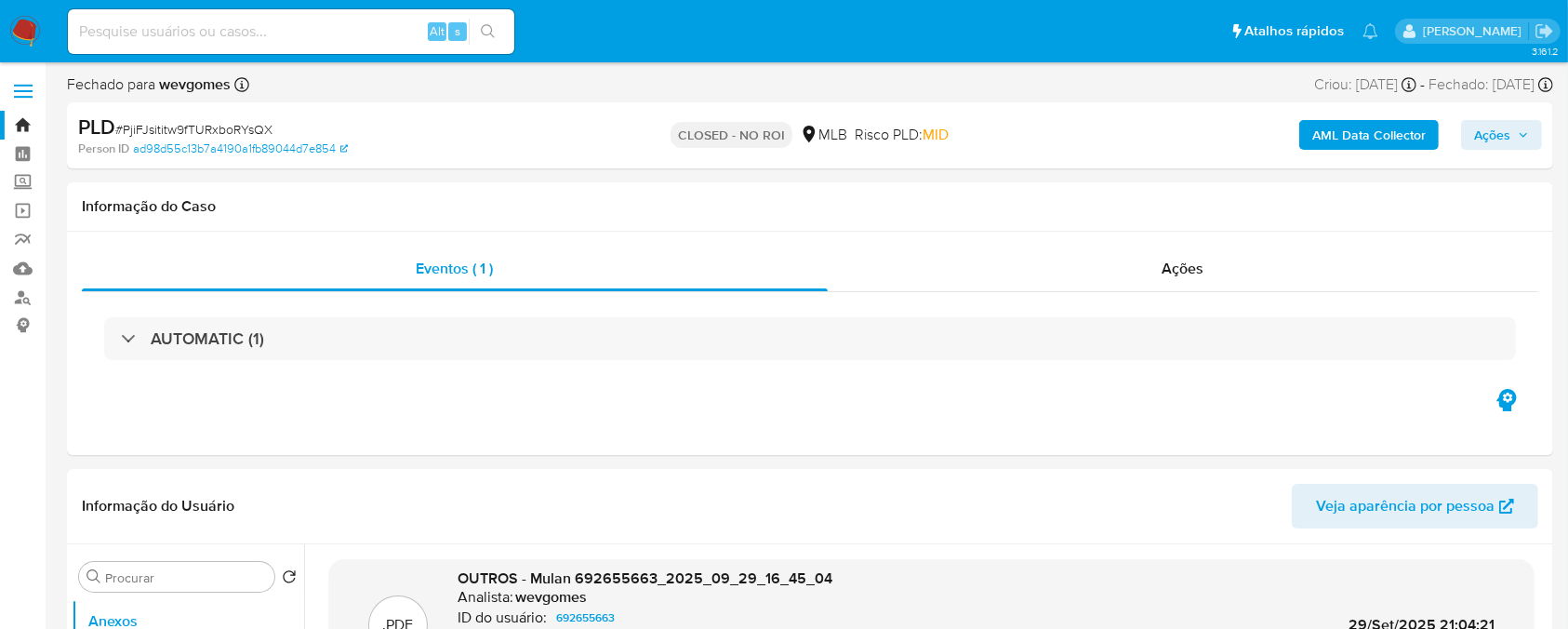
click at [138, 21] on input at bounding box center [291, 32] width 446 height 24
paste input "zGDG2gzUhnaYo9Ix0gF5FOL8"
type input "zGDG2gzUhnaYo9Ix0gF5FOL8"
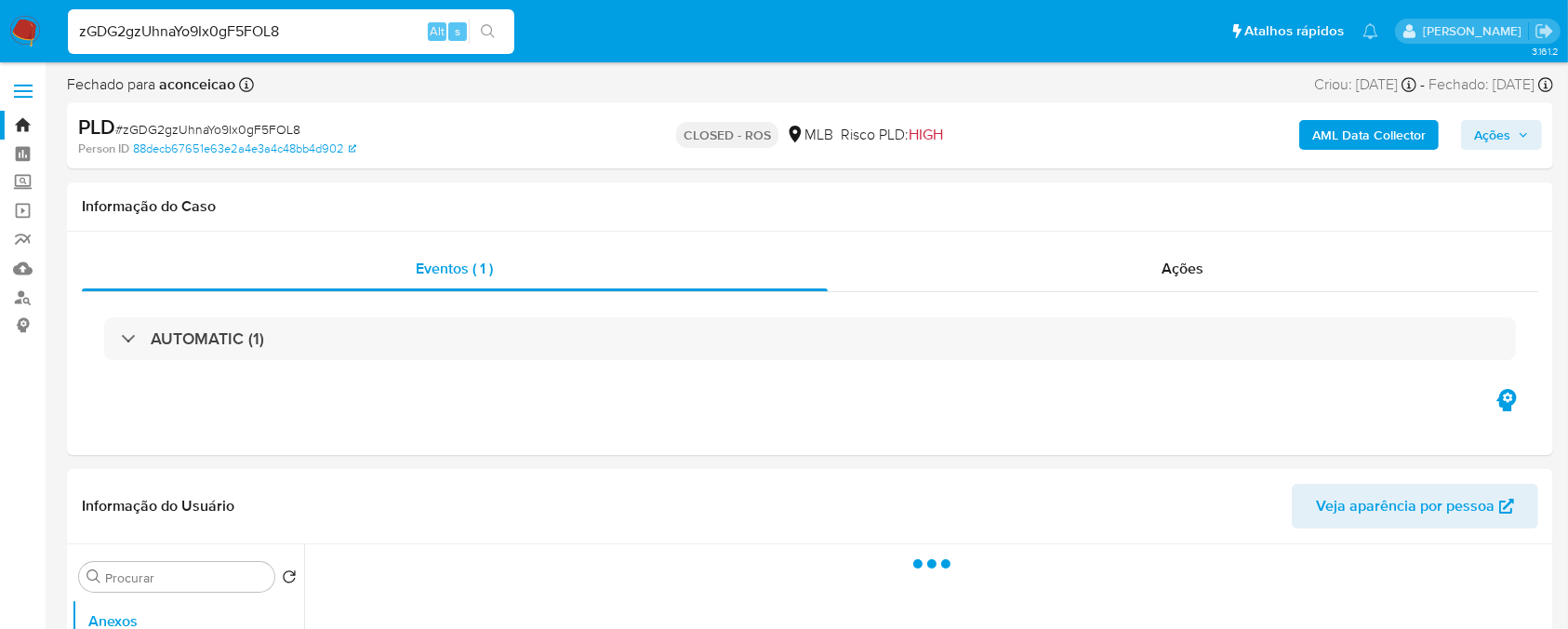
select select "10"
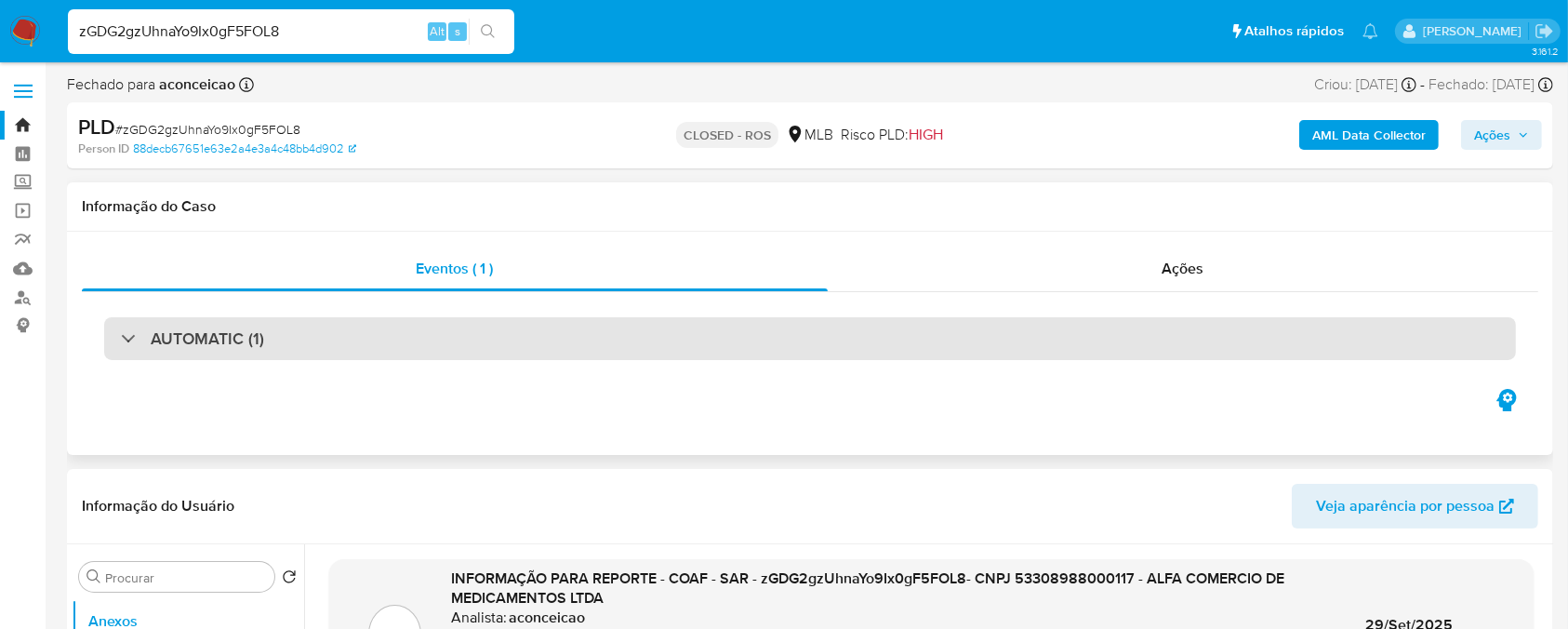
click at [364, 340] on div "AUTOMATIC (1)" at bounding box center [810, 338] width 1413 height 43
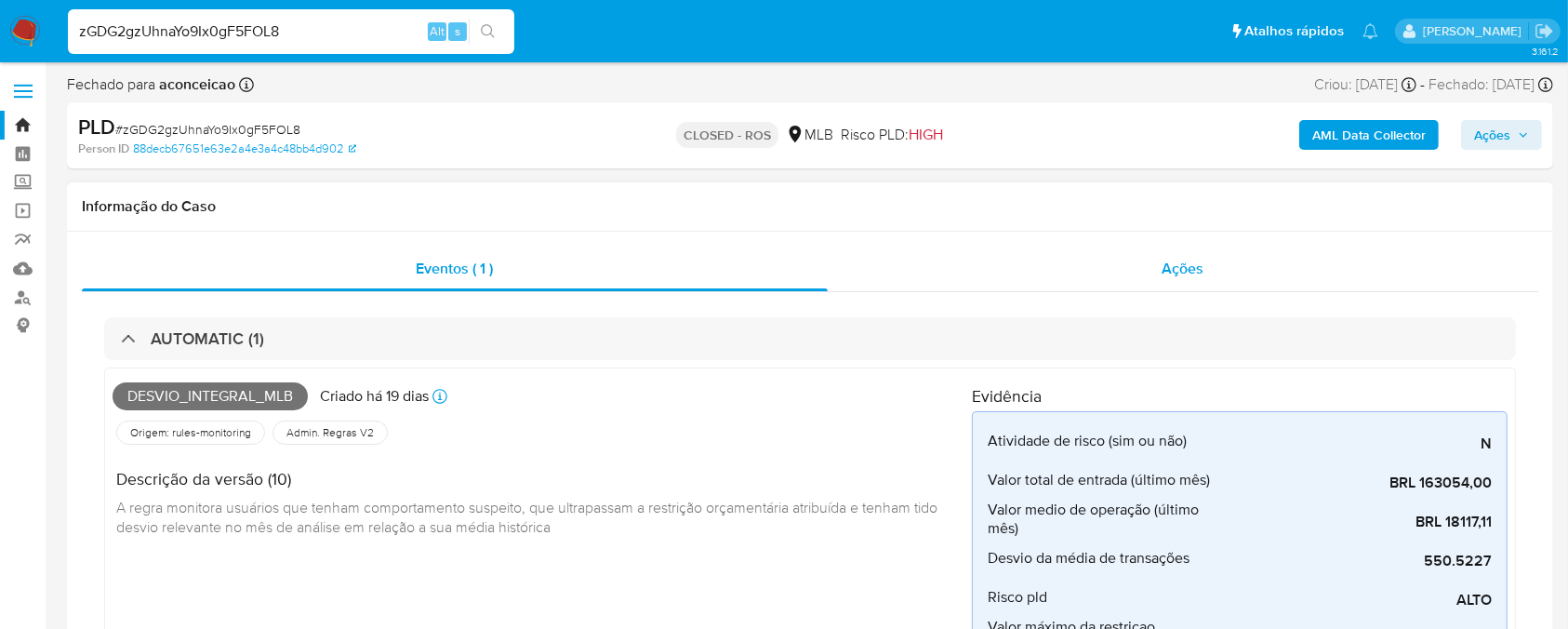
click at [922, 279] on div "Ações" at bounding box center [1183, 268] width 710 height 45
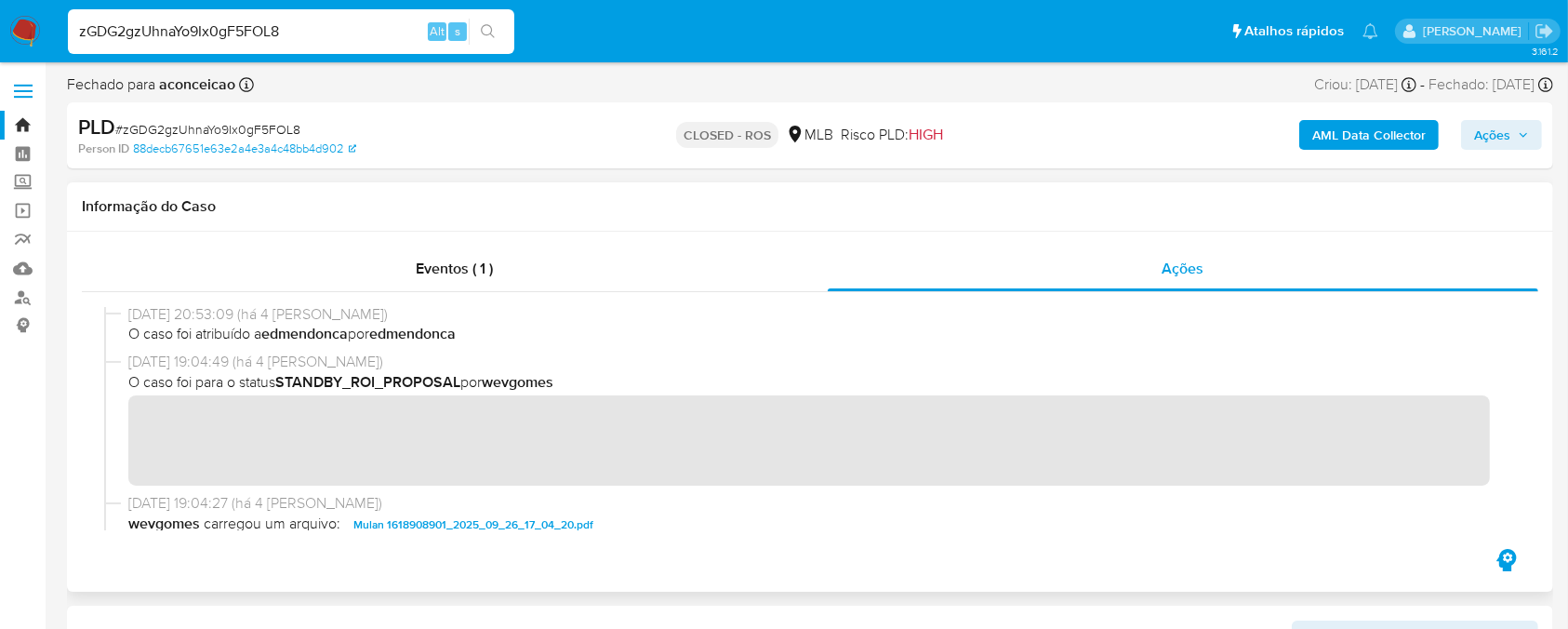
scroll to position [1322, 0]
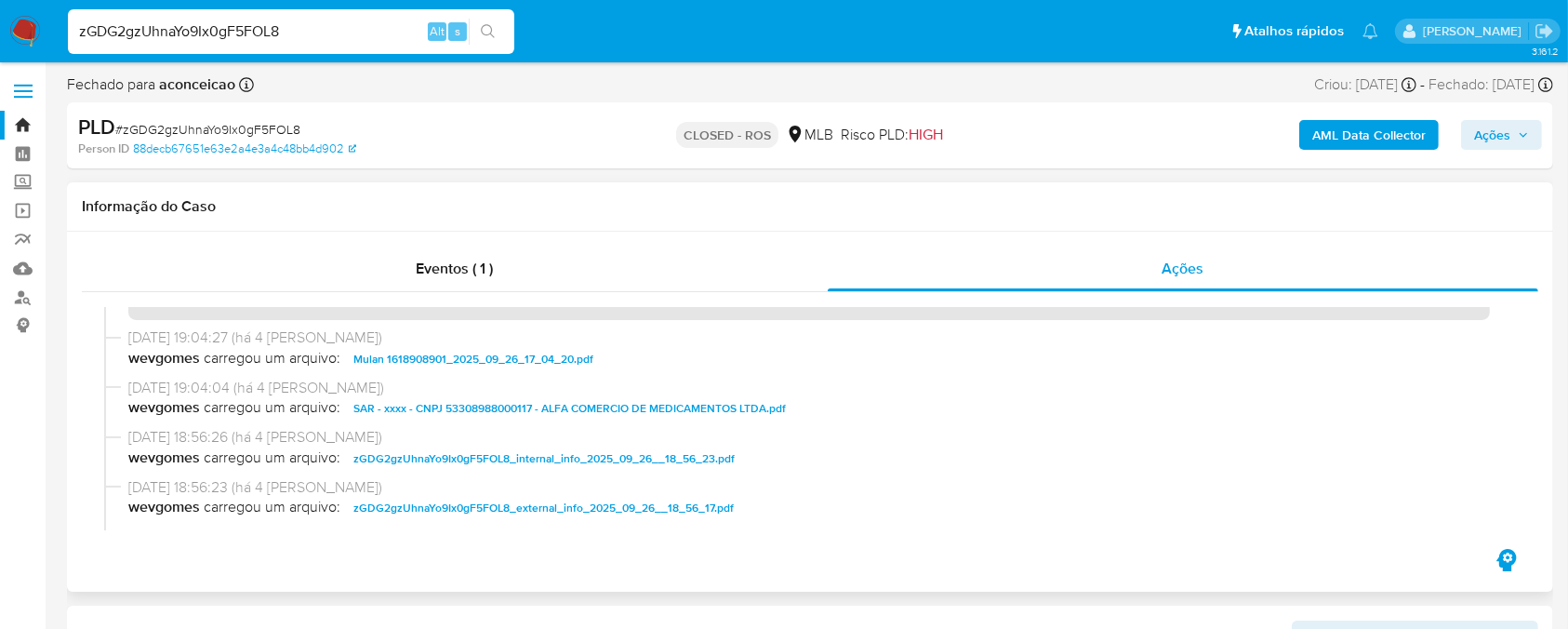
click at [418, 413] on span "SAR - xxxx - CNPJ 53308988000117 - ALFA COMERCIO DE MEDICAMENTOS LTDA.pdf" at bounding box center [569, 408] width 432 height 23
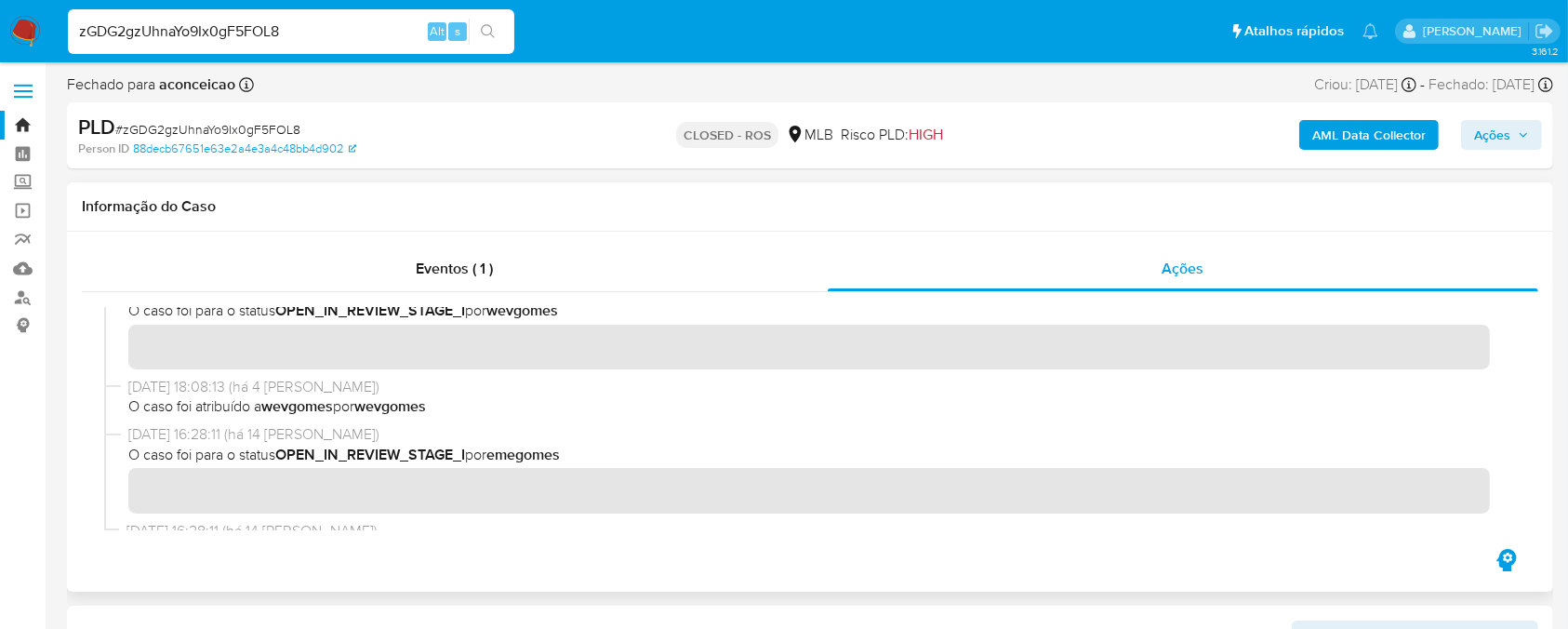
scroll to position [1607, 0]
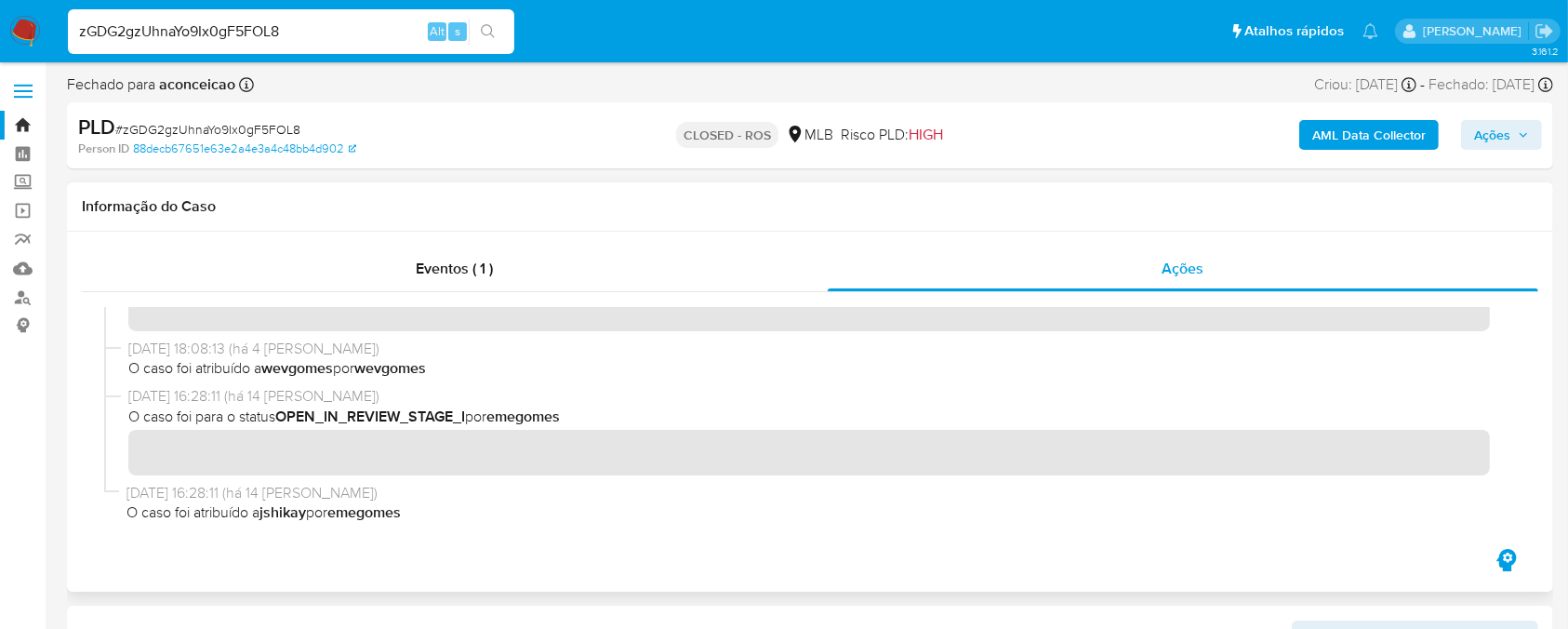
drag, startPoint x: 125, startPoint y: 494, endPoint x: 228, endPoint y: 496, distance: 103.0
click at [228, 496] on div "16/09/2025 16:28:11 (há 14 dias) O caso foi atribuído a jshikay por emegomes" at bounding box center [810, 506] width 1413 height 47
drag, startPoint x: 148, startPoint y: 515, endPoint x: 402, endPoint y: 512, distance: 254.0
click at [402, 512] on span "O caso foi atribuído a jshikay por emegomes" at bounding box center [817, 512] width 1382 height 21
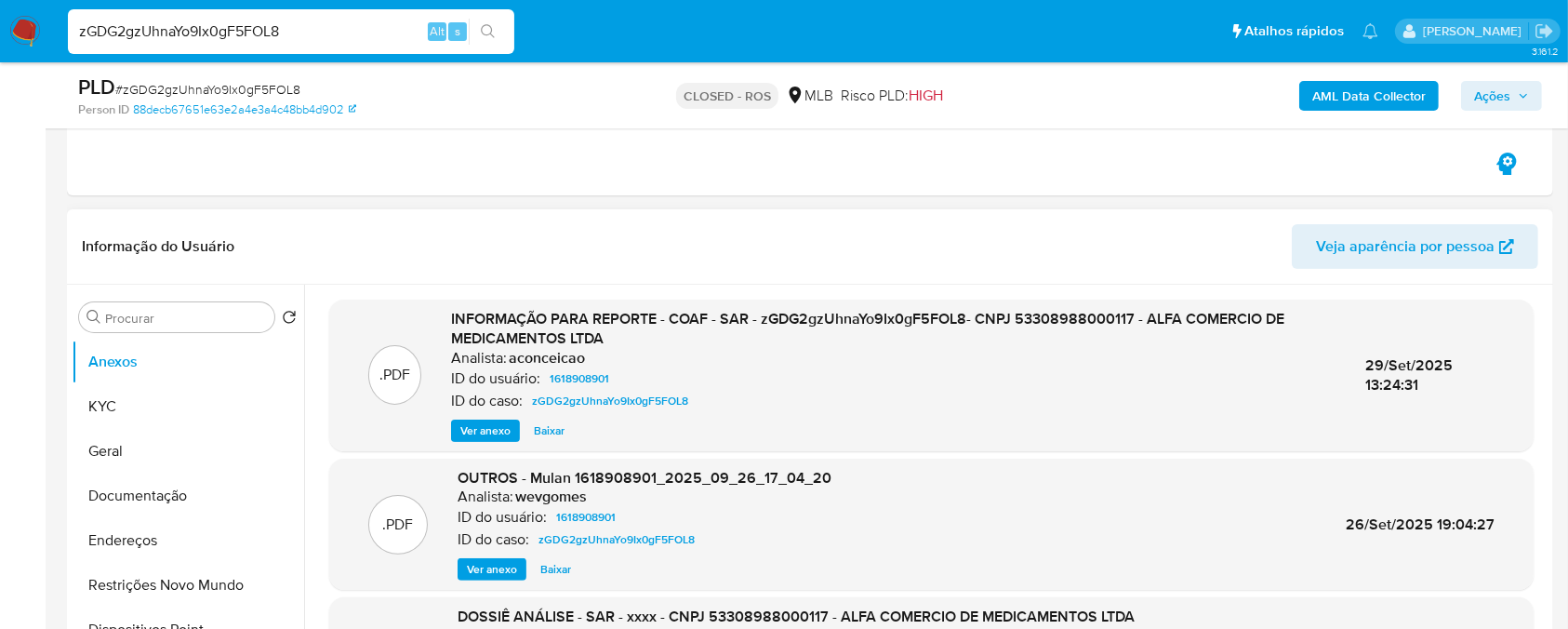
scroll to position [164, 0]
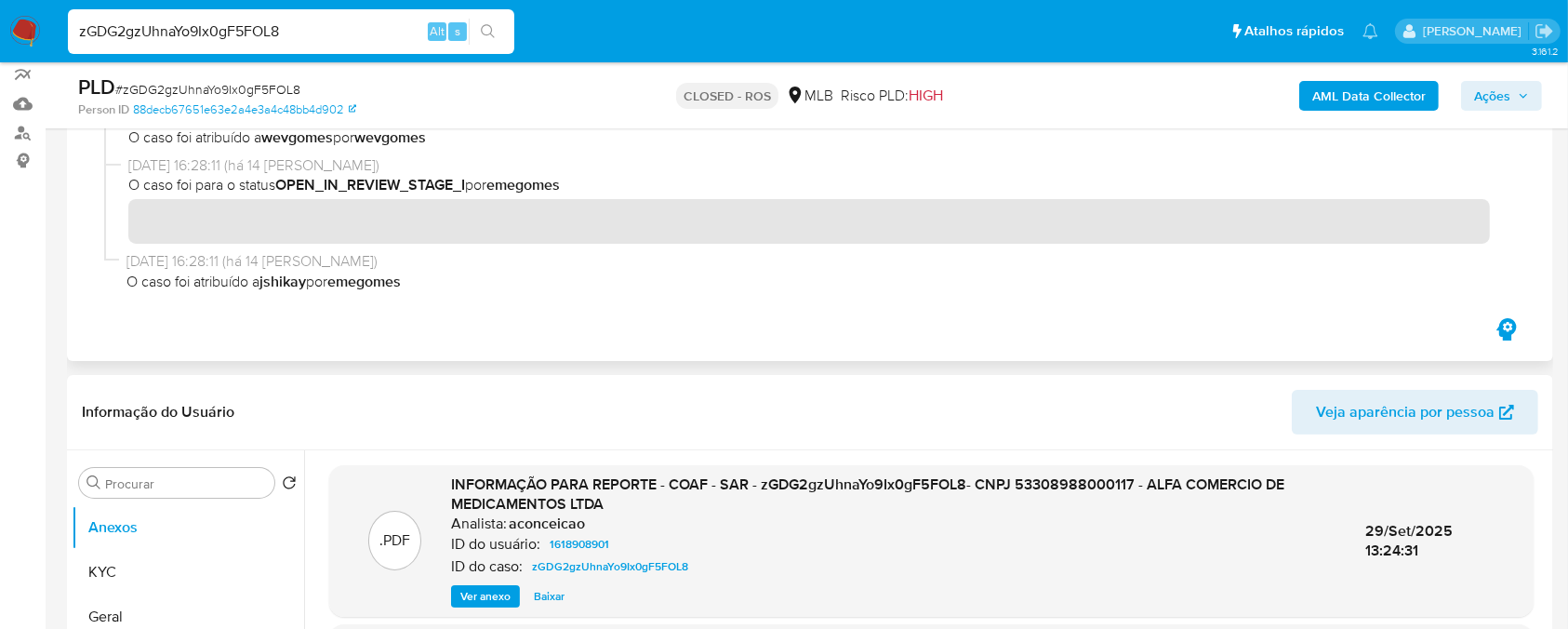
click at [401, 279] on b "emegomes" at bounding box center [364, 282] width 73 height 22
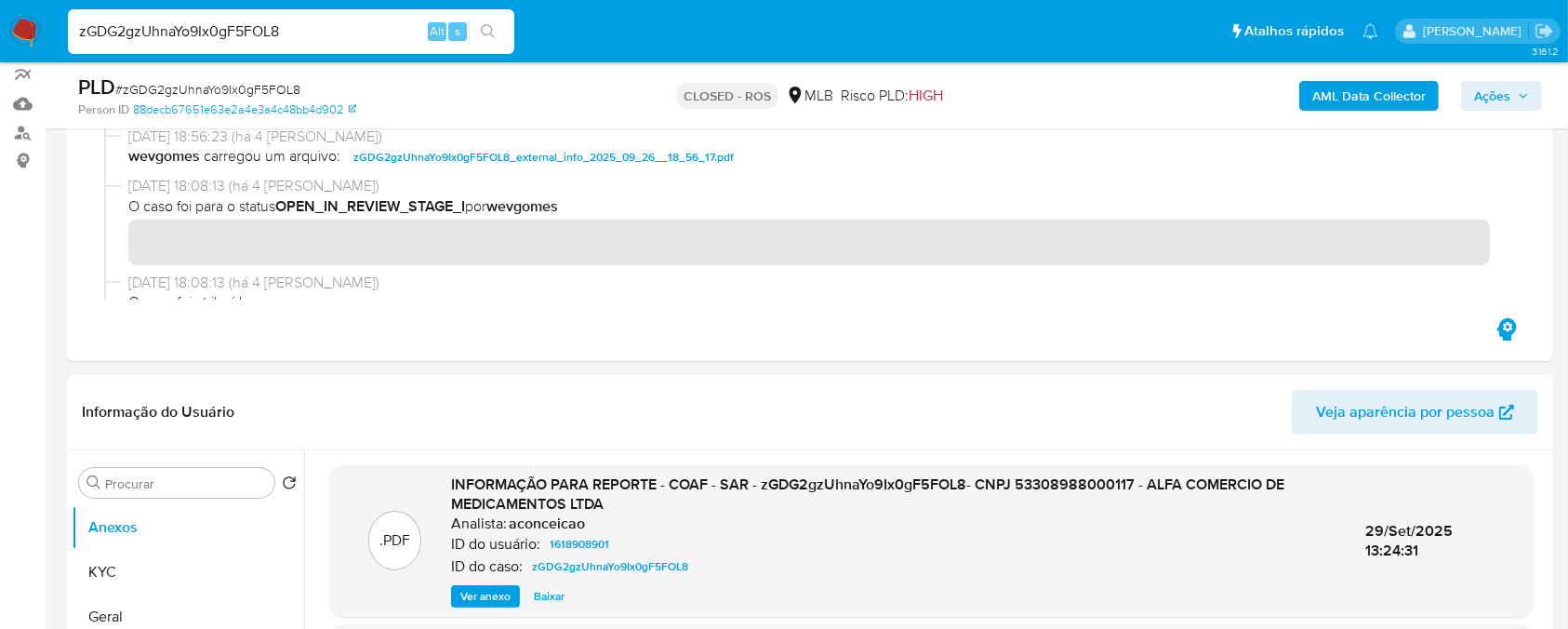
click at [20, 33] on img at bounding box center [25, 32] width 32 height 32
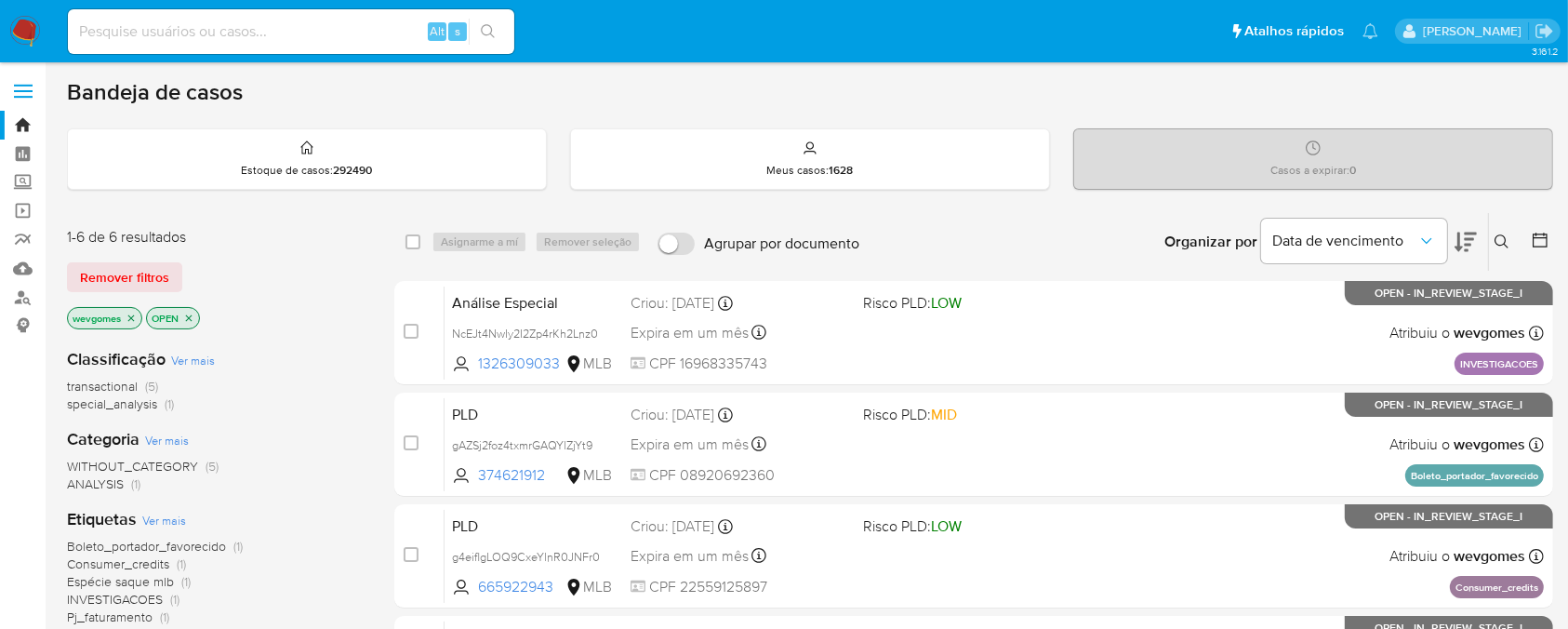
click at [130, 319] on icon "close-filter" at bounding box center [131, 317] width 11 height 11
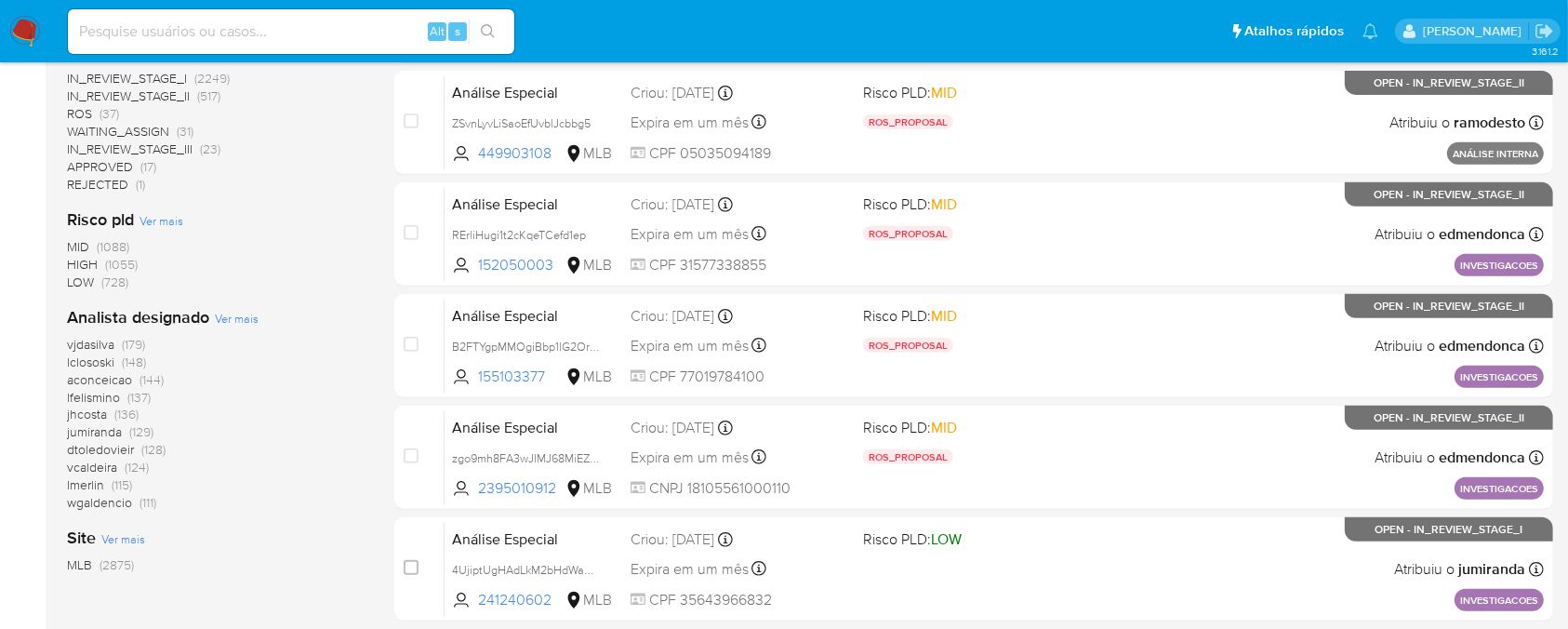
scroll to position [826, 0]
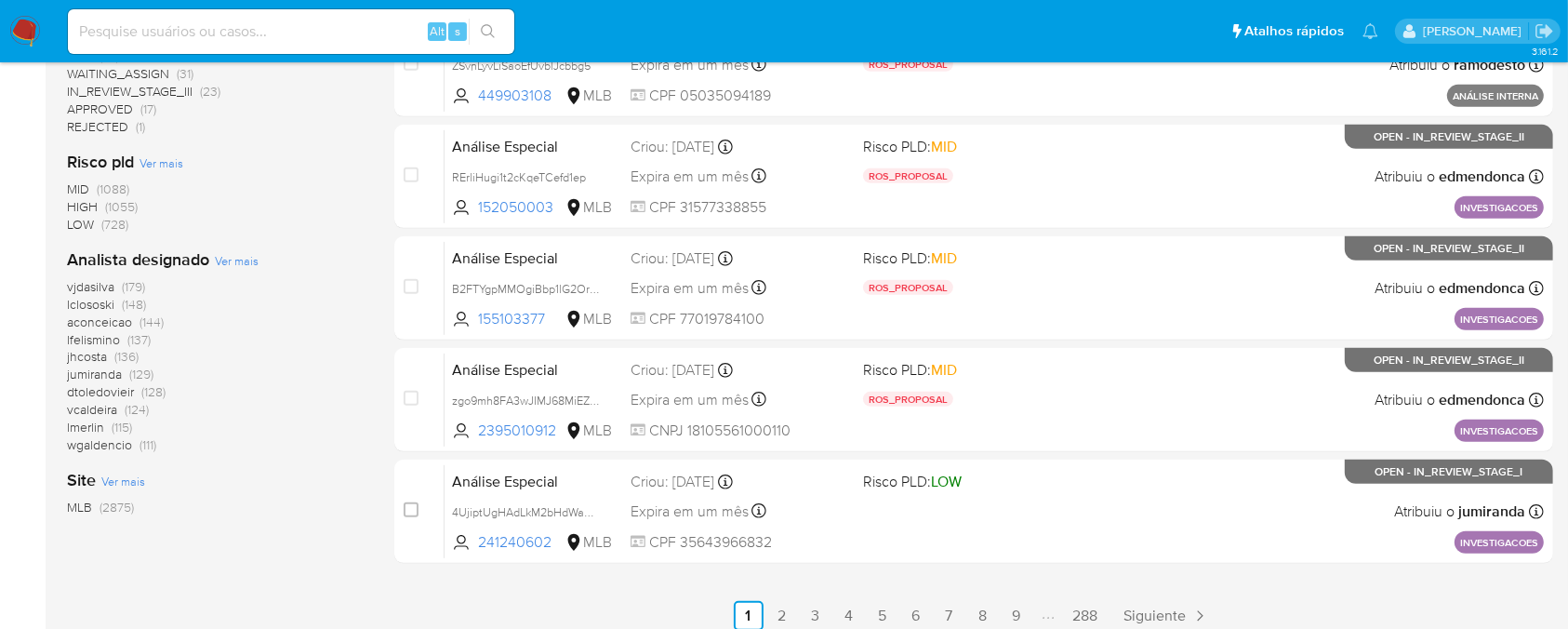
click at [89, 321] on span "aconceicao" at bounding box center [100, 321] width 65 height 19
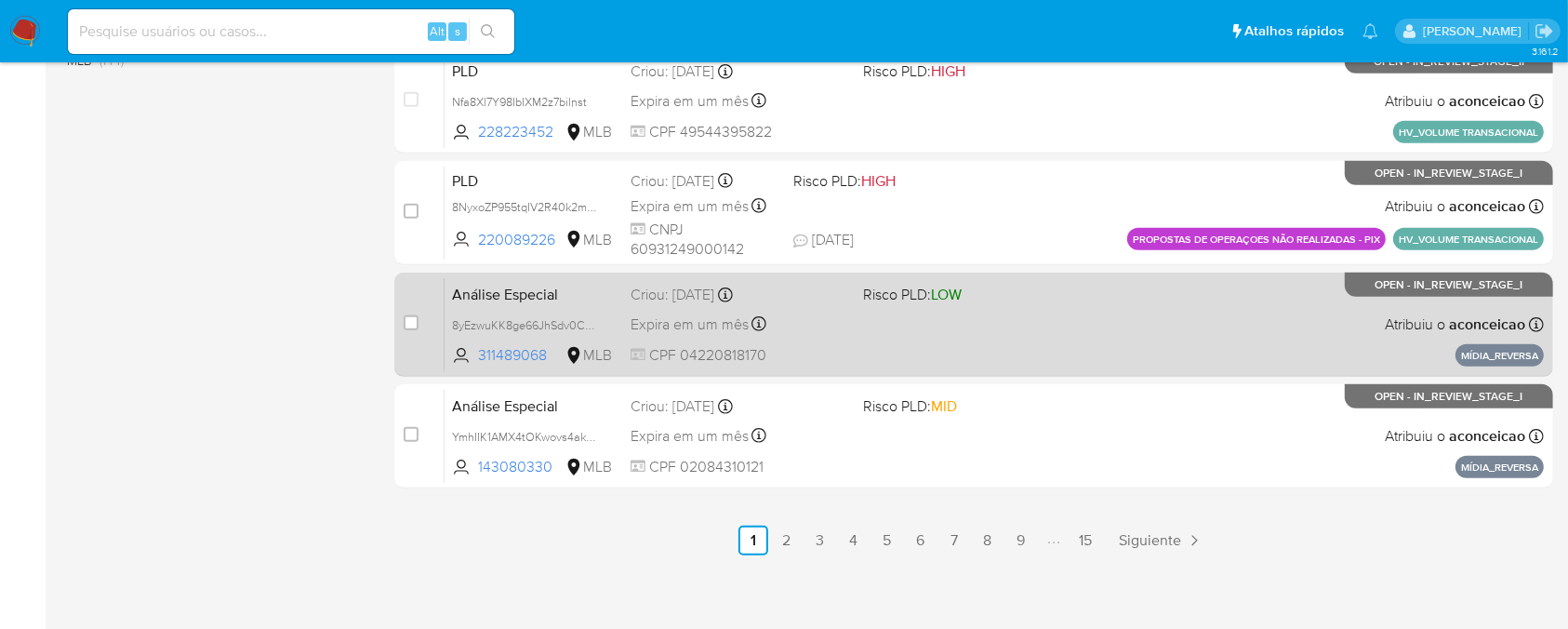
scroll to position [905, 0]
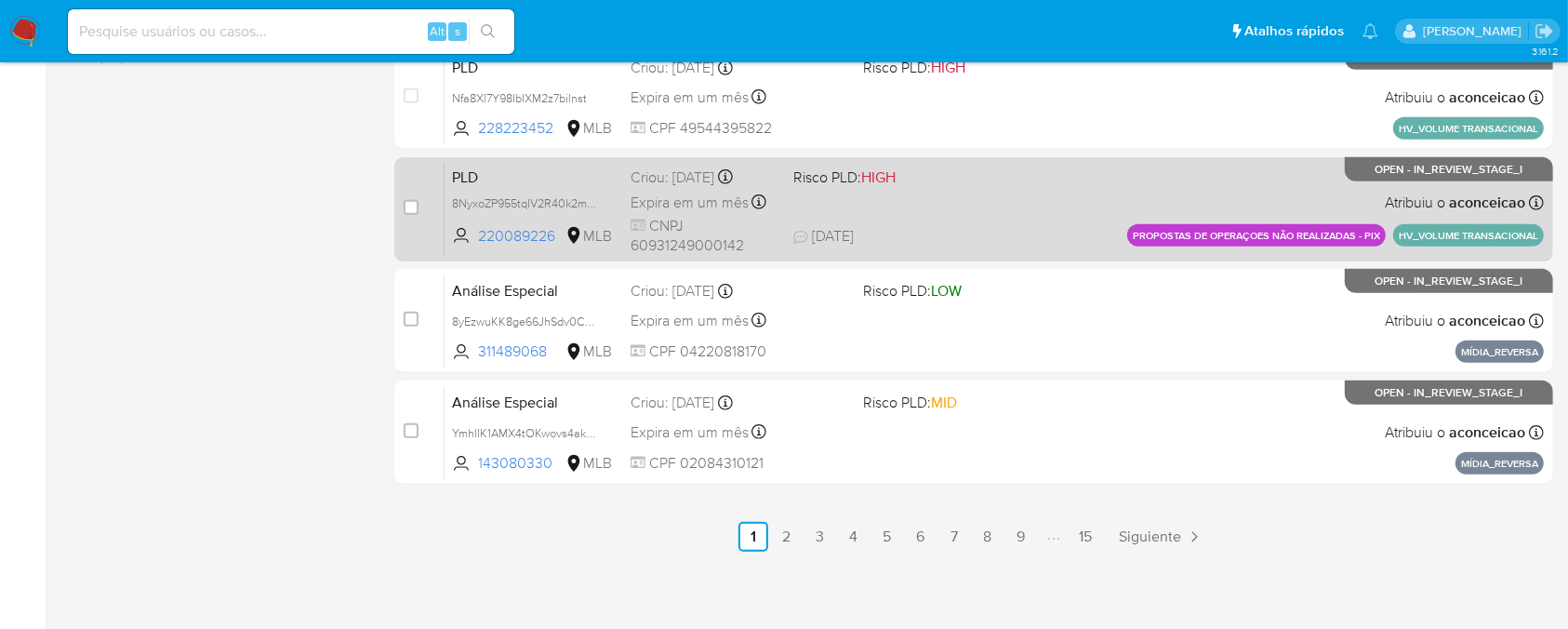
click at [944, 217] on div "PLD 8NyxoZP955tqIV2R40k2m73l 220089226 MLB Risco PLD: HIGH Criou: 12/09/2025 Cr…" at bounding box center [995, 209] width 1100 height 94
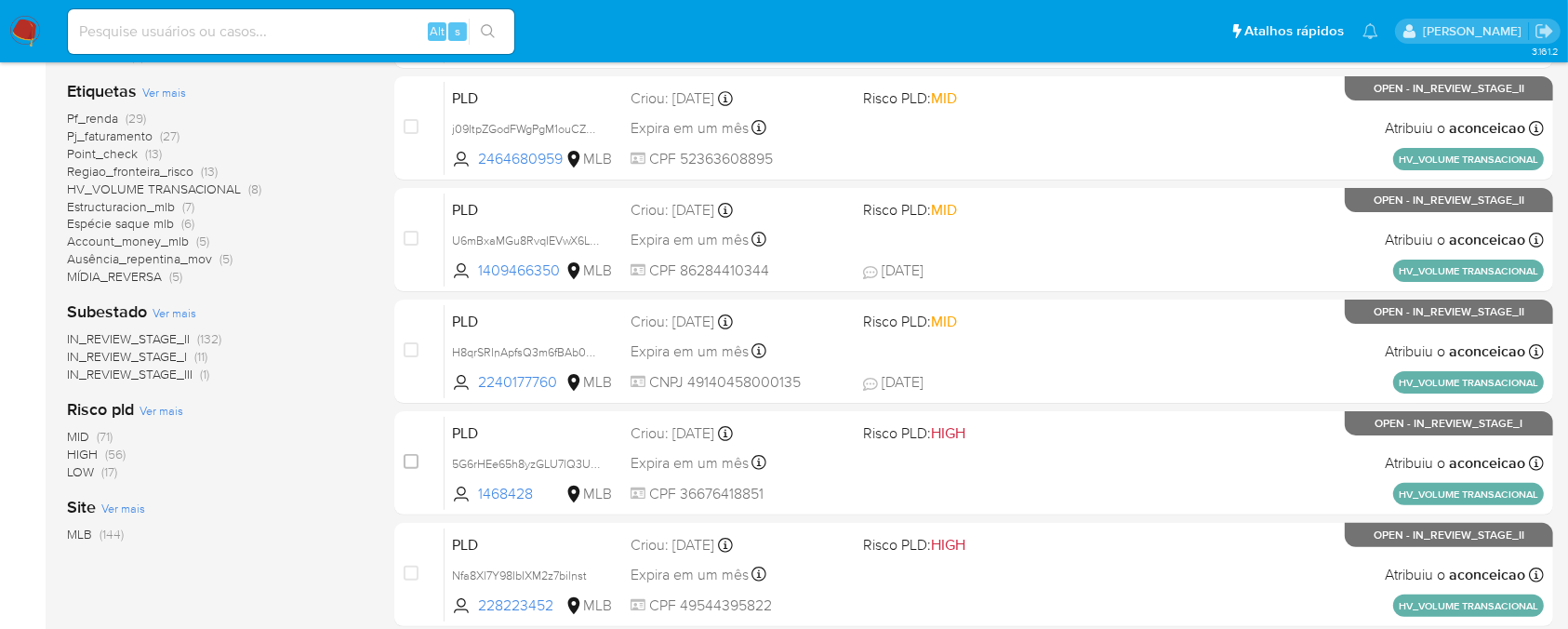
scroll to position [243, 0]
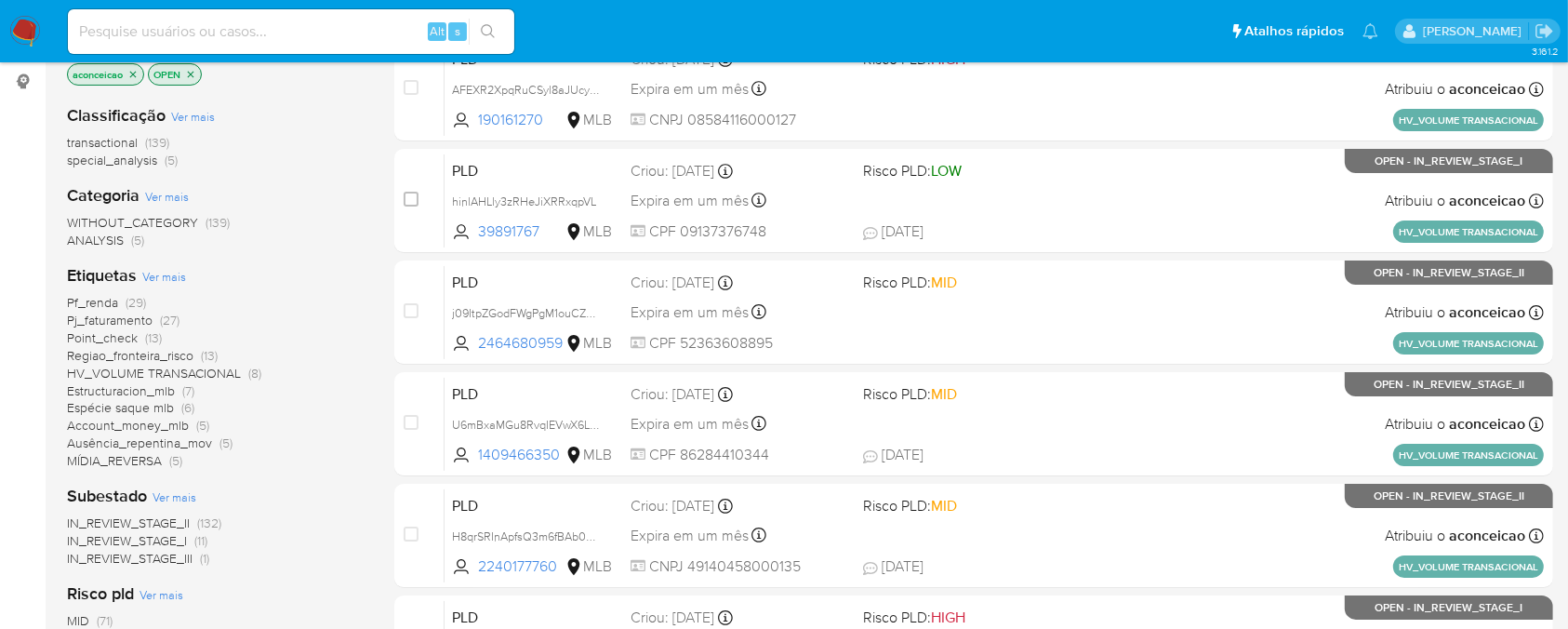
click at [138, 539] on span "IN_REVIEW_STAGE_I" at bounding box center [127, 540] width 120 height 19
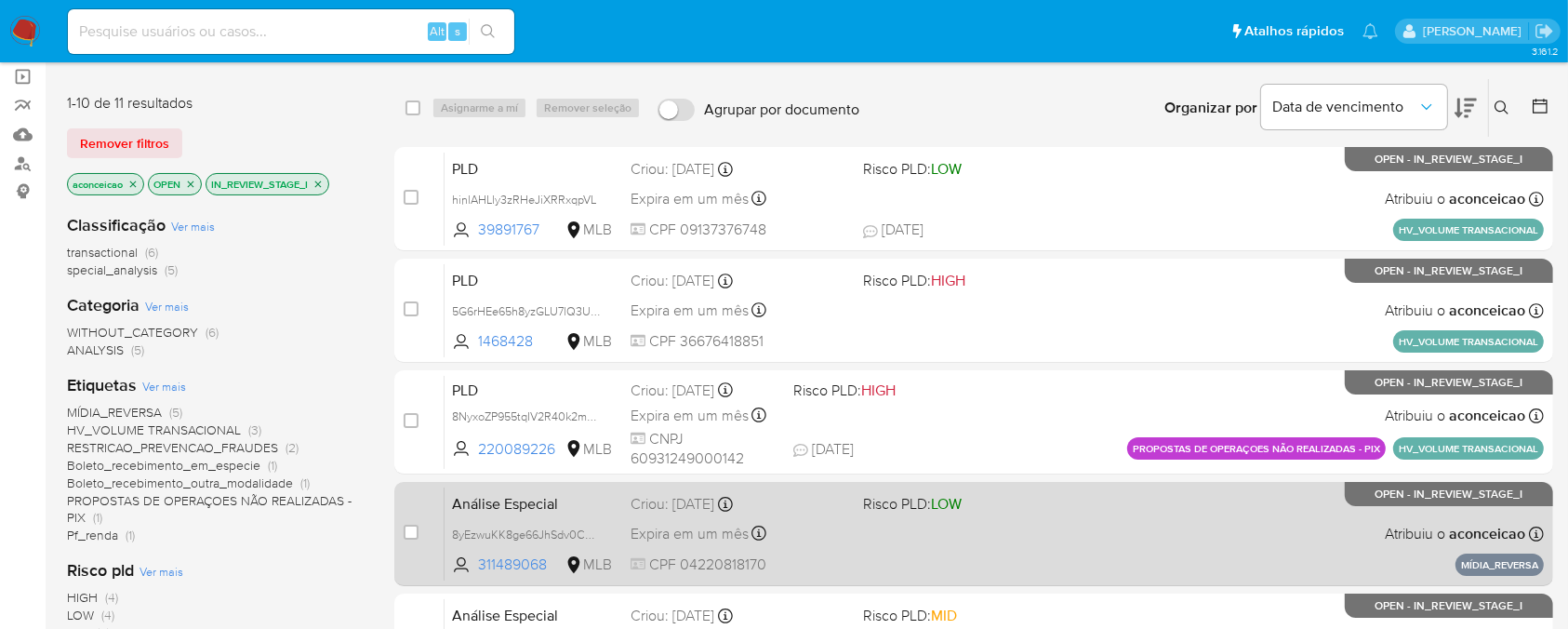
scroll to position [78, 0]
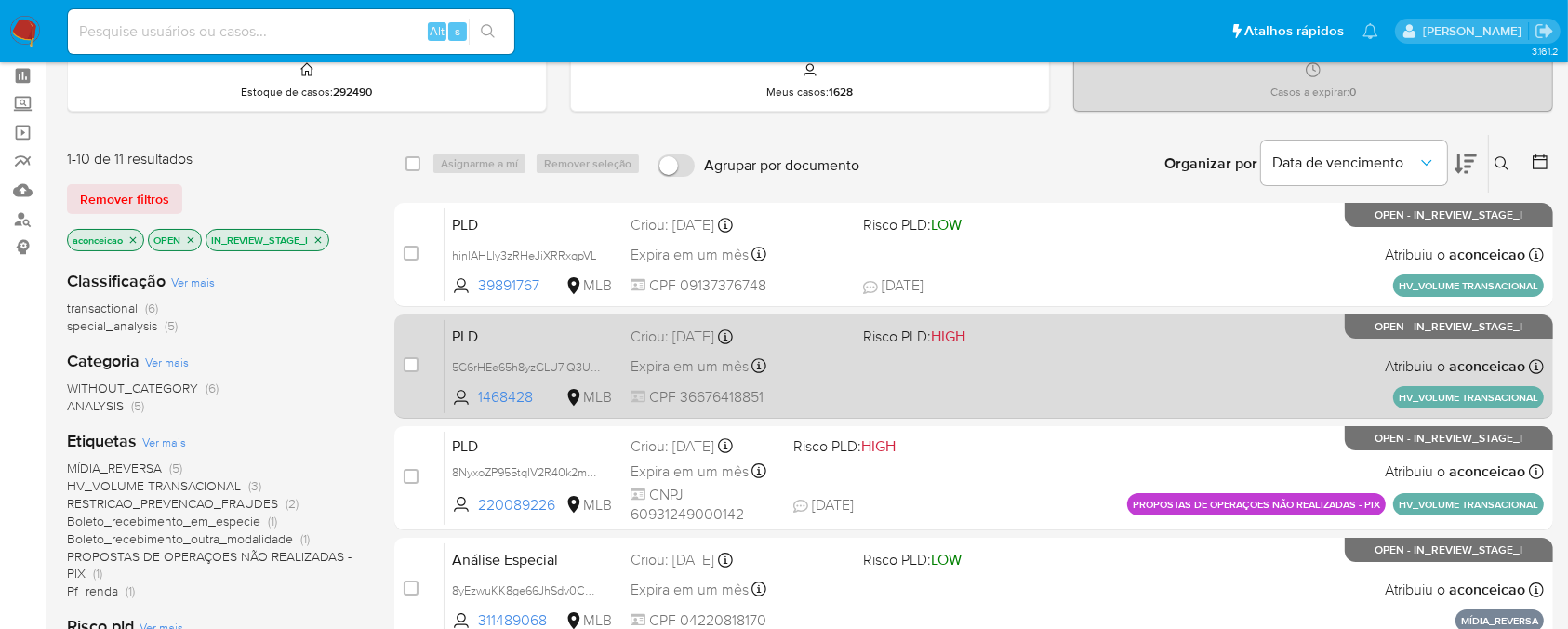
click at [835, 384] on div "PLD 5G6rHEe65h8yzGLU7lQ3Ug4c 1468428 MLB Risco PLD: HIGH Criou: 12/09/2025 Crio…" at bounding box center [995, 366] width 1100 height 94
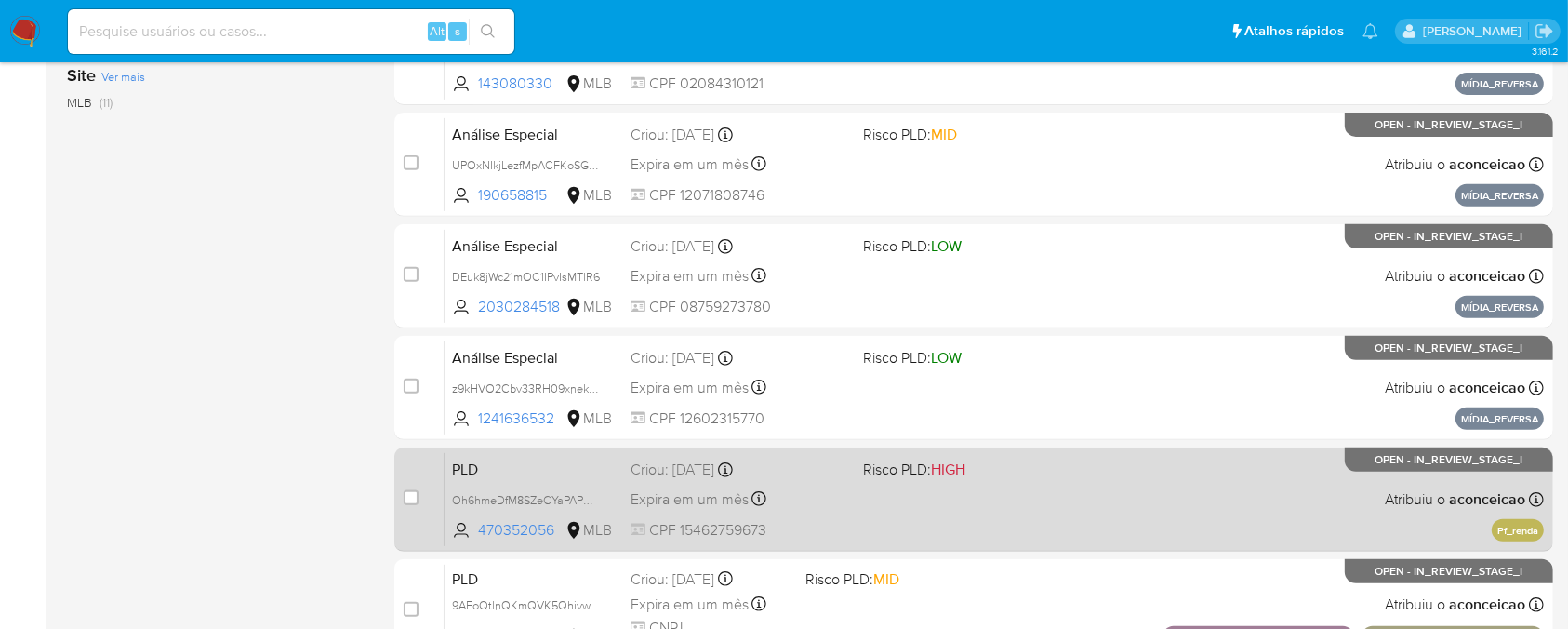
scroll to position [905, 0]
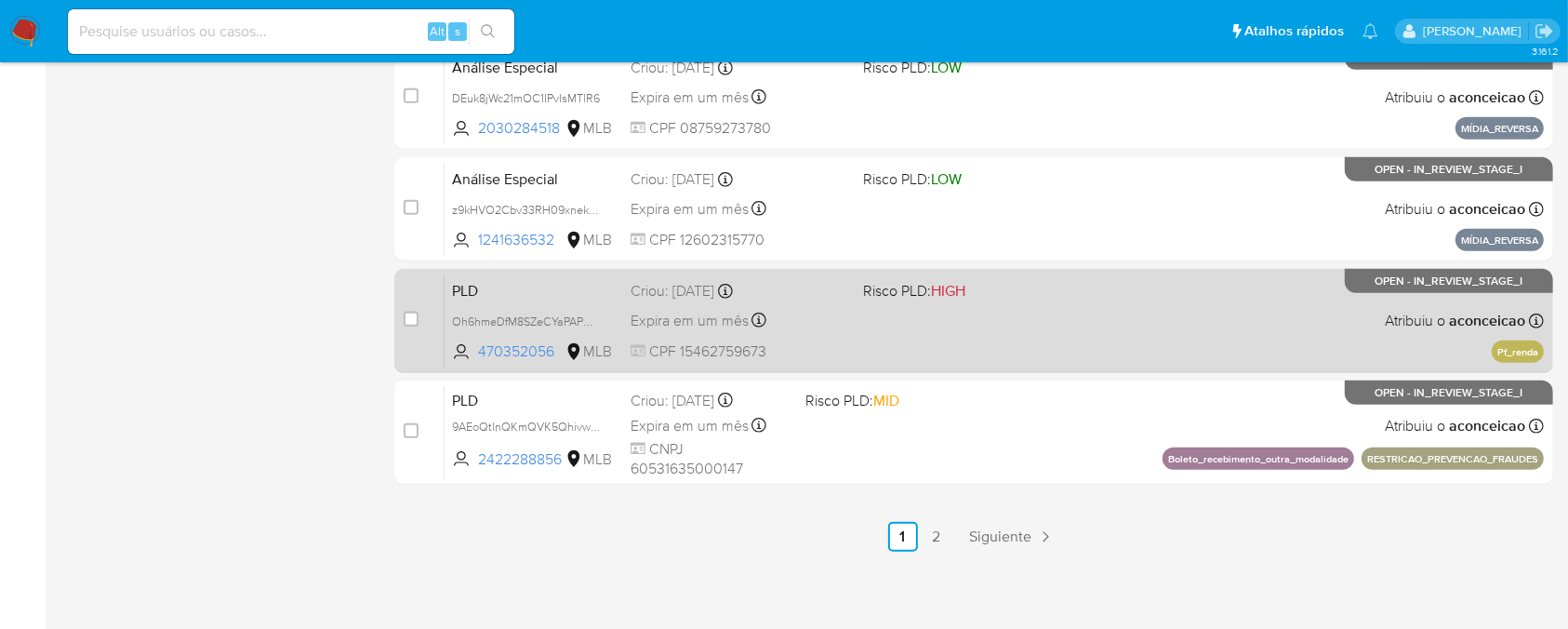
click at [896, 331] on div "PLD Oh6hmeDfM8SZeCYaPAPwVr3q 470352056 MLB Risco PLD: HIGH Criou: 12/09/2025 Cr…" at bounding box center [995, 319] width 1100 height 94
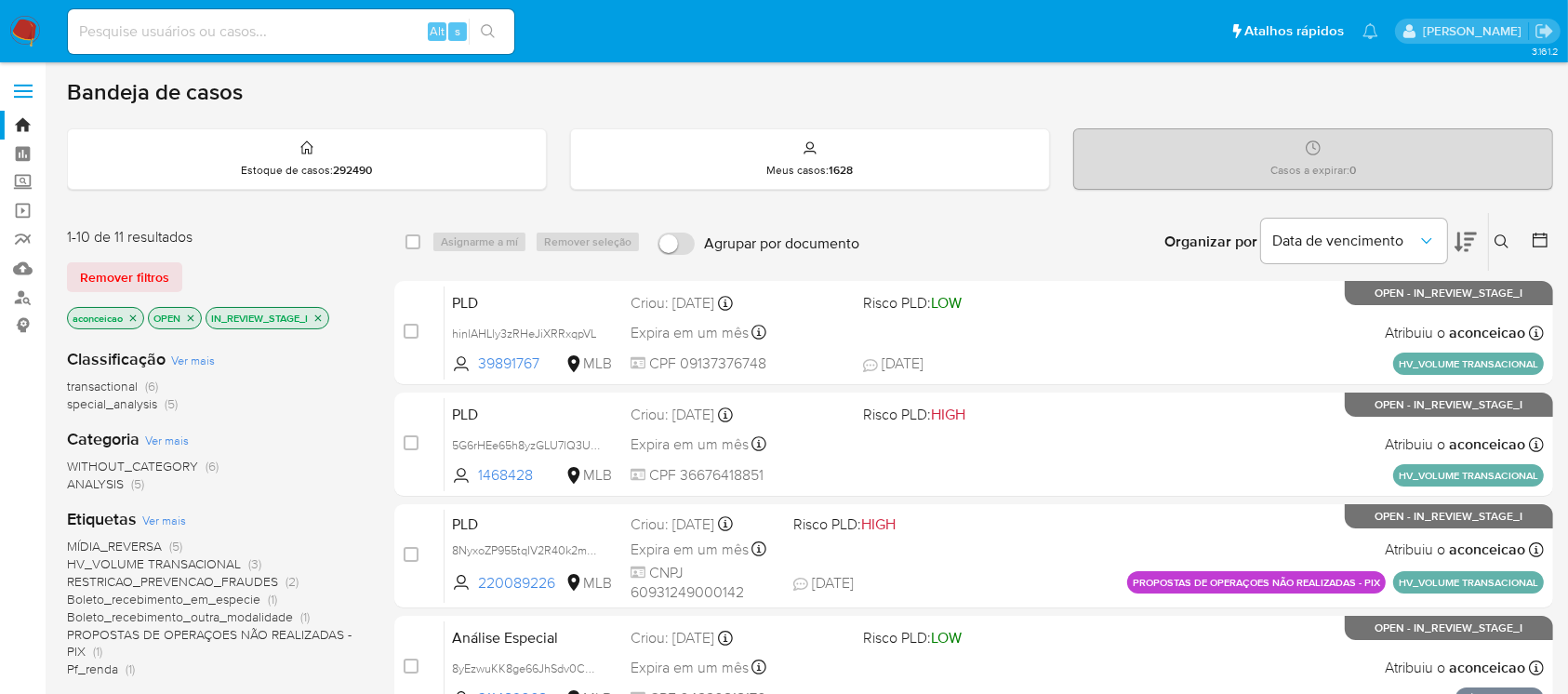
scroll to position [0, 0]
click at [19, 26] on img at bounding box center [25, 32] width 32 height 32
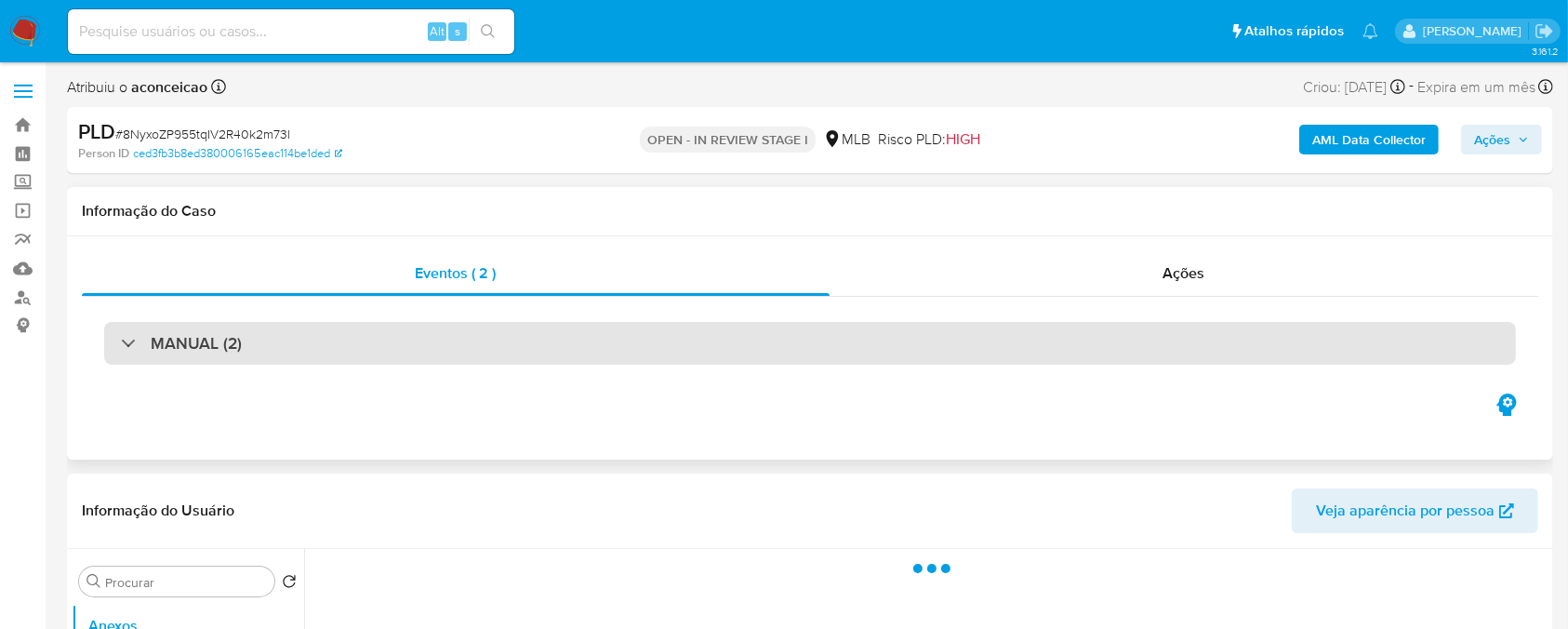
select select "10"
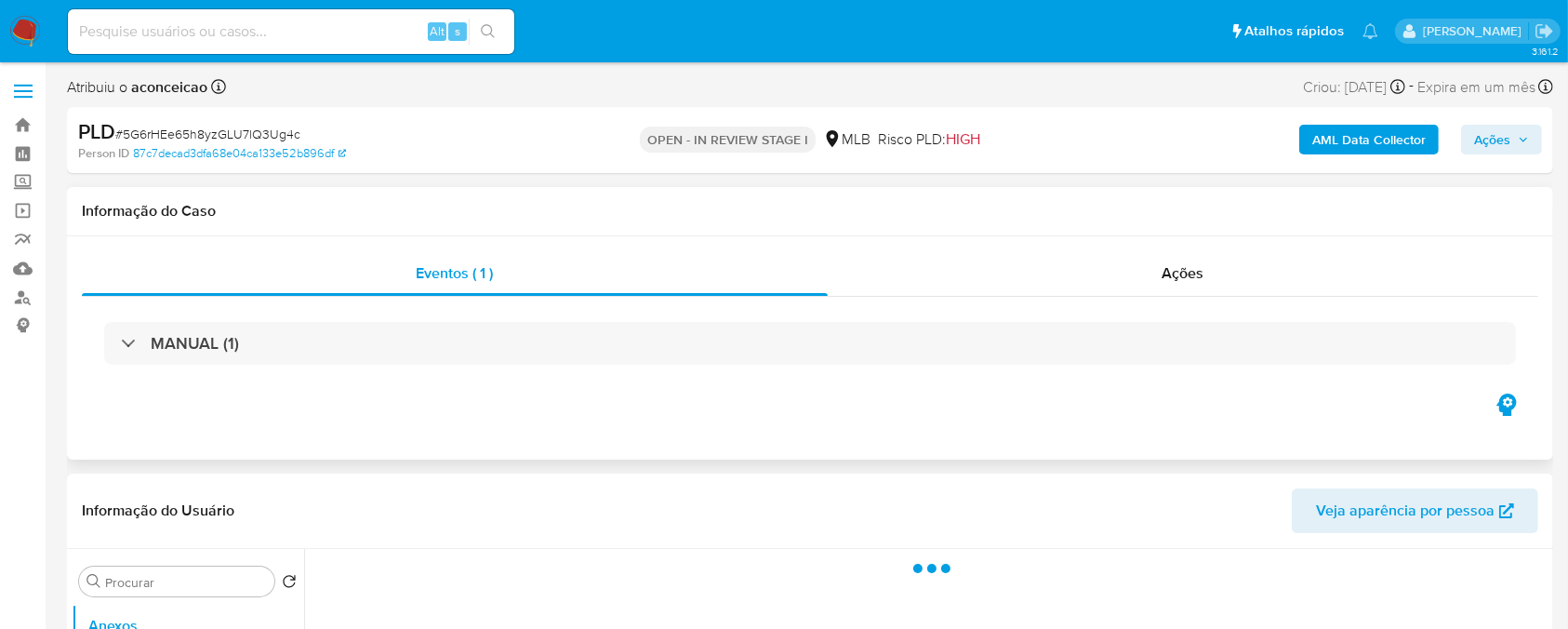
select select "10"
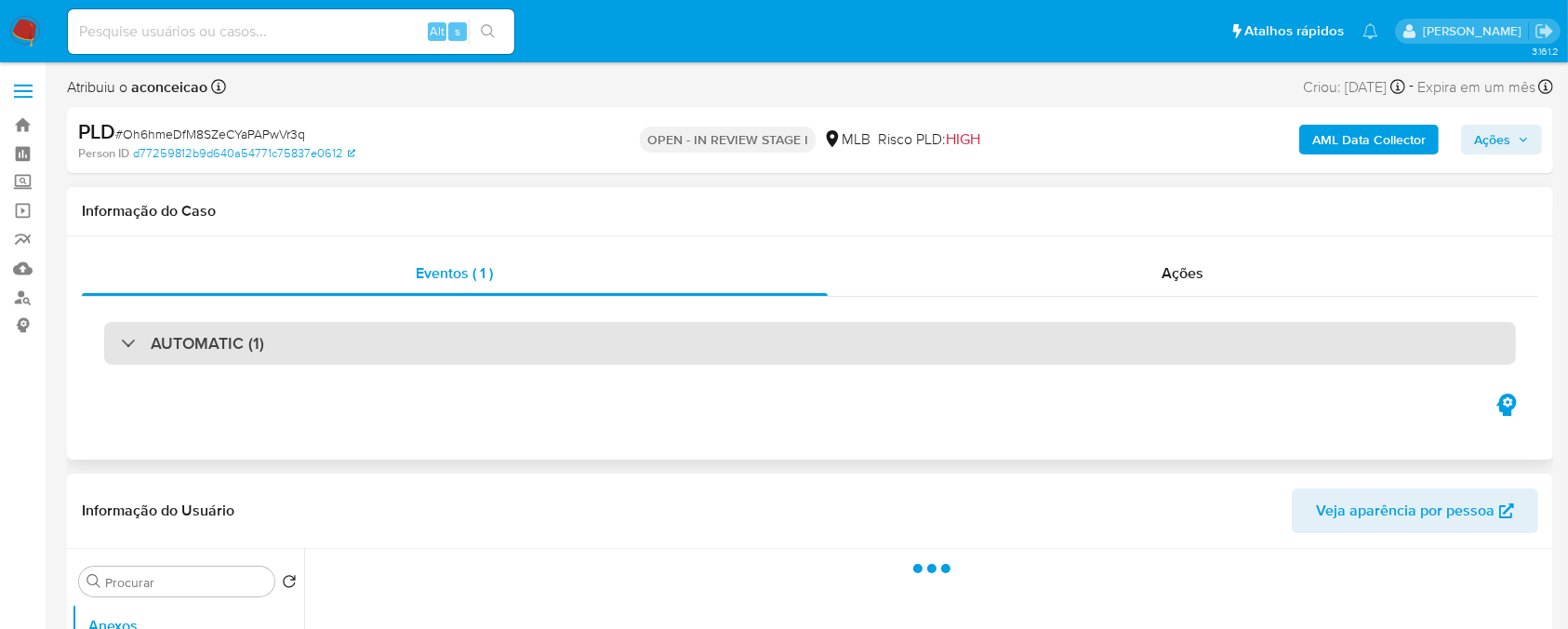
click at [263, 343] on div "AUTOMATIC (1)" at bounding box center [810, 342] width 1413 height 43
select select "10"
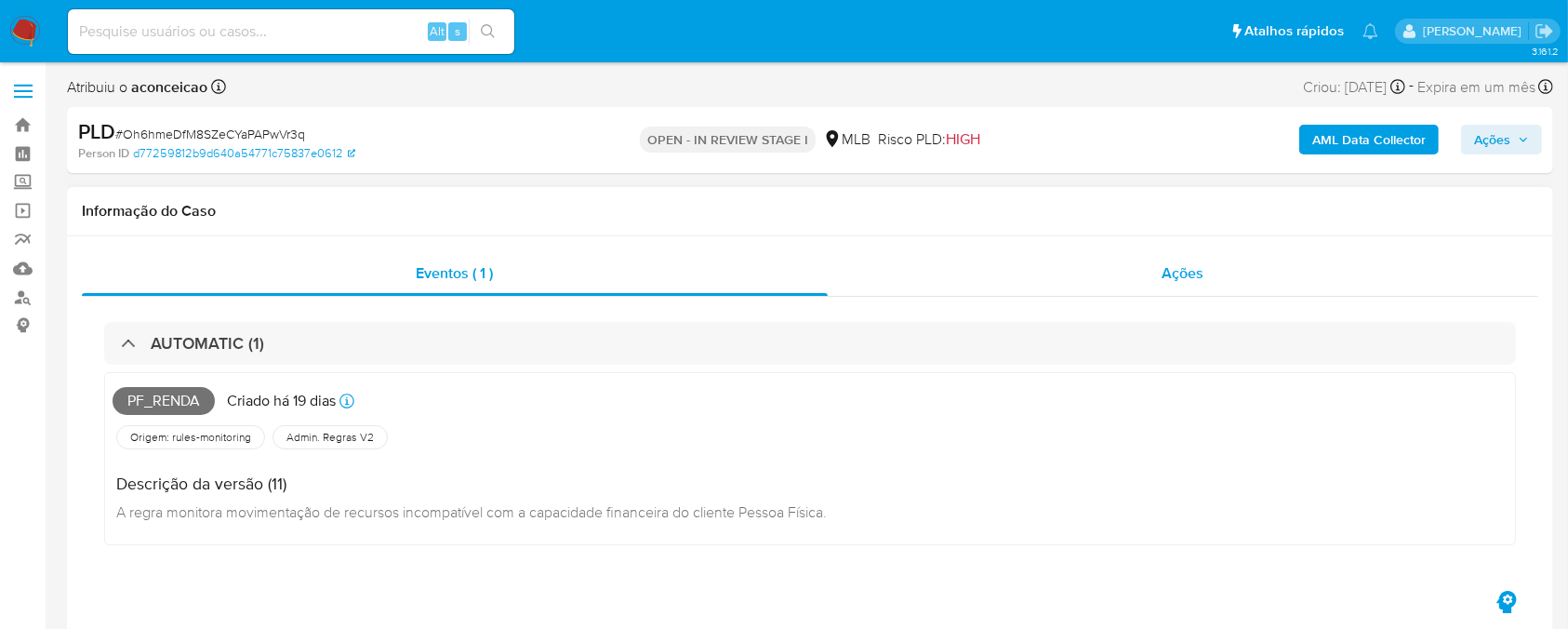
click at [919, 280] on div "Ações" at bounding box center [1183, 273] width 710 height 45
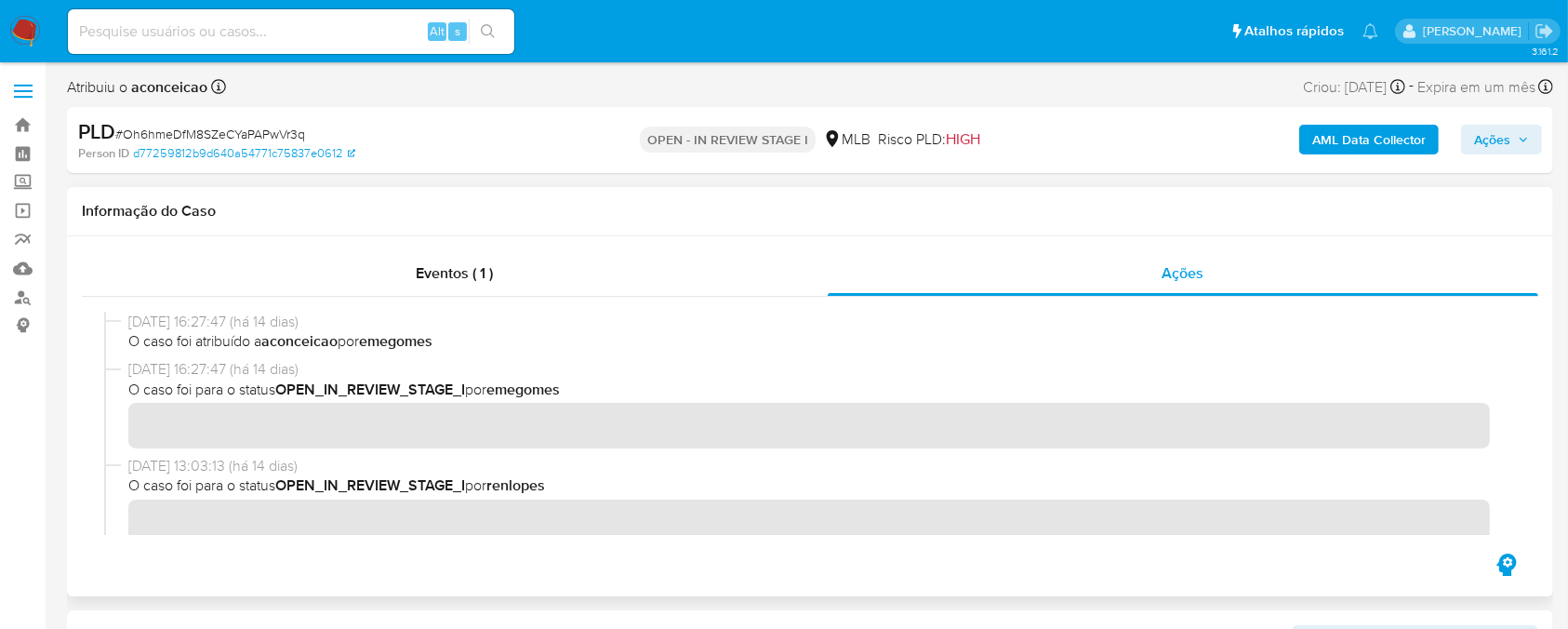
drag, startPoint x: 499, startPoint y: 487, endPoint x: 563, endPoint y: 485, distance: 64.0
click at [563, 485] on span "O caso foi para o status OPEN_IN_REVIEW_STAGE_I por renlopes" at bounding box center [819, 486] width 1381 height 21
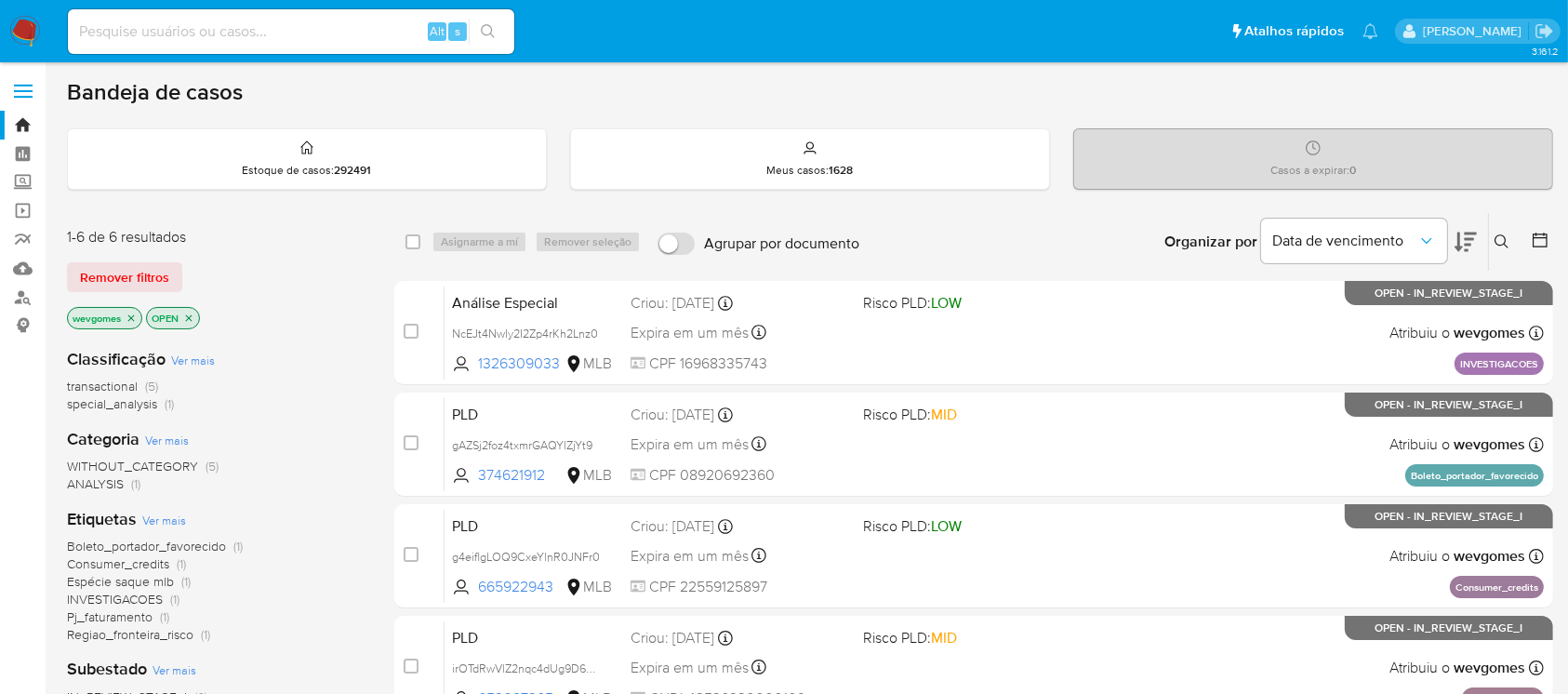
click at [24, 29] on img at bounding box center [25, 32] width 32 height 32
click at [30, 31] on img at bounding box center [25, 32] width 32 height 32
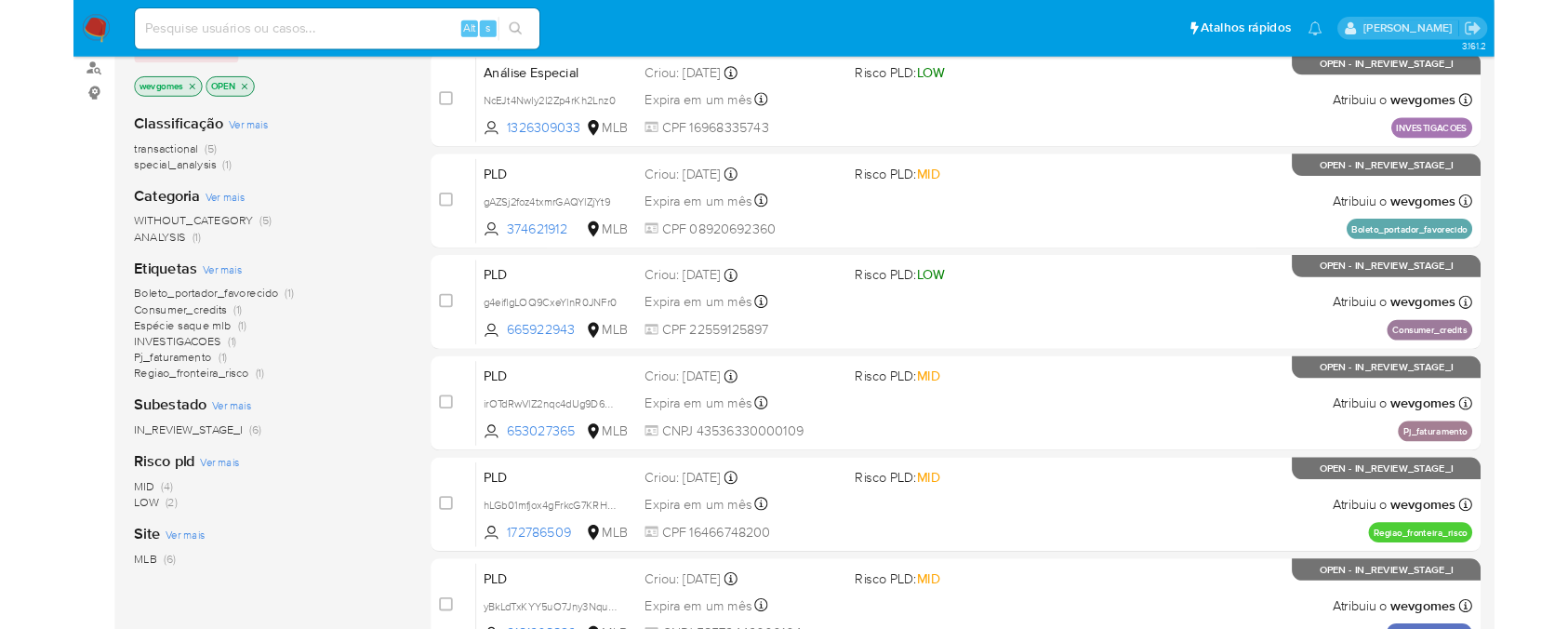
scroll to position [164, 0]
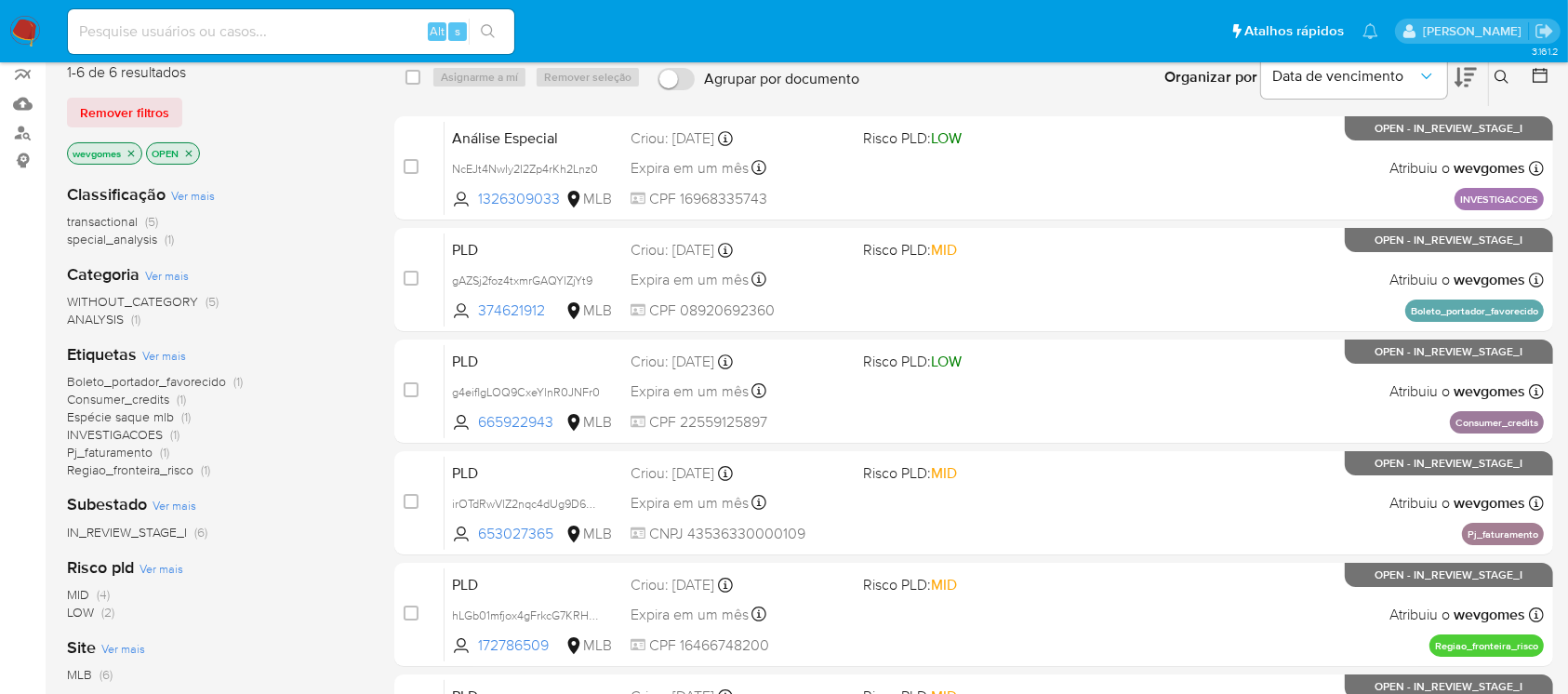
click at [82, 217] on span "transactional" at bounding box center [102, 220] width 70 height 19
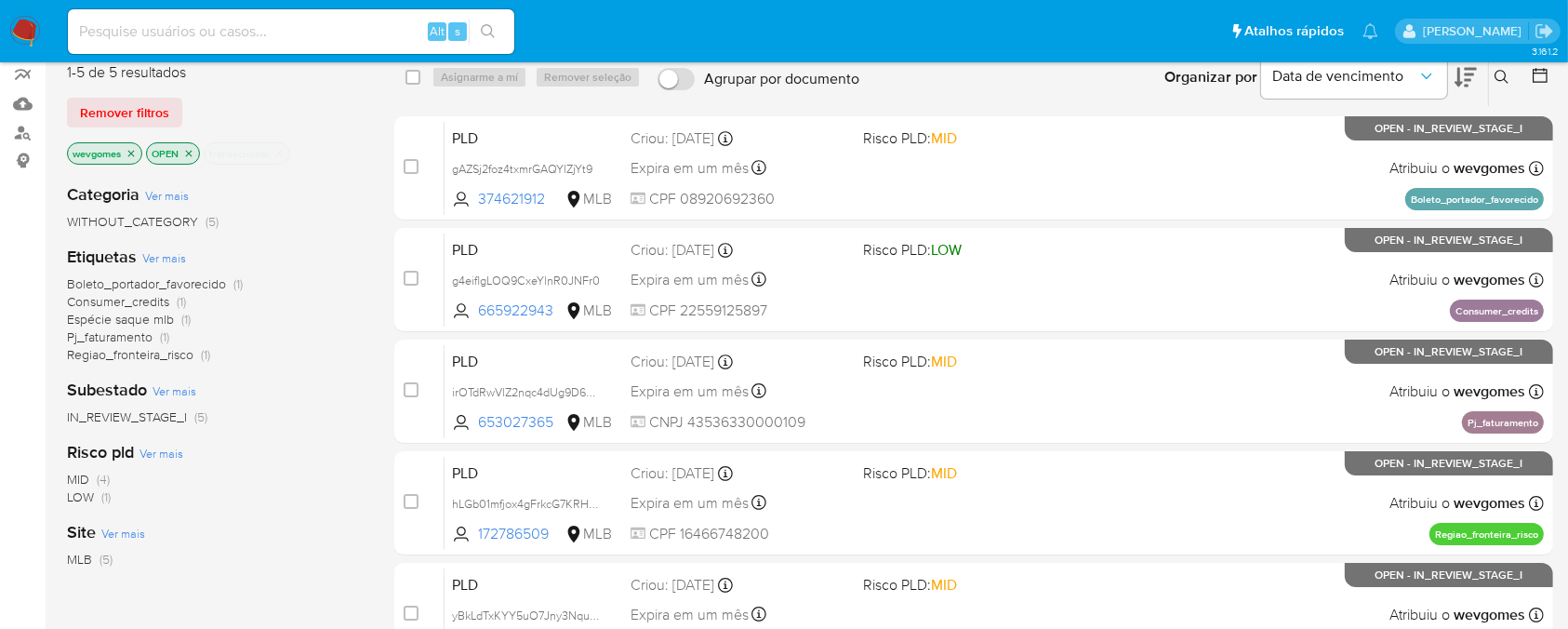
click at [119, 35] on input at bounding box center [291, 32] width 446 height 24
paste input "zGDG2gzUhnaYo9Ix0gF5FOL8"
type input "zGDG2gzUhnaYo9Ix0gF5FOL8"
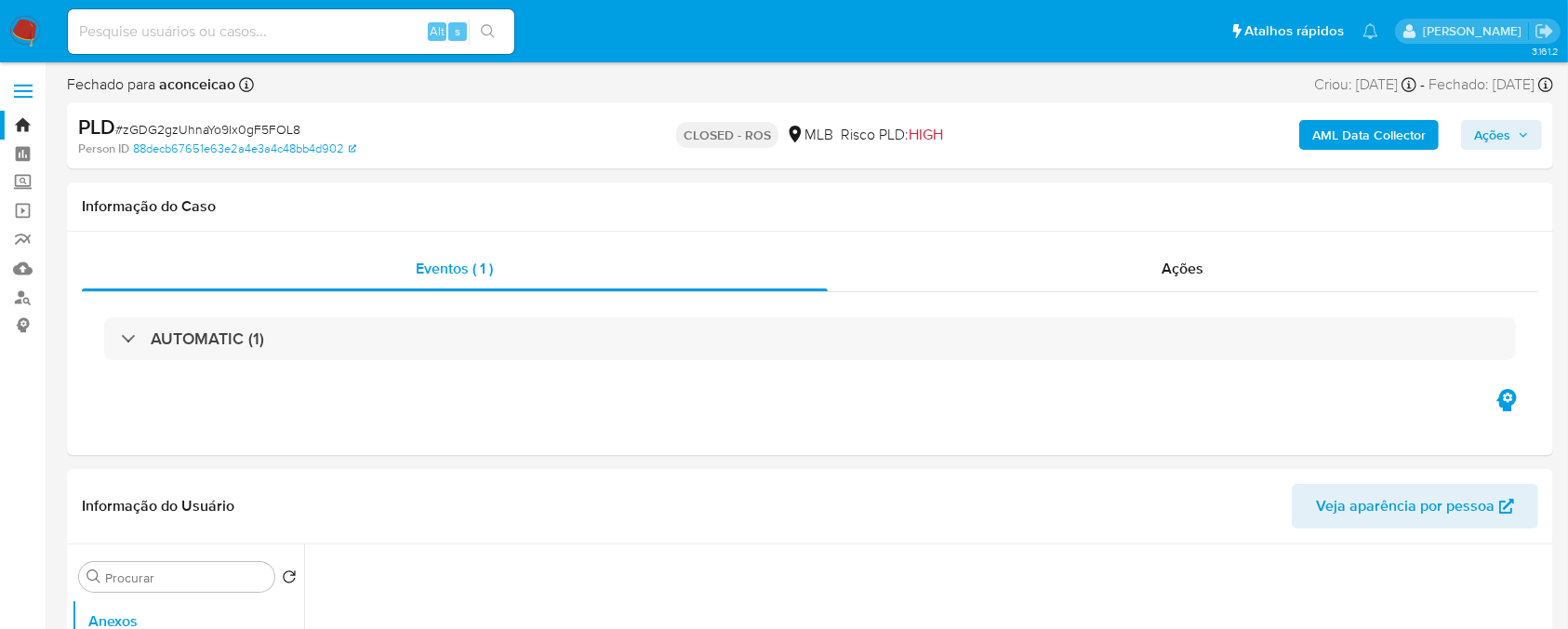
select select "10"
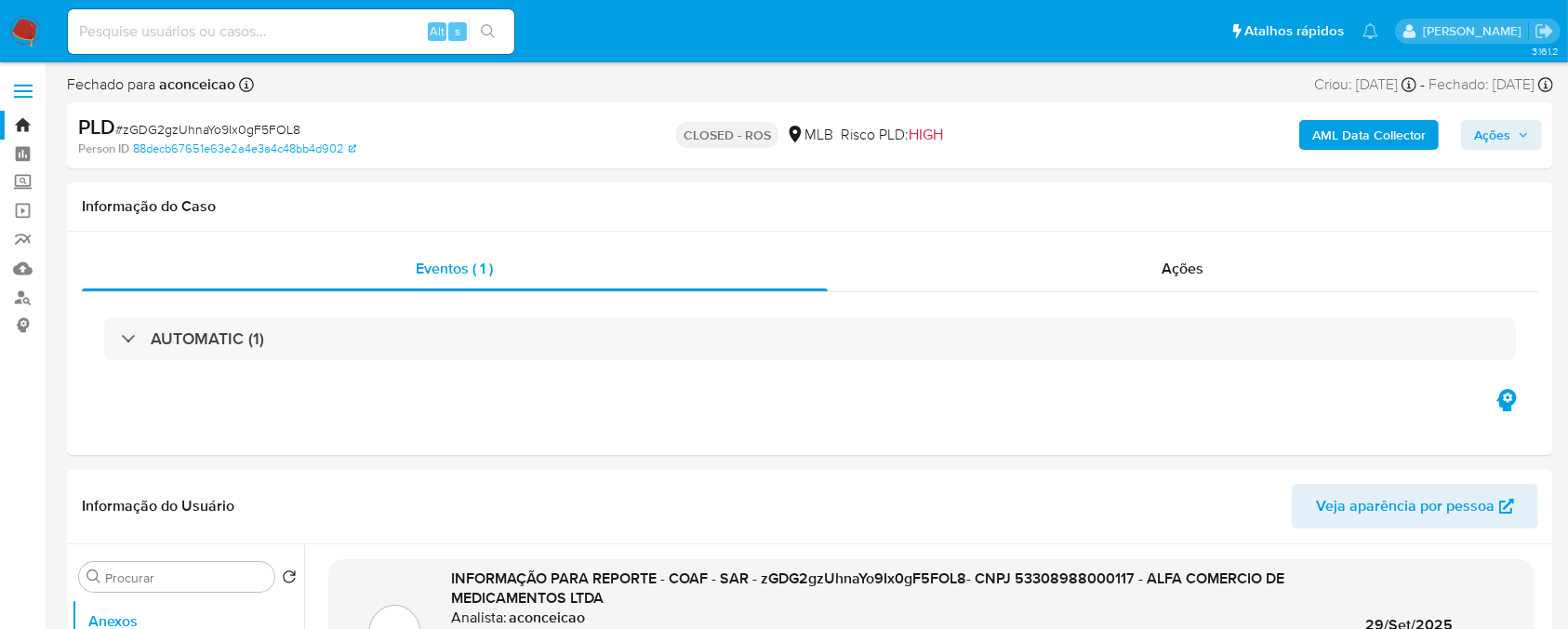
click at [1339, 141] on b "AML Data Collector" at bounding box center [1369, 135] width 114 height 30
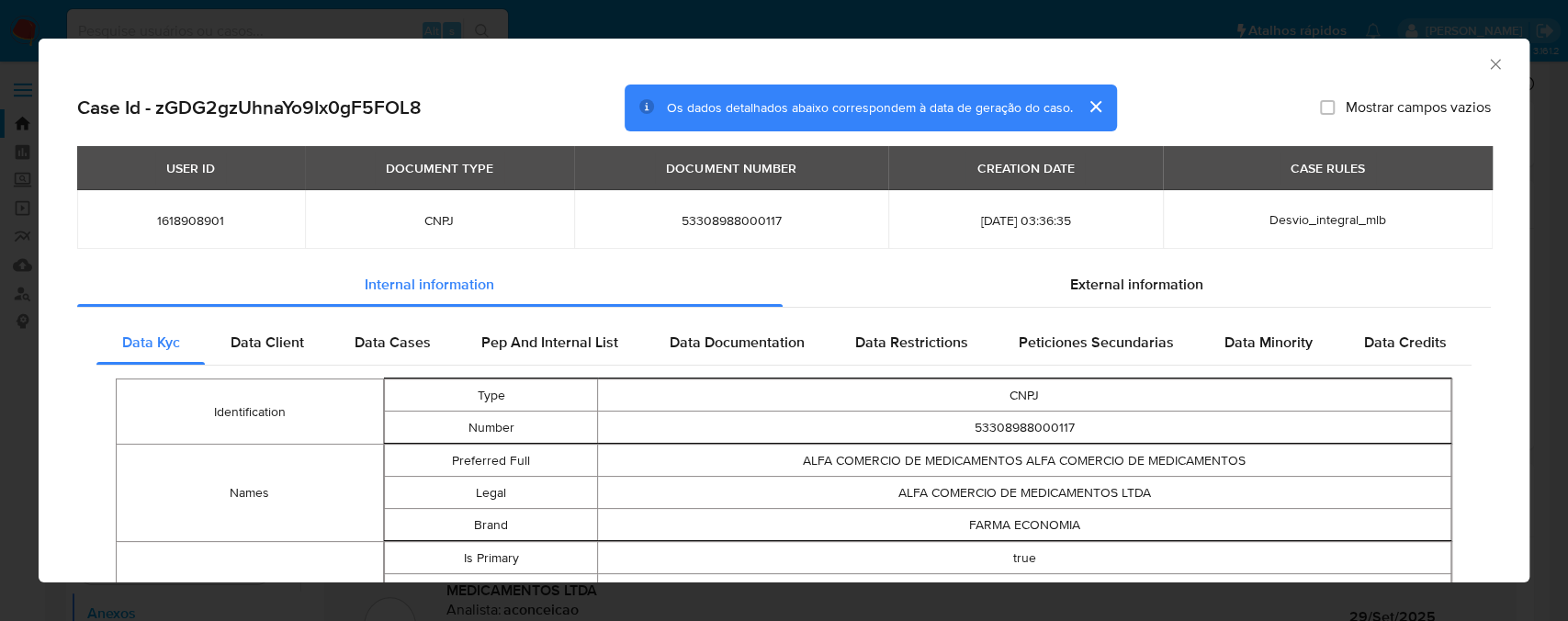
click at [1487, 64] on icon "Fechar a janela" at bounding box center [1496, 63] width 19 height 19
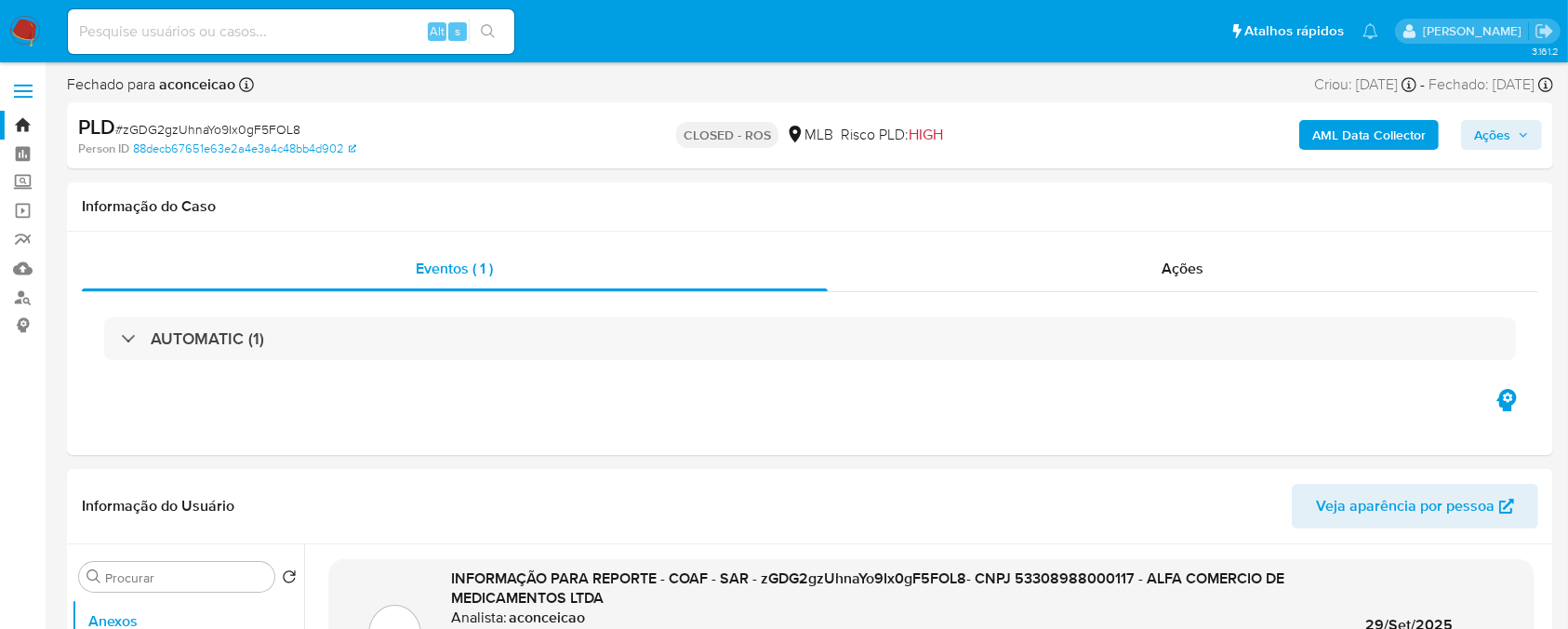
click at [1356, 140] on b "AML Data Collector" at bounding box center [1369, 135] width 114 height 30
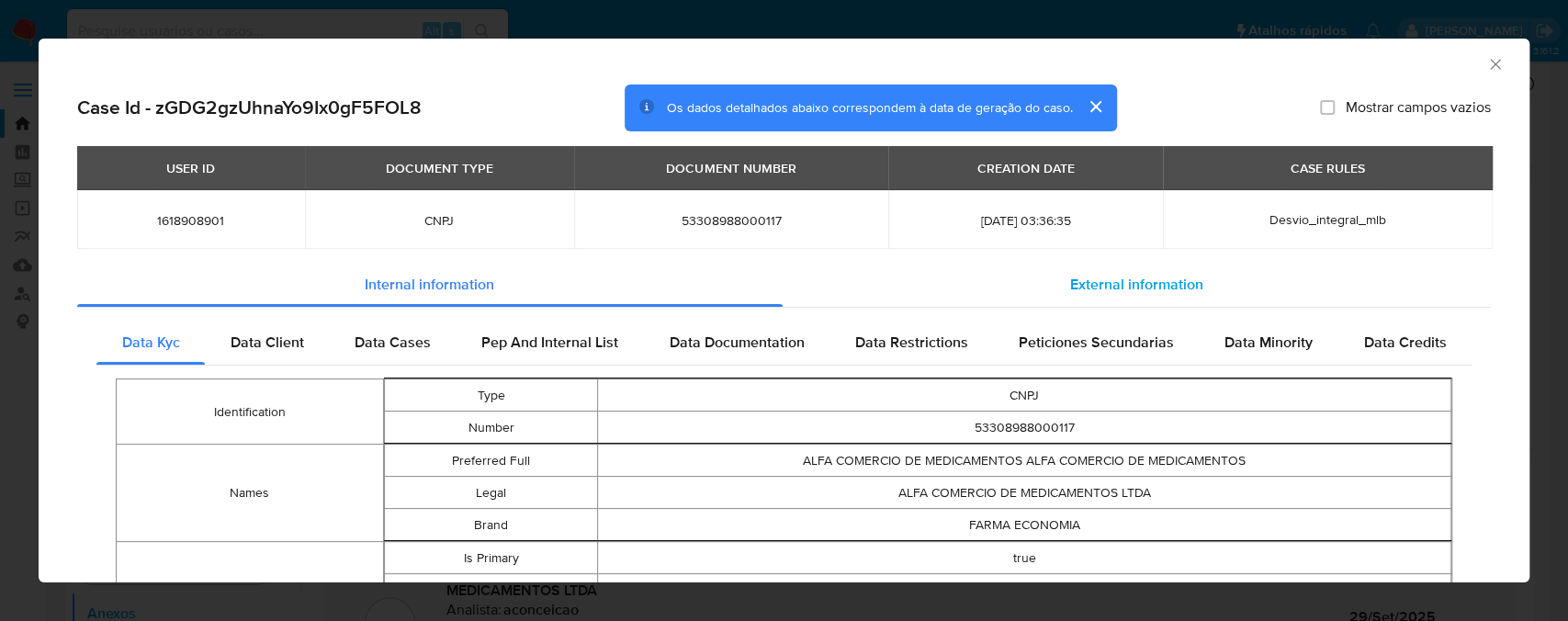
click at [1101, 291] on span "External information" at bounding box center [1137, 284] width 133 height 21
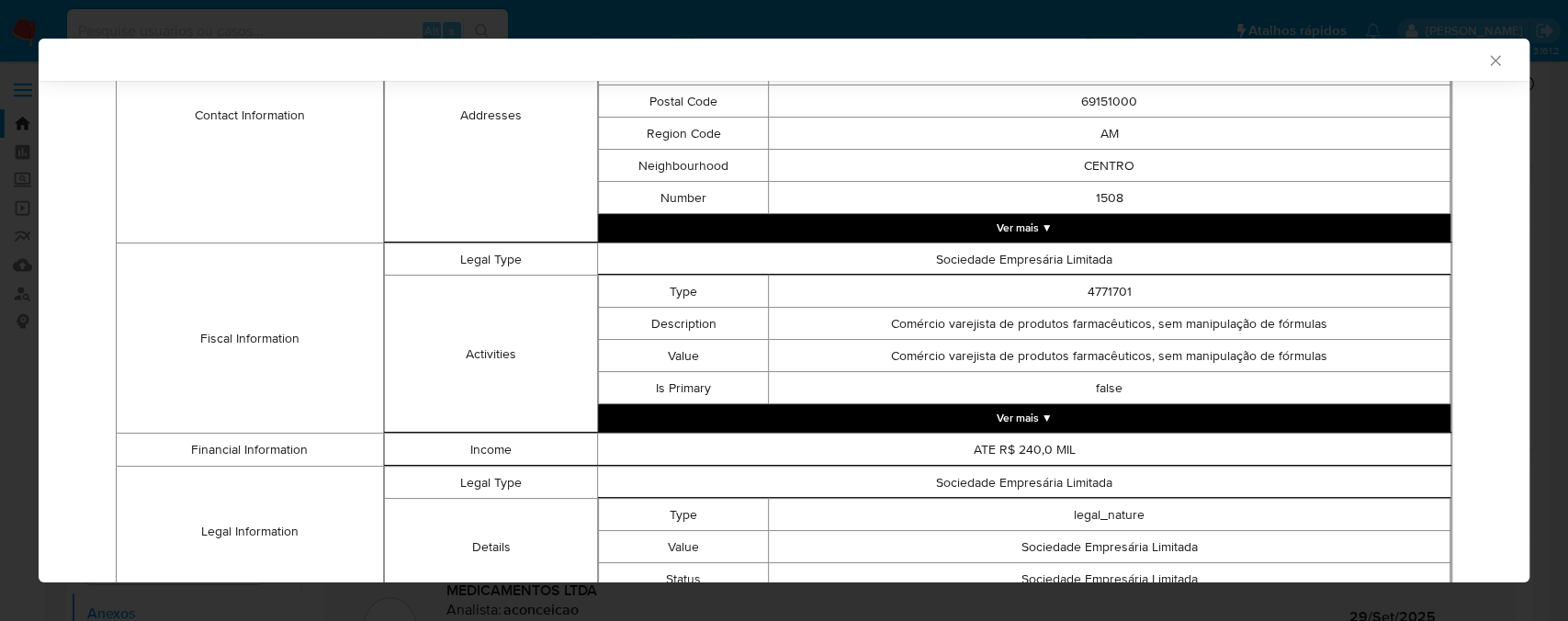
scroll to position [159, 0]
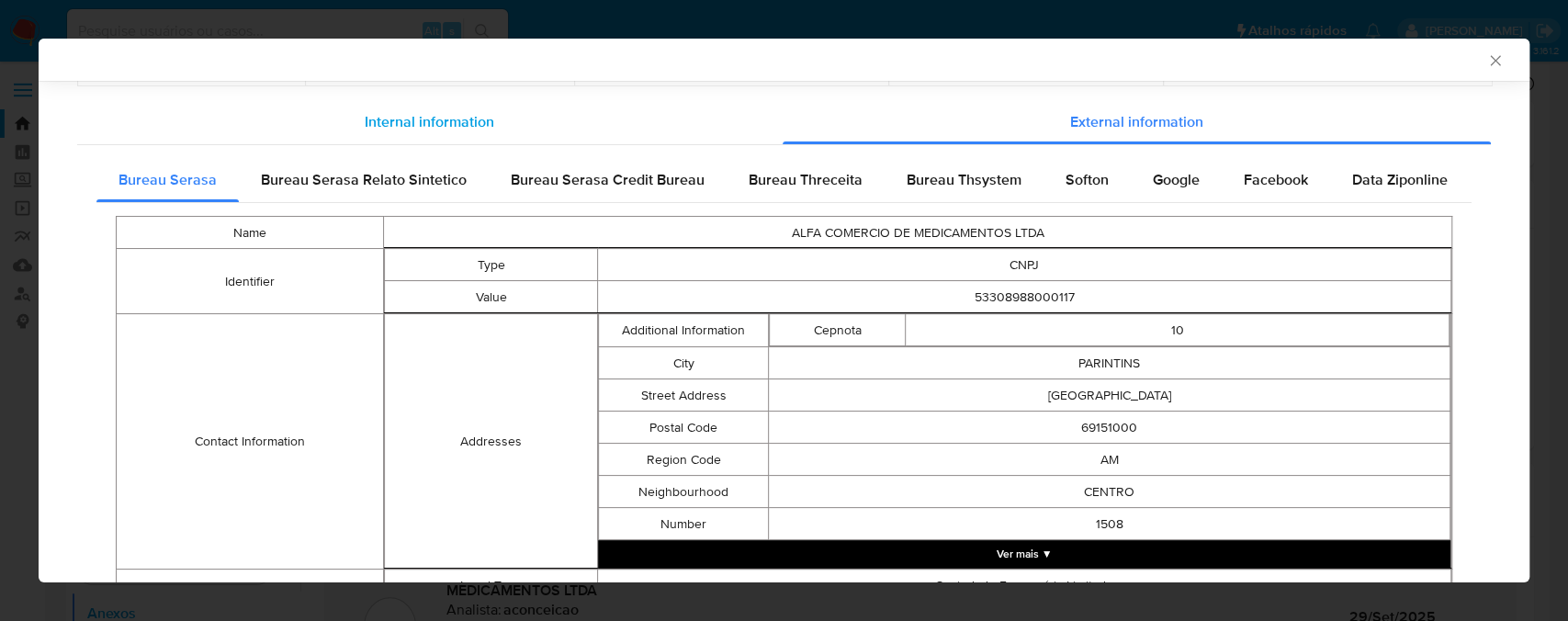
click at [486, 116] on span "Internal information" at bounding box center [429, 122] width 130 height 21
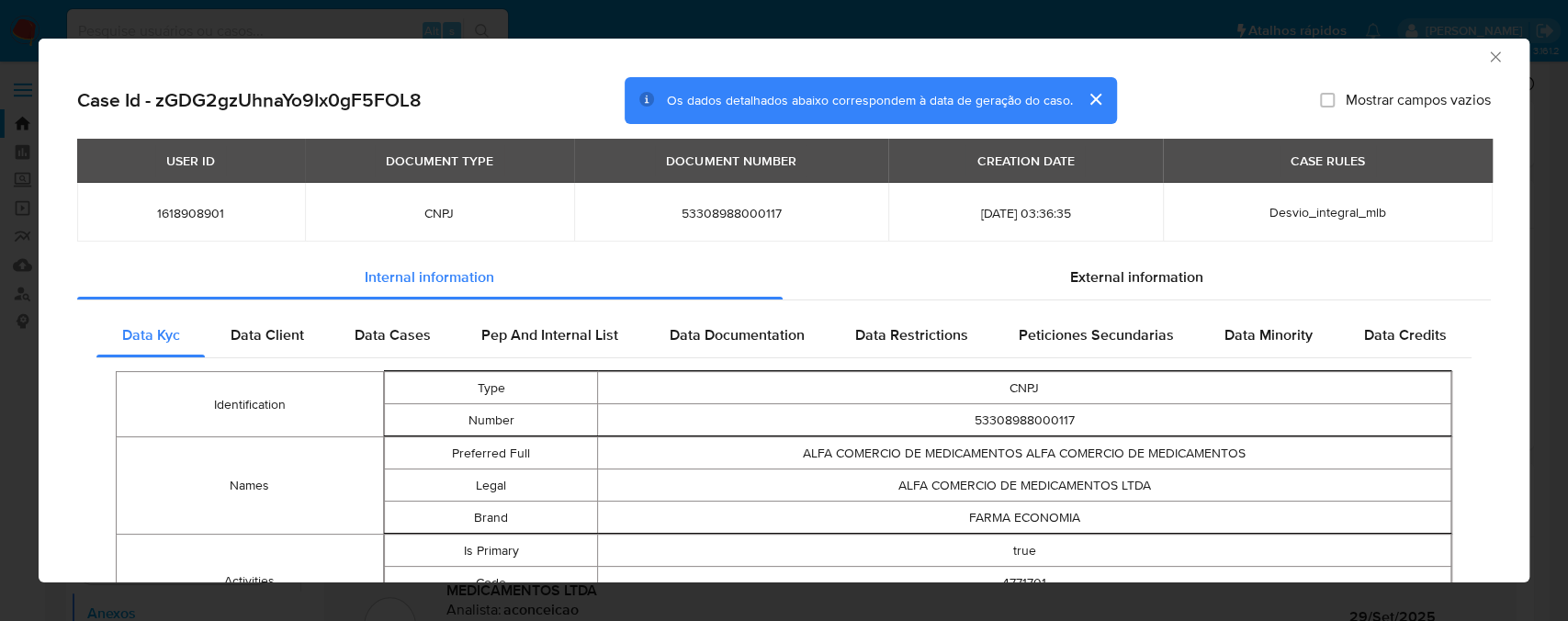
scroll to position [0, 0]
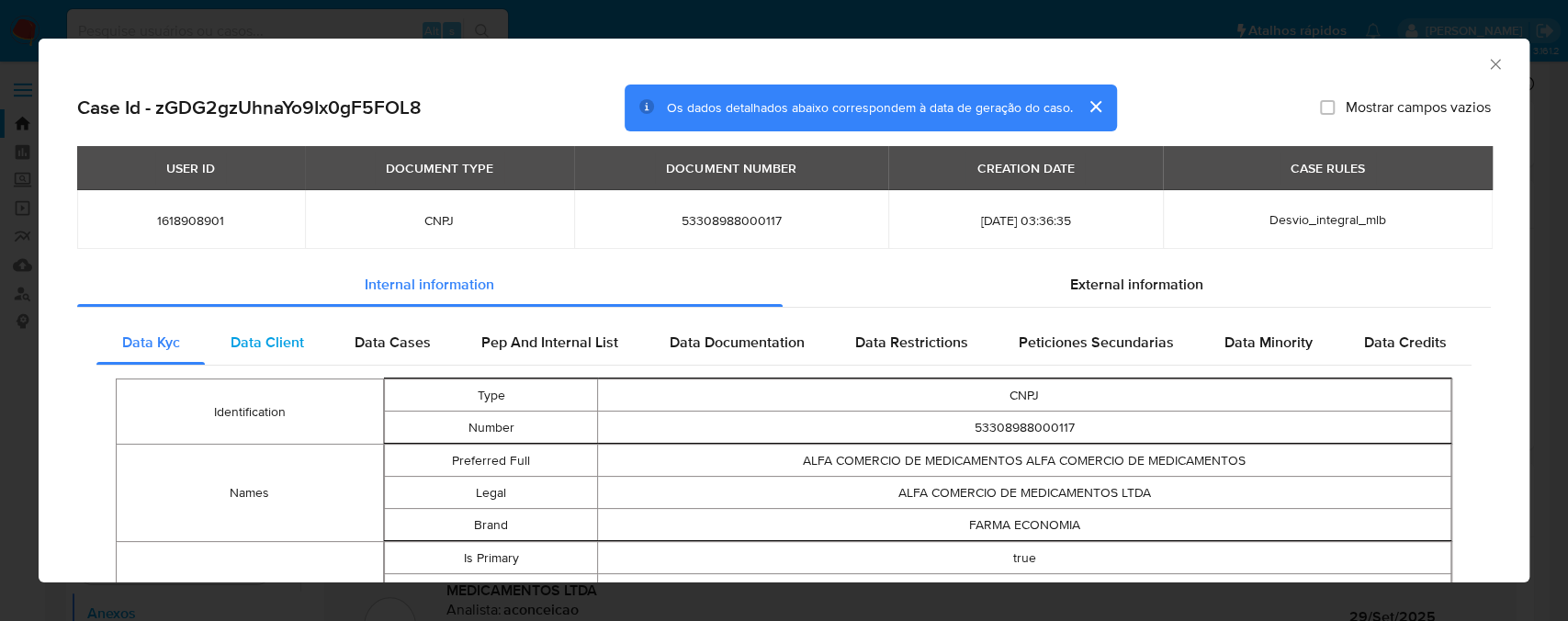
click at [282, 350] on span "Data Client" at bounding box center [267, 342] width 73 height 21
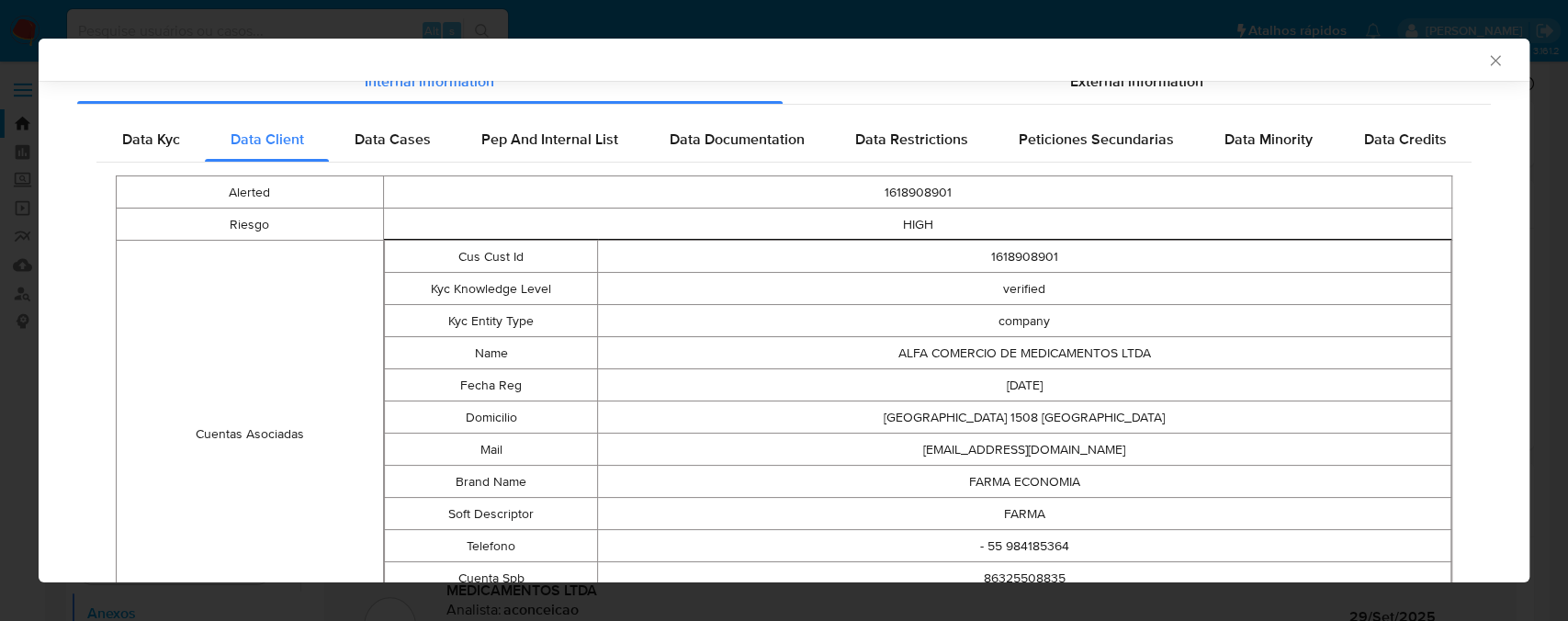
scroll to position [177, 0]
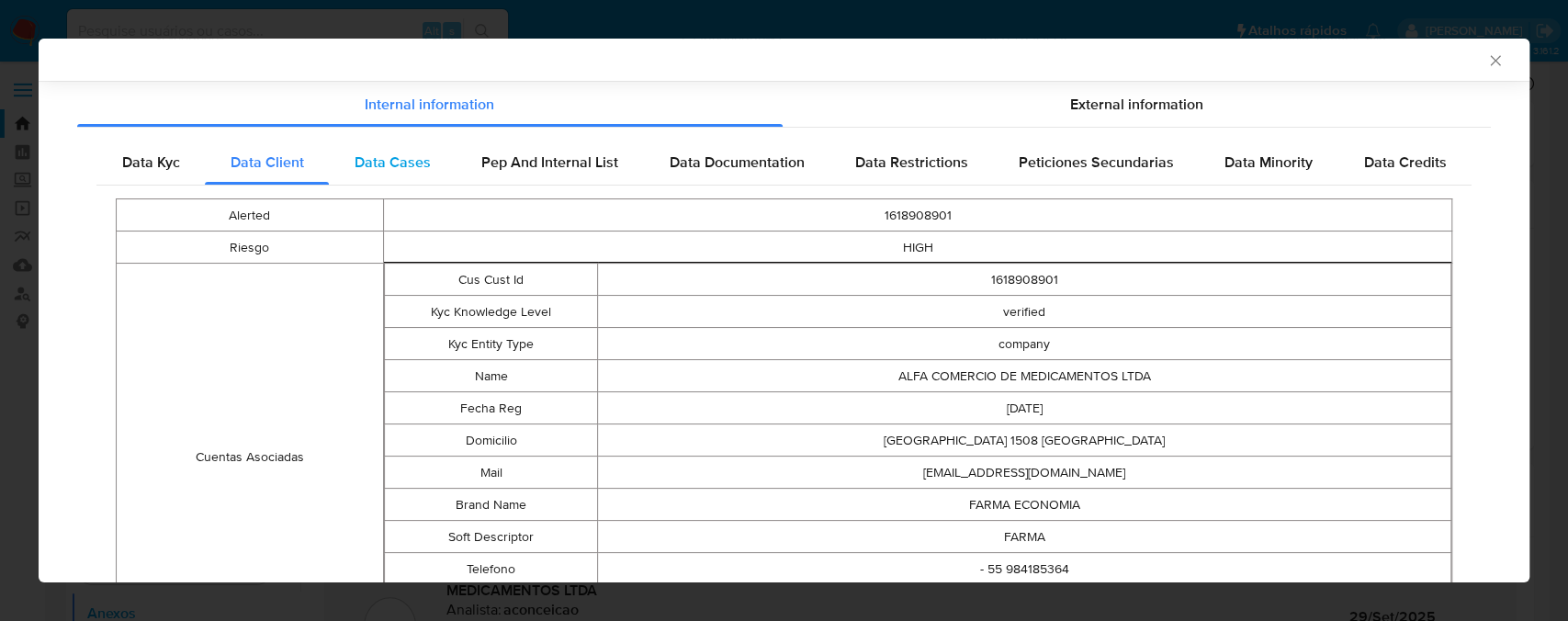
click at [398, 166] on span "Data Cases" at bounding box center [393, 162] width 76 height 21
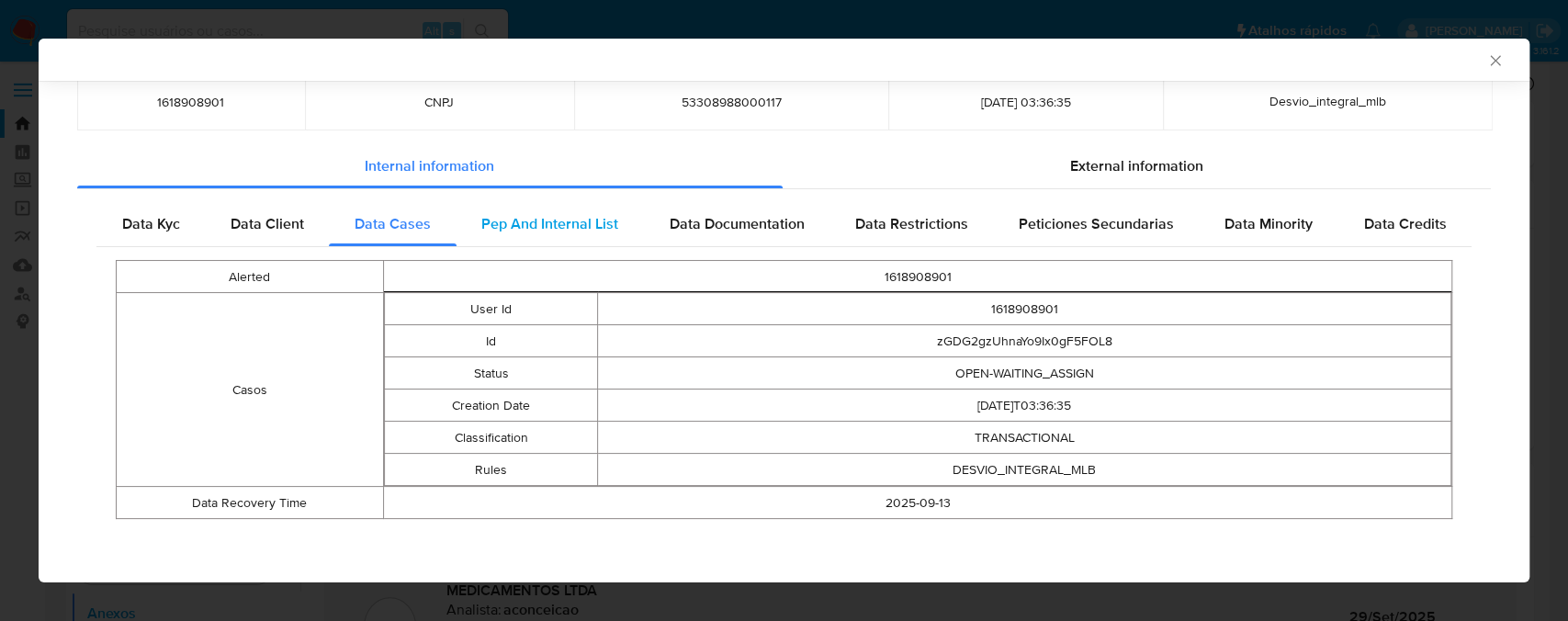
click at [545, 228] on span "Pep And Internal List" at bounding box center [550, 224] width 137 height 21
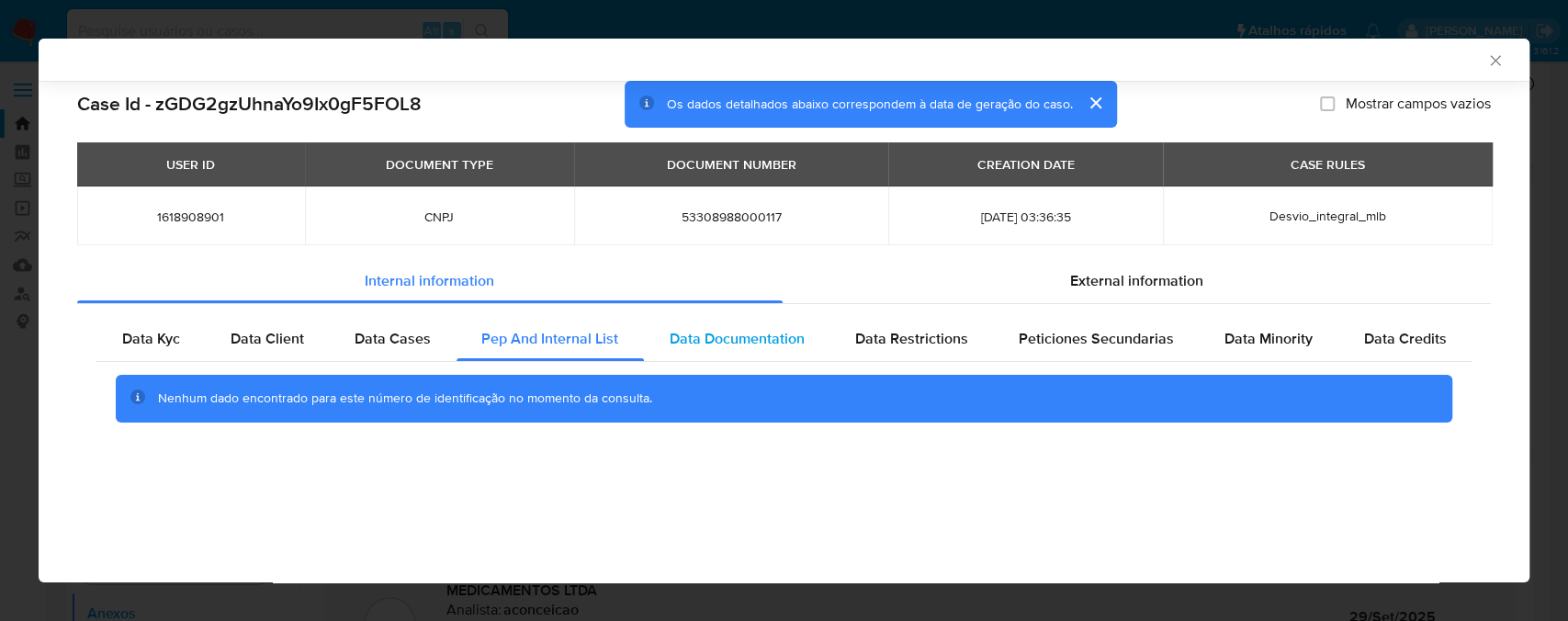
click at [727, 337] on span "Data Documentation" at bounding box center [737, 339] width 135 height 21
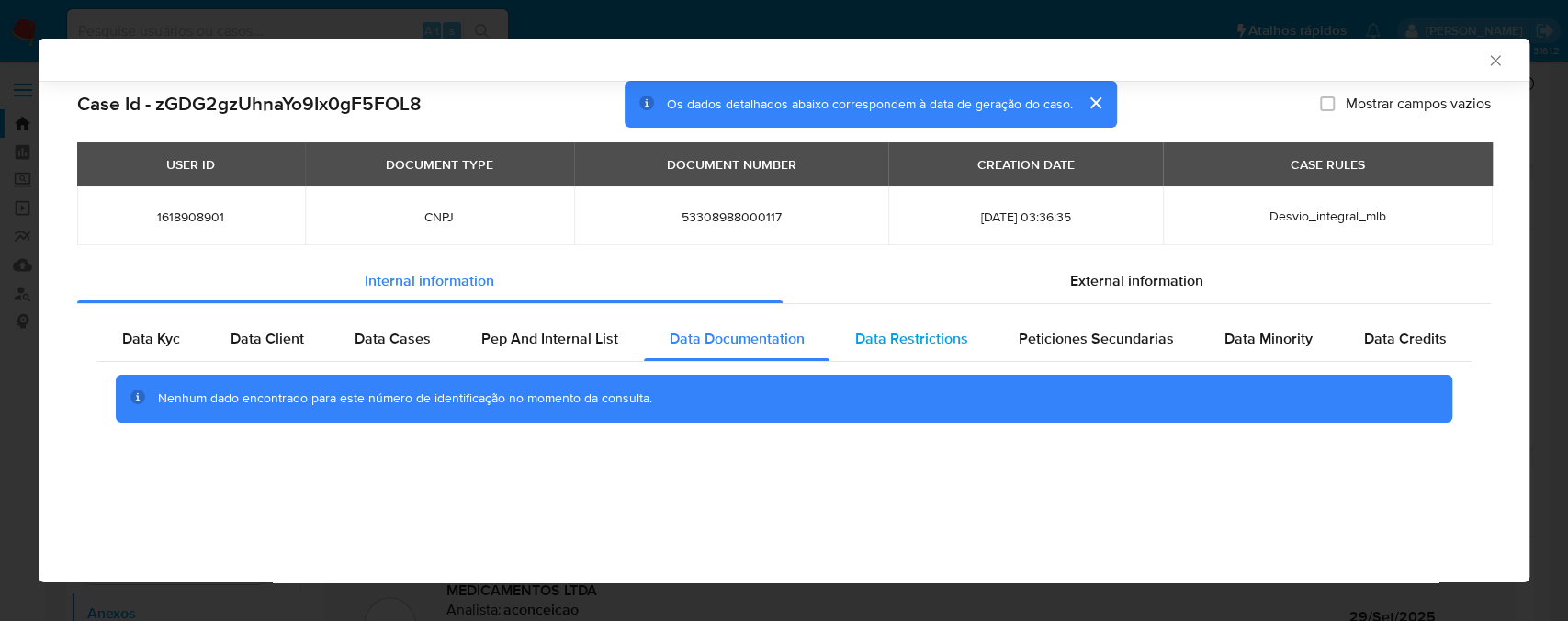
click at [918, 339] on span "Data Restrictions" at bounding box center [912, 339] width 113 height 21
click at [1493, 54] on icon "Fechar a janela" at bounding box center [1496, 61] width 19 height 19
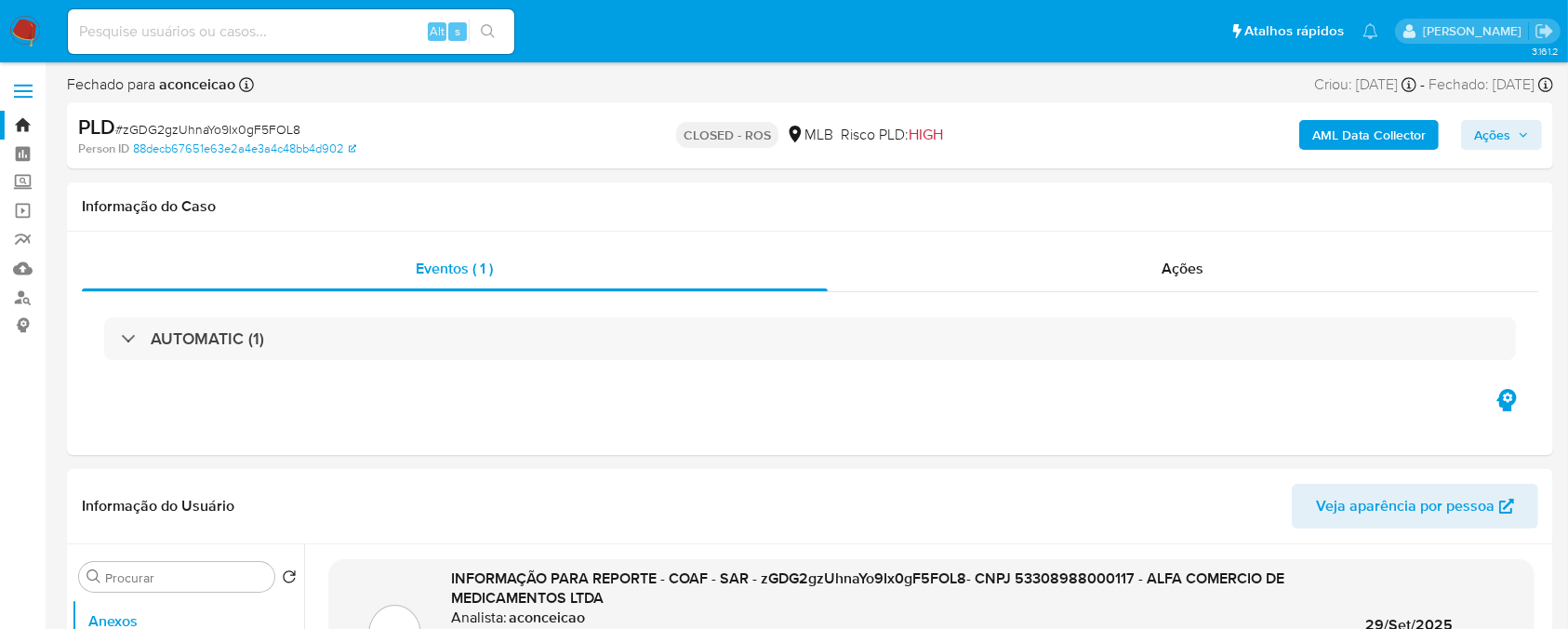
click at [1325, 138] on b "AML Data Collector" at bounding box center [1369, 135] width 114 height 30
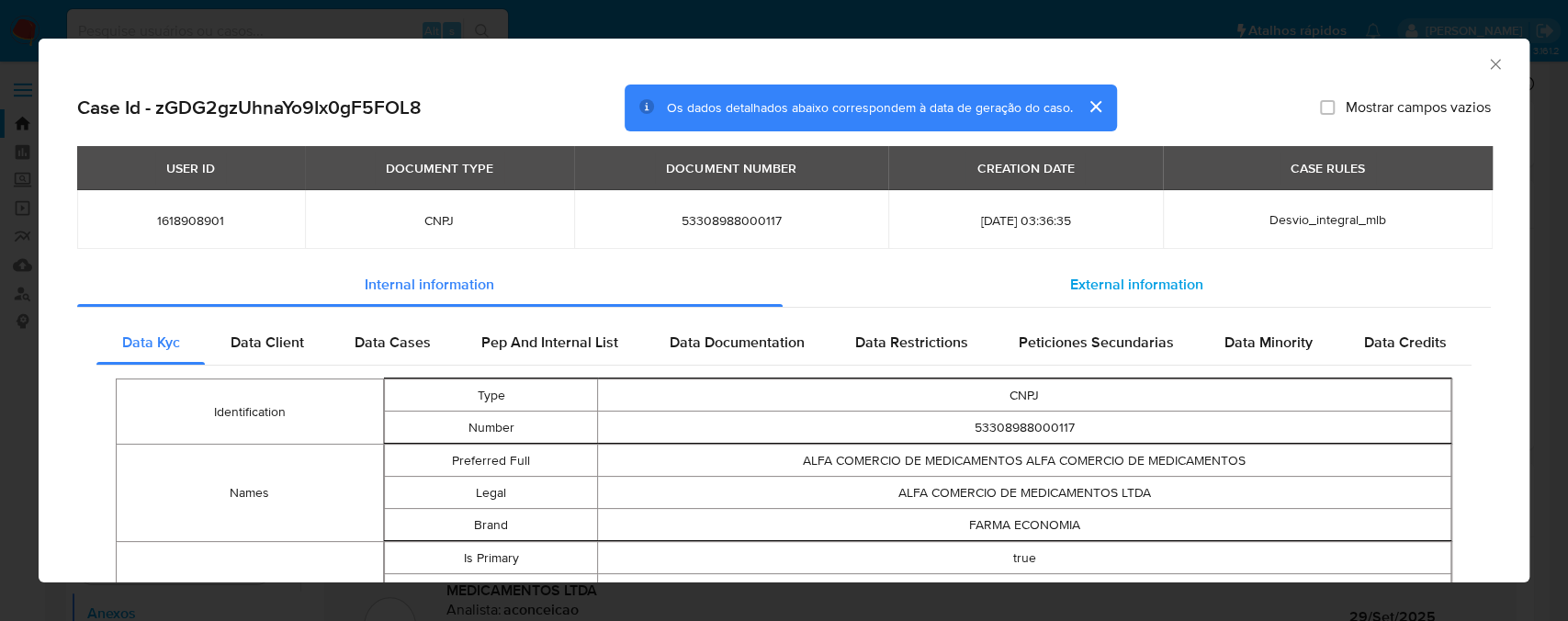
click at [1123, 290] on span "External information" at bounding box center [1137, 284] width 133 height 21
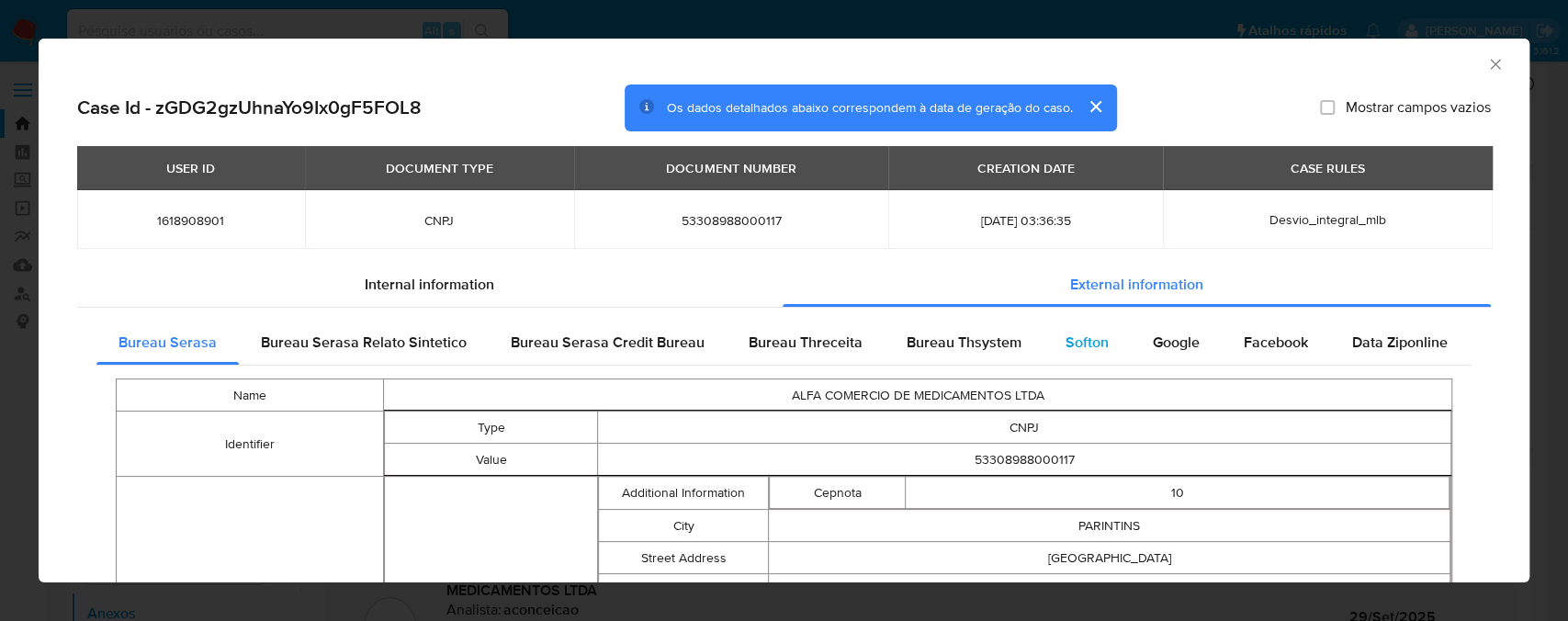
click at [1087, 342] on span "Softon" at bounding box center [1087, 342] width 43 height 21
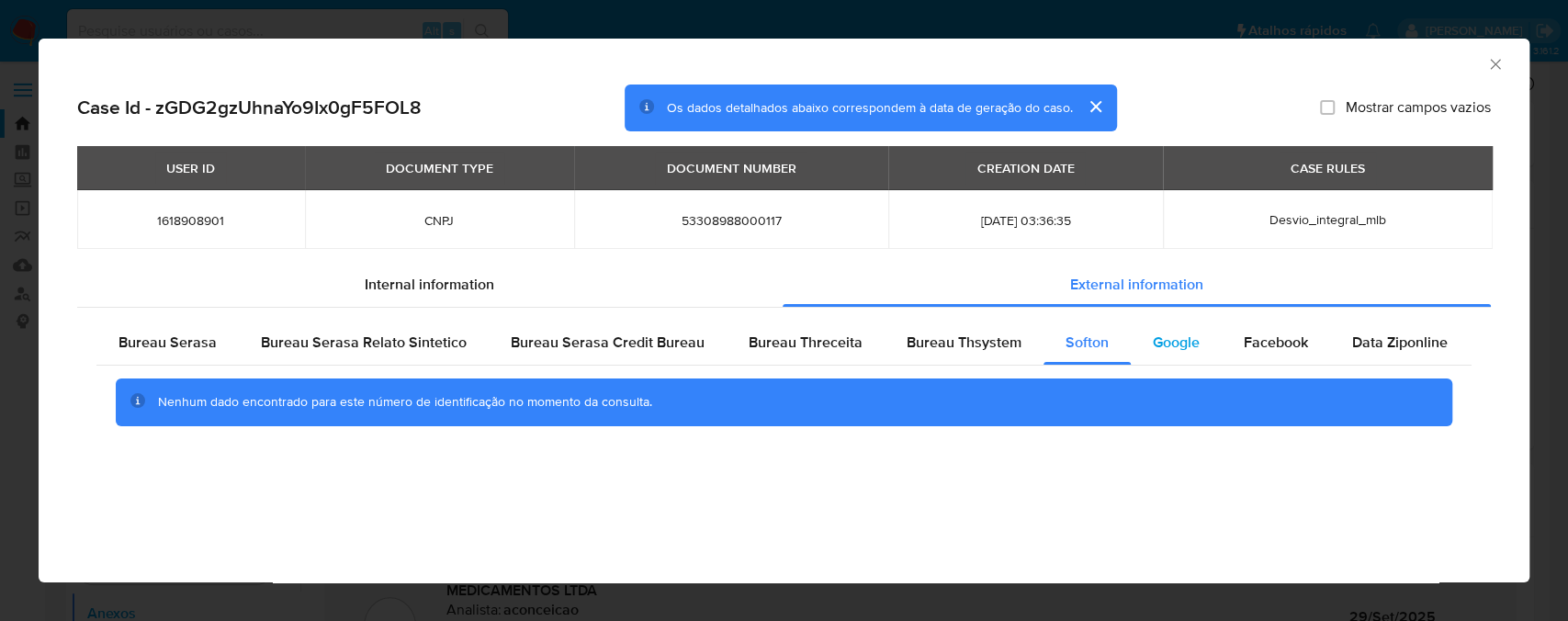
click at [1177, 339] on span "Google" at bounding box center [1176, 342] width 47 height 21
click at [1257, 344] on span "Facebook" at bounding box center [1276, 342] width 64 height 21
click at [1378, 342] on span "Data Ziponline" at bounding box center [1400, 342] width 96 height 21
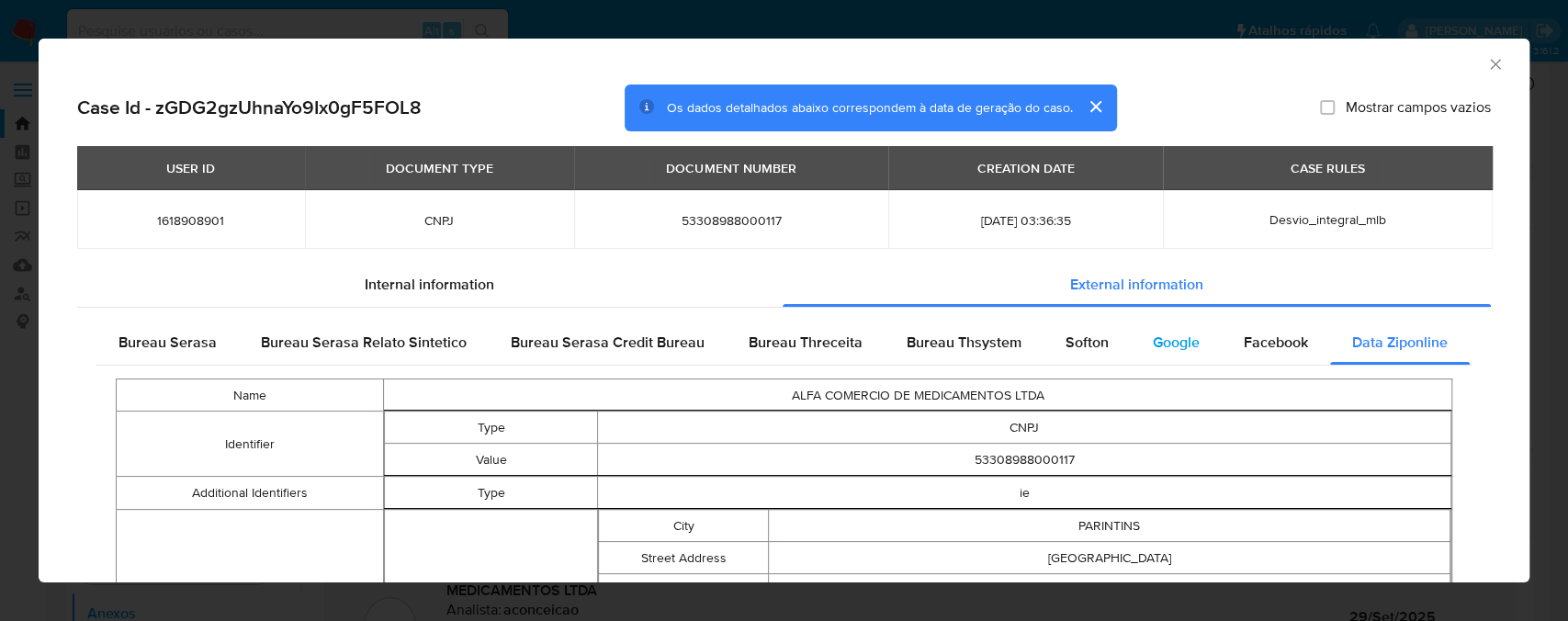
click at [1165, 346] on span "Google" at bounding box center [1176, 342] width 47 height 21
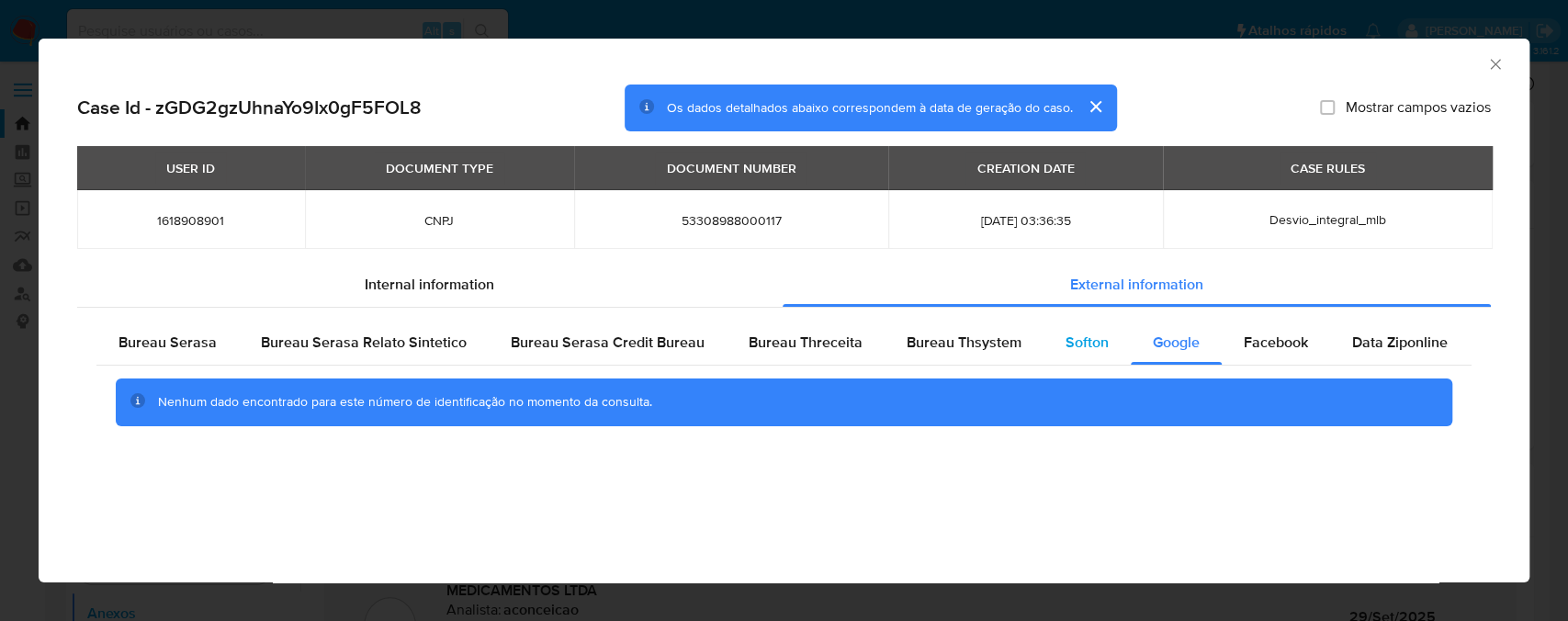
click at [1071, 352] on span "Softon" at bounding box center [1087, 342] width 43 height 21
click at [1375, 343] on span "Data Ziponline" at bounding box center [1400, 342] width 96 height 21
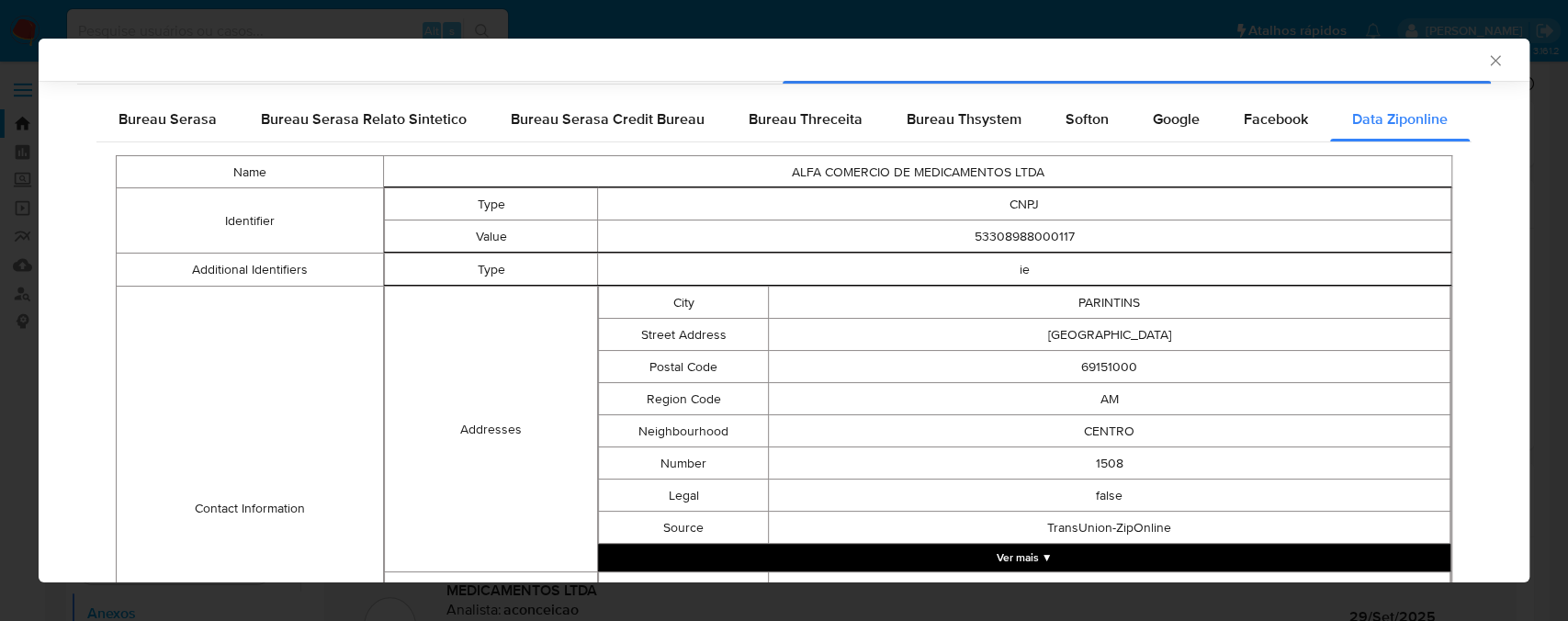
scroll to position [160, 0]
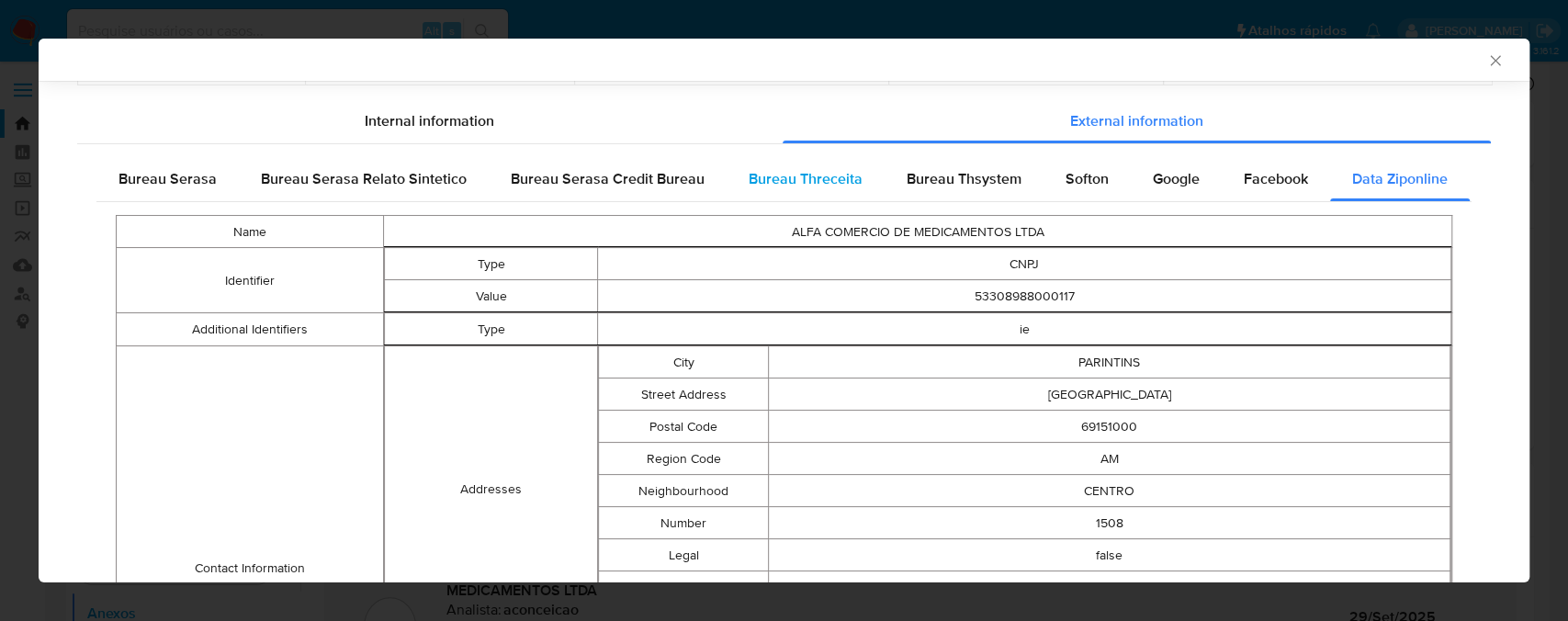
click at [780, 184] on span "Bureau Threceita" at bounding box center [805, 179] width 114 height 21
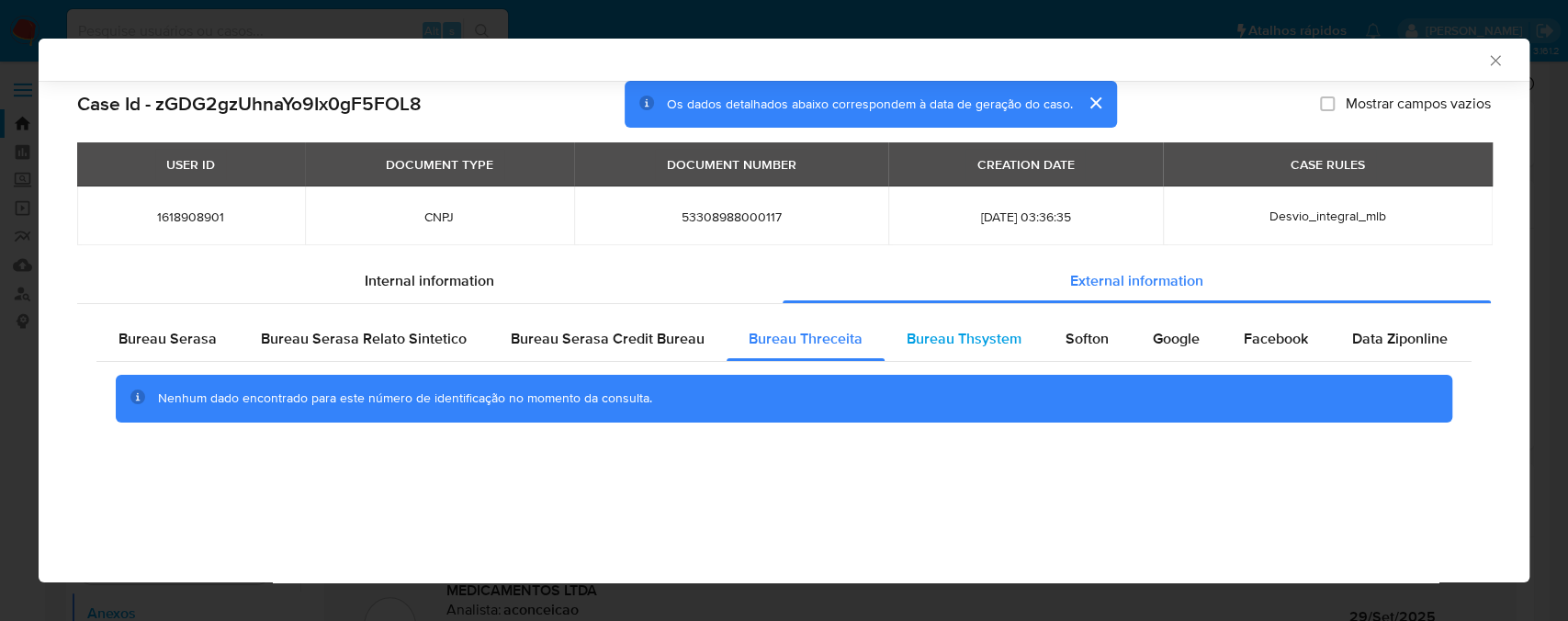
click at [925, 343] on span "Bureau Thsystem" at bounding box center [964, 339] width 115 height 21
click at [784, 348] on span "Bureau Threceita" at bounding box center [805, 339] width 114 height 21
click at [1066, 339] on span "Softon" at bounding box center [1087, 339] width 43 height 21
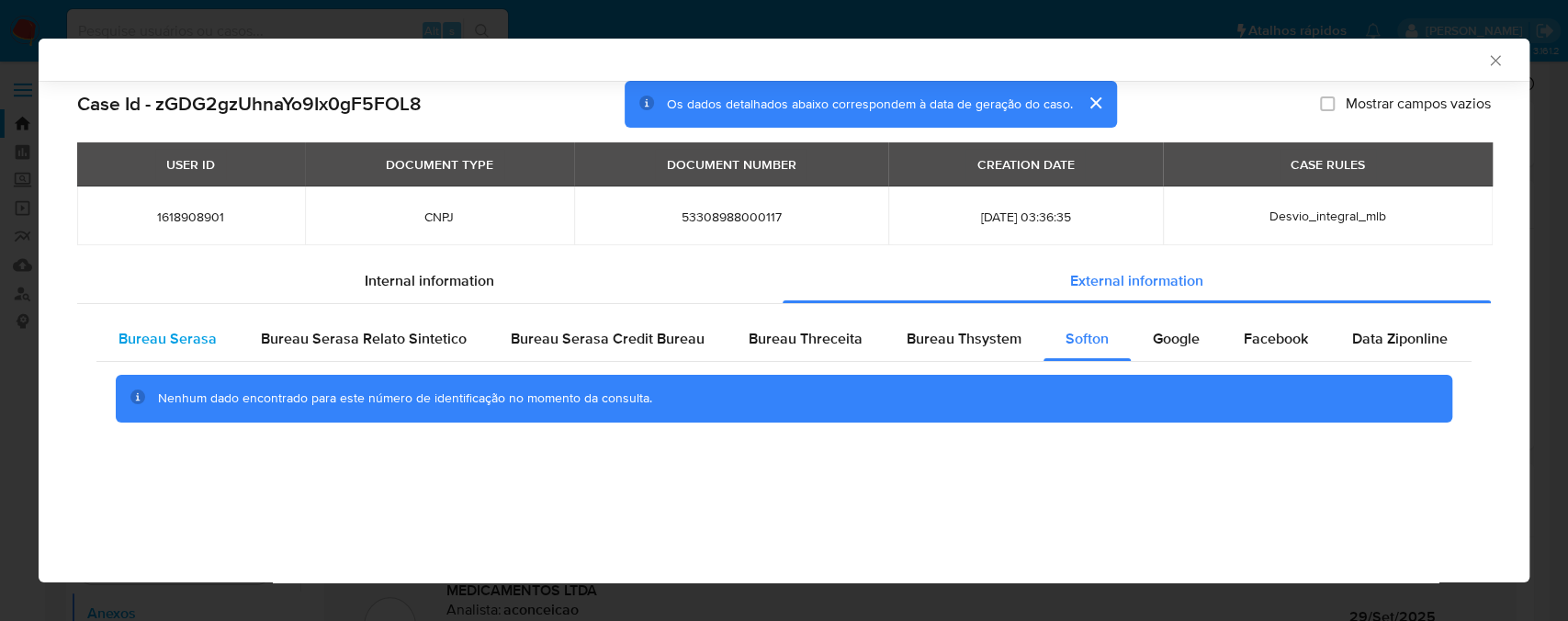
click at [193, 341] on span "Bureau Serasa" at bounding box center [167, 339] width 99 height 21
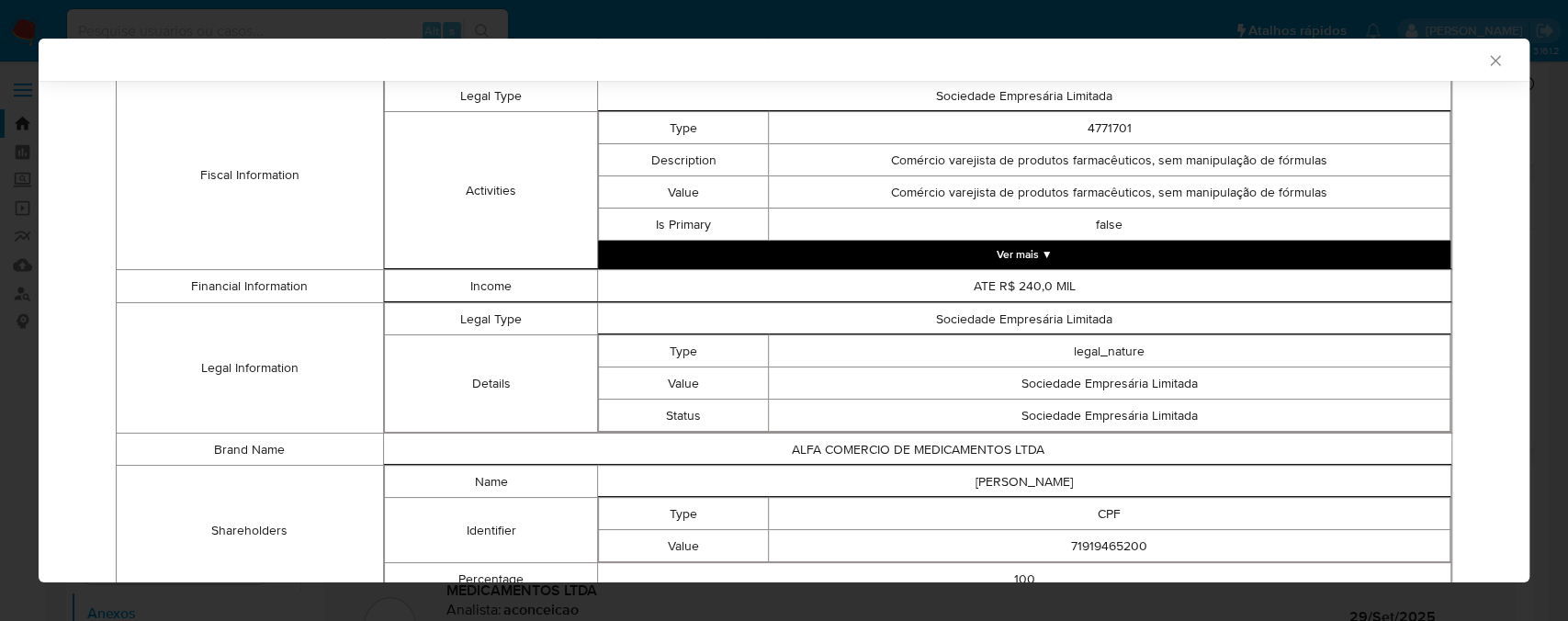
scroll to position [754, 0]
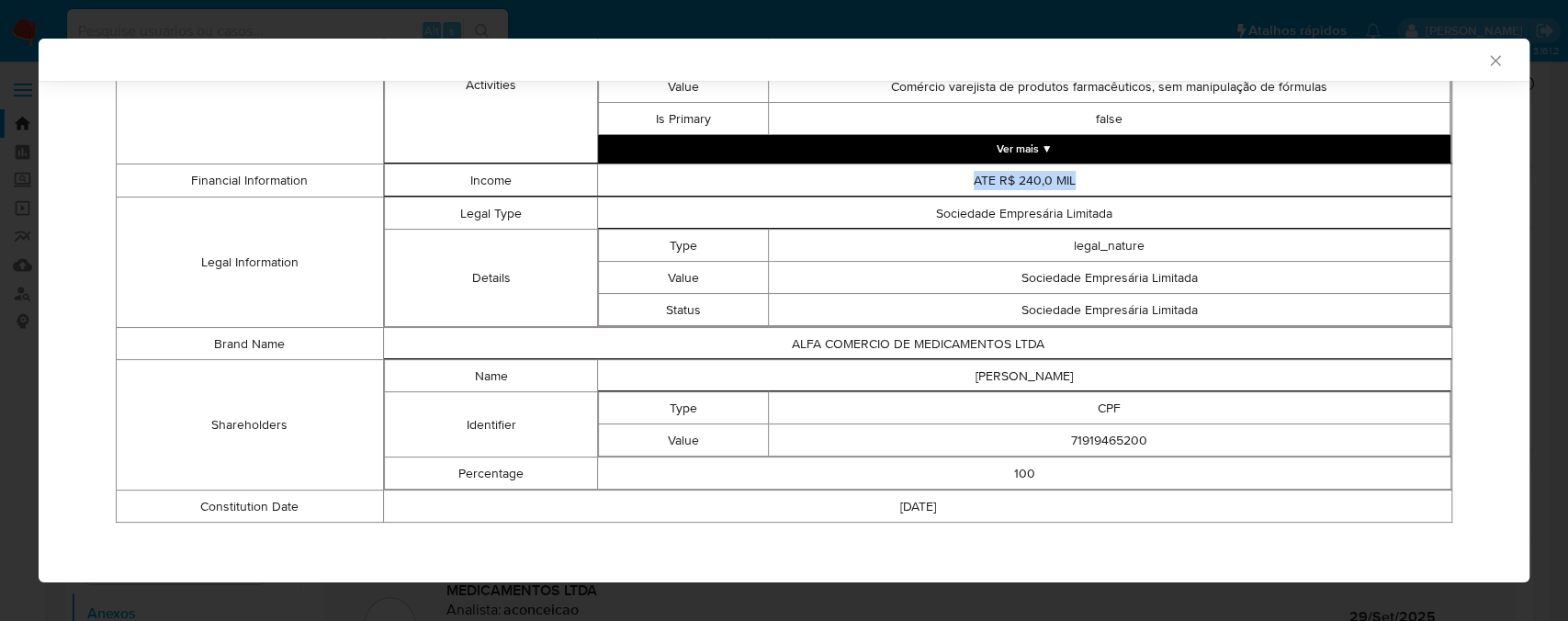
drag, startPoint x: 954, startPoint y: 178, endPoint x: 1080, endPoint y: 180, distance: 126.0
click at [1080, 180] on td "ATE R$ 240,0 MIL" at bounding box center [1025, 180] width 854 height 32
drag, startPoint x: 1040, startPoint y: 467, endPoint x: 970, endPoint y: 467, distance: 70.0
click at [974, 467] on td "100" at bounding box center [1025, 473] width 854 height 32
click at [824, 461] on td "100" at bounding box center [1025, 473] width 854 height 32
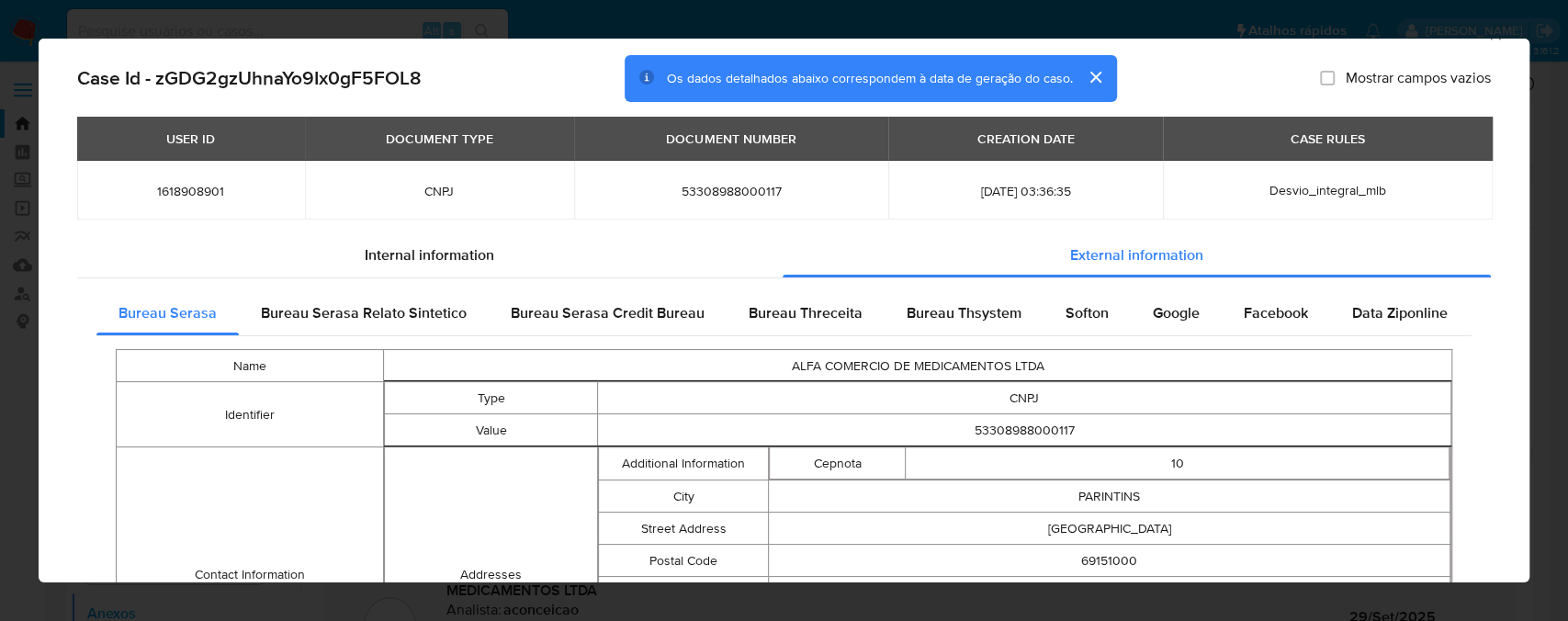
scroll to position [0, 0]
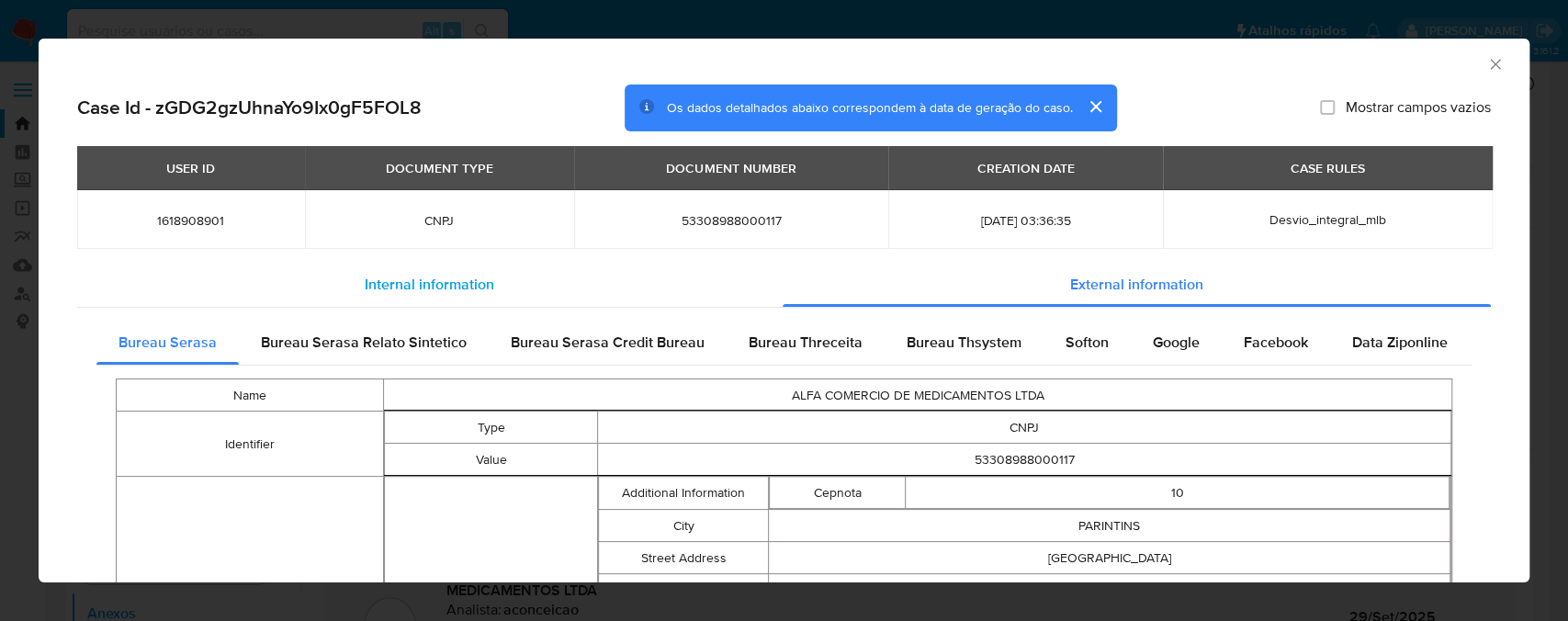
click at [419, 290] on span "Internal information" at bounding box center [429, 284] width 130 height 21
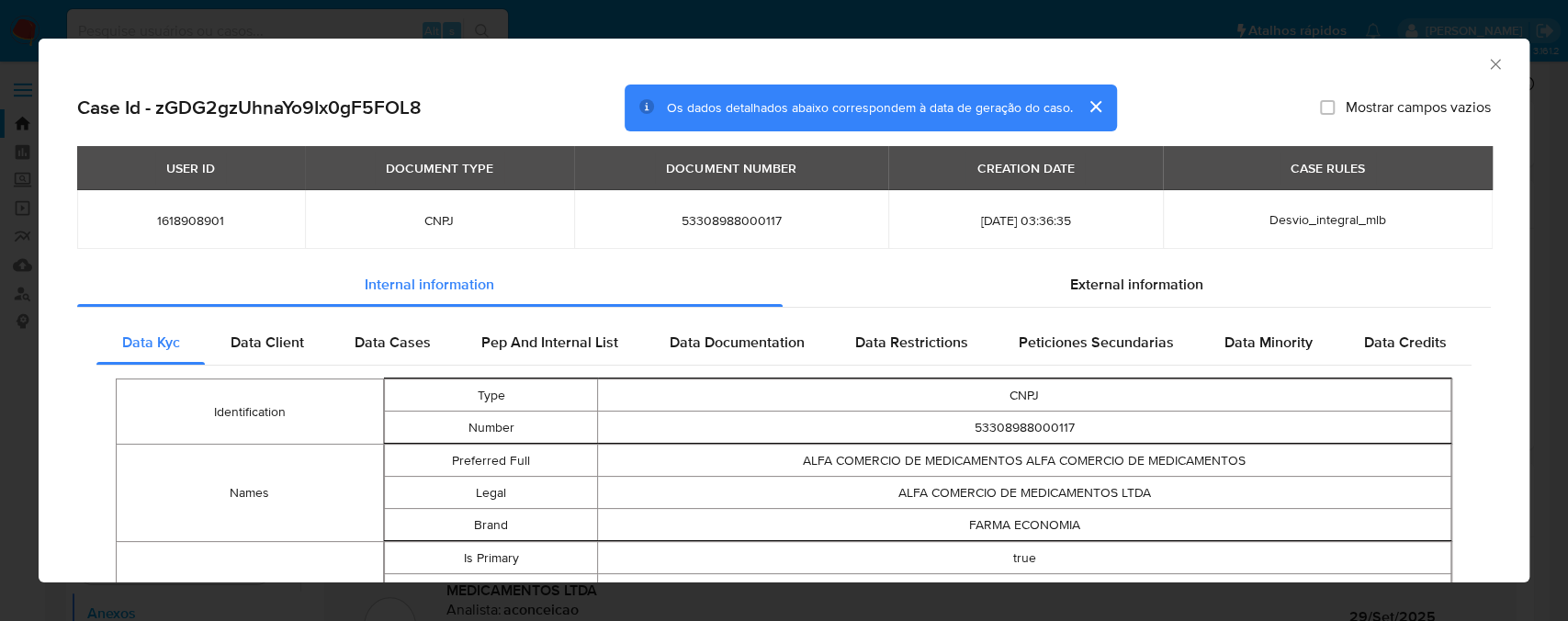
click at [1490, 64] on icon "Fechar a janela" at bounding box center [1495, 63] width 10 height 10
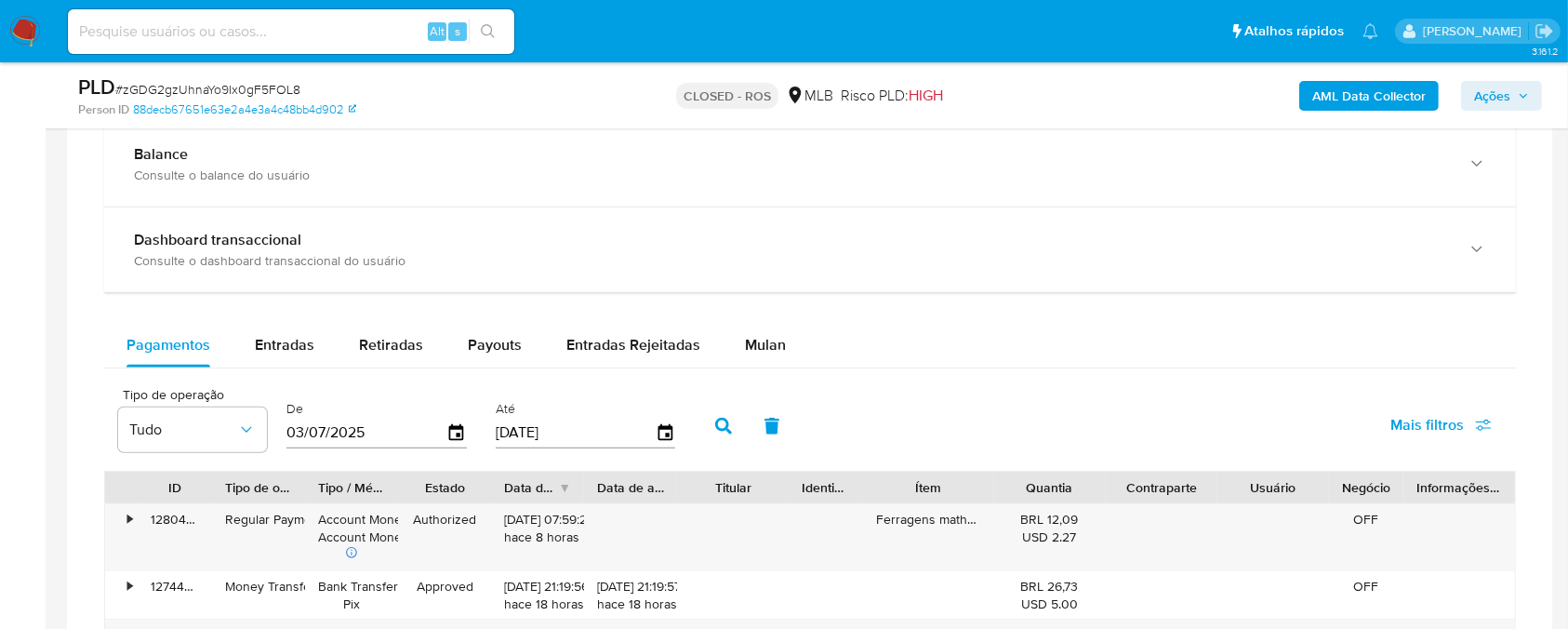
scroll to position [1488, 0]
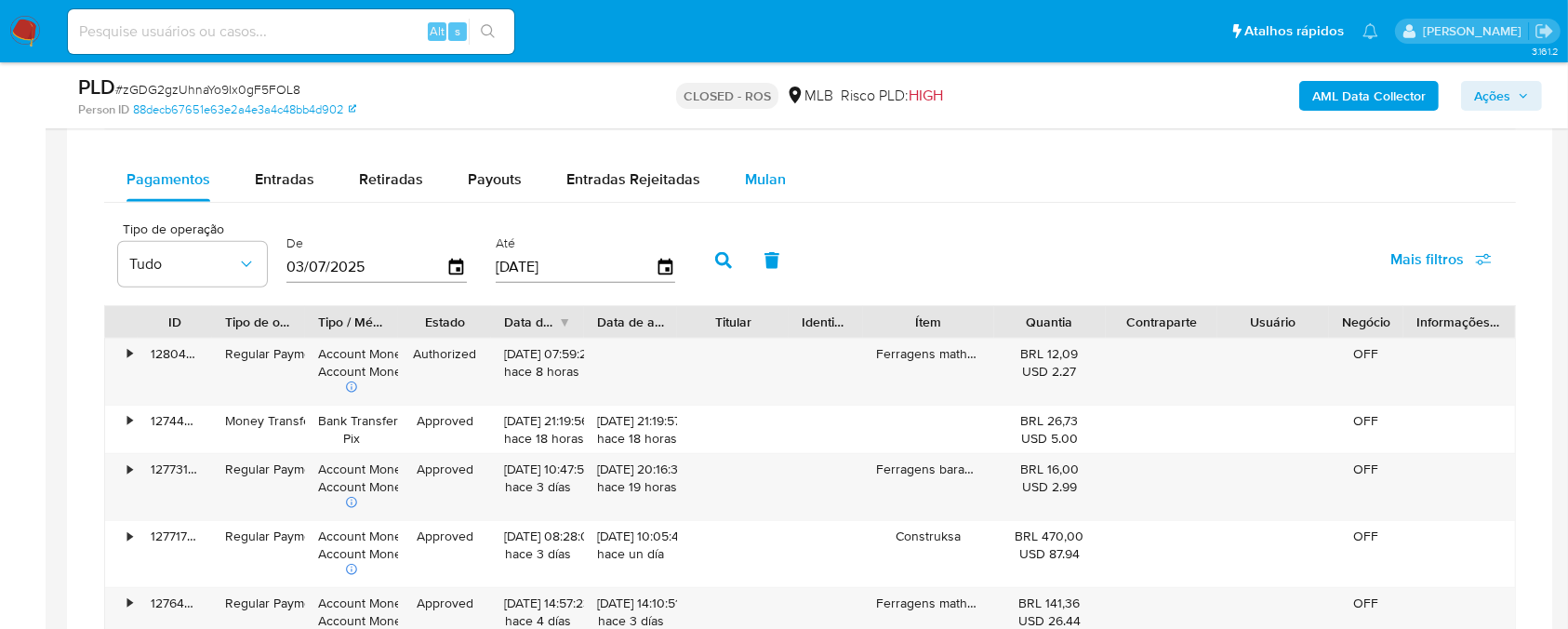
click at [757, 184] on span "Mulan" at bounding box center [765, 179] width 41 height 22
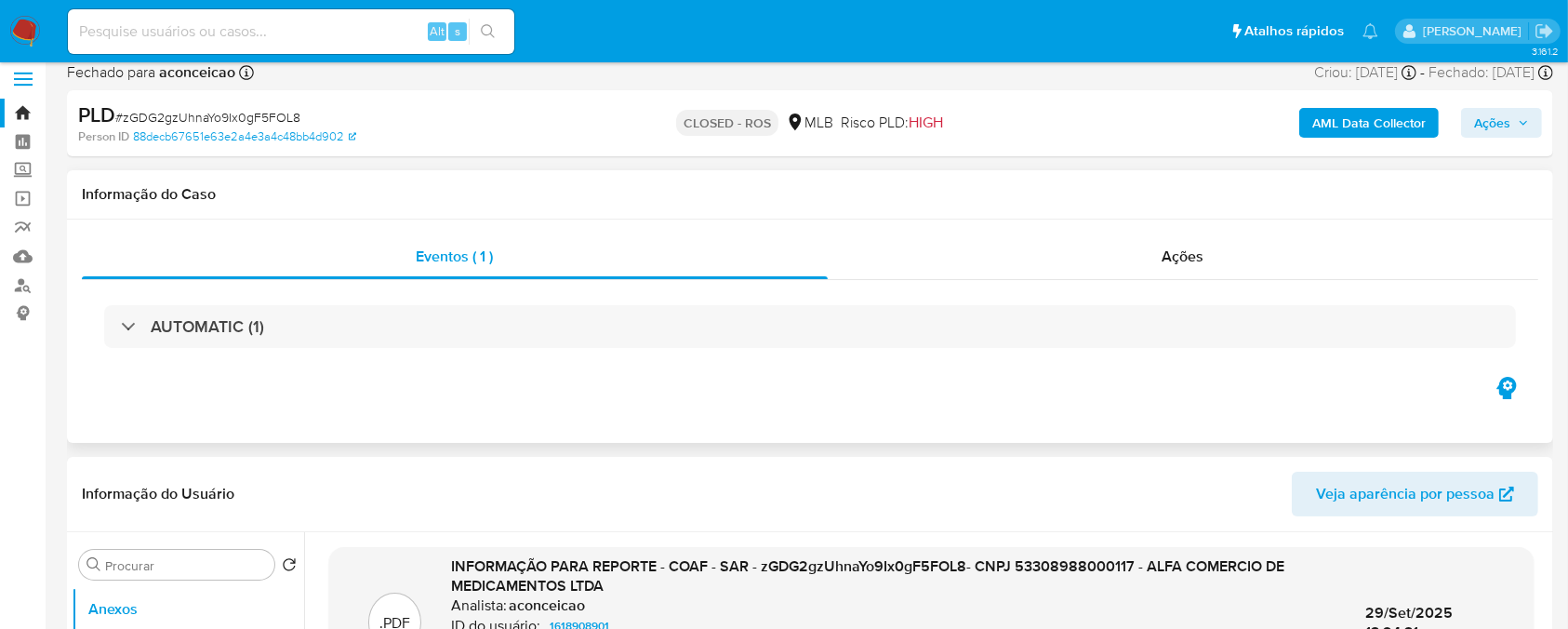
scroll to position [164, 0]
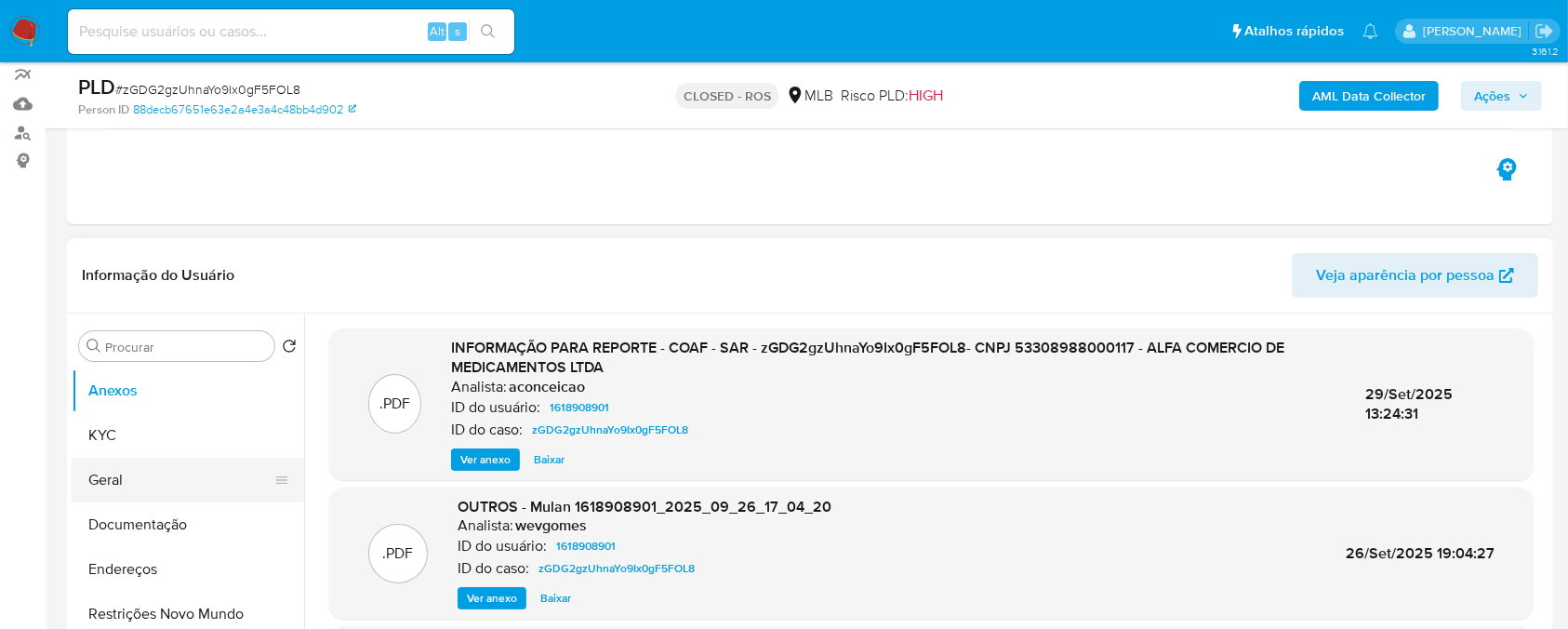
click at [128, 492] on button "Geral" at bounding box center [180, 480] width 218 height 45
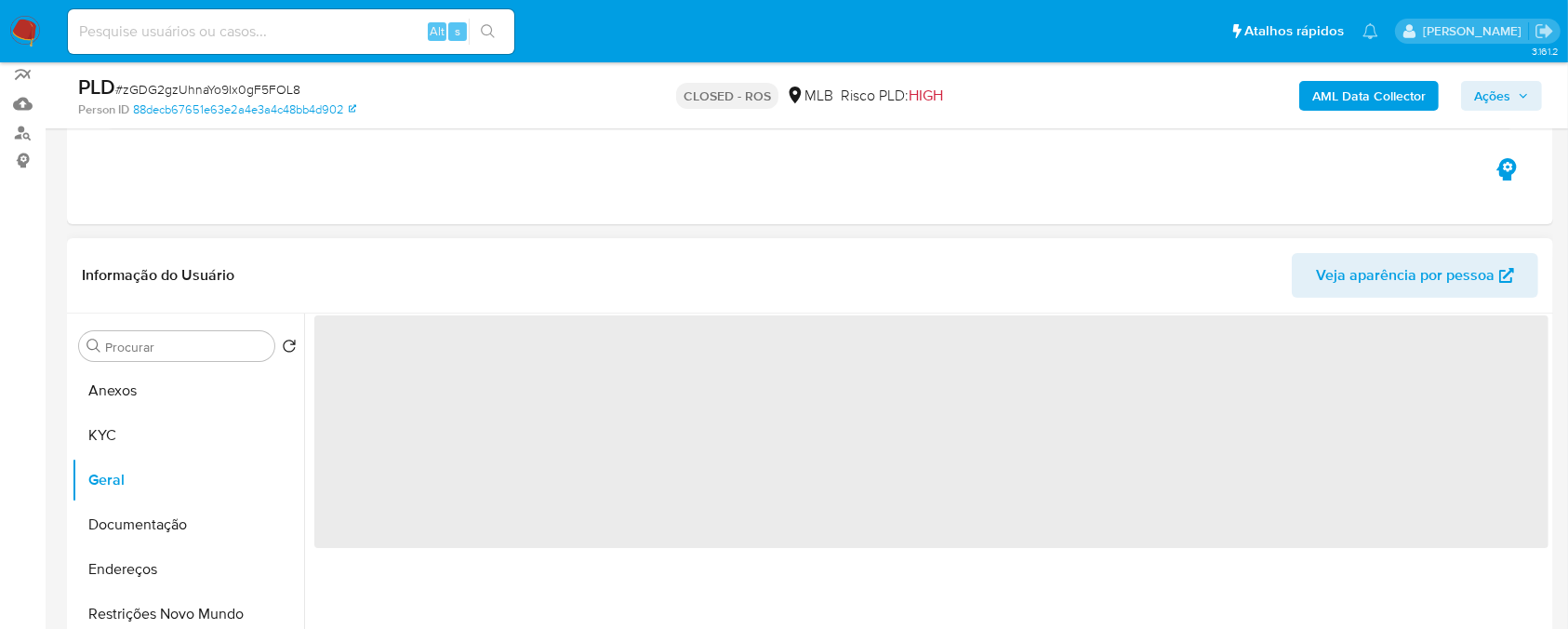
scroll to position [330, 0]
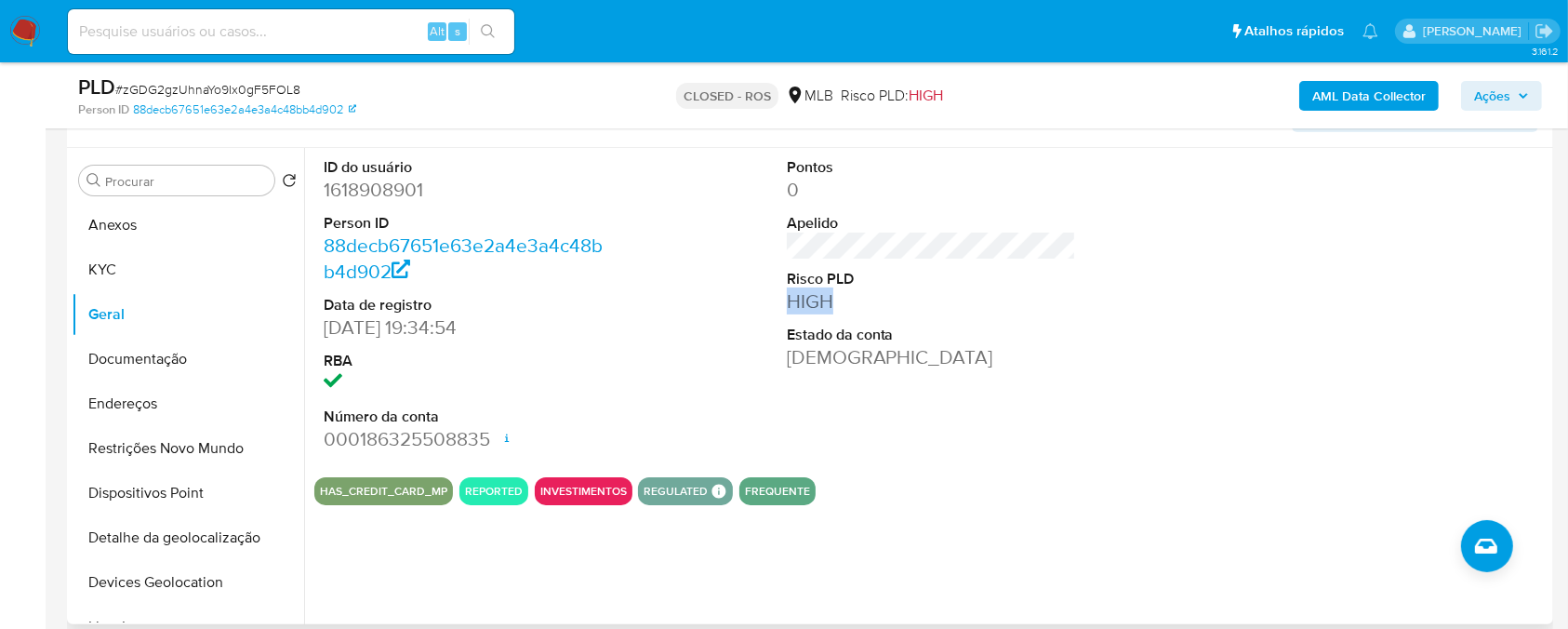
drag, startPoint x: 783, startPoint y: 306, endPoint x: 846, endPoint y: 309, distance: 63.1
click at [846, 309] on div "Pontos 0 Apelido Risco PLD HIGH Estado da conta Ativa" at bounding box center [932, 306] width 309 height 314
click at [854, 305] on dd "HIGH" at bounding box center [932, 302] width 290 height 26
drag, startPoint x: 826, startPoint y: 302, endPoint x: 777, endPoint y: 304, distance: 49.0
click at [778, 304] on div "Pontos 0 Apelido Risco PLD HIGH Estado da conta Ativa" at bounding box center [932, 306] width 309 height 314
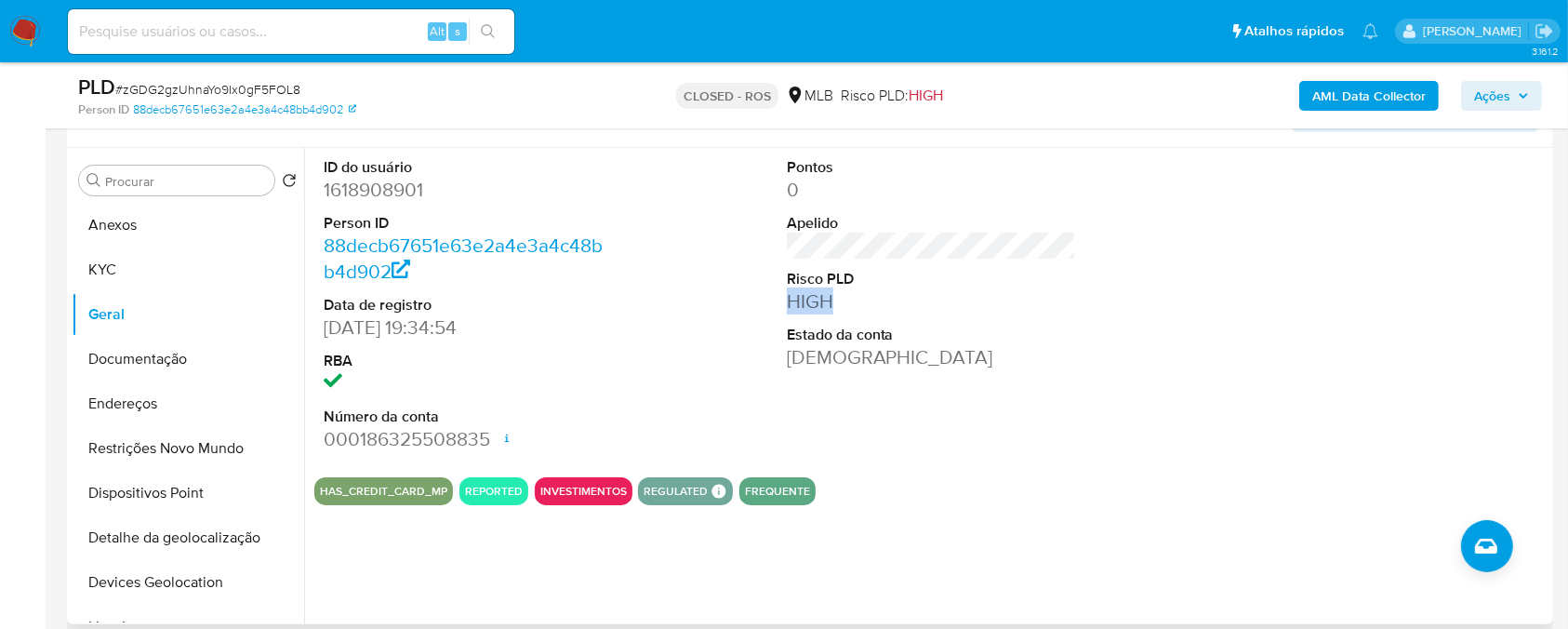
click at [814, 301] on dd "HIGH" at bounding box center [932, 302] width 290 height 26
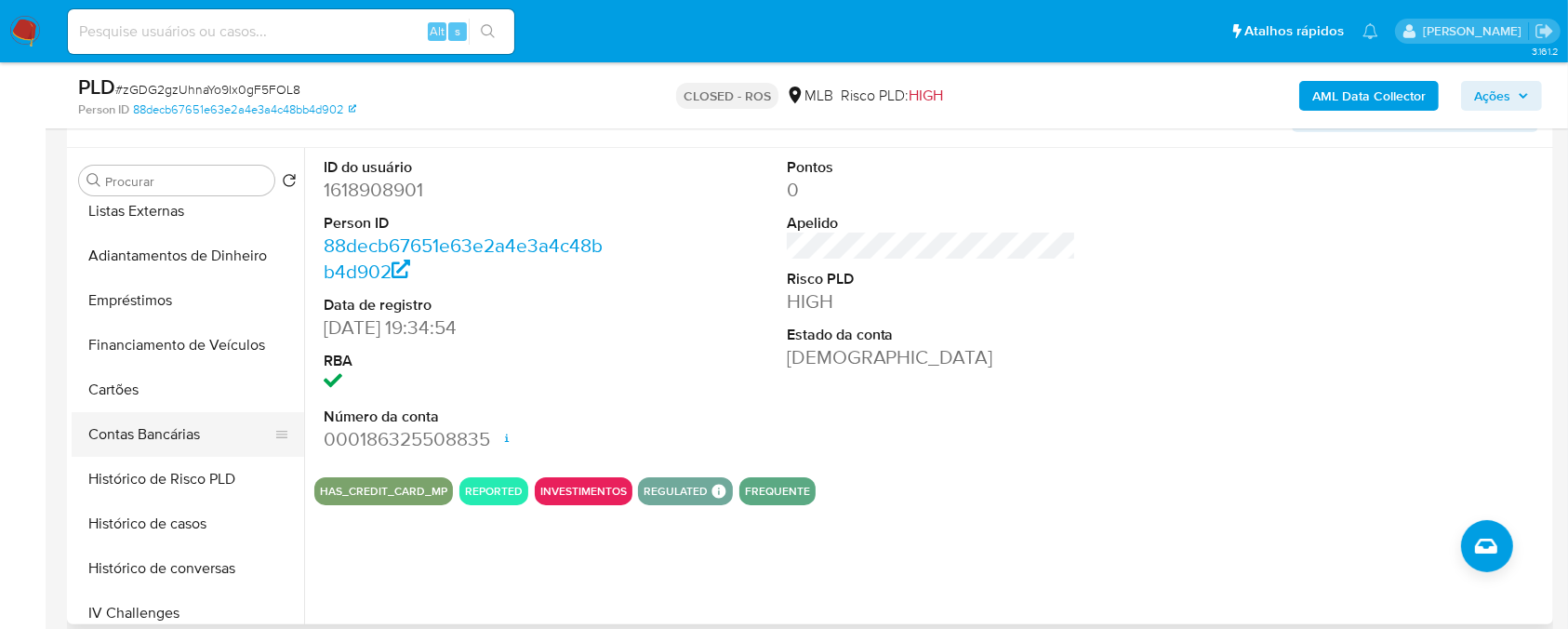
scroll to position [495, 0]
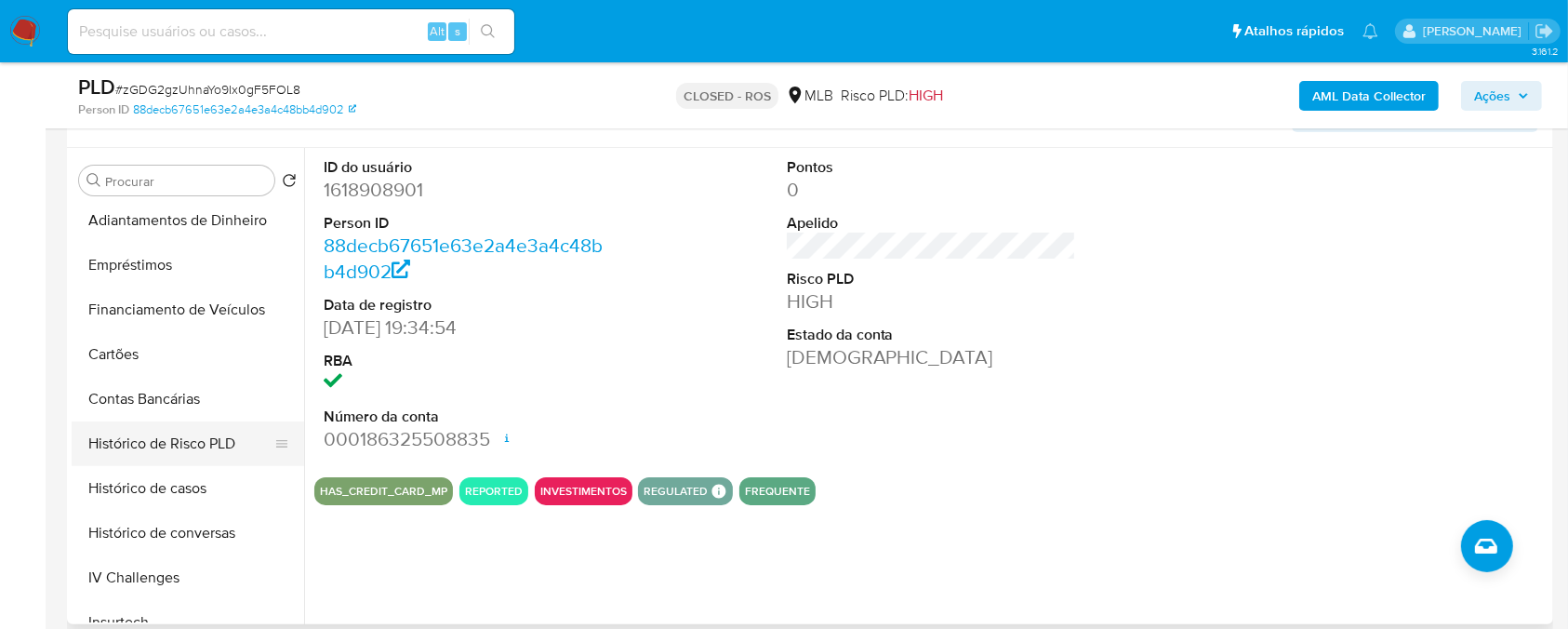
click at [134, 449] on button "Histórico de Risco PLD" at bounding box center [180, 443] width 218 height 45
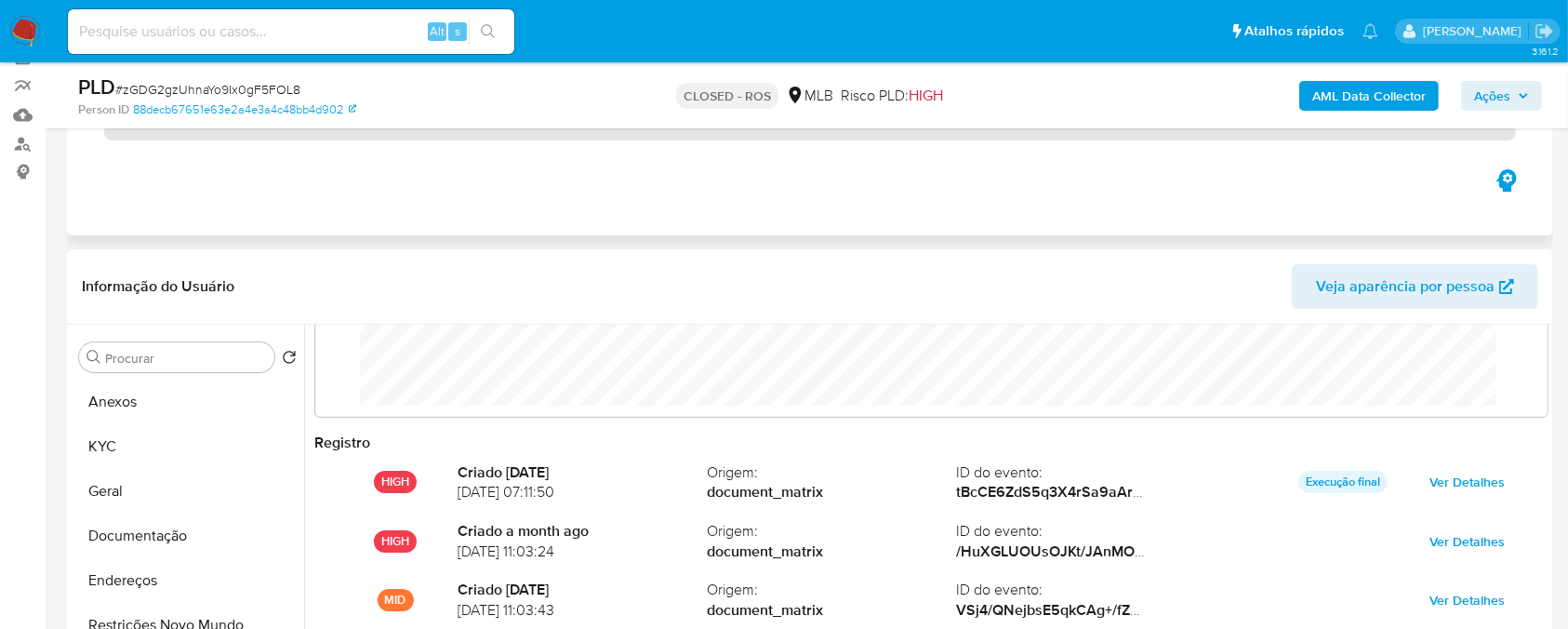
scroll to position [0, 0]
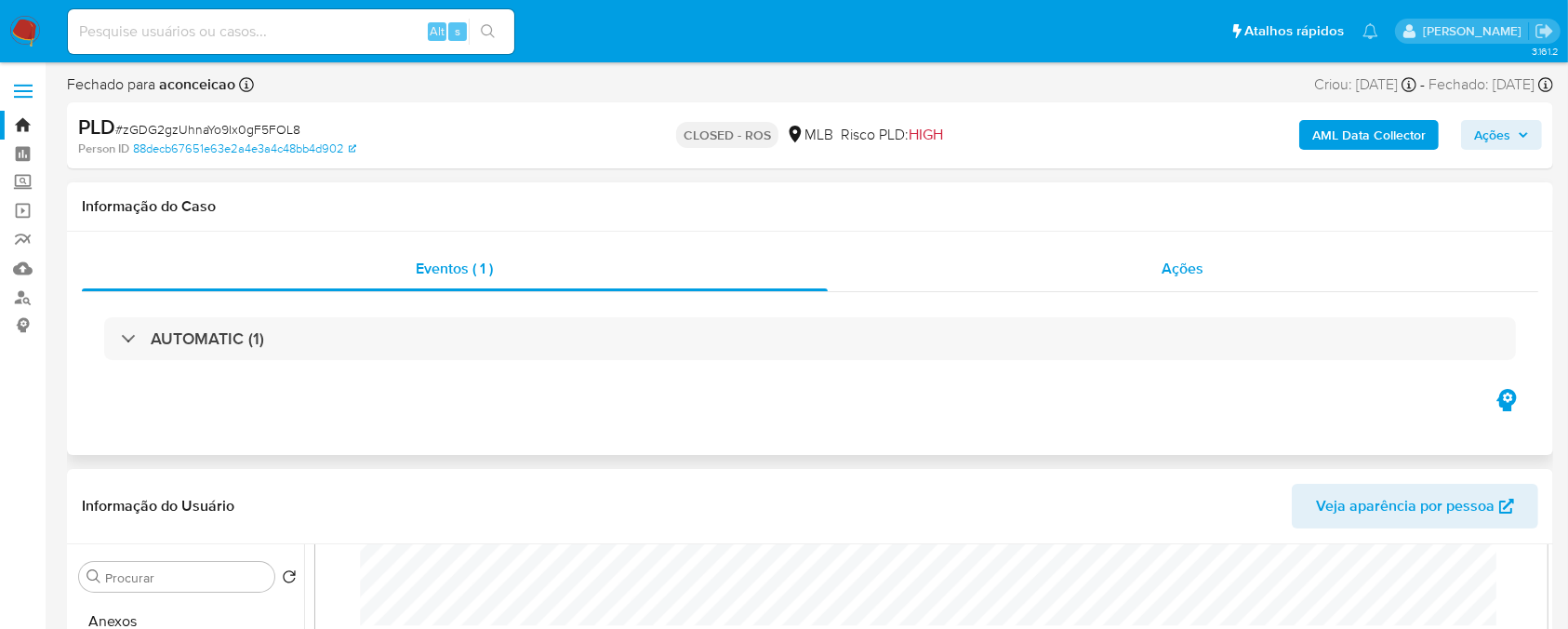
click at [918, 277] on div "Ações" at bounding box center [1183, 268] width 710 height 45
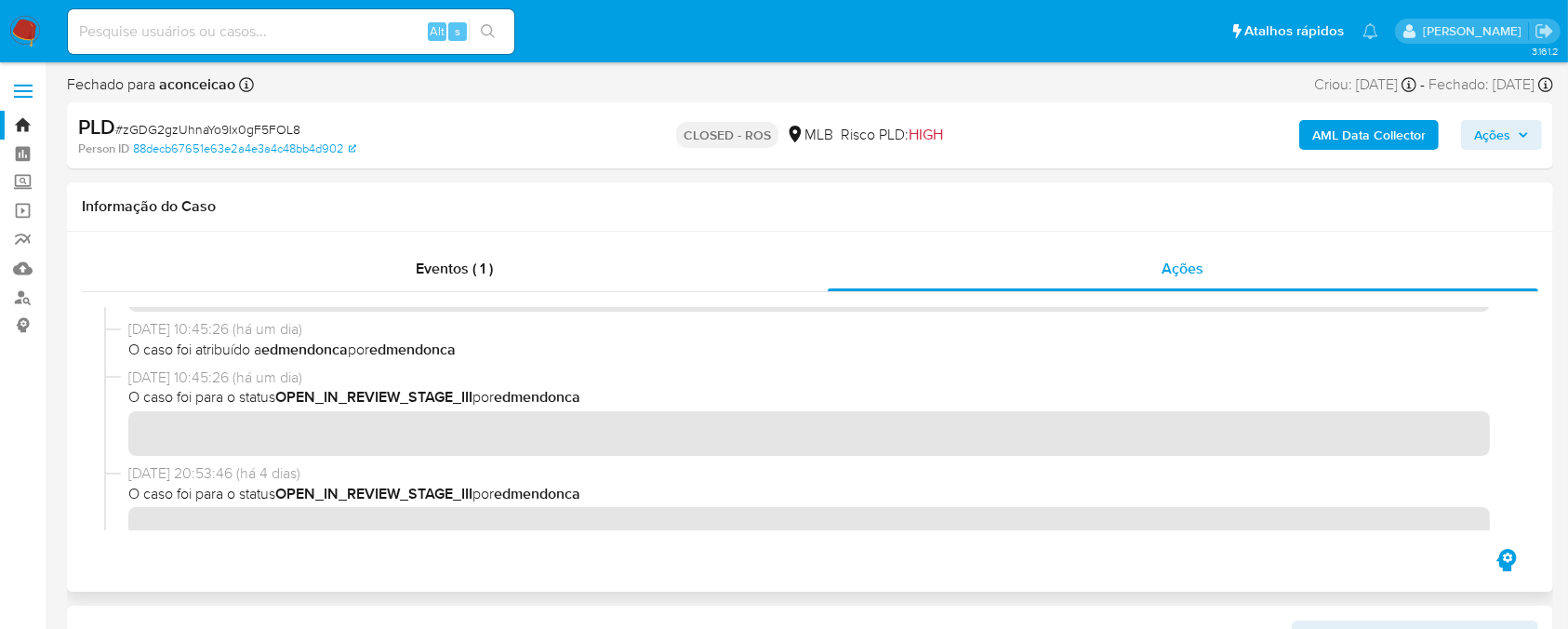
scroll to position [495, 0]
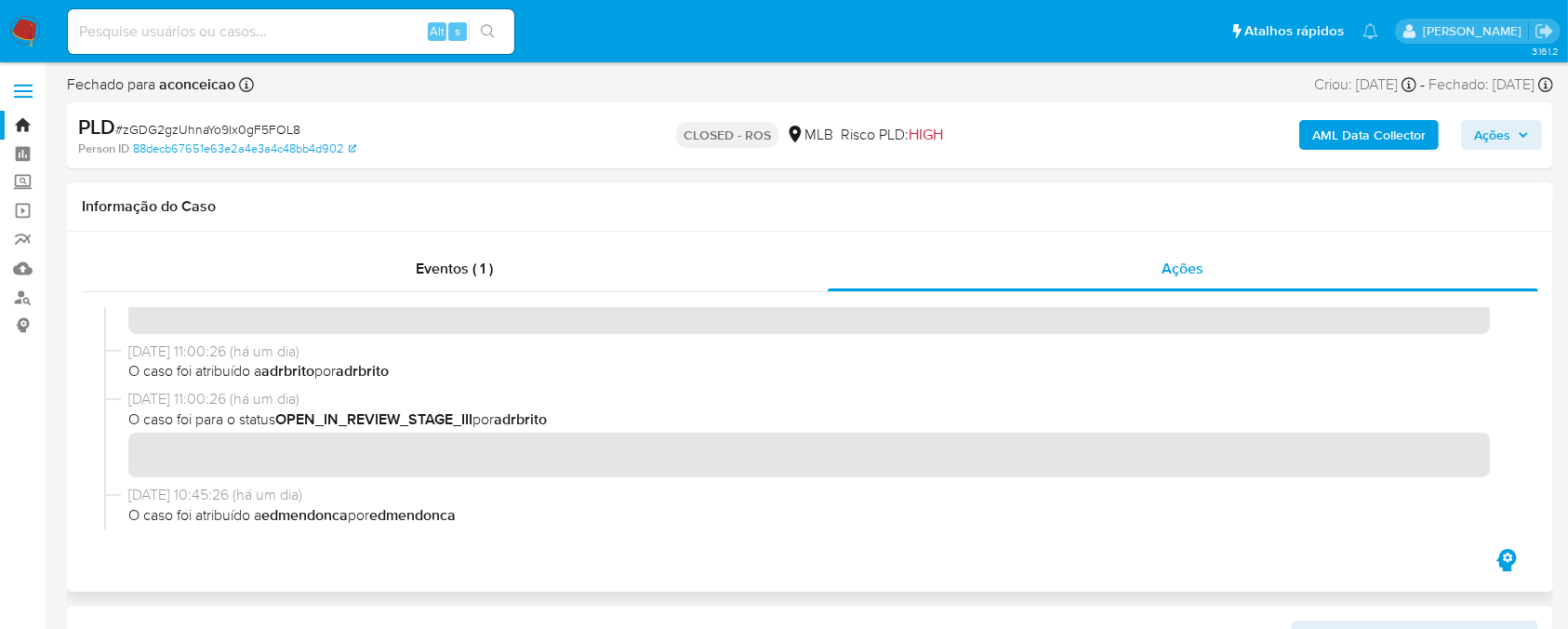
drag, startPoint x: 129, startPoint y: 400, endPoint x: 206, endPoint y: 398, distance: 77.0
click at [206, 398] on span "29/09/2025 11:00:26 (há um dia)" at bounding box center [819, 399] width 1381 height 21
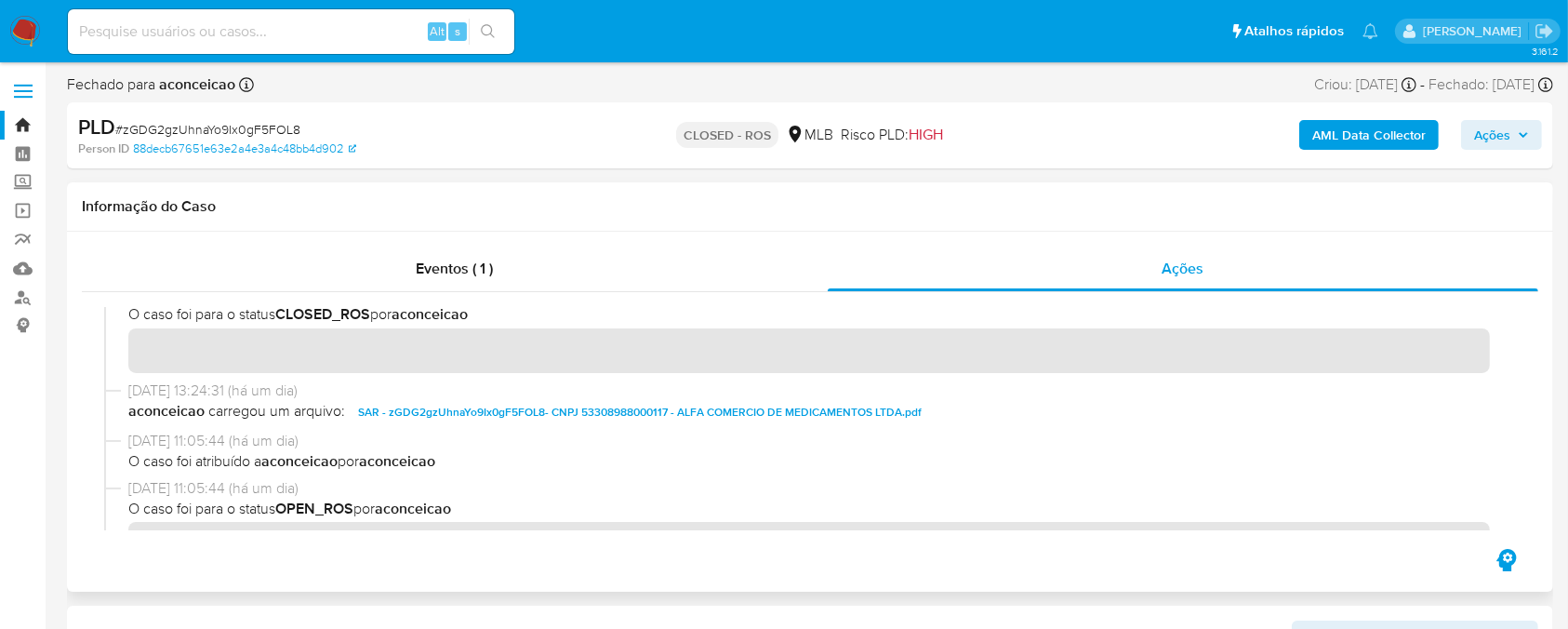
scroll to position [0, 0]
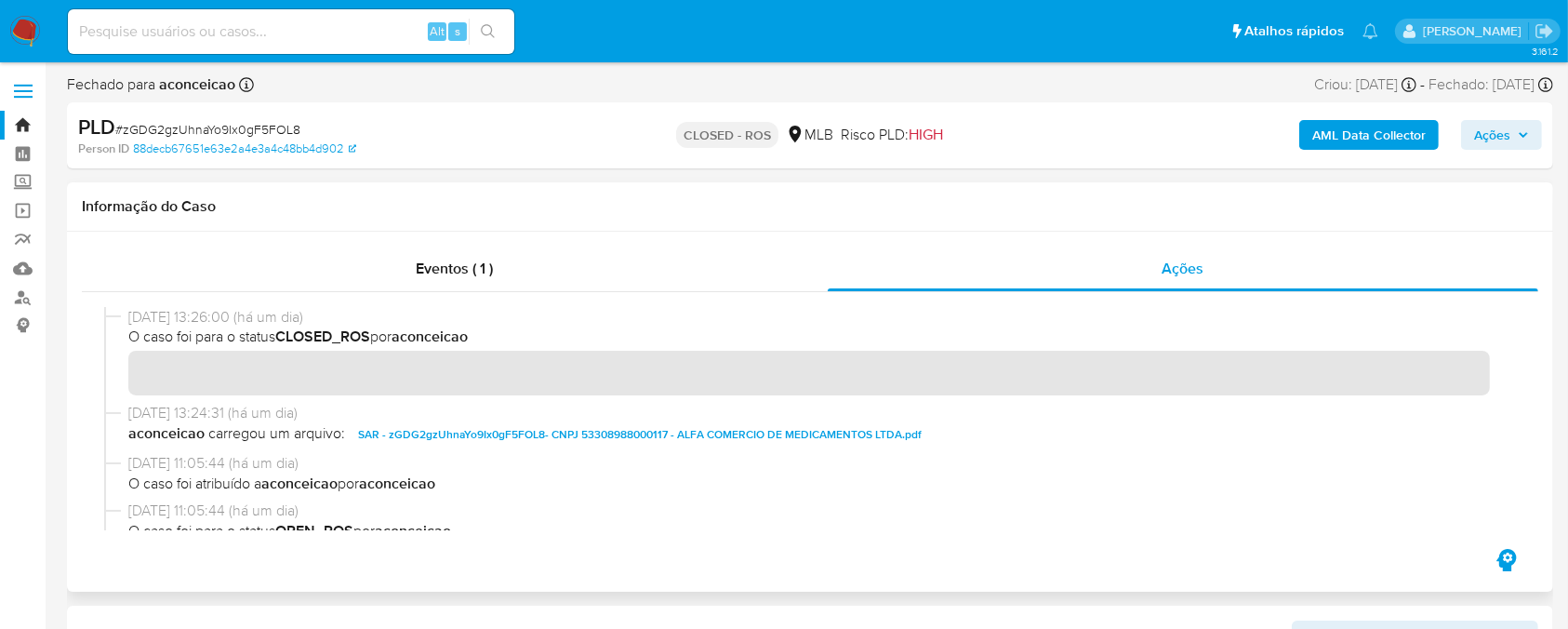
drag, startPoint x: 128, startPoint y: 322, endPoint x: 203, endPoint y: 320, distance: 75.0
click at [203, 320] on span "29/09/2025 13:26:00 (há um dia)" at bounding box center [819, 316] width 1381 height 21
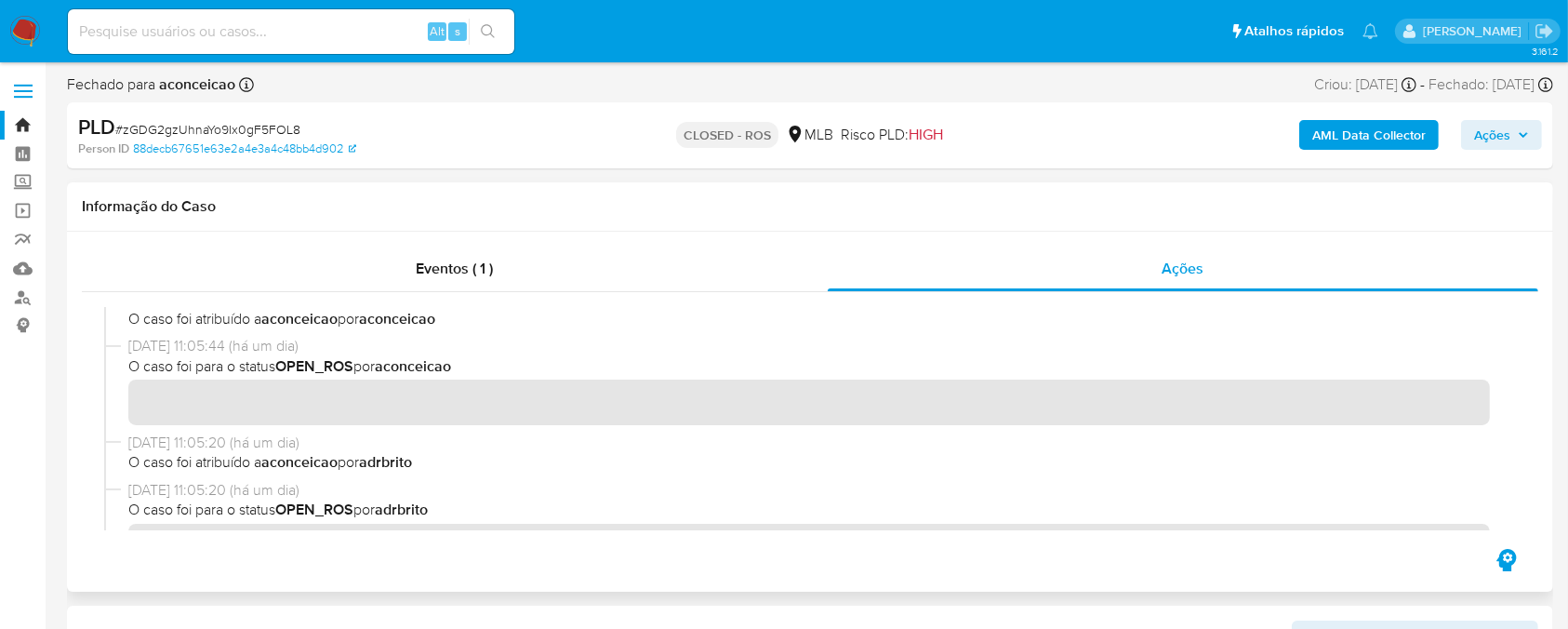
scroll to position [330, 0]
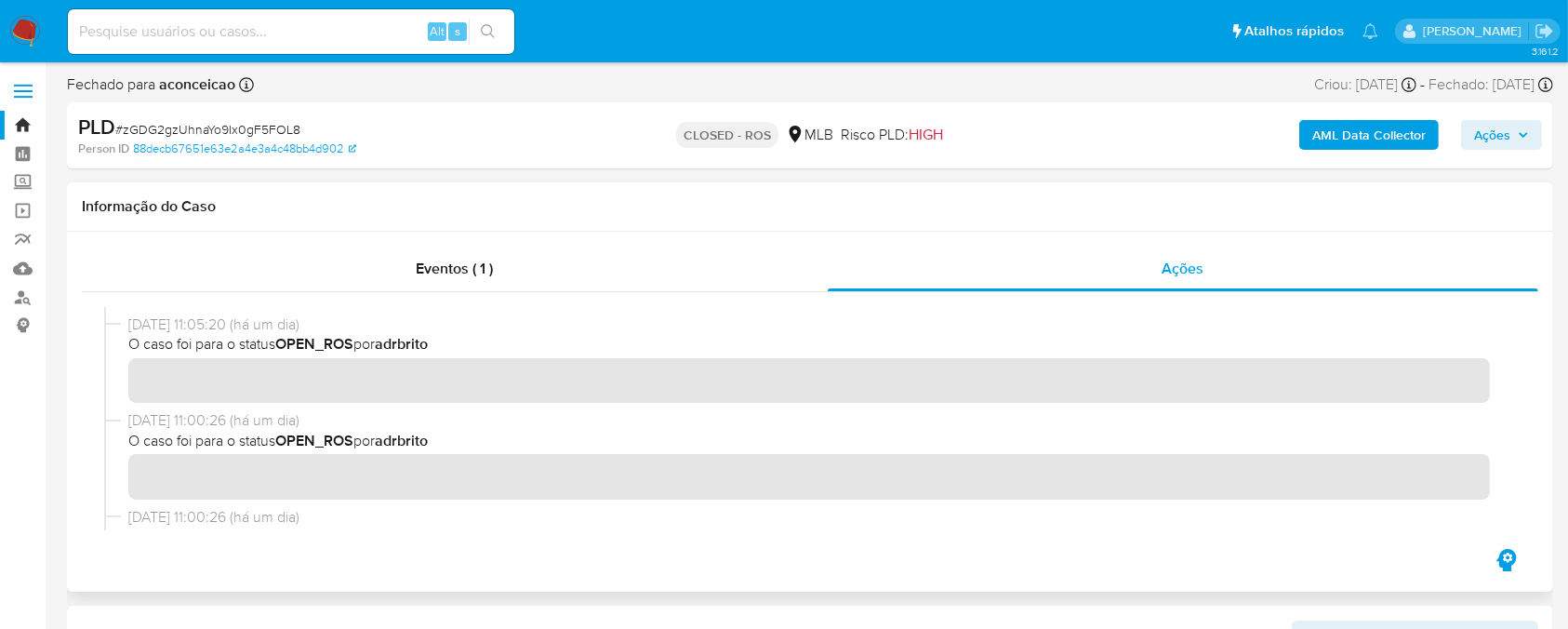
click at [451, 436] on span "O caso foi para o status OPEN_ROS por adrbrito" at bounding box center [819, 440] width 1381 height 21
drag, startPoint x: 130, startPoint y: 421, endPoint x: 209, endPoint y: 423, distance: 79.0
click at [209, 423] on span "29/09/2025 11:00:26 (há um dia)" at bounding box center [819, 420] width 1381 height 21
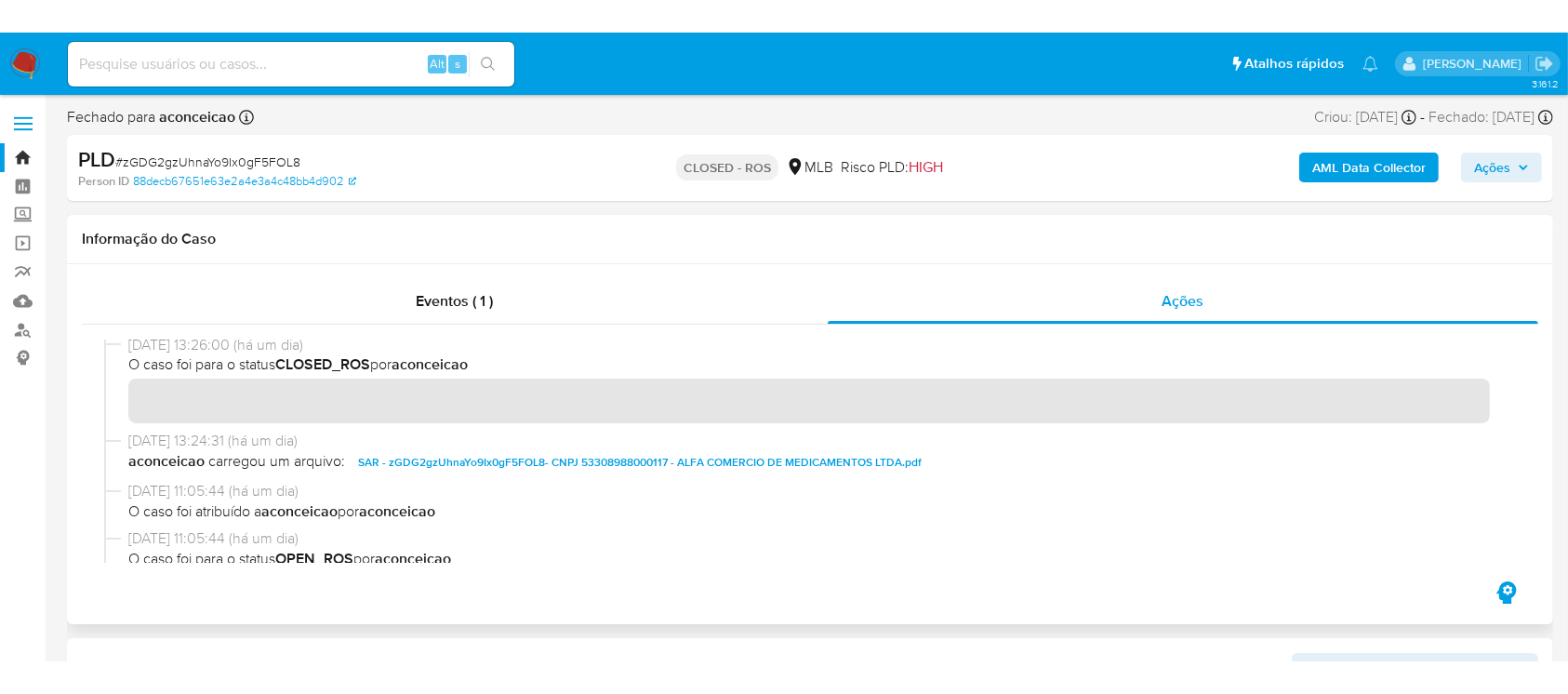
scroll to position [0, 0]
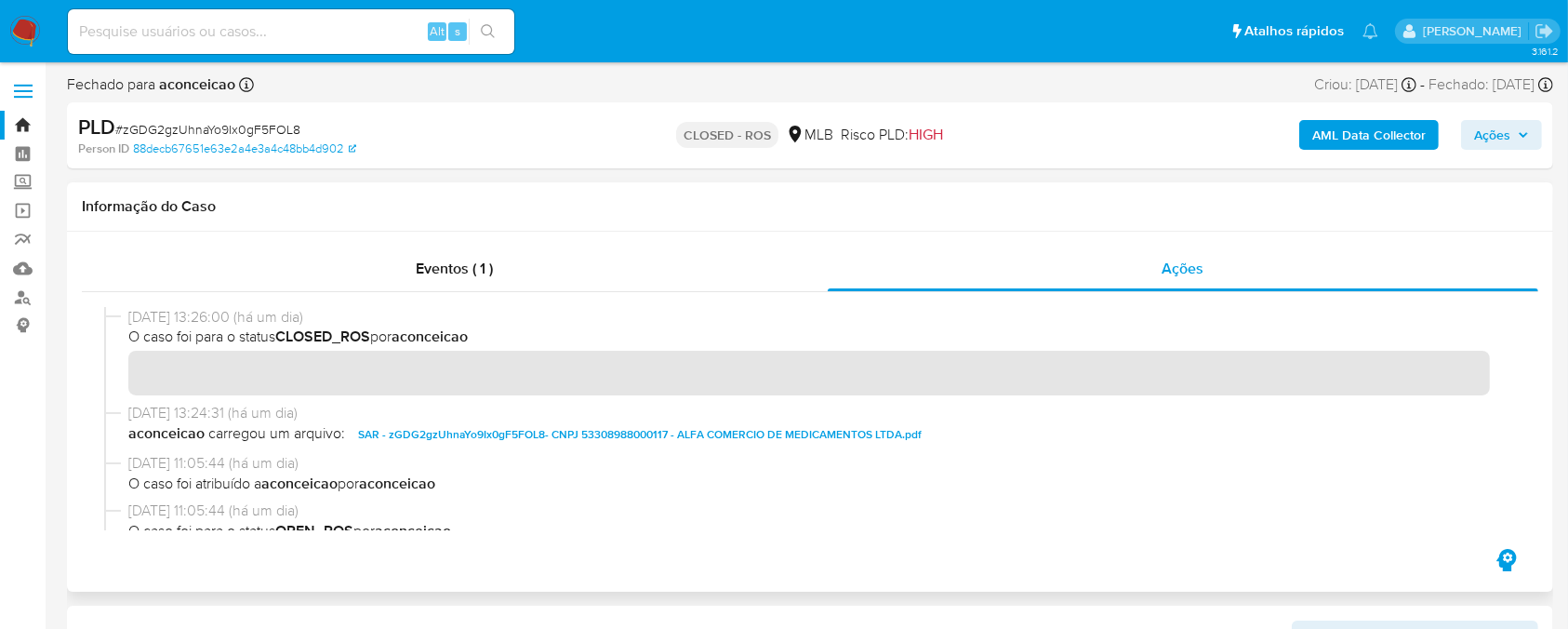
drag, startPoint x: 131, startPoint y: 319, endPoint x: 209, endPoint y: 318, distance: 78.0
click at [209, 318] on span "29/09/2025 13:26:00 (há um dia)" at bounding box center [819, 316] width 1381 height 21
drag, startPoint x: 300, startPoint y: 338, endPoint x: 443, endPoint y: 339, distance: 143.0
click at [443, 339] on span "O caso foi para o status CLOSED_ROS por aconceicao" at bounding box center [819, 336] width 1381 height 21
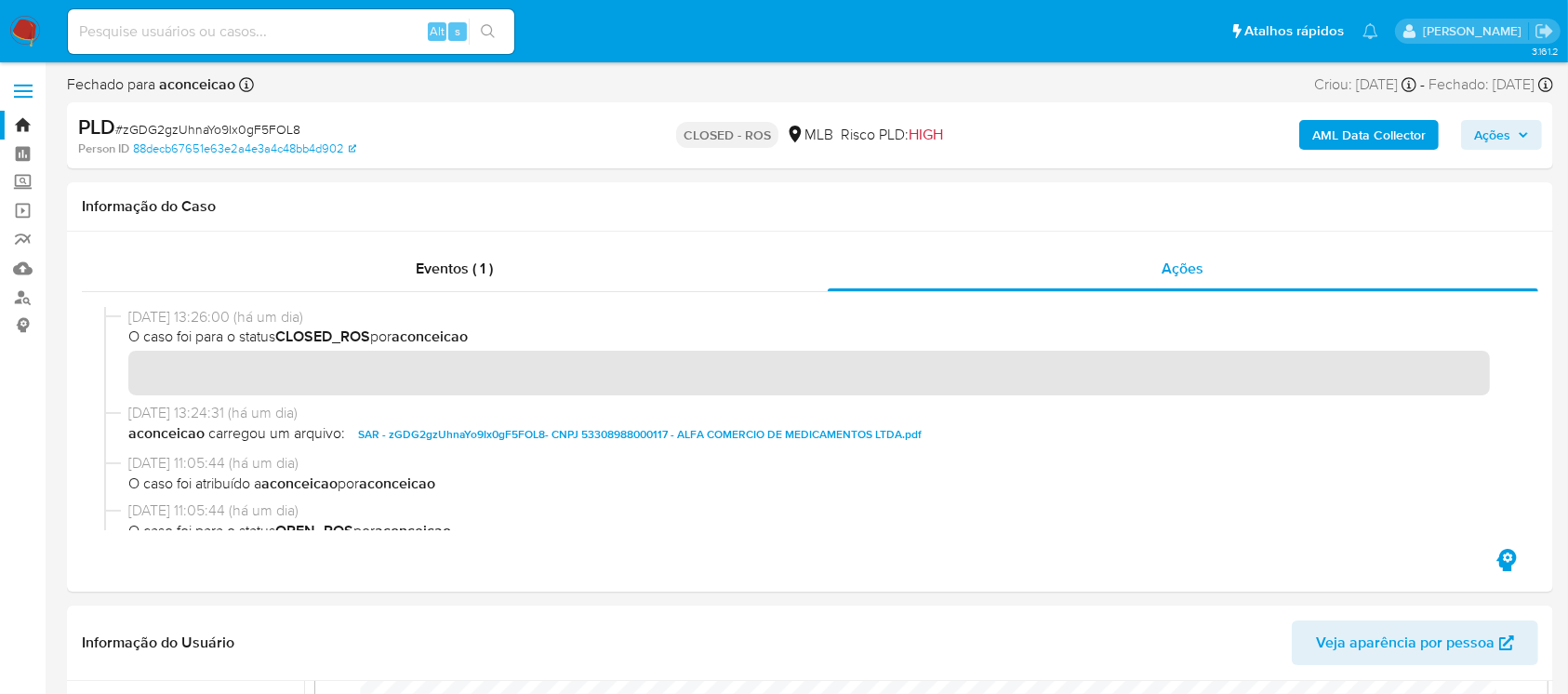
click at [209, 127] on span "# zGDG2gzUhnaYo9Ix0gF5FOL8" at bounding box center [208, 129] width 185 height 19
copy span "zGDG2gzUhnaYo9Ix0gF5FOL8"
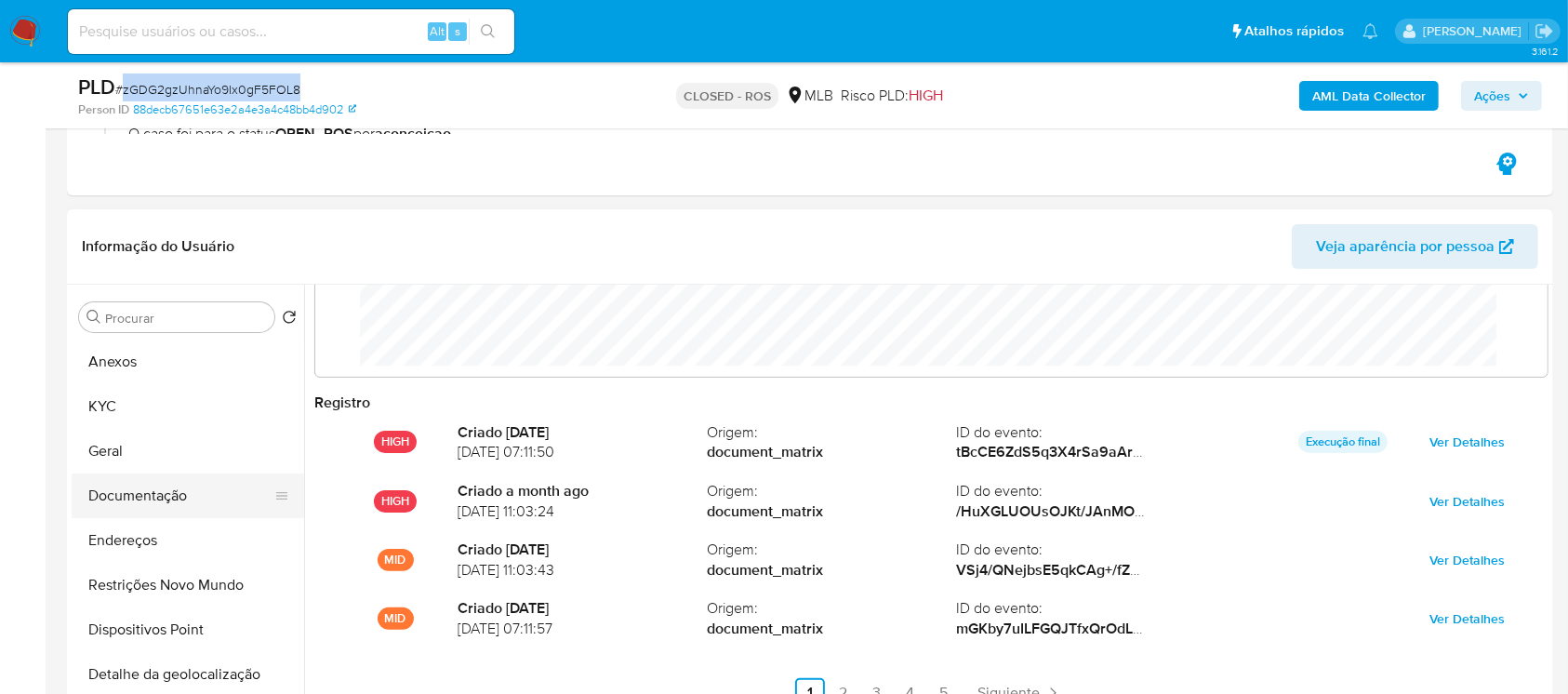
scroll to position [164, 0]
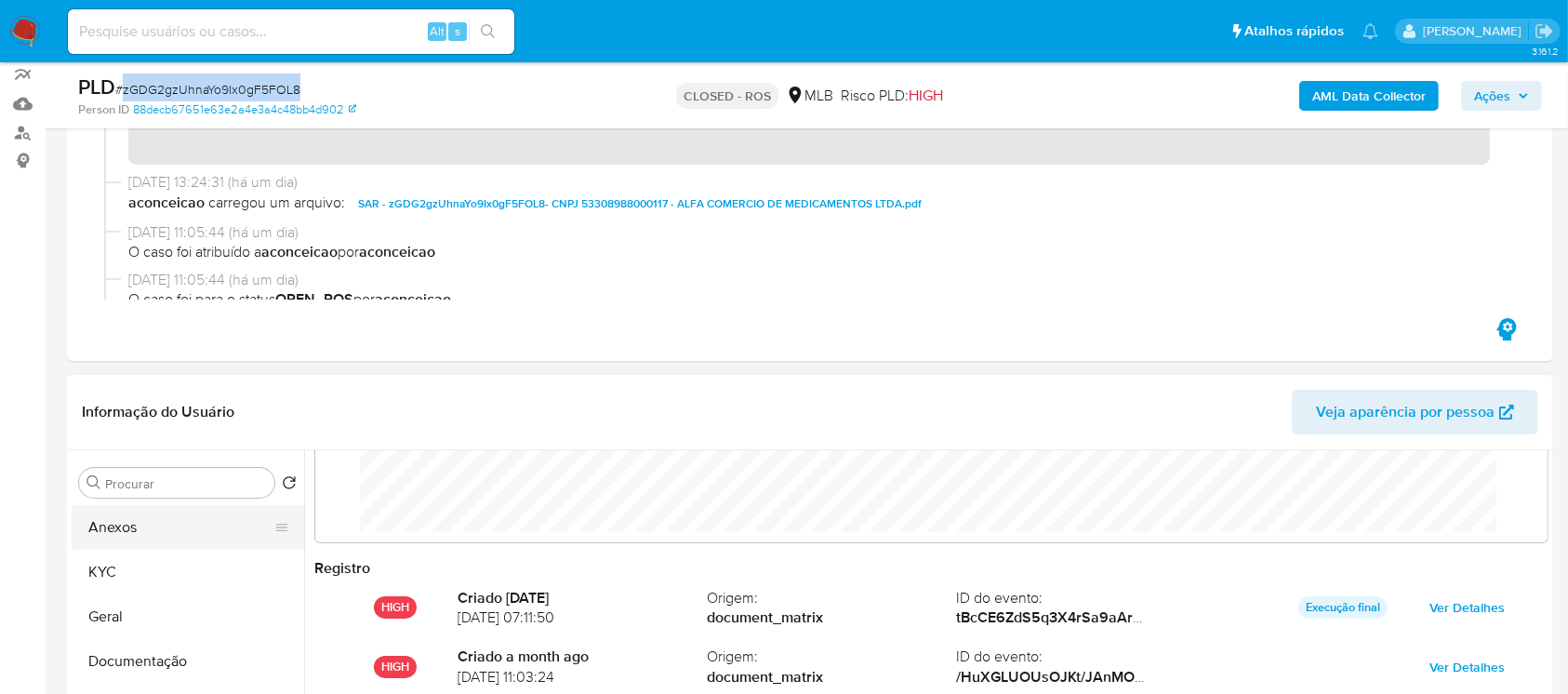
click at [109, 532] on button "Anexos" at bounding box center [180, 527] width 218 height 44
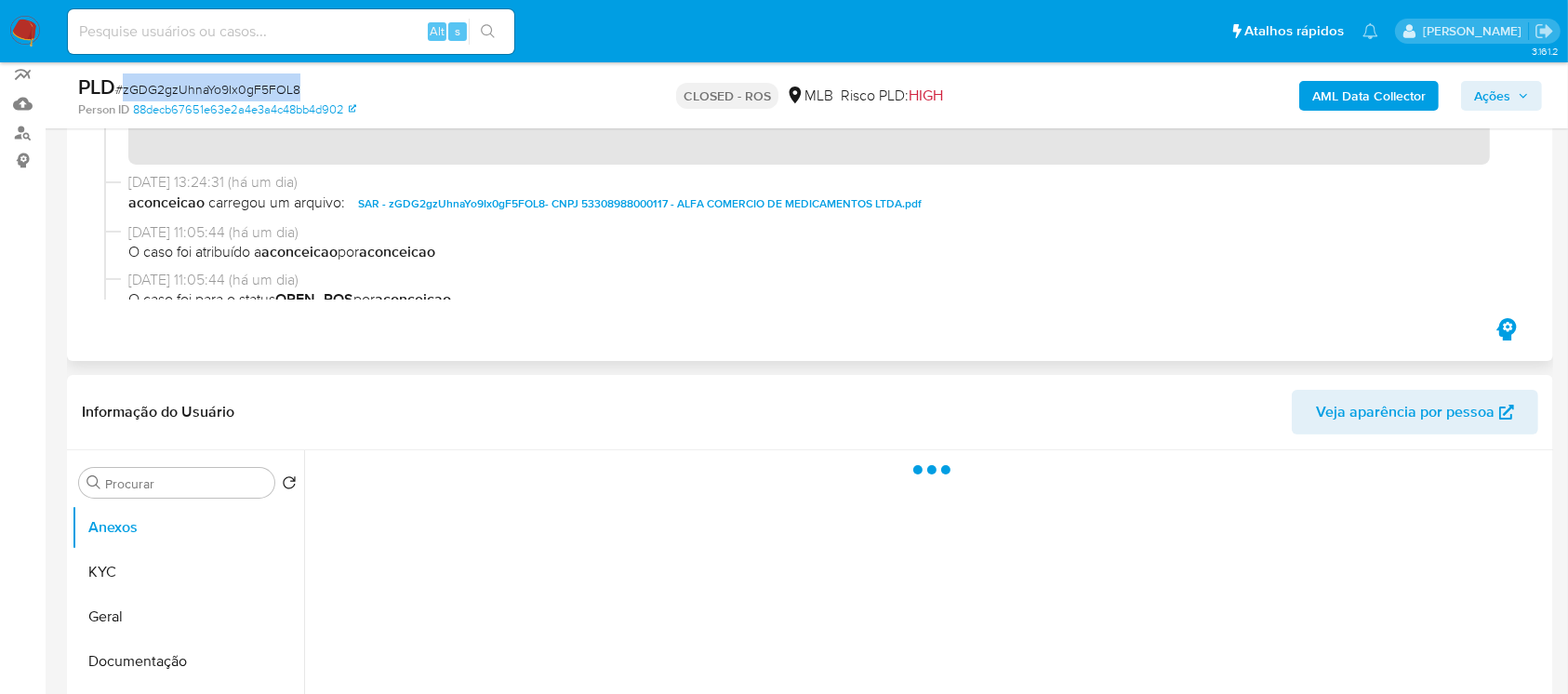
scroll to position [0, 0]
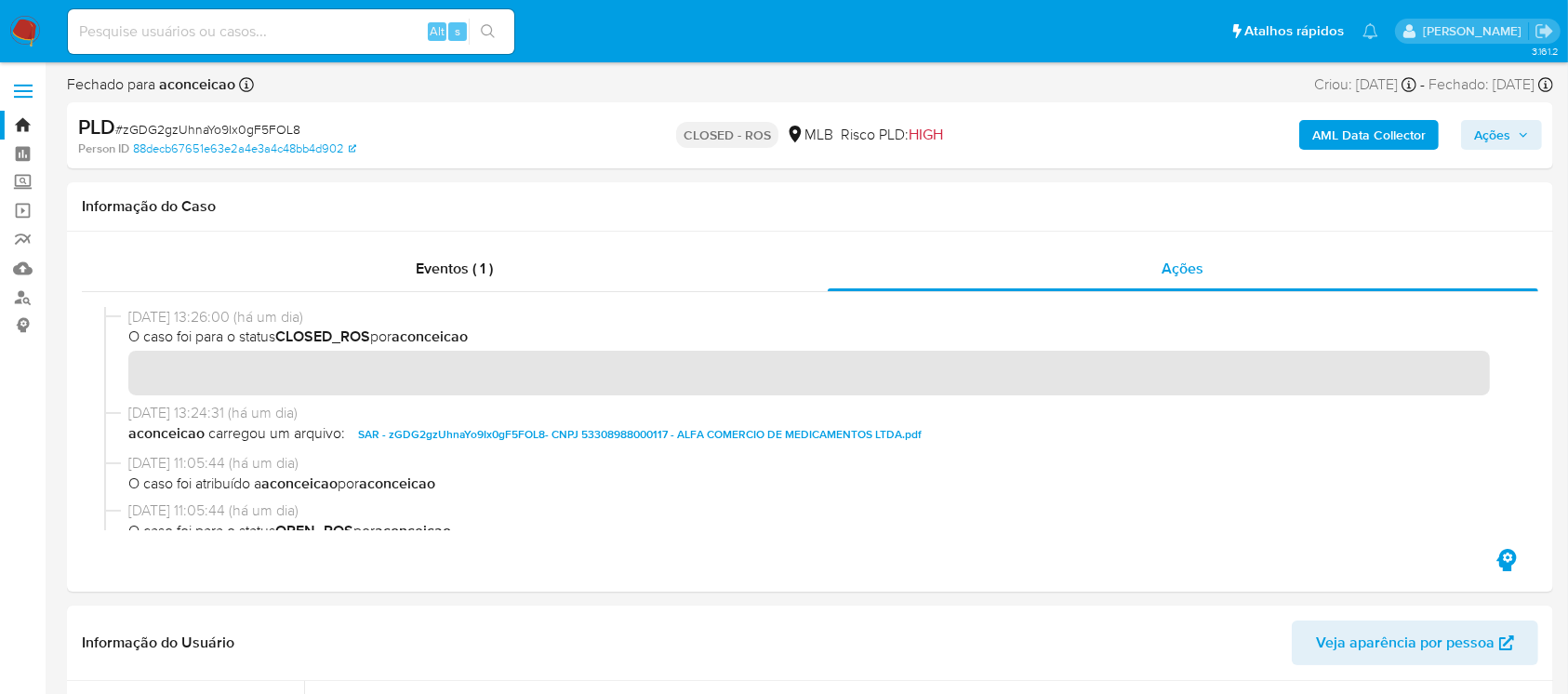
click at [144, 30] on input at bounding box center [291, 32] width 446 height 24
paste input "PjiFJsititw9fTURxboRYsQX"
type input "PjiFJsititw9fTURxboRYsQX"
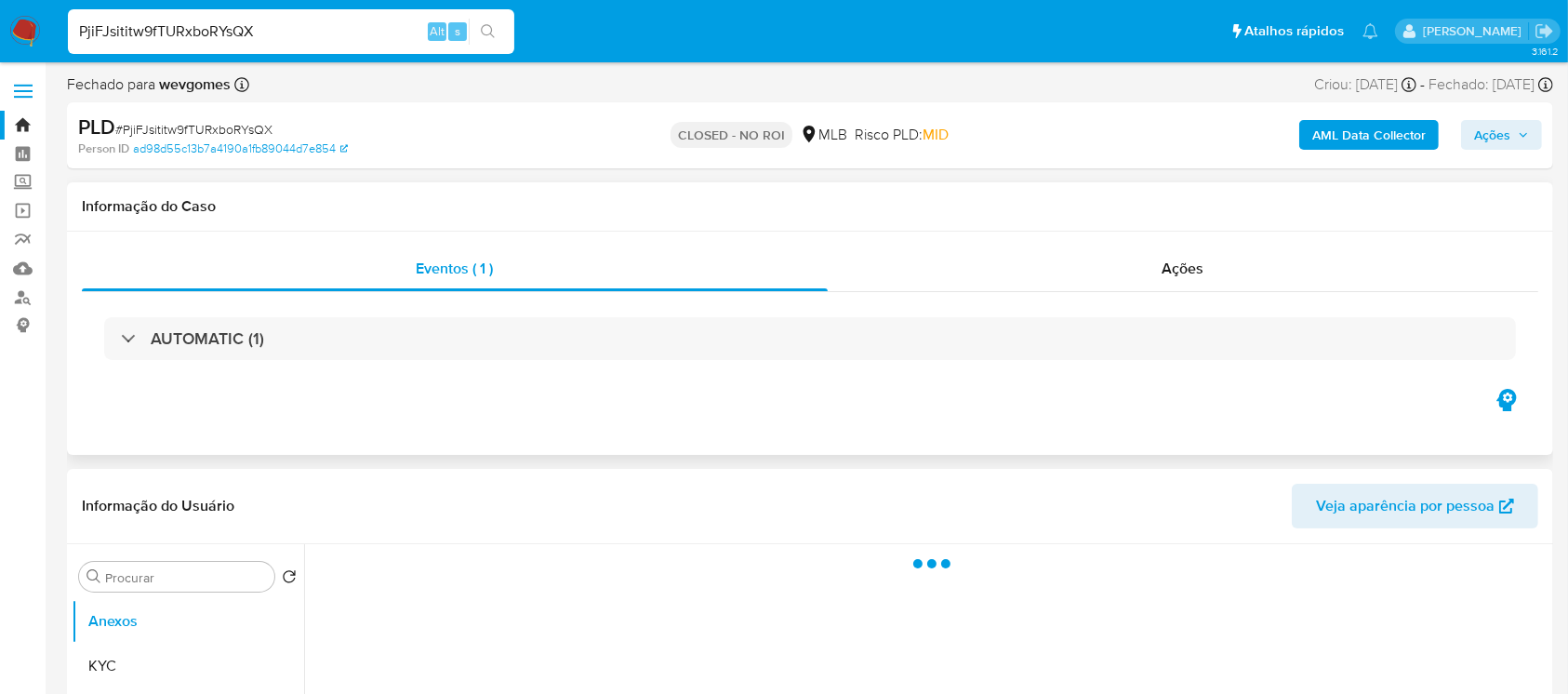
select select "10"
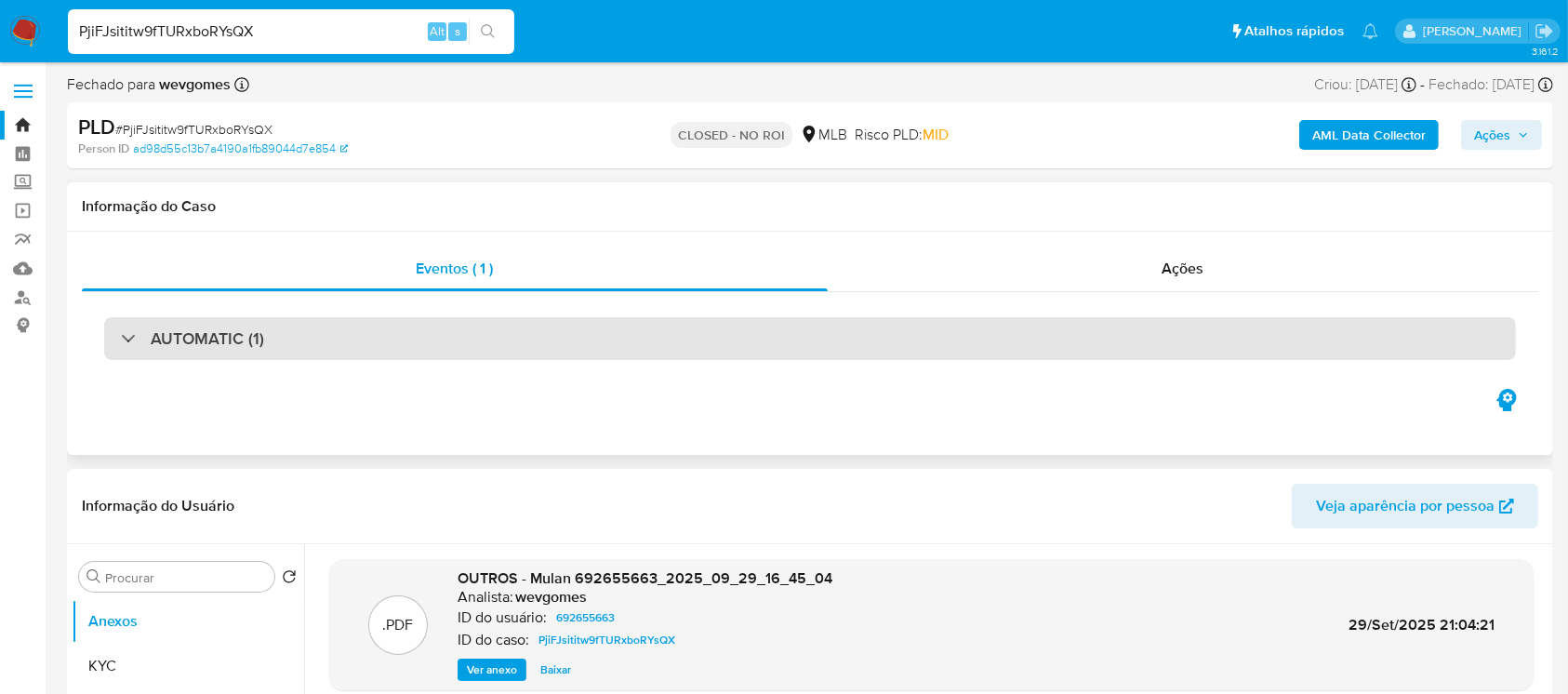
click at [361, 350] on div "AUTOMATIC (1)" at bounding box center [810, 338] width 1413 height 43
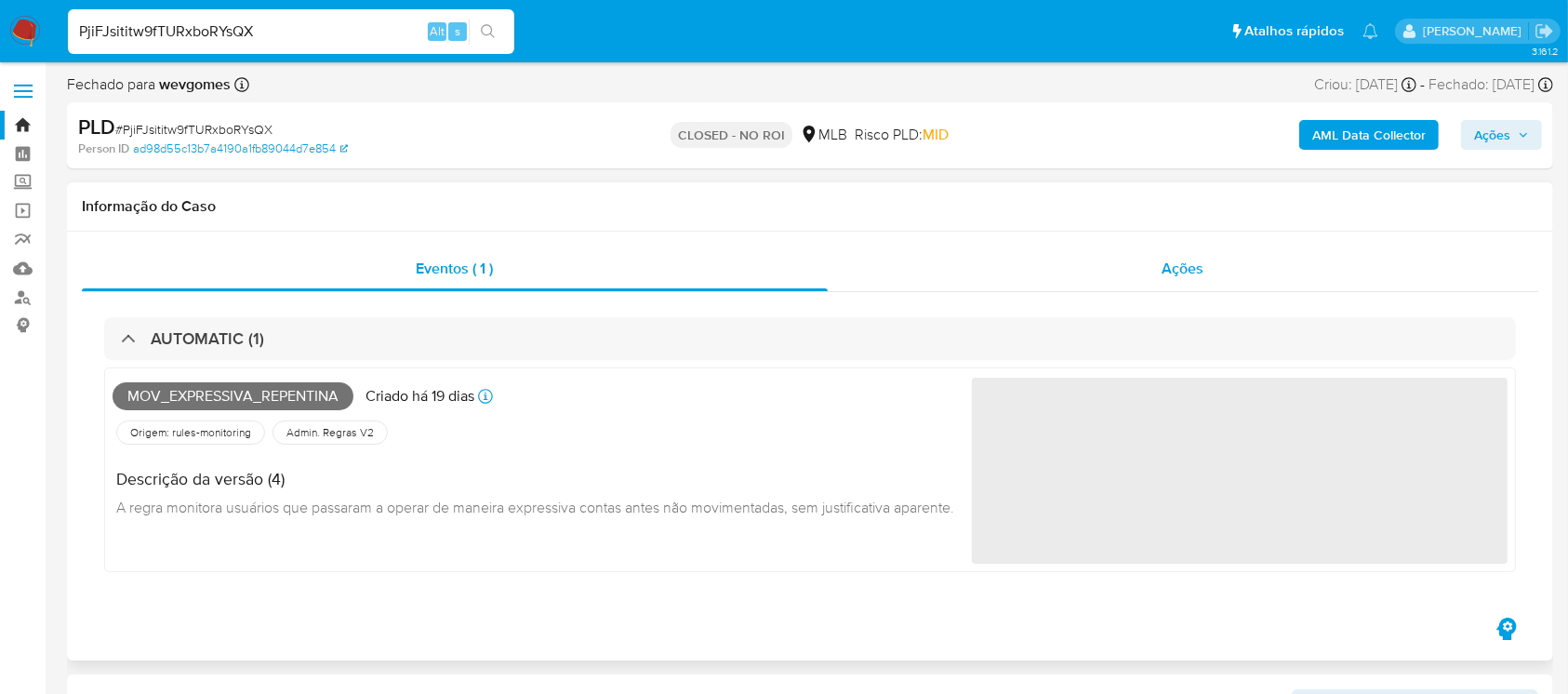
click at [889, 280] on div "Ações" at bounding box center [1183, 268] width 710 height 44
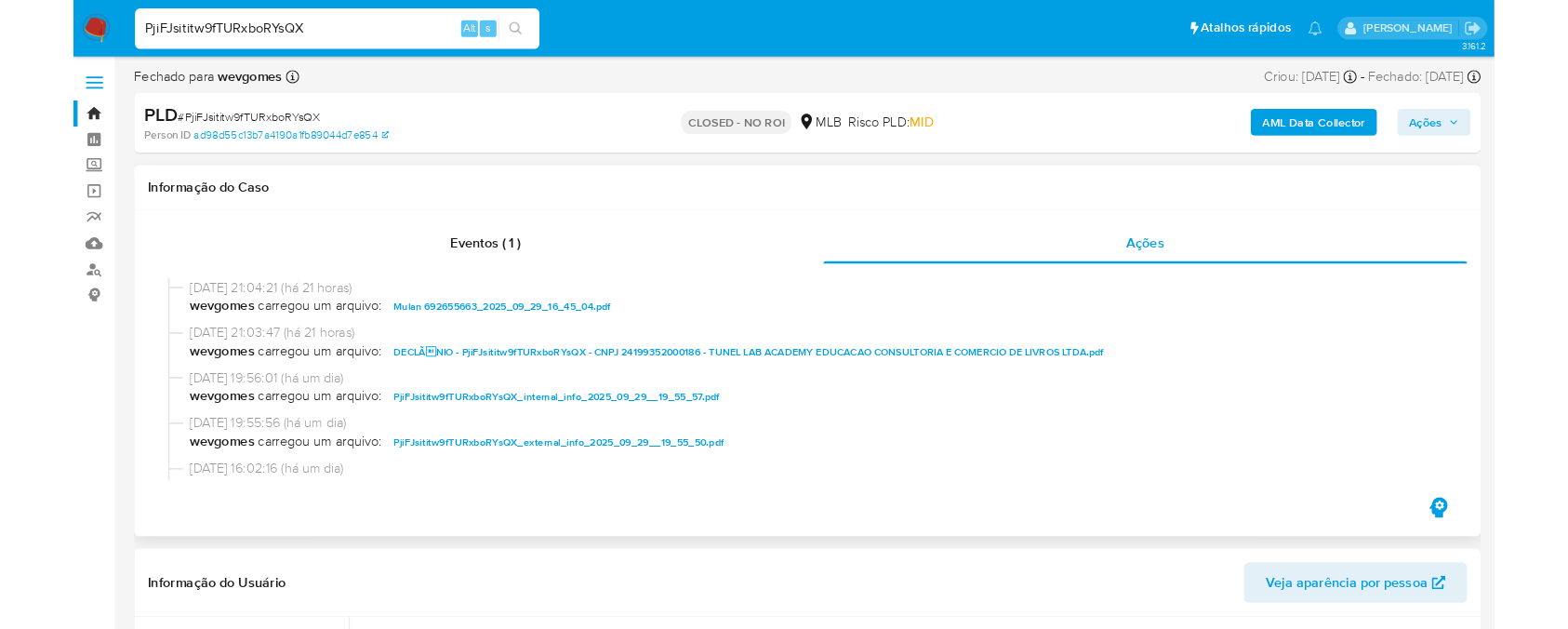
scroll to position [164, 0]
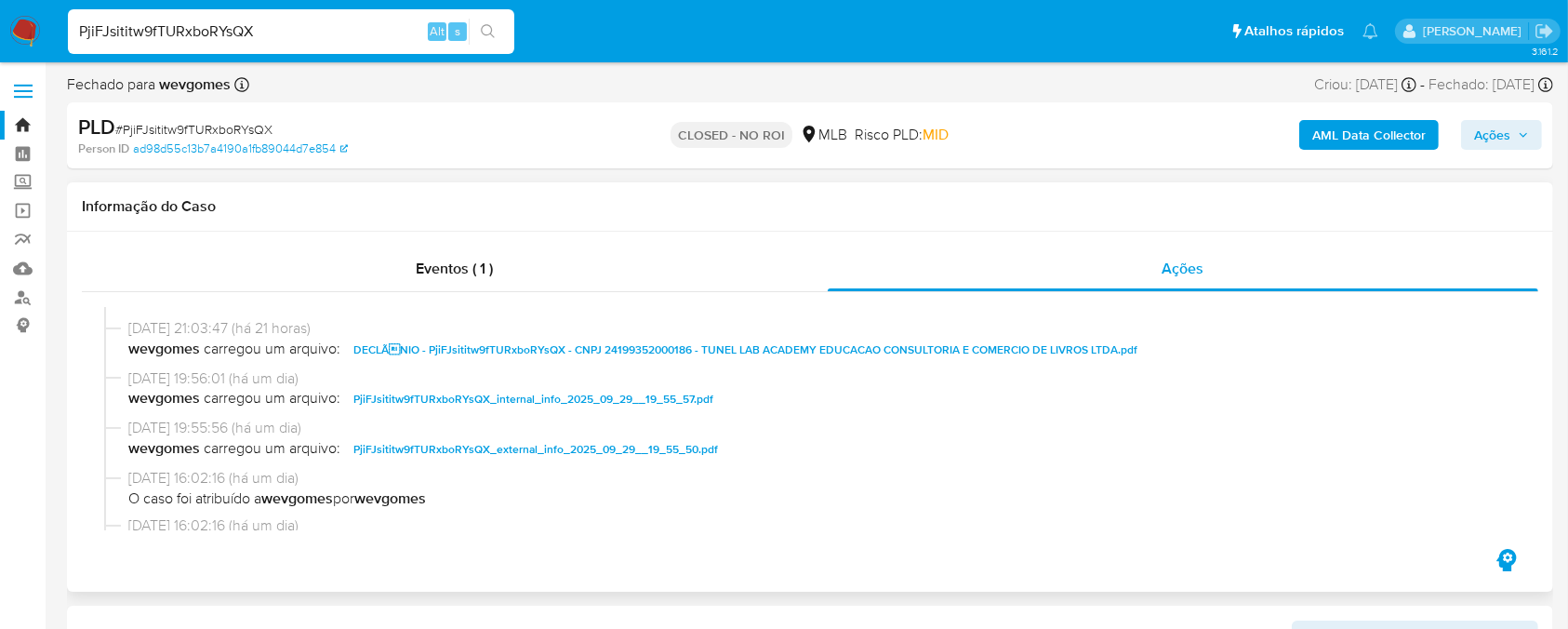
click at [398, 351] on span "DECLÃNIO - PjiFJsititw9fTURxboRYsQX - CNPJ 24199352000186 - TUNEL LAB ACADEMY …" at bounding box center [745, 349] width 784 height 23
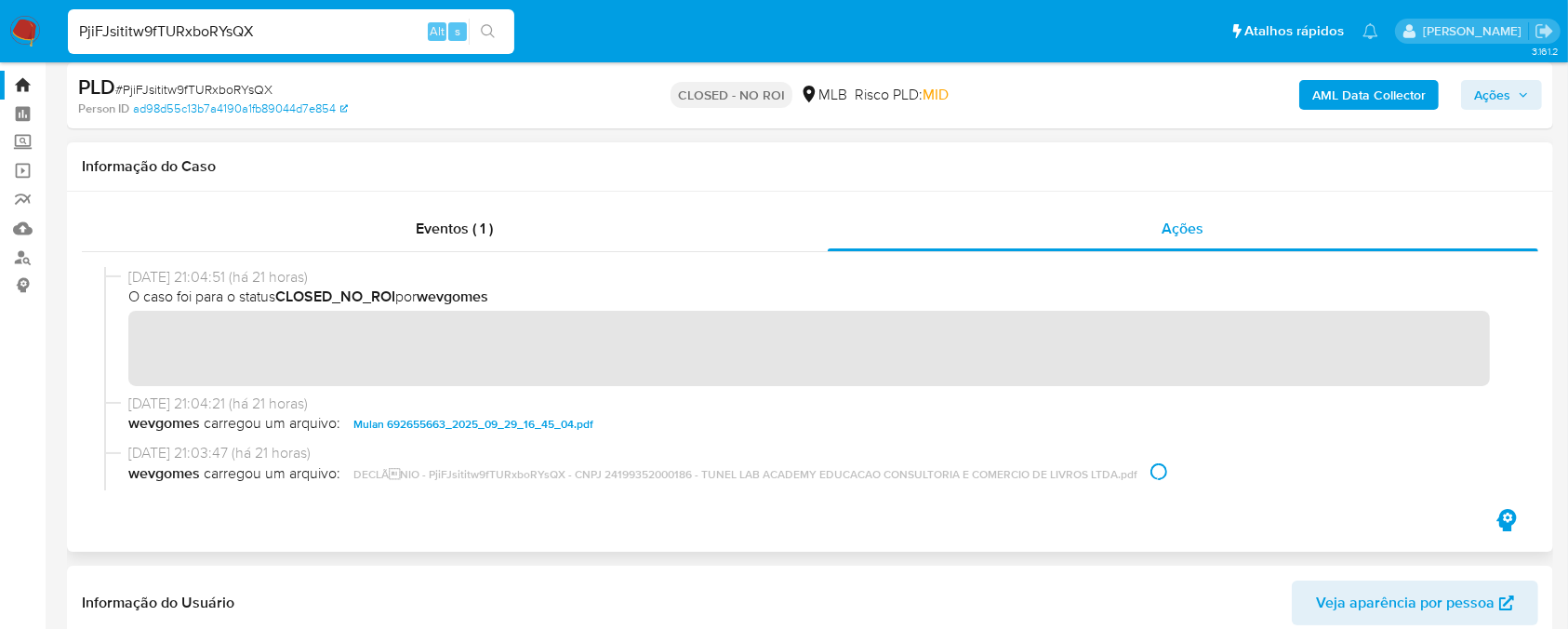
scroll to position [0, 0]
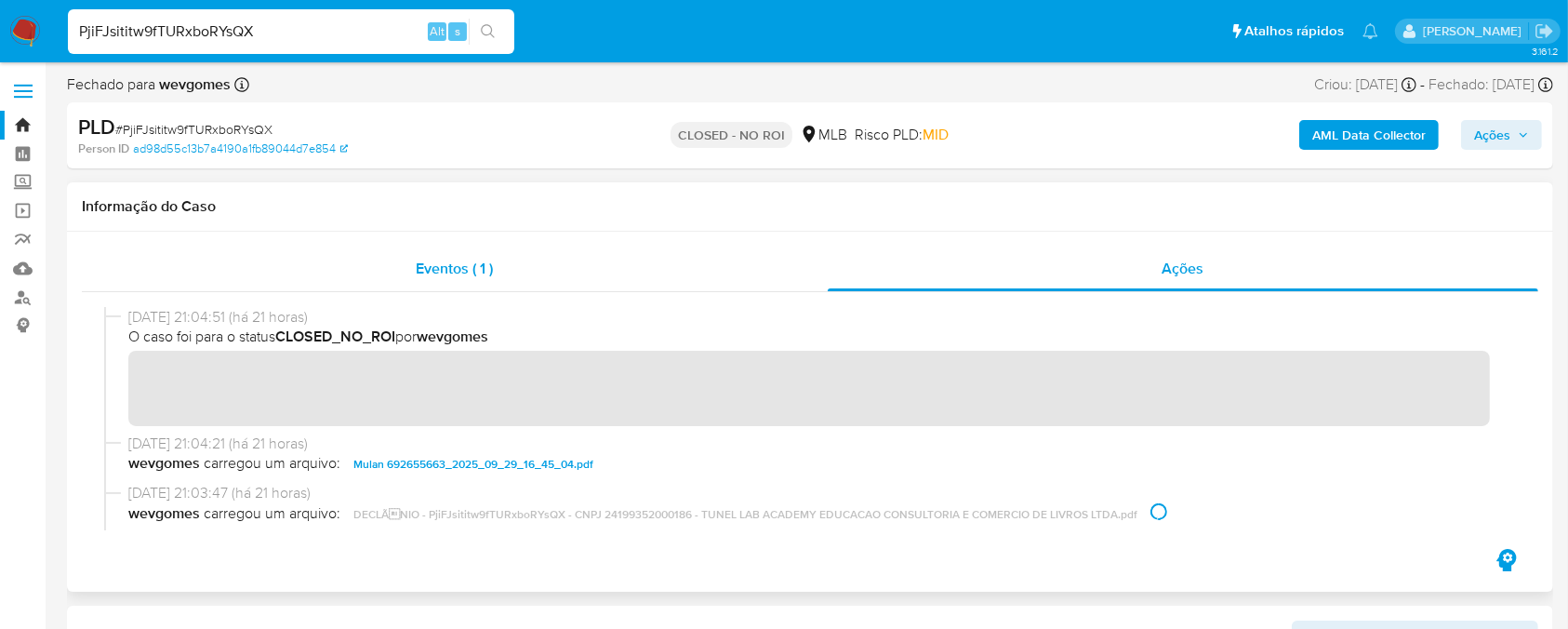
click at [492, 290] on div "Eventos ( 1 )" at bounding box center [455, 268] width 746 height 45
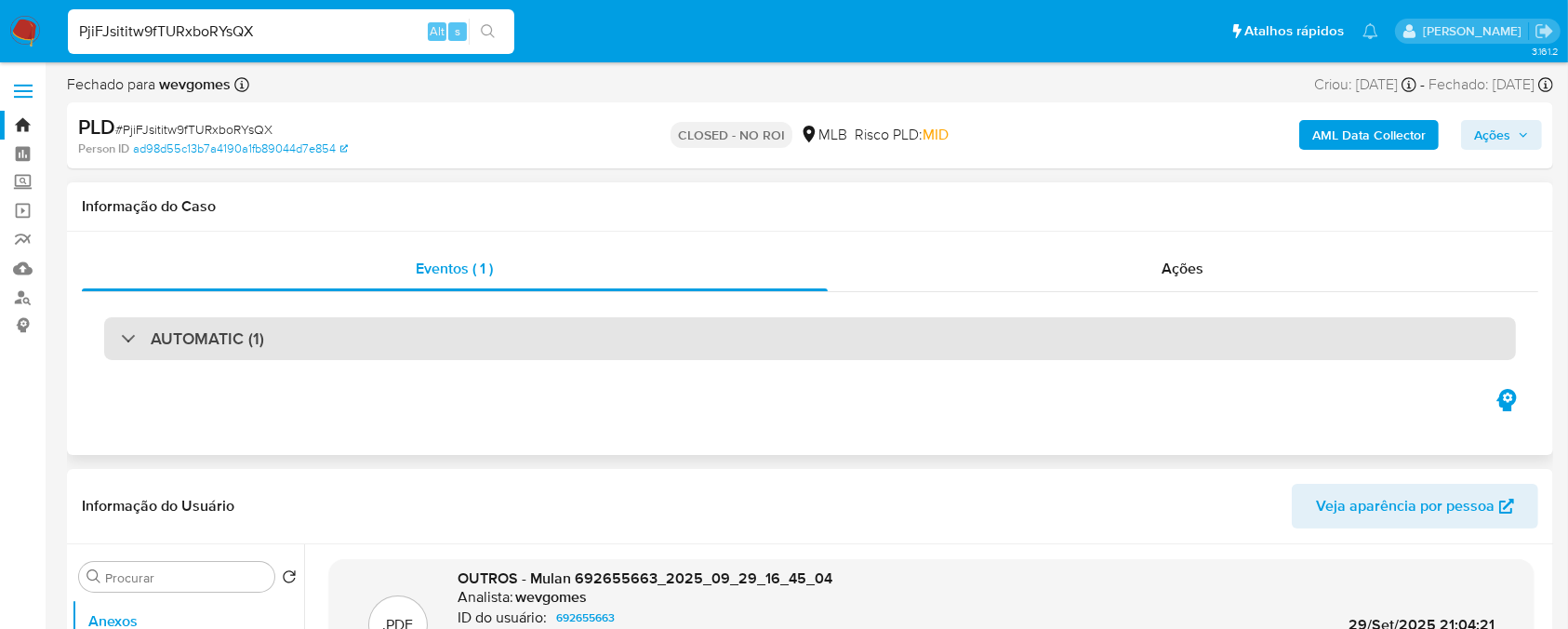
click at [303, 343] on div "AUTOMATIC (1)" at bounding box center [810, 338] width 1413 height 43
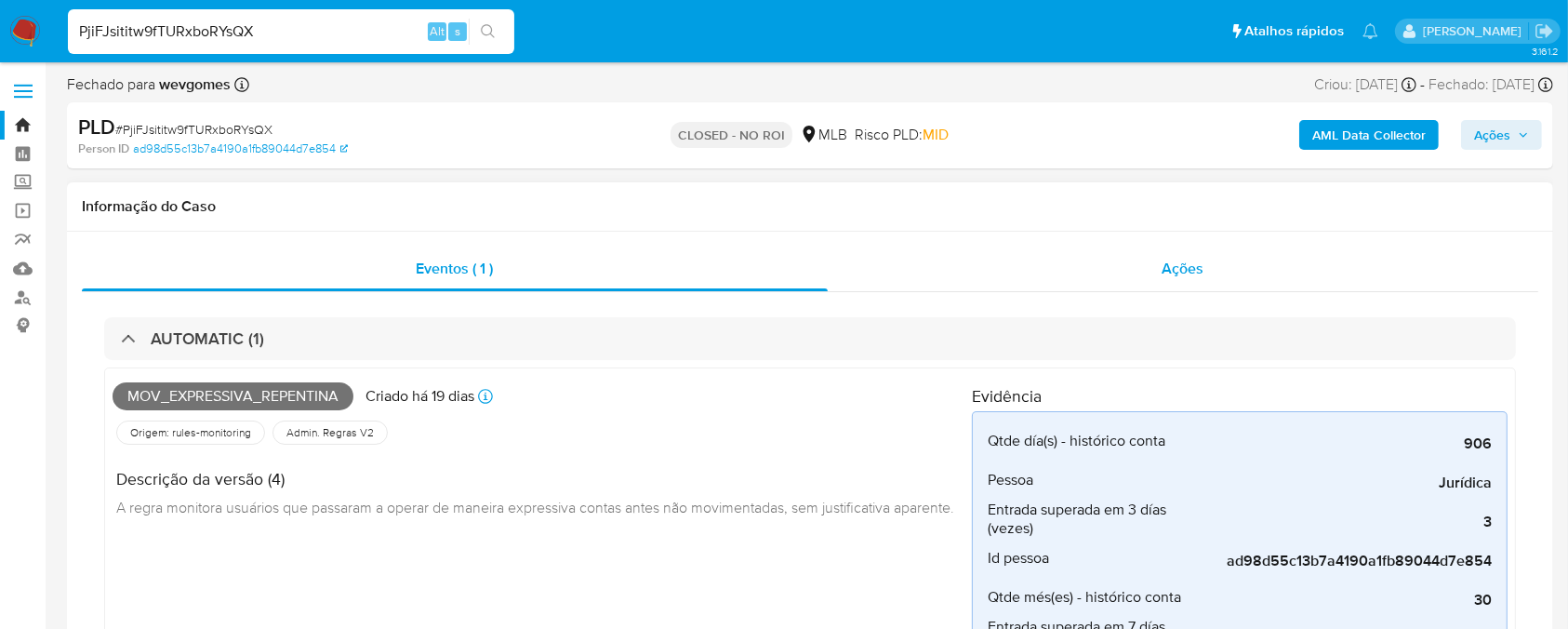
click at [920, 263] on div "Ações" at bounding box center [1183, 268] width 710 height 45
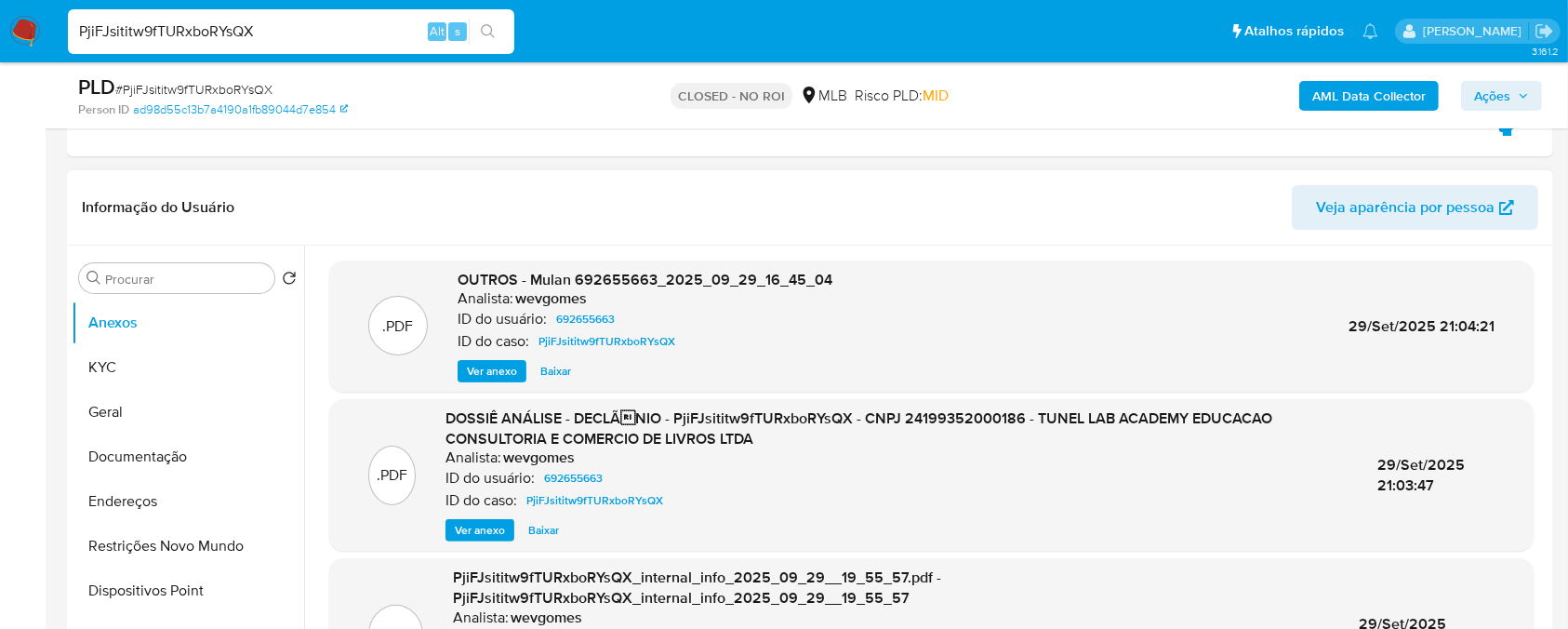
scroll to position [330, 0]
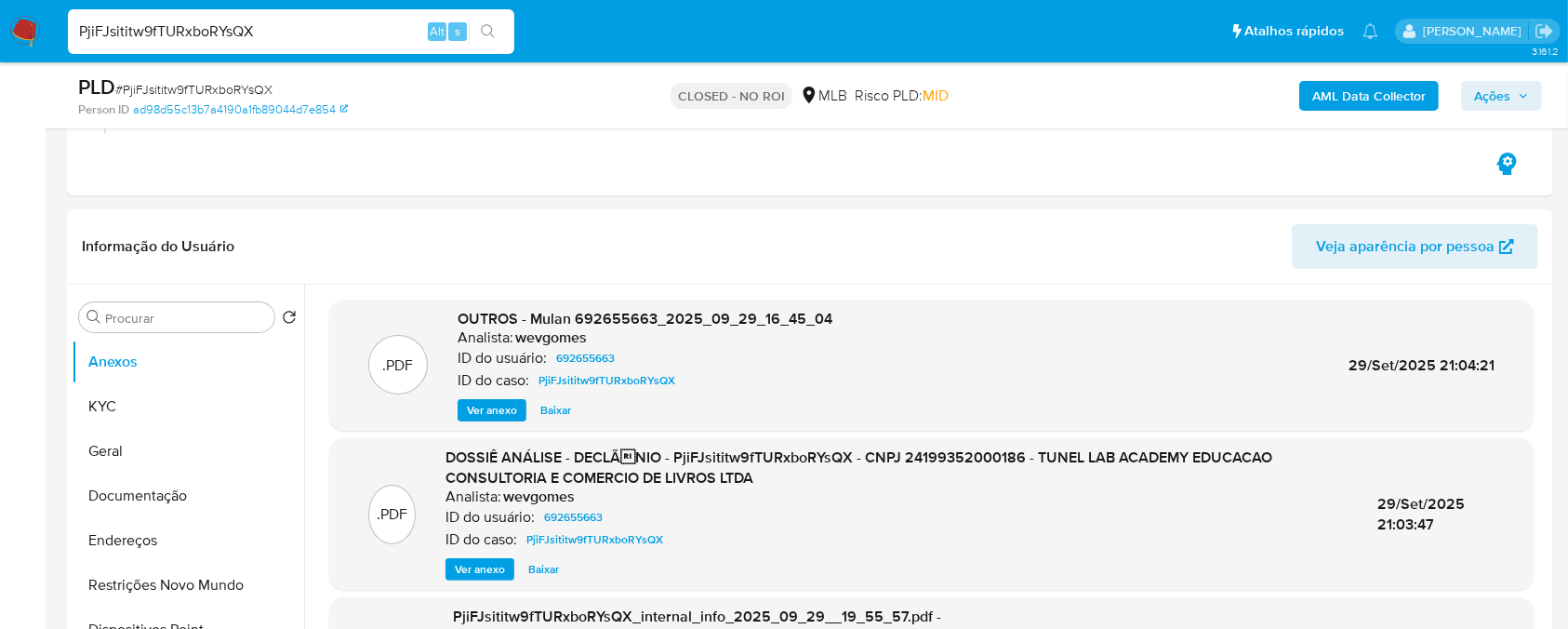
click at [30, 24] on img at bounding box center [25, 32] width 32 height 32
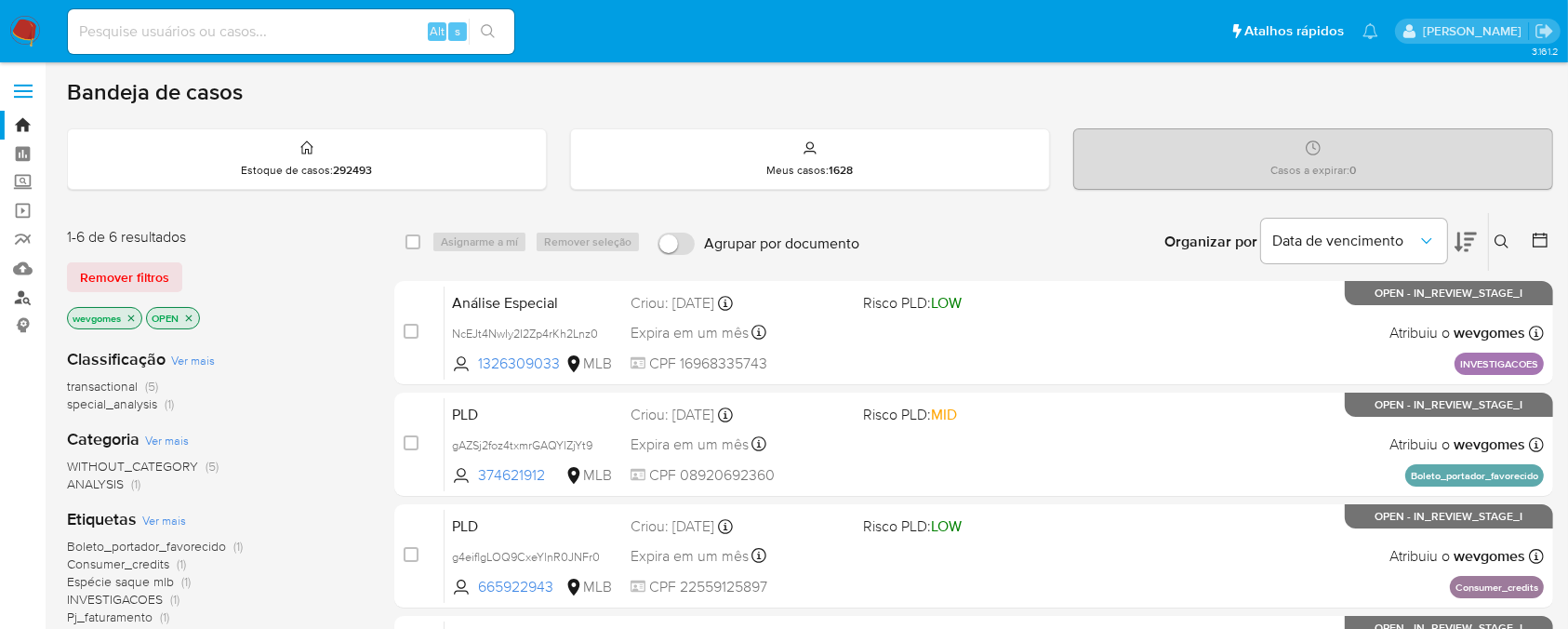
click at [23, 302] on link "Localizador de pessoas" at bounding box center [111, 297] width 222 height 29
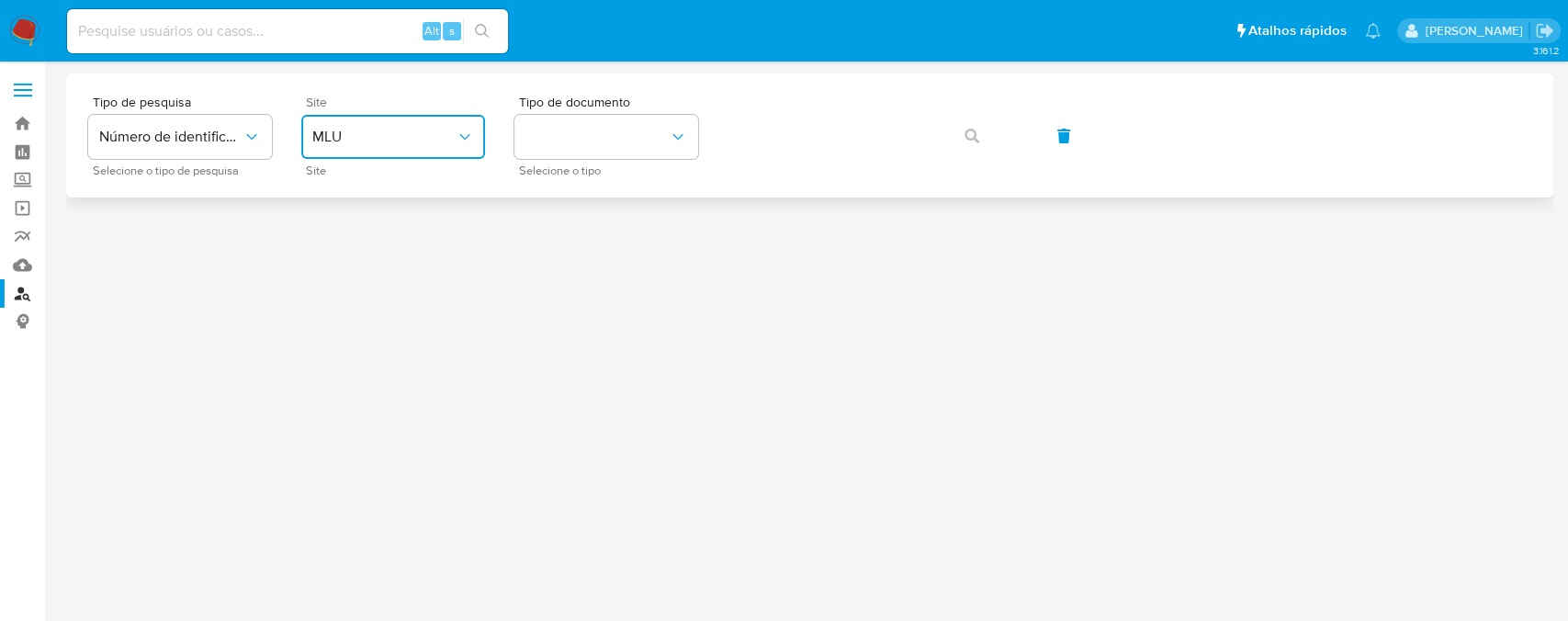
click at [432, 154] on button "MLU" at bounding box center [393, 137] width 184 height 44
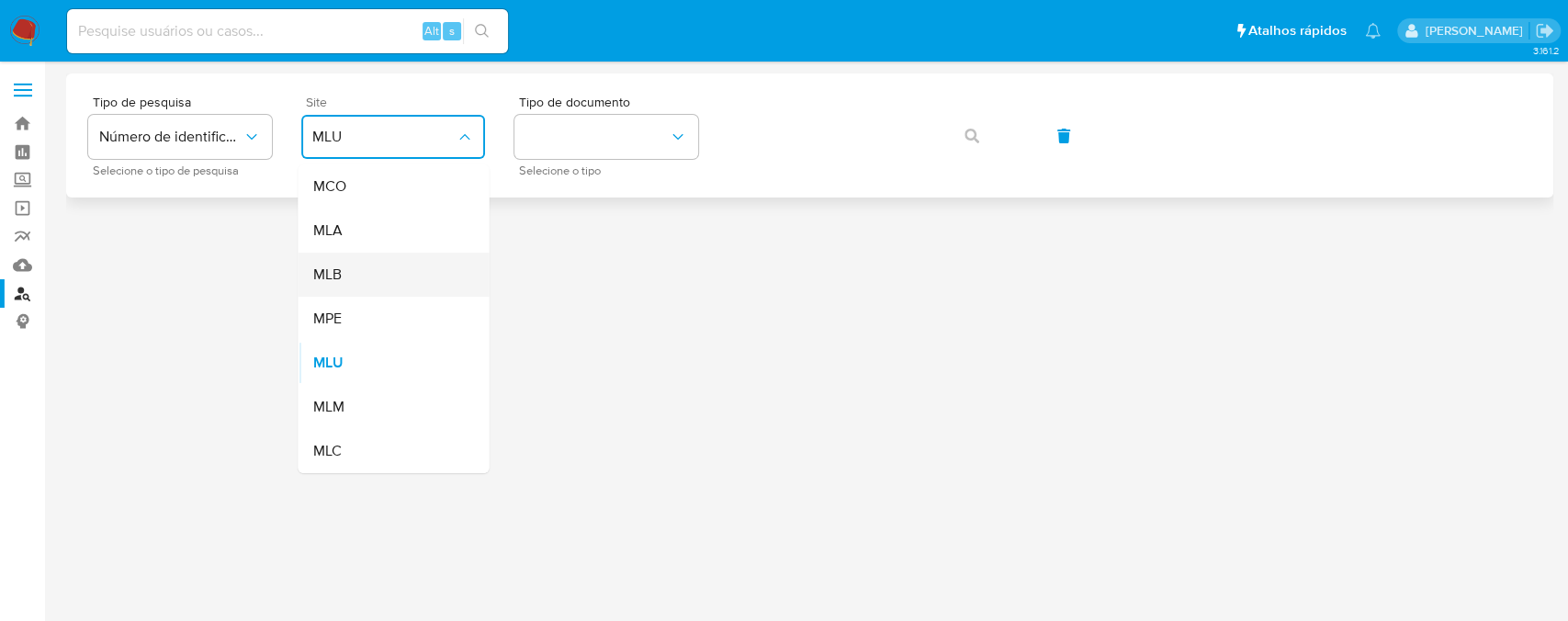
click at [362, 268] on div "MLB" at bounding box center [388, 274] width 150 height 44
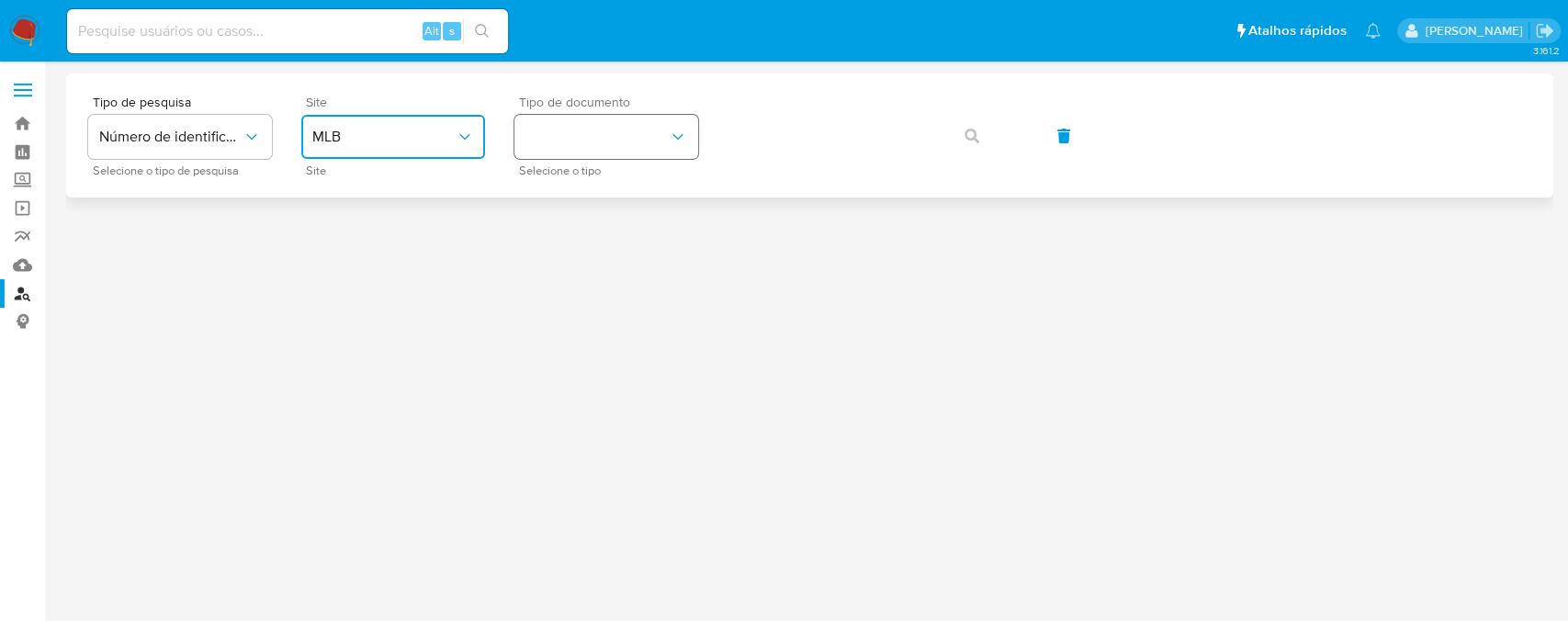
click at [658, 145] on button "identificationType" at bounding box center [607, 137] width 184 height 44
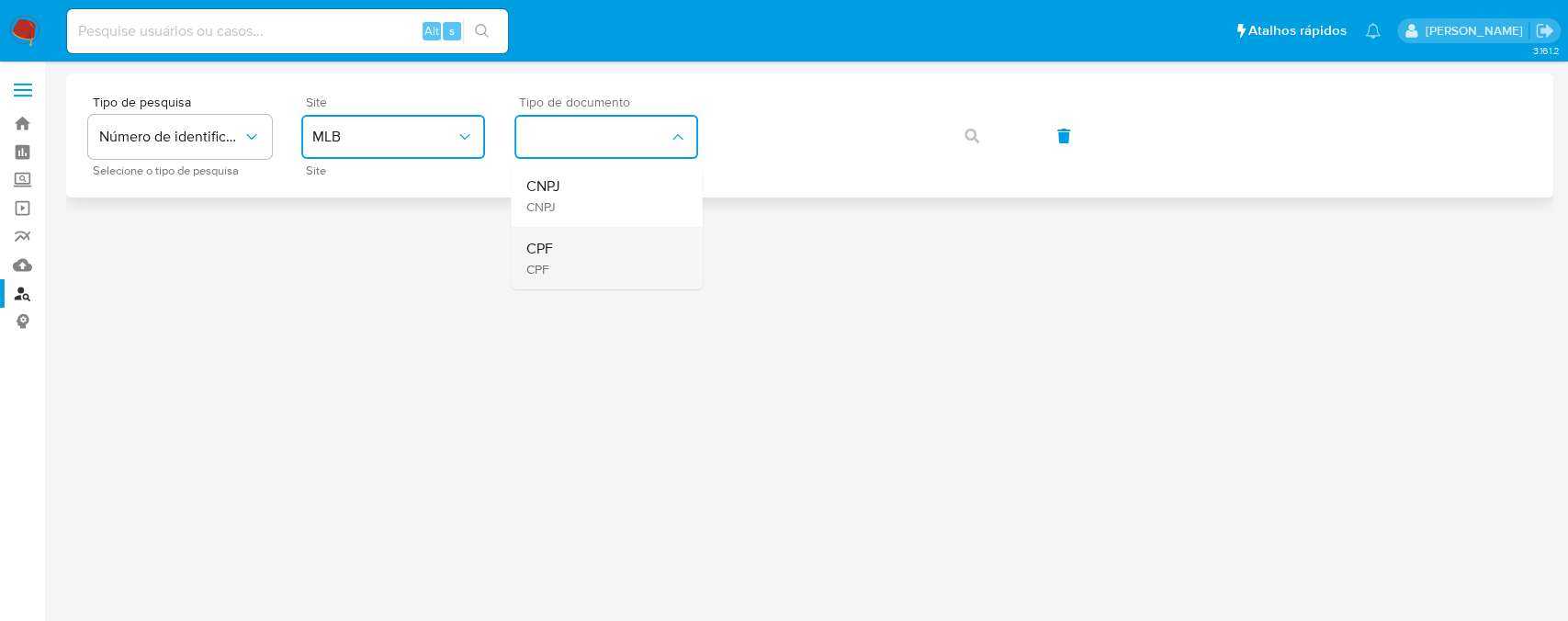
click at [577, 249] on div "CPF CPF" at bounding box center [601, 258] width 150 height 62
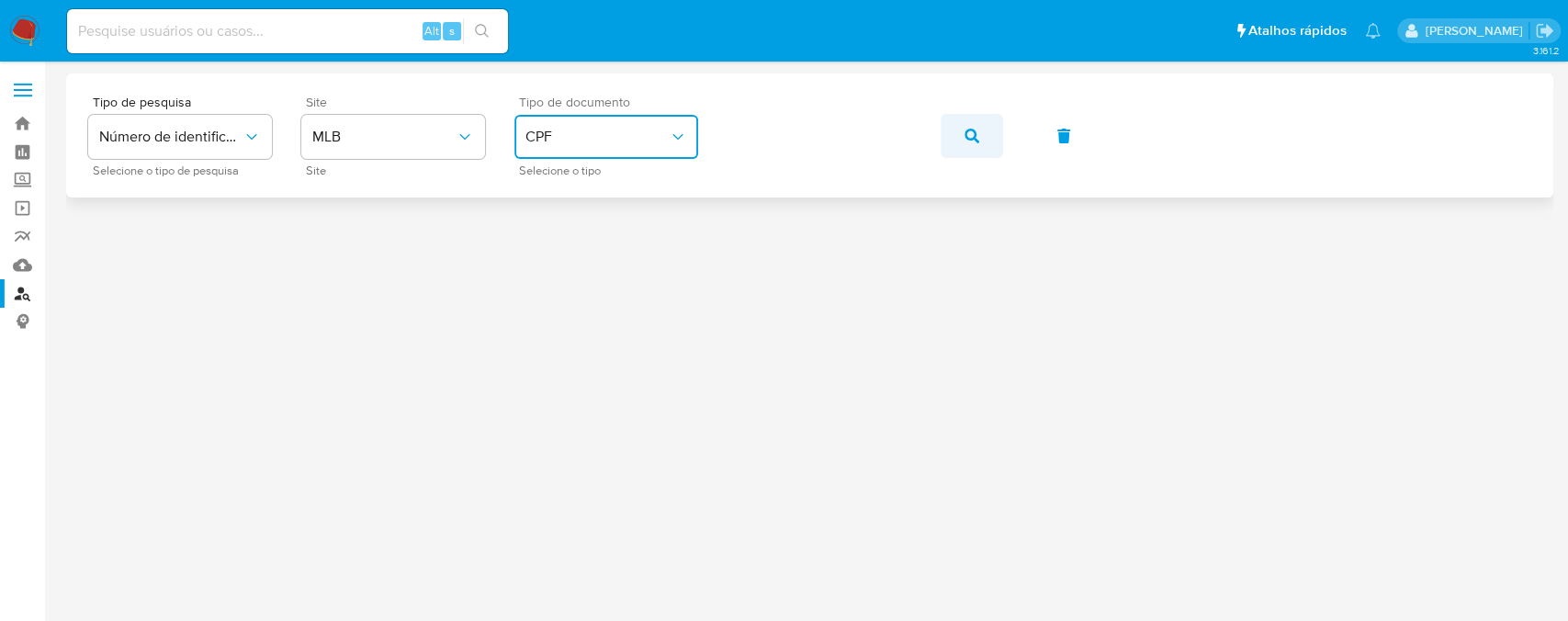
click at [955, 136] on button "button" at bounding box center [972, 136] width 63 height 44
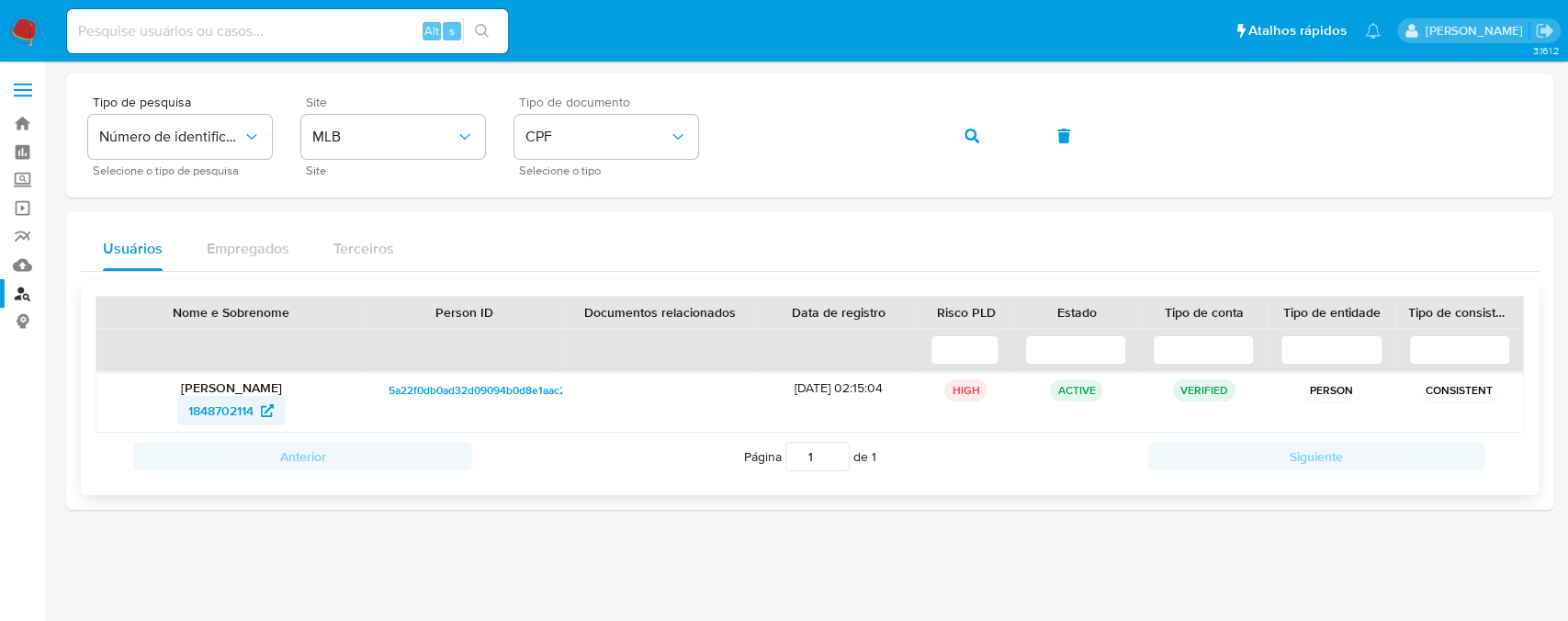
click at [204, 411] on span "1848702114" at bounding box center [221, 410] width 65 height 29
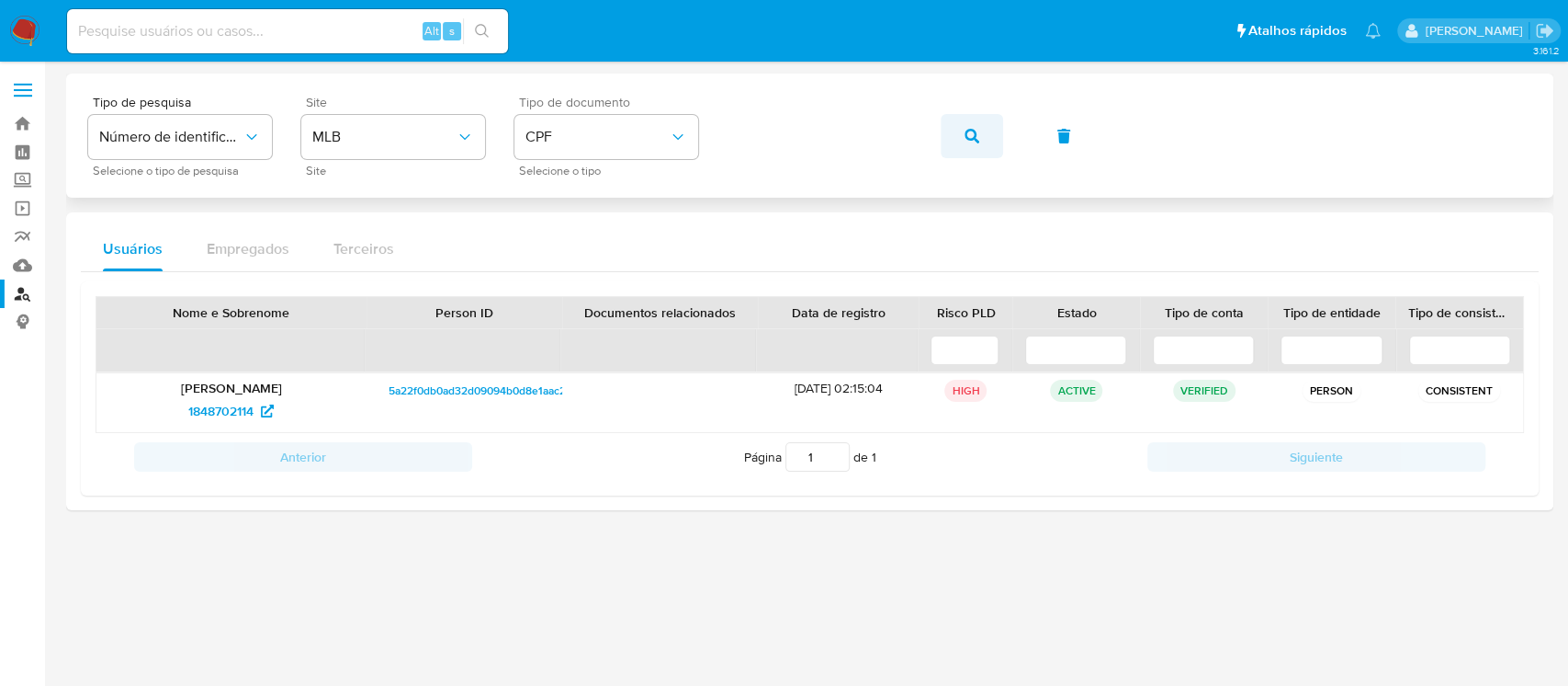
click at [972, 127] on span "button" at bounding box center [971, 135] width 15 height 40
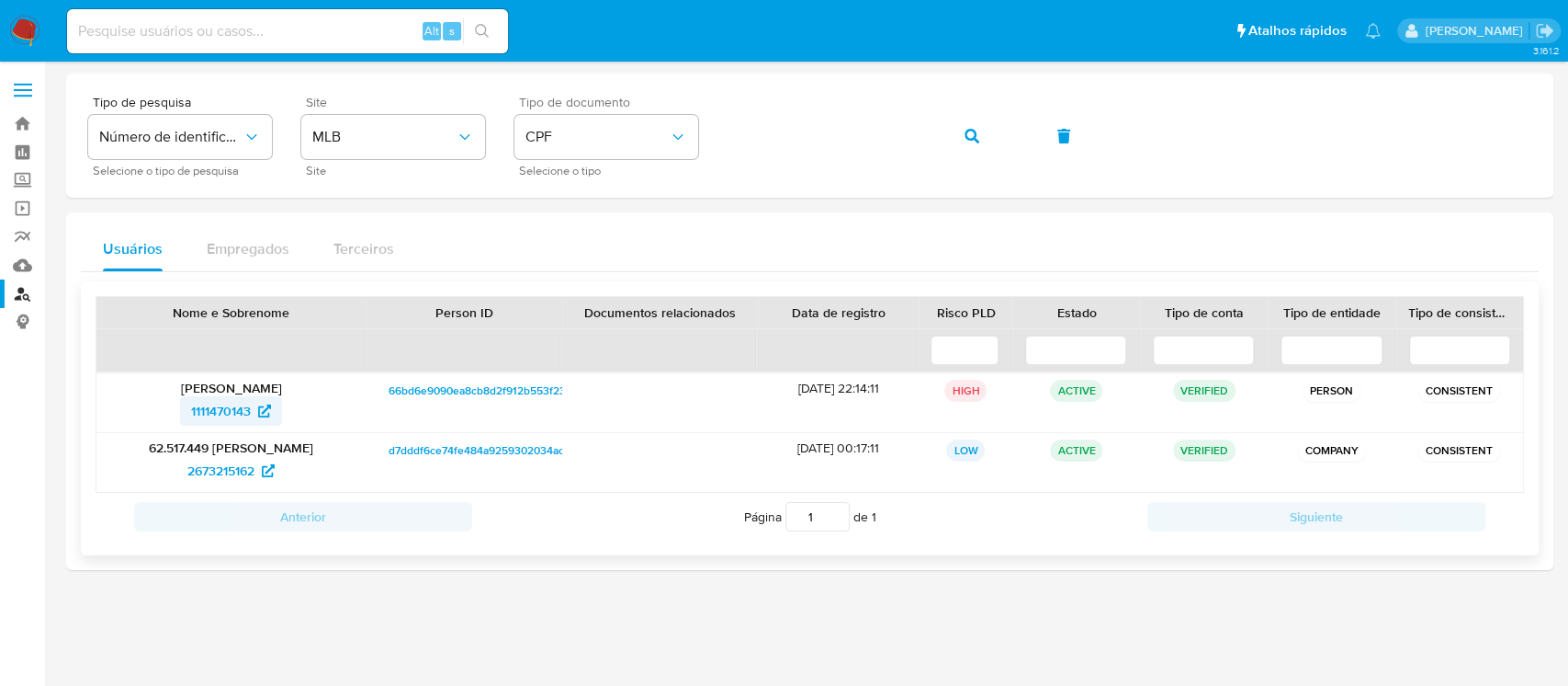
click at [213, 413] on span "1111470143" at bounding box center [221, 410] width 60 height 29
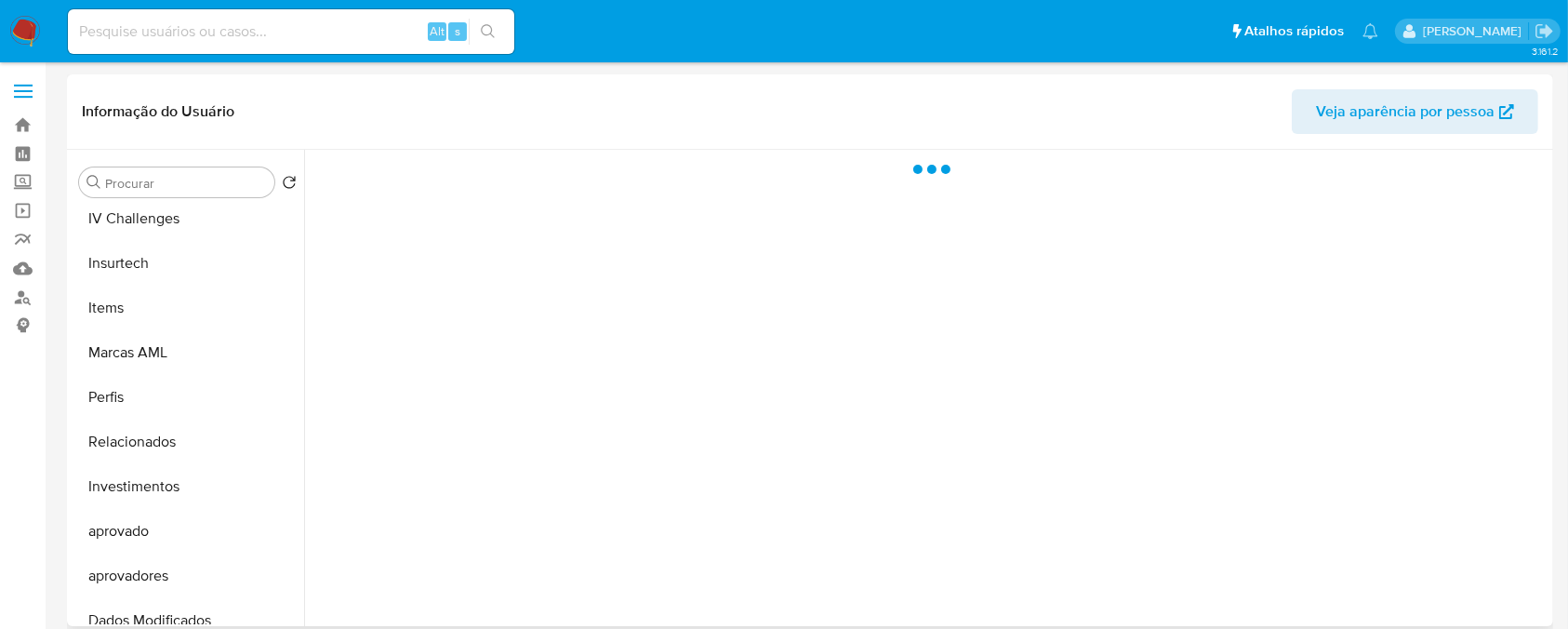
scroll to position [964, 0]
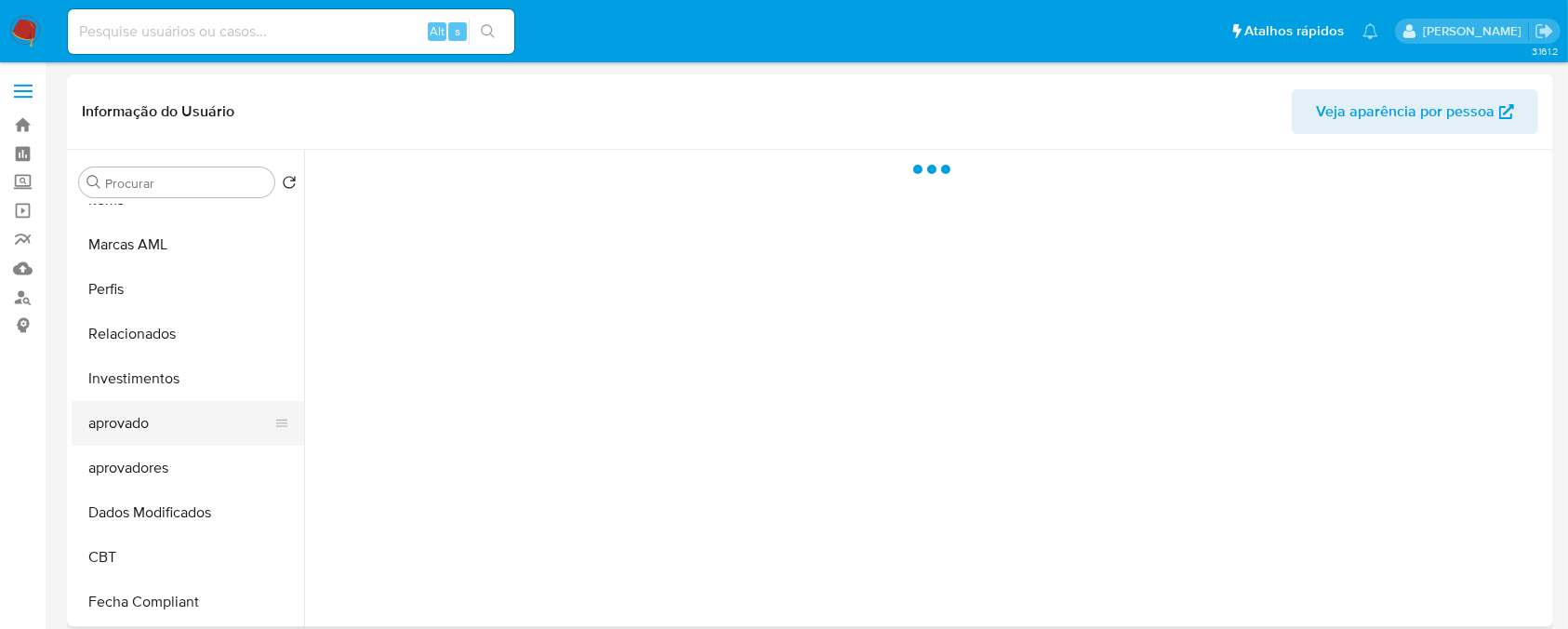
select select "10"
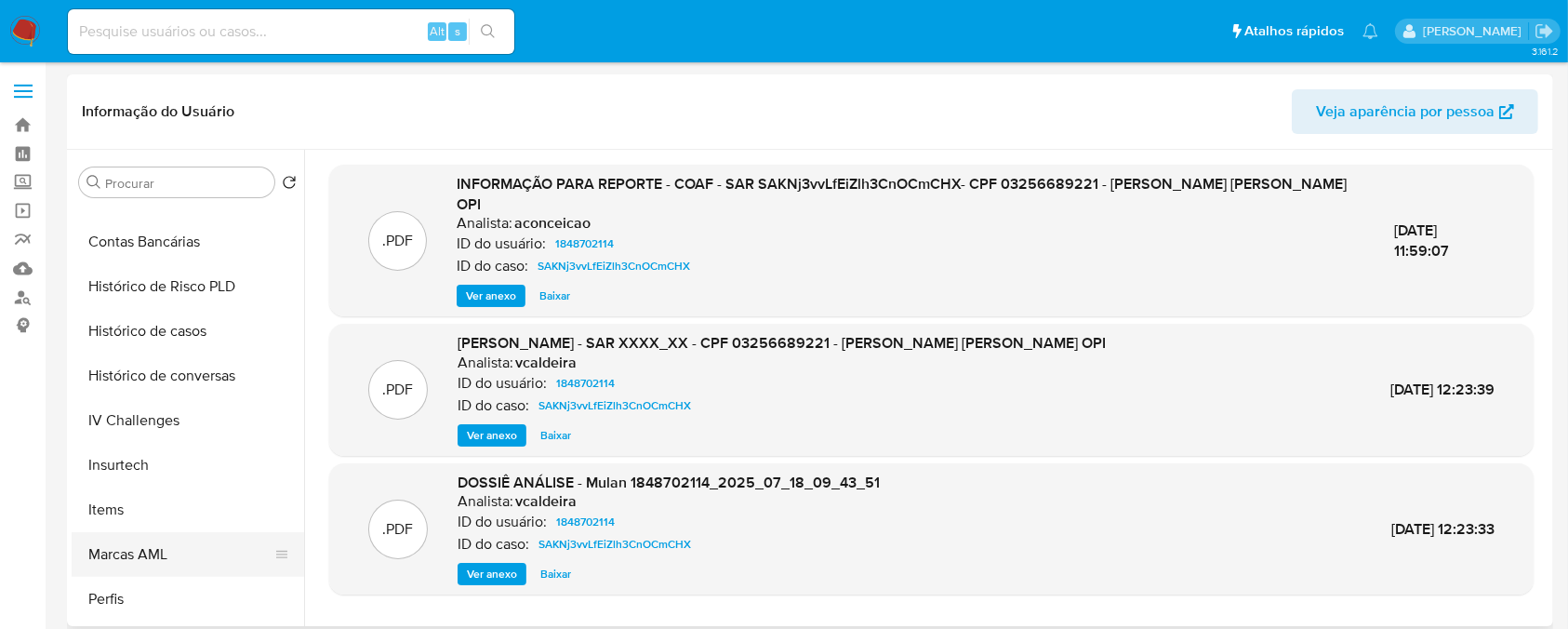
scroll to position [633, 0]
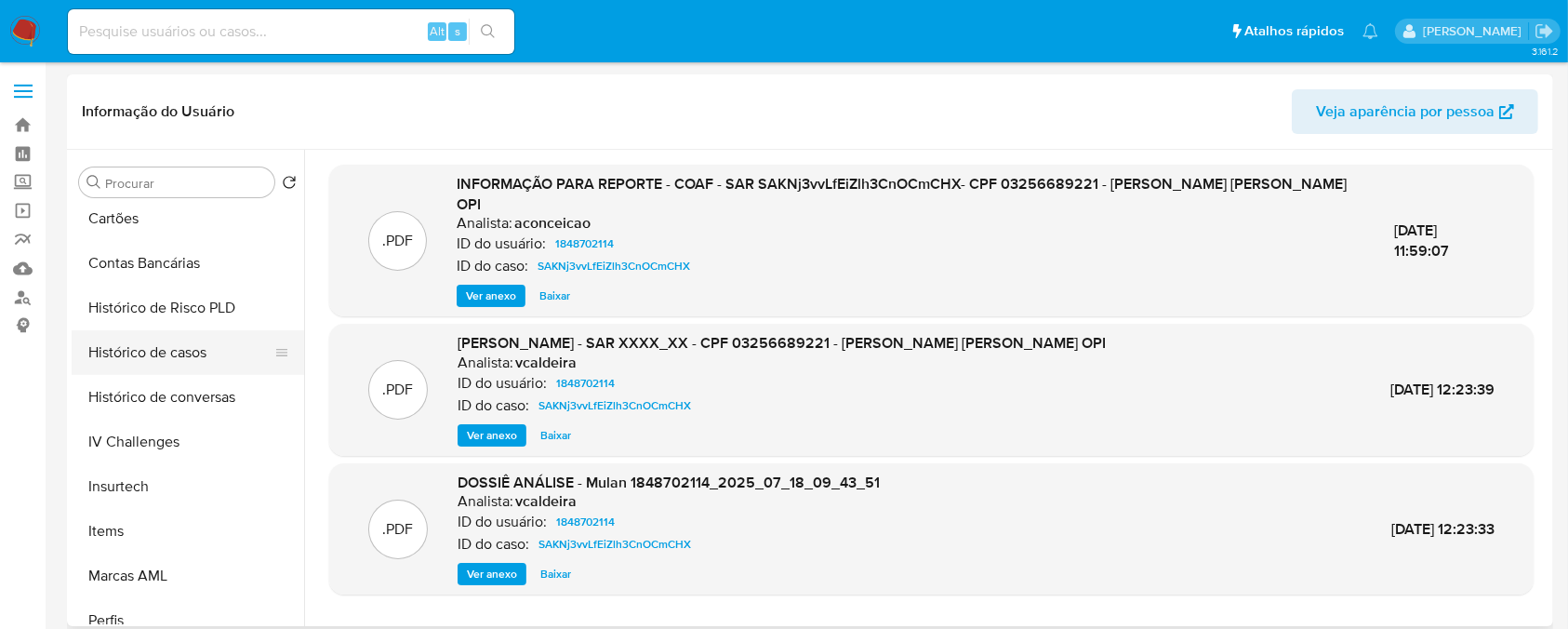
click at [124, 352] on button "Histórico de casos" at bounding box center [180, 352] width 218 height 45
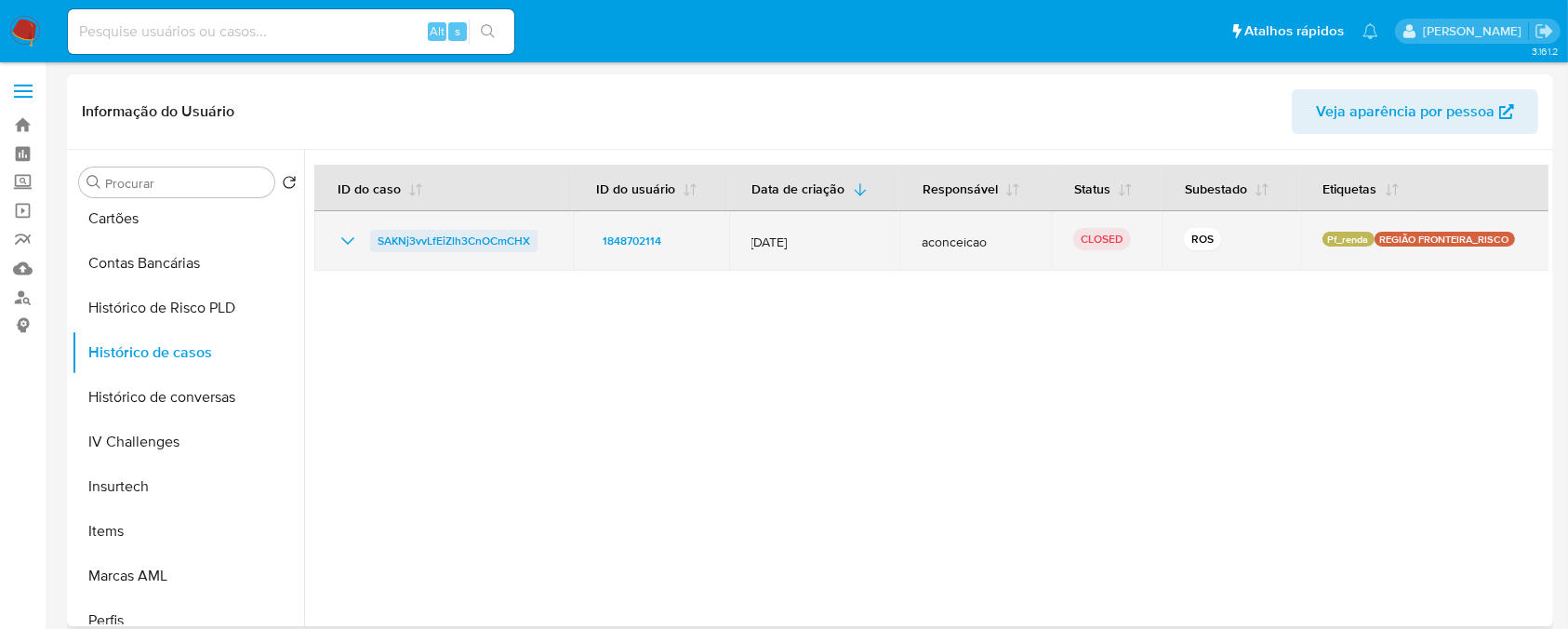
click at [424, 246] on span "SAKNj3vvLfEiZlh3CnOCmCHX" at bounding box center [454, 240] width 152 height 23
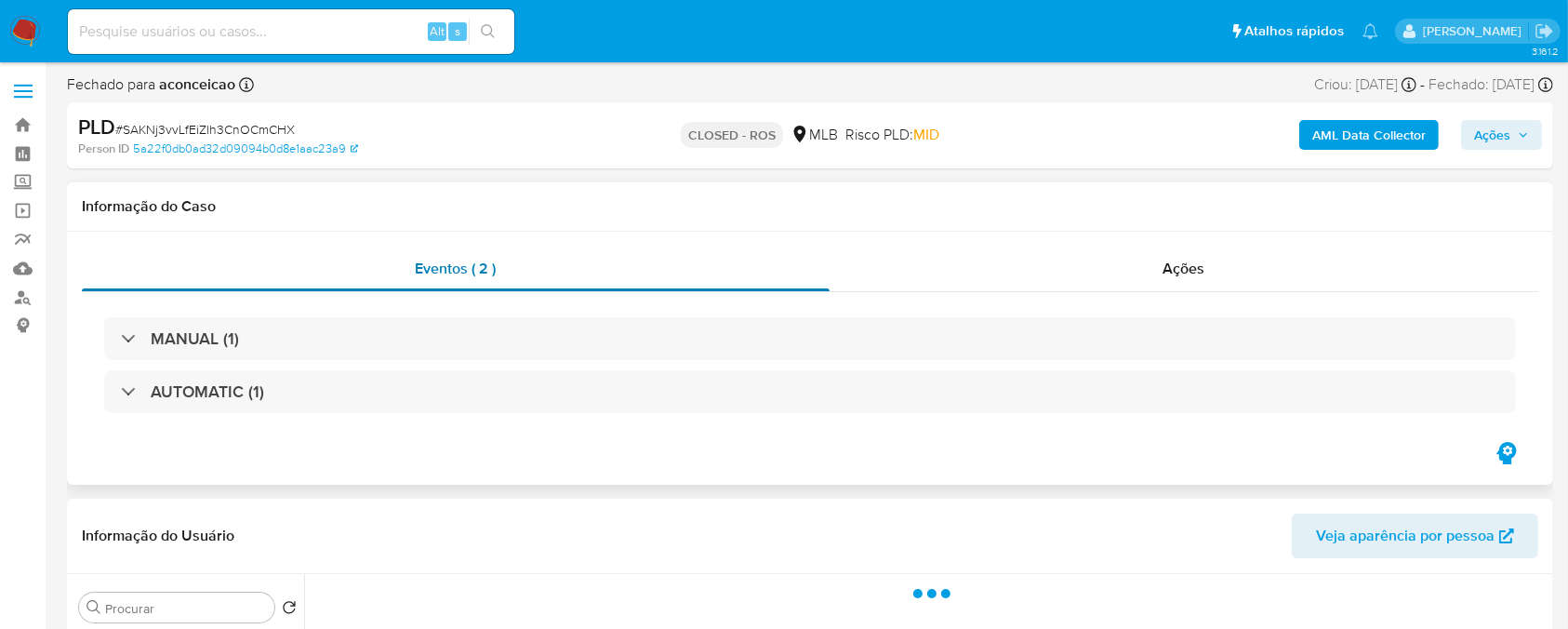
select select "10"
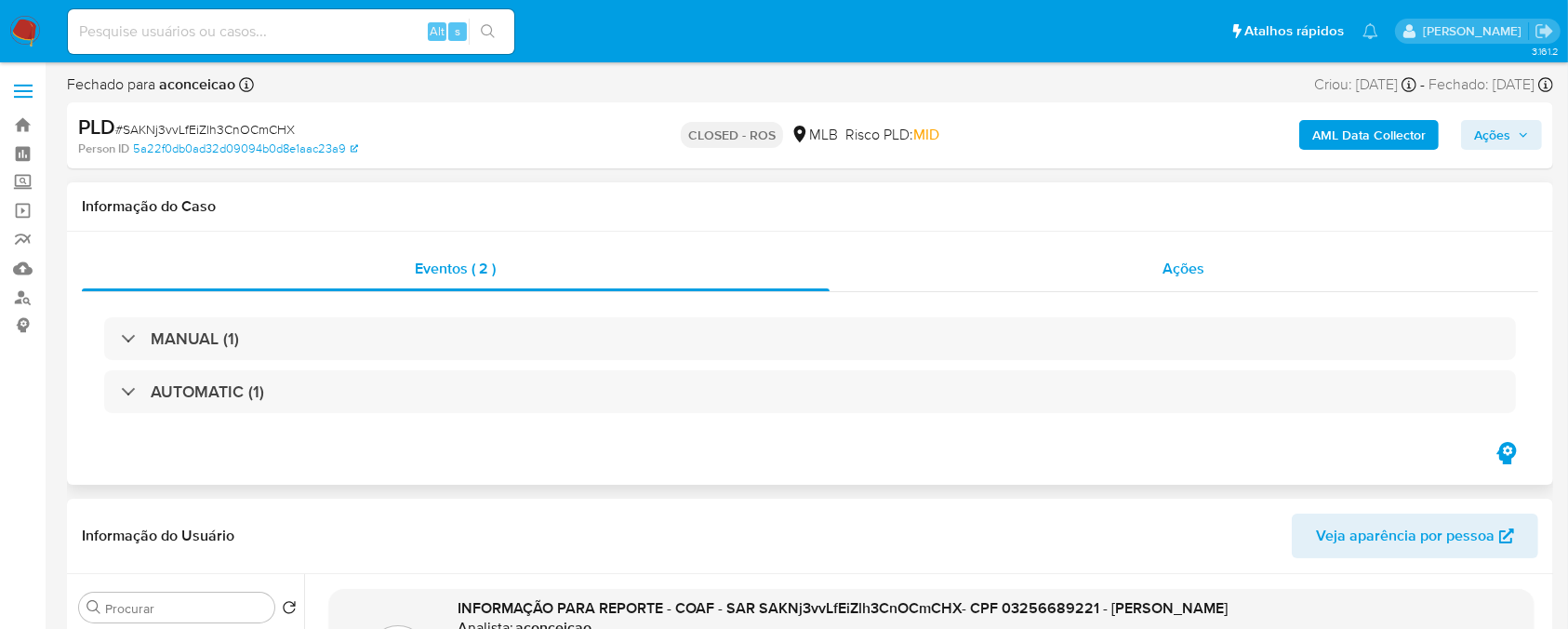
click at [1012, 280] on div "Ações" at bounding box center [1184, 268] width 709 height 45
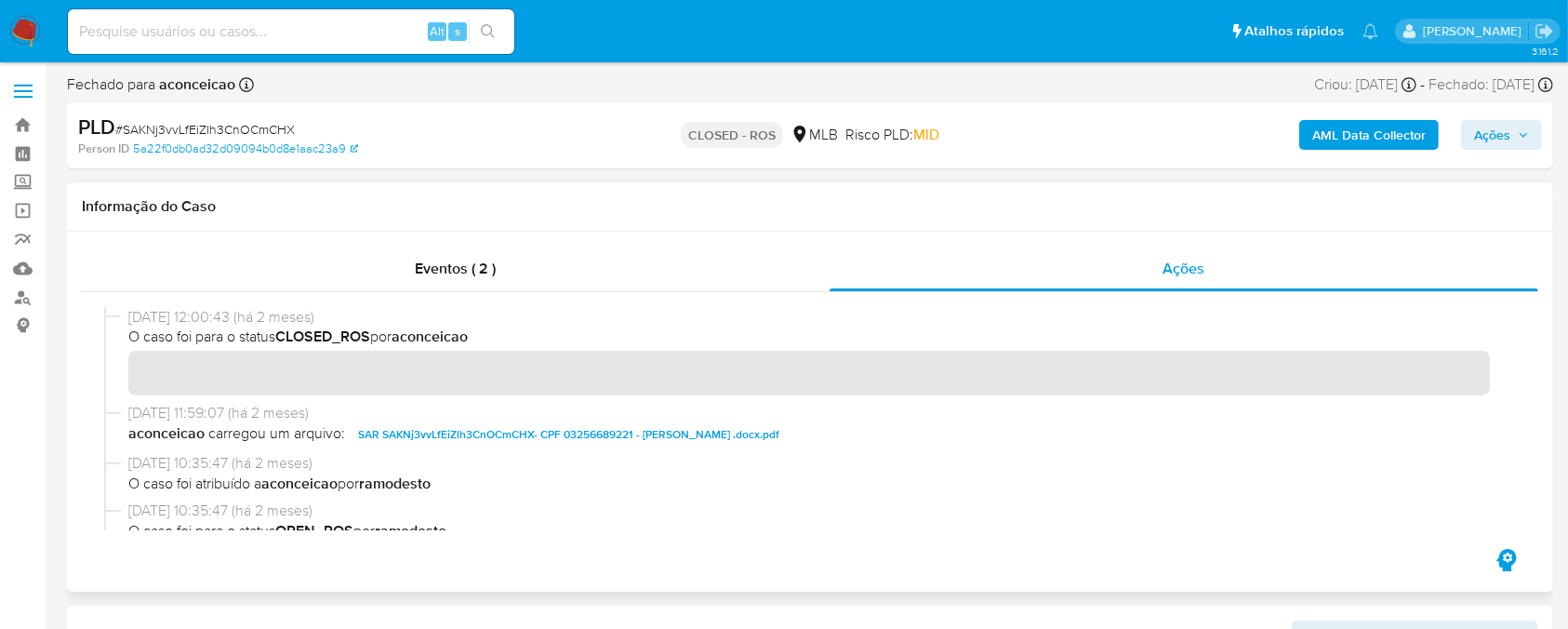
click at [469, 437] on span "SAR SAKNj3vvLfEiZlh3CnOCmCHX- CPF 03256689221 - ROBSON LEANDRO FERREIRA OPI .do…" at bounding box center [569, 434] width 421 height 23
click at [179, 125] on span "# SAKNj3vvLfEiZlh3CnOCmCHX" at bounding box center [205, 129] width 179 height 19
copy span "SAKNj3vvLfEiZlh3CnOCmCHX"
click at [202, 129] on span "# SAKNj3vvLfEiZlh3CnOCmCHX" at bounding box center [205, 129] width 179 height 19
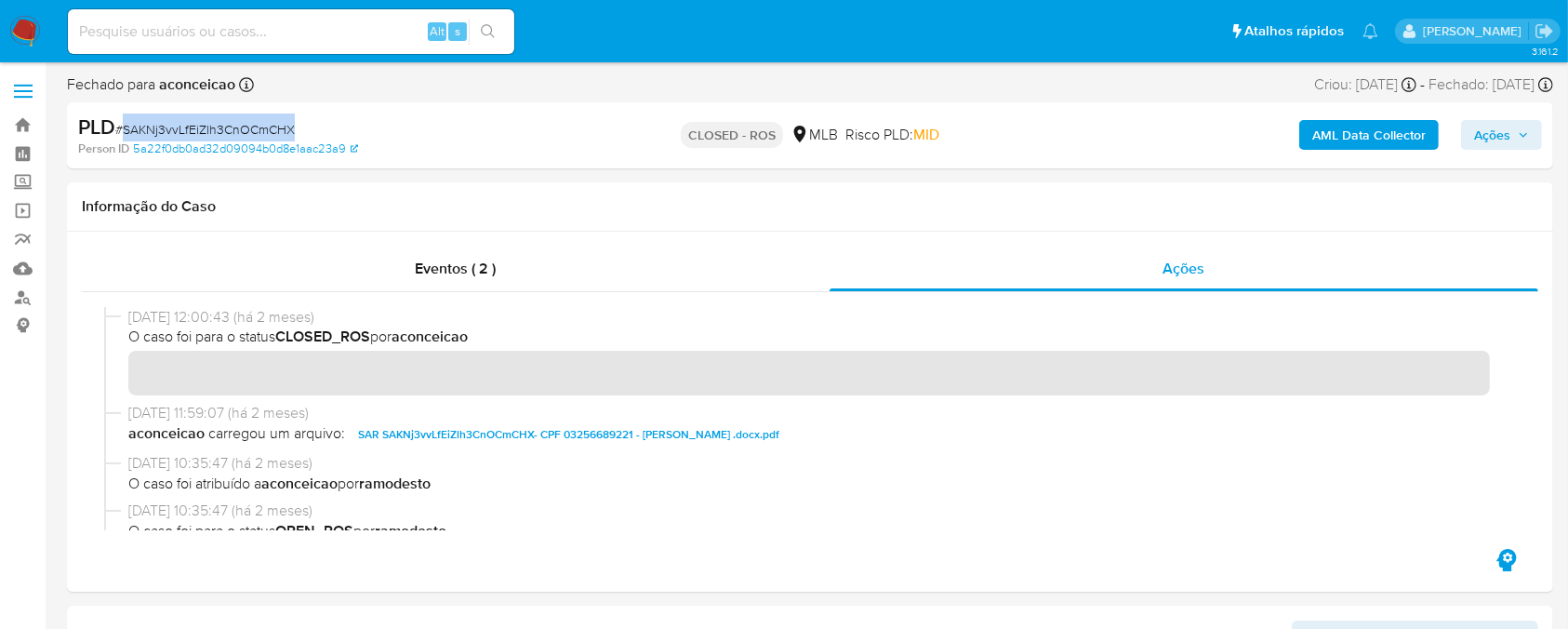
click at [202, 129] on span "# SAKNj3vvLfEiZlh3CnOCmCHX" at bounding box center [205, 129] width 179 height 19
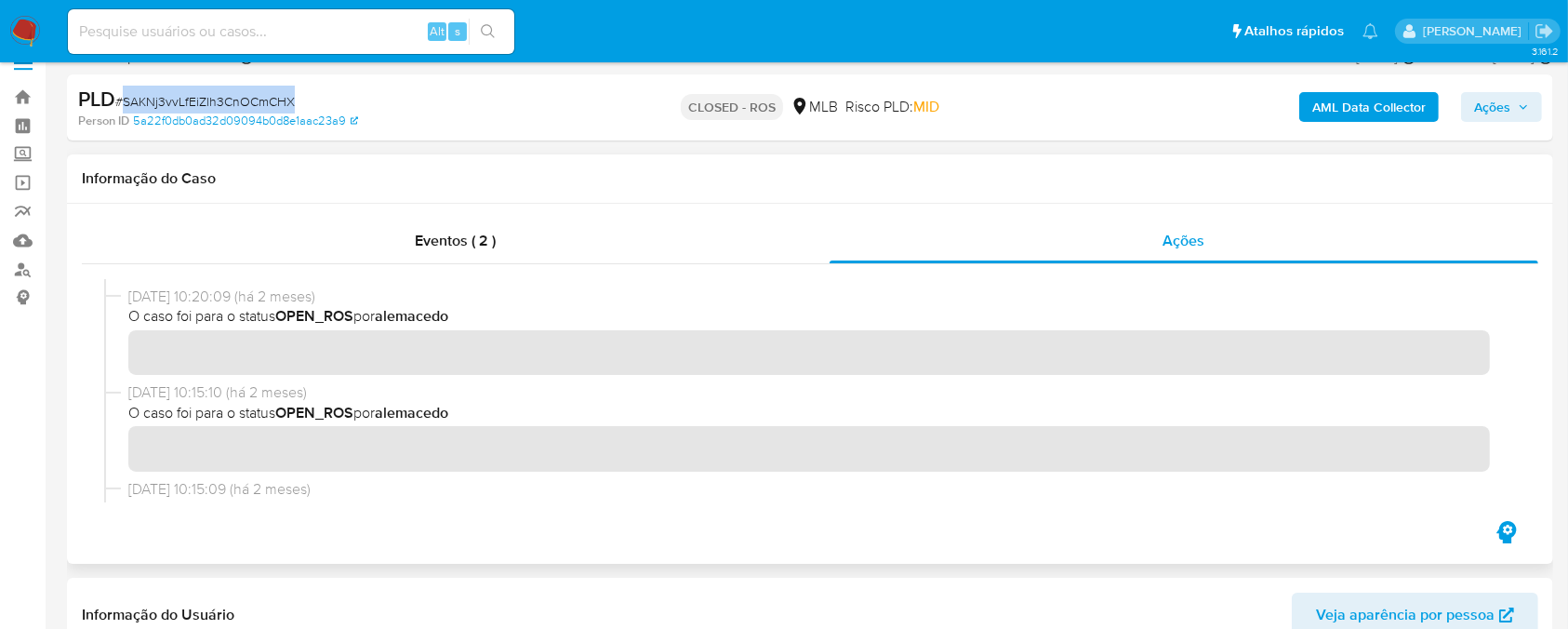
scroll to position [495, 0]
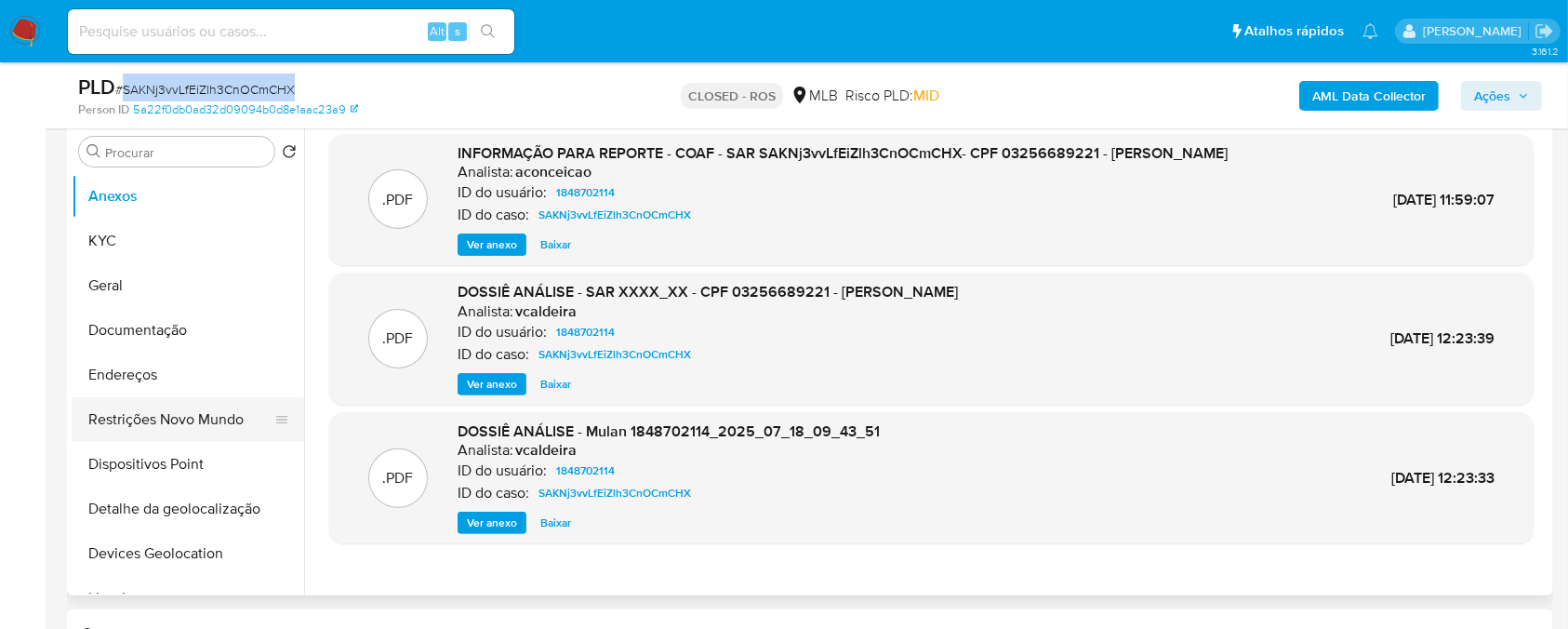
click at [133, 421] on button "Restrições Novo Mundo" at bounding box center [180, 419] width 218 height 45
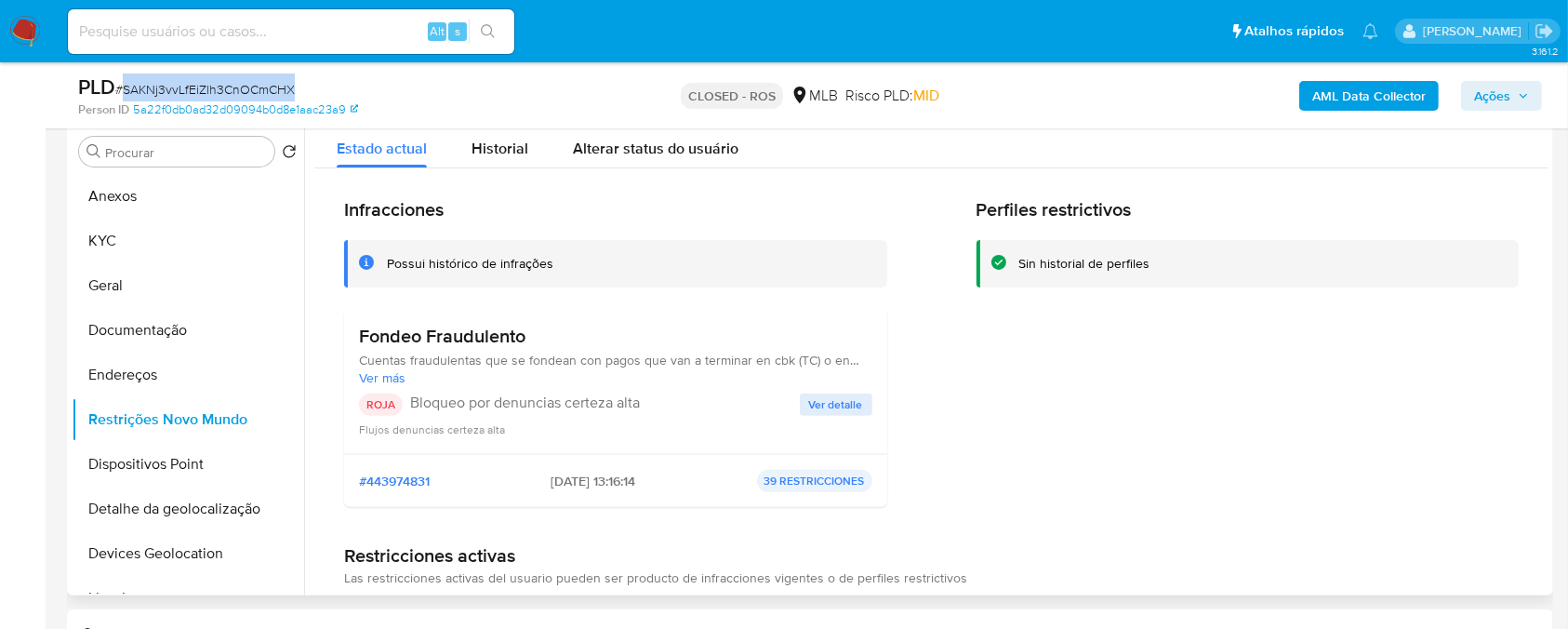
click at [819, 408] on span "Ver detalle" at bounding box center [836, 404] width 54 height 19
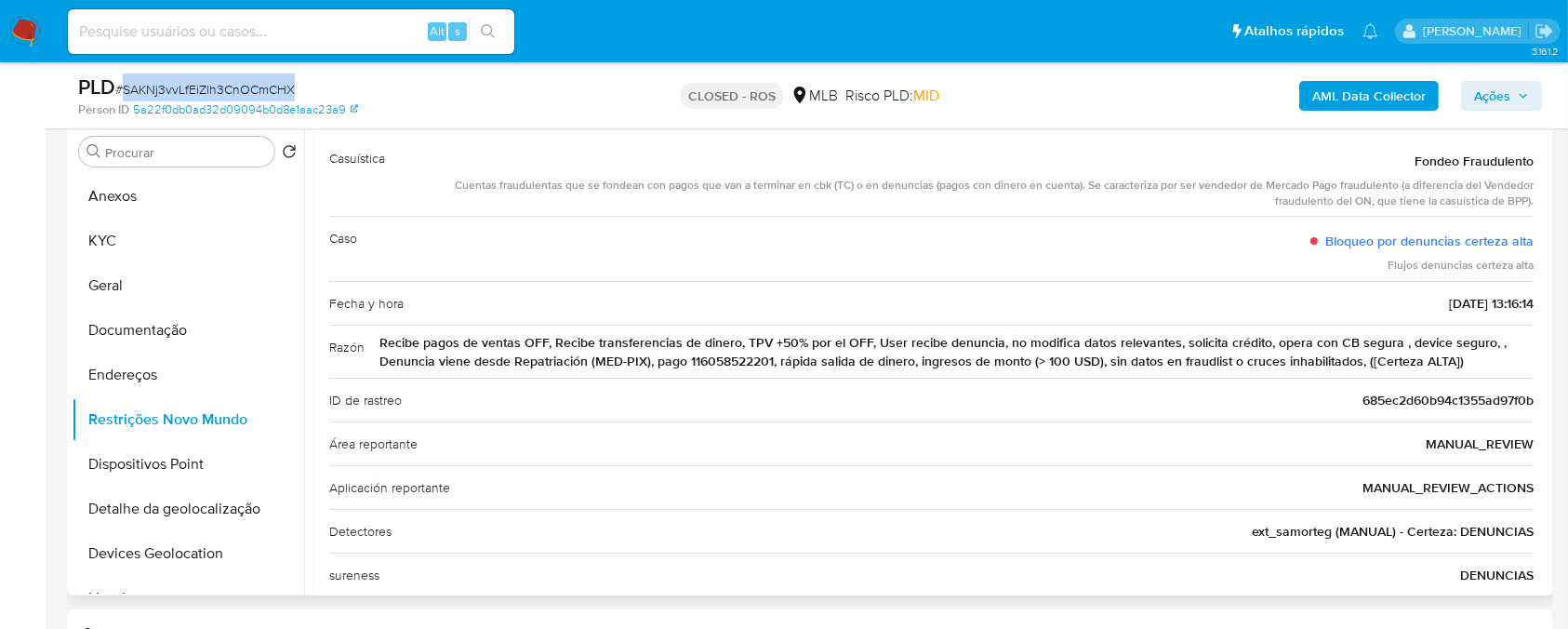
scroll to position [59, 0]
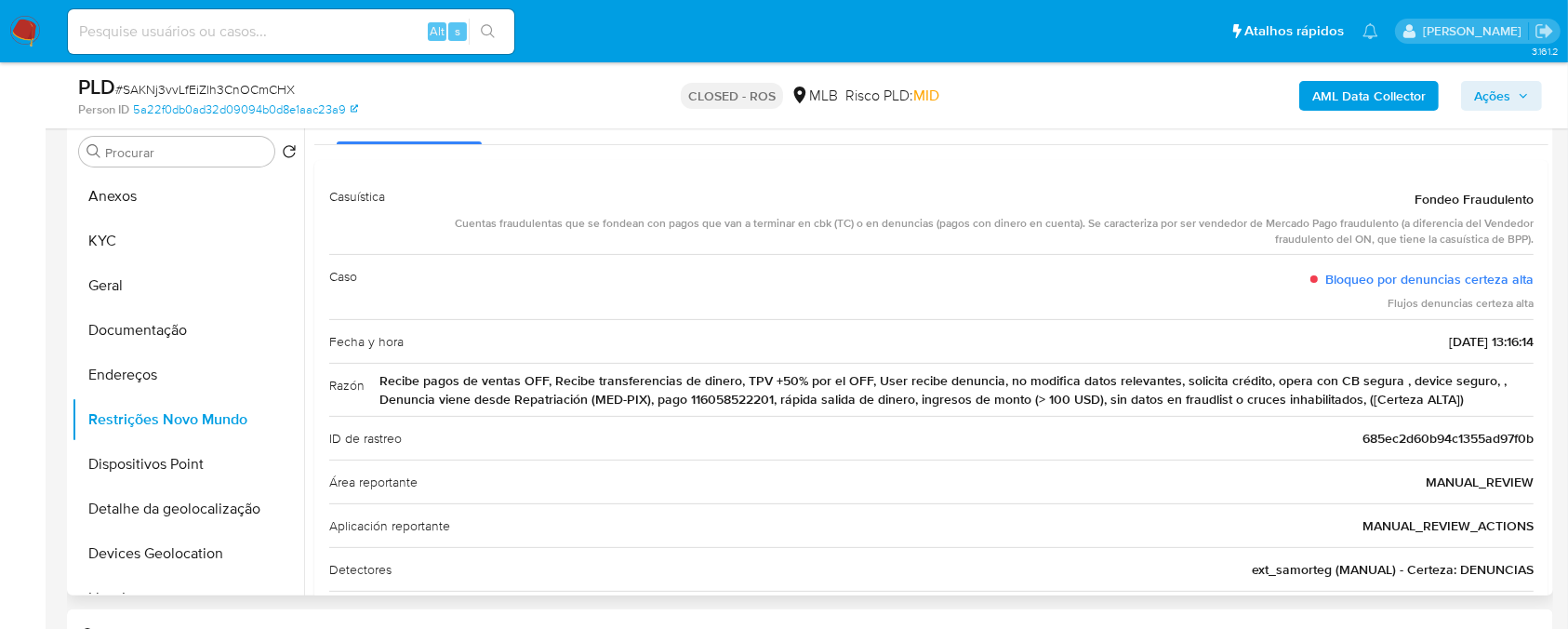
drag, startPoint x: 382, startPoint y: 379, endPoint x: 1460, endPoint y: 404, distance: 1078.3
click at [1460, 404] on span "Recibe pagos de ventas OFF, Recibe transferencias de dinero, TPV +50% por el OF…" at bounding box center [957, 390] width 1154 height 38
click at [123, 418] on button "Restrições Novo Mundo" at bounding box center [180, 419] width 218 height 45
click at [127, 383] on button "Endereços" at bounding box center [180, 374] width 218 height 45
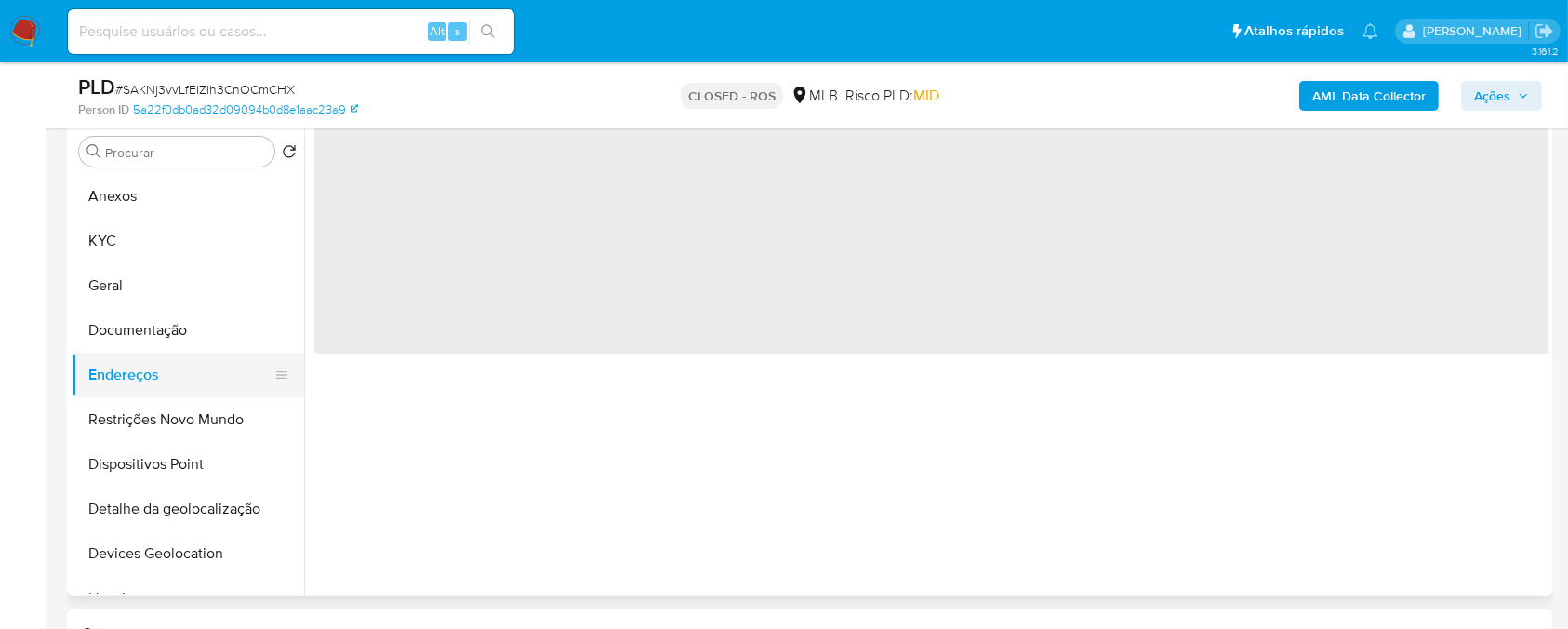
scroll to position [0, 0]
click at [127, 419] on button "Restrições Novo Mundo" at bounding box center [180, 419] width 218 height 45
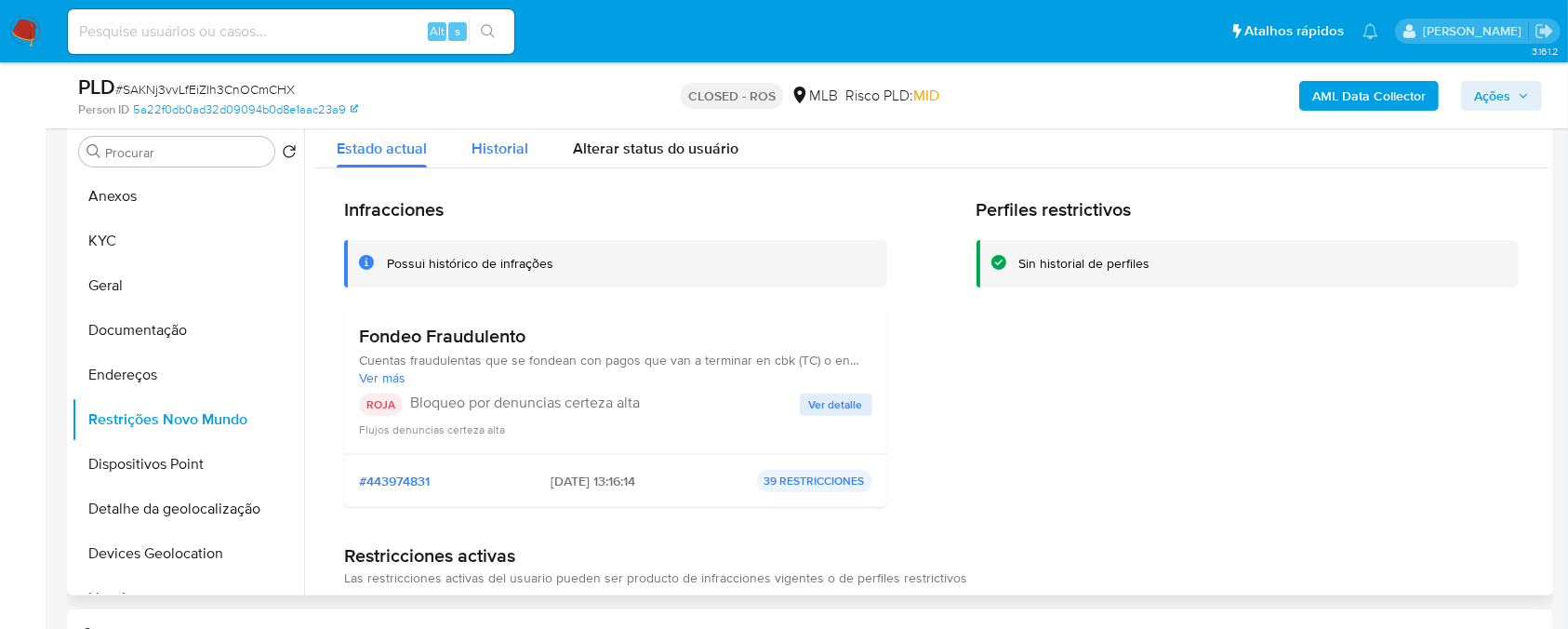
click at [492, 158] on span "Historial" at bounding box center [500, 148] width 56 height 22
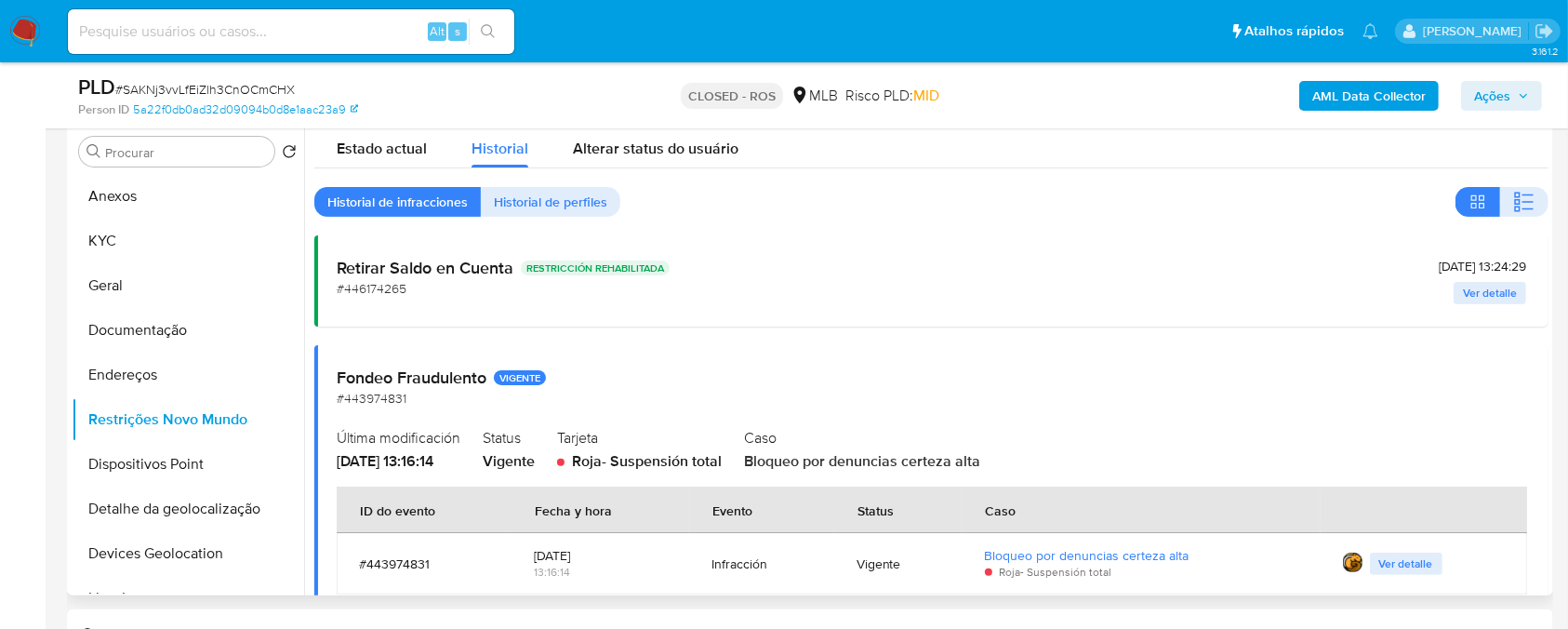
scroll to position [59, 0]
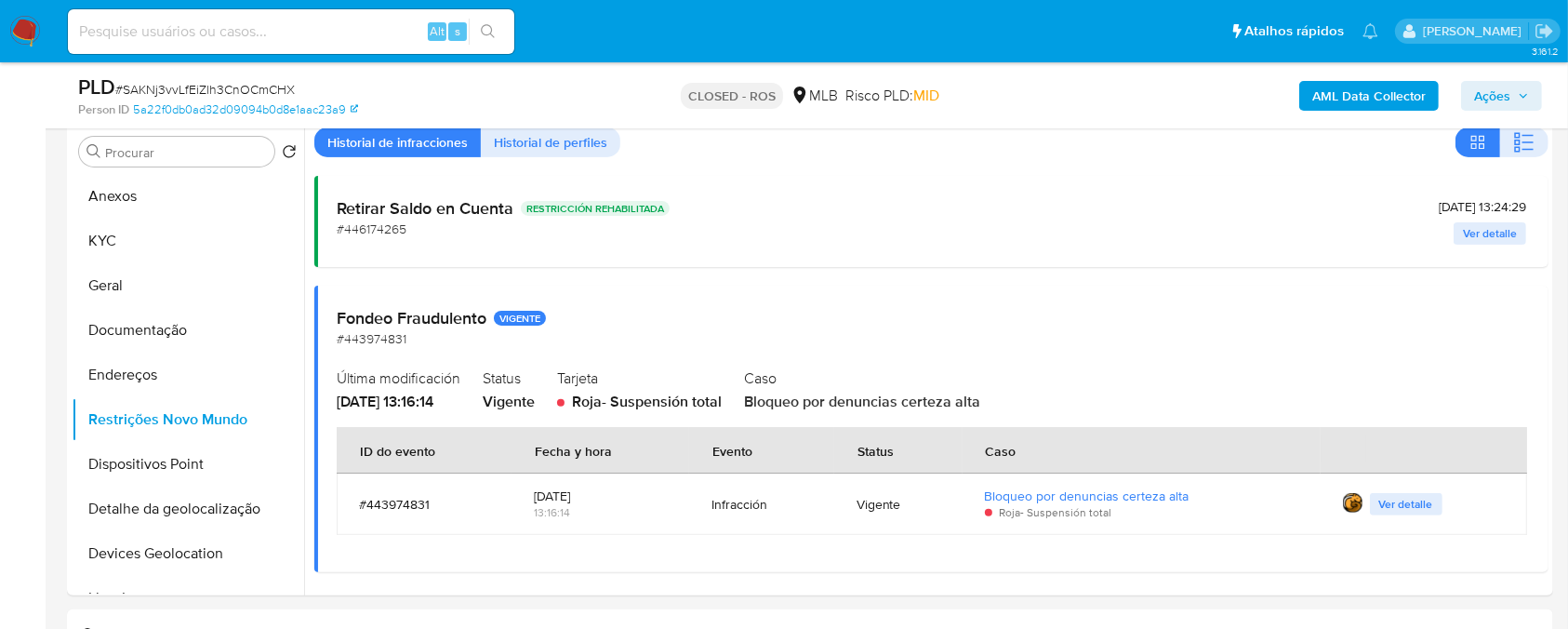
click at [158, 91] on span "# SAKNj3vvLfEiZlh3CnOCmCHX" at bounding box center [205, 89] width 179 height 19
copy span "SAKNj3vvLfEiZlh3CnOCmCHX"
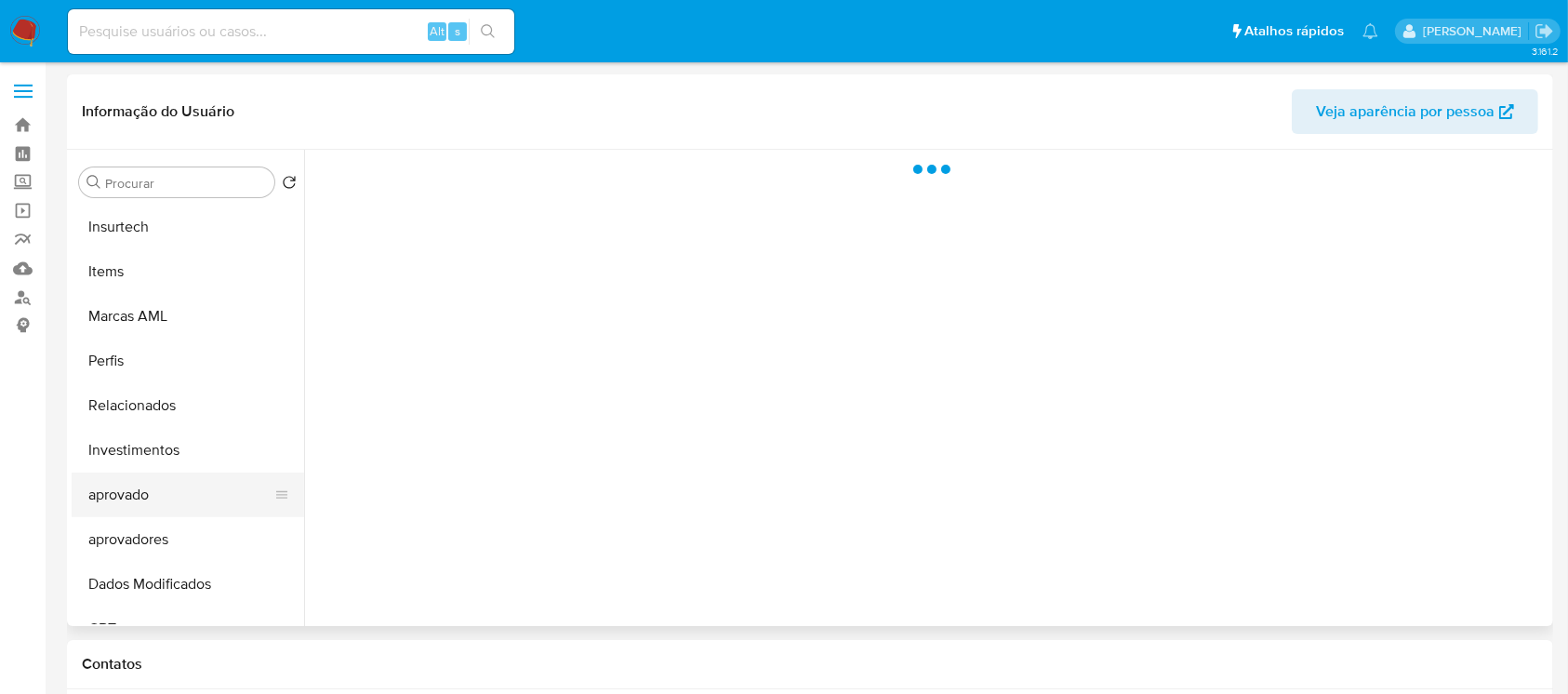
select select "10"
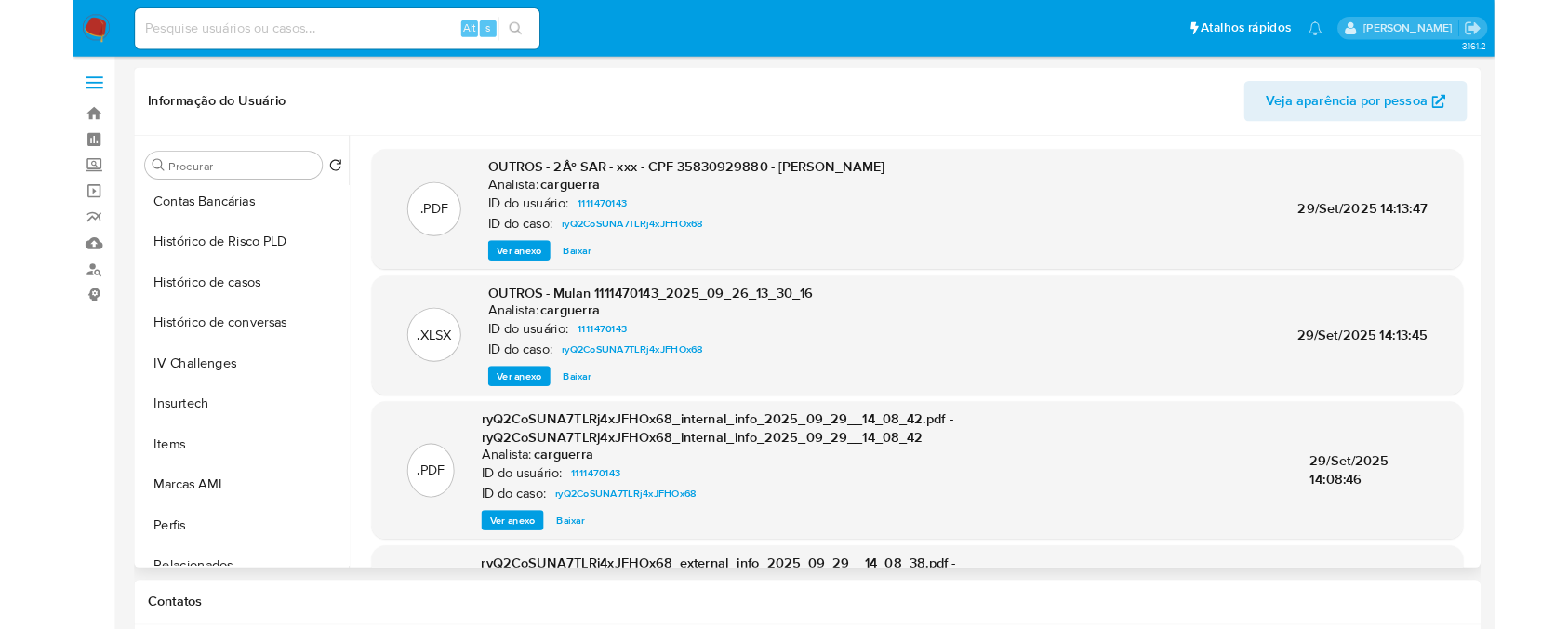
scroll to position [633, 0]
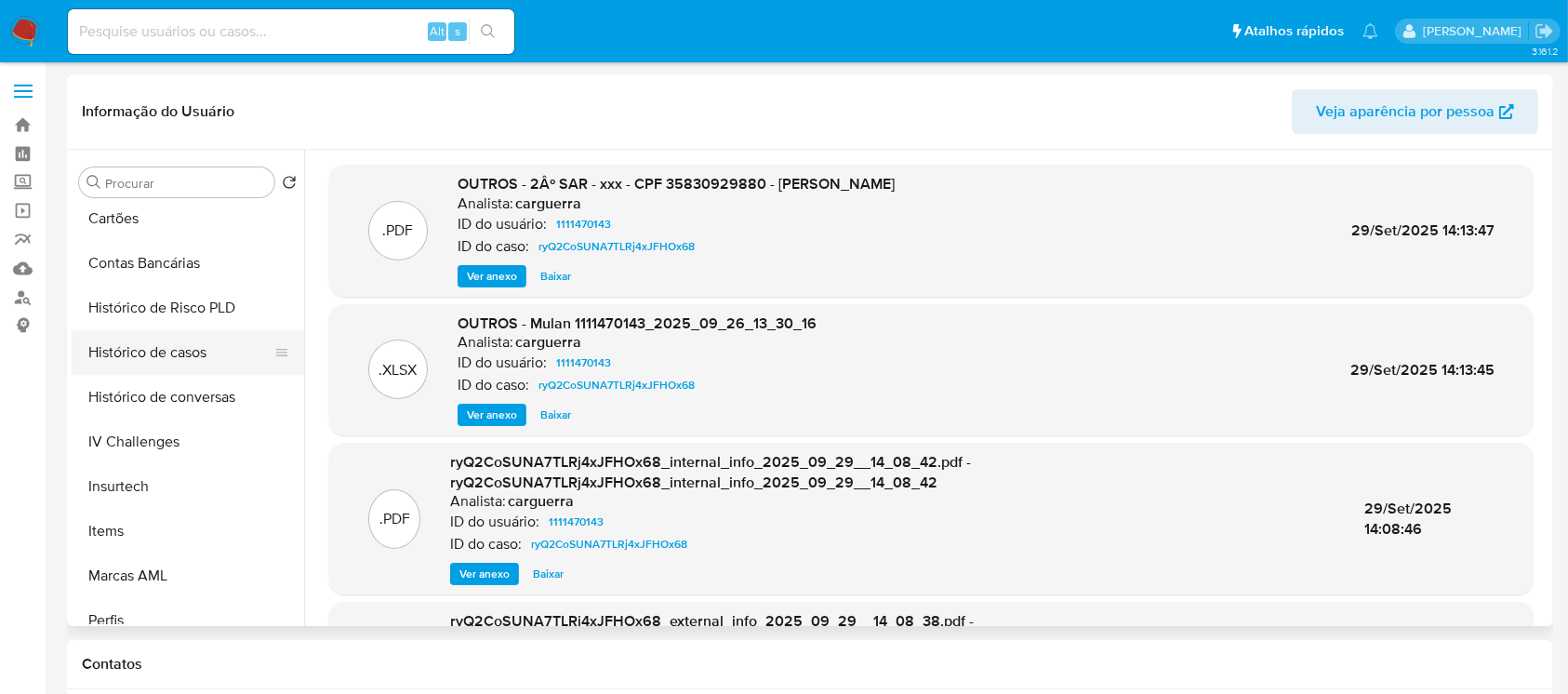
click at [126, 355] on button "Histórico de casos" at bounding box center [180, 352] width 218 height 44
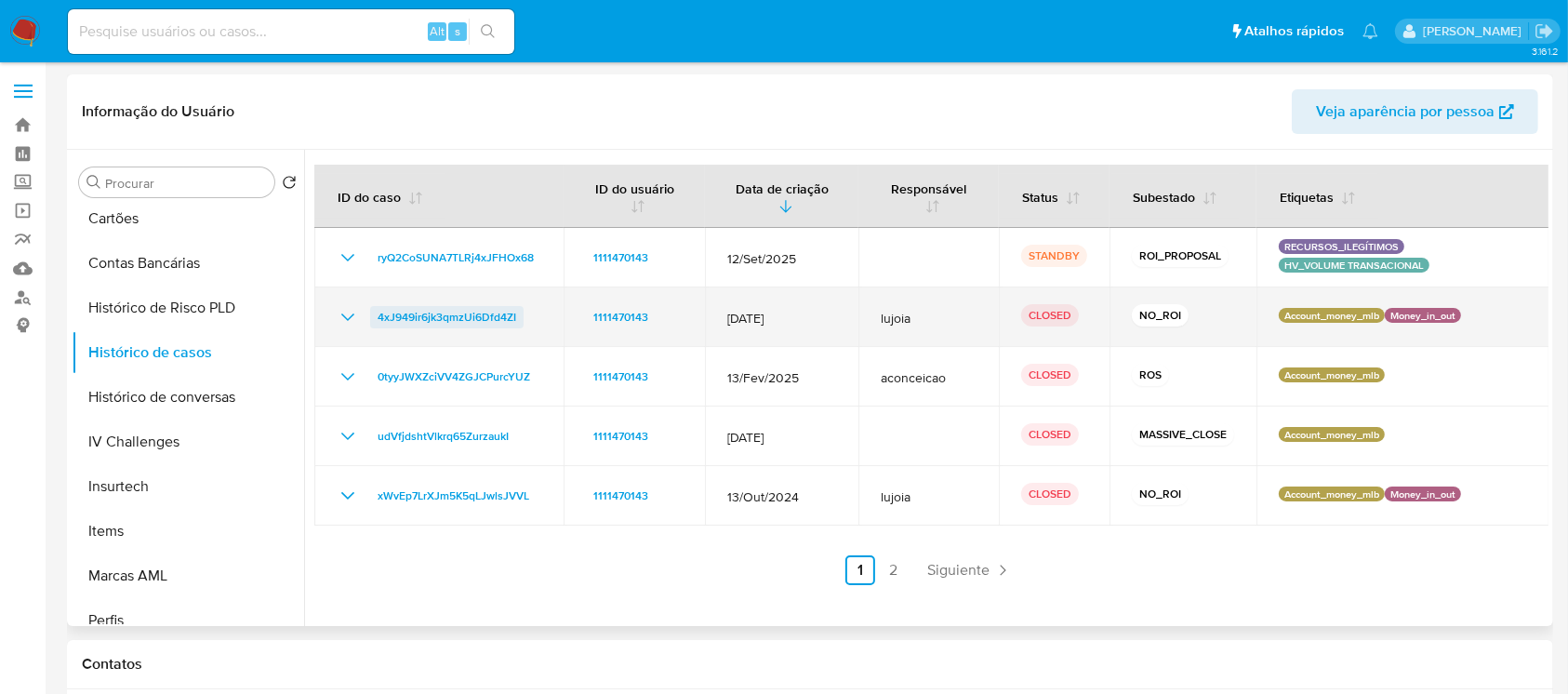
click at [452, 312] on span "4xJ949ir6jk3qmzUi6Dfd4ZI" at bounding box center [447, 316] width 138 height 23
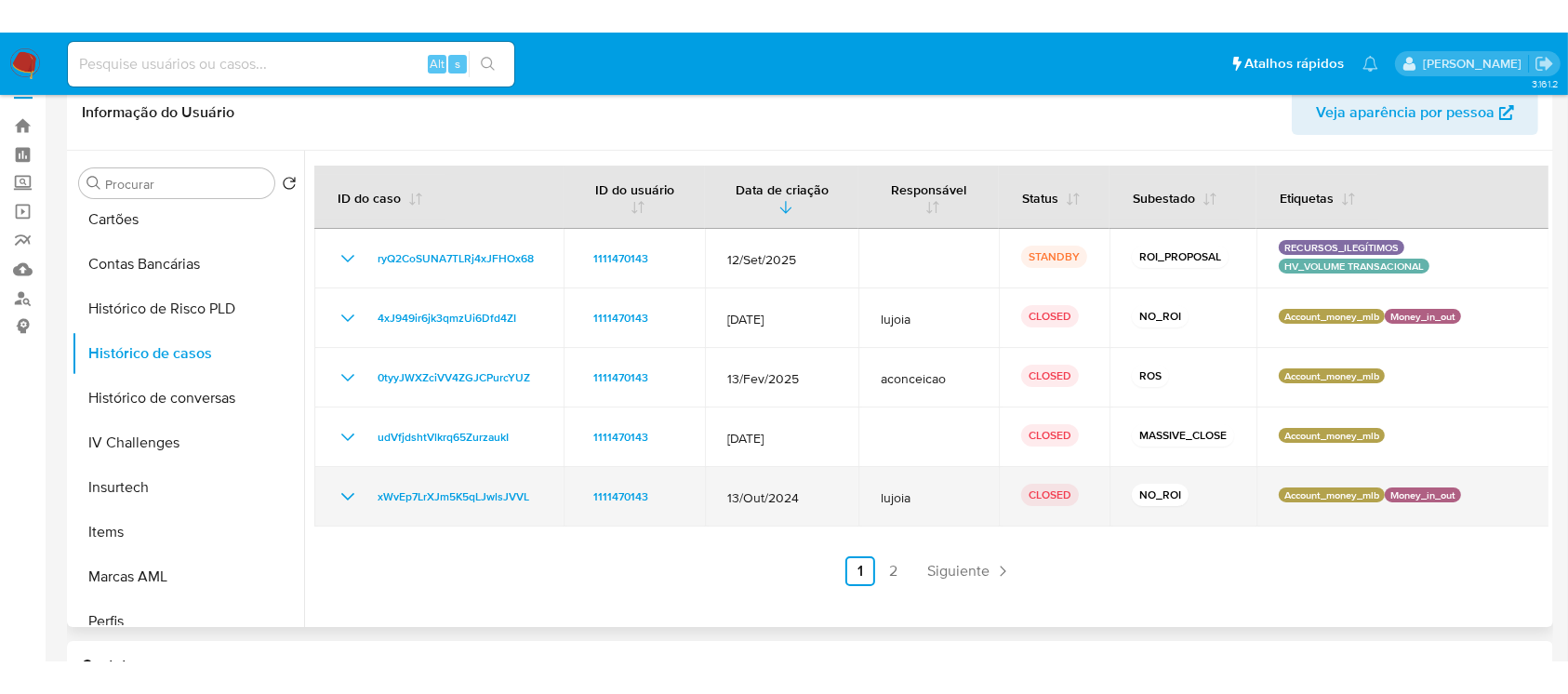
scroll to position [0, 0]
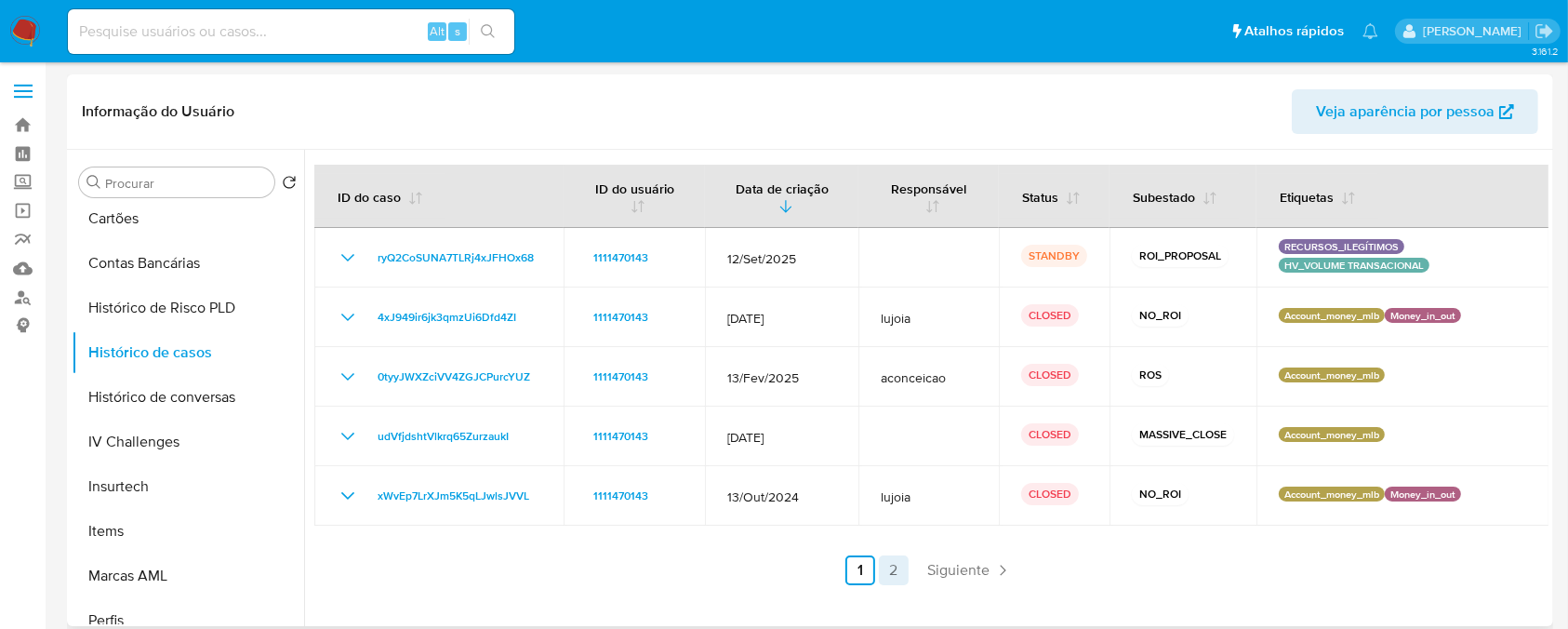
click at [888, 584] on link "2" at bounding box center [894, 570] width 30 height 30
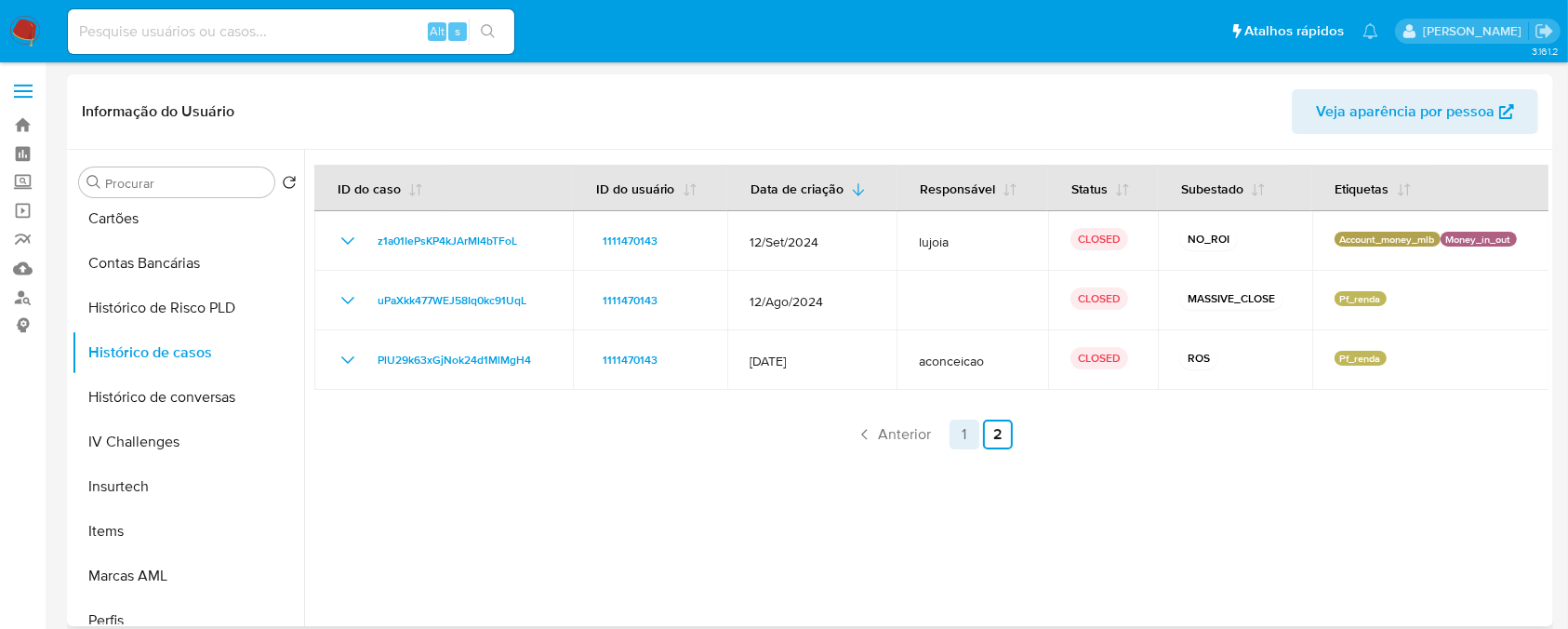
click at [955, 439] on link "1" at bounding box center [965, 434] width 30 height 30
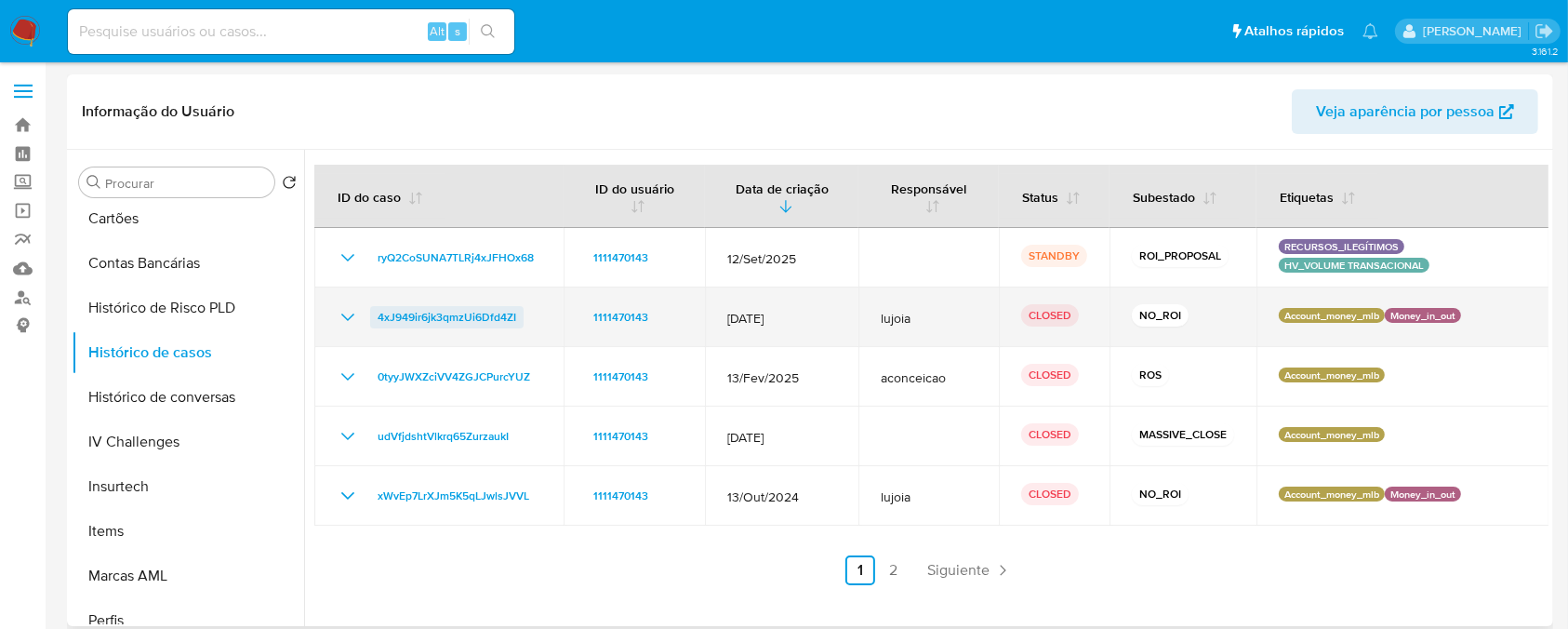
click at [445, 323] on span "4xJ949ir6jk3qmzUi6Dfd4ZI" at bounding box center [447, 316] width 138 height 23
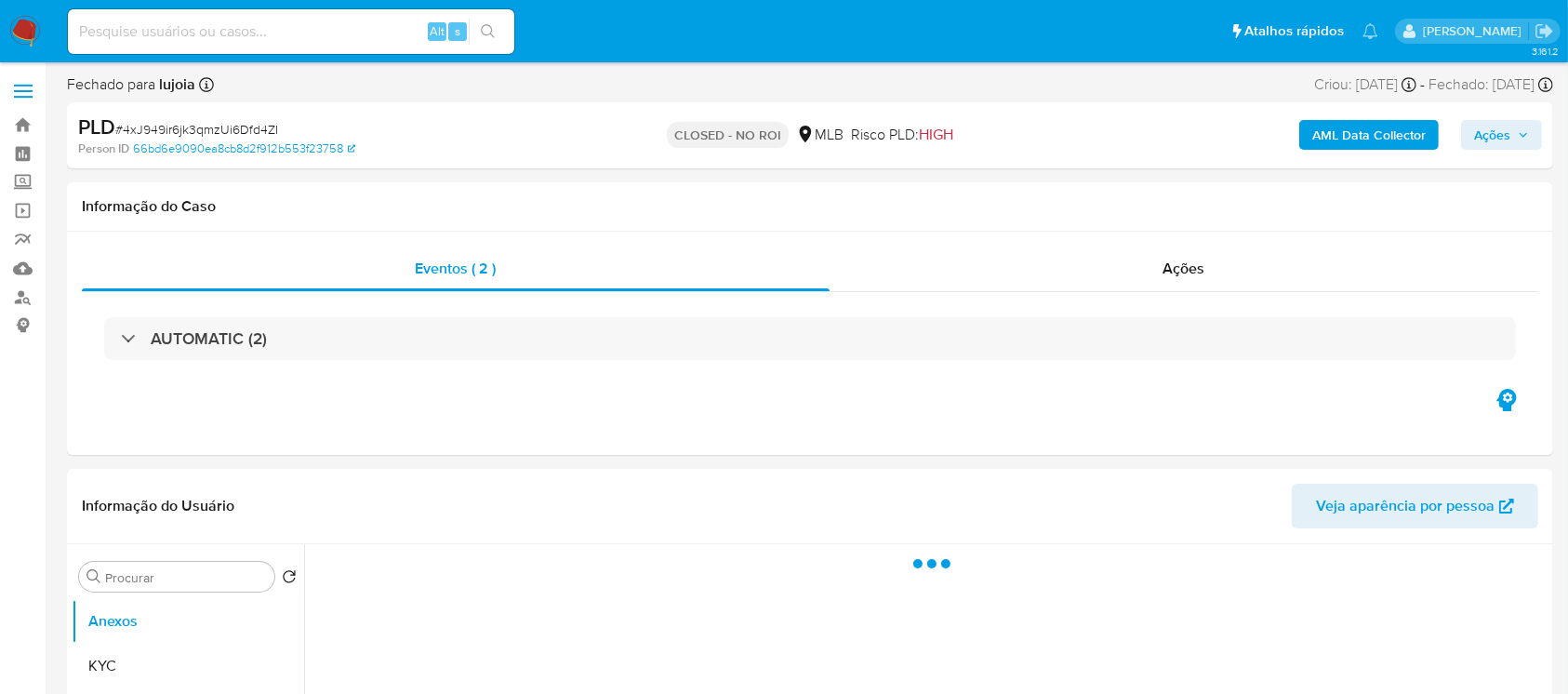
select select "10"
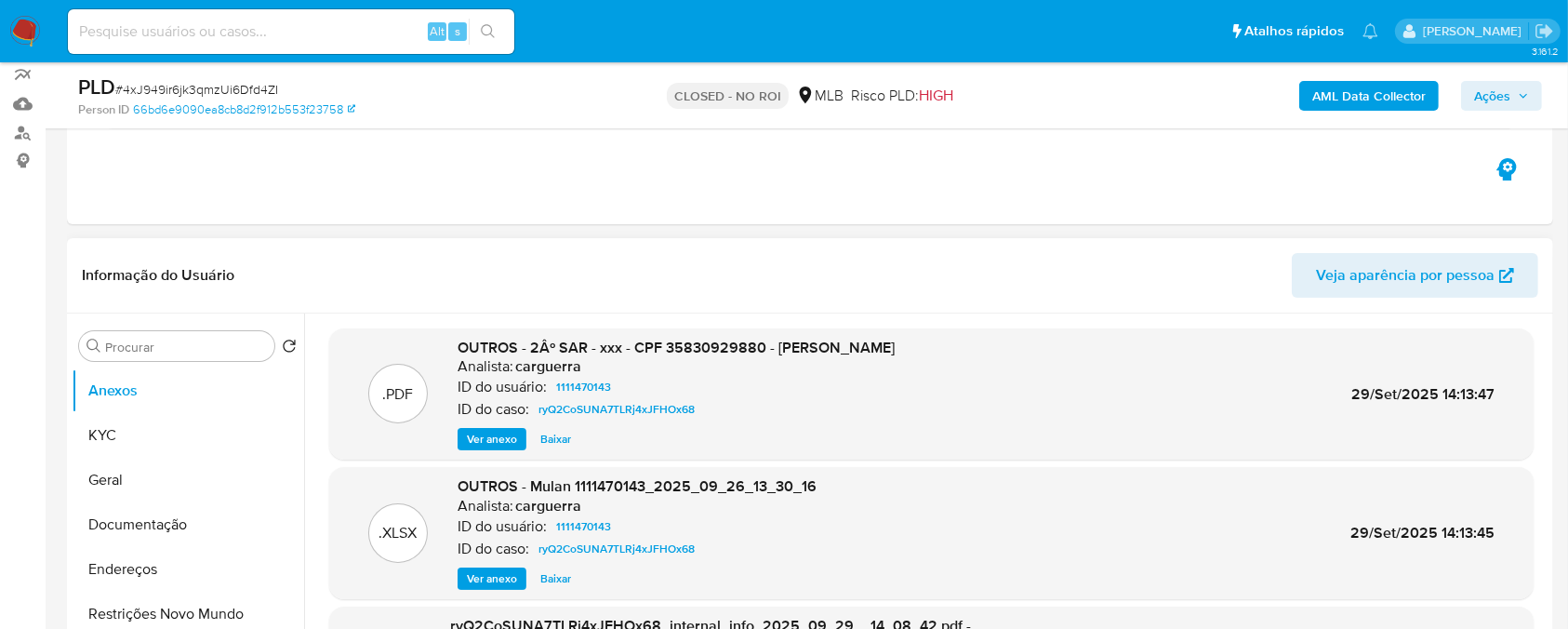
click at [496, 442] on span "Ver anexo" at bounding box center [492, 438] width 50 height 19
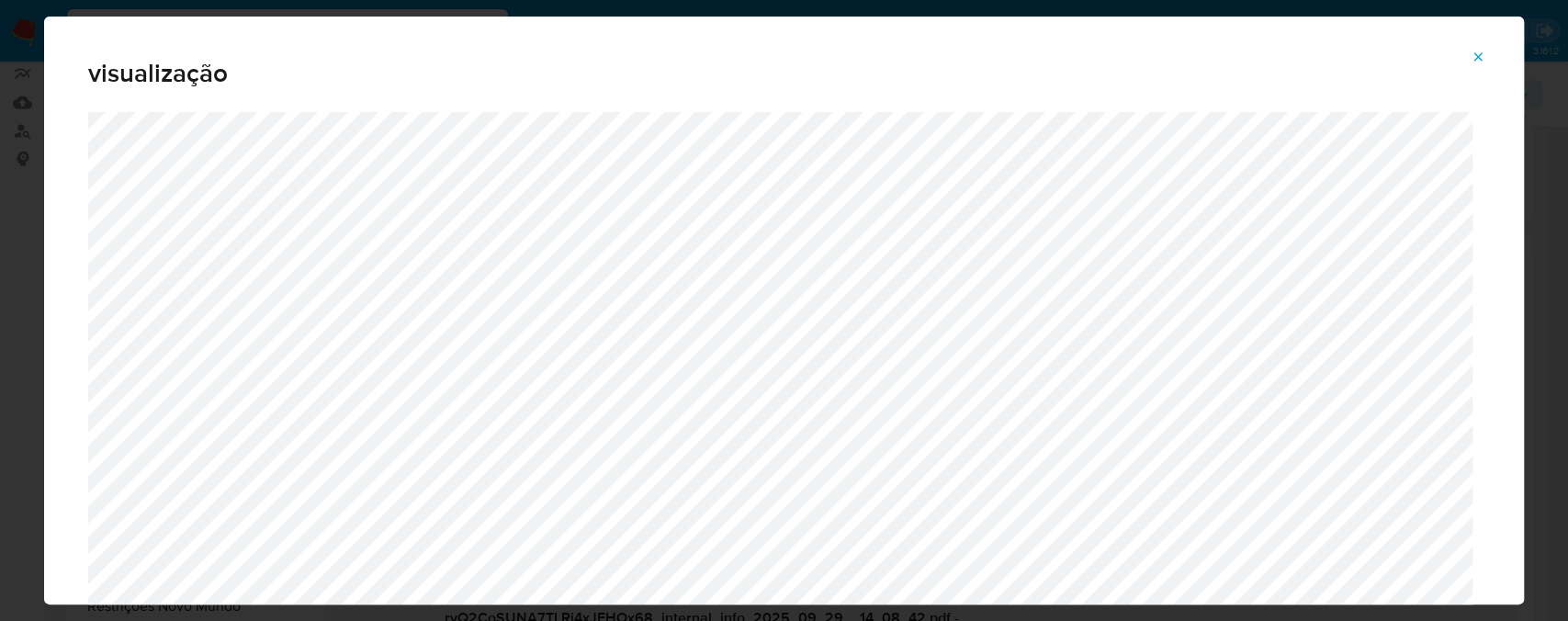
click at [1477, 61] on icon "Attachment preview" at bounding box center [1478, 57] width 15 height 15
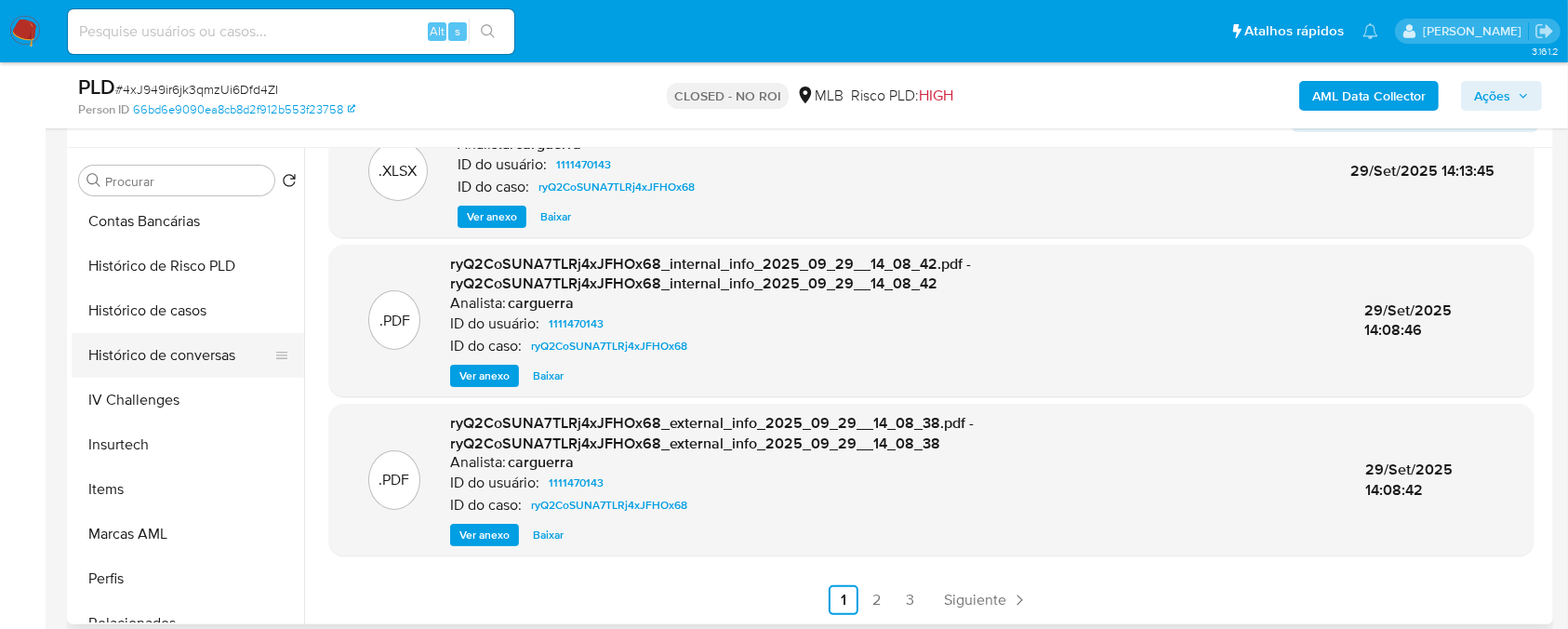
scroll to position [633, 0]
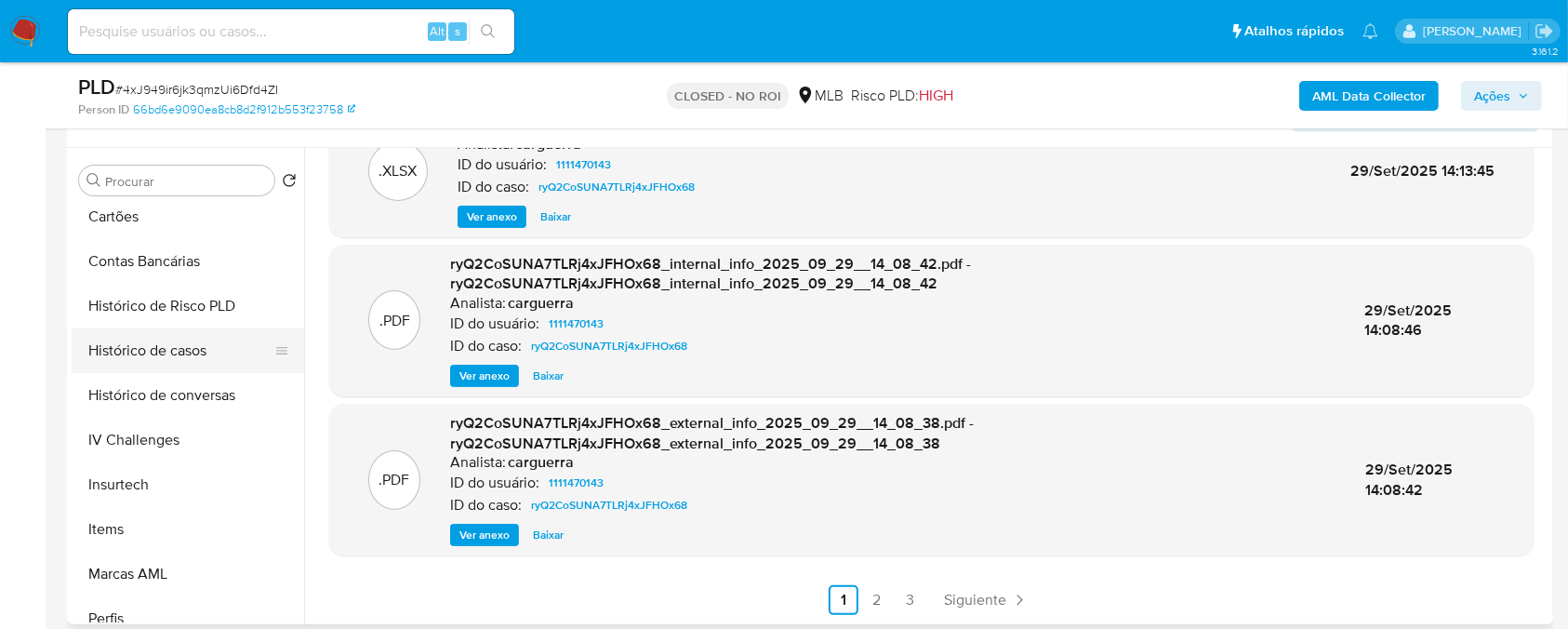
click at [113, 352] on button "Histórico de casos" at bounding box center [180, 350] width 218 height 45
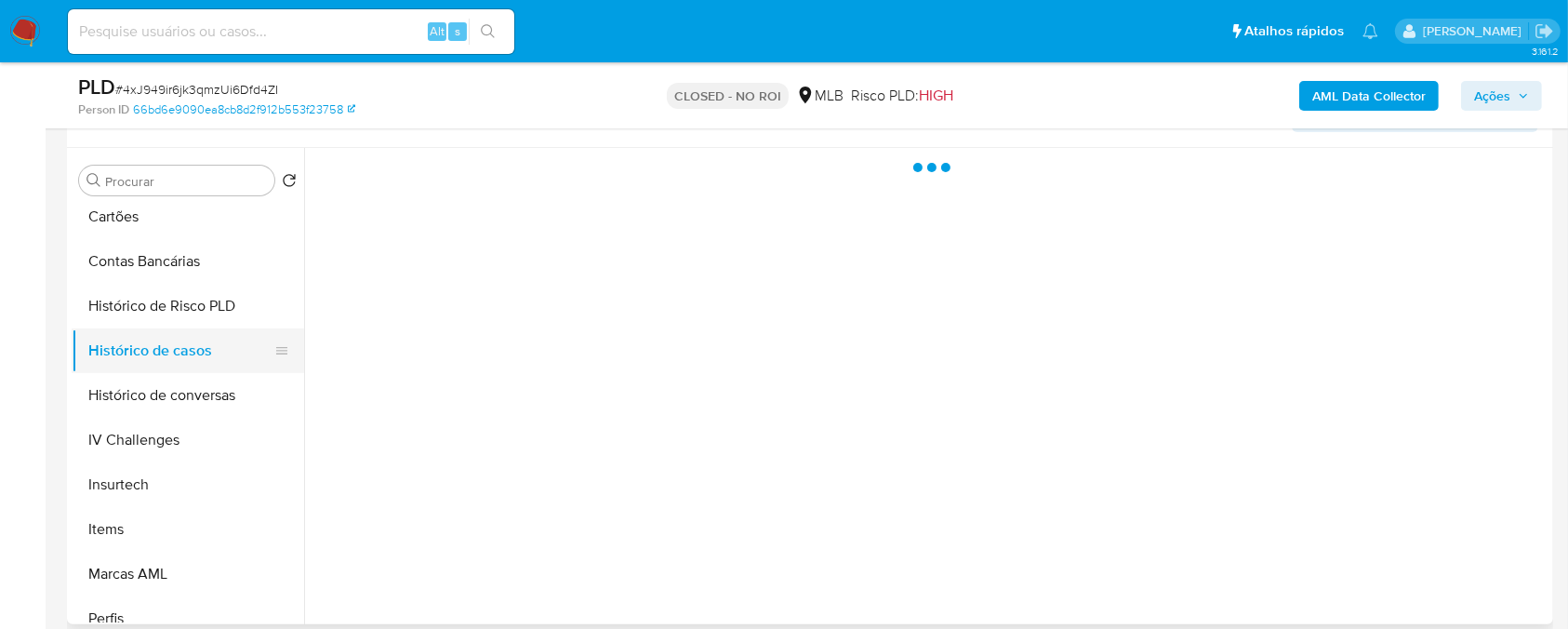
scroll to position [0, 0]
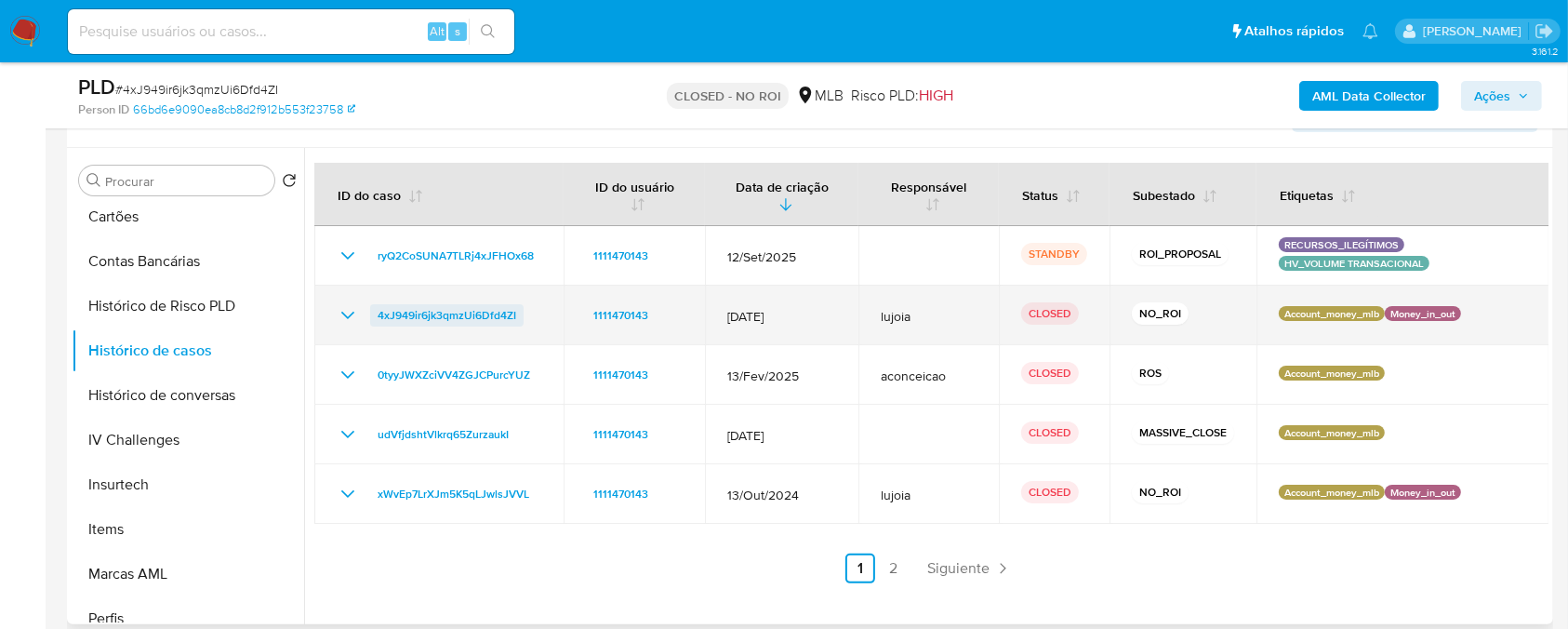
click at [433, 317] on span "4xJ949ir6jk3qmzUi6Dfd4ZI" at bounding box center [447, 315] width 138 height 23
click at [428, 318] on span "4xJ949ir6jk3qmzUi6Dfd4ZI" at bounding box center [447, 315] width 138 height 23
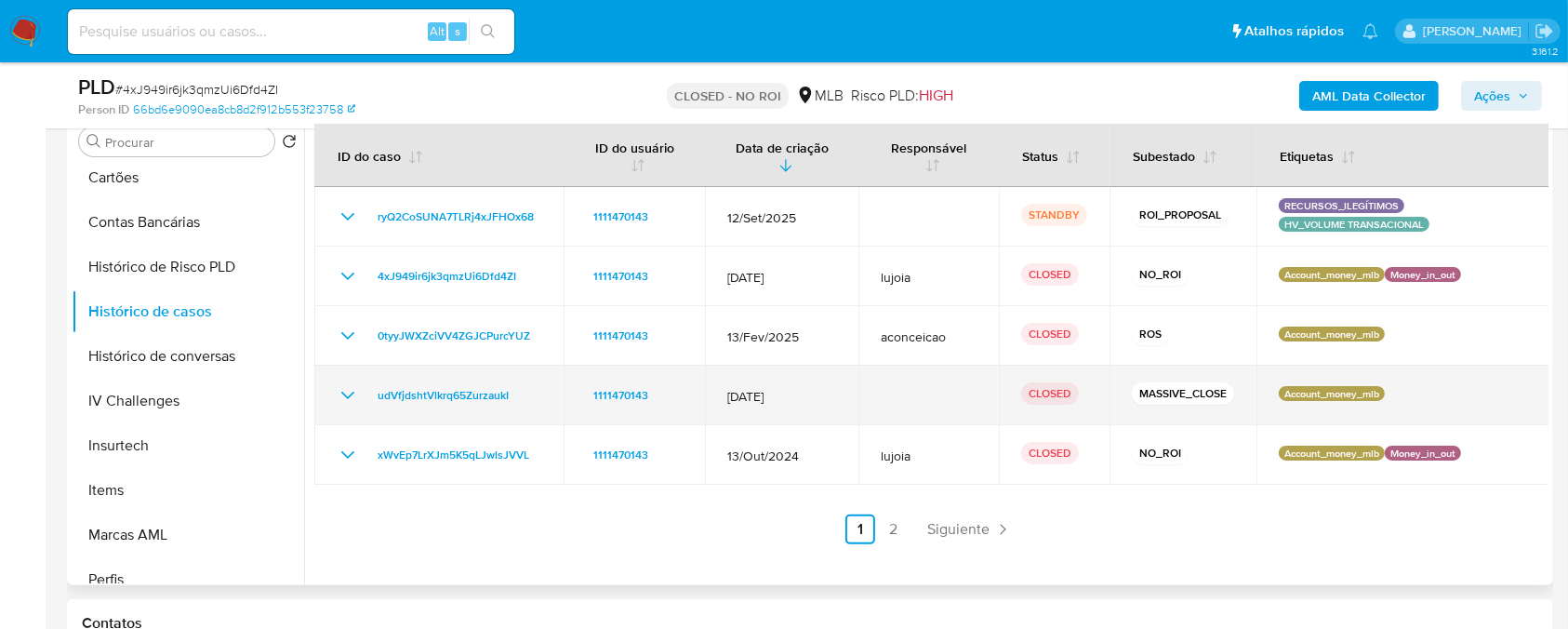
scroll to position [330, 0]
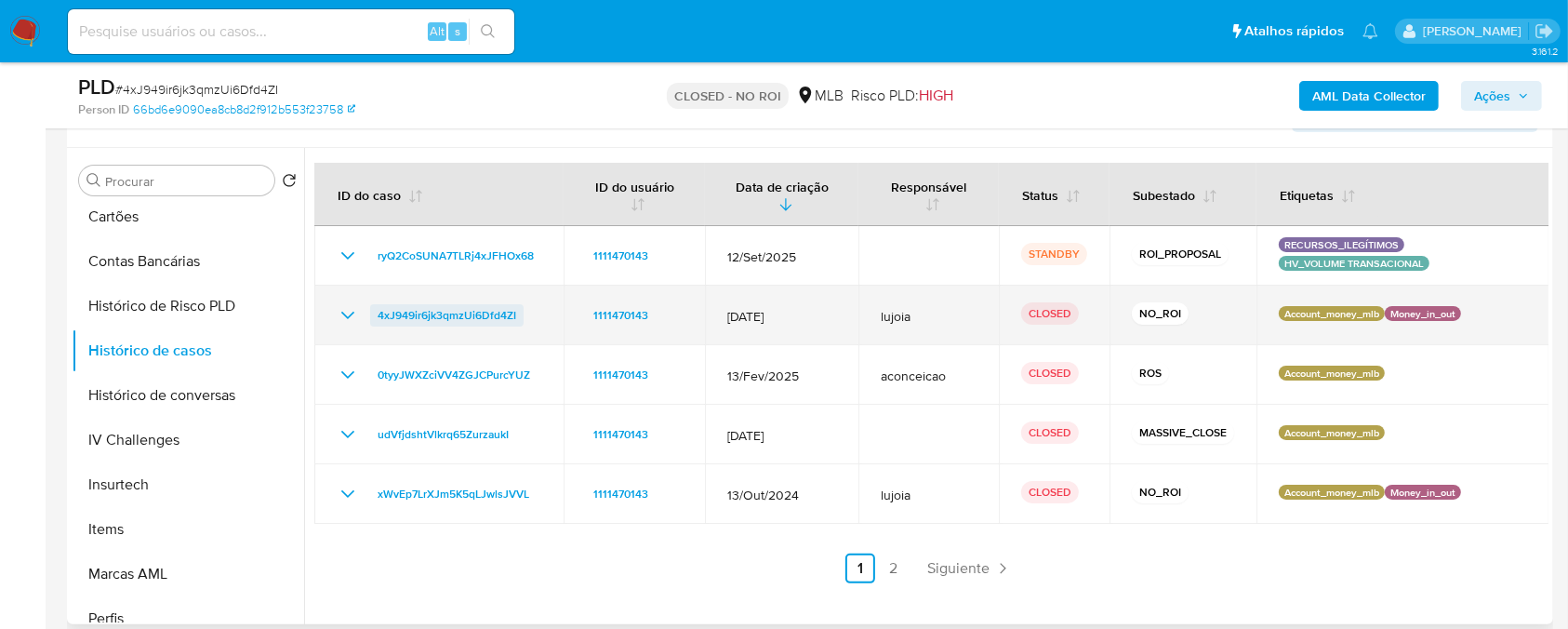
click at [431, 319] on span "4xJ949ir6jk3qmzUi6Dfd4ZI" at bounding box center [447, 315] width 138 height 23
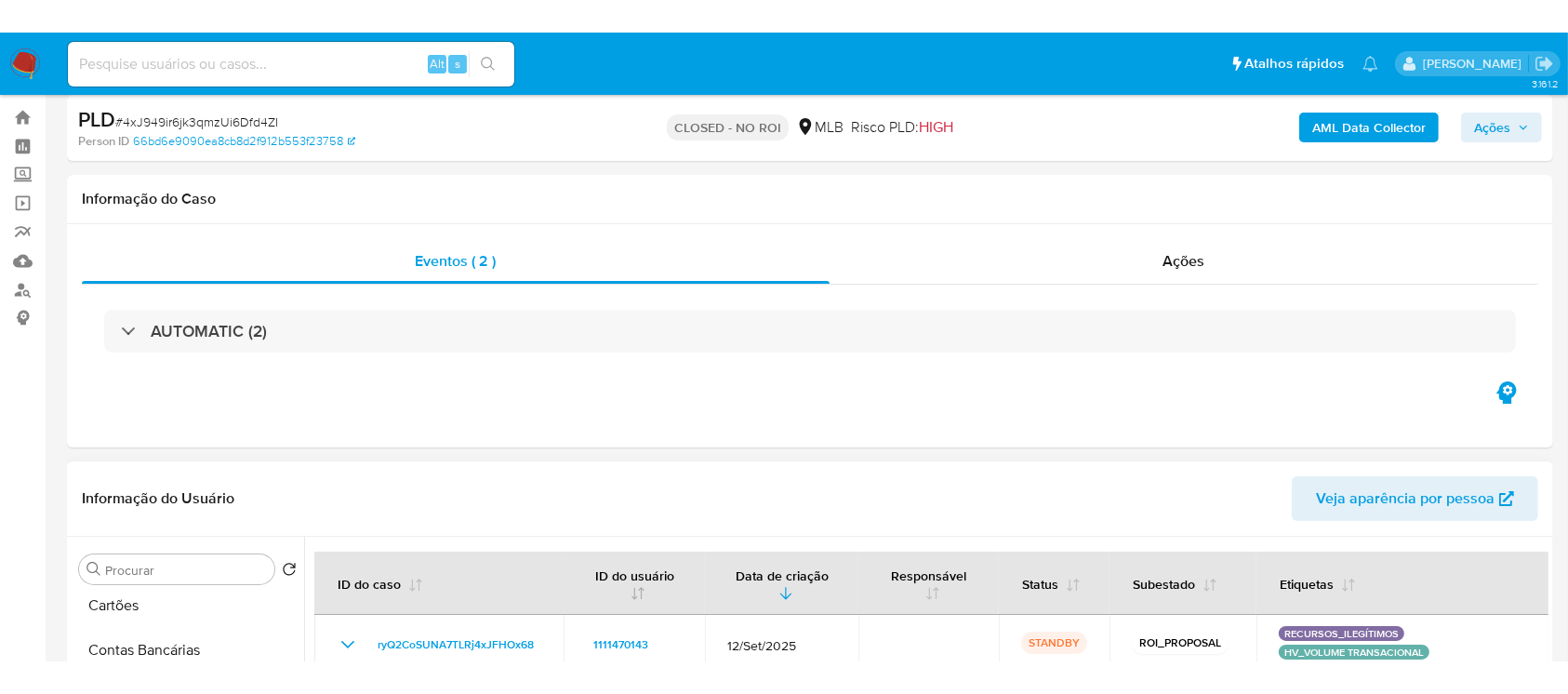
scroll to position [0, 0]
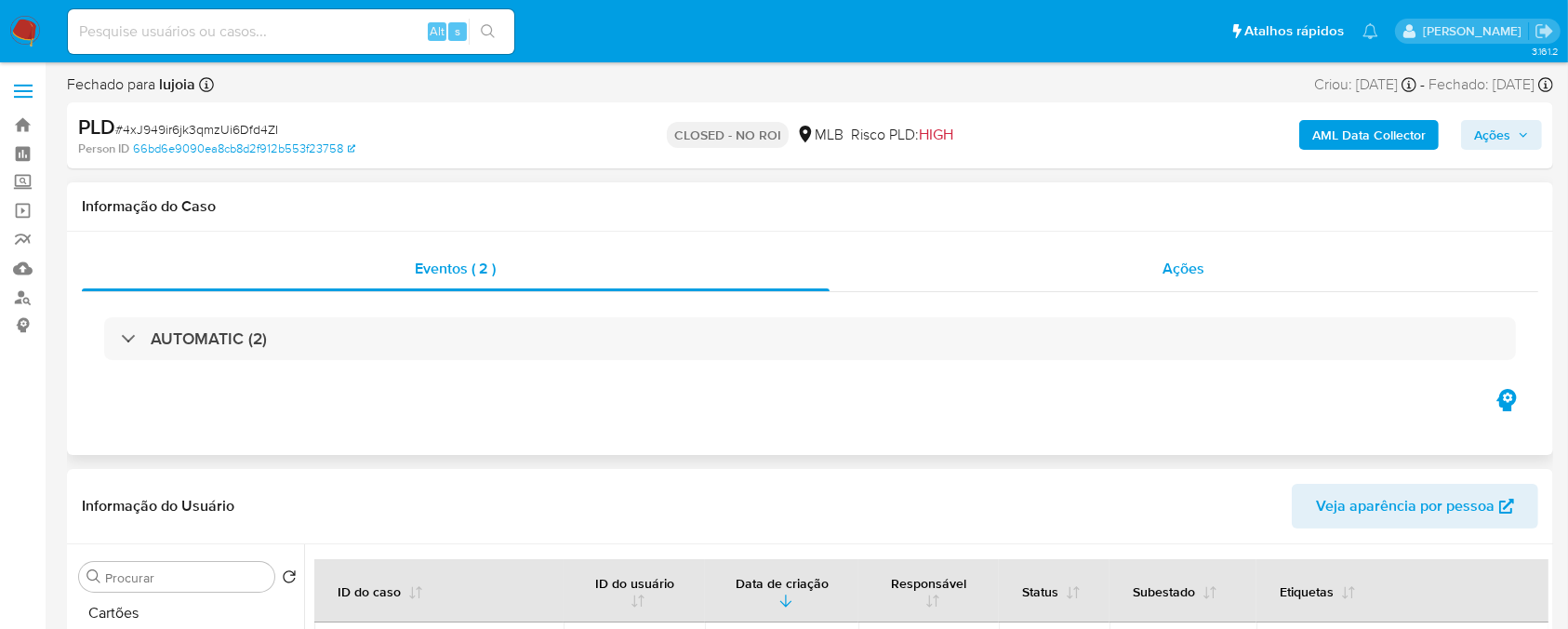
click at [959, 282] on div "Ações" at bounding box center [1184, 268] width 709 height 45
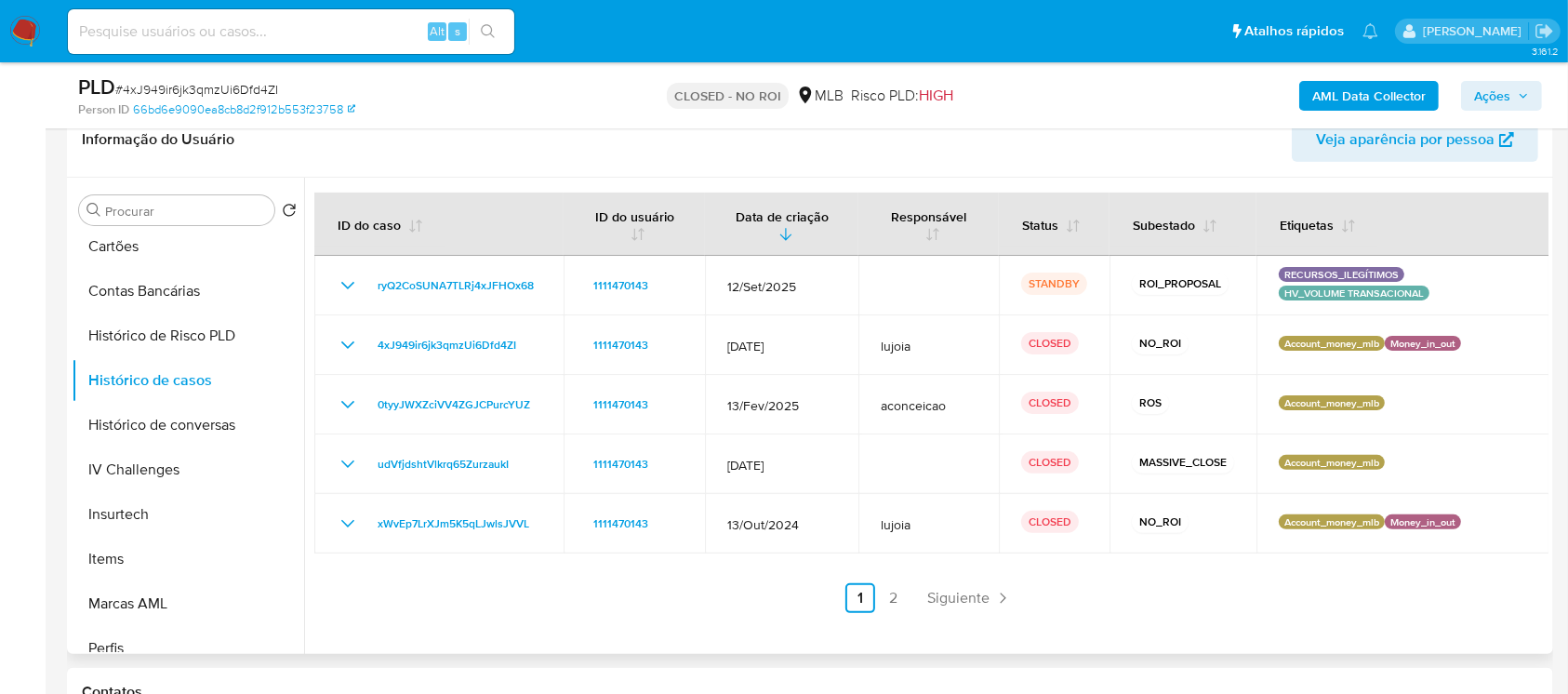
scroll to position [495, 0]
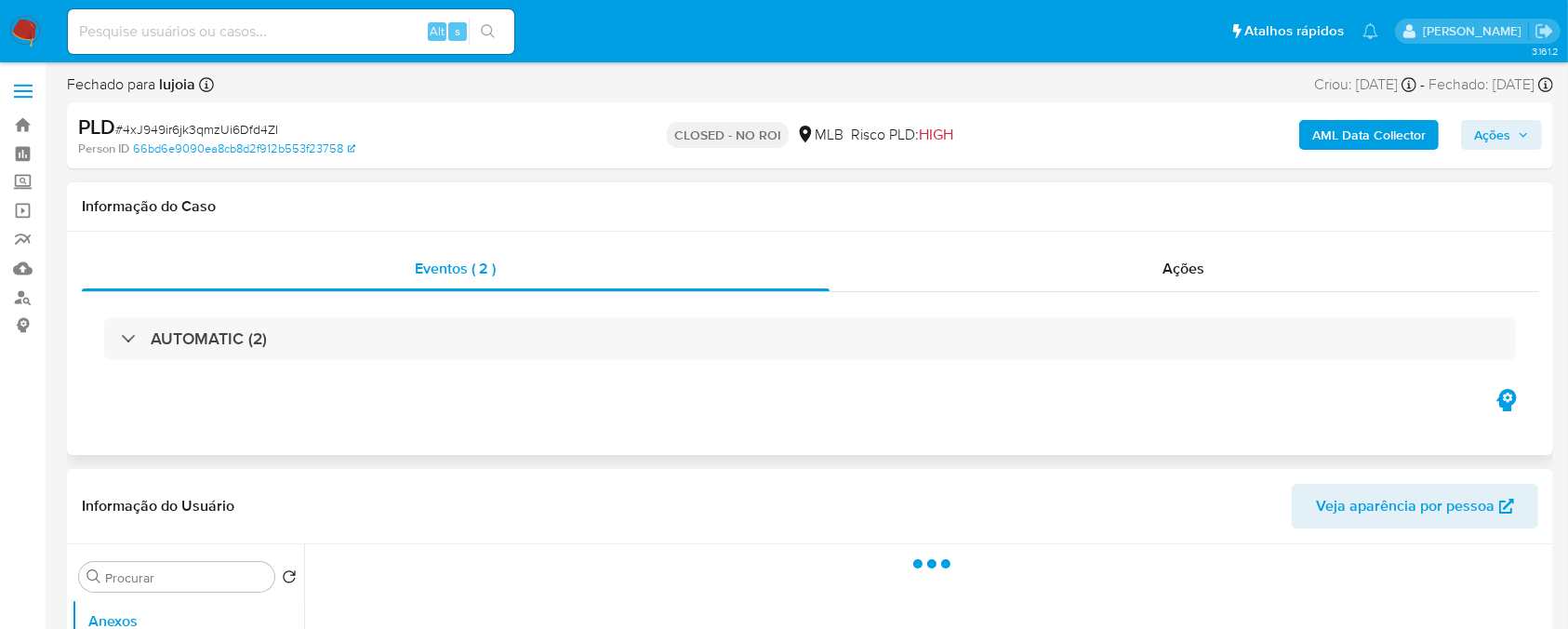
select select "10"
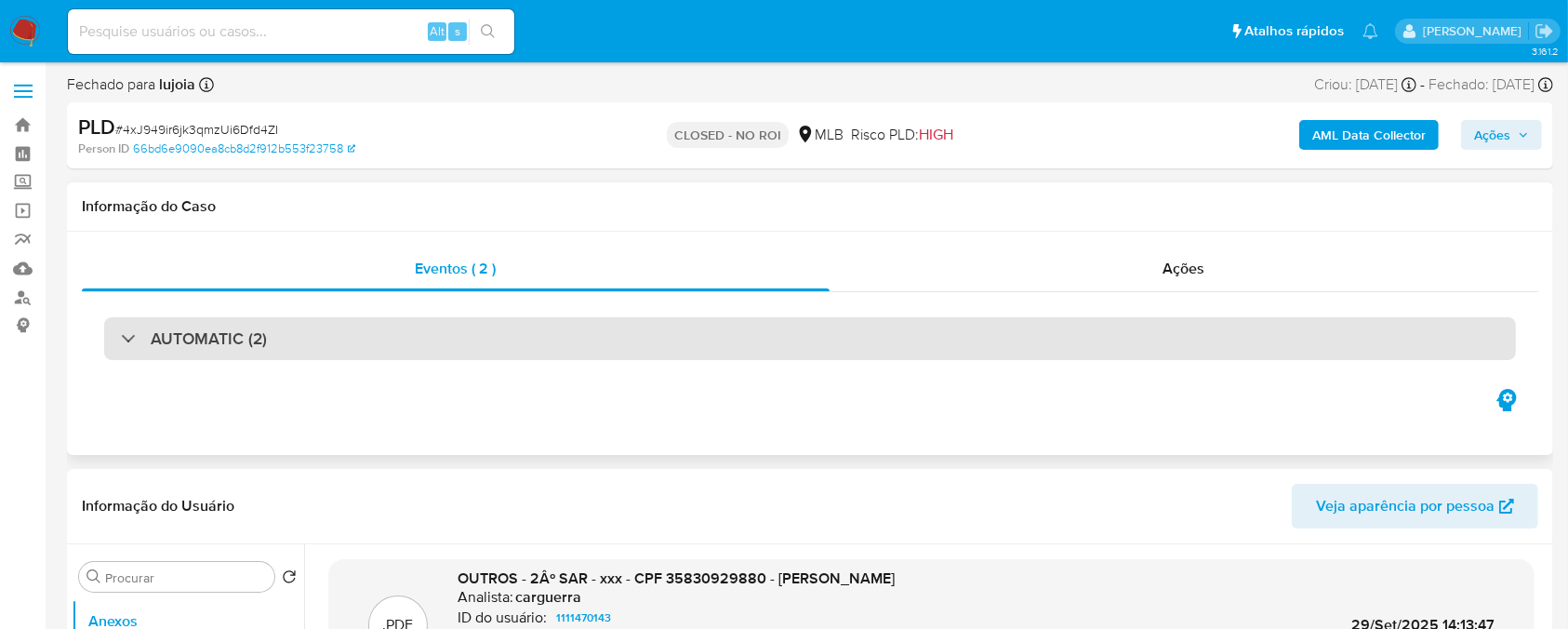
click at [410, 337] on div "AUTOMATIC (2)" at bounding box center [810, 338] width 1413 height 43
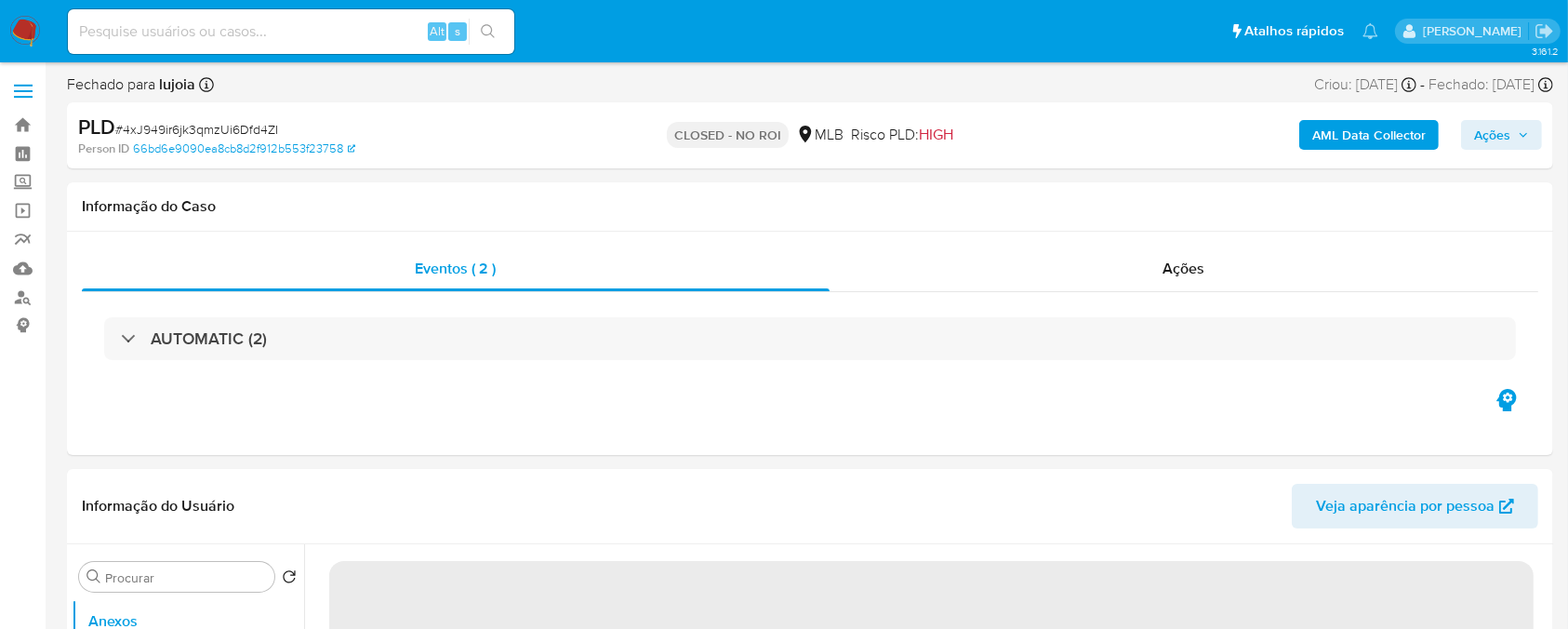
select select "10"
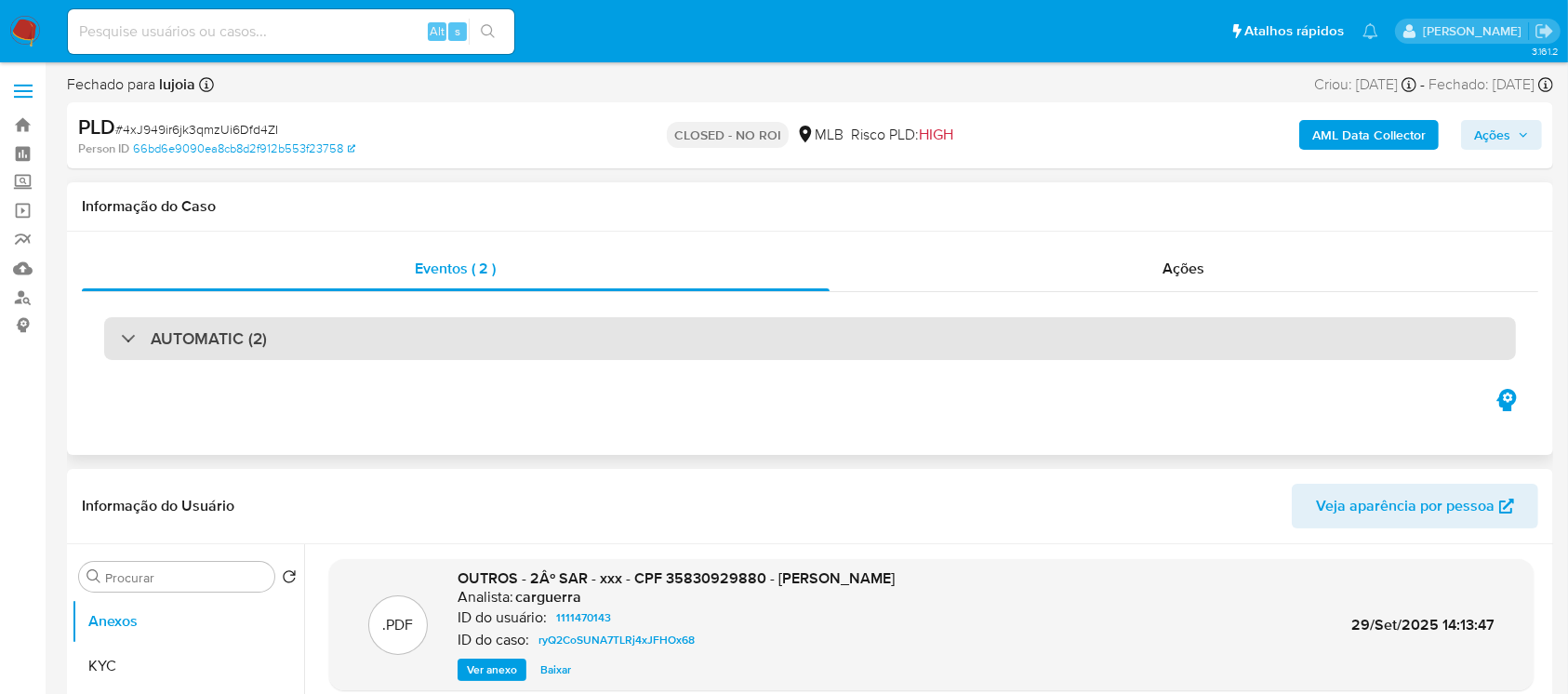
click at [855, 332] on div "AUTOMATIC (2)" at bounding box center [810, 338] width 1413 height 43
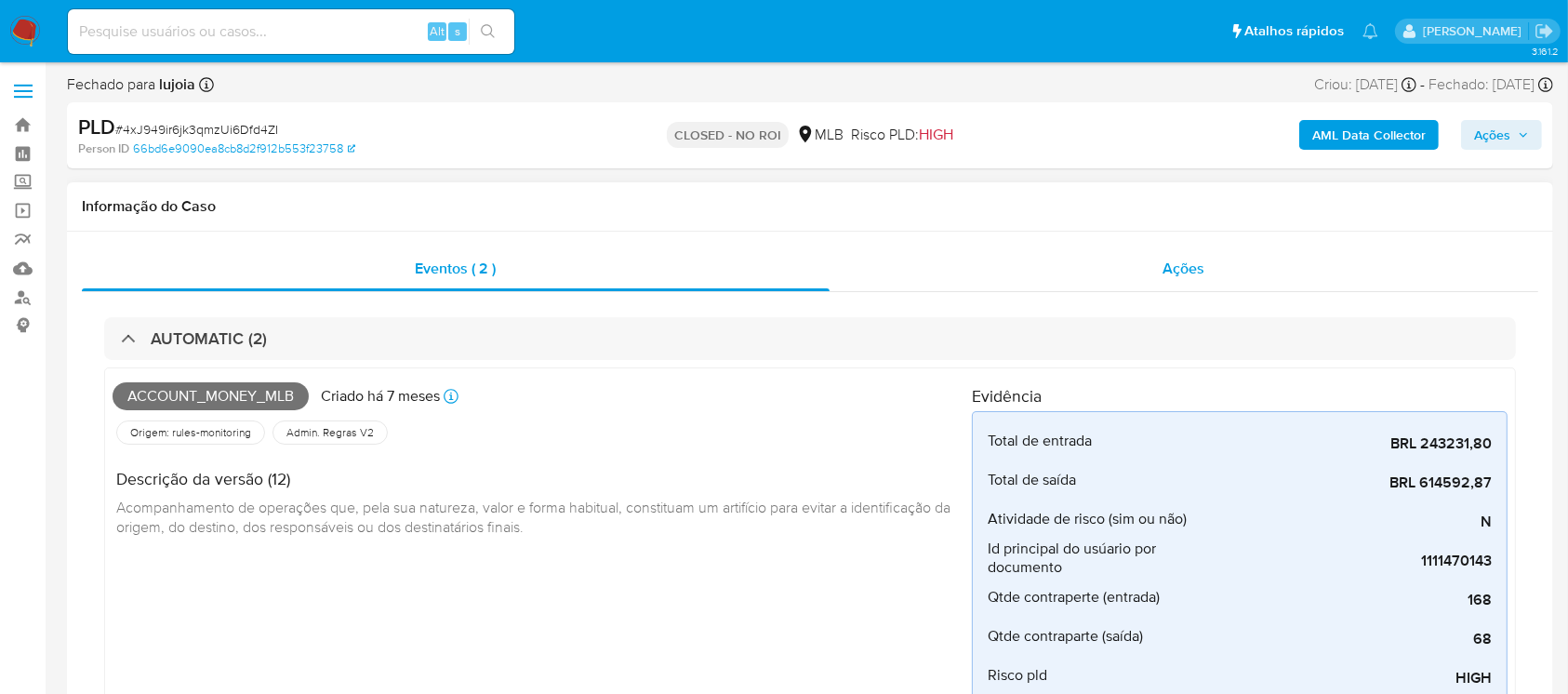
click at [897, 281] on div "Ações" at bounding box center [1184, 268] width 709 height 44
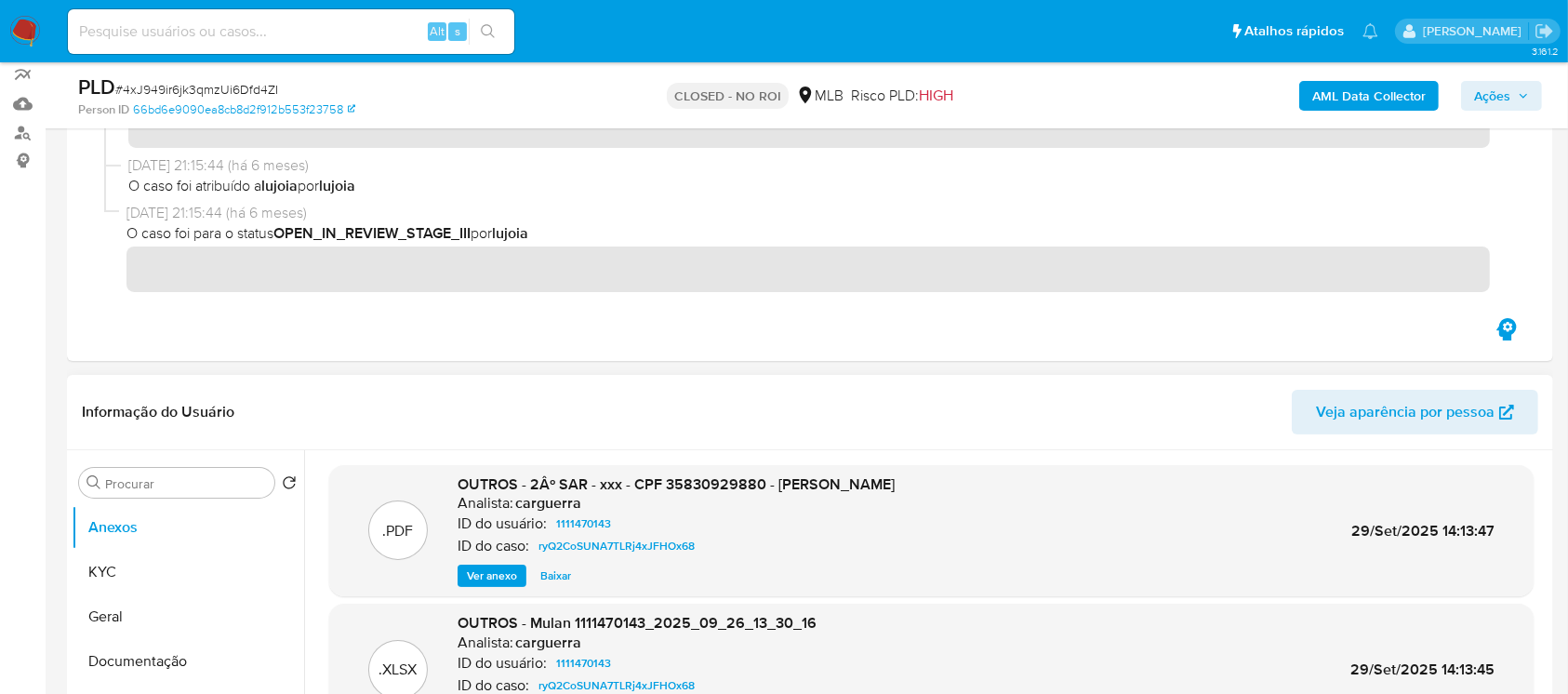
scroll to position [164, 0]
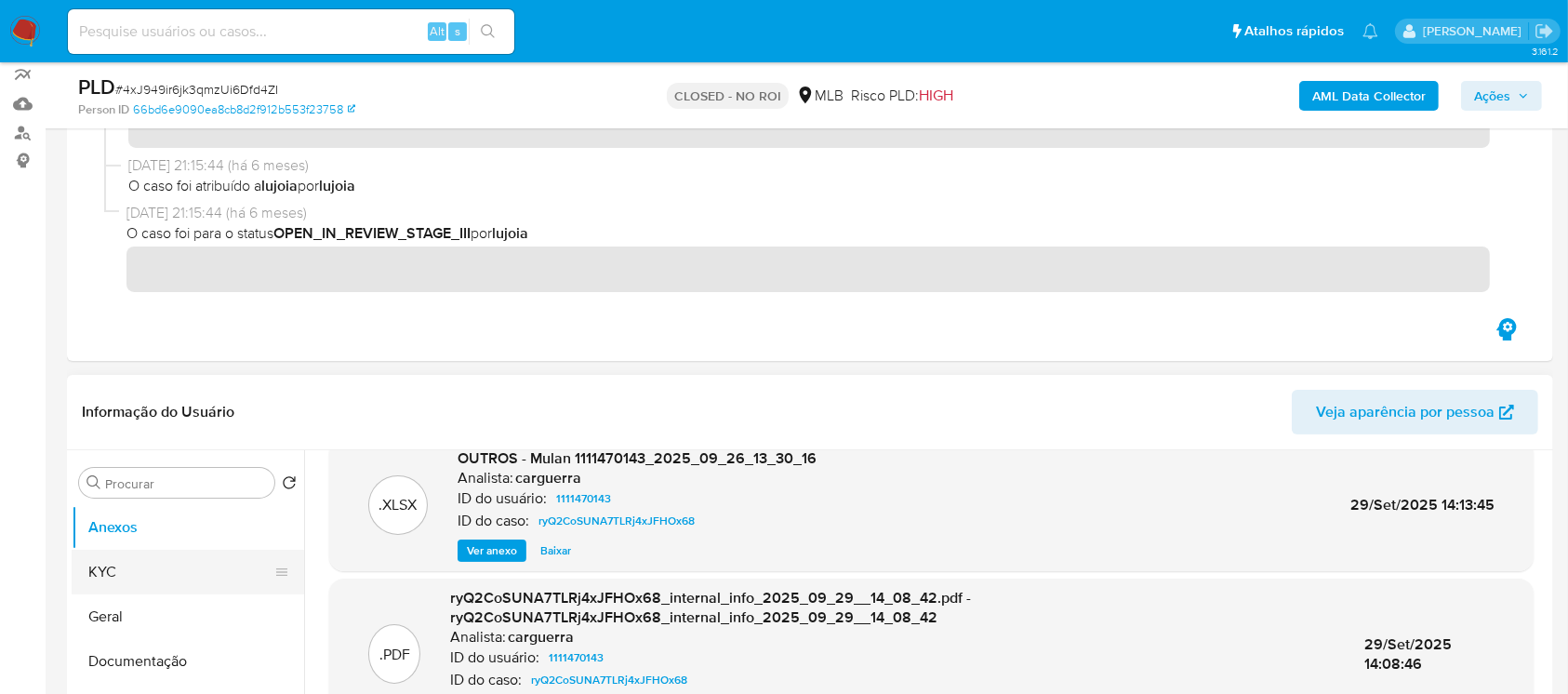
click at [128, 569] on button "KYC" at bounding box center [180, 571] width 218 height 44
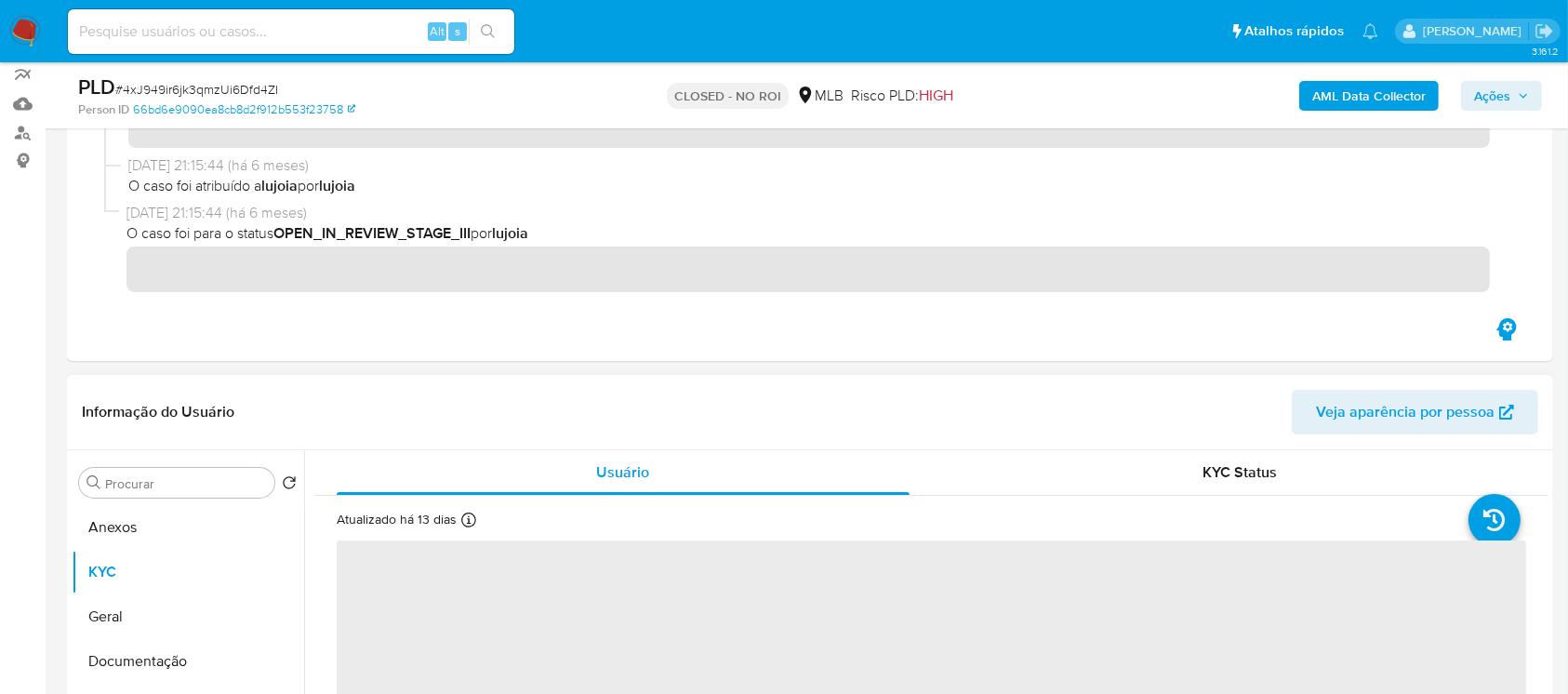
scroll to position [330, 0]
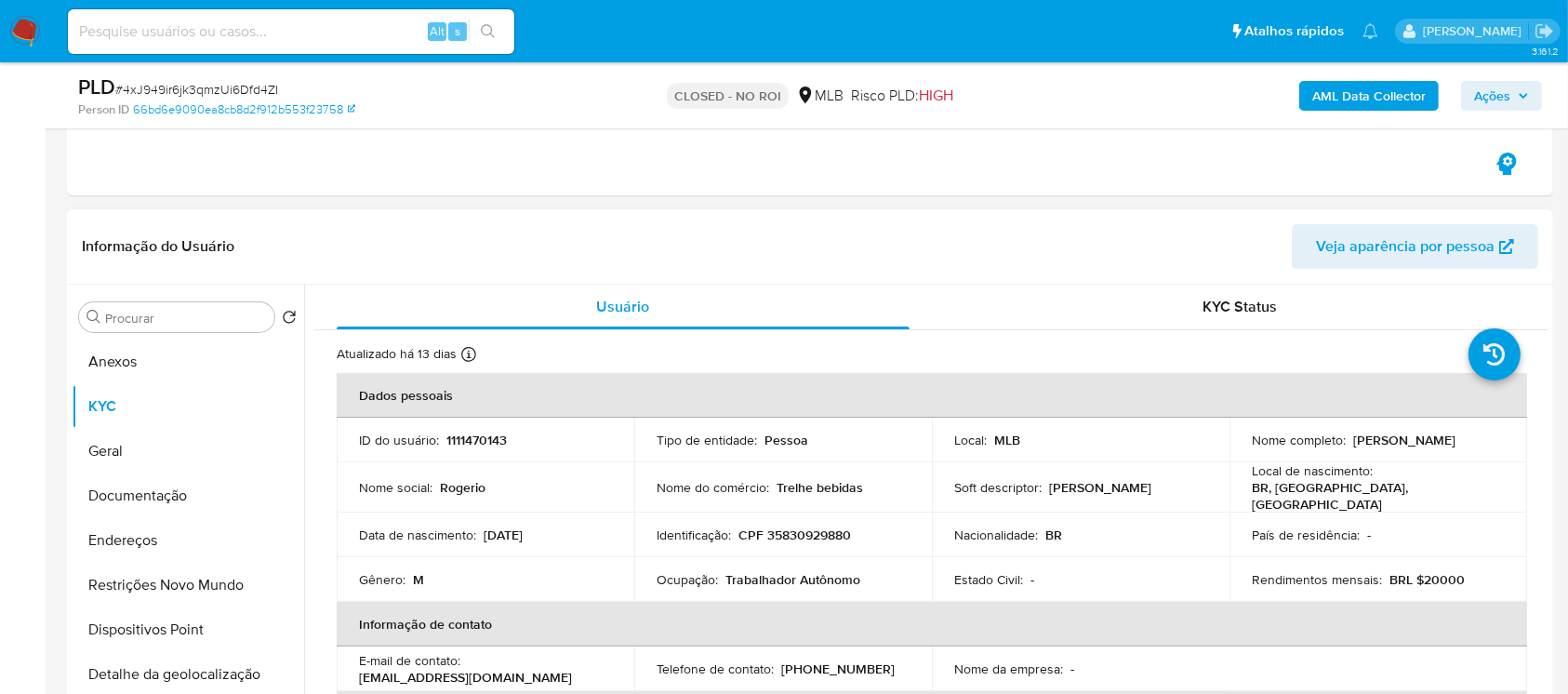
click at [782, 528] on p "CPF 35830929880" at bounding box center [795, 534] width 113 height 17
copy p "35830929880"
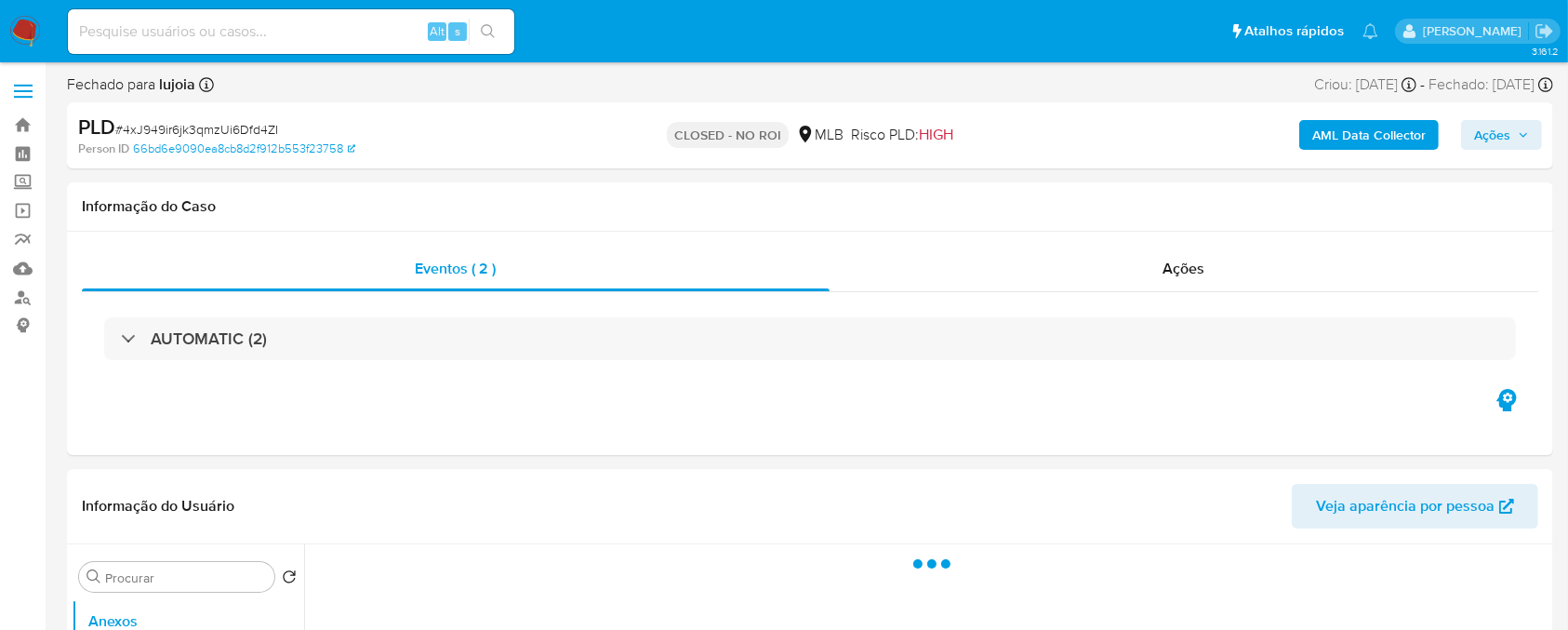
select select "10"
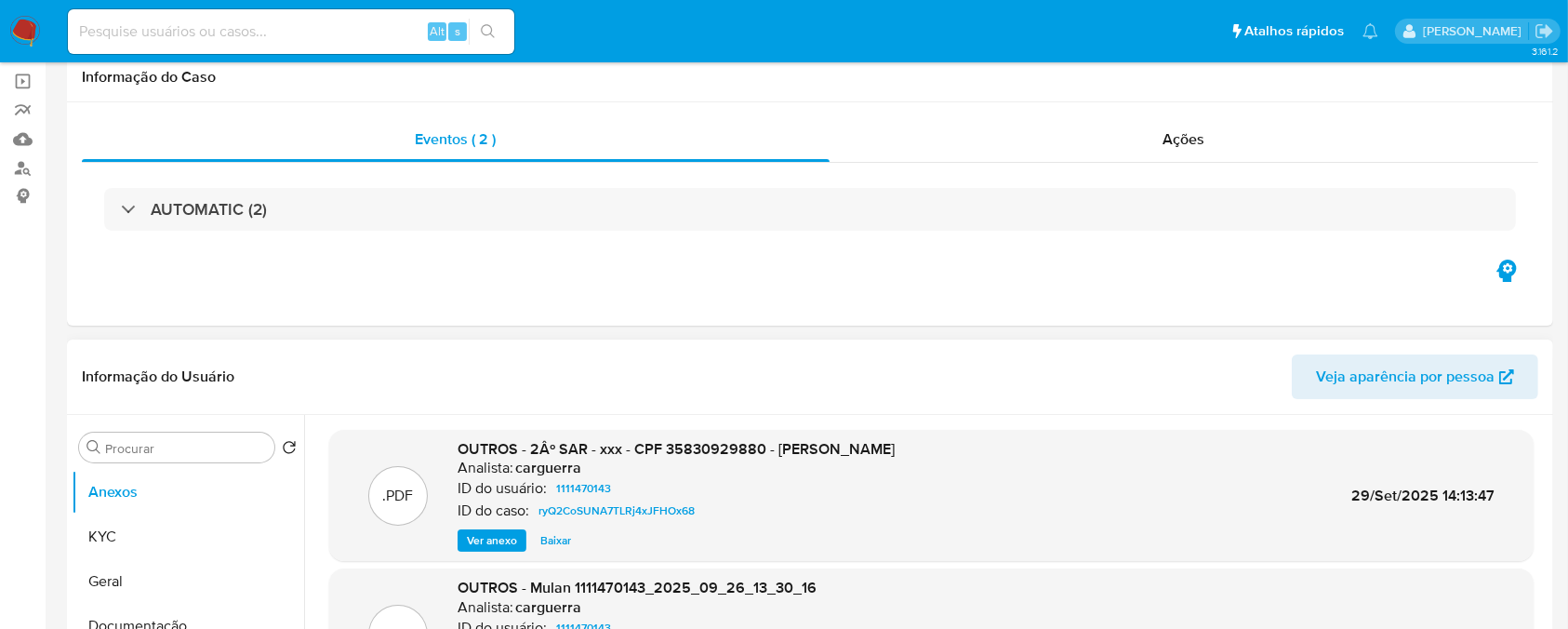
scroll to position [164, 0]
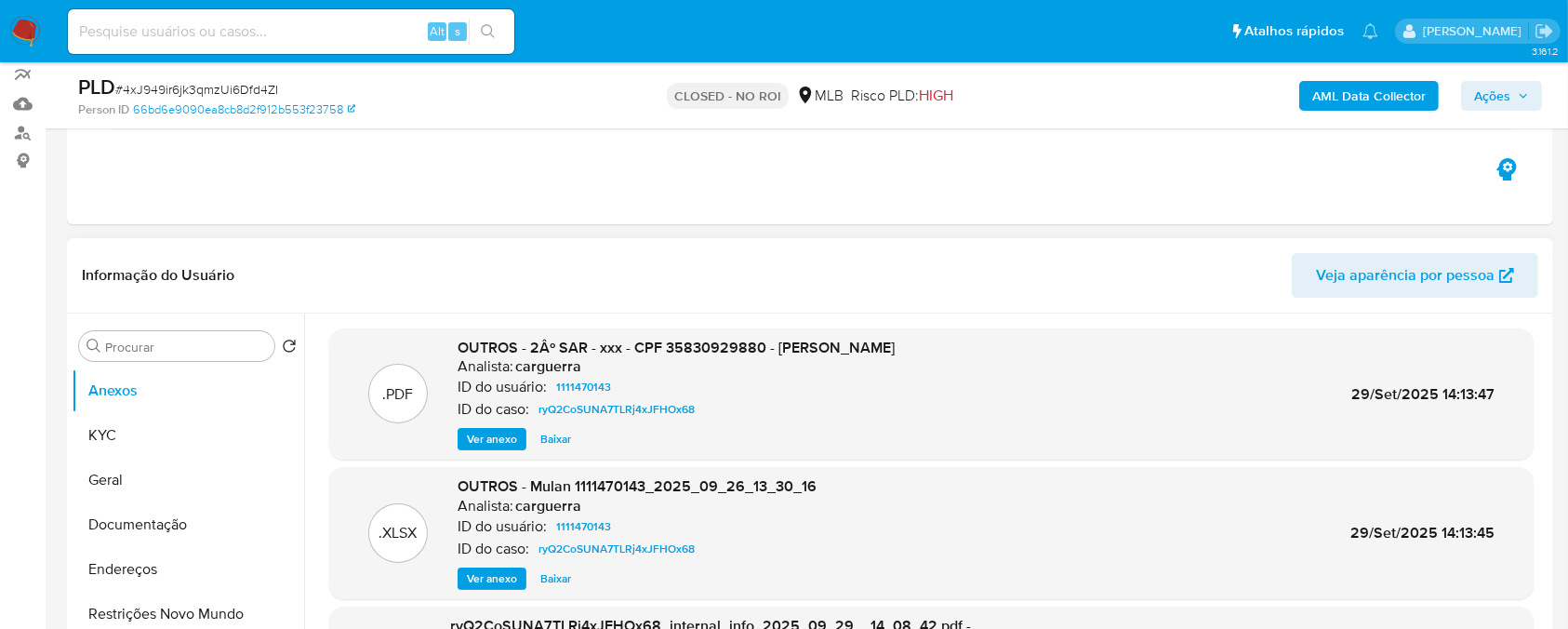
click at [486, 441] on span "Ver anexo" at bounding box center [492, 438] width 50 height 19
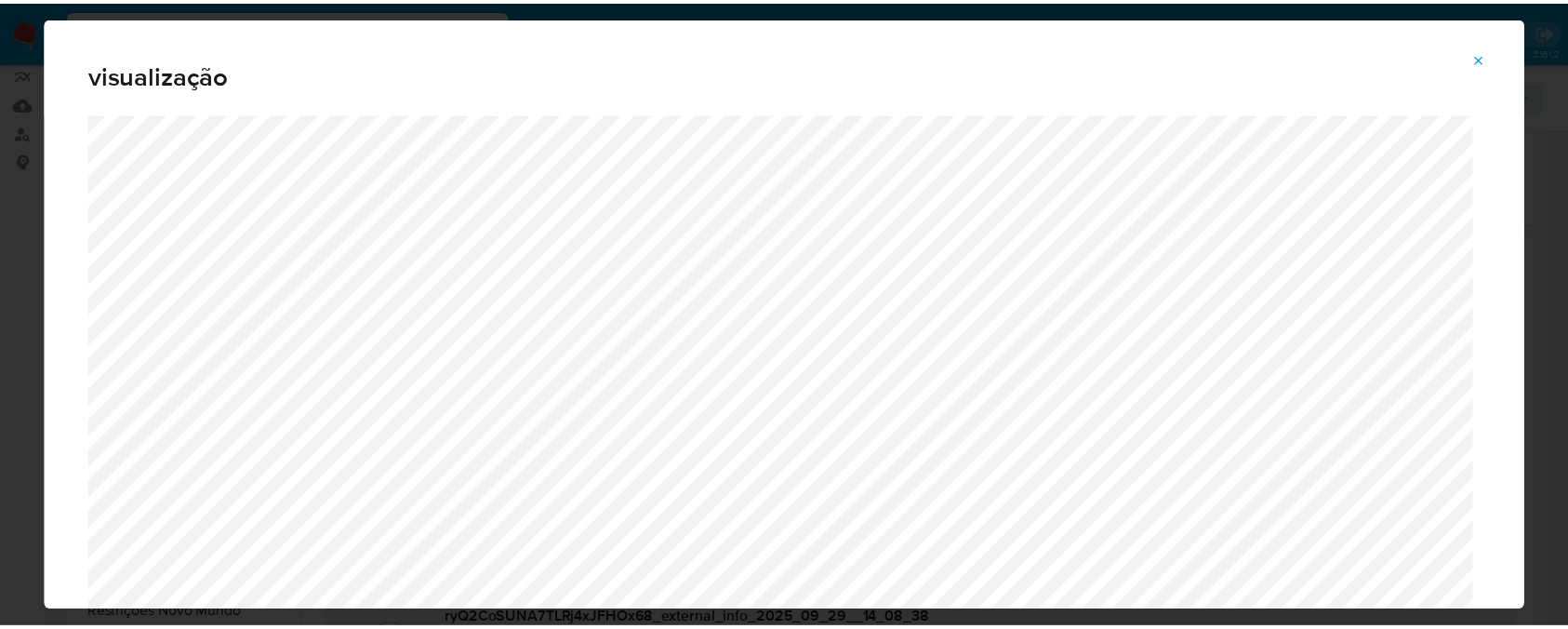
scroll to position [196, 0]
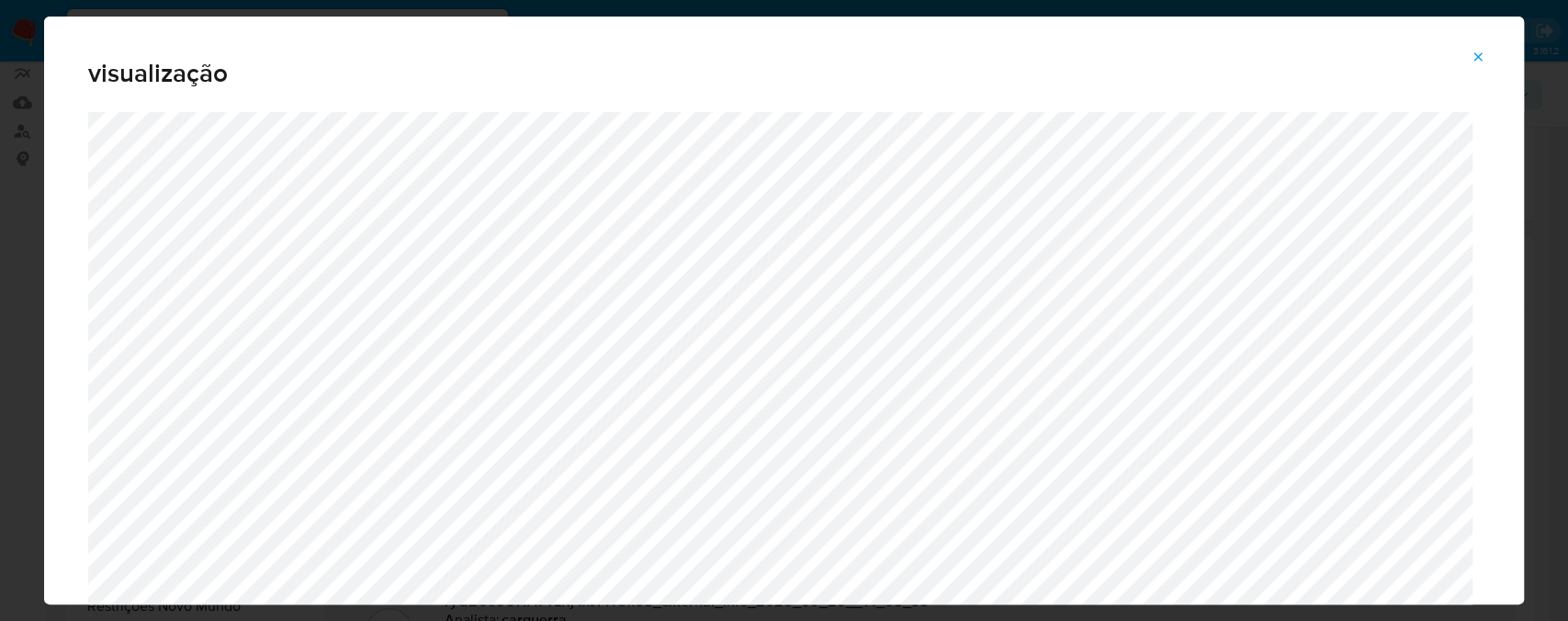
click at [1483, 61] on icon "Attachment preview" at bounding box center [1478, 57] width 15 height 15
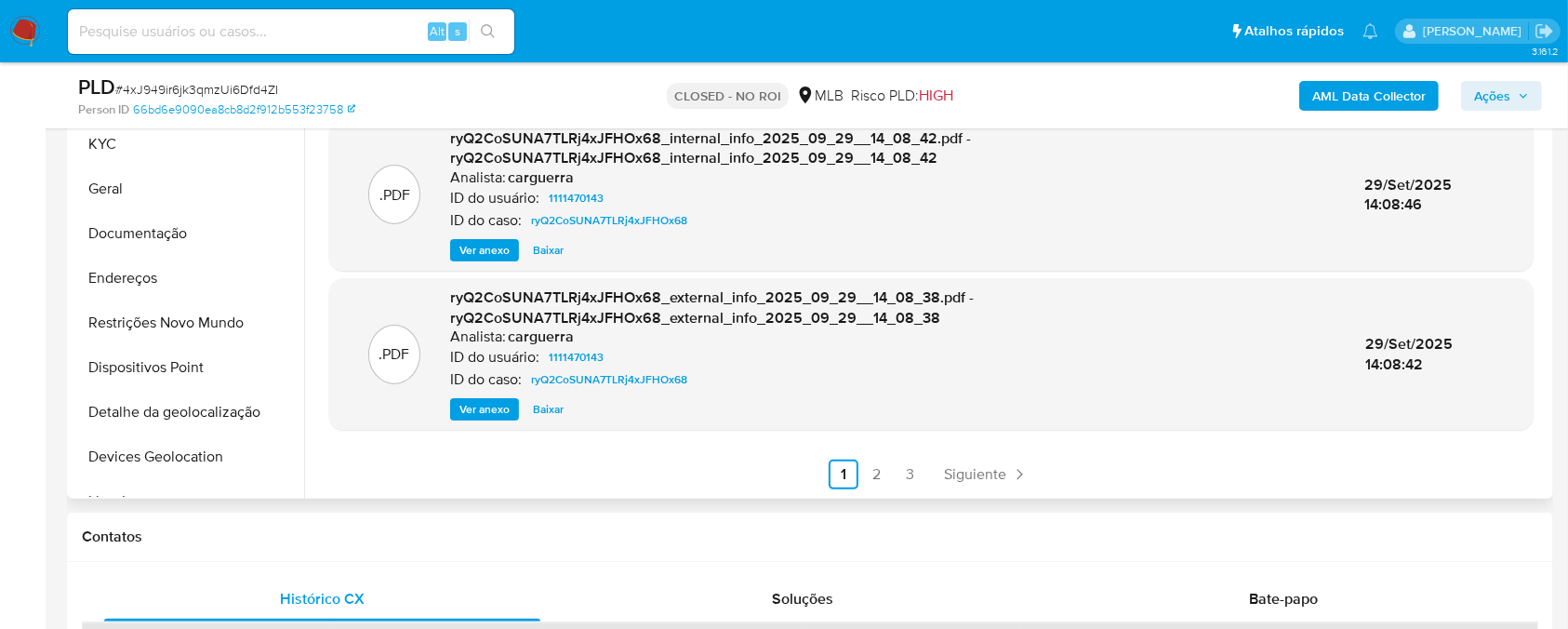
scroll to position [495, 0]
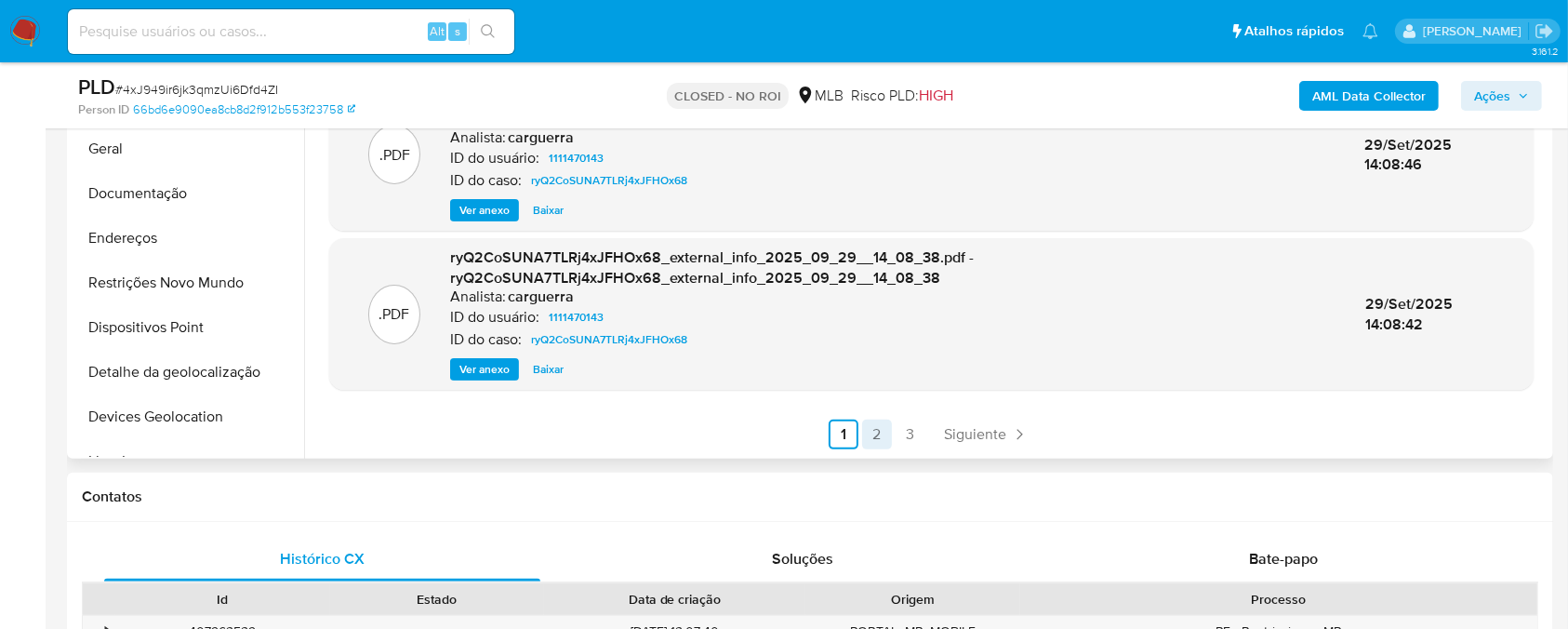
click at [878, 435] on link "2" at bounding box center [877, 434] width 30 height 30
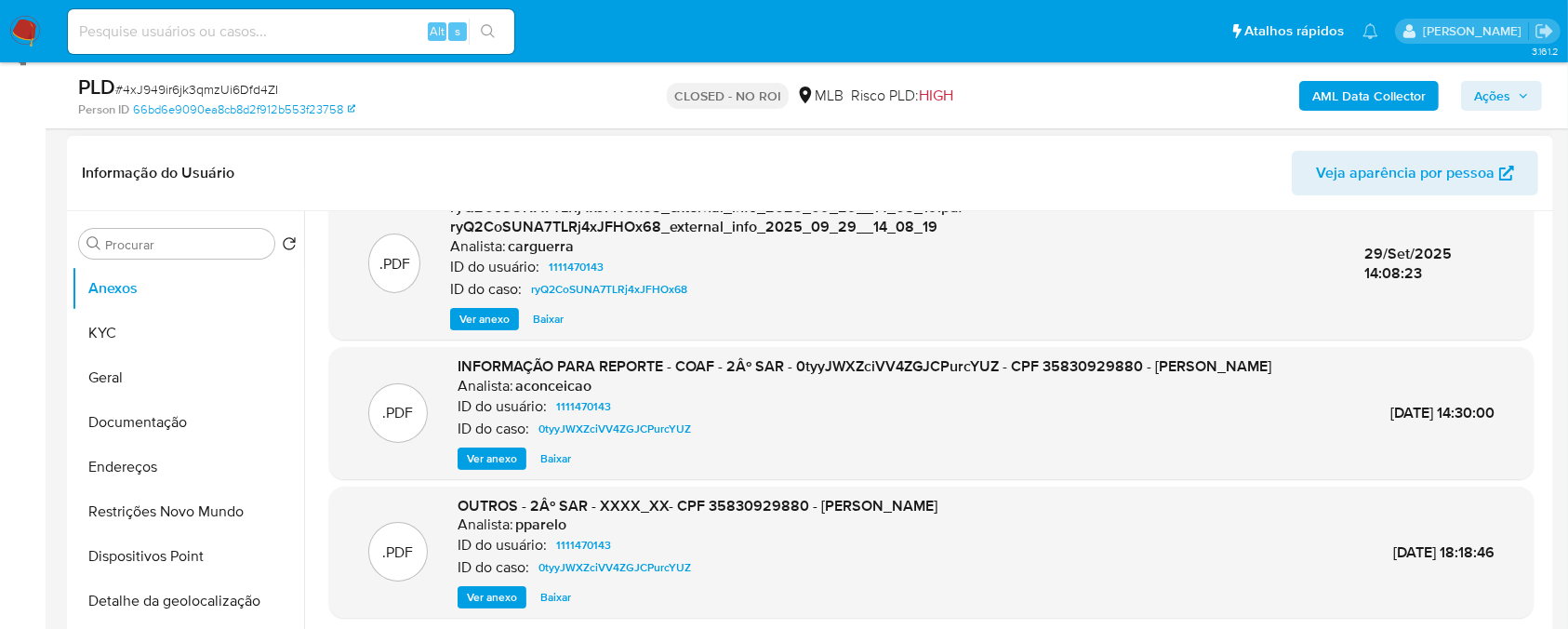
scroll to position [330, 0]
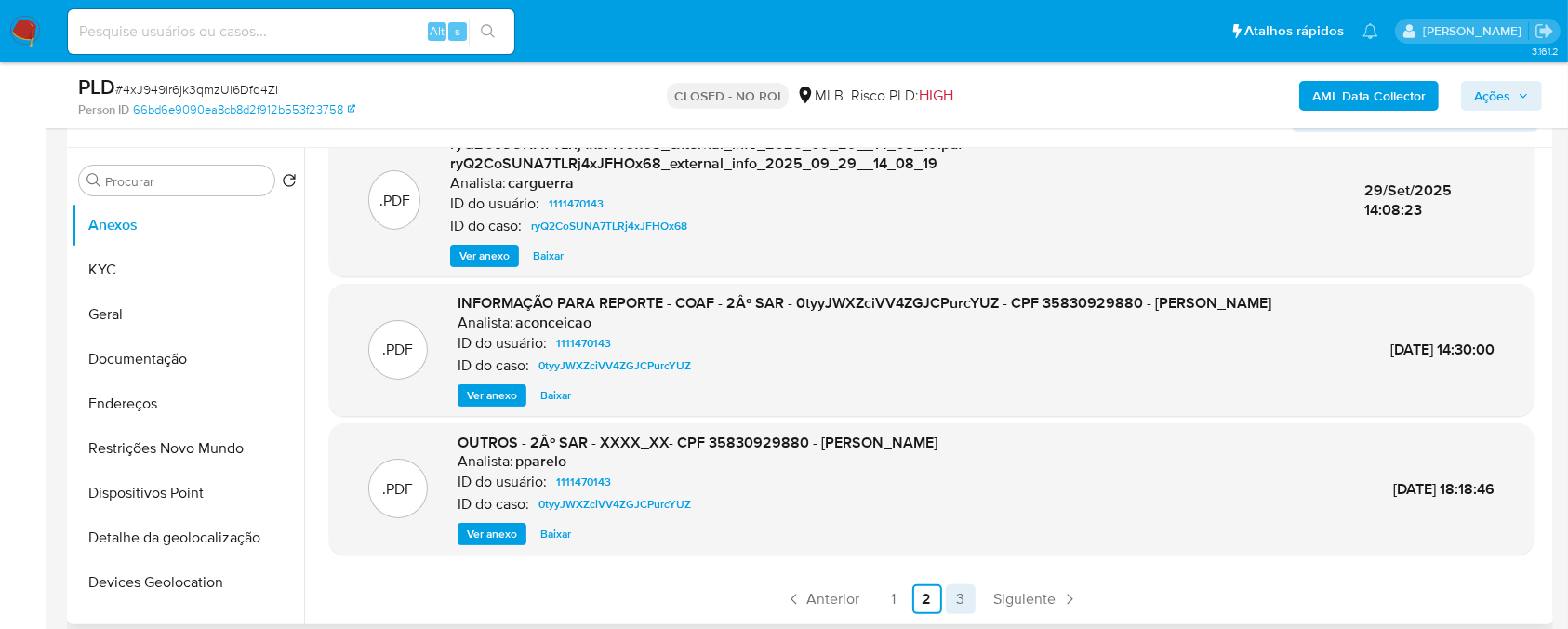
click at [956, 589] on link "3" at bounding box center [961, 599] width 30 height 30
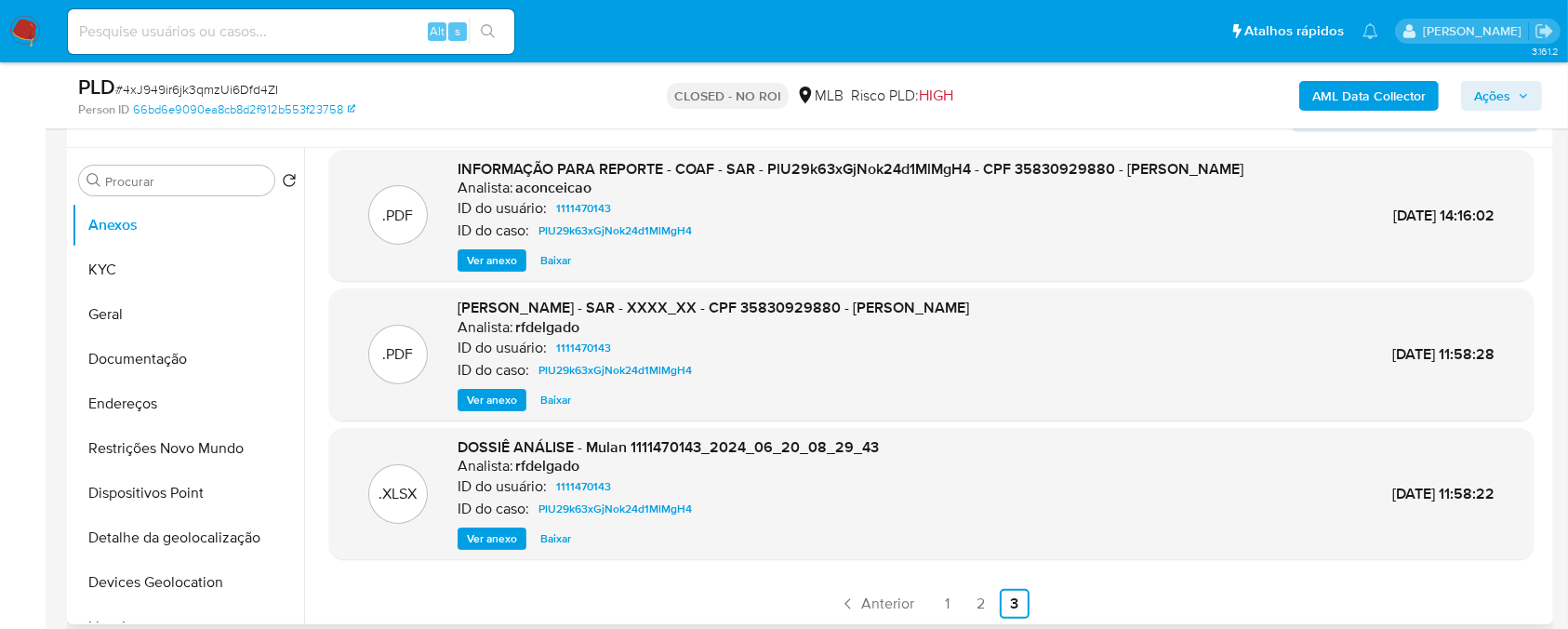
scroll to position [17, 0]
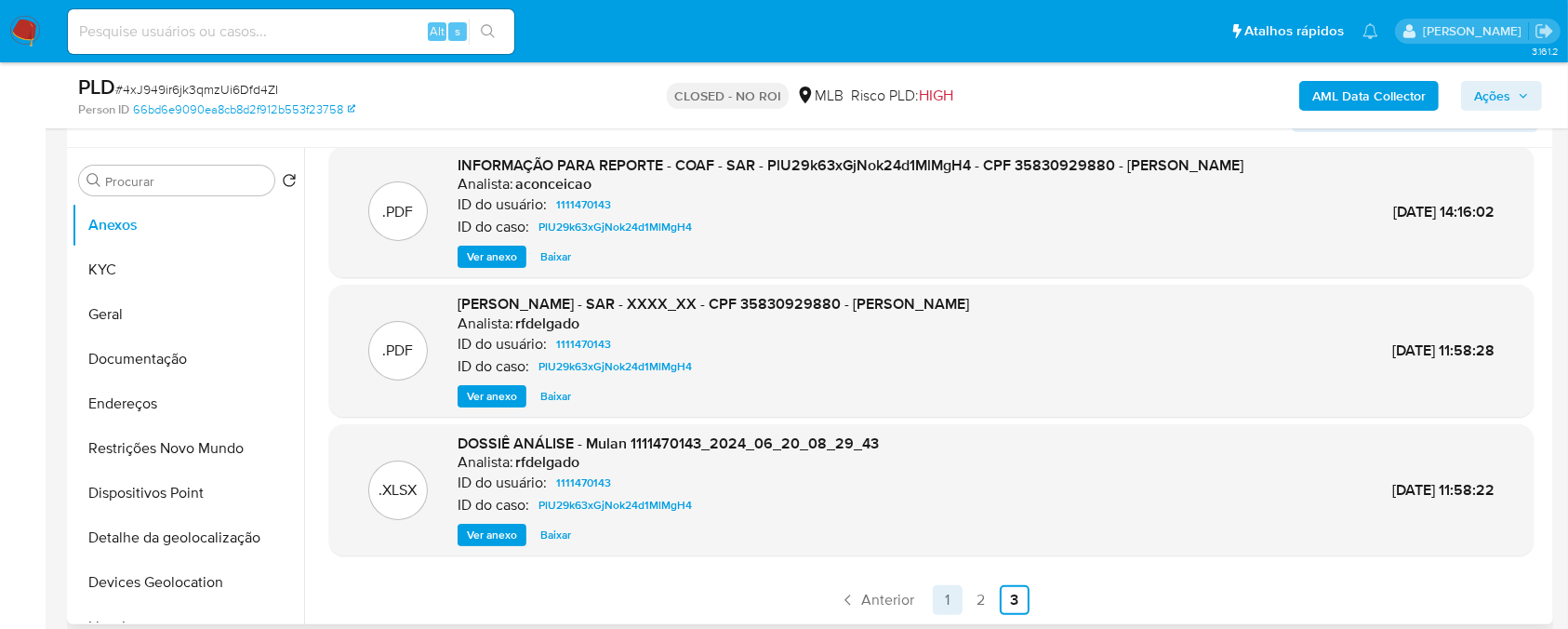
click at [935, 600] on link "1" at bounding box center [948, 600] width 30 height 30
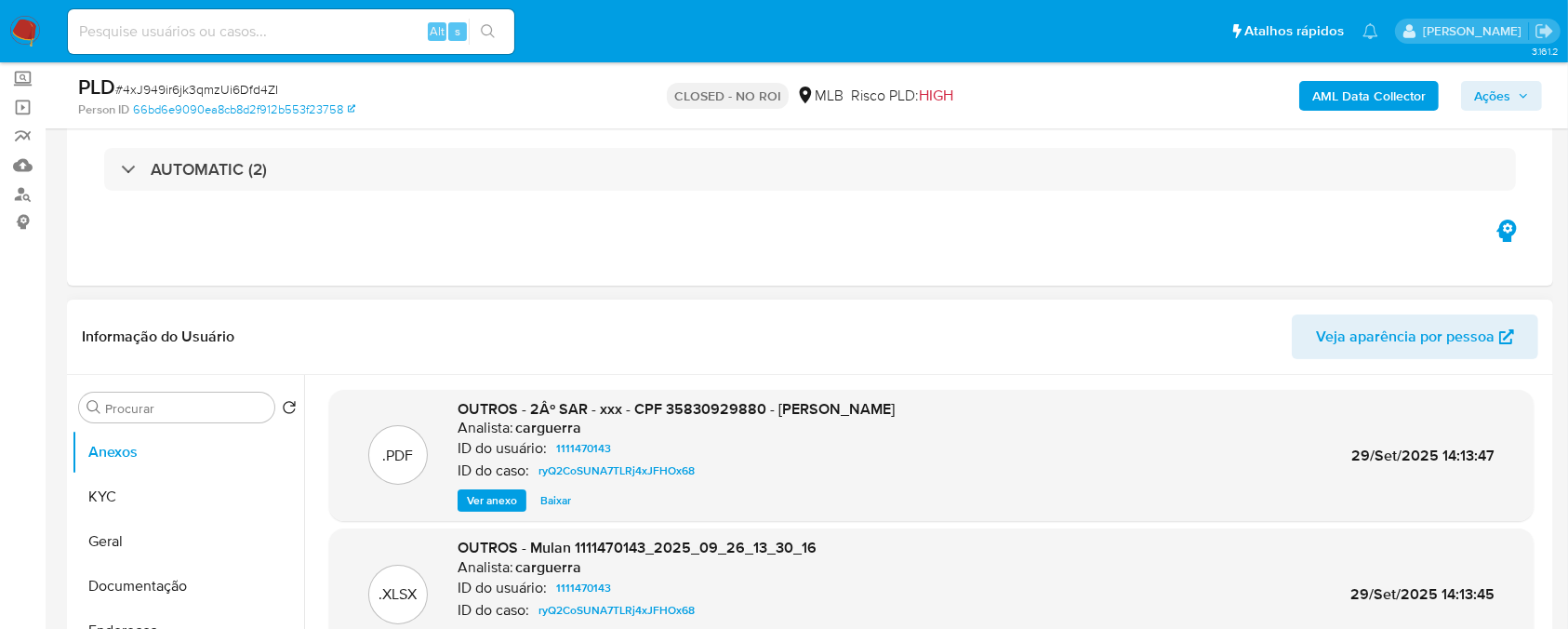
scroll to position [164, 0]
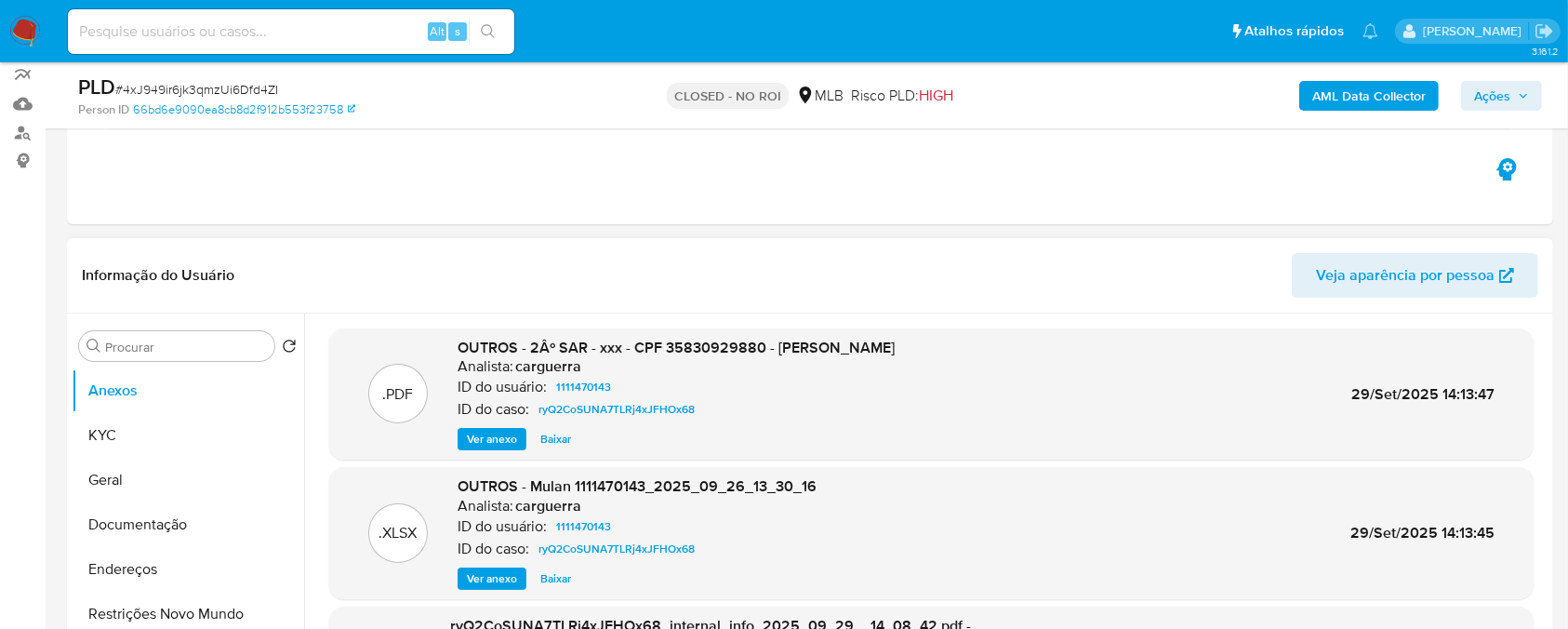
click at [484, 441] on span "Ver anexo" at bounding box center [492, 438] width 50 height 19
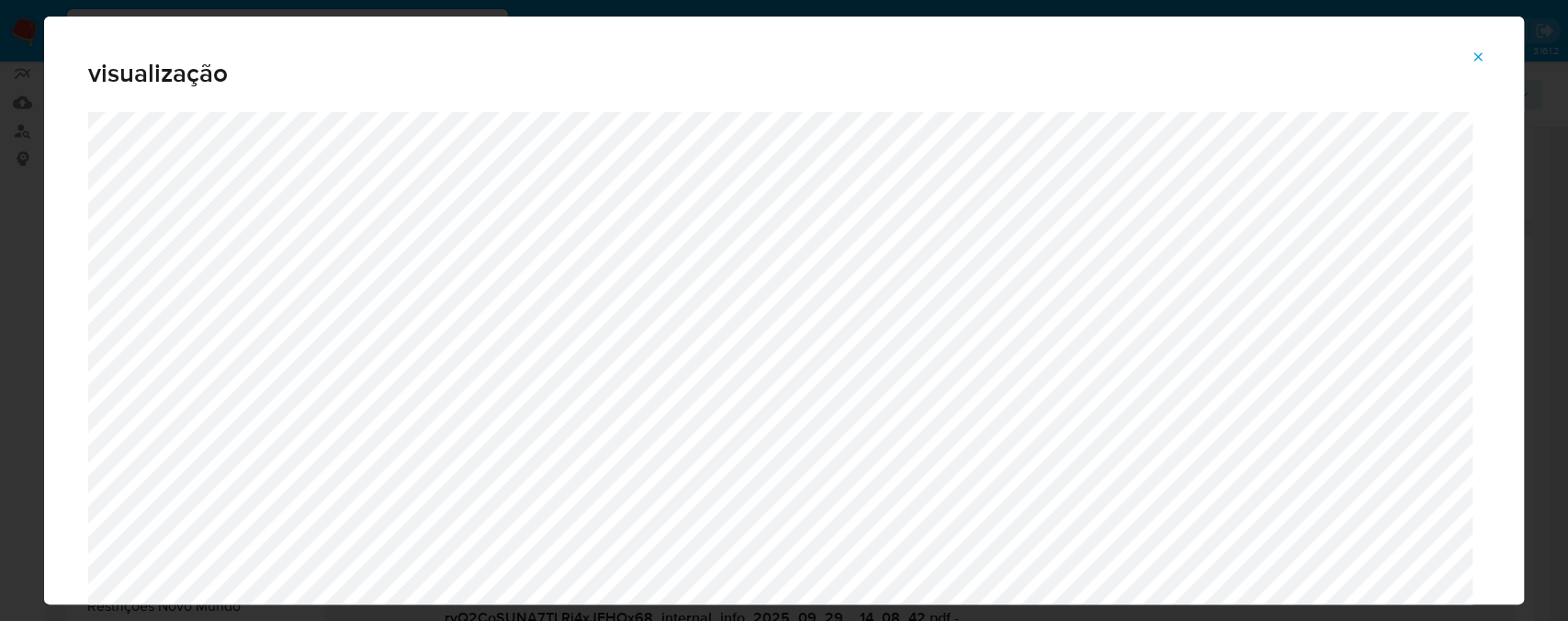
click at [1473, 61] on icon "Attachment preview" at bounding box center [1478, 57] width 15 height 15
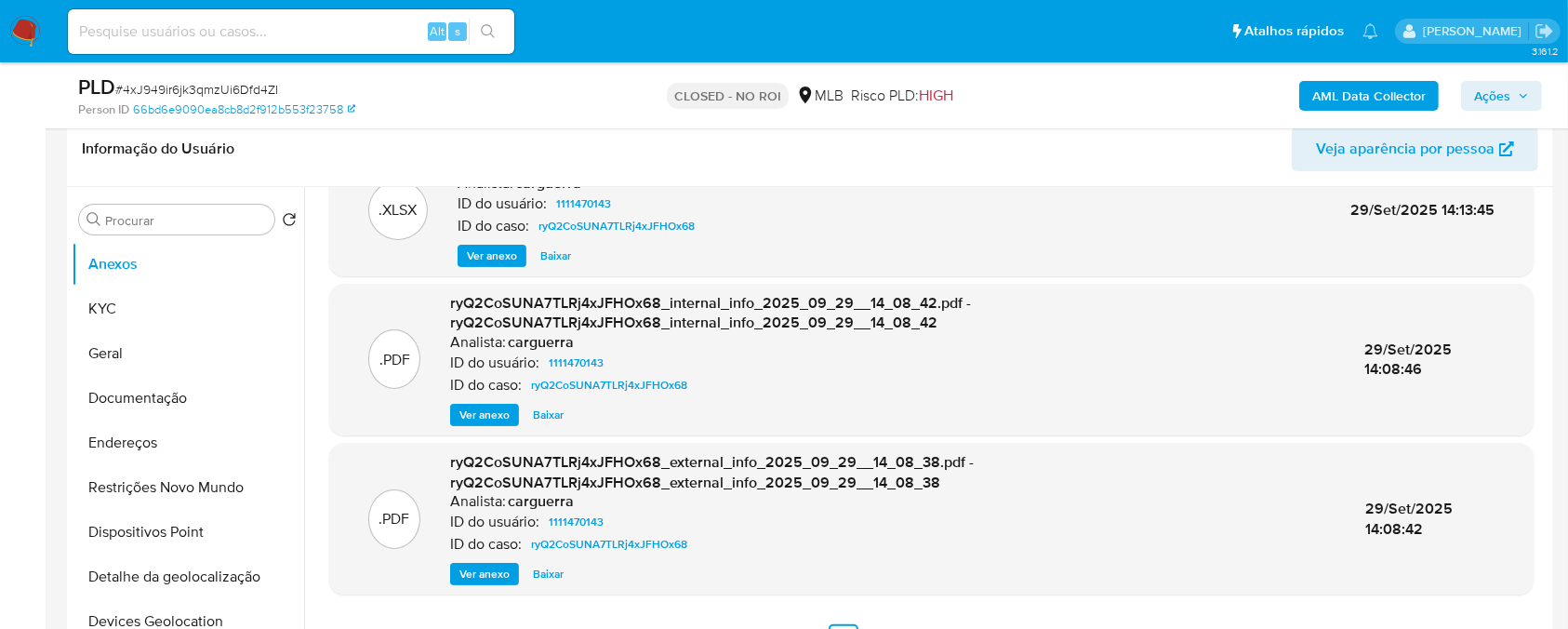
scroll to position [330, 0]
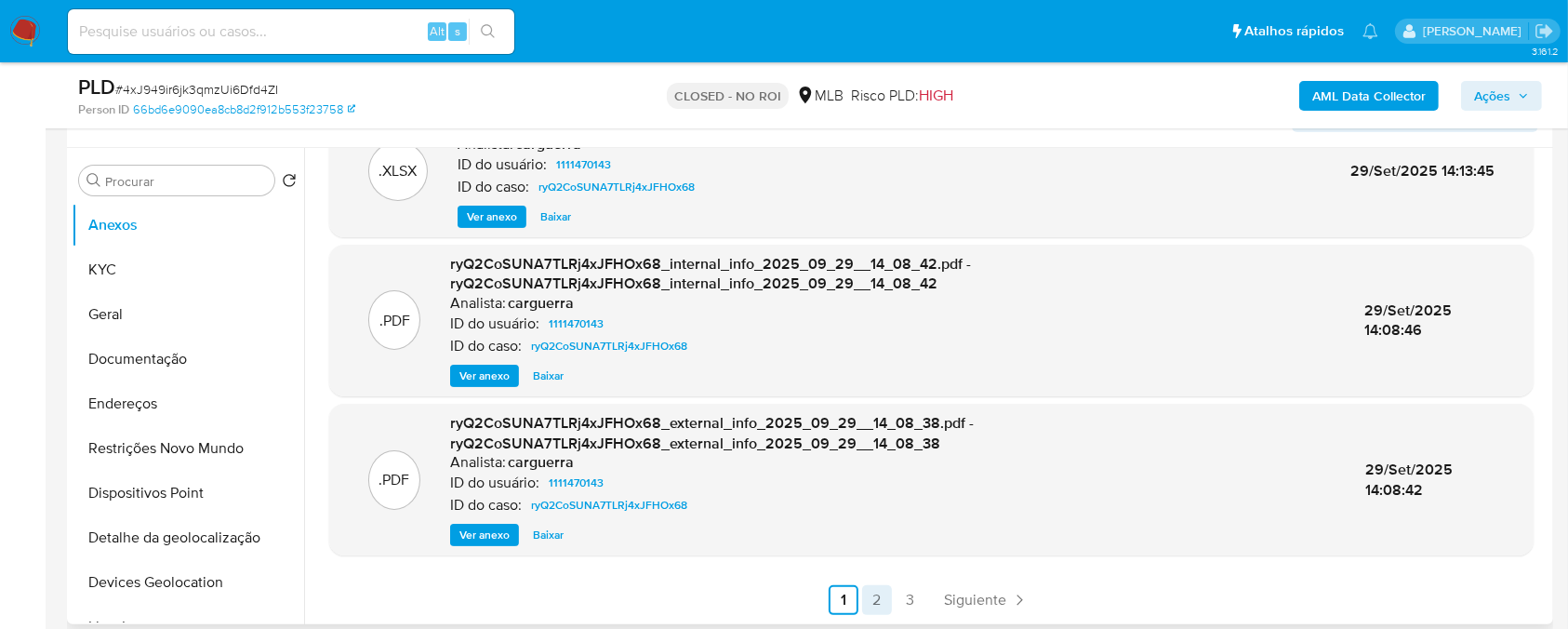
click at [878, 598] on link "2" at bounding box center [877, 600] width 30 height 30
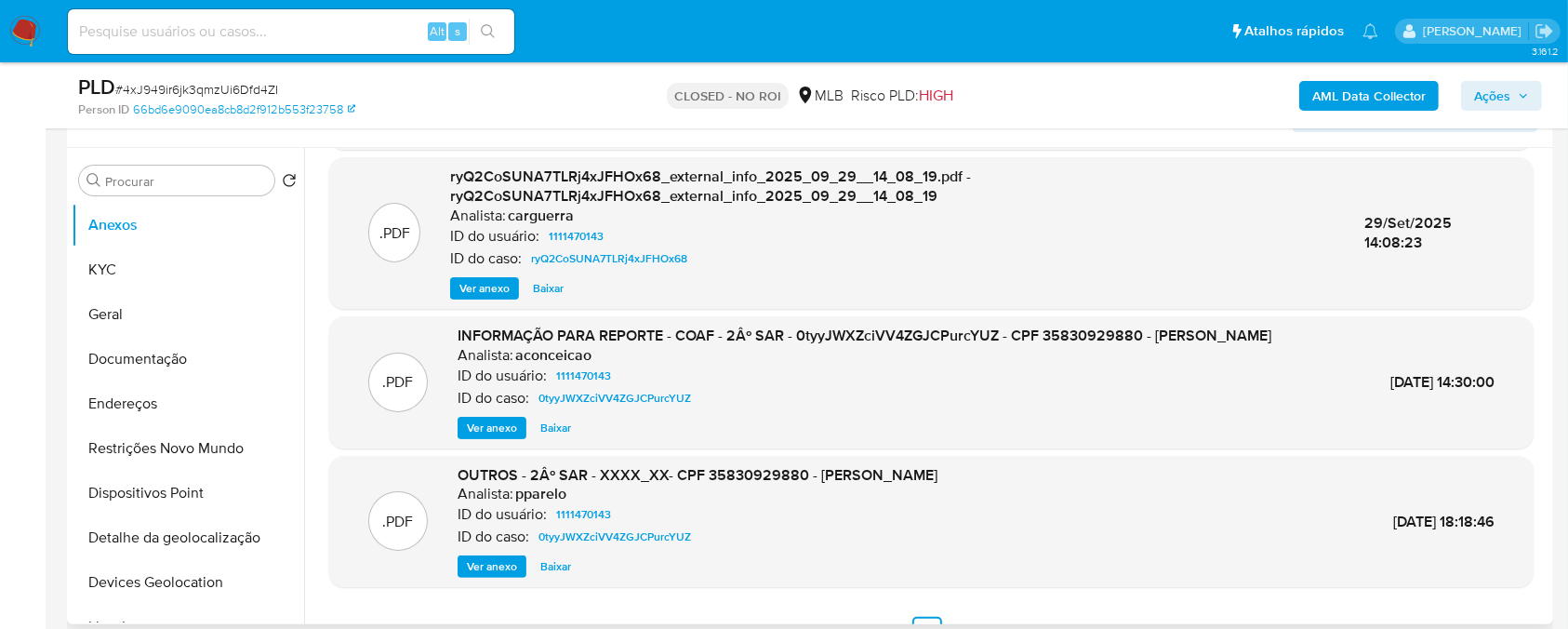
scroll to position [216, 0]
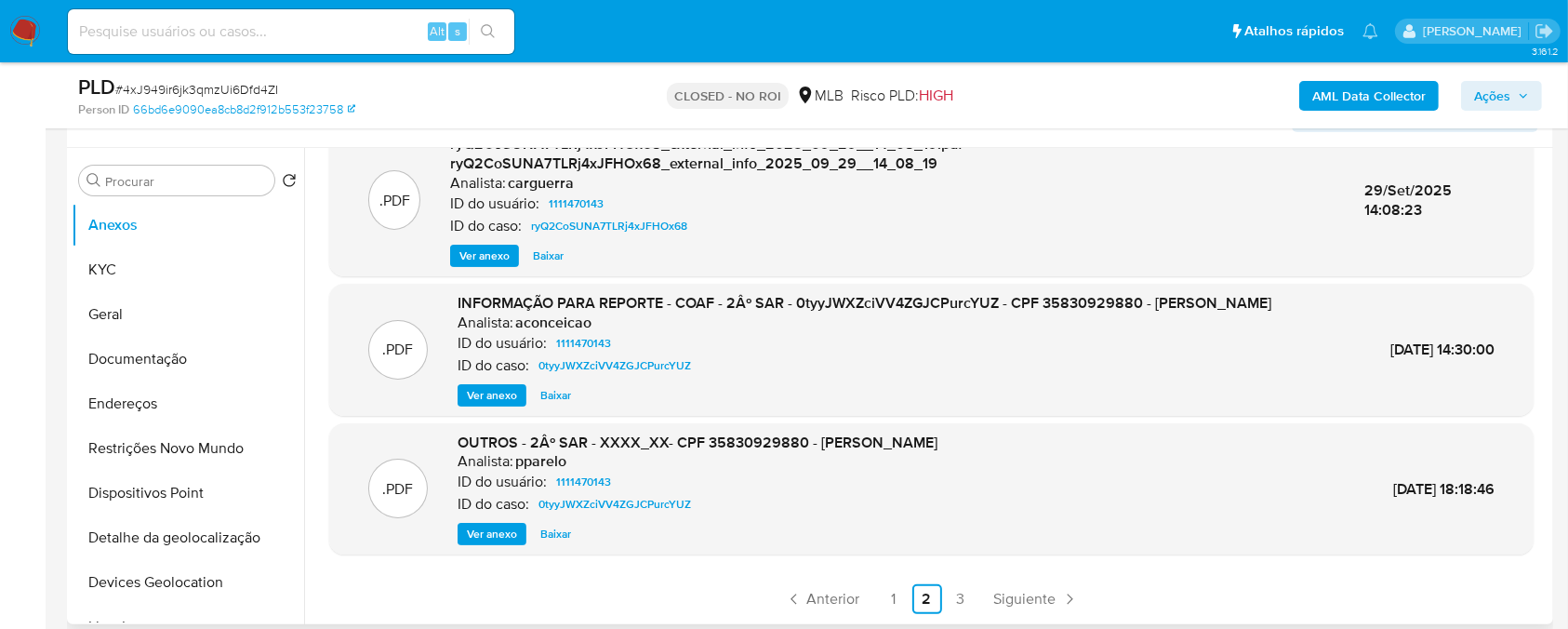
click at [485, 393] on span "Ver anexo" at bounding box center [492, 395] width 50 height 19
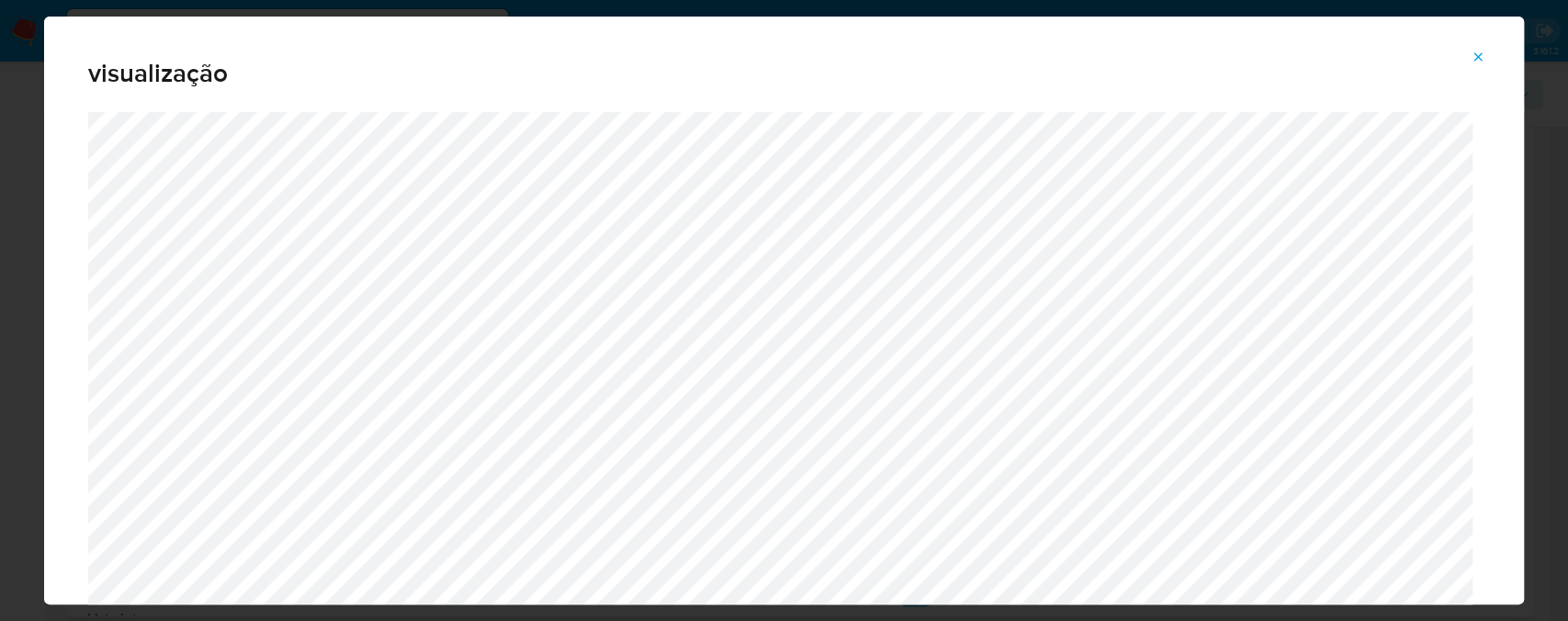
click at [1474, 54] on icon "Attachment preview" at bounding box center [1478, 57] width 8 height 8
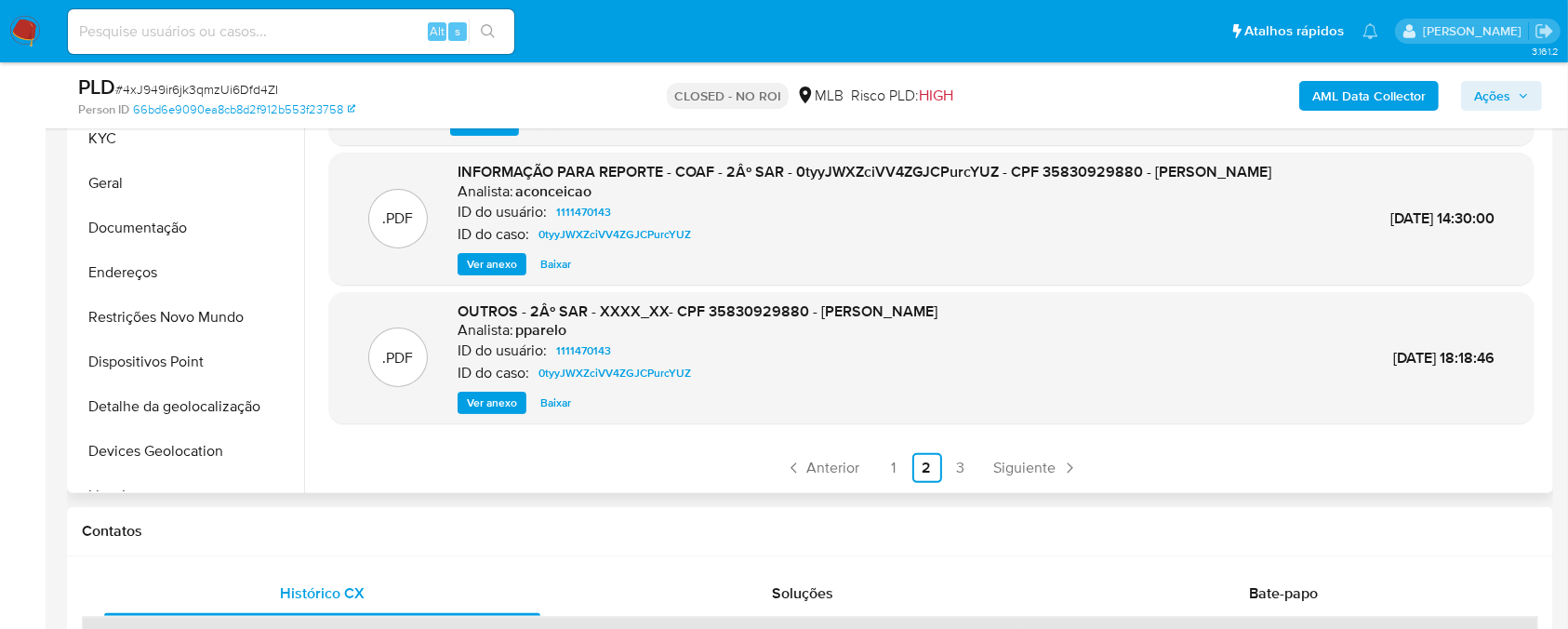
scroll to position [495, 0]
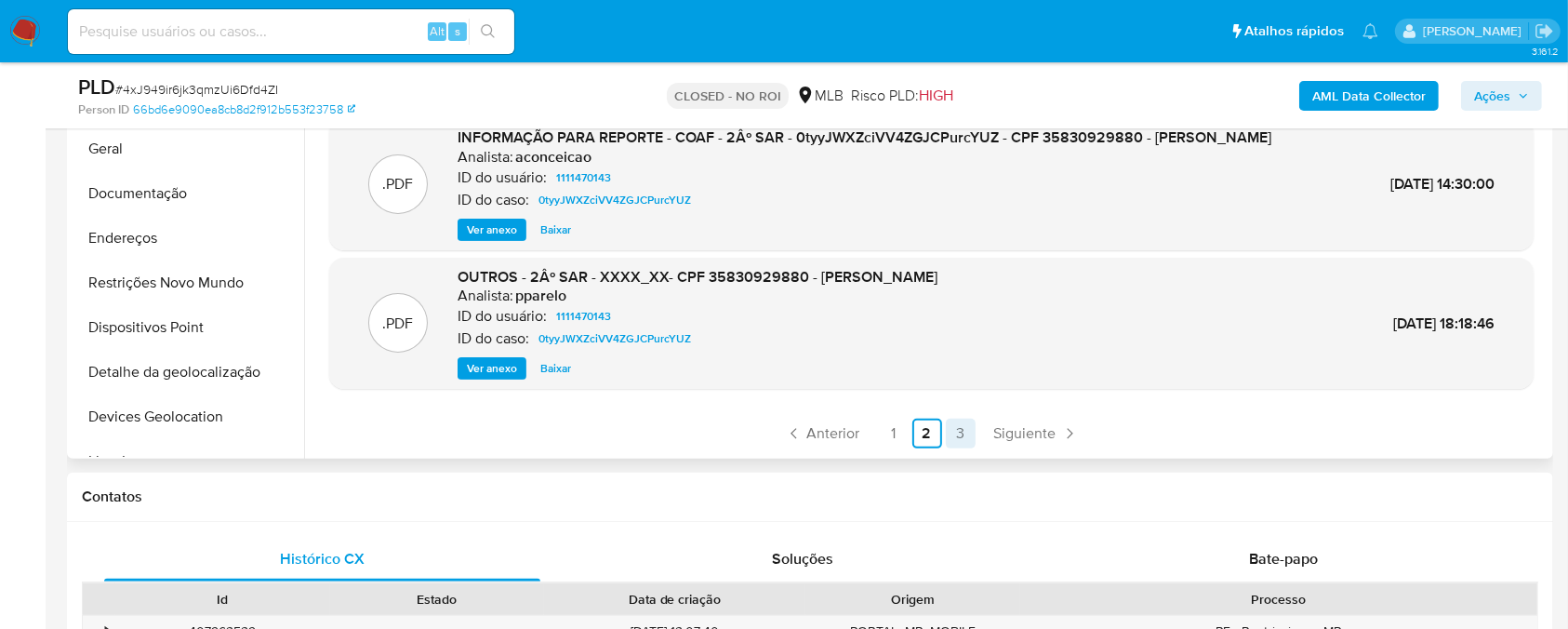
click at [955, 439] on link "3" at bounding box center [961, 433] width 30 height 30
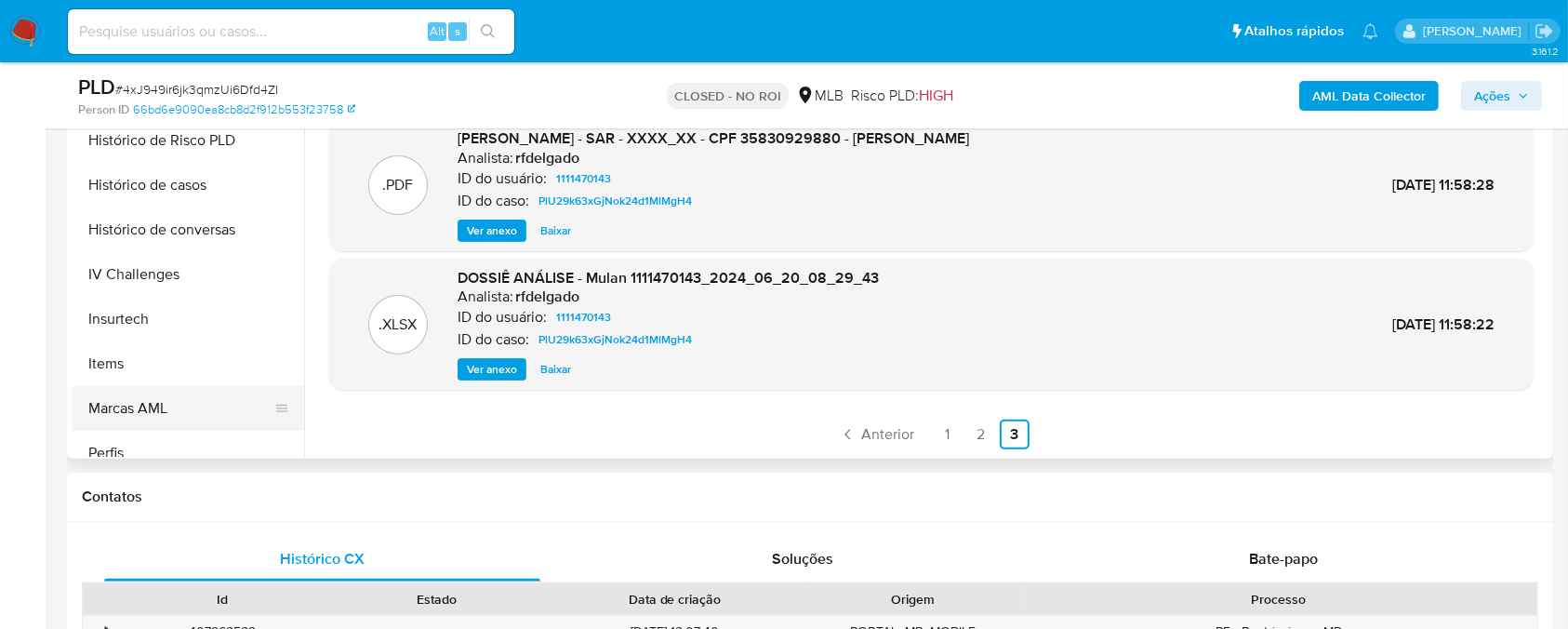
scroll to position [469, 0]
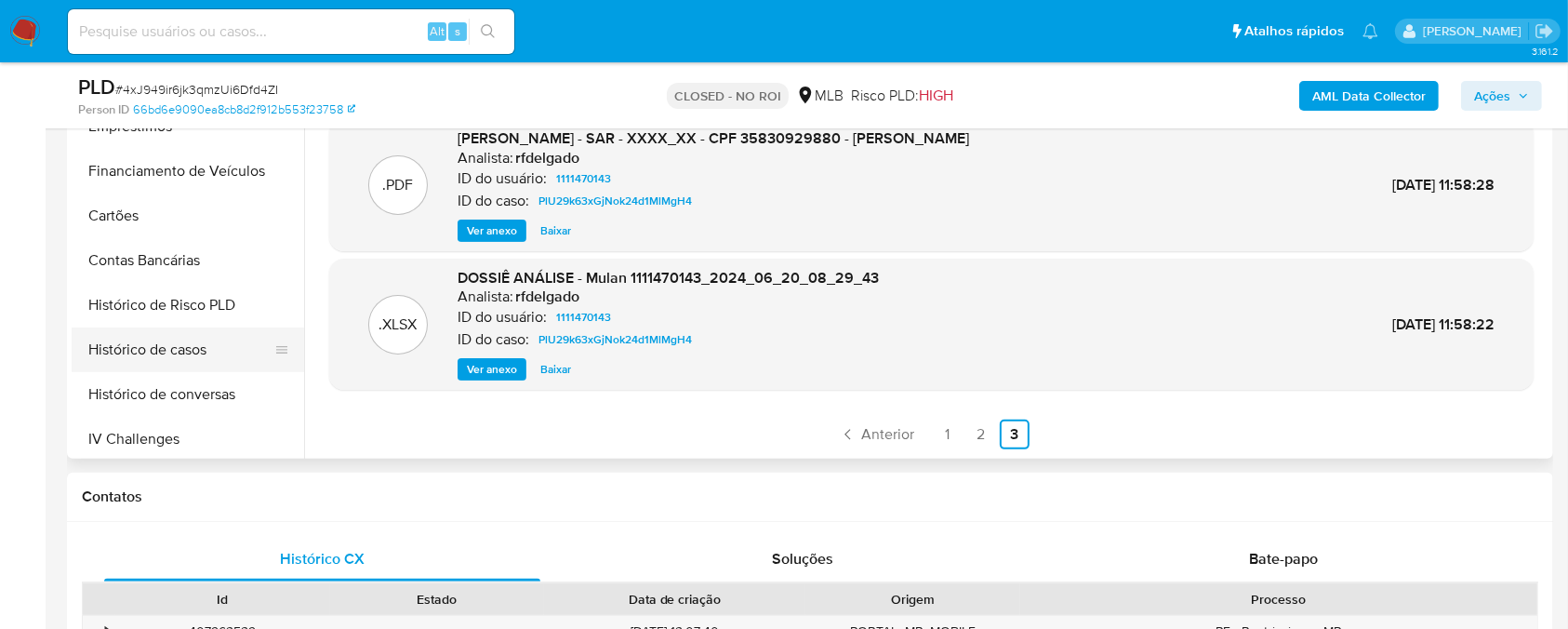
click at [115, 355] on button "Histórico de casos" at bounding box center [180, 349] width 218 height 45
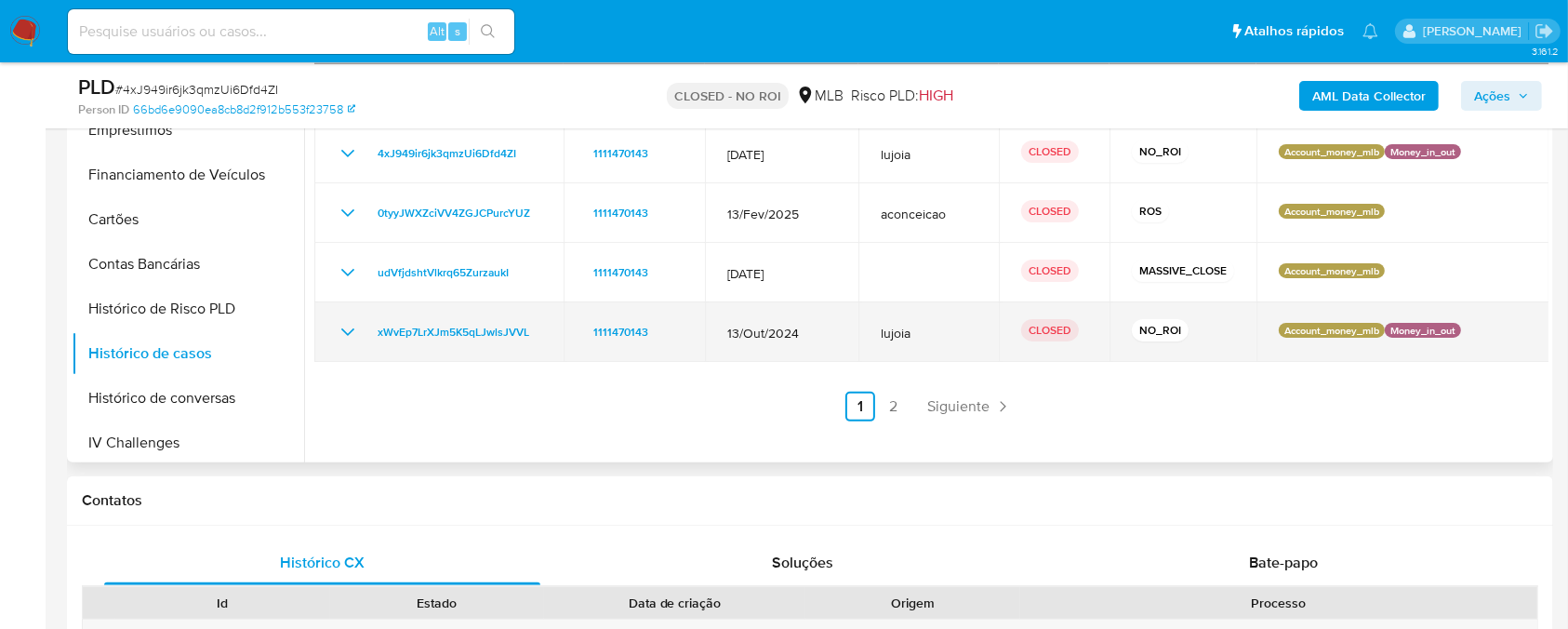
scroll to position [330, 0]
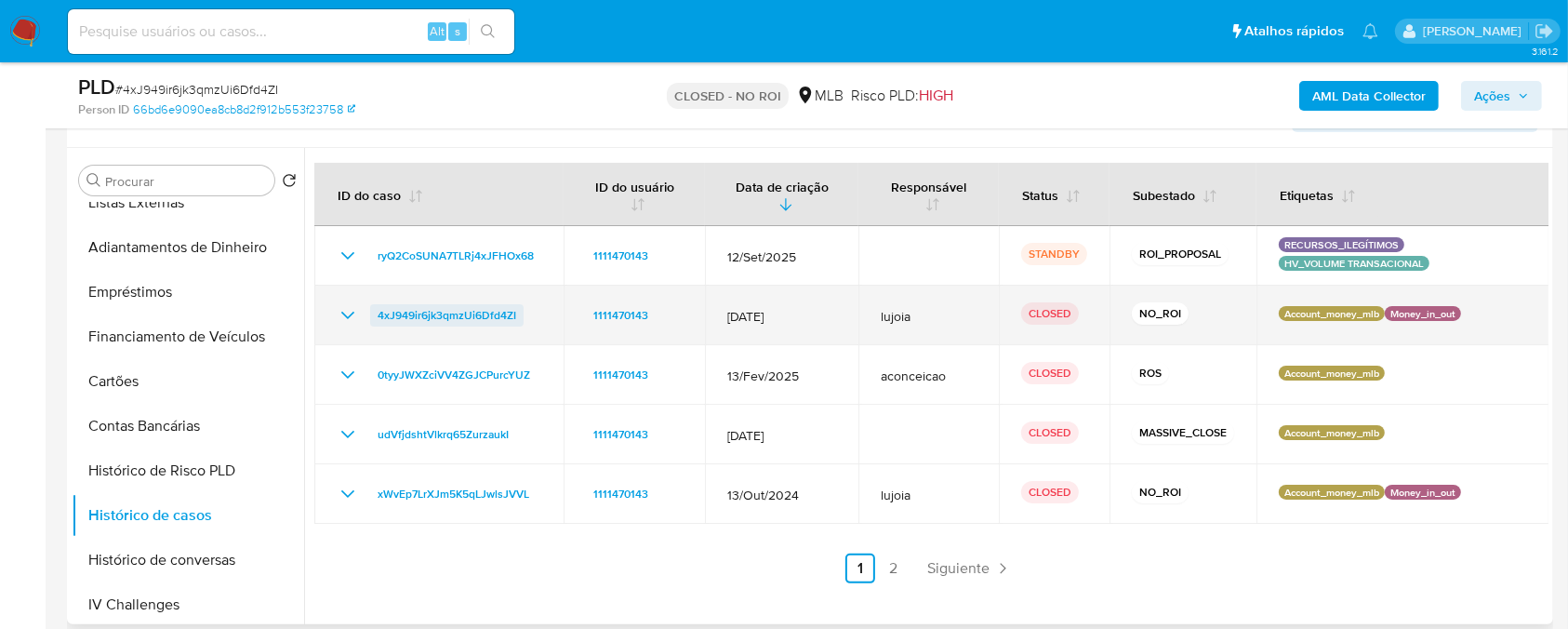
click at [432, 314] on span "4xJ949ir6jk3qmzUi6Dfd4ZI" at bounding box center [447, 315] width 138 height 23
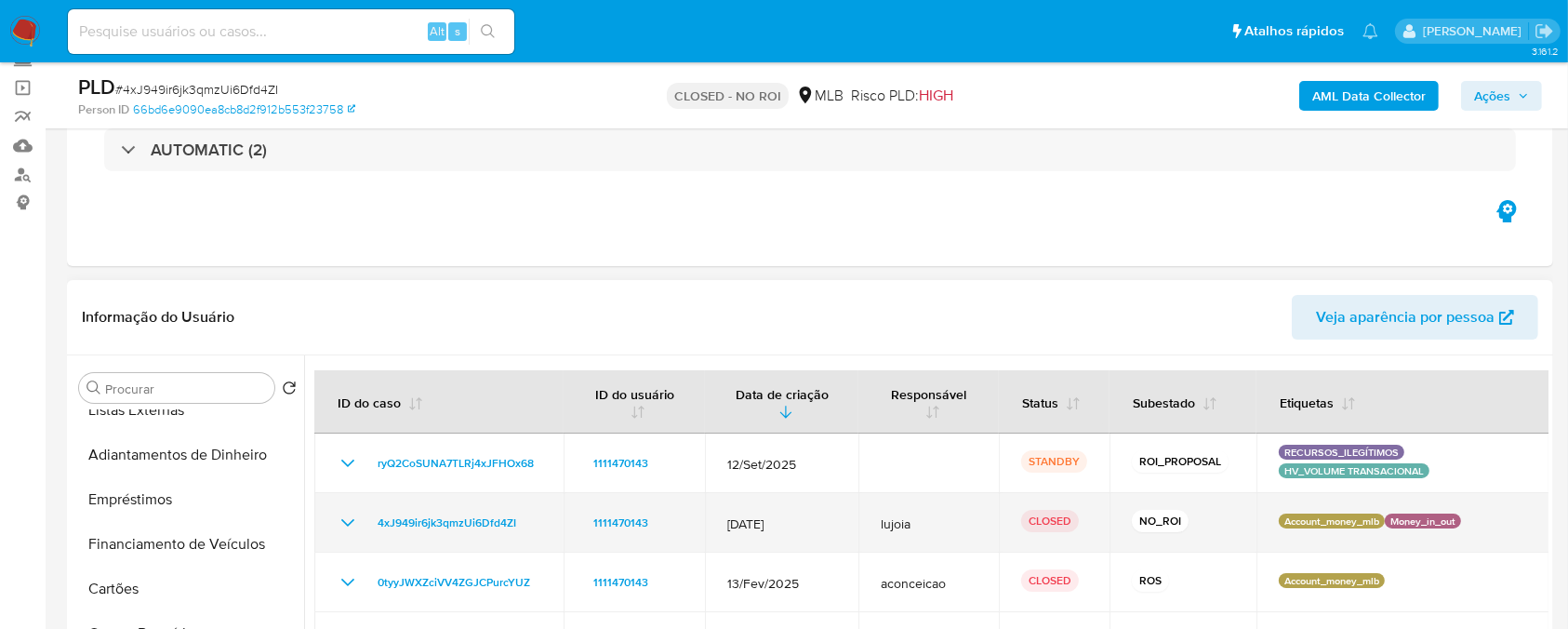
scroll to position [289, 0]
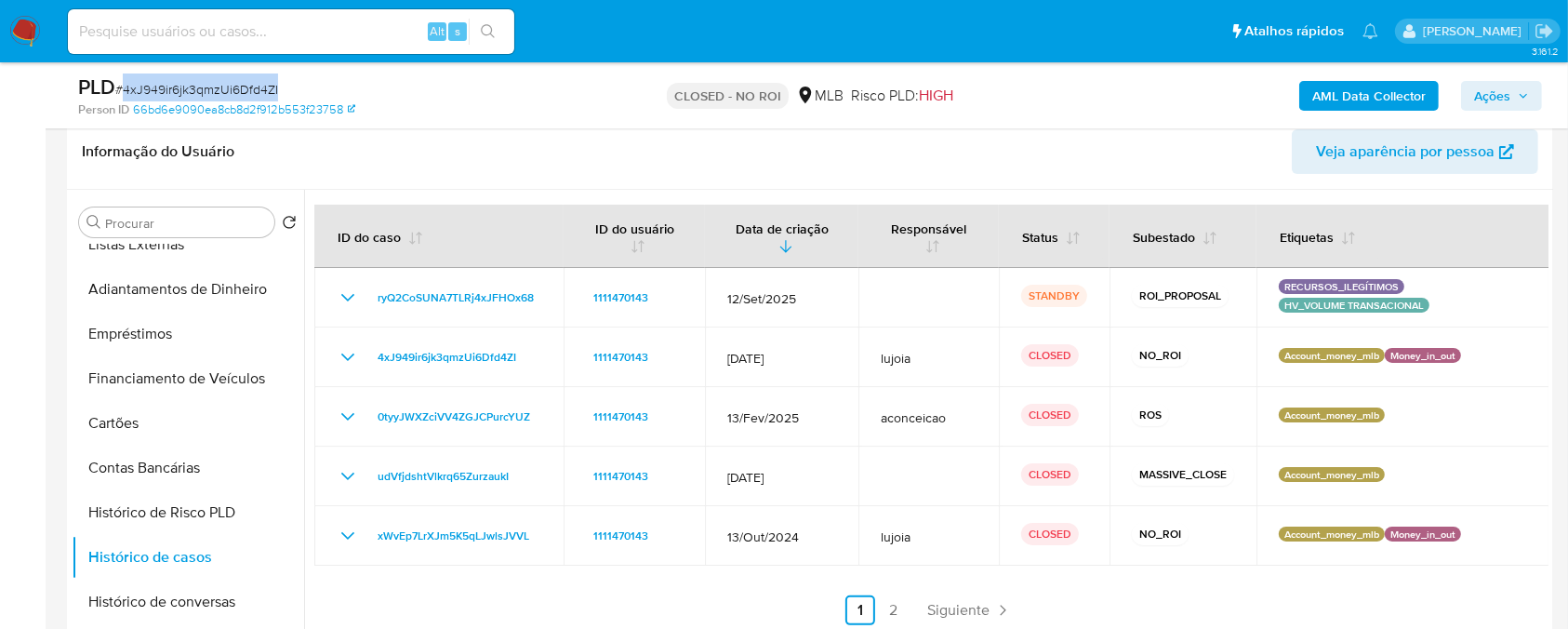
drag, startPoint x: 288, startPoint y: 88, endPoint x: 125, endPoint y: 93, distance: 163.1
click at [125, 93] on div "PLD # 4xJ949ir6jk3qmzUi6Dfd4ZI" at bounding box center [319, 87] width 481 height 28
copy span "4xJ949ir6jk3qmzUi6Dfd4ZI"
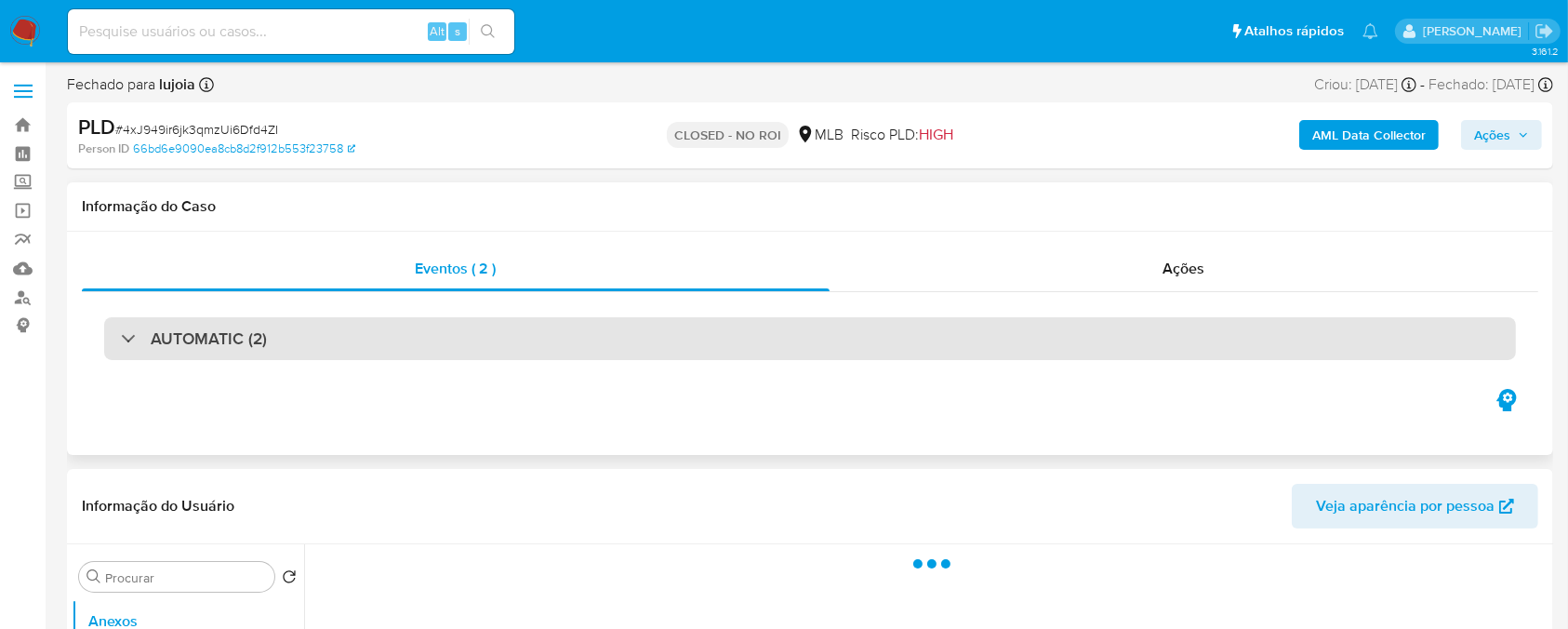
select select "10"
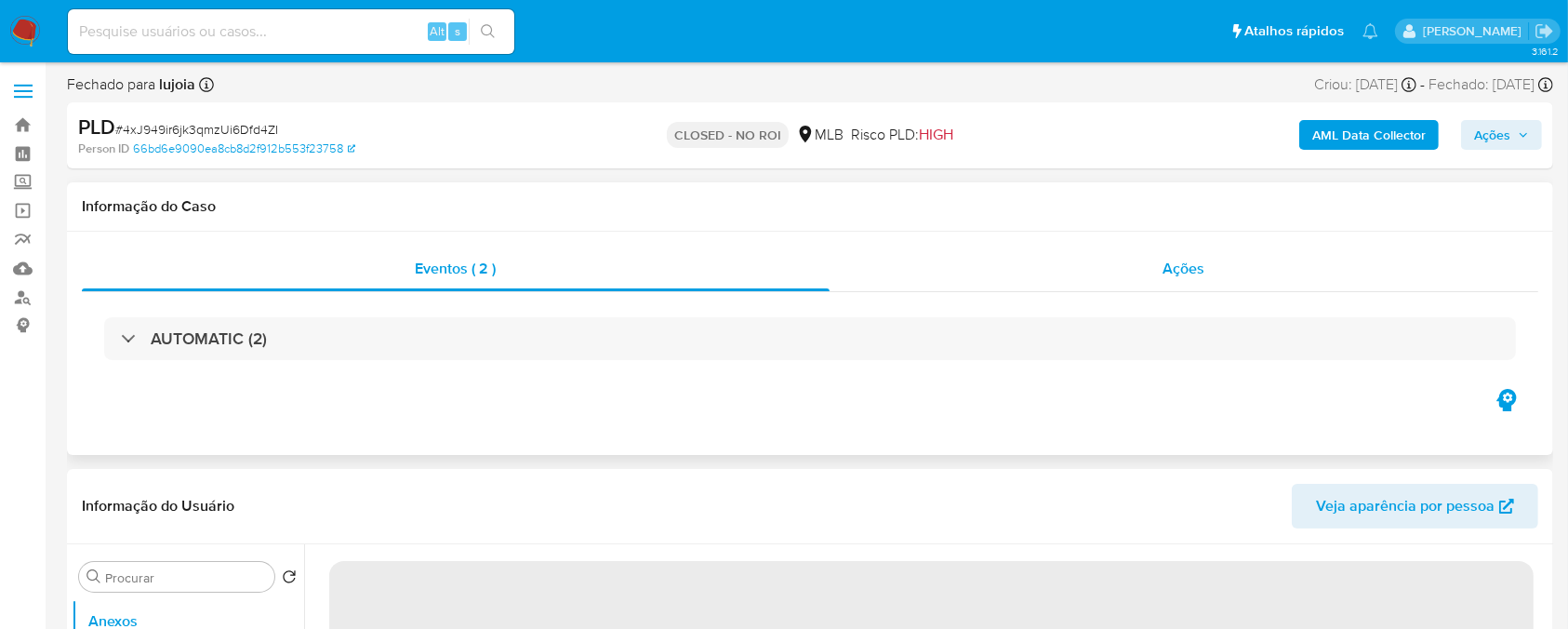
click at [935, 286] on div "Ações" at bounding box center [1184, 268] width 709 height 45
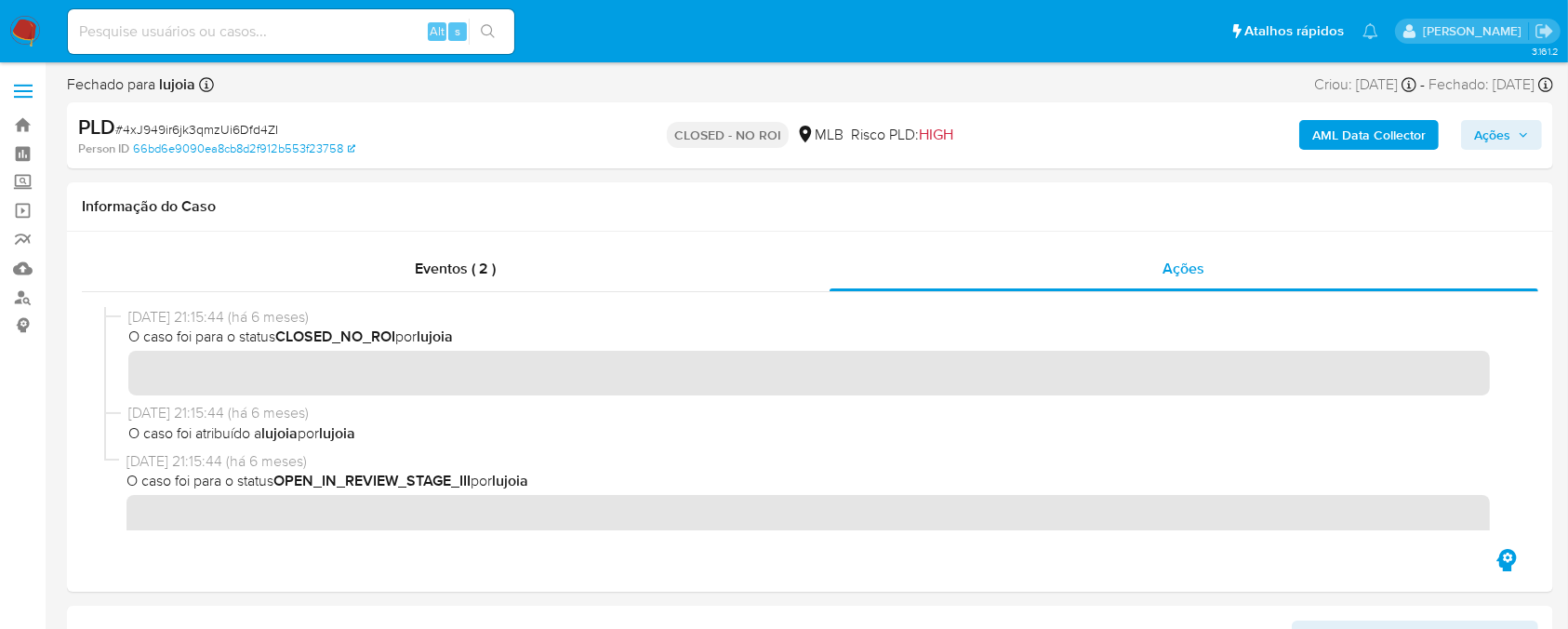
click at [153, 125] on span "# 4xJ949ir6jk3qmzUi6Dfd4ZI" at bounding box center [197, 129] width 163 height 19
copy span "4xJ949ir6jk3qmzUi6Dfd4ZI"
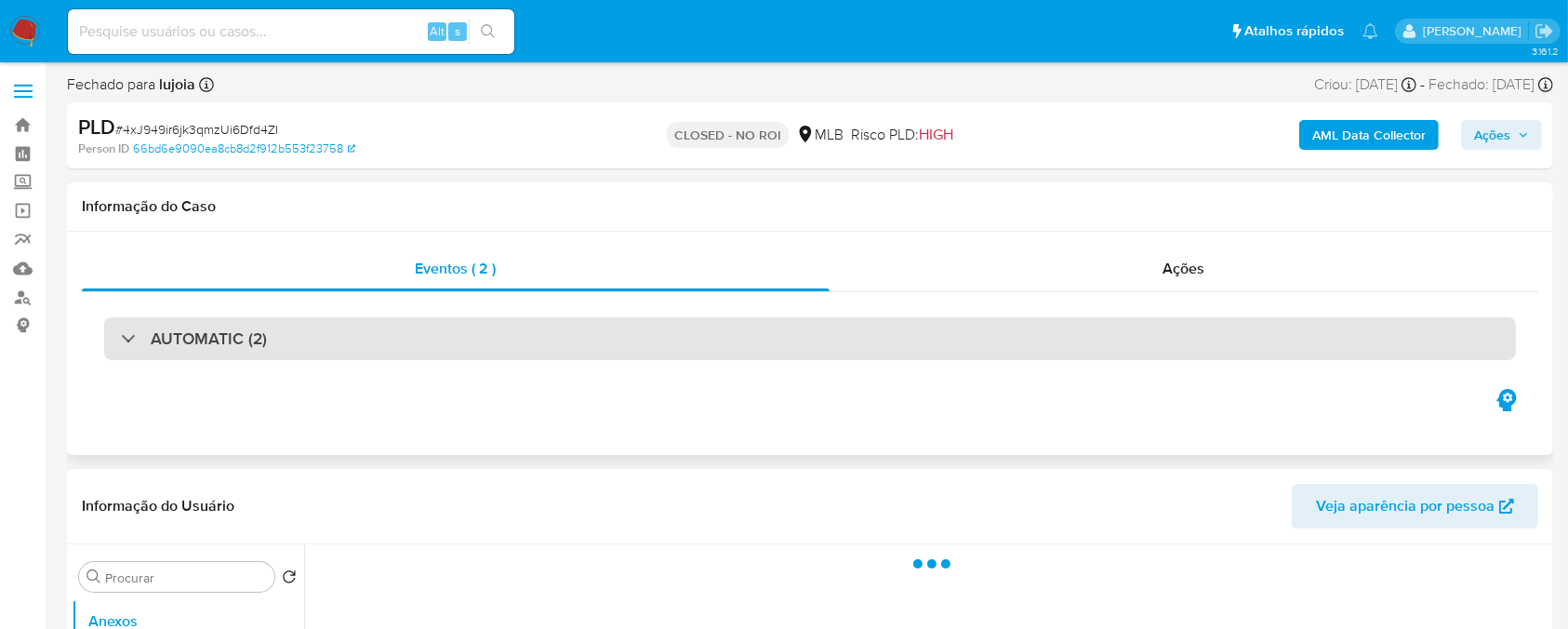
select select "10"
